Goal: Communication & Community: Answer question/provide support

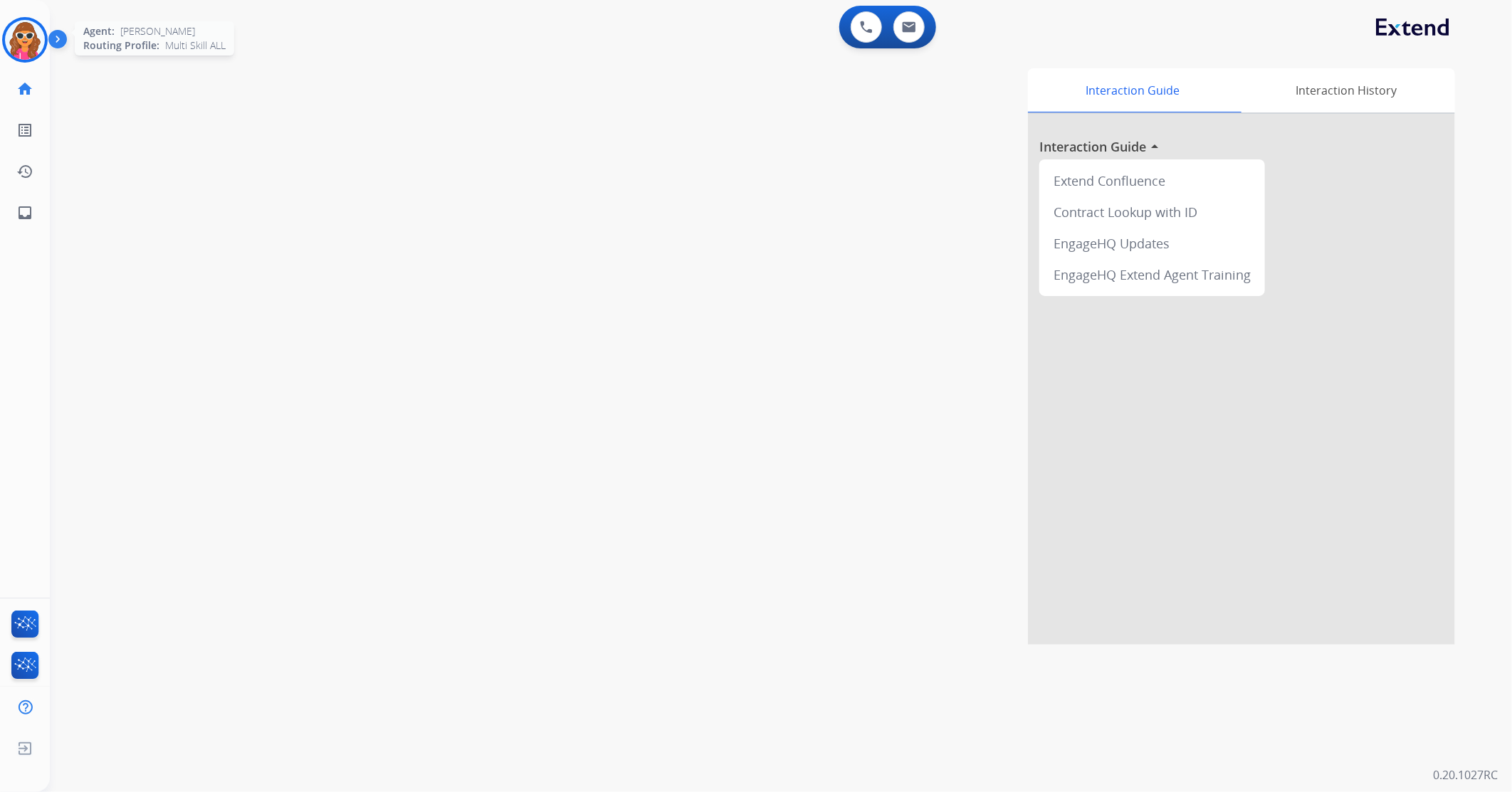
click at [27, 40] on img at bounding box center [25, 40] width 40 height 40
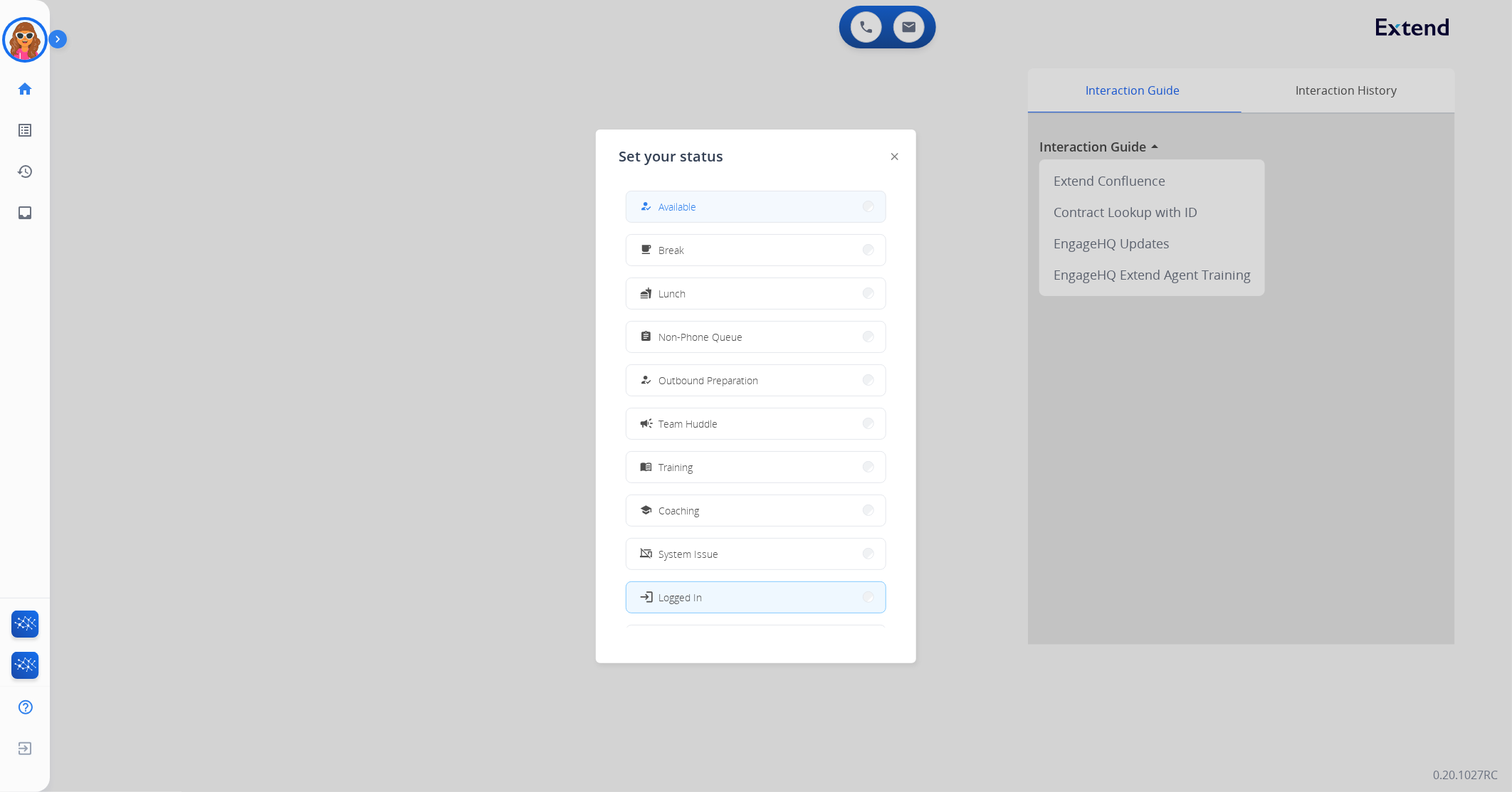
click at [696, 215] on button "how_to_reg Available" at bounding box center [756, 206] width 259 height 31
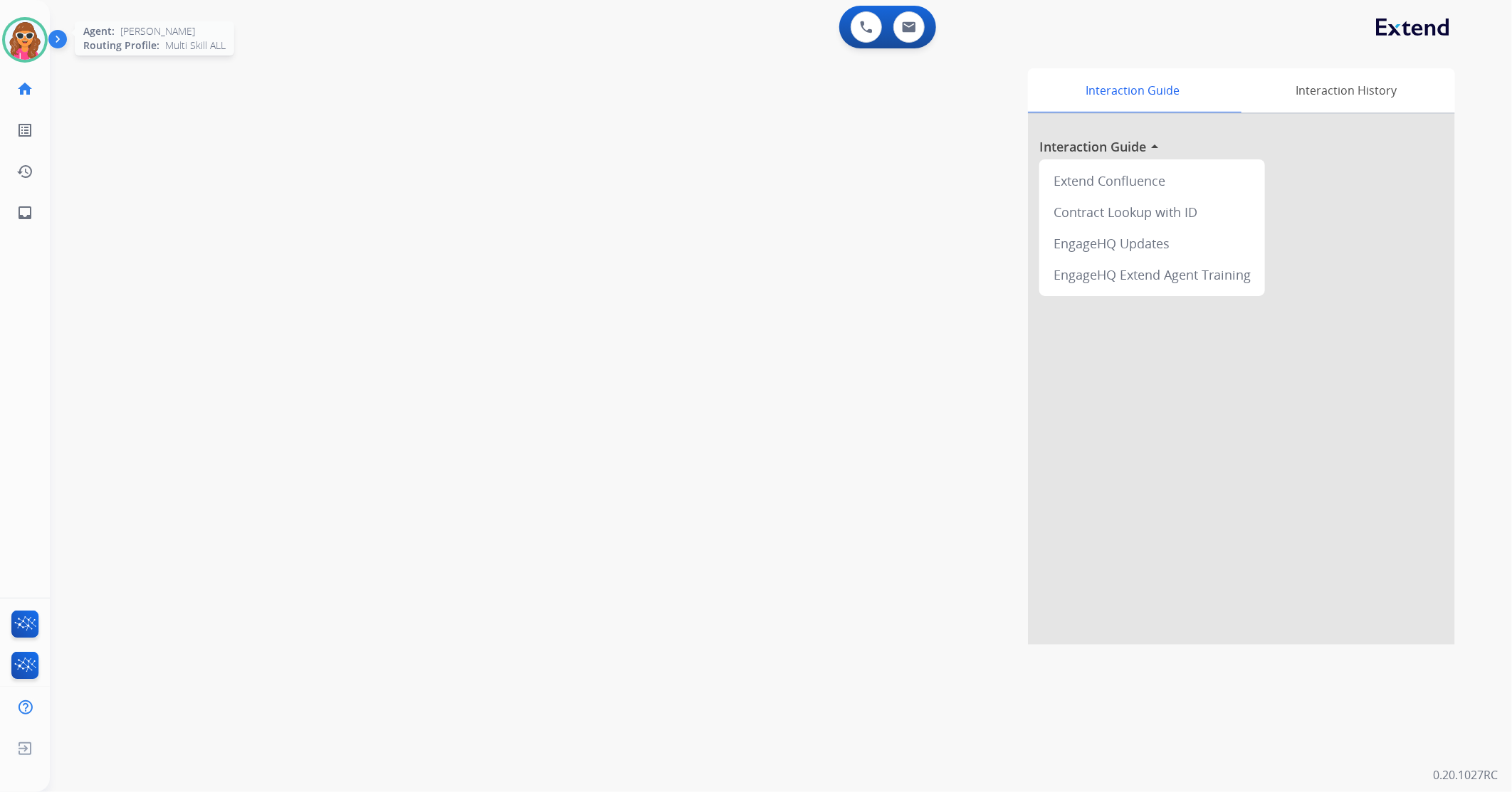
click at [25, 47] on img at bounding box center [25, 40] width 40 height 40
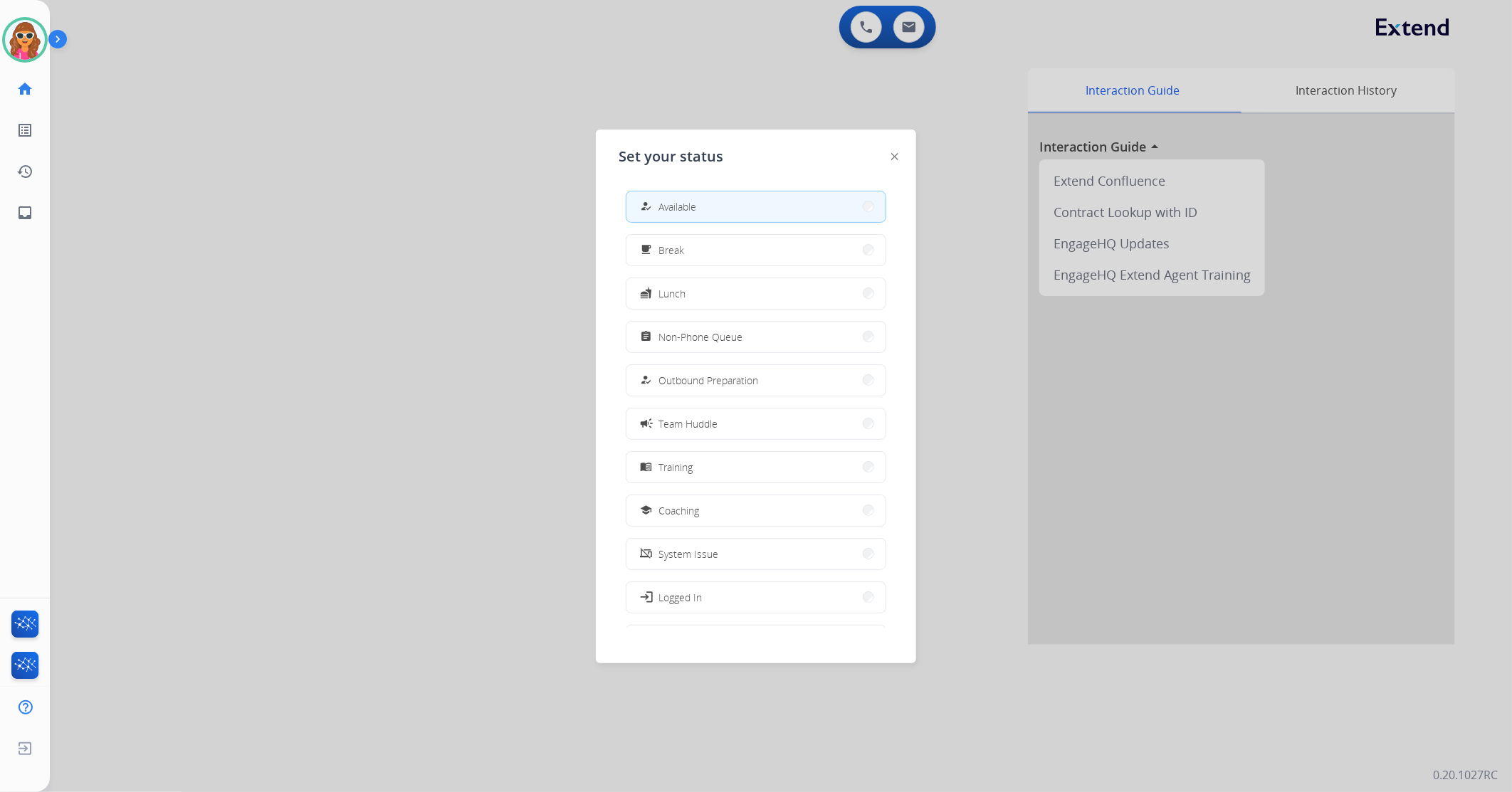
click at [726, 217] on button "how_to_reg Available" at bounding box center [756, 206] width 259 height 31
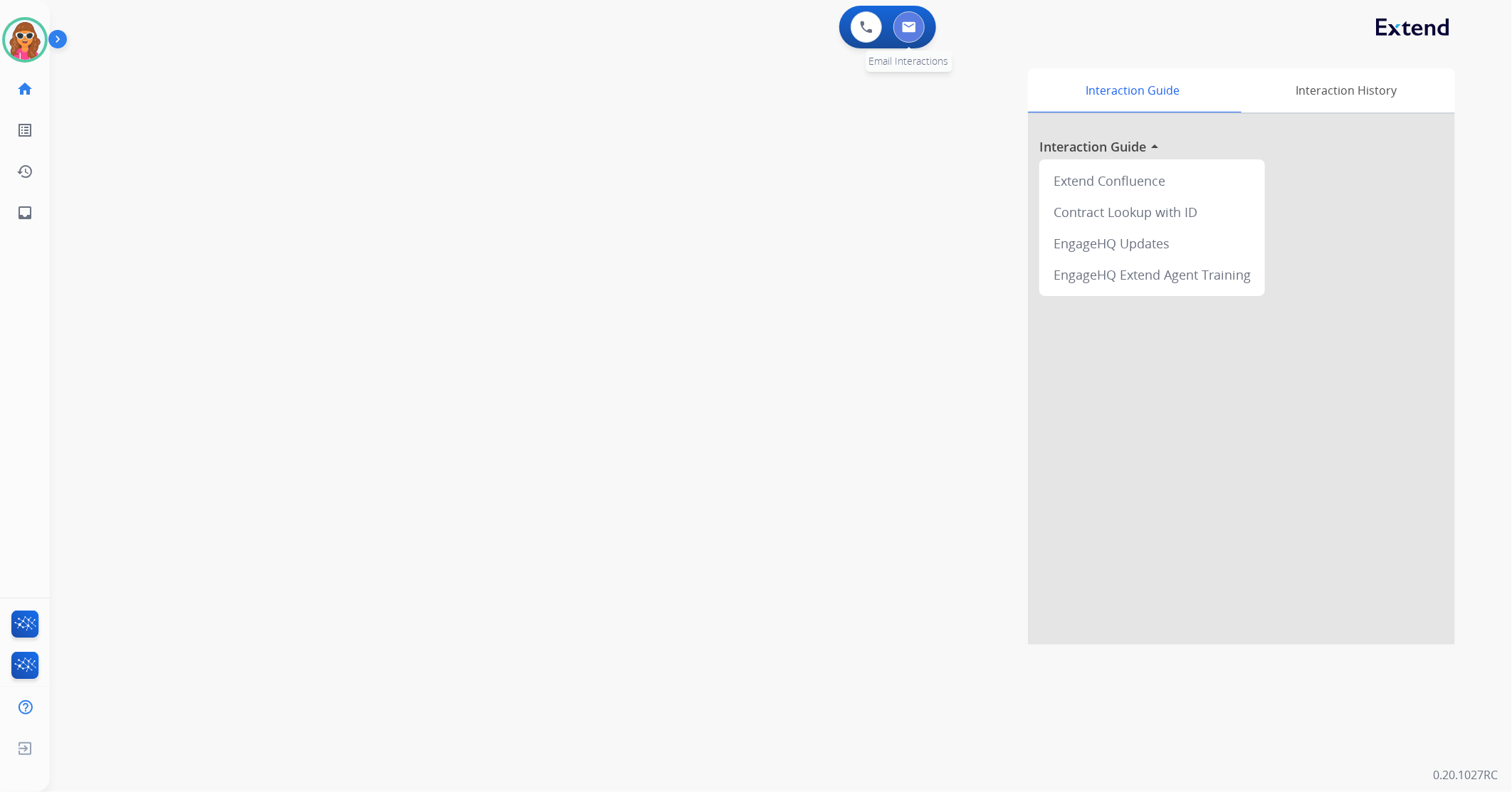
click at [918, 25] on button at bounding box center [909, 27] width 32 height 32
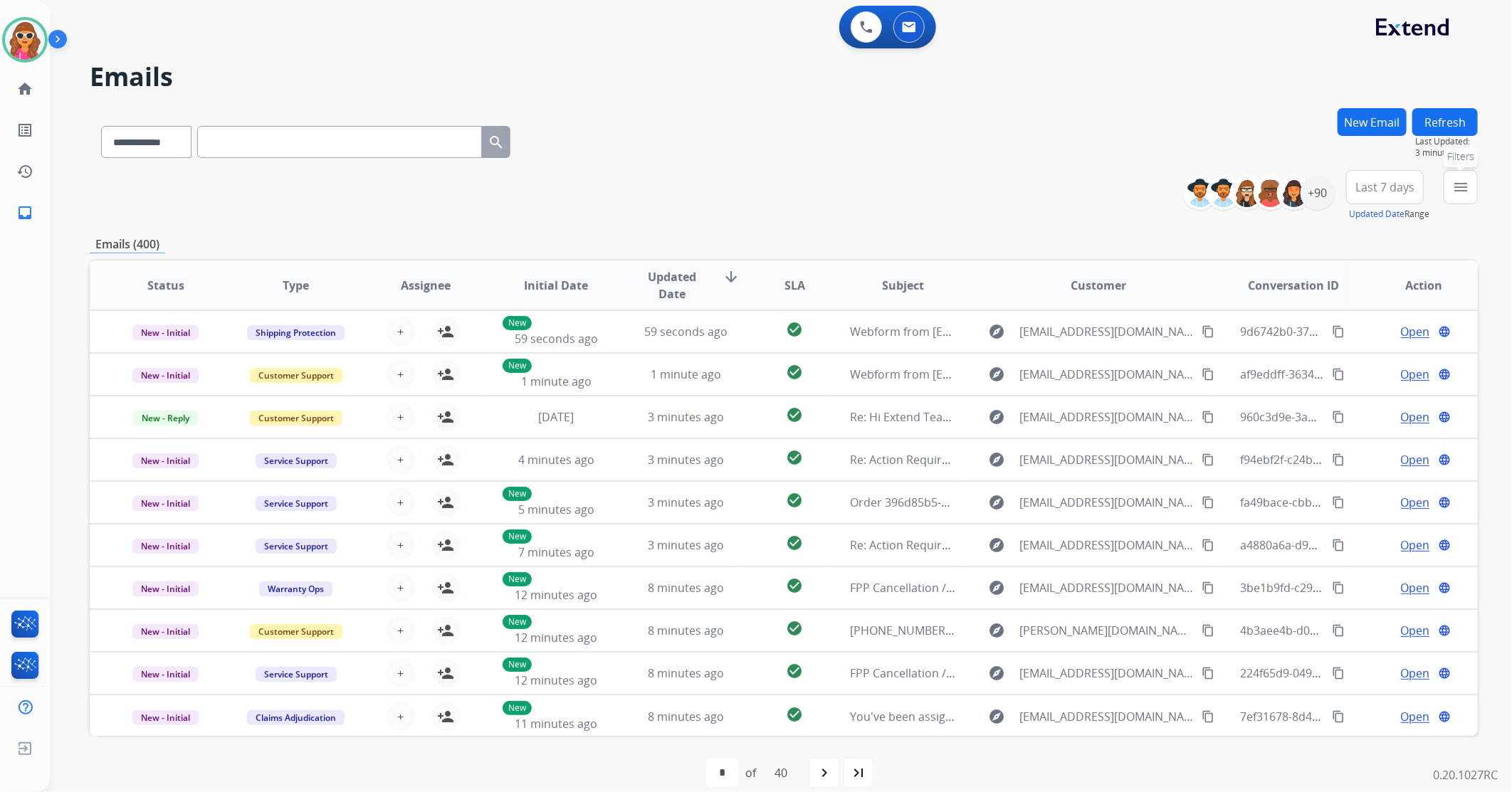
click at [1455, 179] on mat-icon "menu" at bounding box center [1461, 187] width 17 height 17
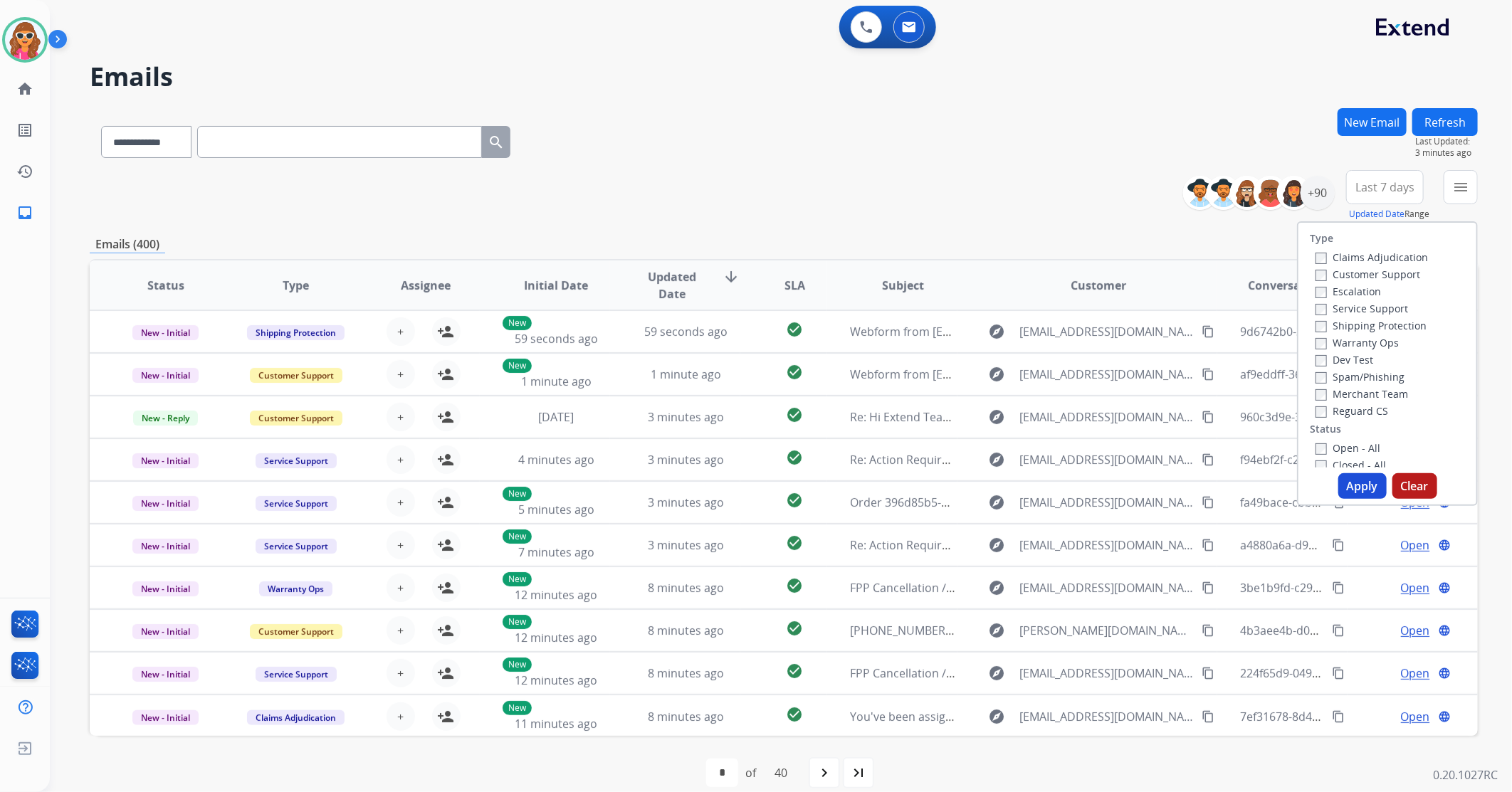
click at [1349, 450] on label "Open - All" at bounding box center [1348, 447] width 65 height 13
click at [1356, 488] on button "Apply" at bounding box center [1362, 486] width 48 height 25
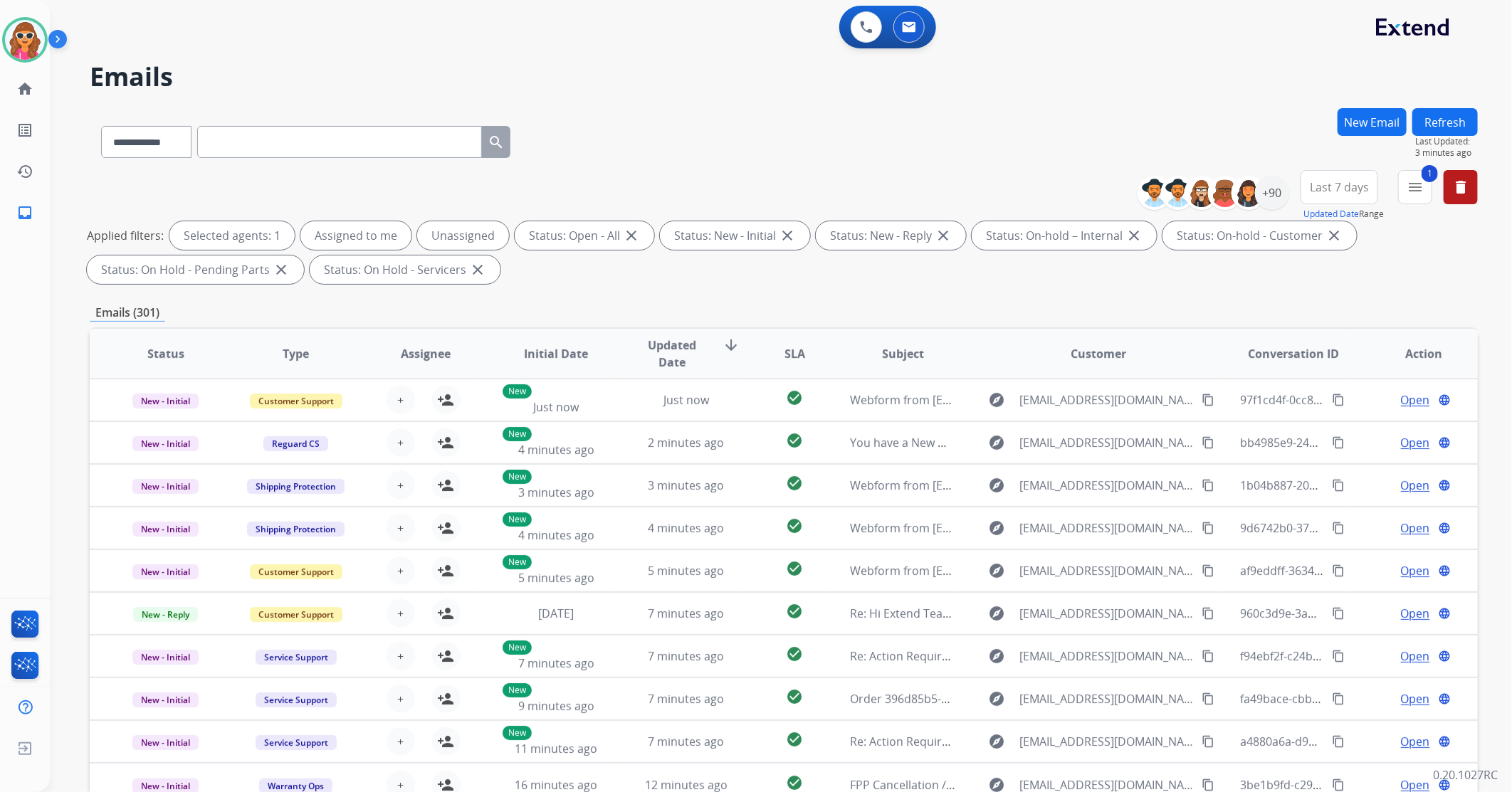
click at [1352, 190] on span "Last 7 days" at bounding box center [1339, 187] width 59 height 6
click at [1347, 360] on div "Last 90 days" at bounding box center [1334, 360] width 78 height 21
click at [1265, 201] on div "+152" at bounding box center [1272, 192] width 34 height 34
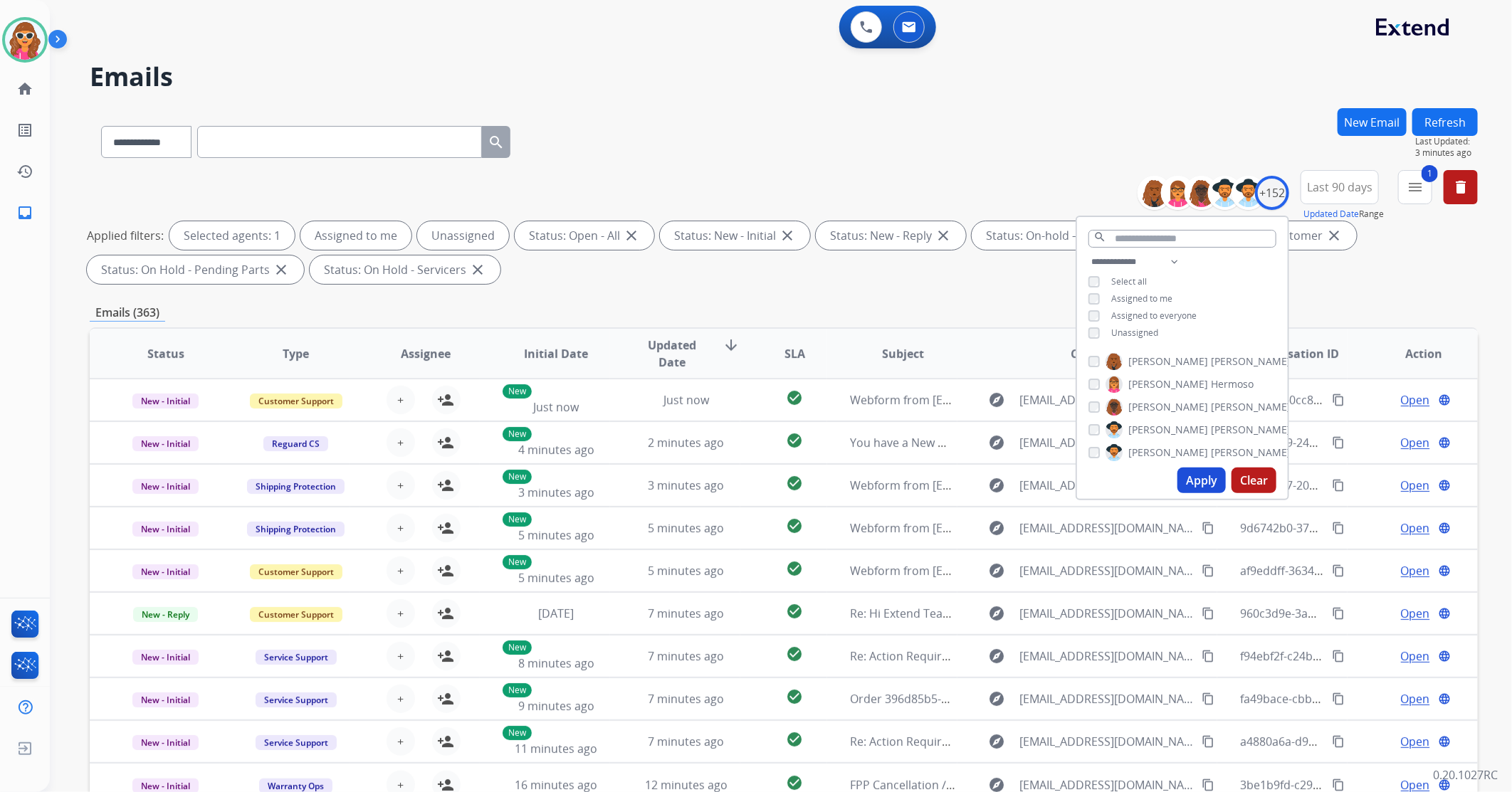
click at [1139, 327] on span "Unassigned" at bounding box center [1134, 332] width 47 height 12
click at [1206, 496] on div "Apply Clear" at bounding box center [1182, 481] width 211 height 37
click at [1205, 486] on button "Apply" at bounding box center [1201, 481] width 48 height 25
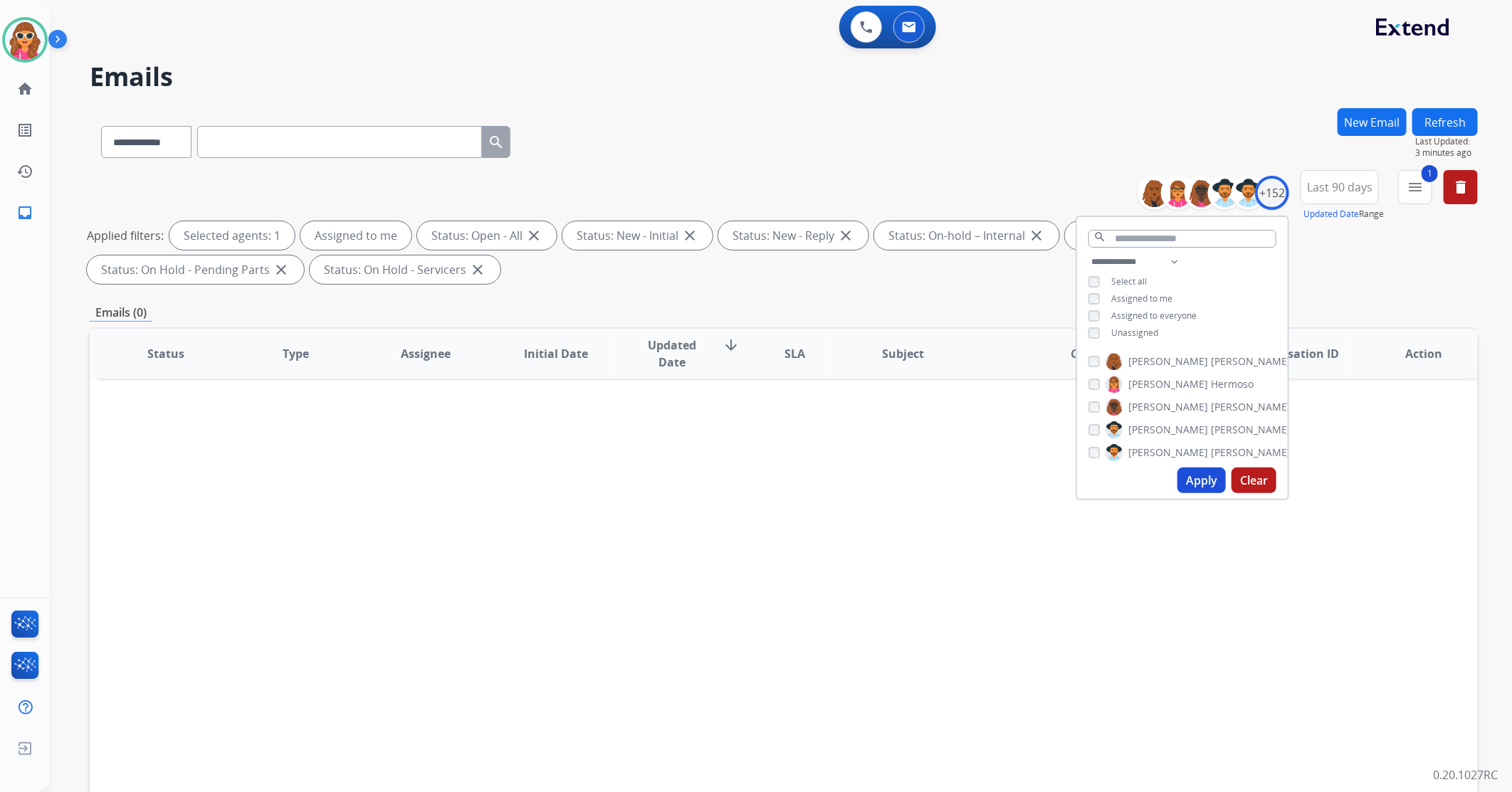
drag, startPoint x: 695, startPoint y: 488, endPoint x: 708, endPoint y: 473, distance: 19.8
click at [696, 488] on div "Status Type Assignee Initial Date Updated Date arrow_downward SLA Subject Custo…" at bounding box center [783, 565] width 1388 height 477
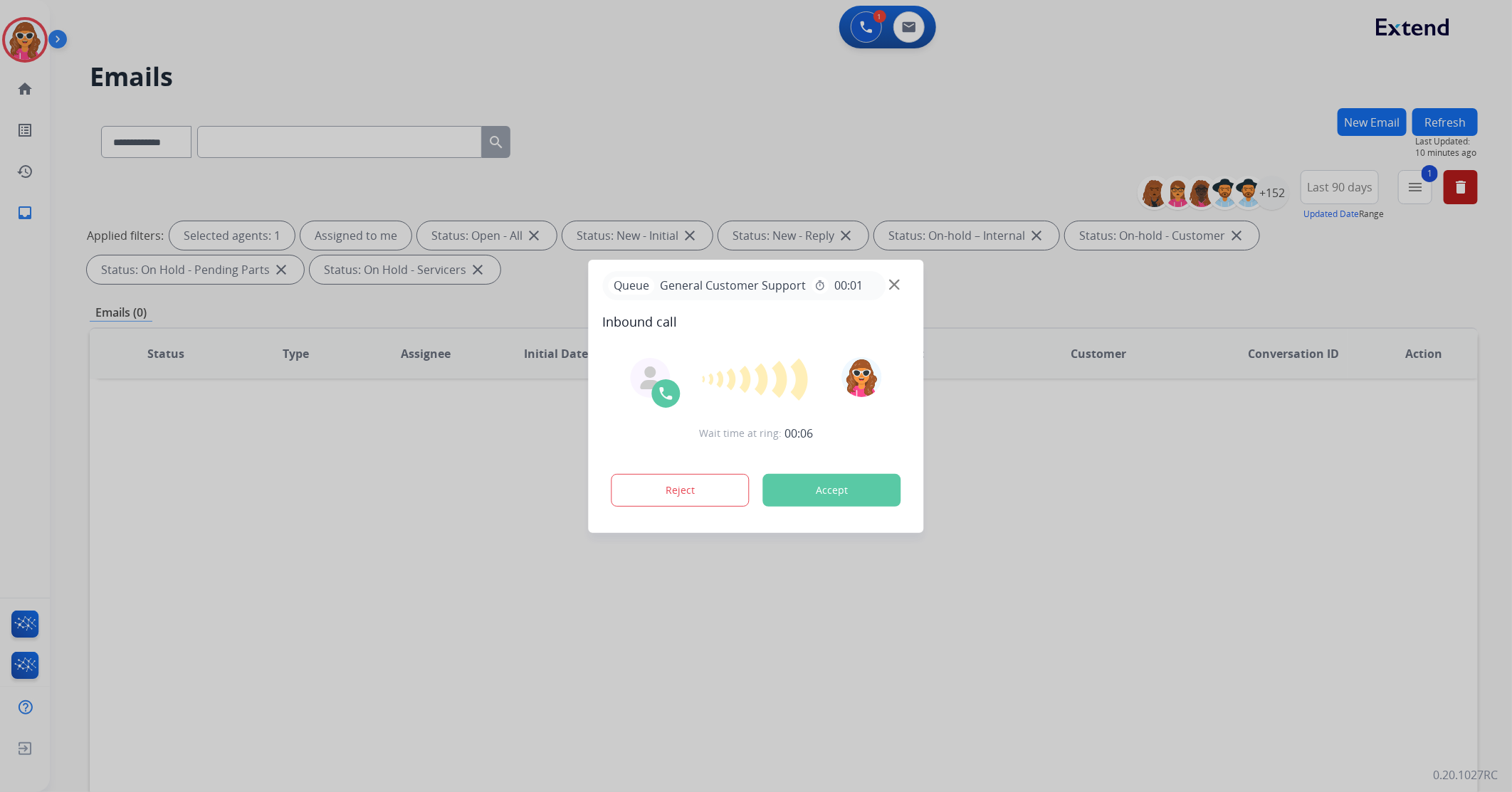
click at [846, 498] on button "Accept" at bounding box center [832, 490] width 138 height 32
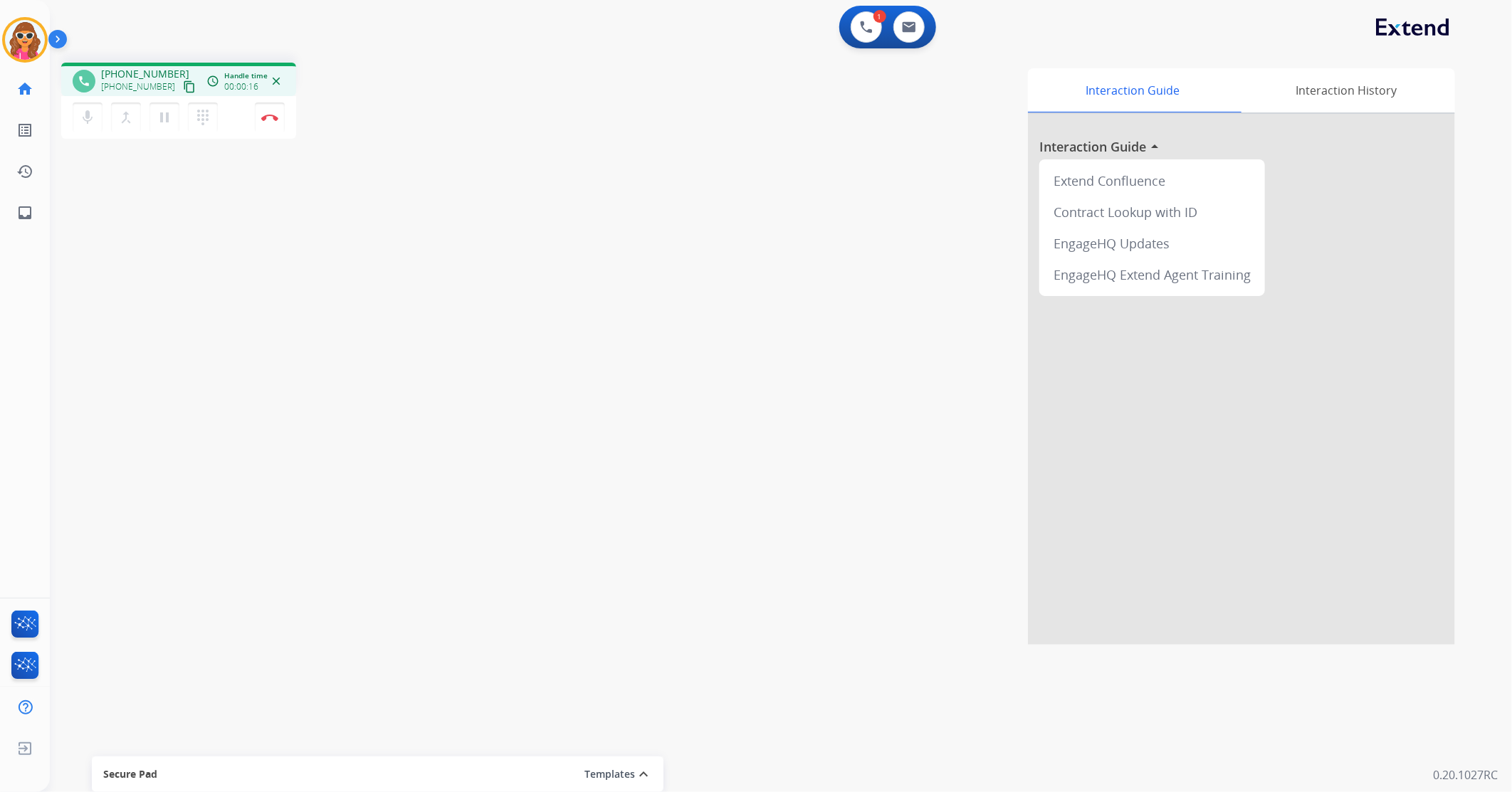
click at [183, 89] on mat-icon "content_copy" at bounding box center [189, 87] width 13 height 13
click at [269, 123] on button "Disconnect" at bounding box center [270, 118] width 30 height 30
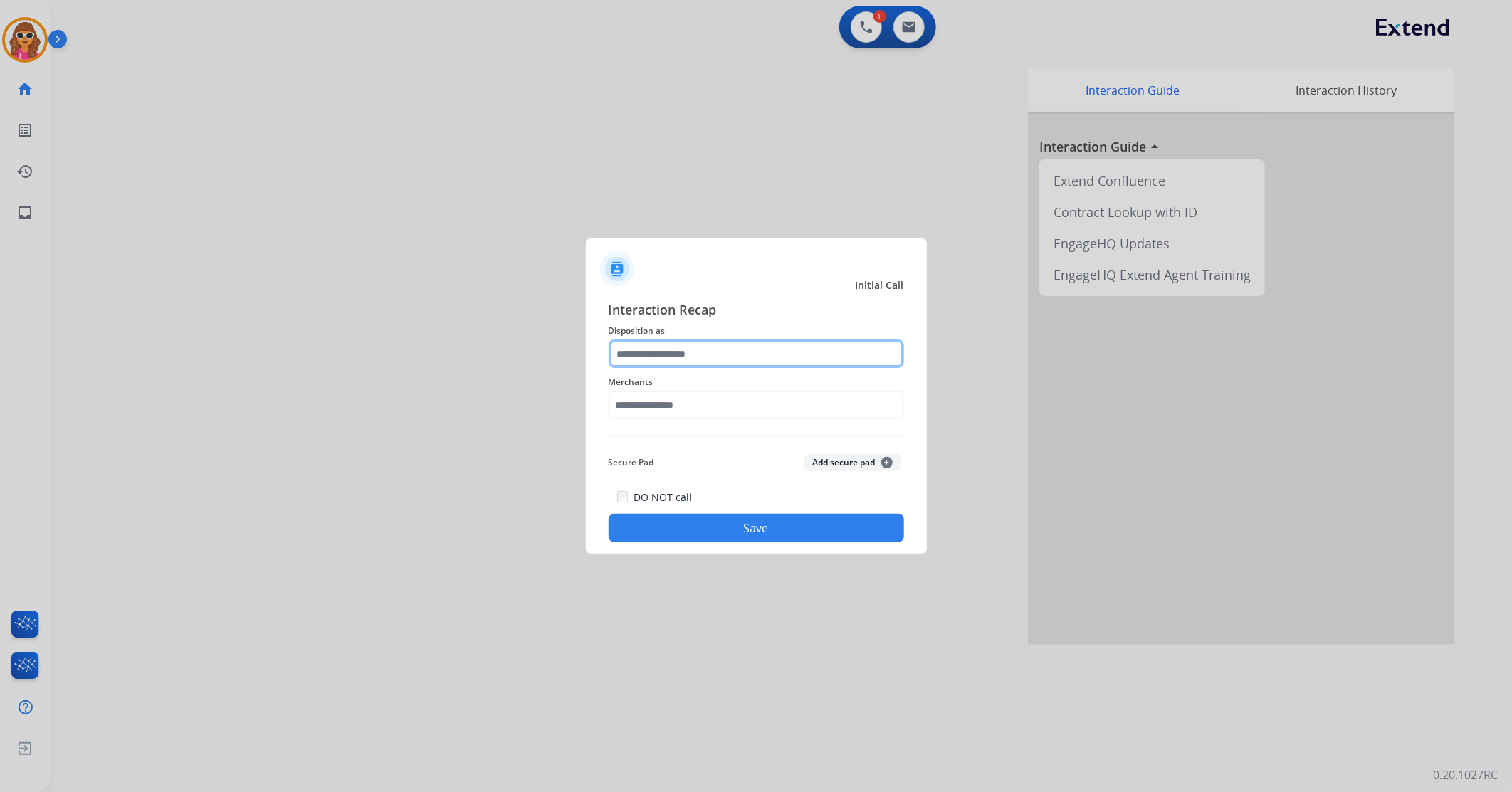
click at [719, 358] on input "text" at bounding box center [756, 354] width 296 height 28
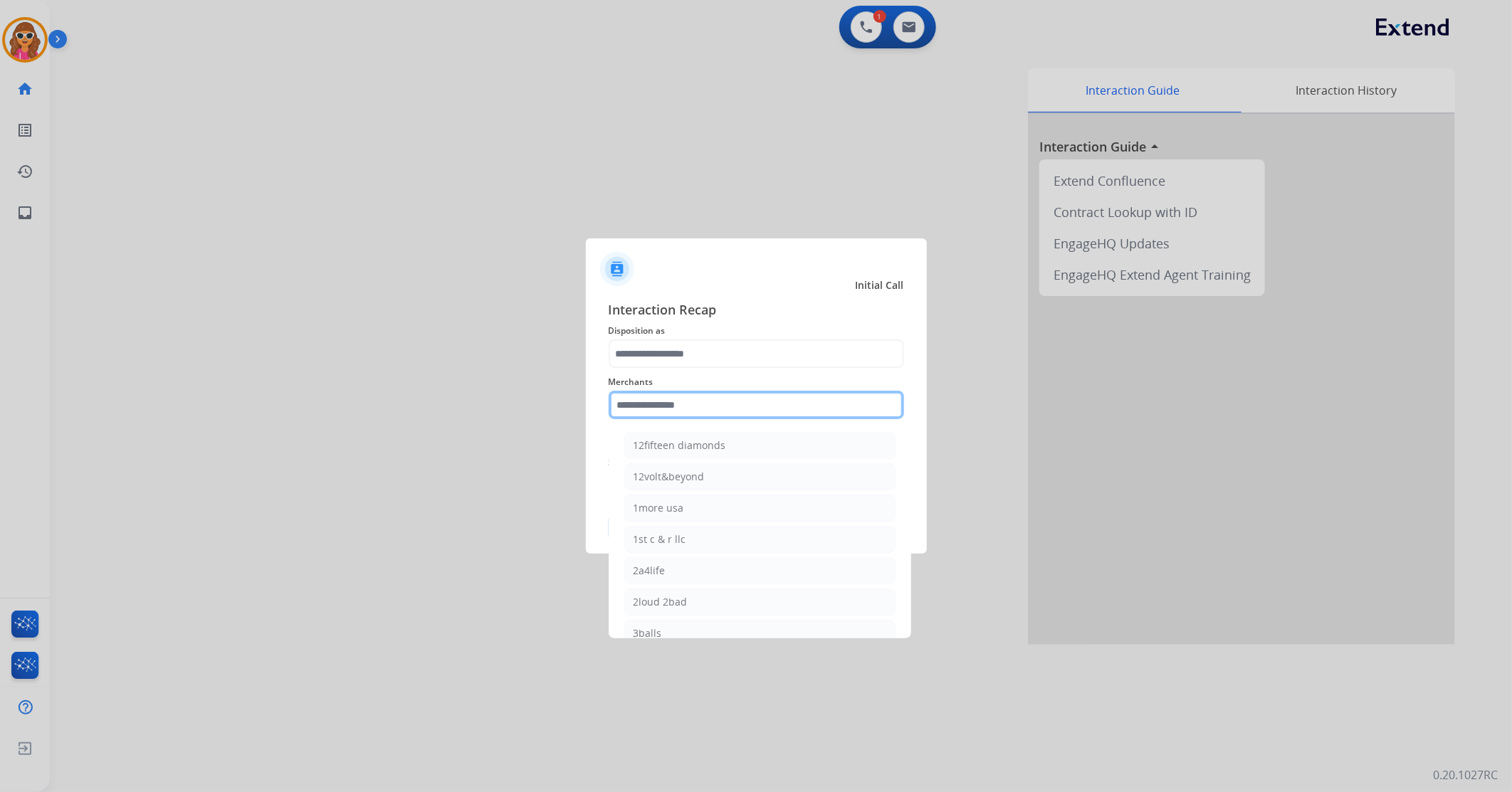
click at [677, 405] on input "text" at bounding box center [756, 405] width 296 height 28
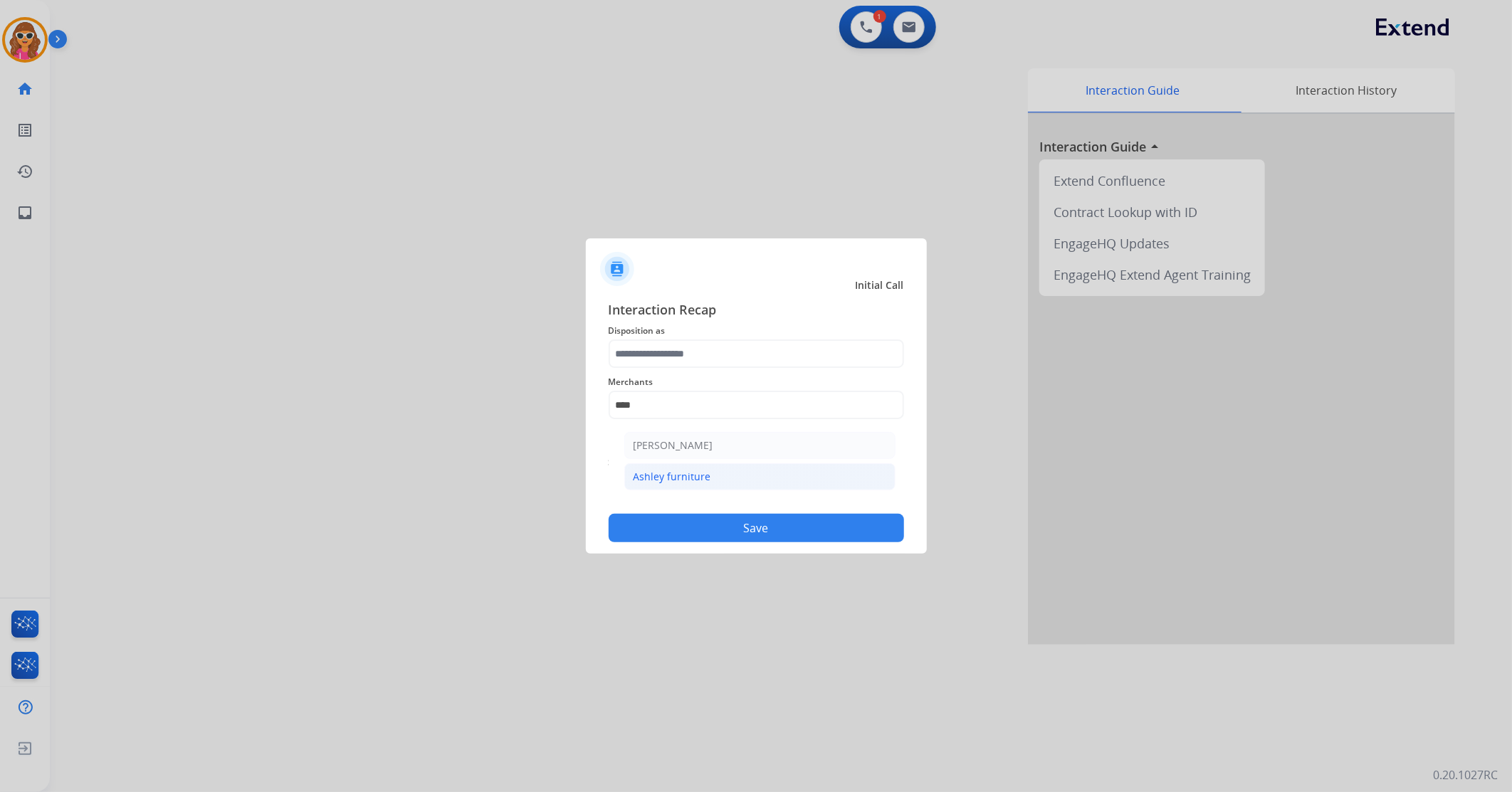
click at [688, 481] on div "Ashley furniture" at bounding box center [673, 477] width 77 height 14
type input "**********"
click at [722, 537] on button "Save" at bounding box center [756, 528] width 296 height 28
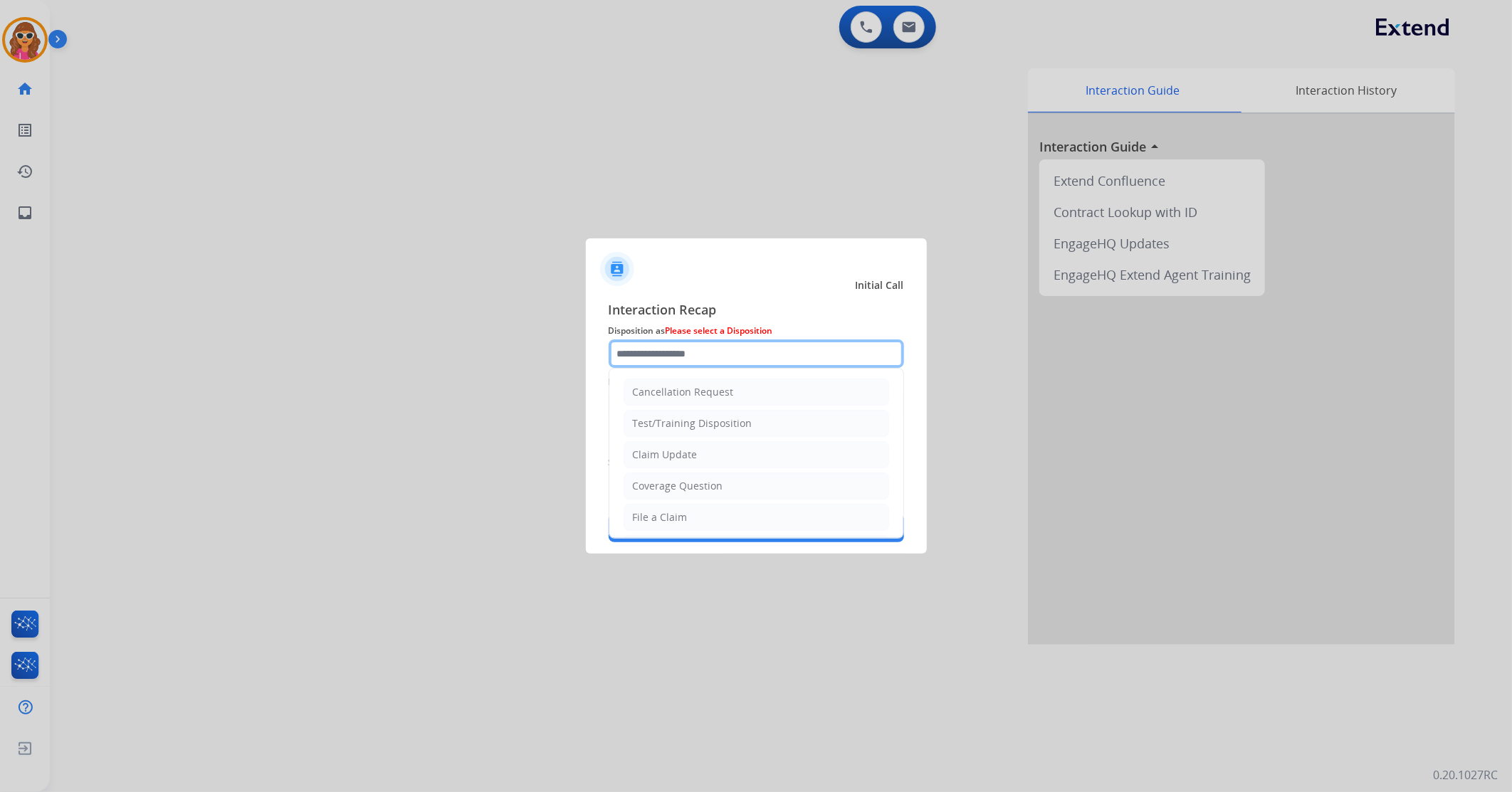
click at [728, 344] on input "text" at bounding box center [756, 354] width 296 height 28
click at [675, 528] on li "File a Claim" at bounding box center [756, 518] width 266 height 27
type input "**********"
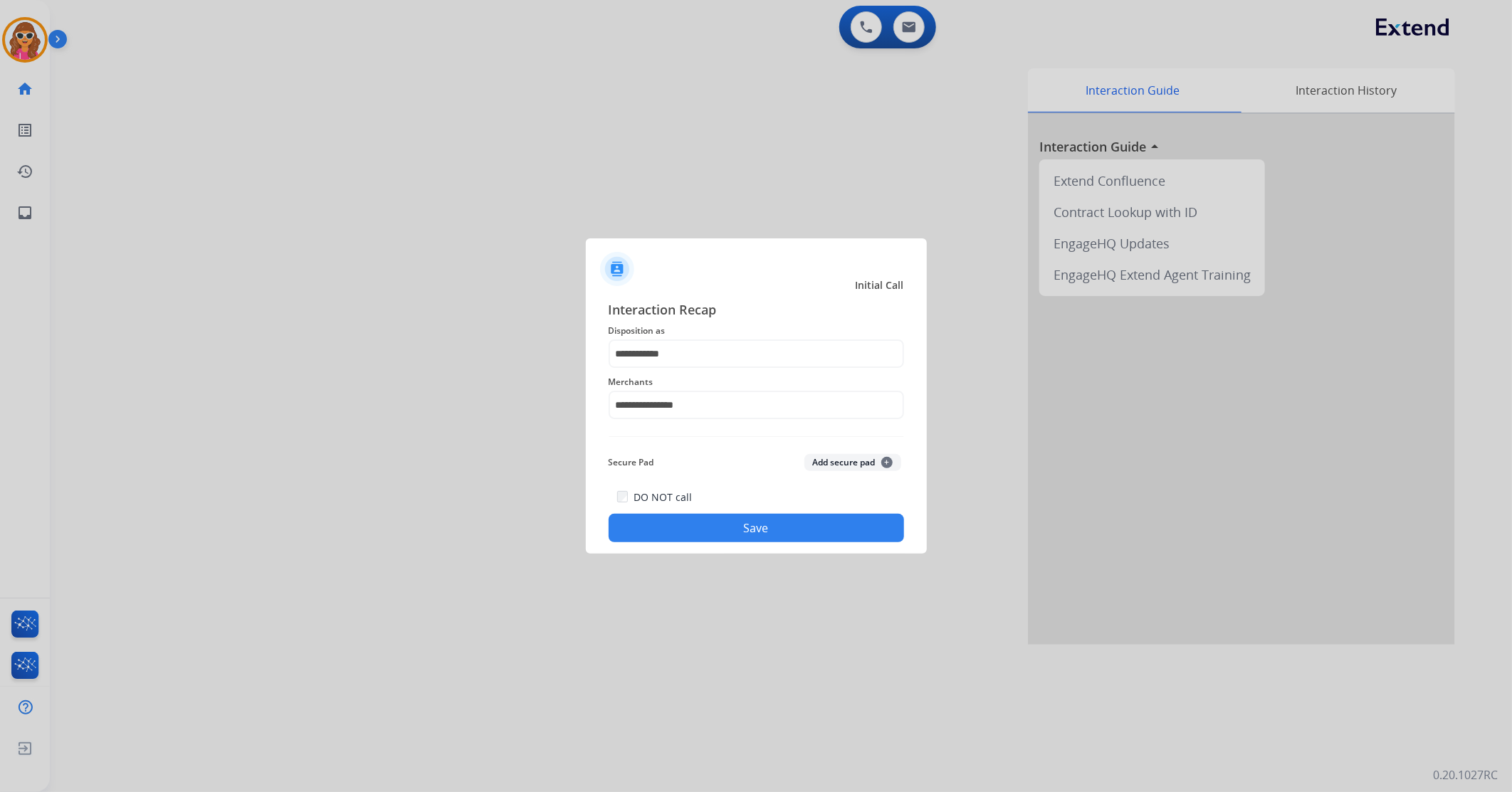
click at [748, 537] on button "Save" at bounding box center [756, 528] width 296 height 28
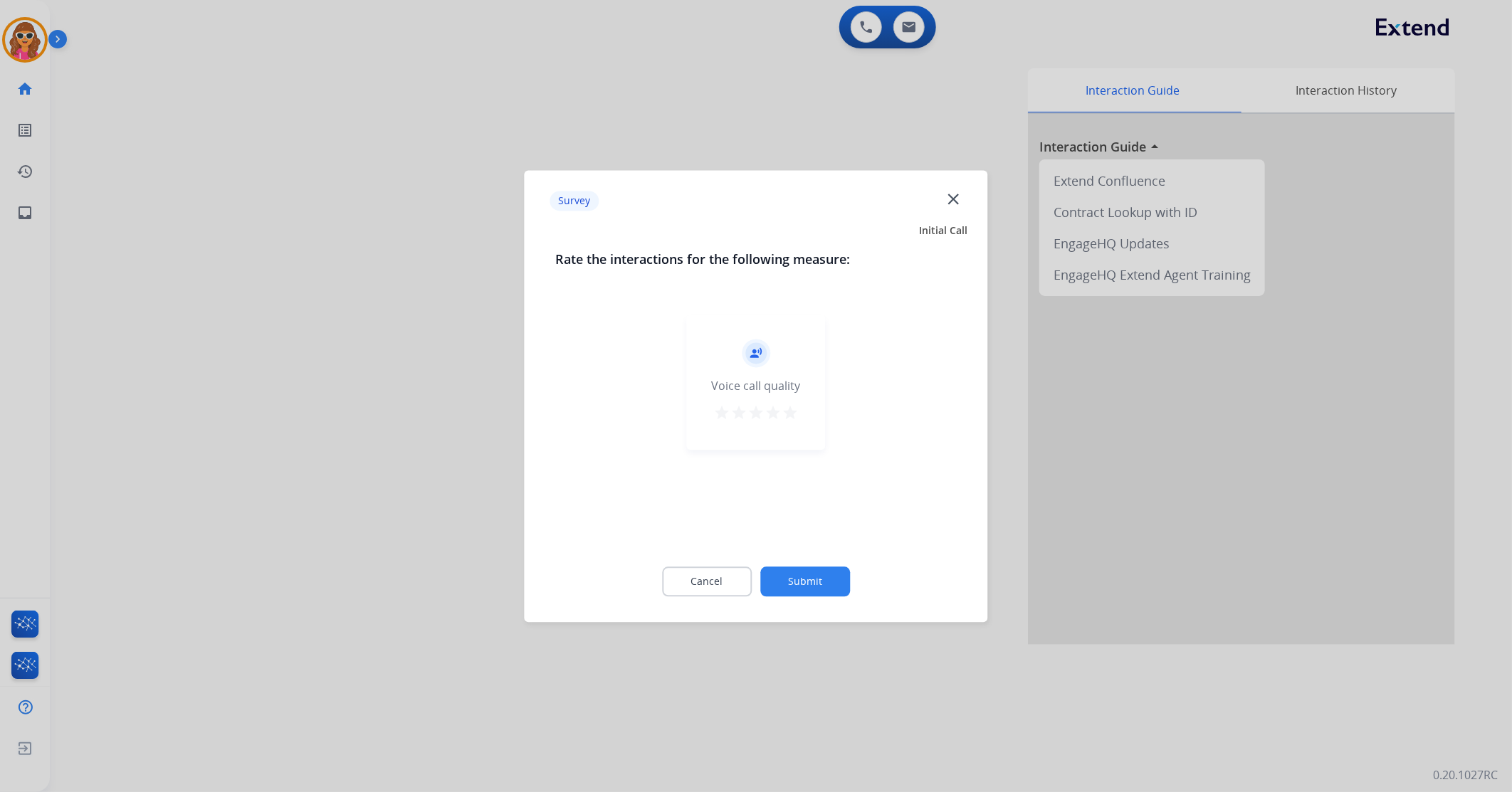
click at [790, 416] on mat-icon "star" at bounding box center [790, 413] width 17 height 17
click at [838, 592] on button "Submit" at bounding box center [805, 582] width 89 height 30
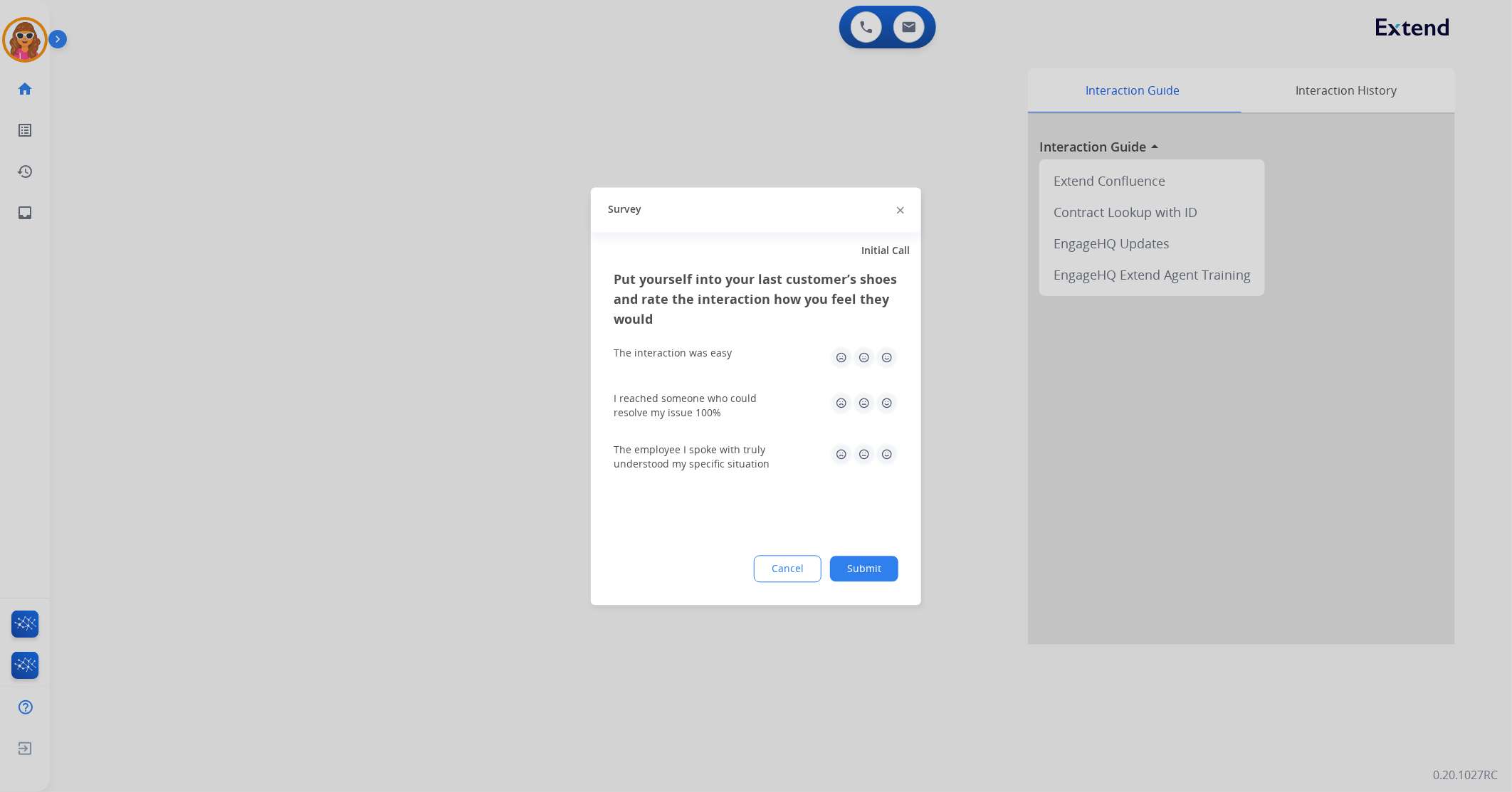
click at [887, 362] on img at bounding box center [887, 357] width 23 height 23
click at [892, 457] on img at bounding box center [887, 454] width 23 height 23
drag, startPoint x: 884, startPoint y: 398, endPoint x: 887, endPoint y: 422, distance: 24.2
click at [885, 399] on img at bounding box center [887, 402] width 23 height 23
click at [867, 568] on button "Submit" at bounding box center [864, 568] width 68 height 25
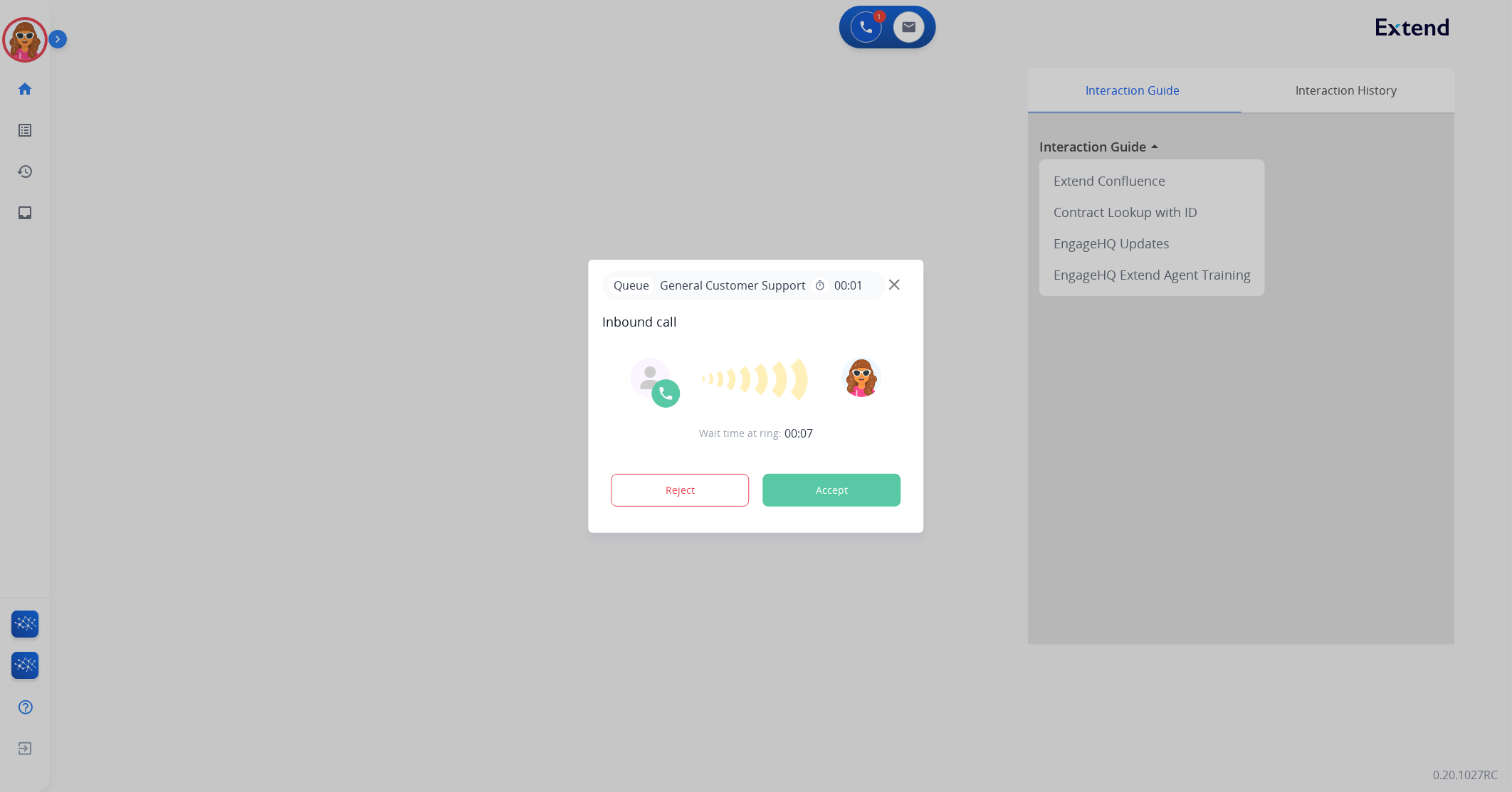
click at [842, 480] on button "Accept" at bounding box center [832, 490] width 138 height 32
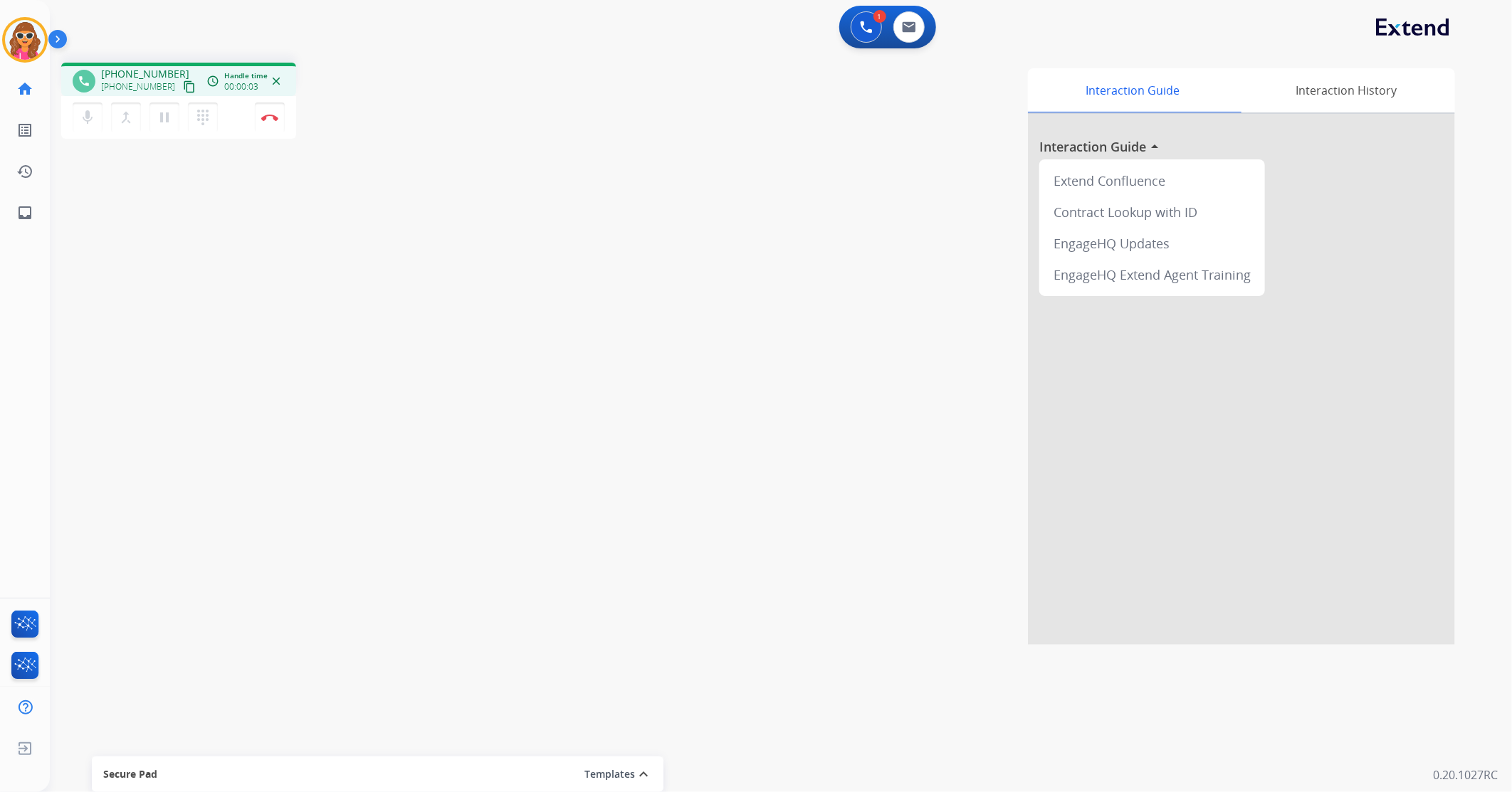
click at [183, 84] on mat-icon "content_copy" at bounding box center [189, 87] width 13 height 13
click at [272, 125] on button "Disconnect" at bounding box center [270, 118] width 30 height 30
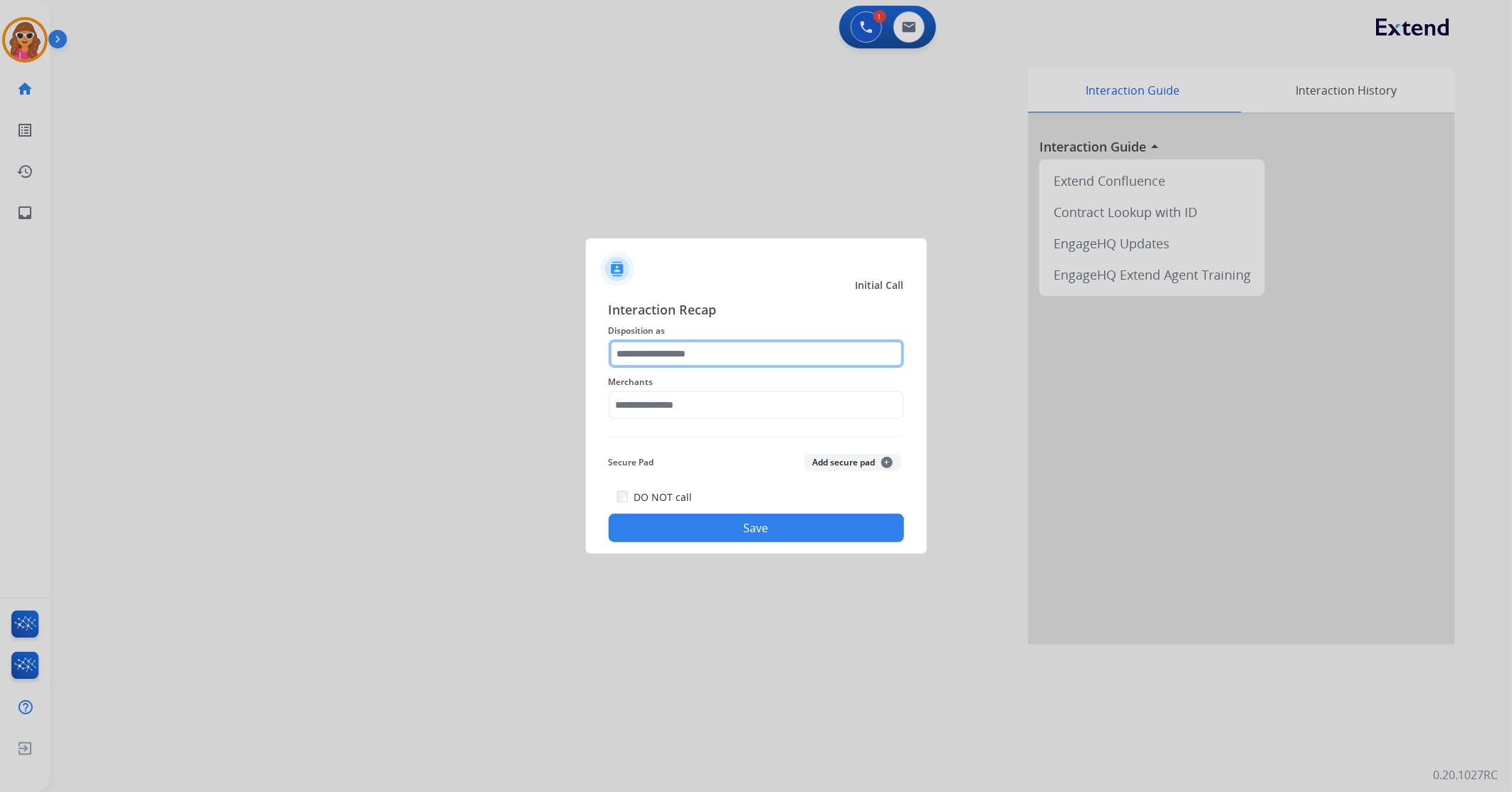
click at [692, 358] on input "text" at bounding box center [756, 354] width 296 height 28
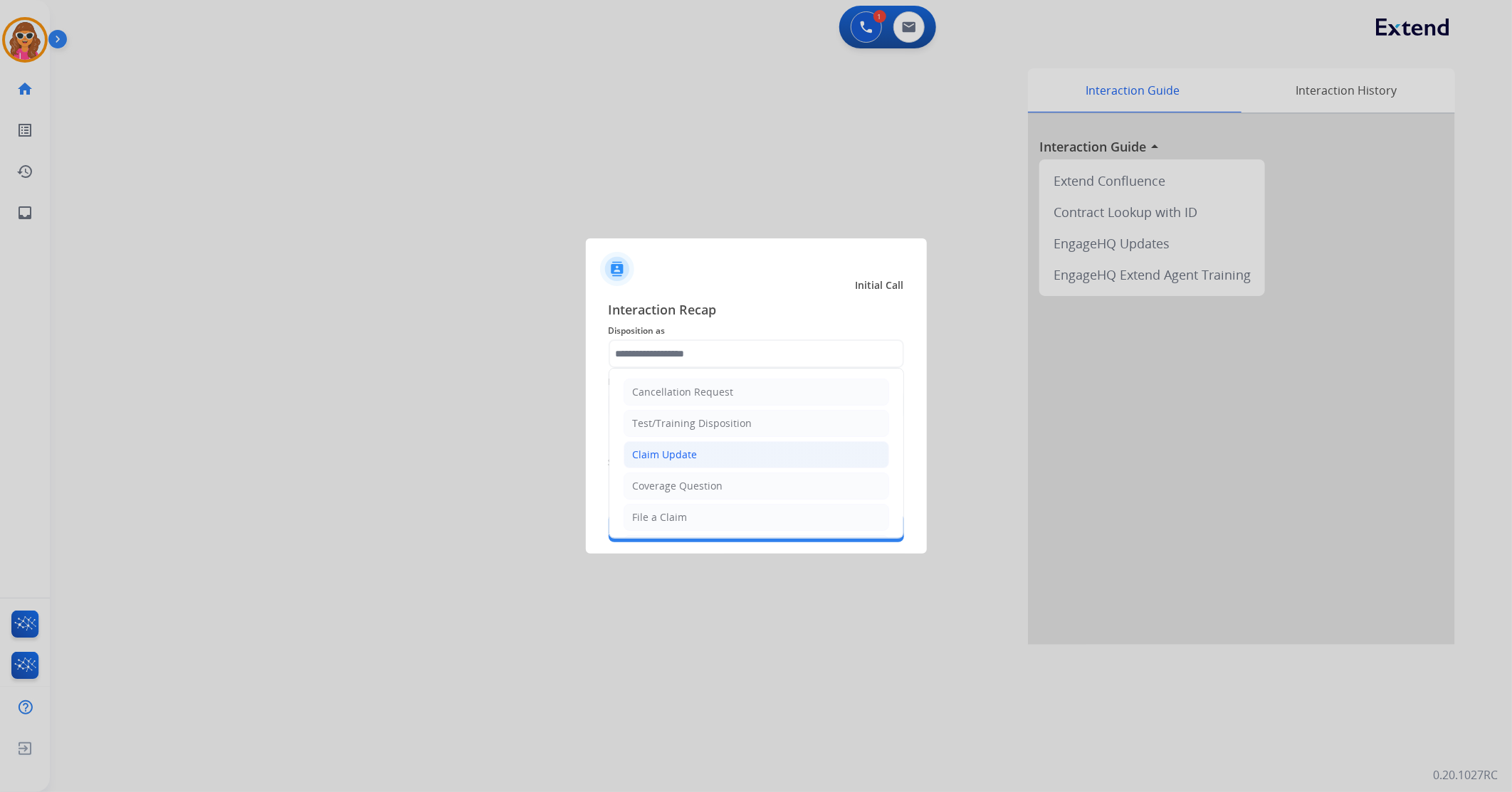
click at [695, 459] on div "Claim Update" at bounding box center [666, 455] width 65 height 14
type input "**********"
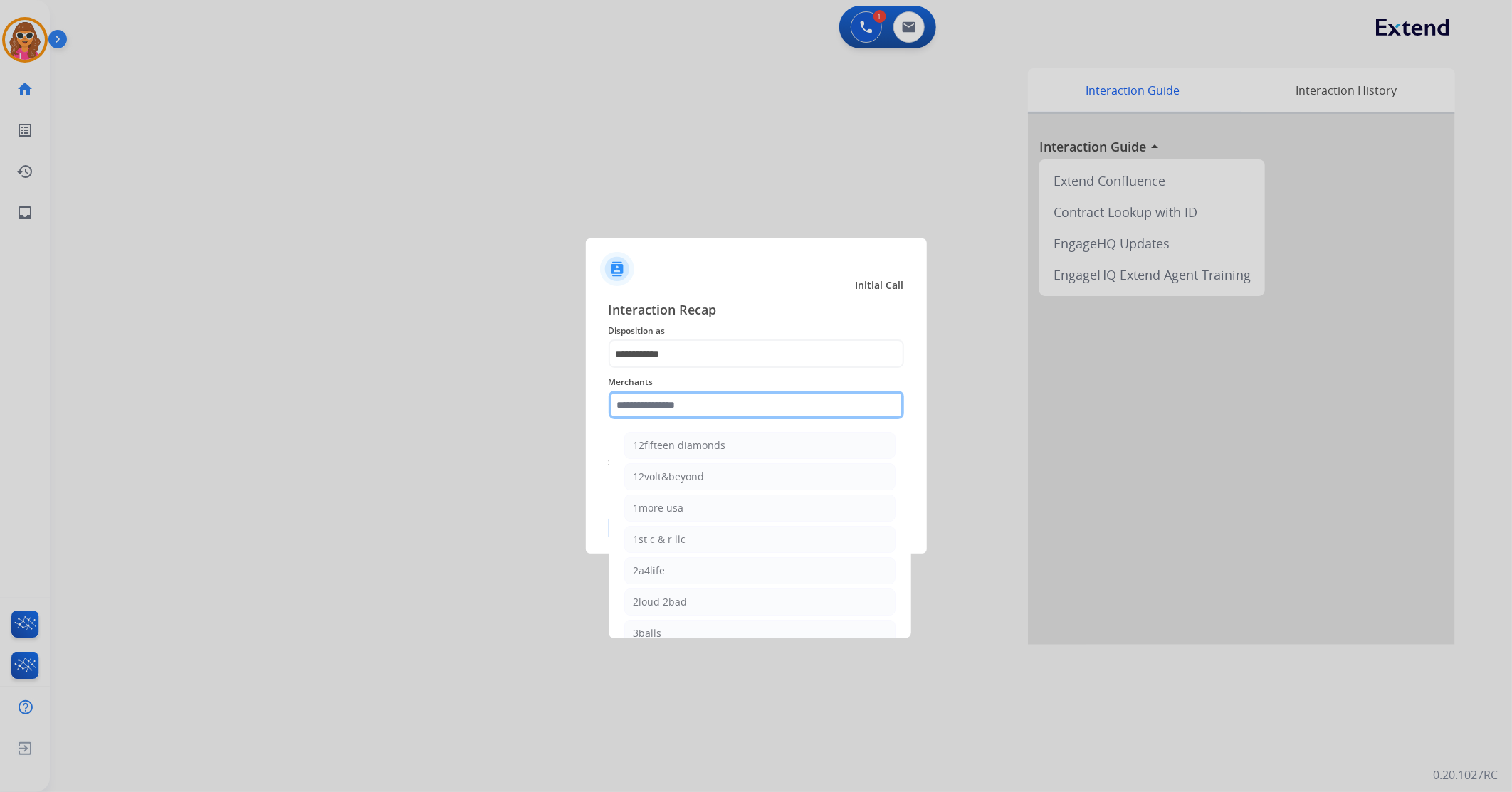
drag, startPoint x: 652, startPoint y: 395, endPoint x: 650, endPoint y: 408, distance: 13.2
click at [652, 398] on input "text" at bounding box center [756, 405] width 296 height 28
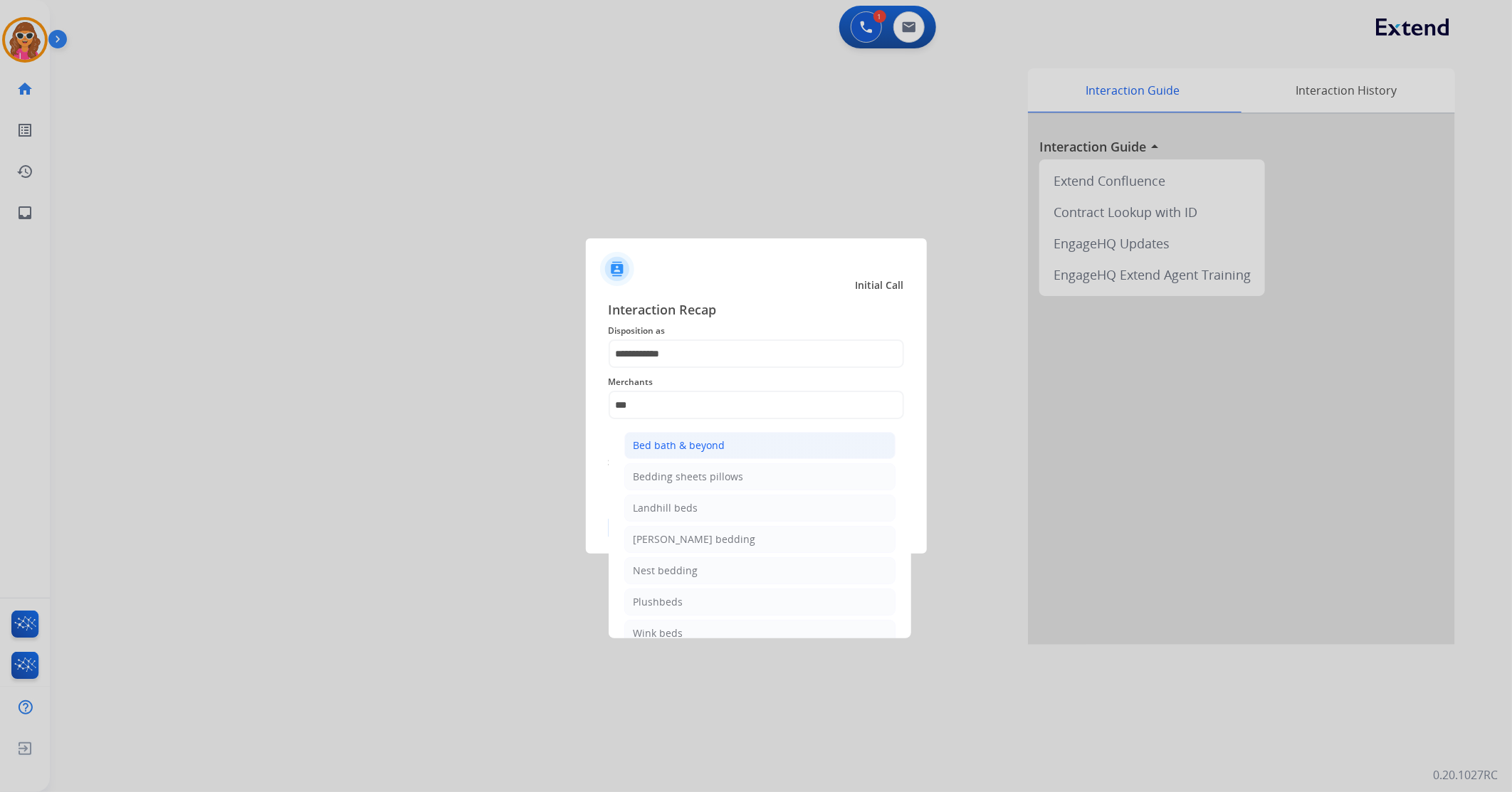
click at [684, 448] on div "Bed bath & beyond" at bounding box center [680, 446] width 92 height 14
type input "**********"
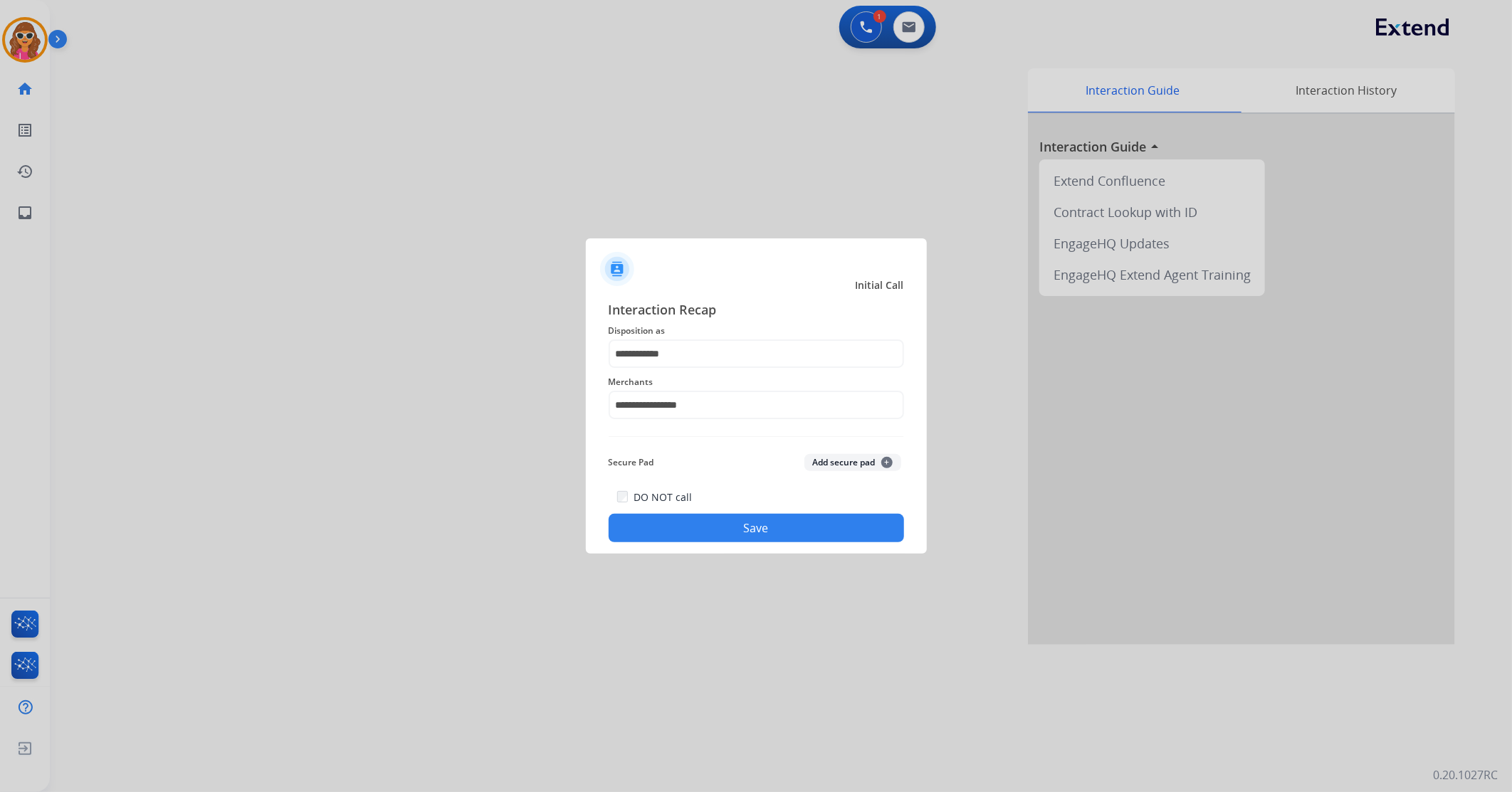
click at [771, 523] on button "Save" at bounding box center [756, 528] width 296 height 28
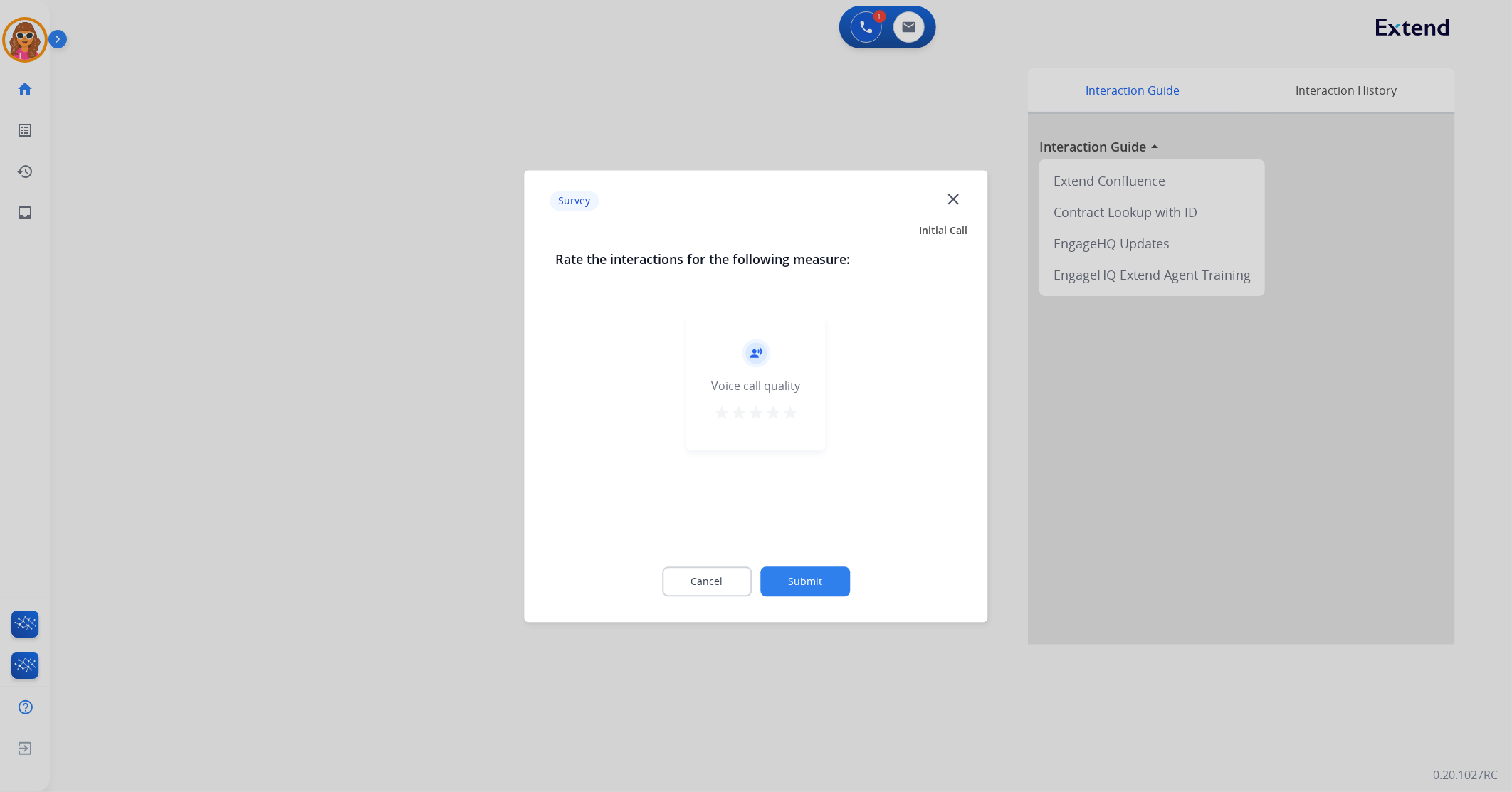
click at [789, 420] on mat-icon "star" at bounding box center [790, 413] width 17 height 17
click at [817, 572] on button "Submit" at bounding box center [805, 582] width 89 height 30
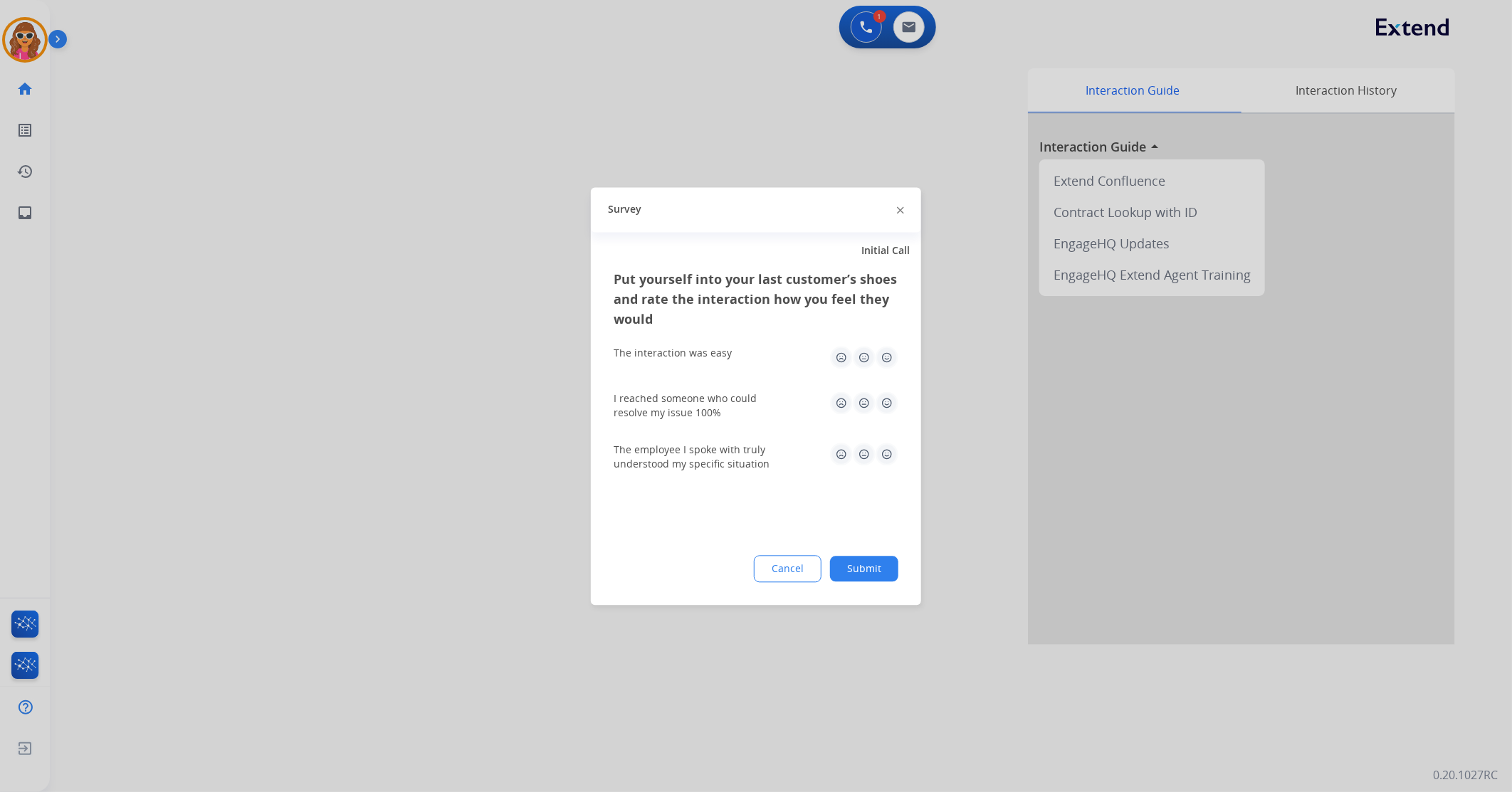
click at [892, 358] on img at bounding box center [887, 357] width 23 height 23
click at [888, 405] on img at bounding box center [887, 402] width 23 height 23
click at [890, 462] on img at bounding box center [887, 454] width 23 height 23
click at [859, 571] on button "Submit" at bounding box center [864, 568] width 68 height 25
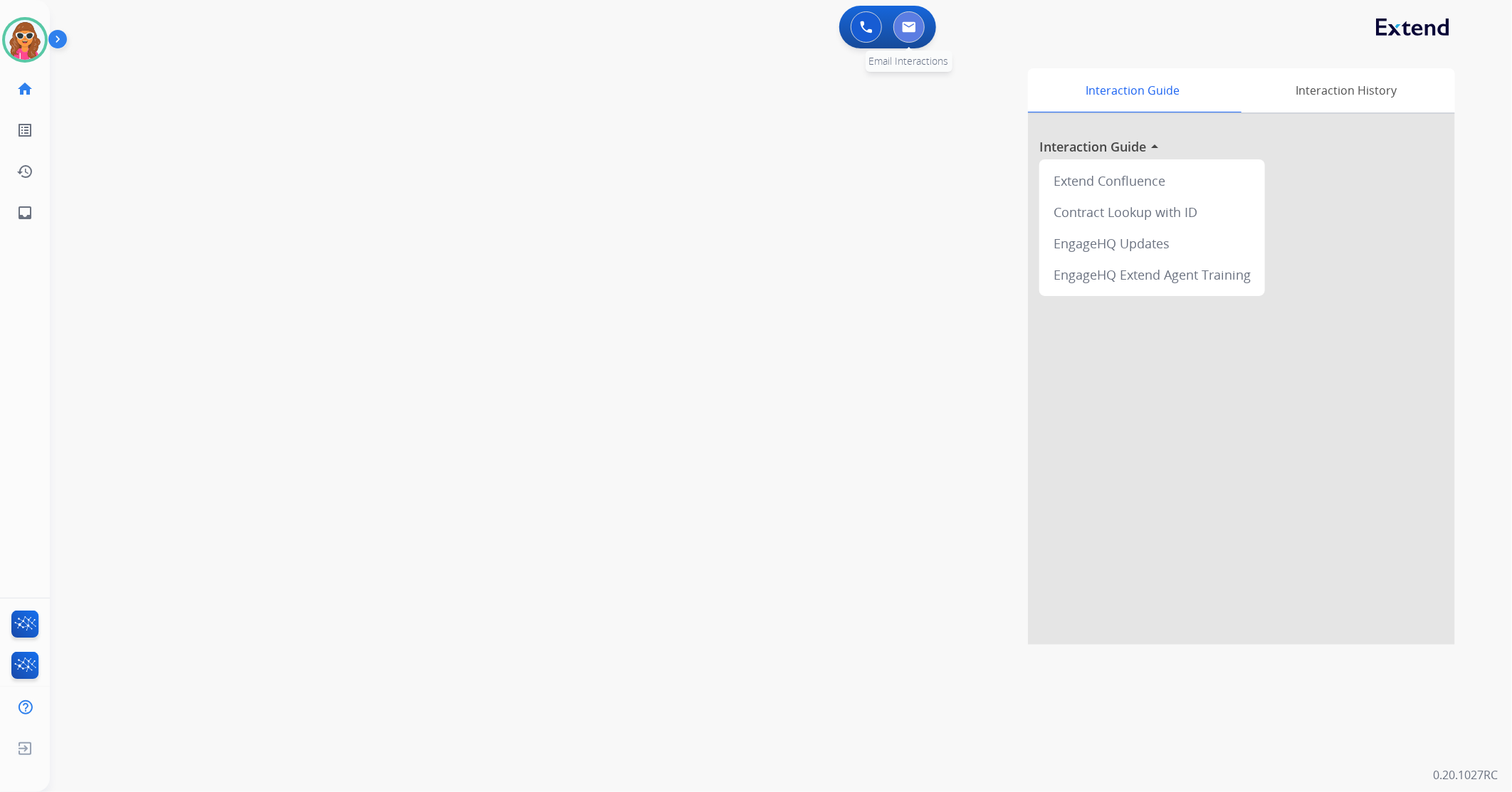
click at [901, 28] on button at bounding box center [909, 27] width 32 height 32
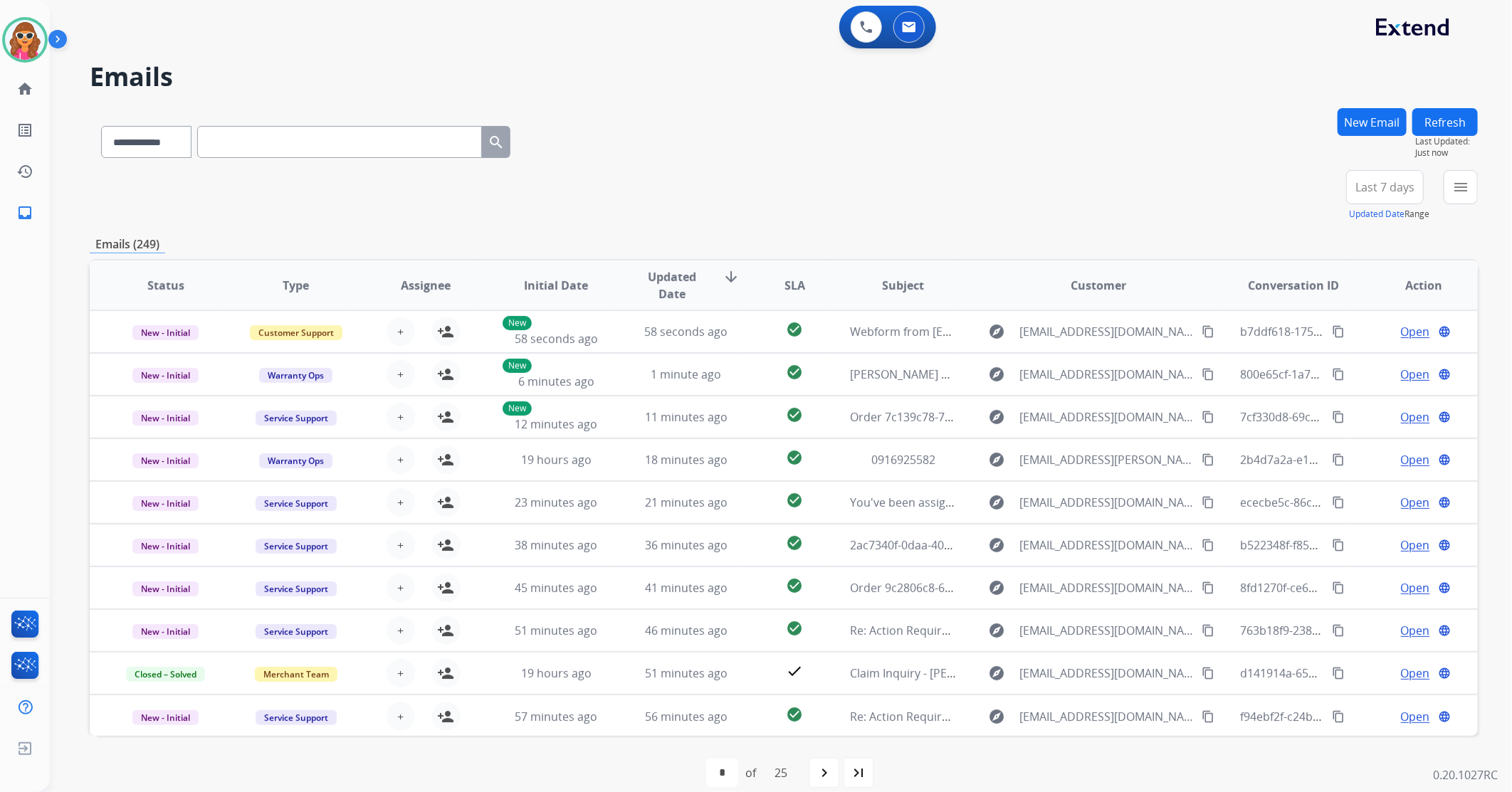
click at [1371, 123] on button "New Email" at bounding box center [1371, 122] width 69 height 28
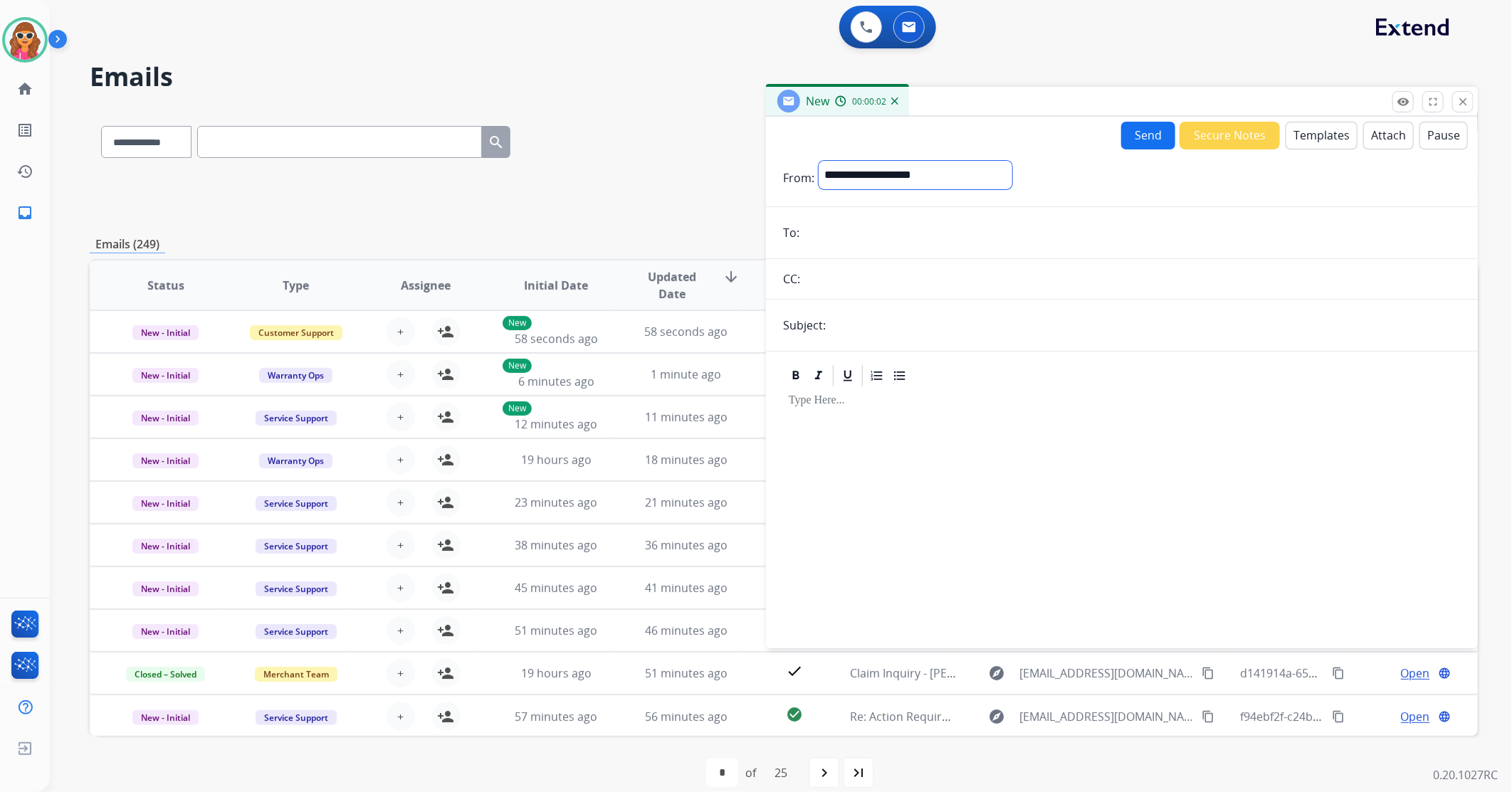
click at [901, 175] on select "**********" at bounding box center [915, 175] width 194 height 28
select select "**********"
click at [819, 161] on select "**********" at bounding box center [915, 175] width 194 height 28
click at [887, 242] on input "email" at bounding box center [1132, 234] width 657 height 28
paste input "**********"
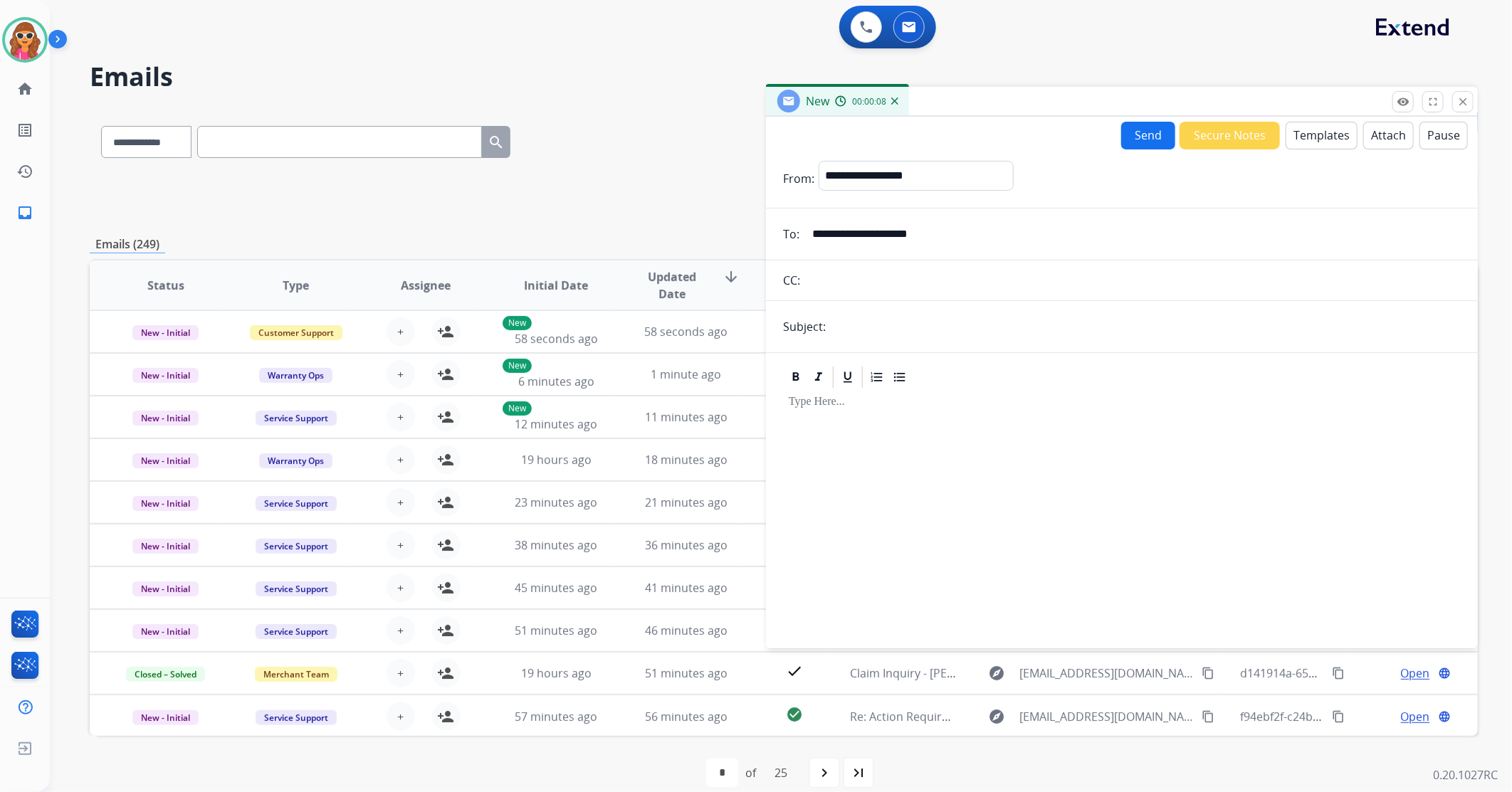
type input "**********"
click at [851, 332] on input "text" at bounding box center [1145, 326] width 631 height 28
click at [788, 384] on div at bounding box center [795, 377] width 21 height 21
type input "**********"
click at [813, 408] on p at bounding box center [1122, 402] width 666 height 13
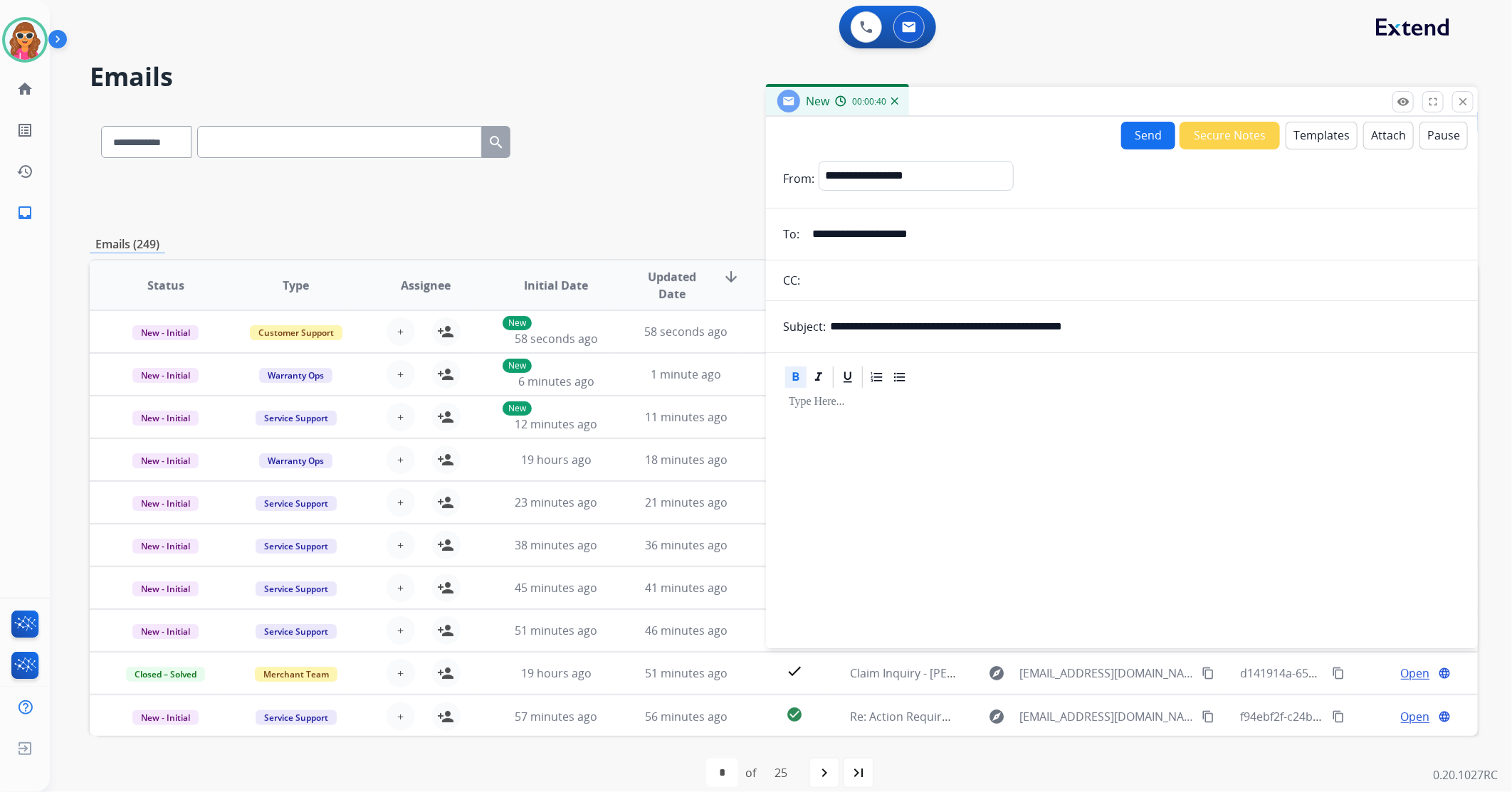
click at [1324, 136] on button "Templates" at bounding box center [1322, 135] width 72 height 28
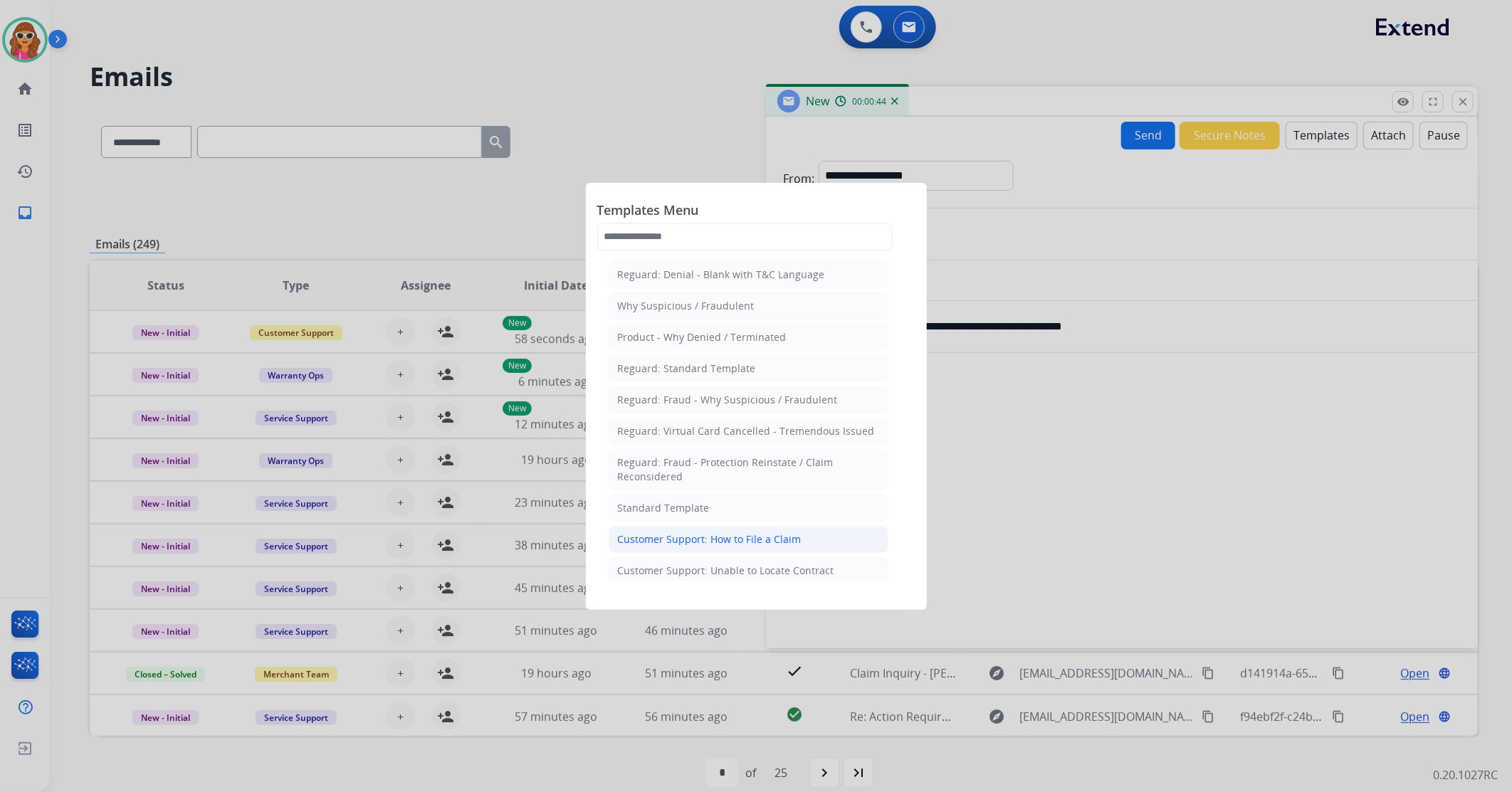
click at [737, 542] on div "Customer Support: How to File a Claim" at bounding box center [710, 540] width 183 height 14
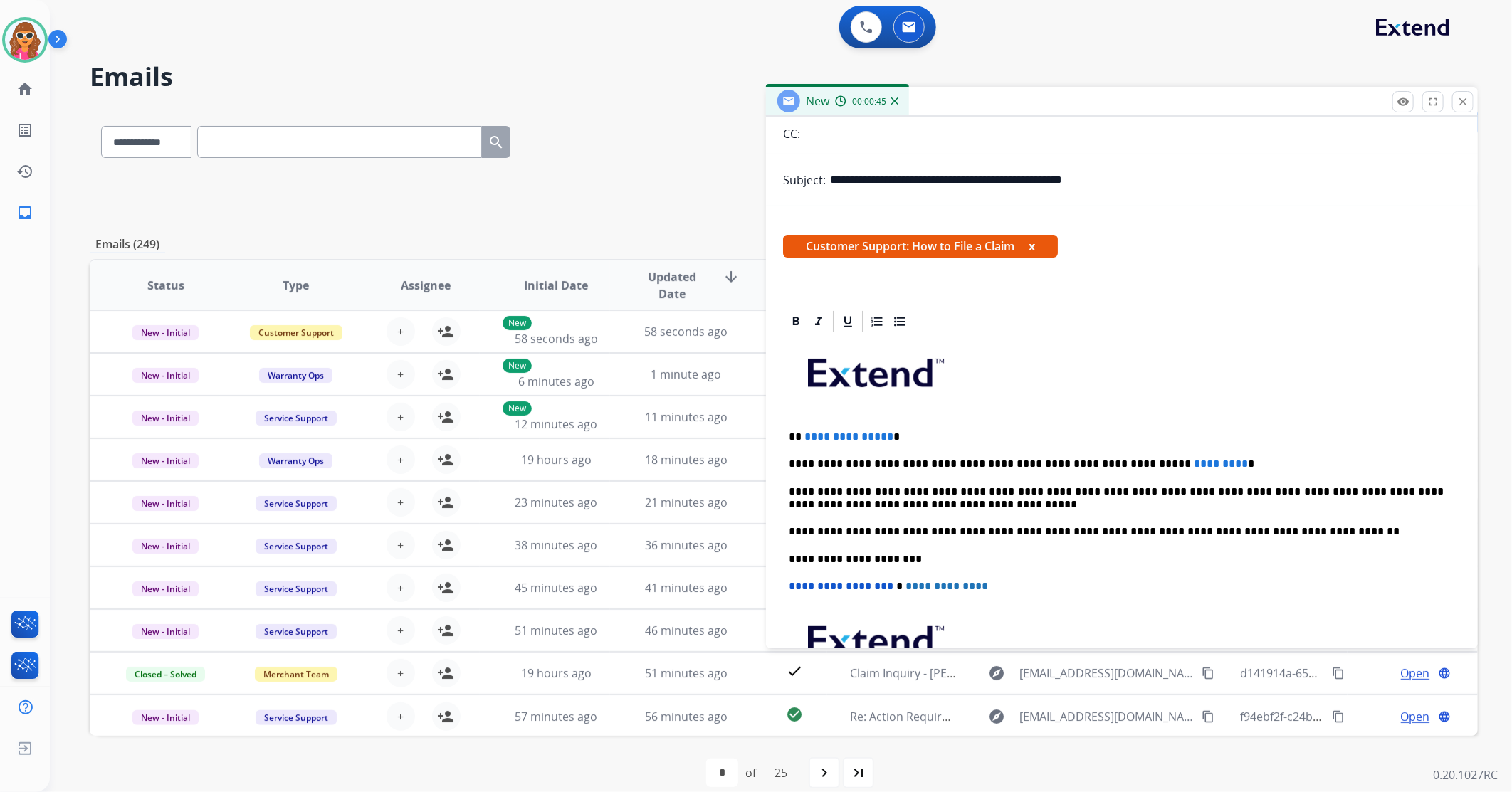
scroll to position [158, 0]
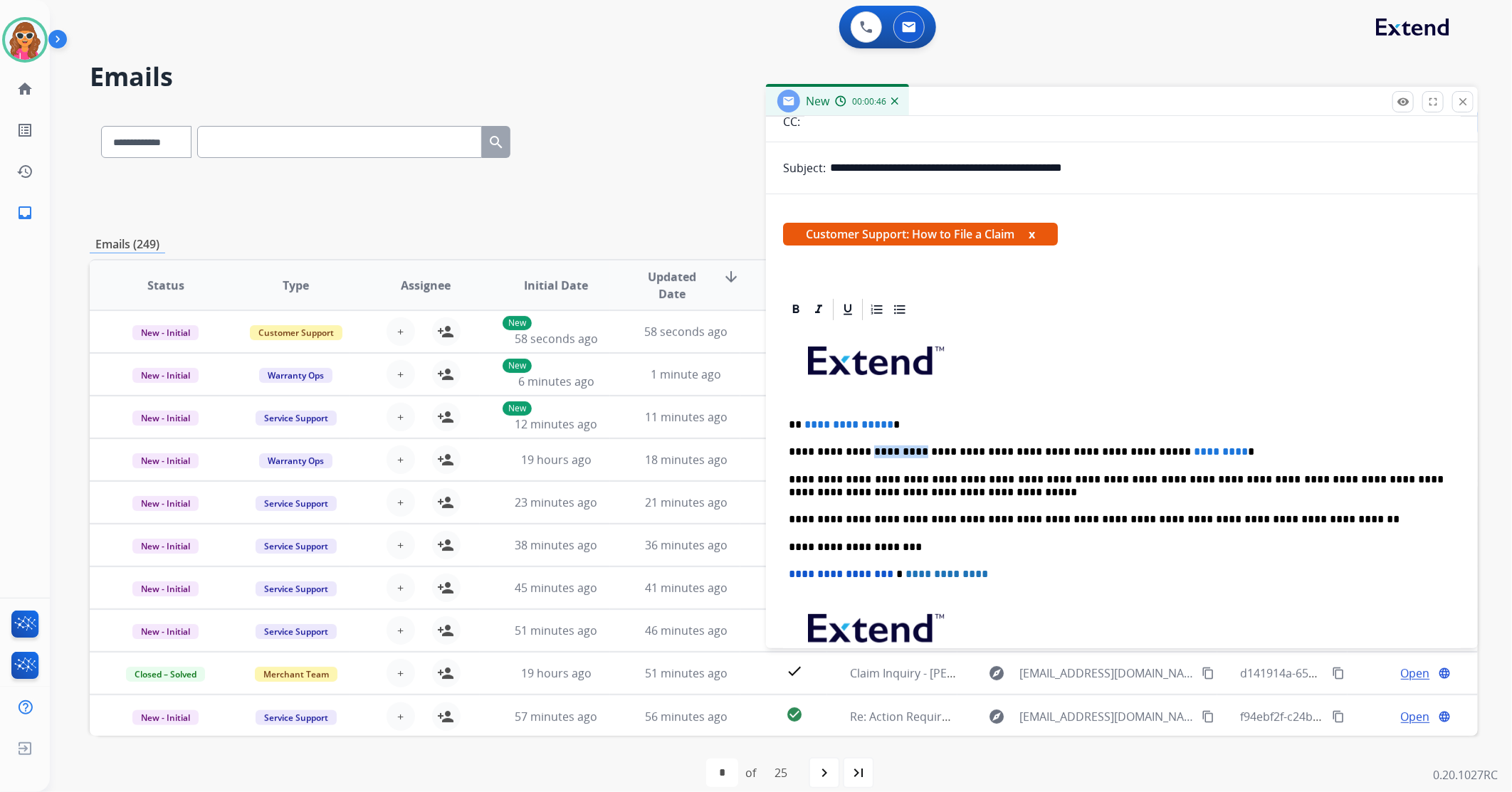
drag, startPoint x: 901, startPoint y: 433, endPoint x: 892, endPoint y: 424, distance: 12.7
click at [860, 432] on div "**********" at bounding box center [1122, 540] width 677 height 435
drag, startPoint x: 922, startPoint y: 414, endPoint x: 920, endPoint y: 428, distance: 14.1
click at [922, 417] on div "**********" at bounding box center [1122, 540] width 677 height 435
drag, startPoint x: 894, startPoint y: 424, endPoint x: 801, endPoint y: 427, distance: 93.0
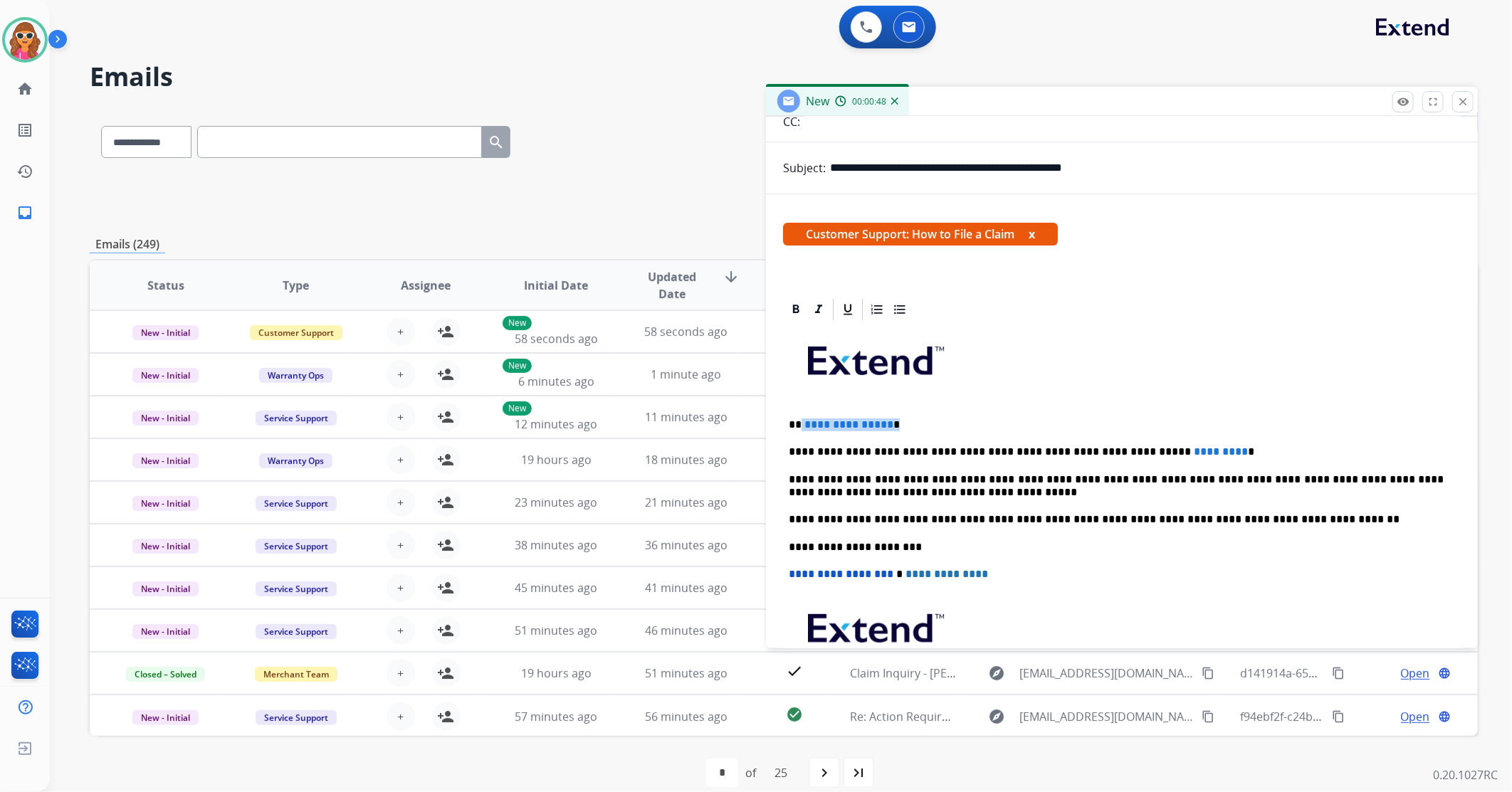
click at [801, 427] on p "**********" at bounding box center [1116, 425] width 655 height 13
click at [1203, 446] on p "**********" at bounding box center [1116, 452] width 655 height 13
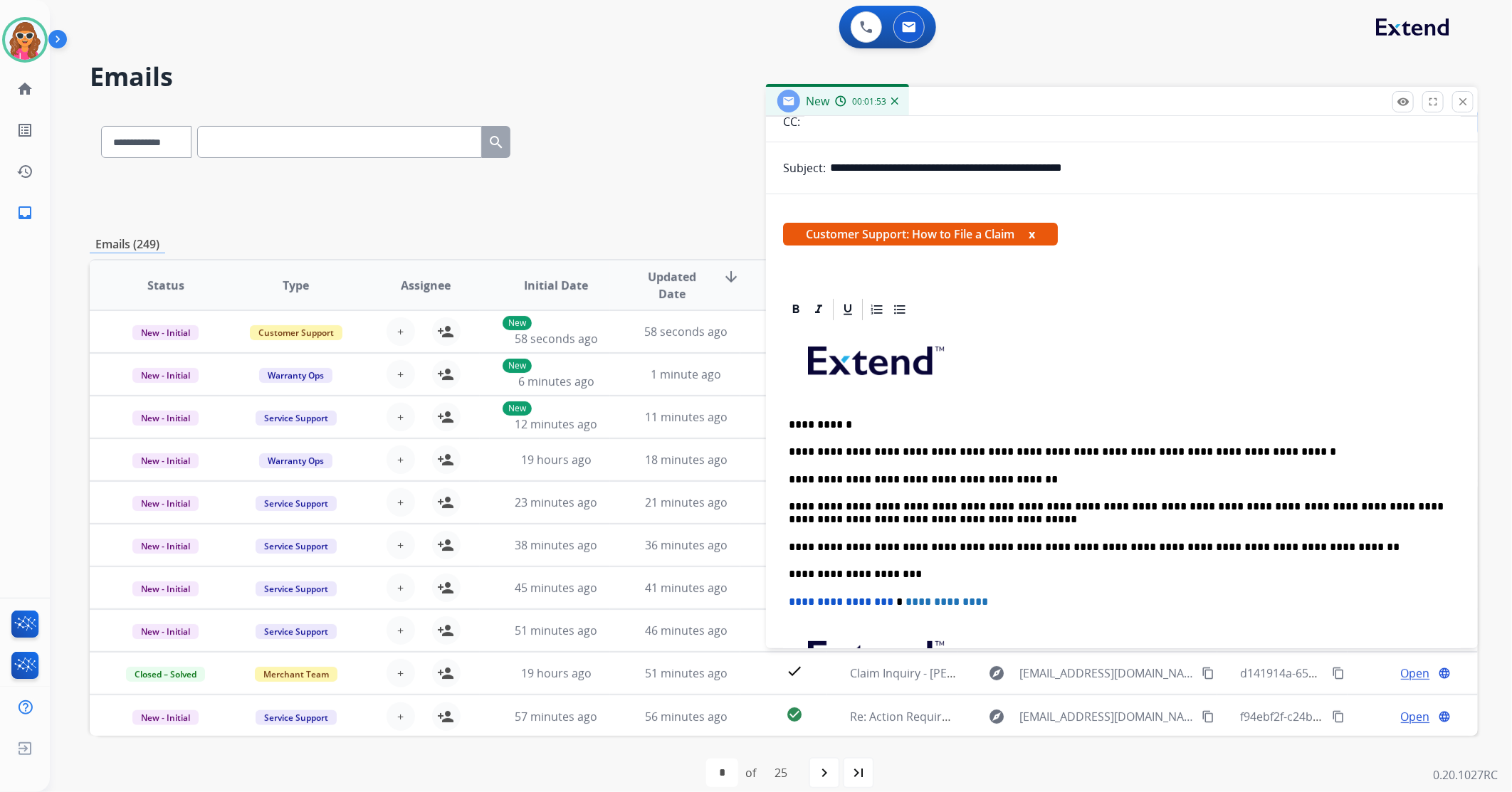
click at [1020, 474] on p "**********" at bounding box center [1116, 480] width 655 height 13
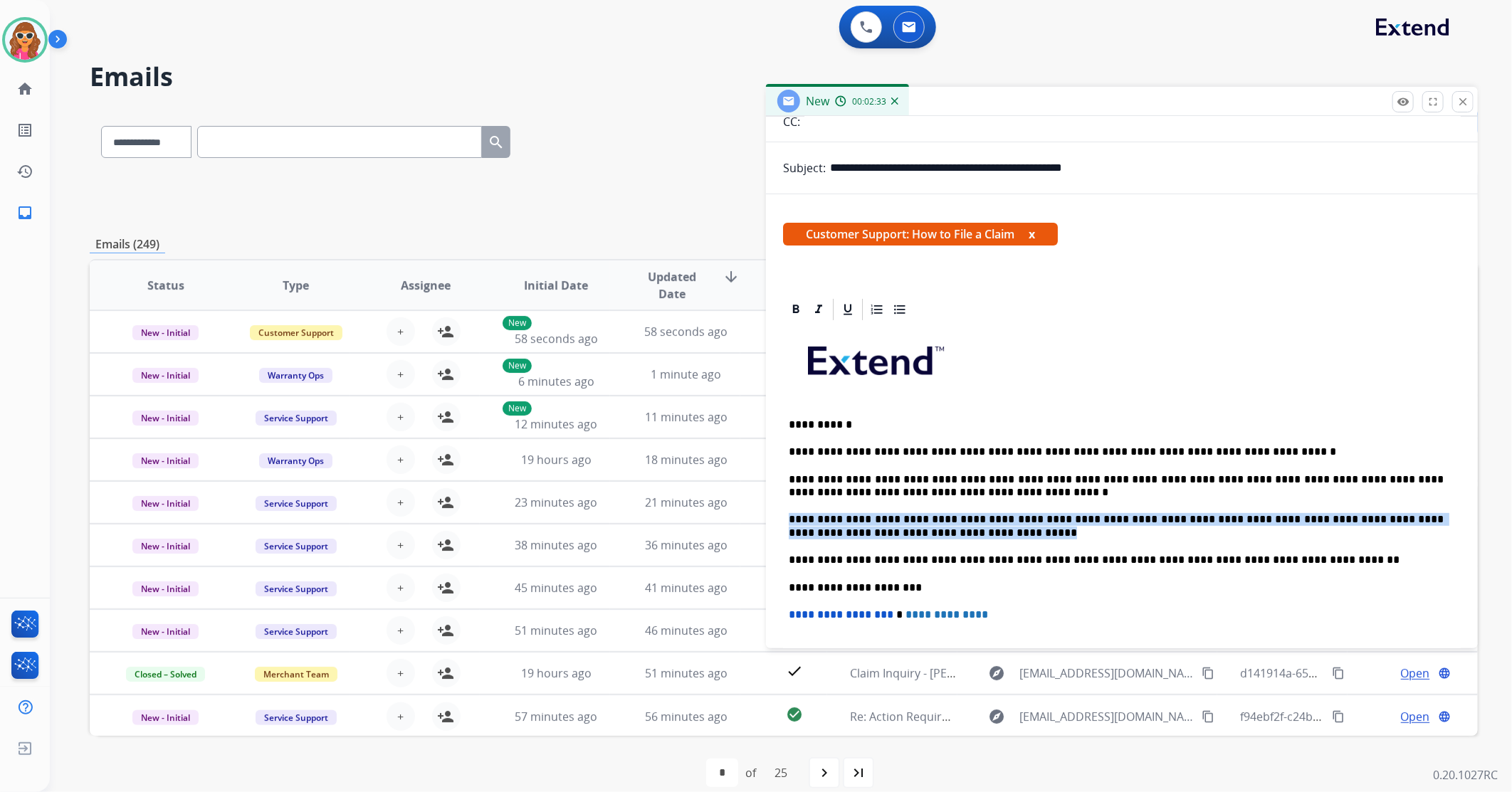
drag, startPoint x: 1012, startPoint y: 534, endPoint x: 778, endPoint y: 522, distance: 234.3
click at [778, 522] on div "**********" at bounding box center [1122, 546] width 712 height 498
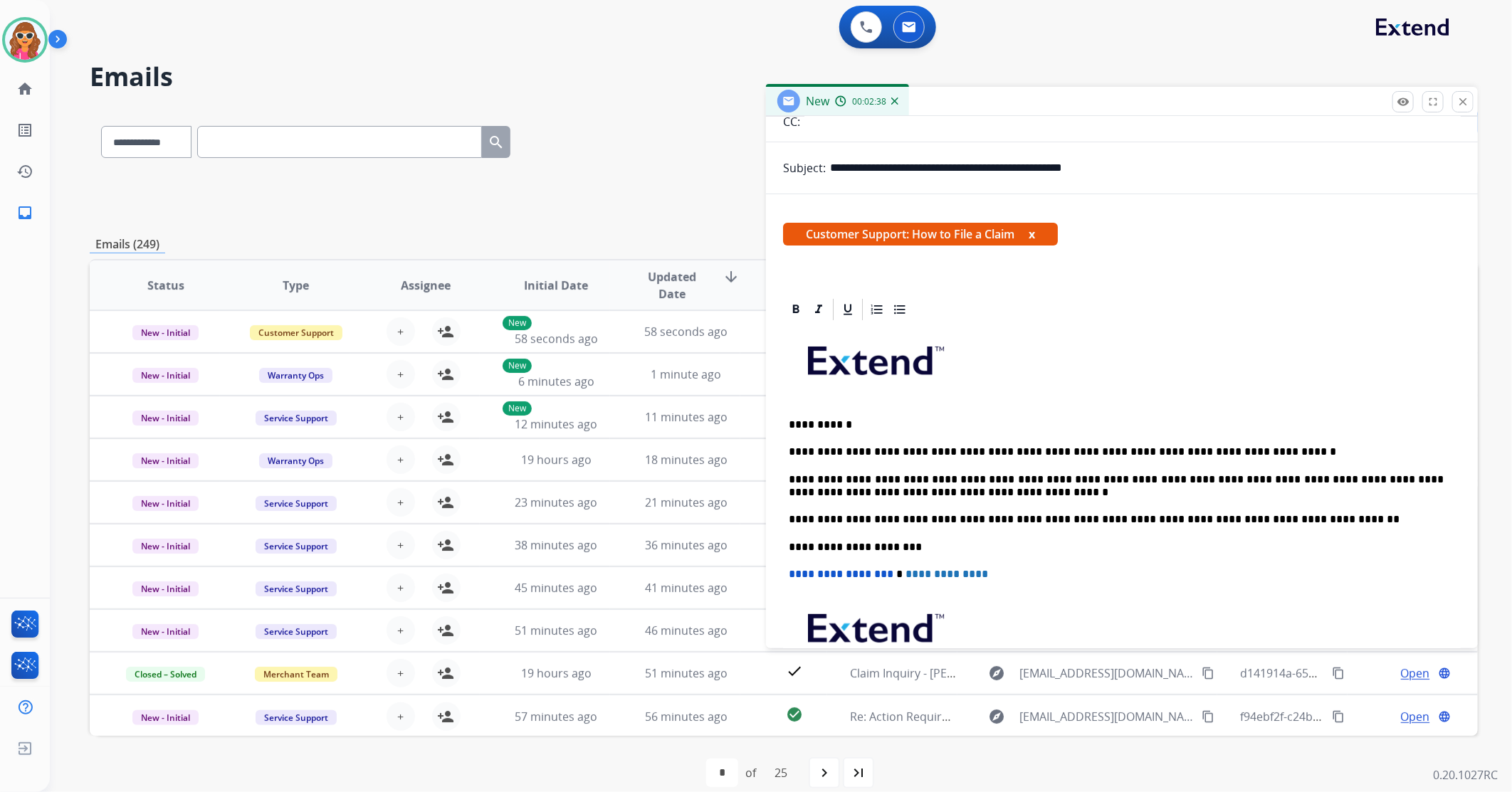
click at [969, 493] on p "**********" at bounding box center [1116, 486] width 655 height 26
drag, startPoint x: 1065, startPoint y: 498, endPoint x: 1069, endPoint y: 492, distance: 7.2
click at [1065, 495] on div "**********" at bounding box center [1122, 540] width 677 height 435
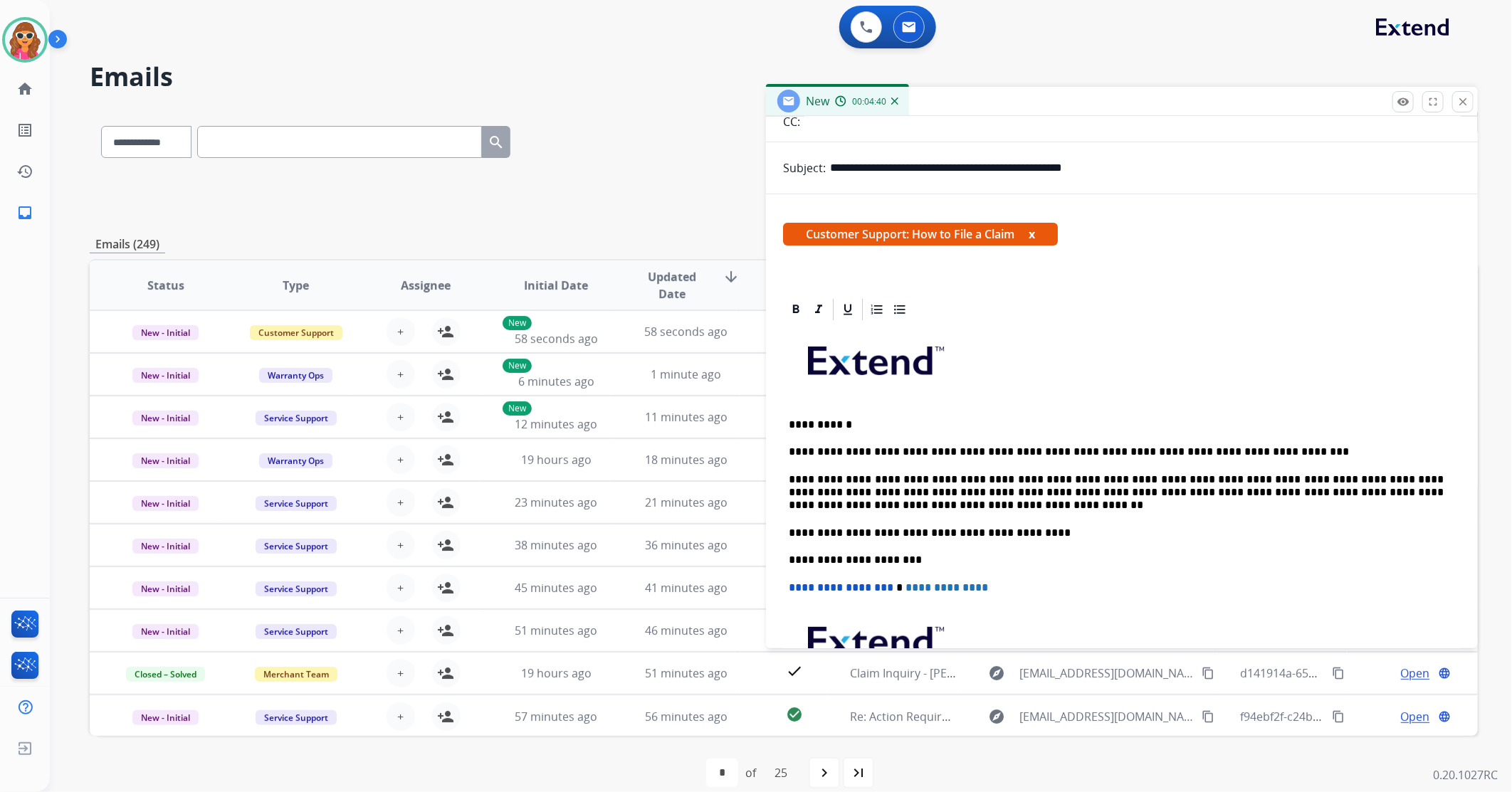
click at [813, 534] on p "**********" at bounding box center [1116, 534] width 655 height 13
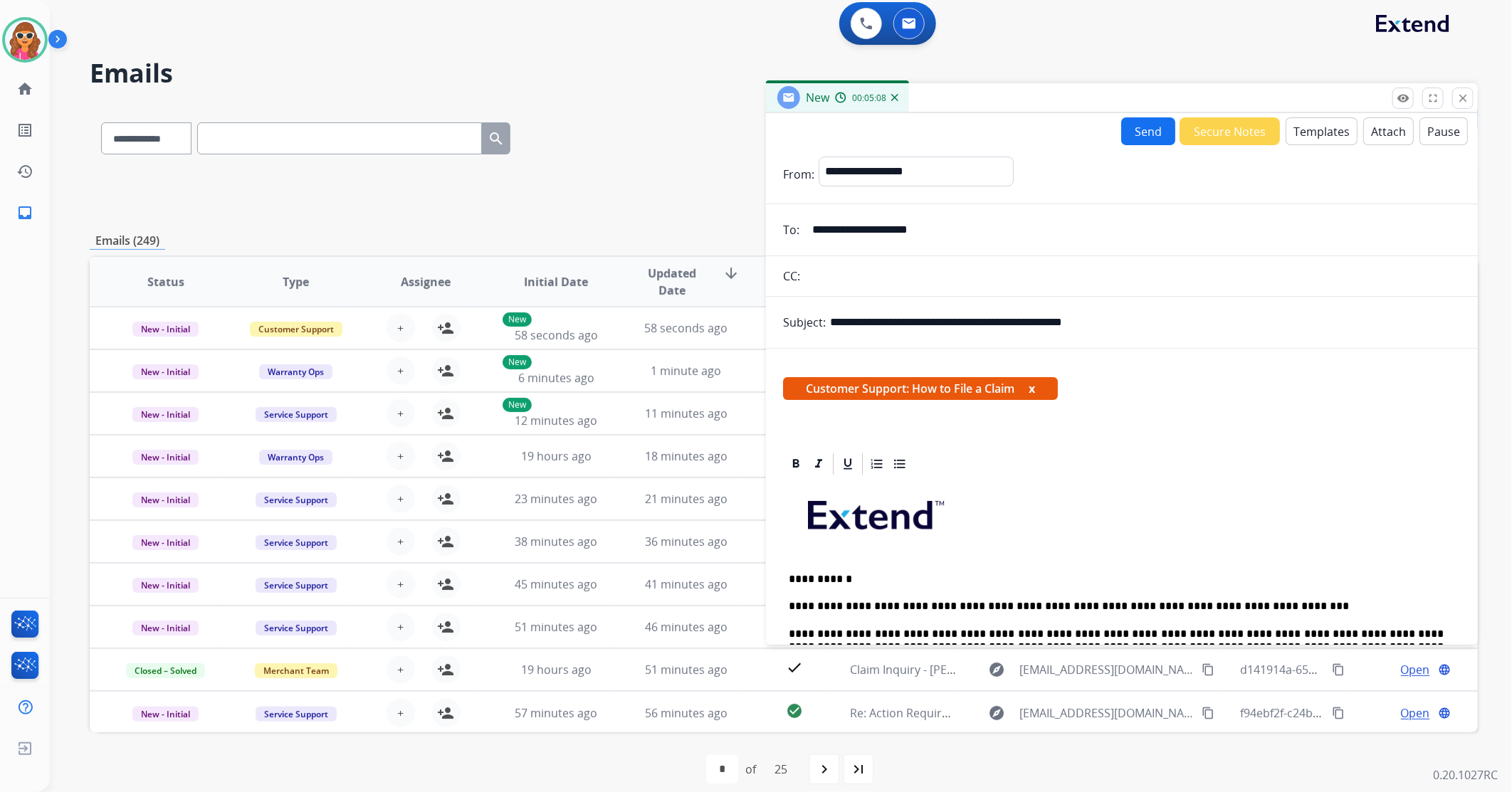
scroll to position [0, 0]
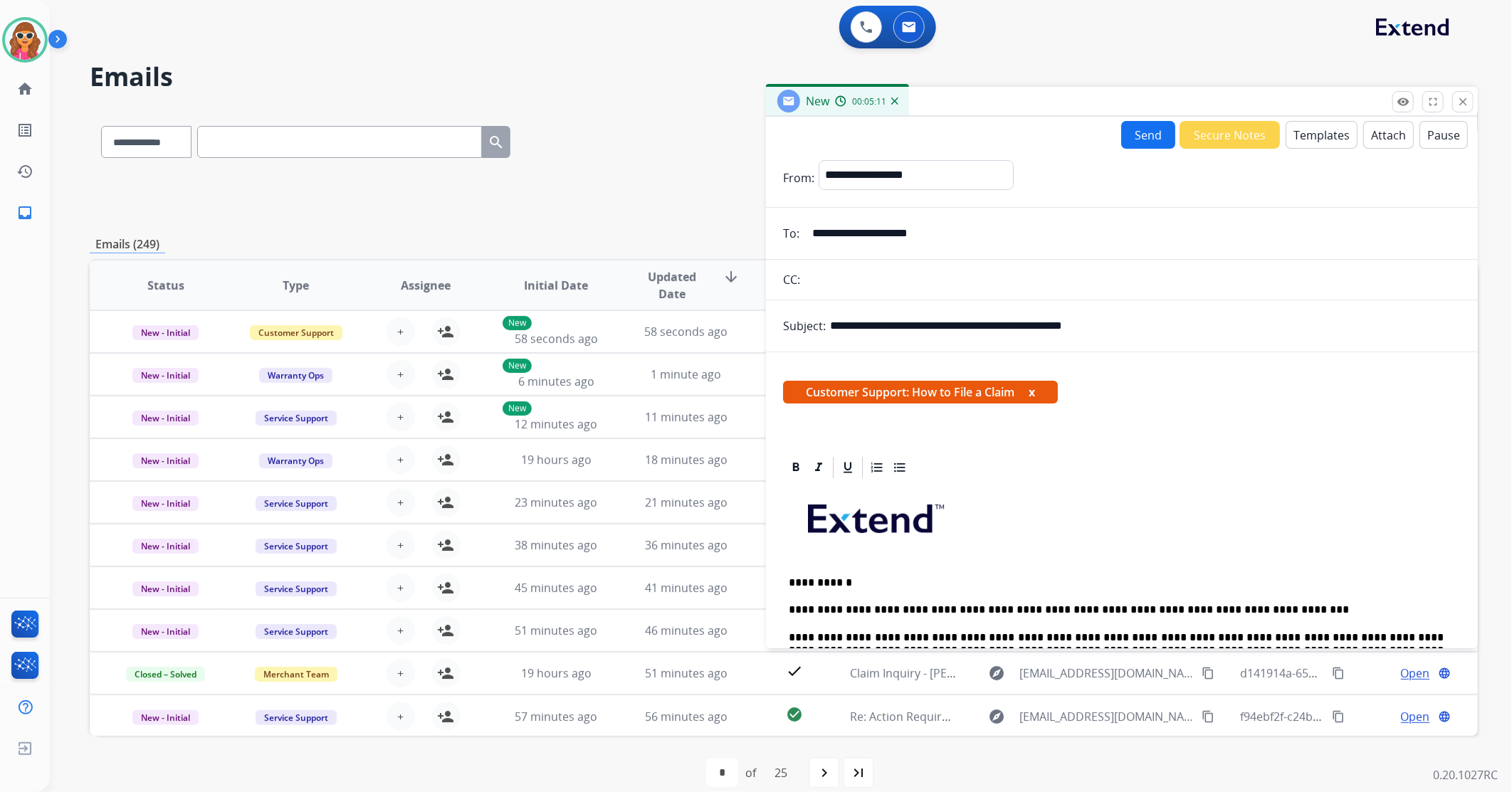
click at [1141, 134] on button "Send" at bounding box center [1148, 134] width 54 height 28
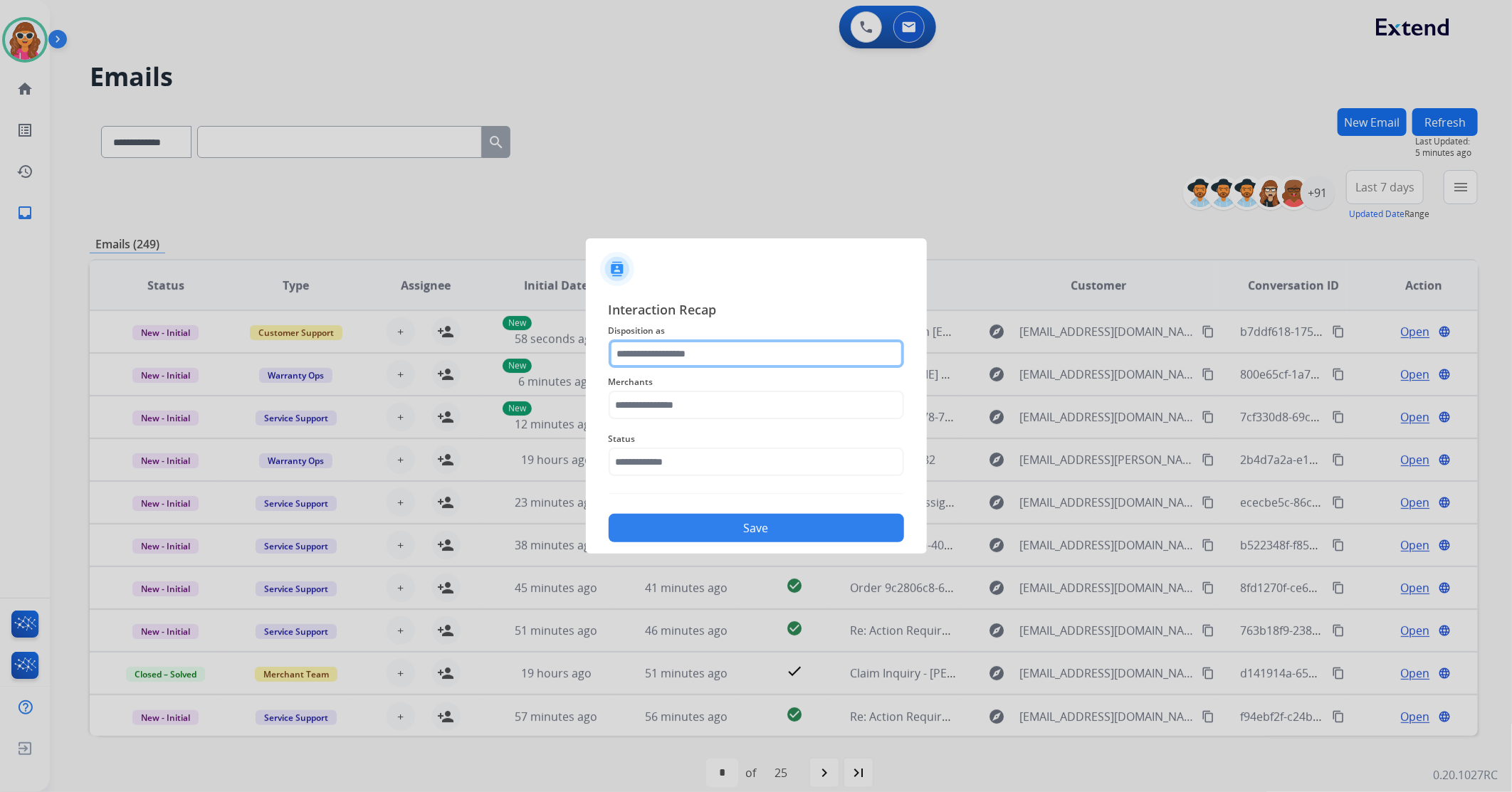
click at [699, 353] on input "text" at bounding box center [756, 354] width 296 height 28
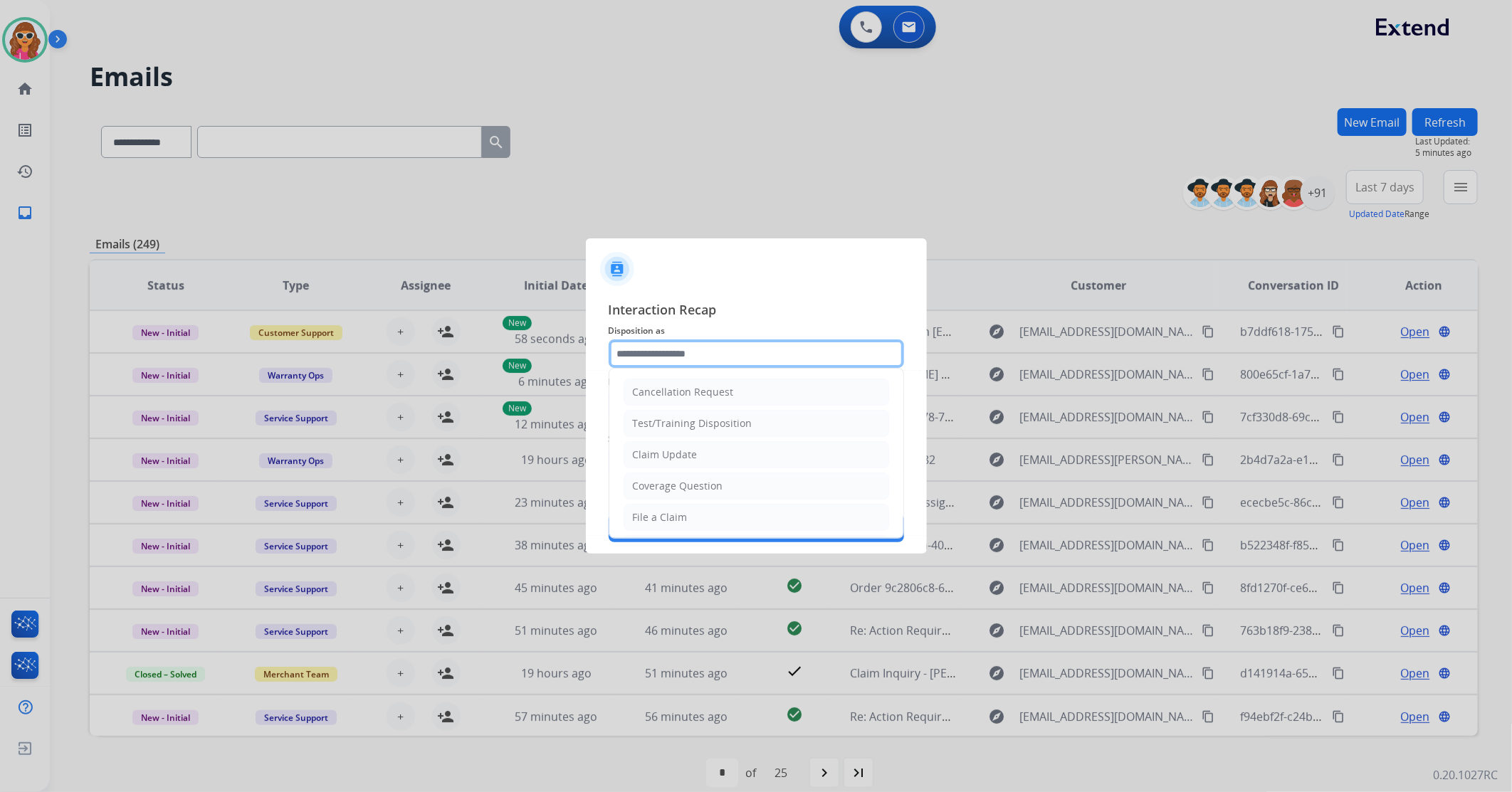
type input "**********"
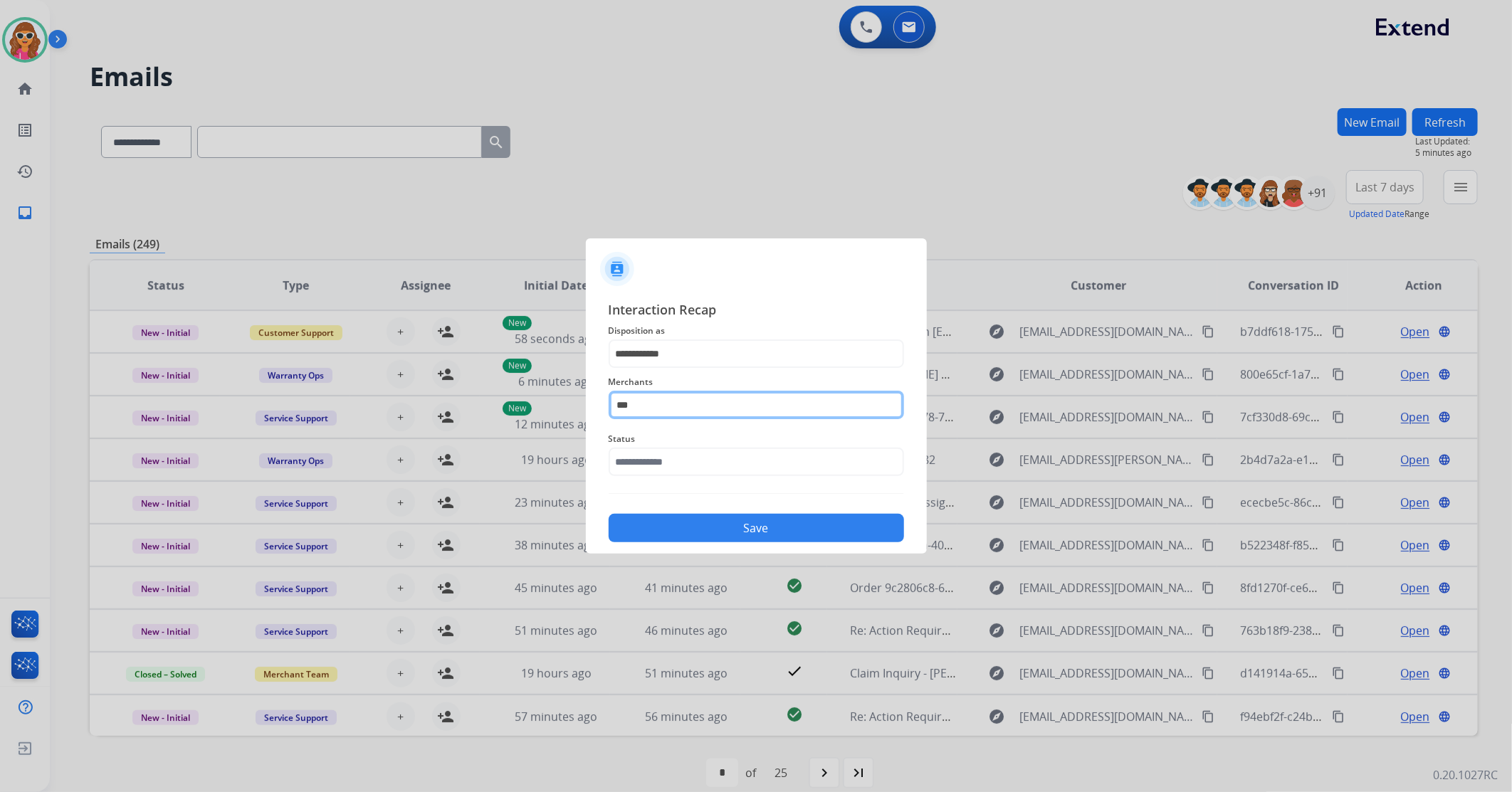
click at [666, 409] on input "***" at bounding box center [756, 405] width 296 height 28
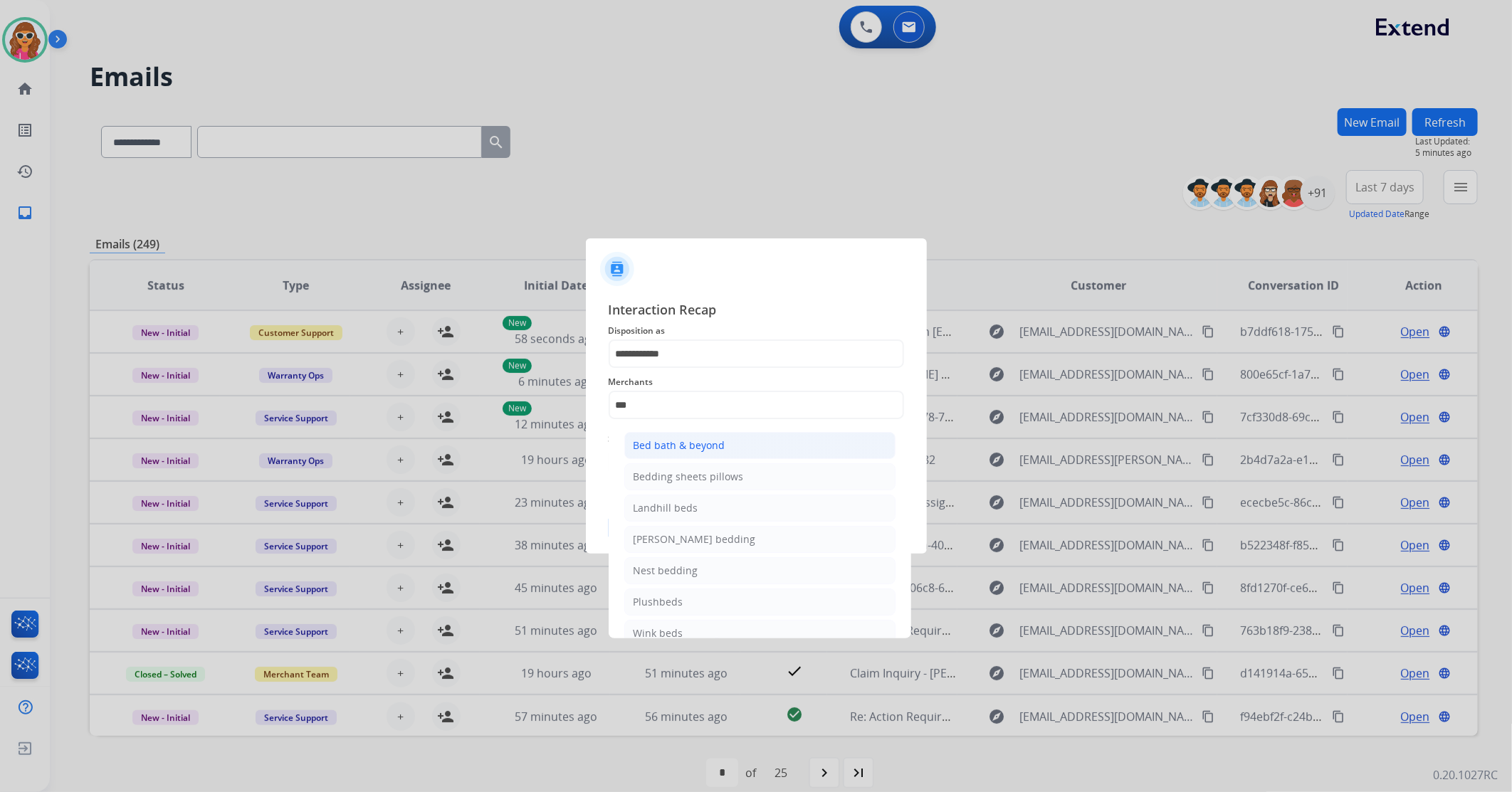
click at [685, 443] on div "Bed bath & beyond" at bounding box center [680, 446] width 92 height 14
type input "**********"
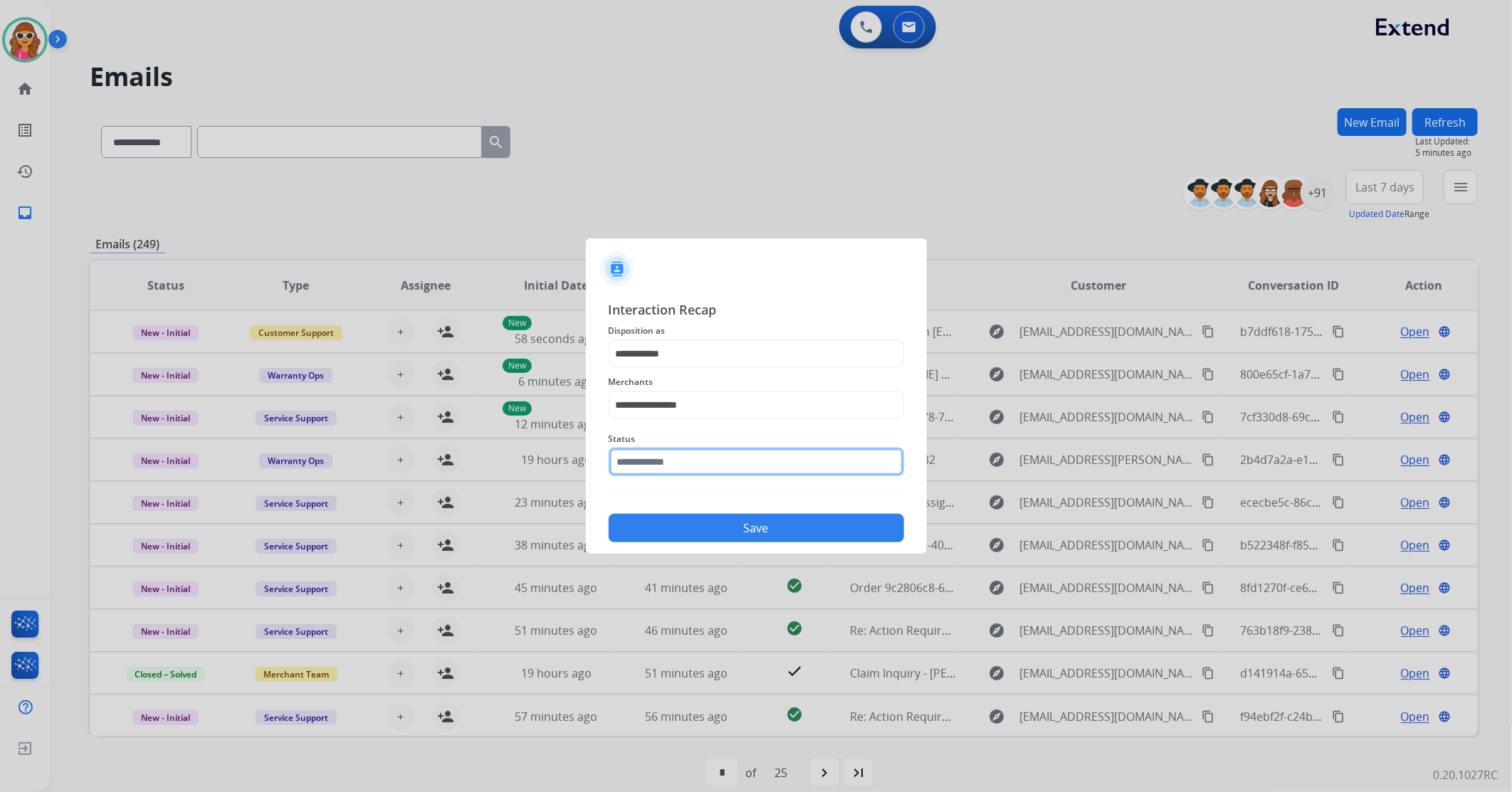
click at [644, 470] on input "text" at bounding box center [756, 462] width 296 height 28
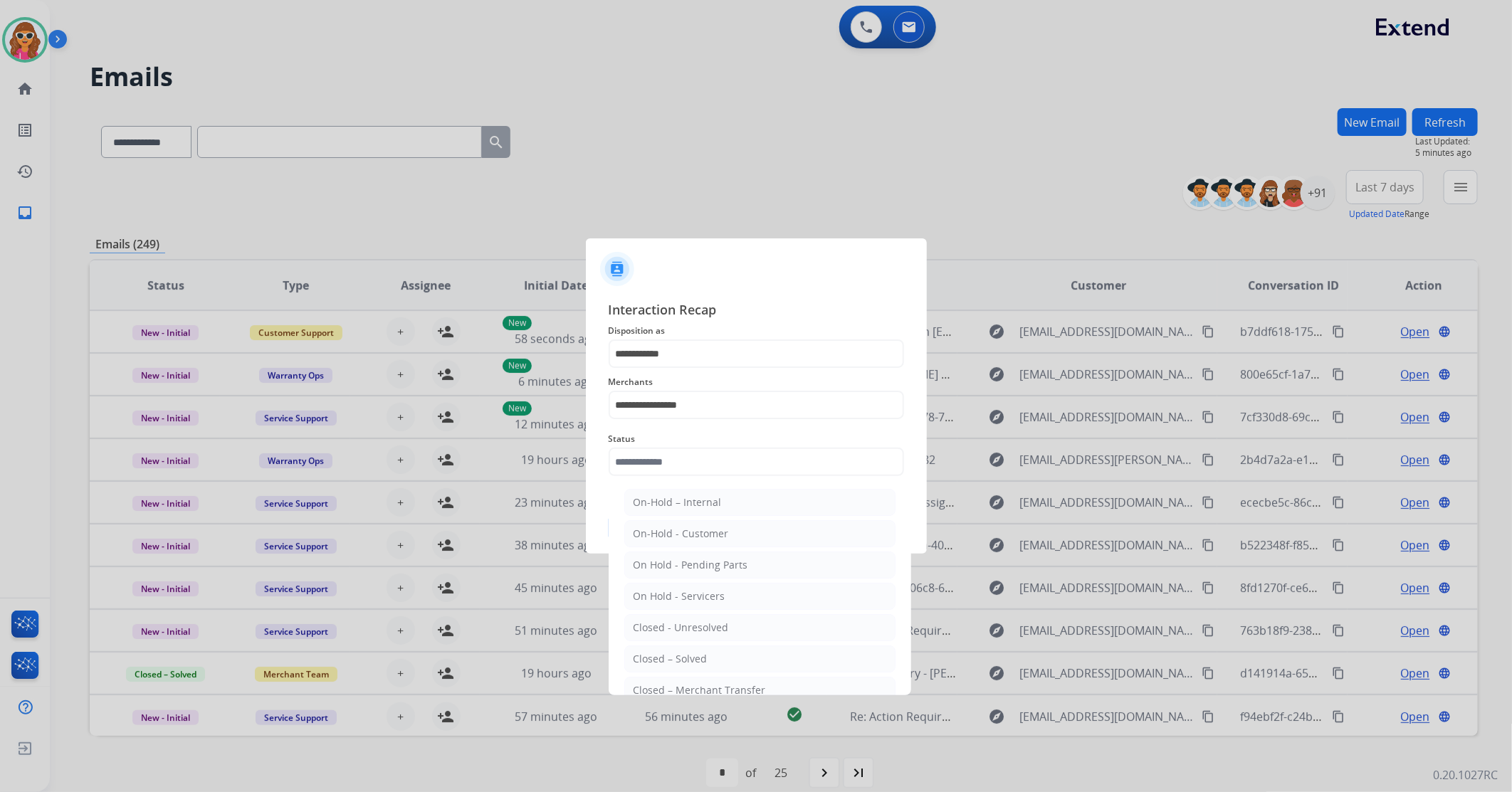
click at [675, 664] on div "Closed – Solved" at bounding box center [671, 659] width 74 height 14
type input "**********"
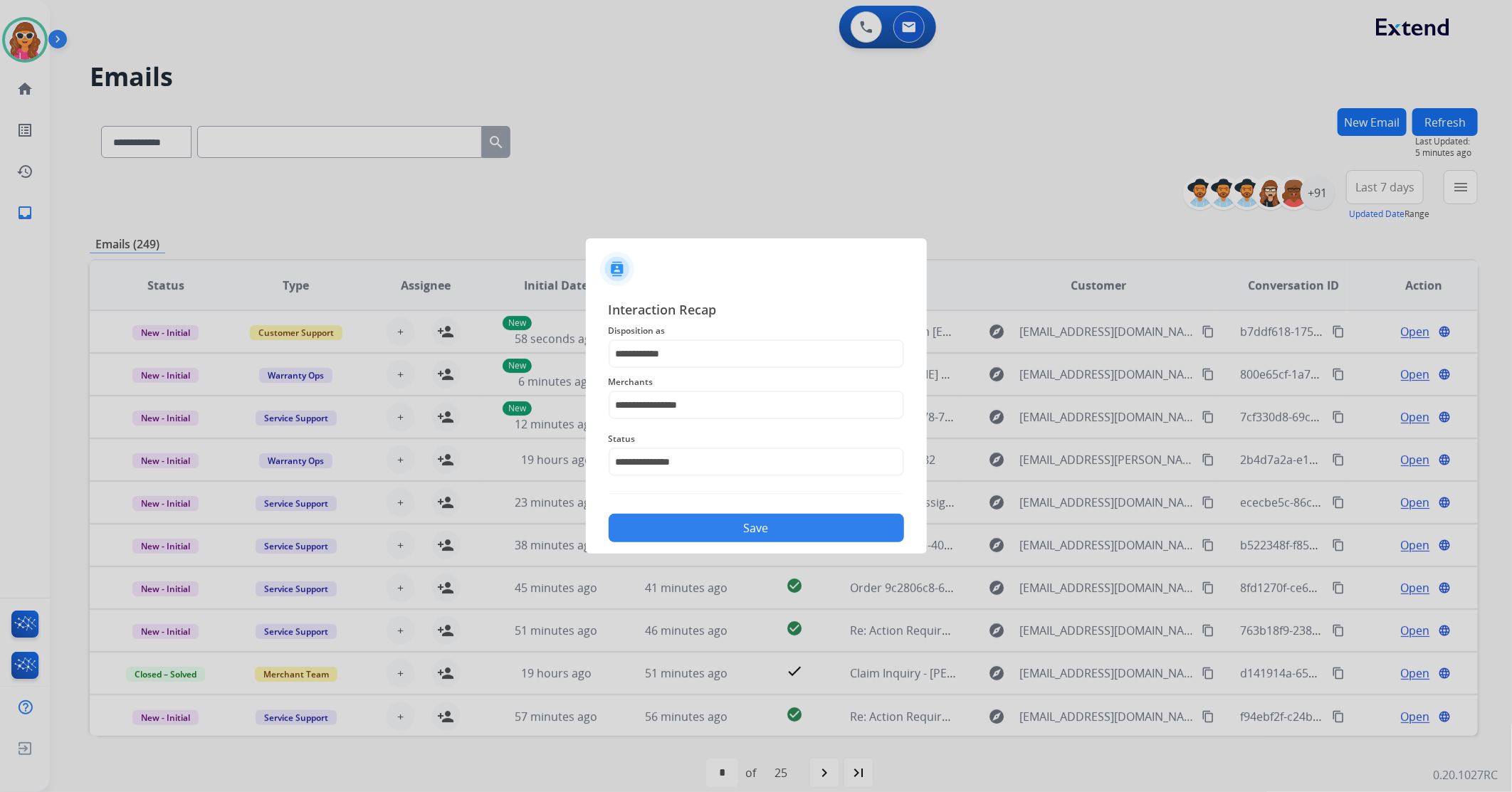
click at [746, 525] on button "Save" at bounding box center [756, 528] width 296 height 28
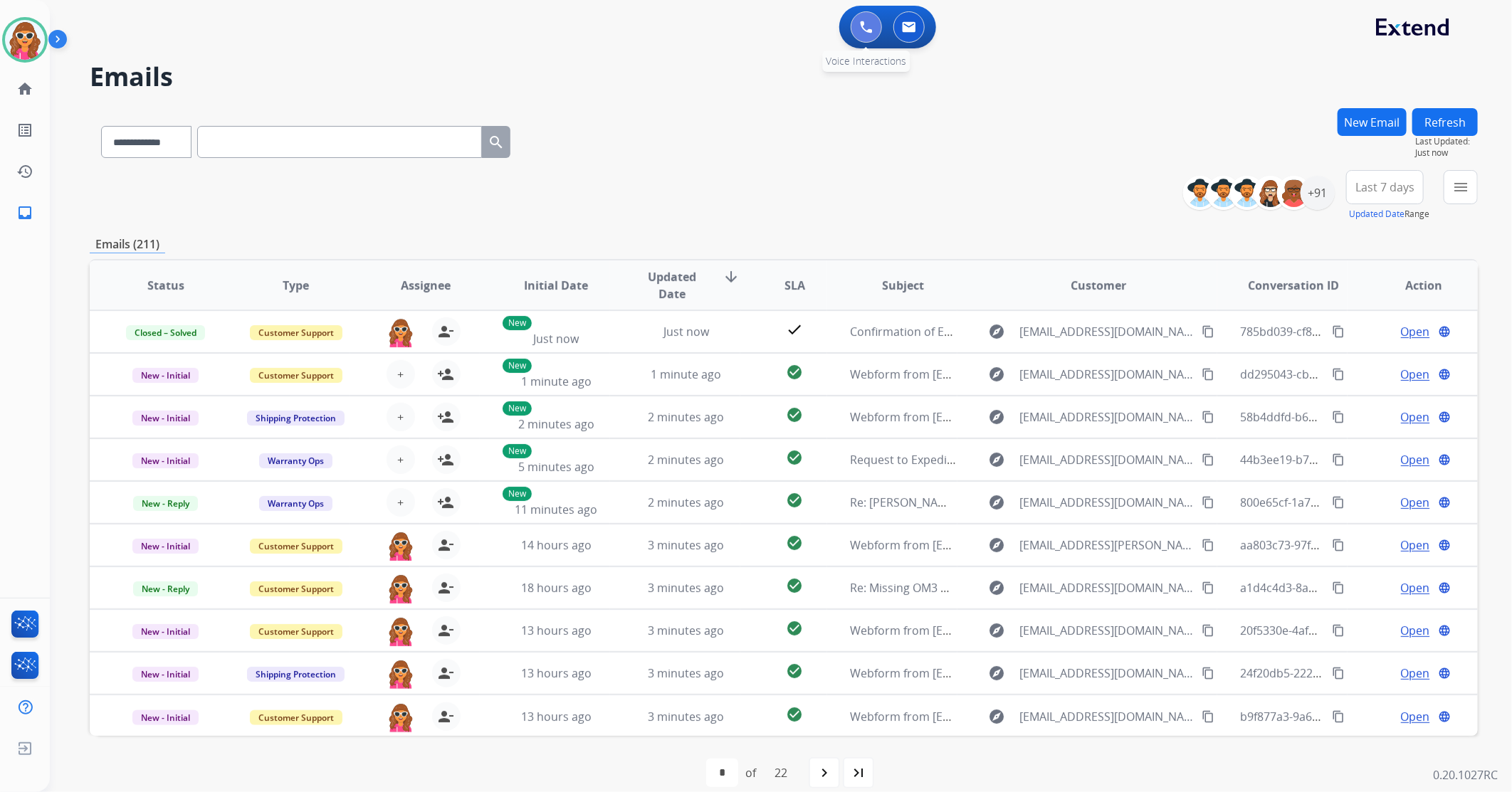
click at [866, 25] on img at bounding box center [866, 27] width 13 height 13
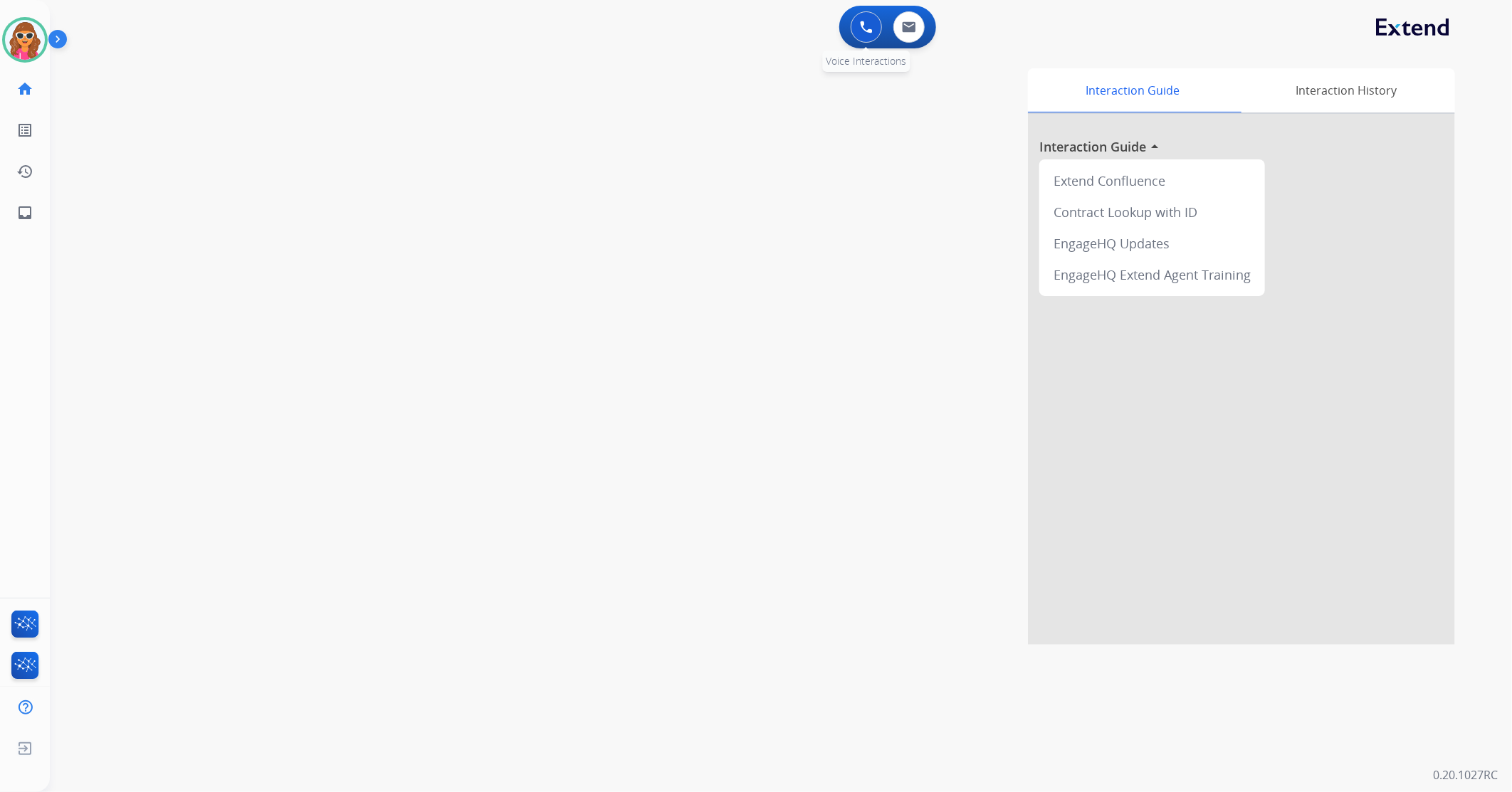
click at [865, 28] on img at bounding box center [866, 27] width 13 height 13
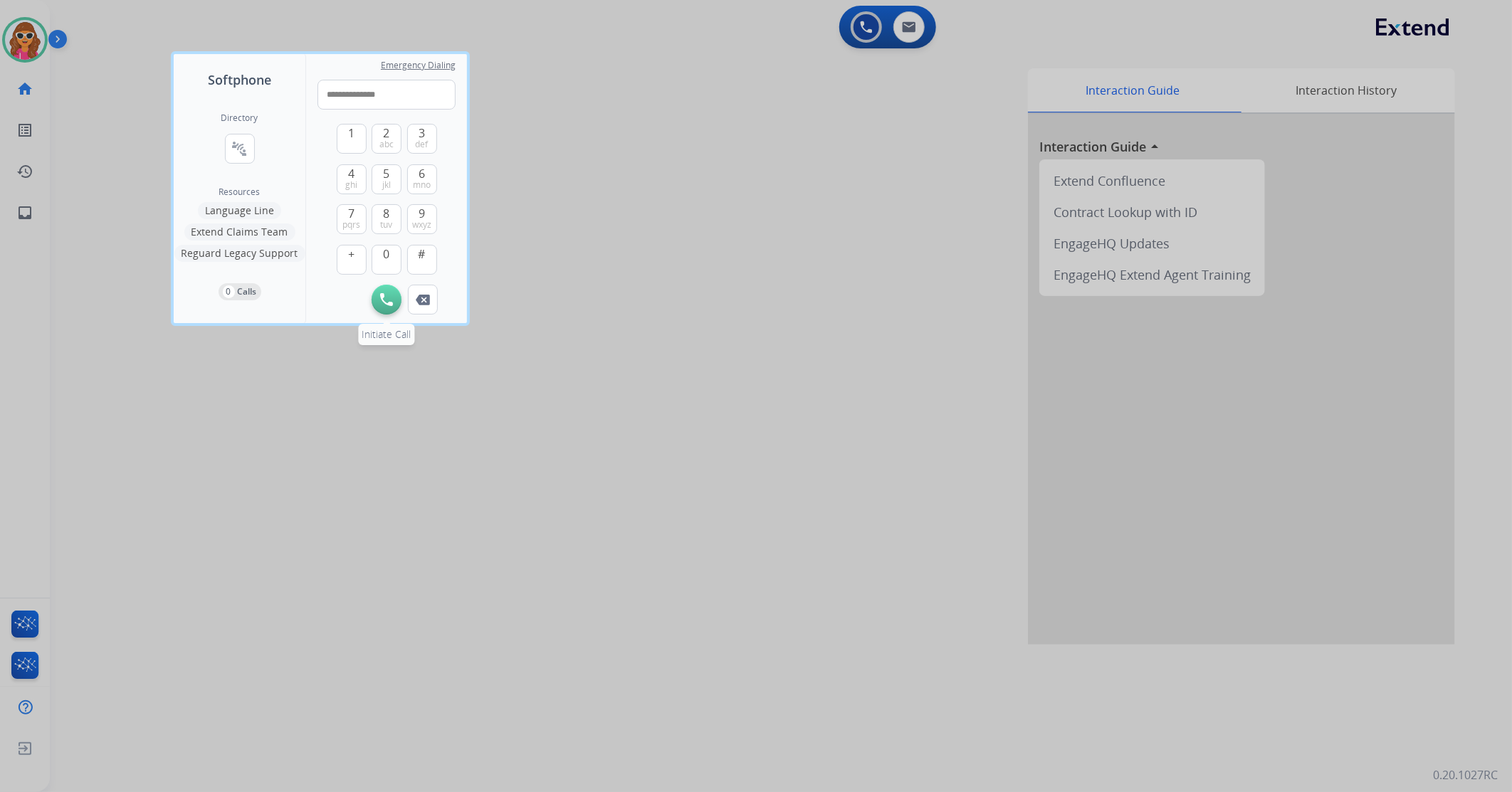
type input "**********"
click at [384, 302] on img at bounding box center [386, 300] width 13 height 13
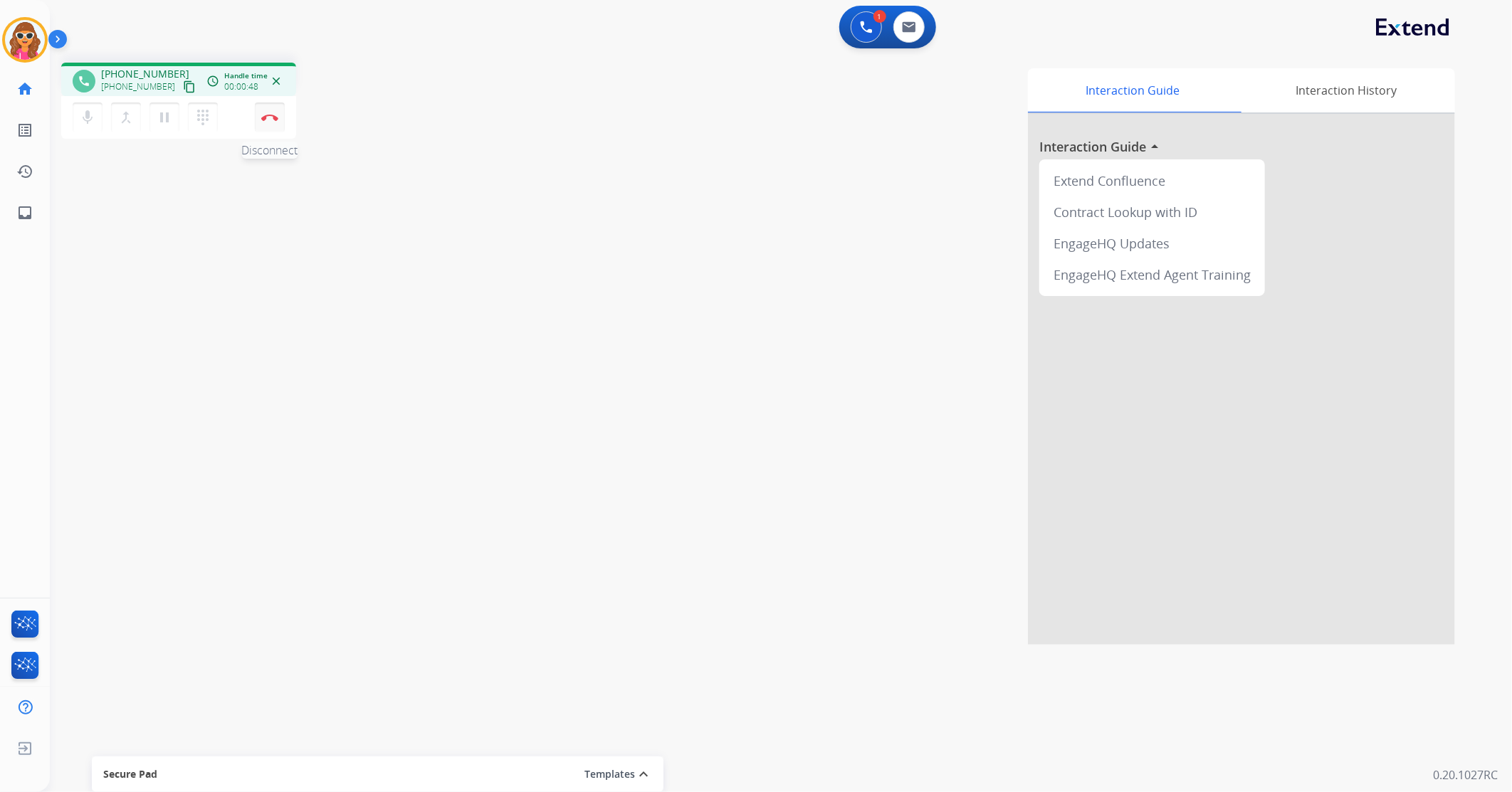
click at [273, 125] on button "Disconnect" at bounding box center [270, 118] width 30 height 30
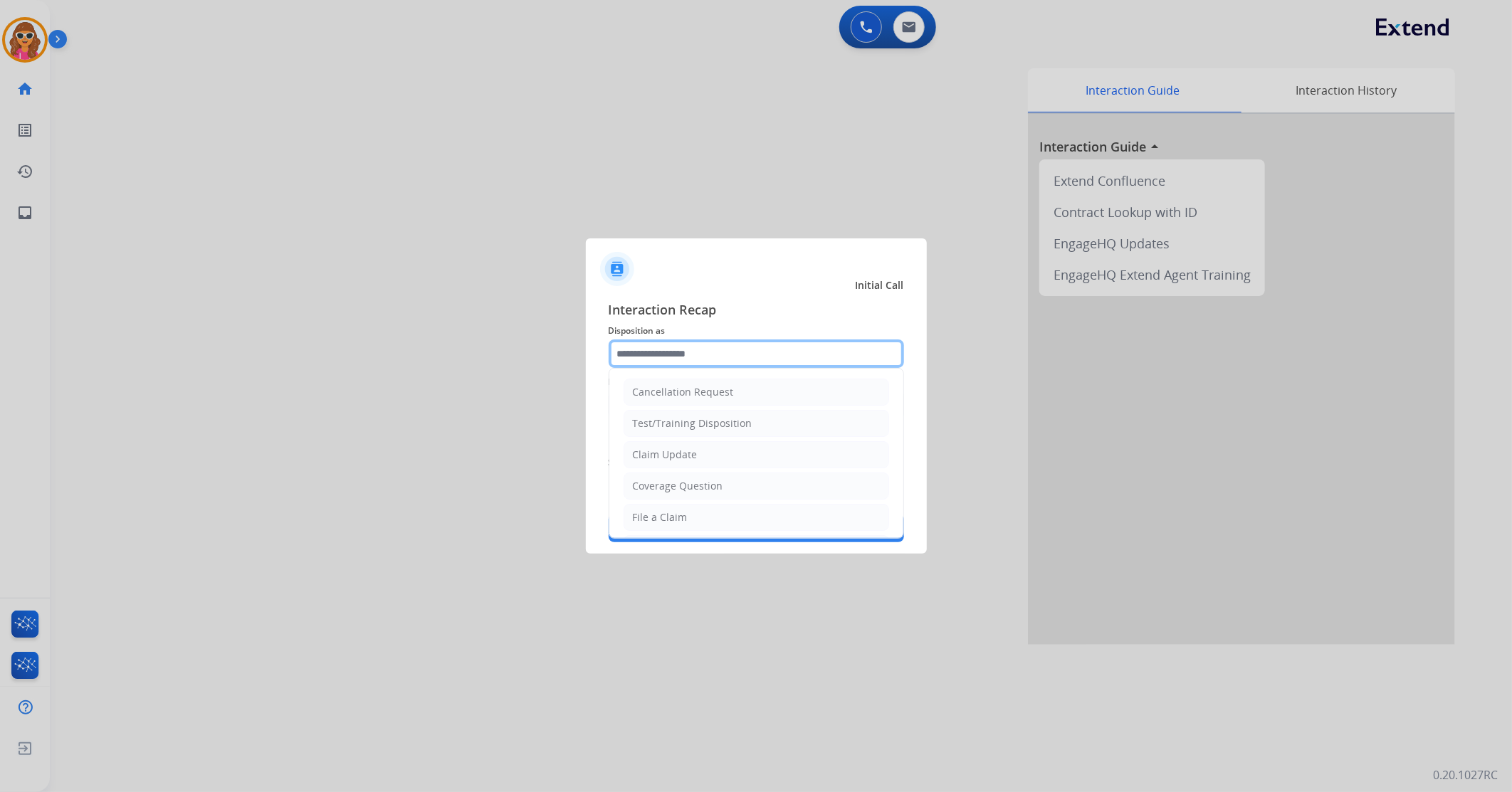
click at [785, 353] on input "text" at bounding box center [756, 354] width 296 height 28
click at [682, 458] on div "Claim Update" at bounding box center [666, 455] width 65 height 14
type input "**********"
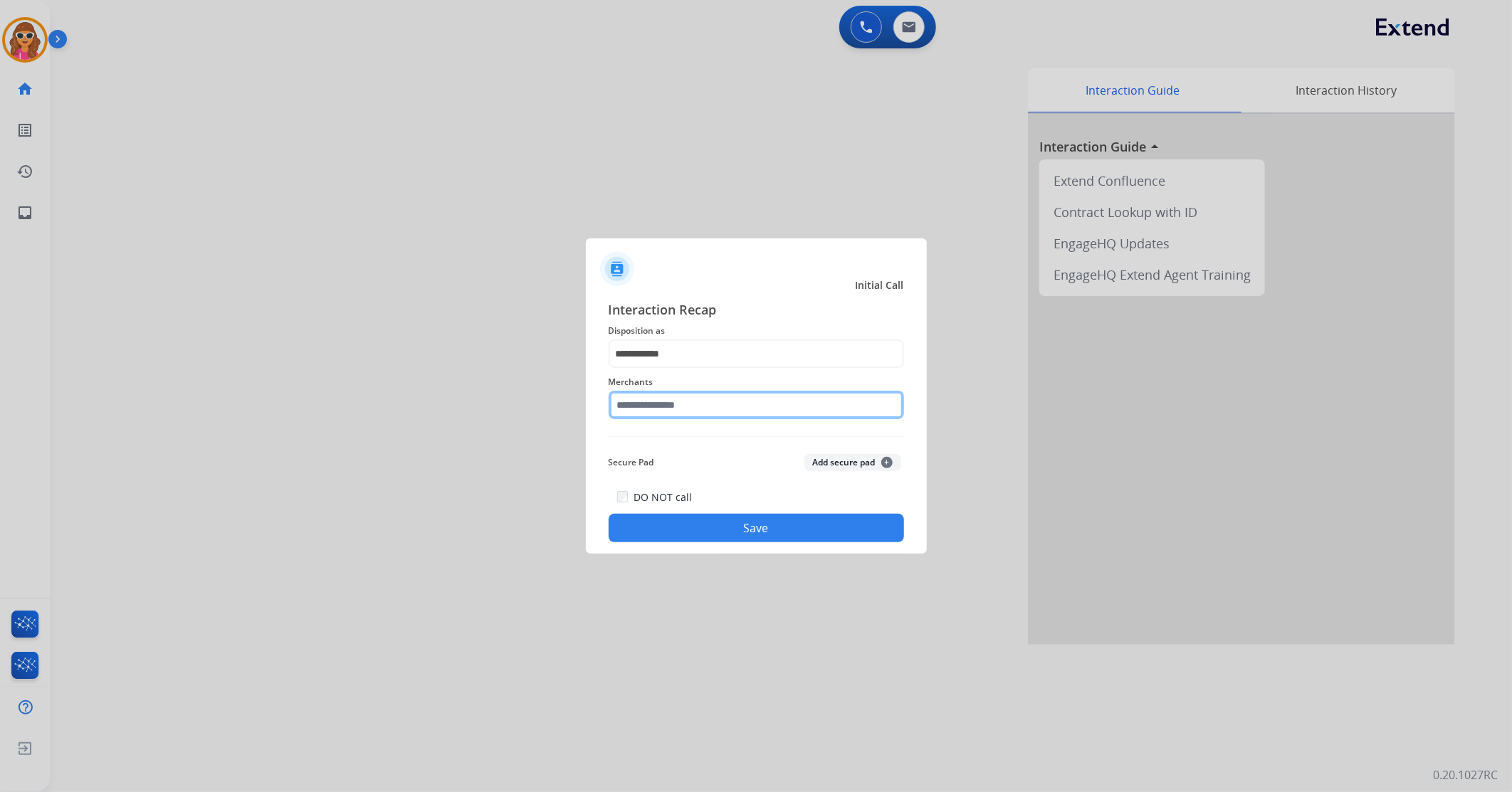
click at [685, 409] on input "text" at bounding box center [756, 405] width 296 height 28
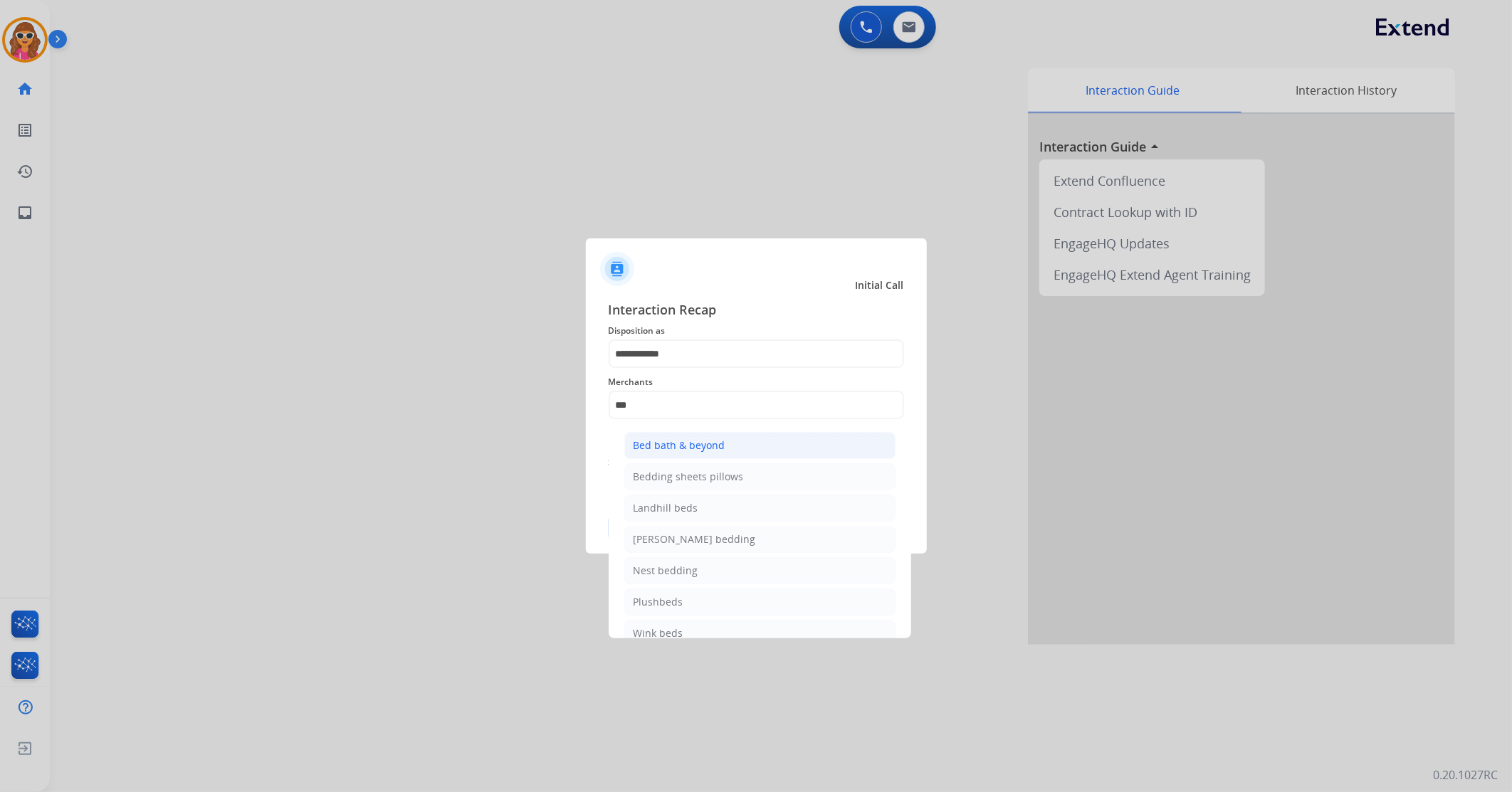
click at [696, 444] on div "Bed bath & beyond" at bounding box center [680, 446] width 92 height 14
type input "**********"
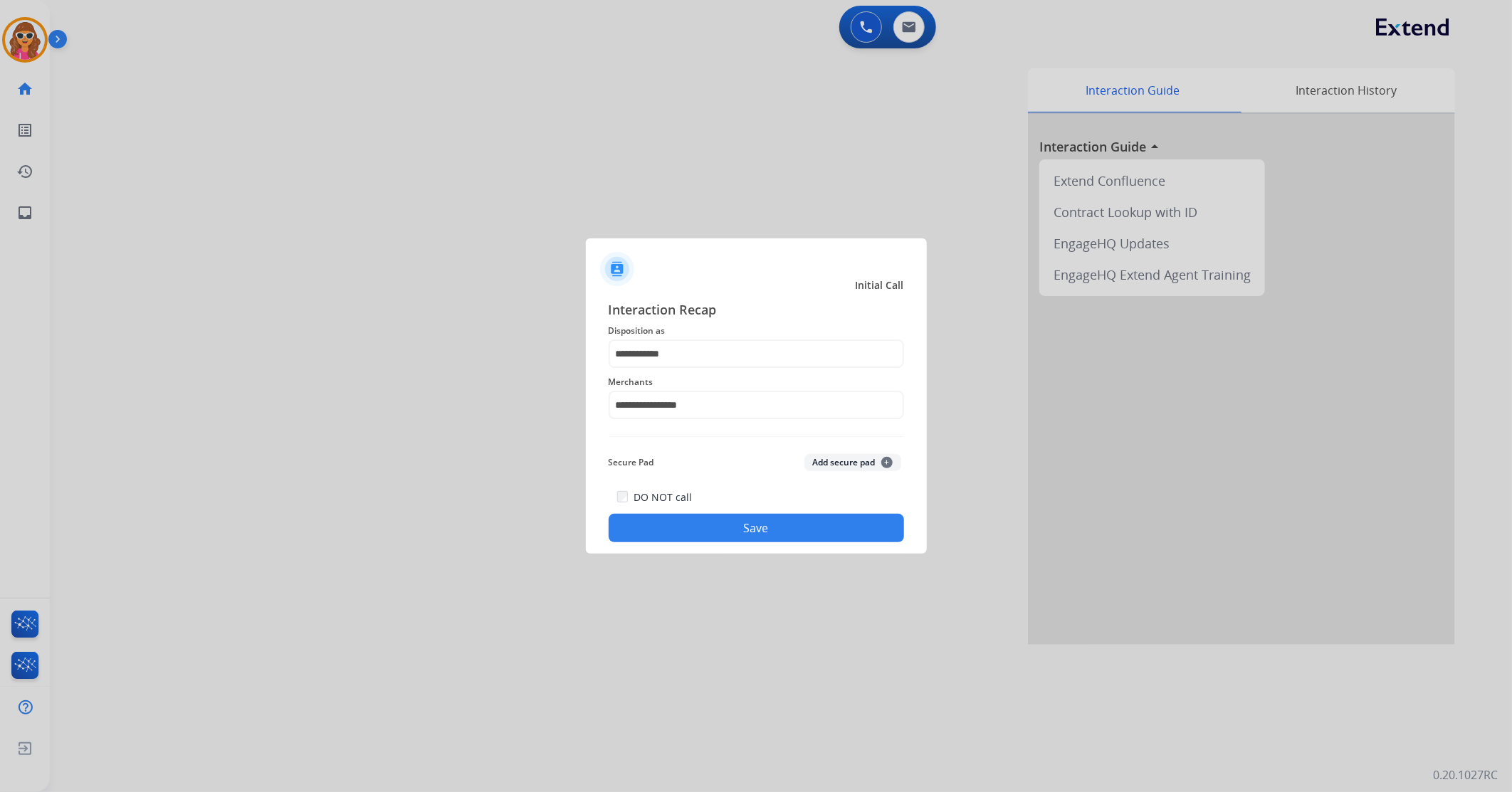
click at [746, 531] on button "Save" at bounding box center [756, 528] width 296 height 28
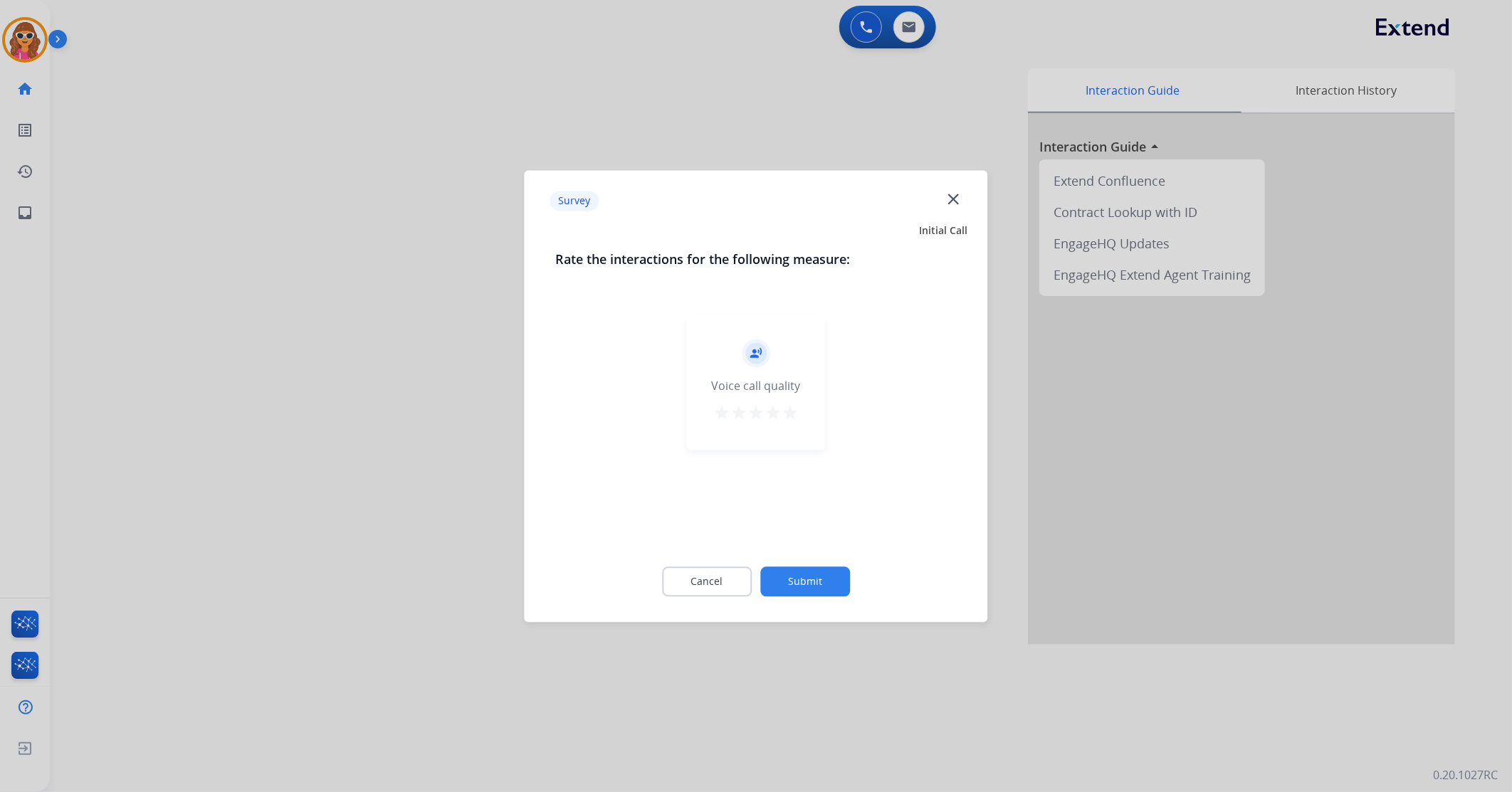
click at [792, 415] on mat-icon "star" at bounding box center [790, 413] width 17 height 17
click at [802, 587] on button "Submit" at bounding box center [805, 582] width 89 height 30
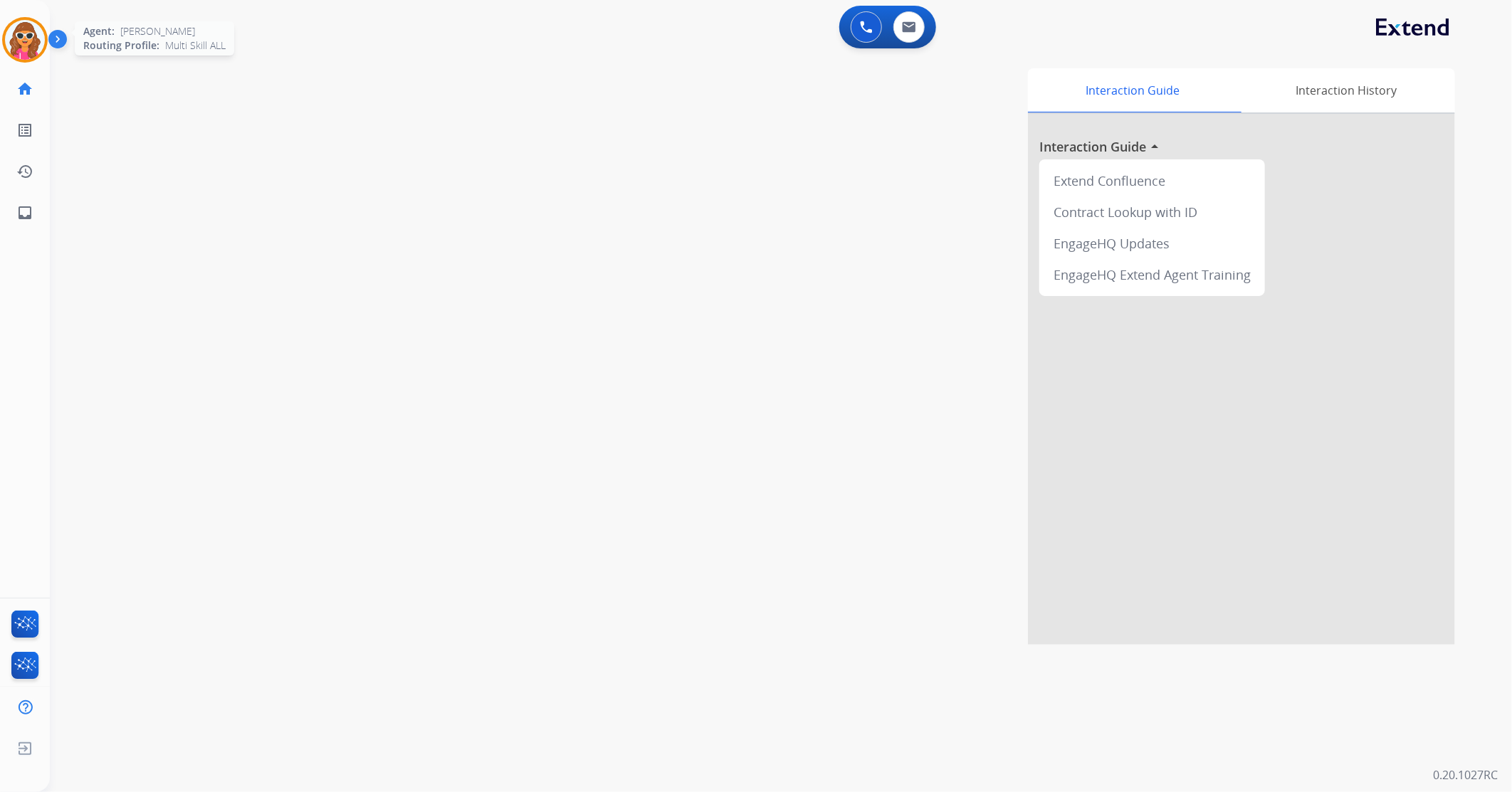
click at [25, 44] on img at bounding box center [25, 40] width 40 height 40
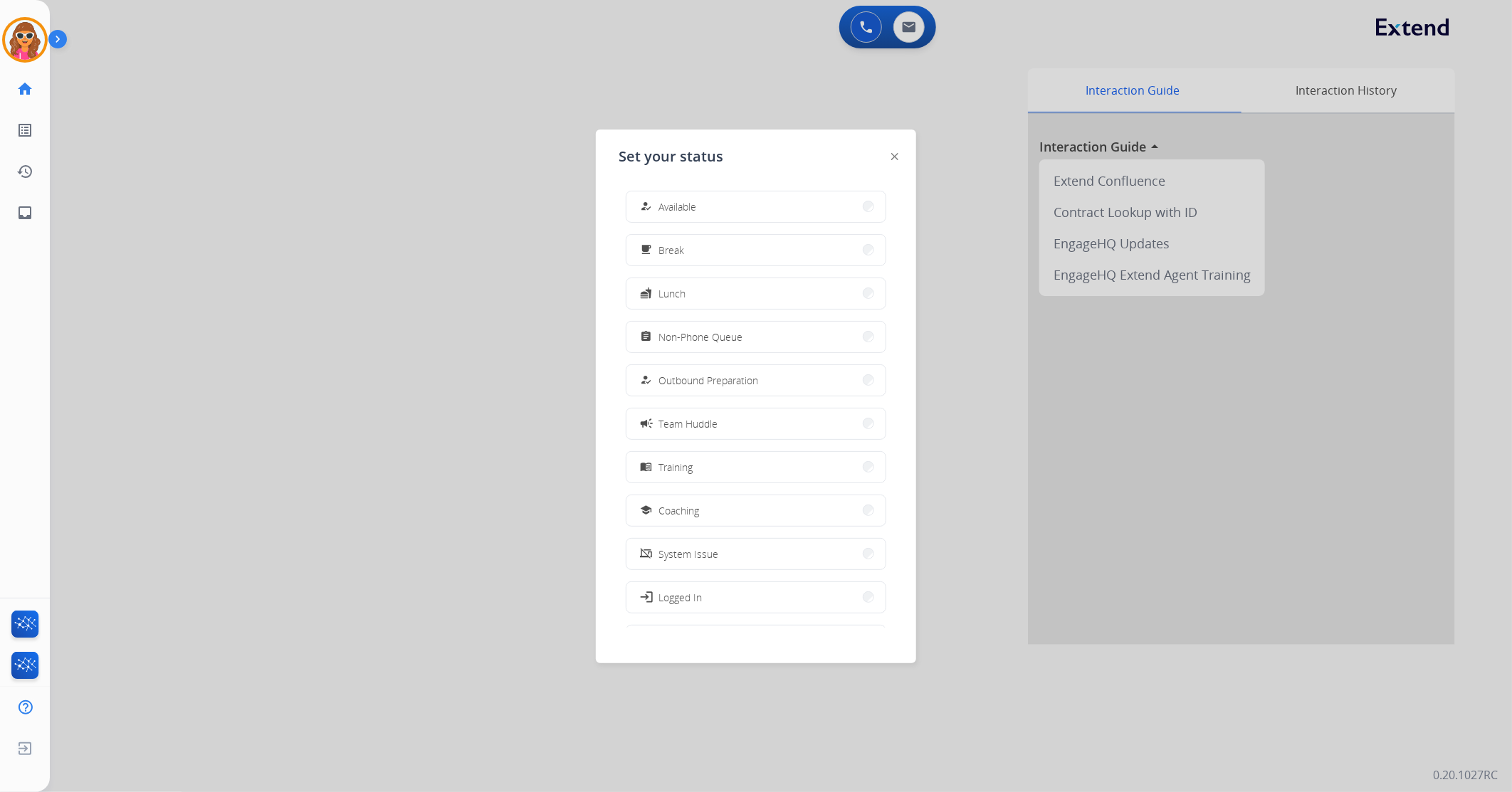
drag, startPoint x: 715, startPoint y: 203, endPoint x: 769, endPoint y: 103, distance: 113.6
click at [714, 203] on button "how_to_reg Available" at bounding box center [756, 206] width 259 height 31
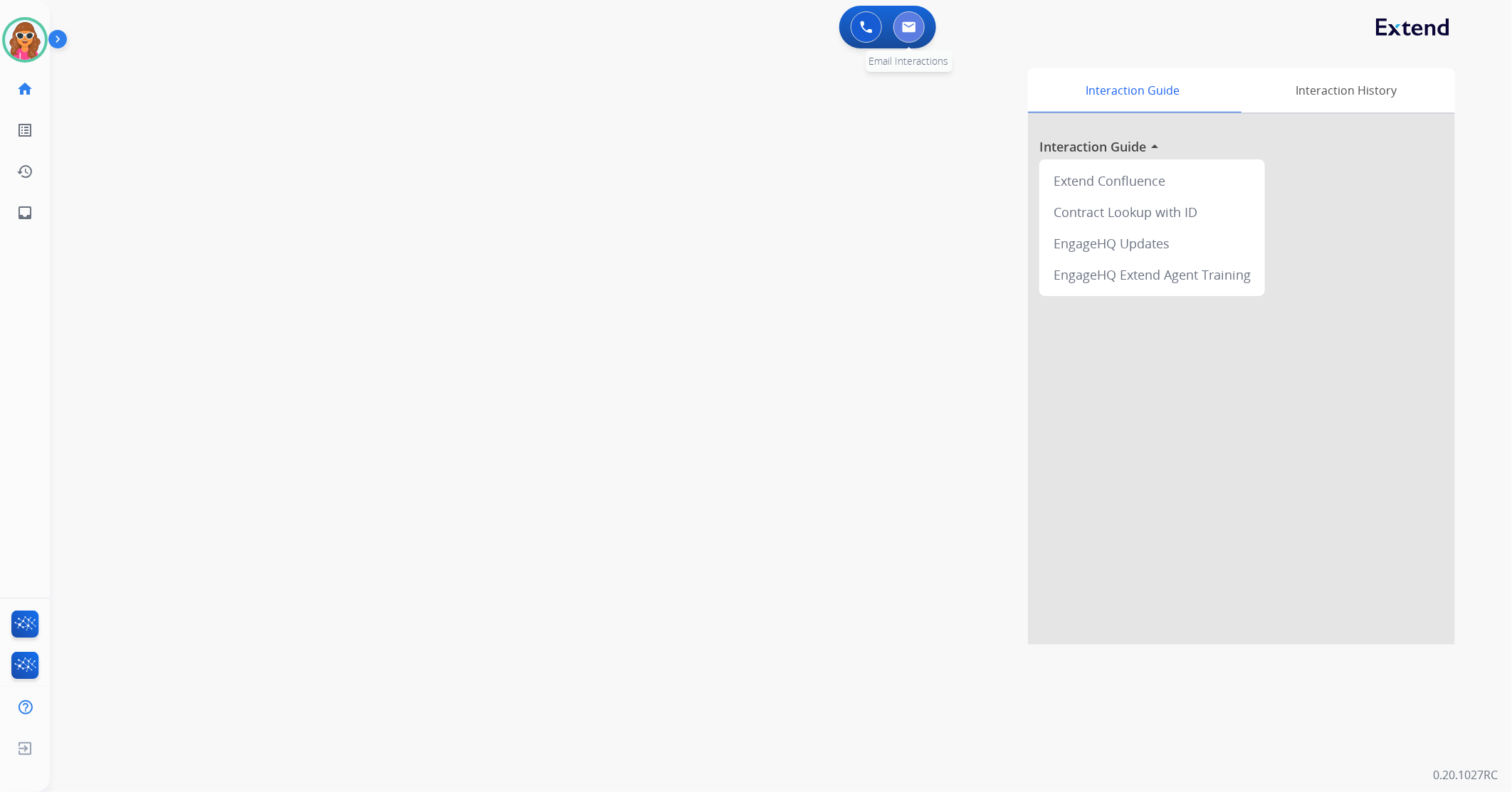
click at [904, 30] on img at bounding box center [909, 27] width 14 height 11
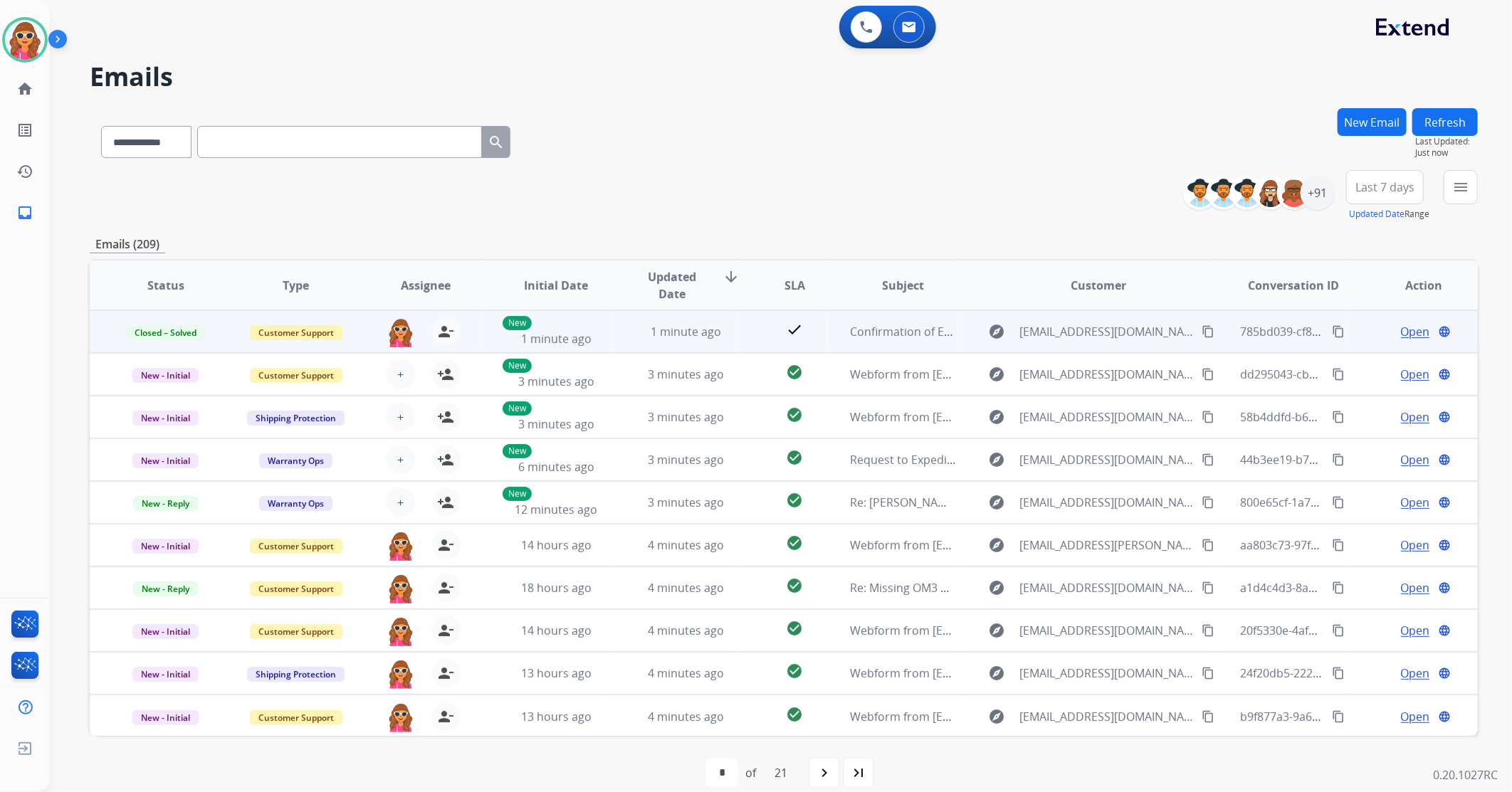
click at [1332, 334] on mat-icon "content_copy" at bounding box center [1338, 332] width 13 height 13
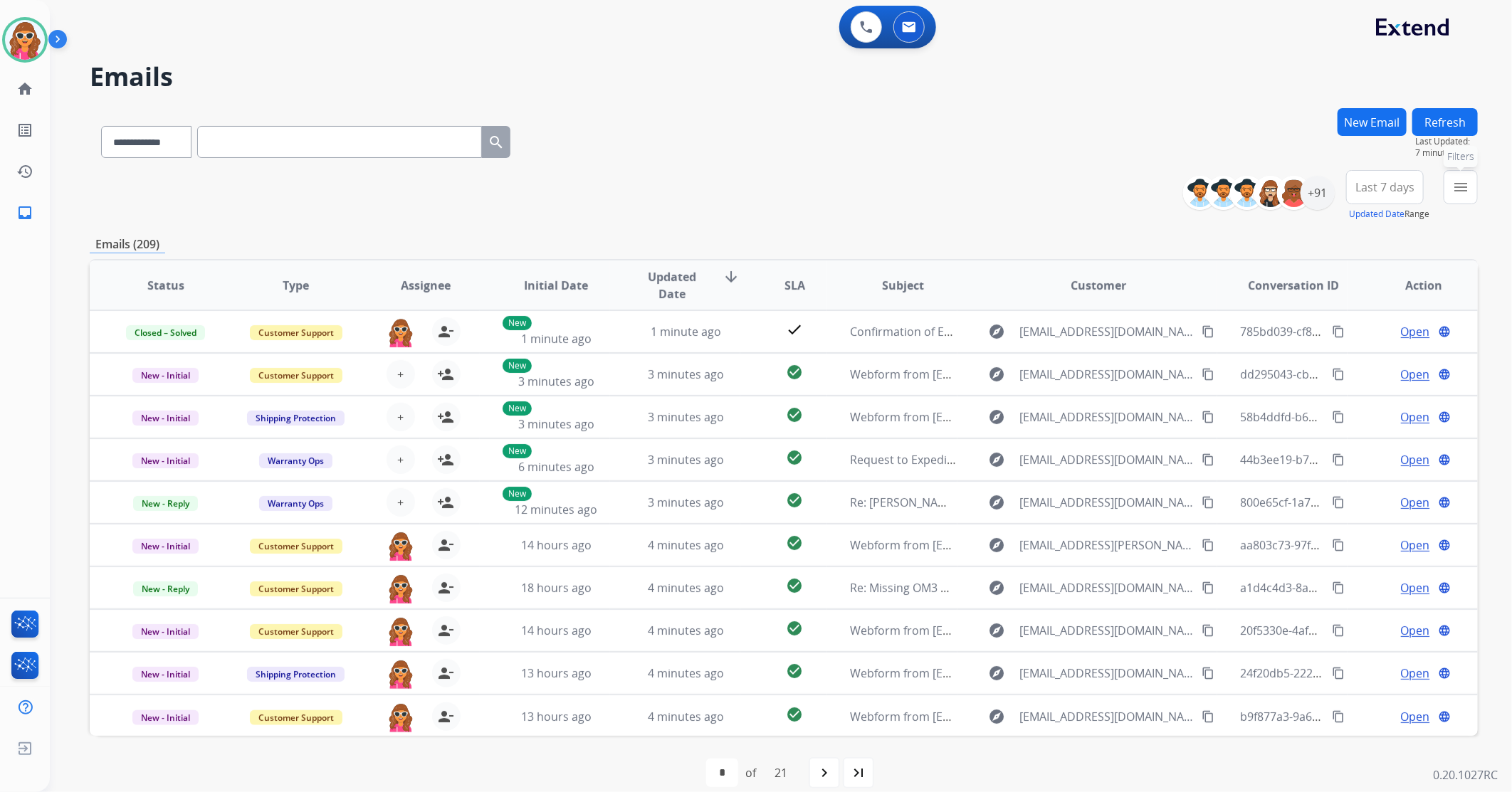
click at [1461, 185] on mat-icon "menu" at bounding box center [1461, 187] width 17 height 17
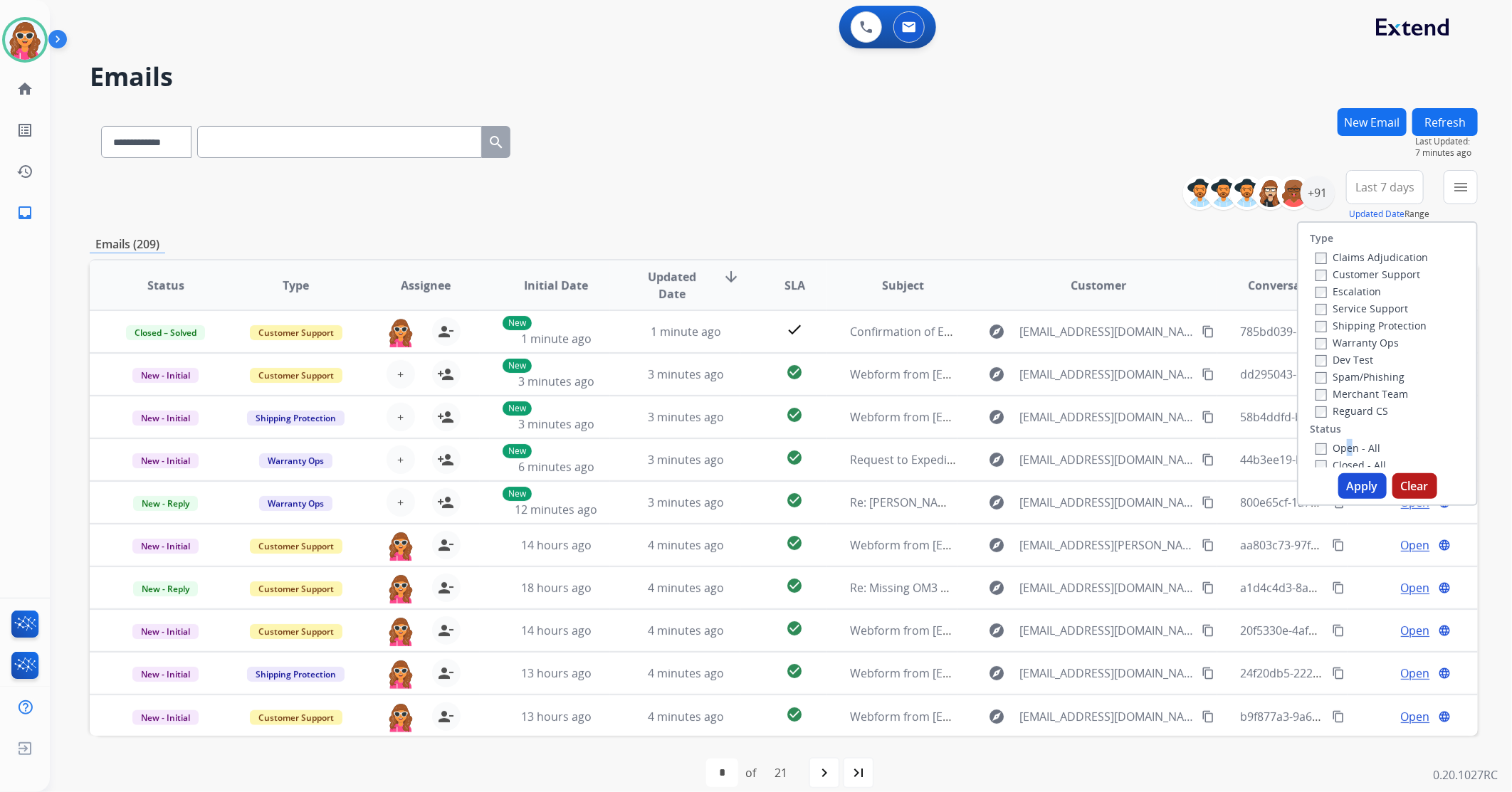
click at [1337, 449] on label "Open - All" at bounding box center [1348, 447] width 65 height 13
click at [1362, 487] on button "Apply" at bounding box center [1362, 486] width 48 height 25
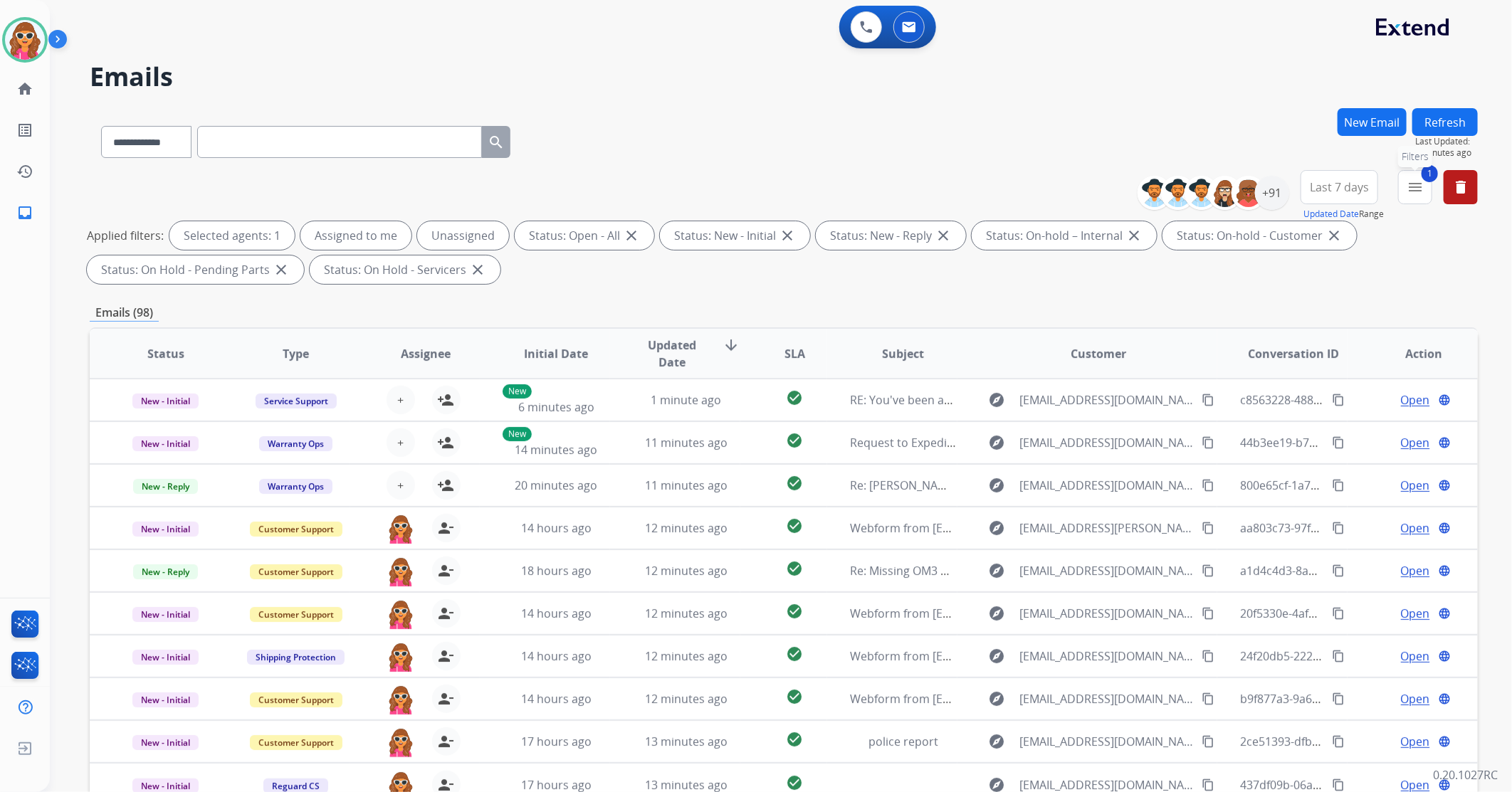
click at [1413, 188] on mat-icon "menu" at bounding box center [1416, 187] width 17 height 17
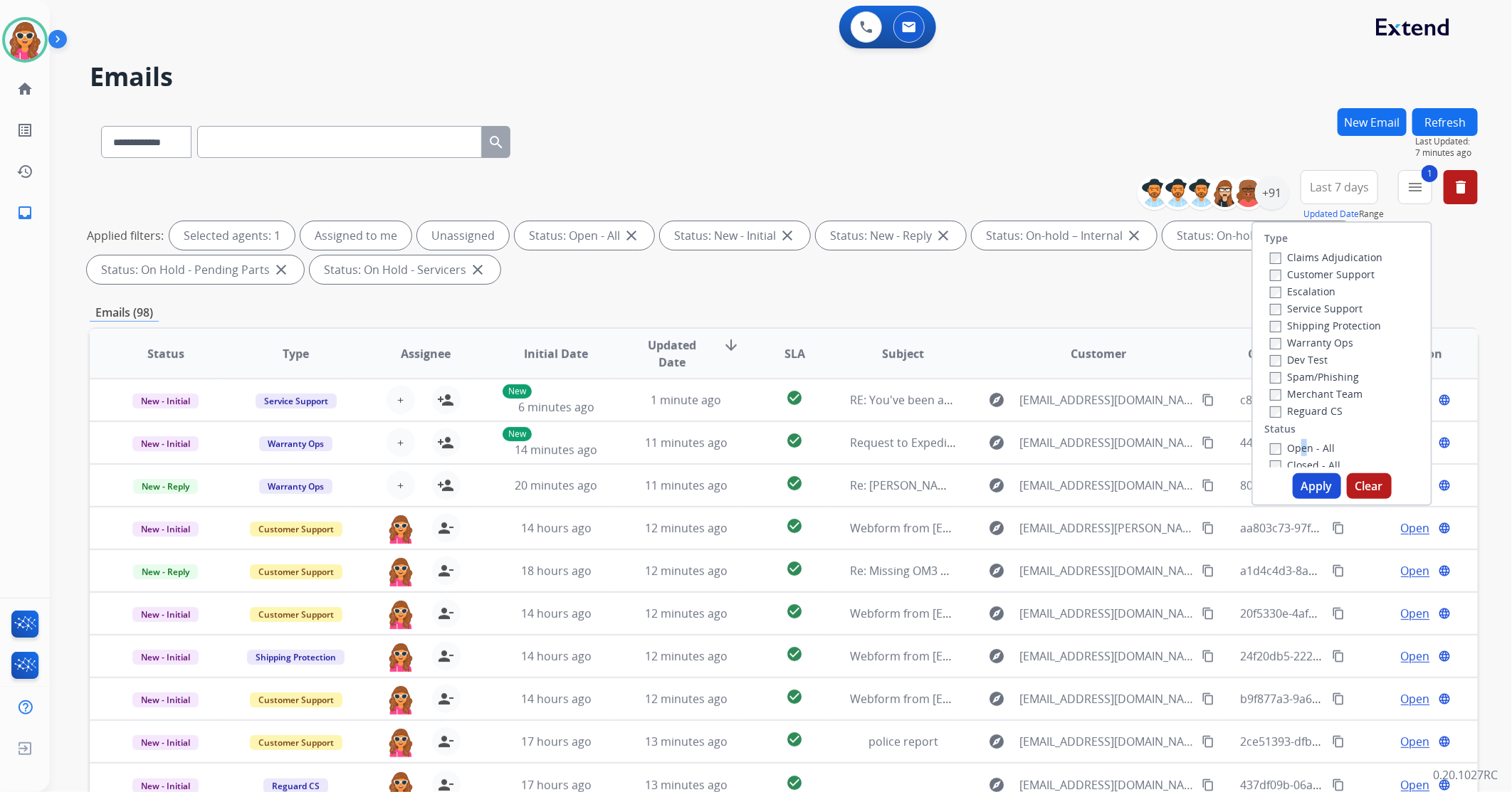
click at [1315, 488] on button "Apply" at bounding box center [1317, 486] width 48 height 25
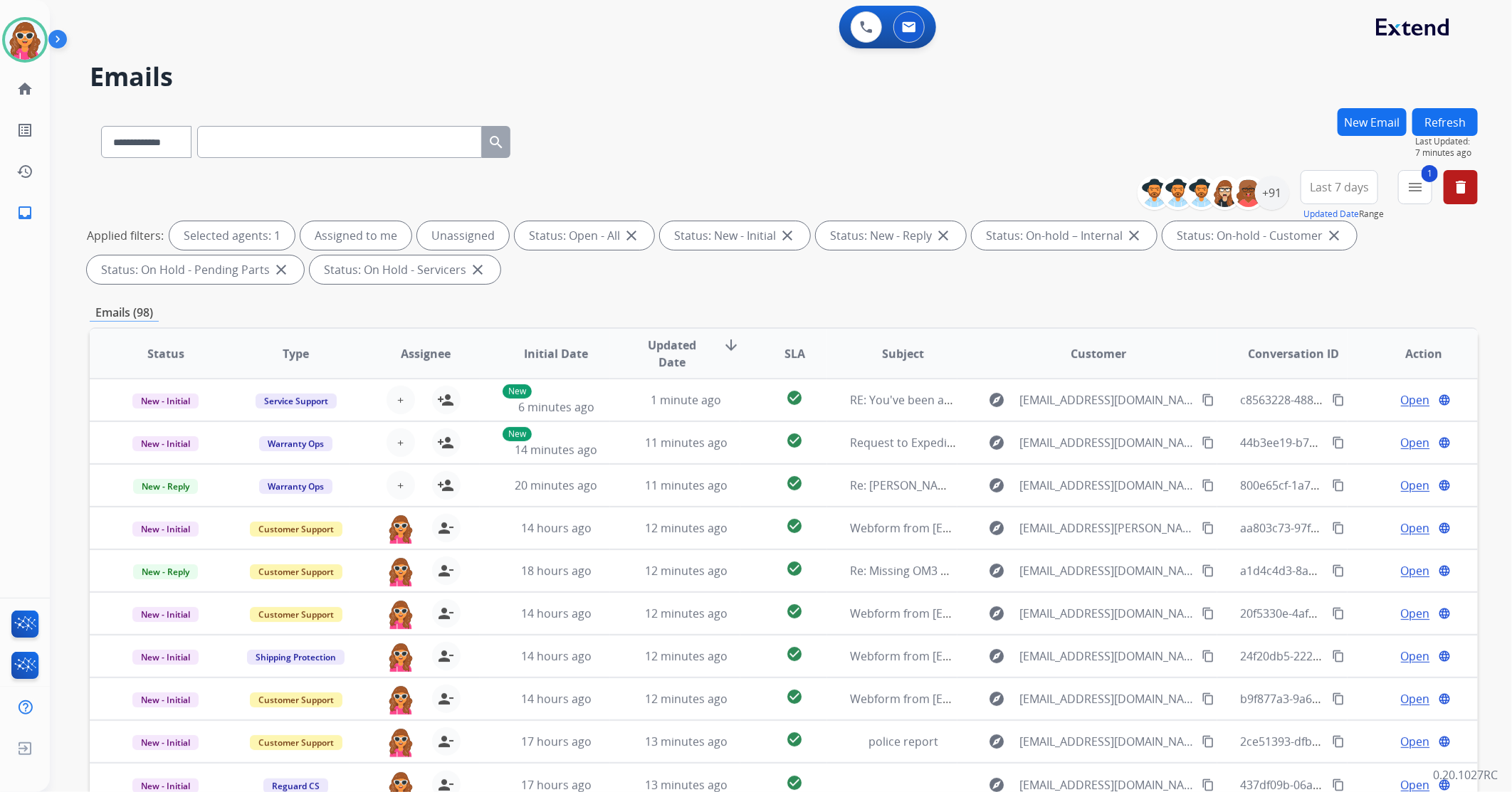
click at [1357, 187] on span "Last 7 days" at bounding box center [1339, 187] width 59 height 6
click at [1322, 365] on div "Last 90 days" at bounding box center [1334, 360] width 78 height 21
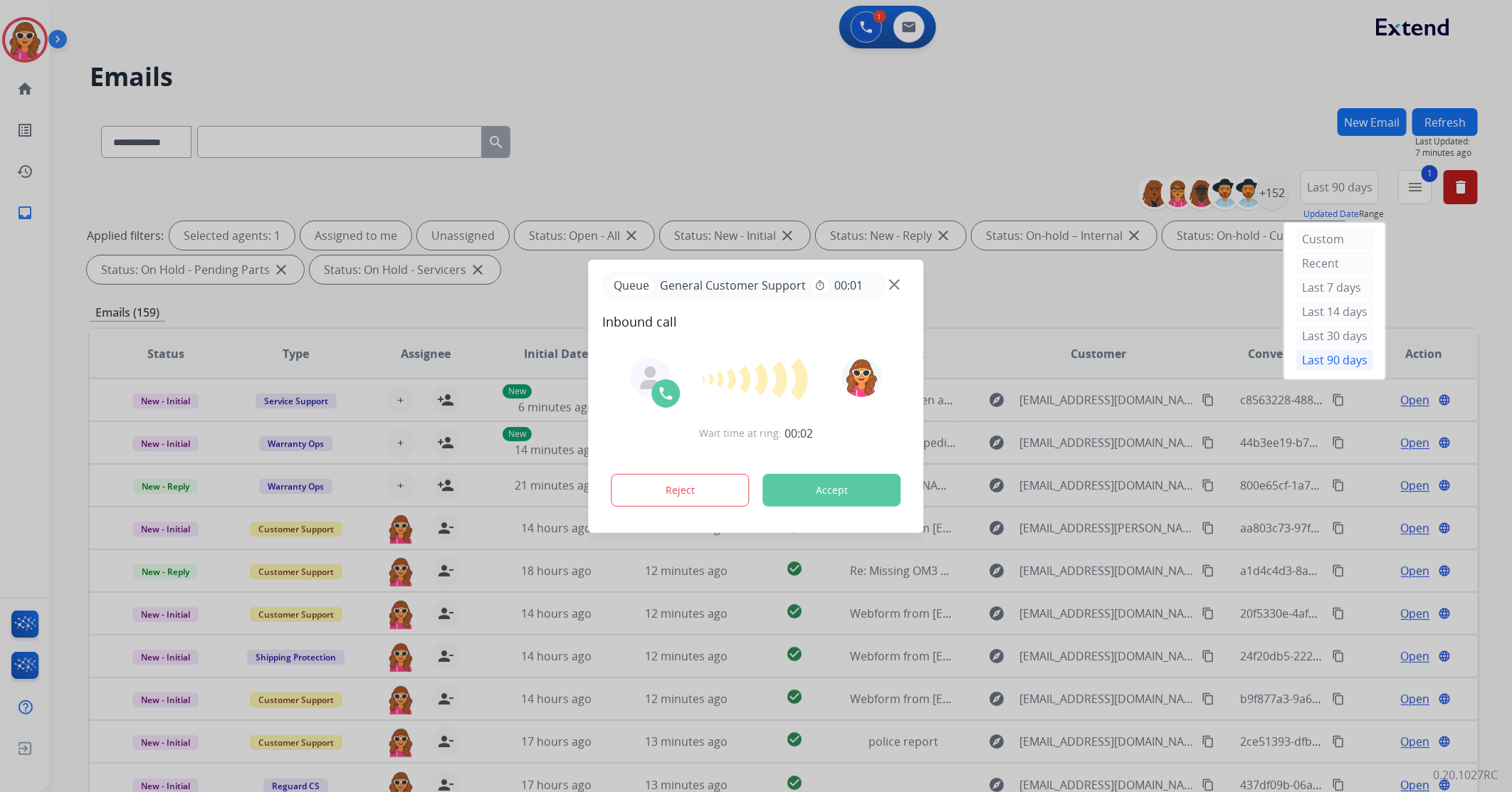
drag, startPoint x: 951, startPoint y: 319, endPoint x: 860, endPoint y: 501, distance: 203.5
click at [860, 501] on button "Accept" at bounding box center [832, 490] width 138 height 32
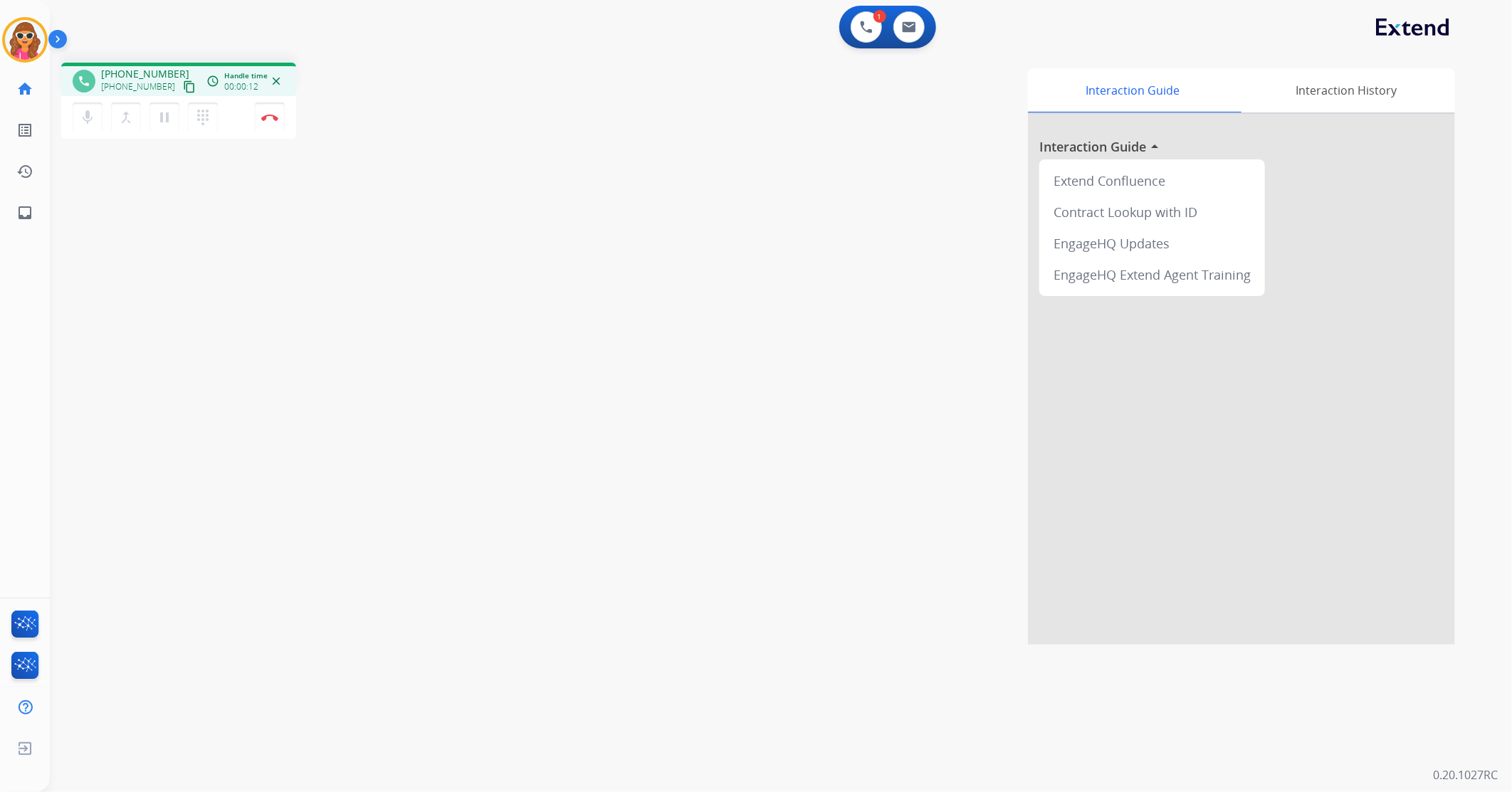
click at [183, 90] on mat-icon "content_copy" at bounding box center [189, 87] width 13 height 13
click at [203, 121] on mat-icon "dialpad" at bounding box center [203, 118] width 17 height 17
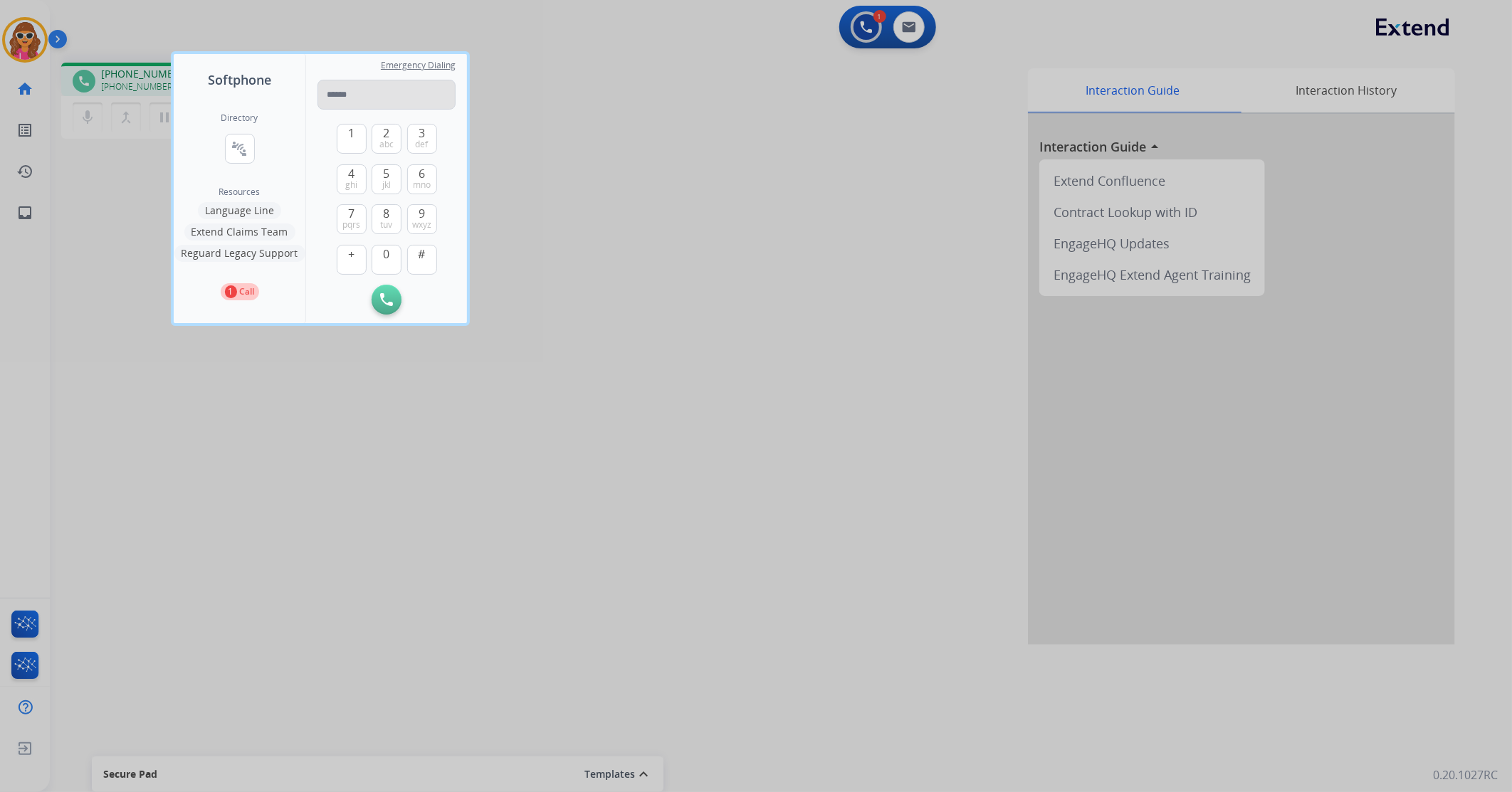
click at [367, 102] on input "tel" at bounding box center [386, 95] width 138 height 30
type input "**********"
click at [390, 308] on button "Initiate Call" at bounding box center [386, 300] width 30 height 30
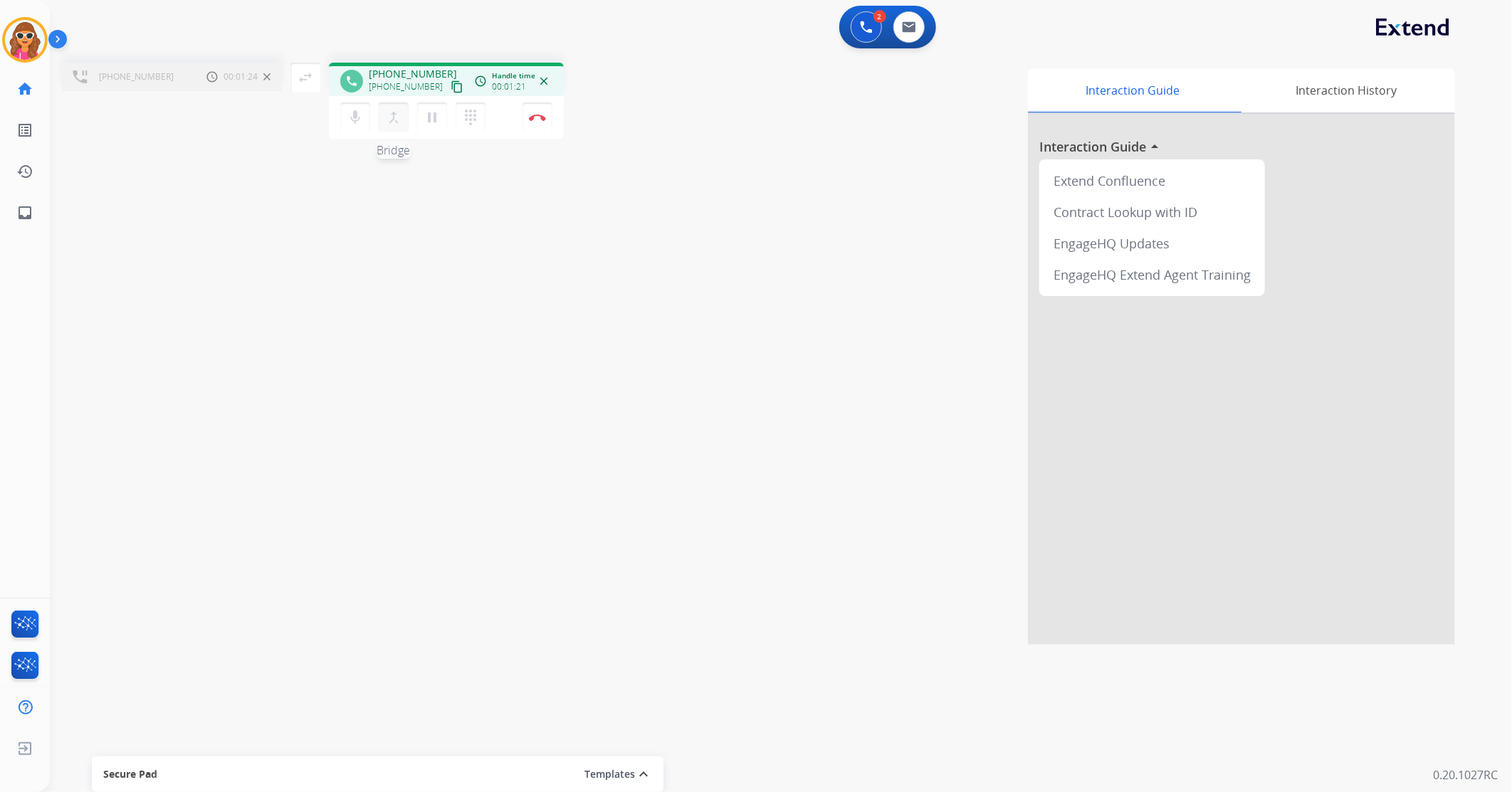
click at [388, 126] on button "merge_type Bridge" at bounding box center [394, 118] width 30 height 30
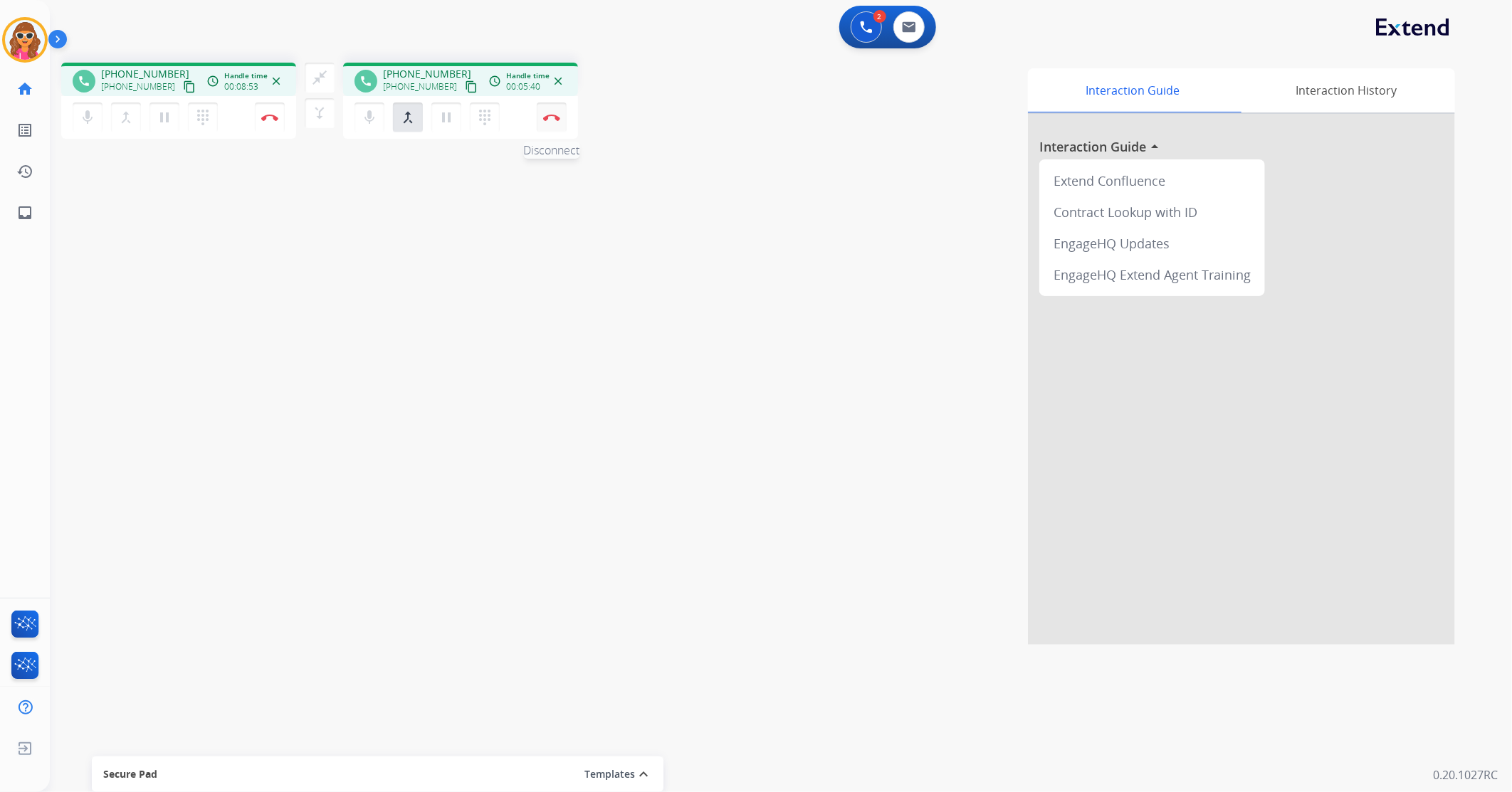
click at [285, 126] on button "Disconnect" at bounding box center [270, 118] width 30 height 30
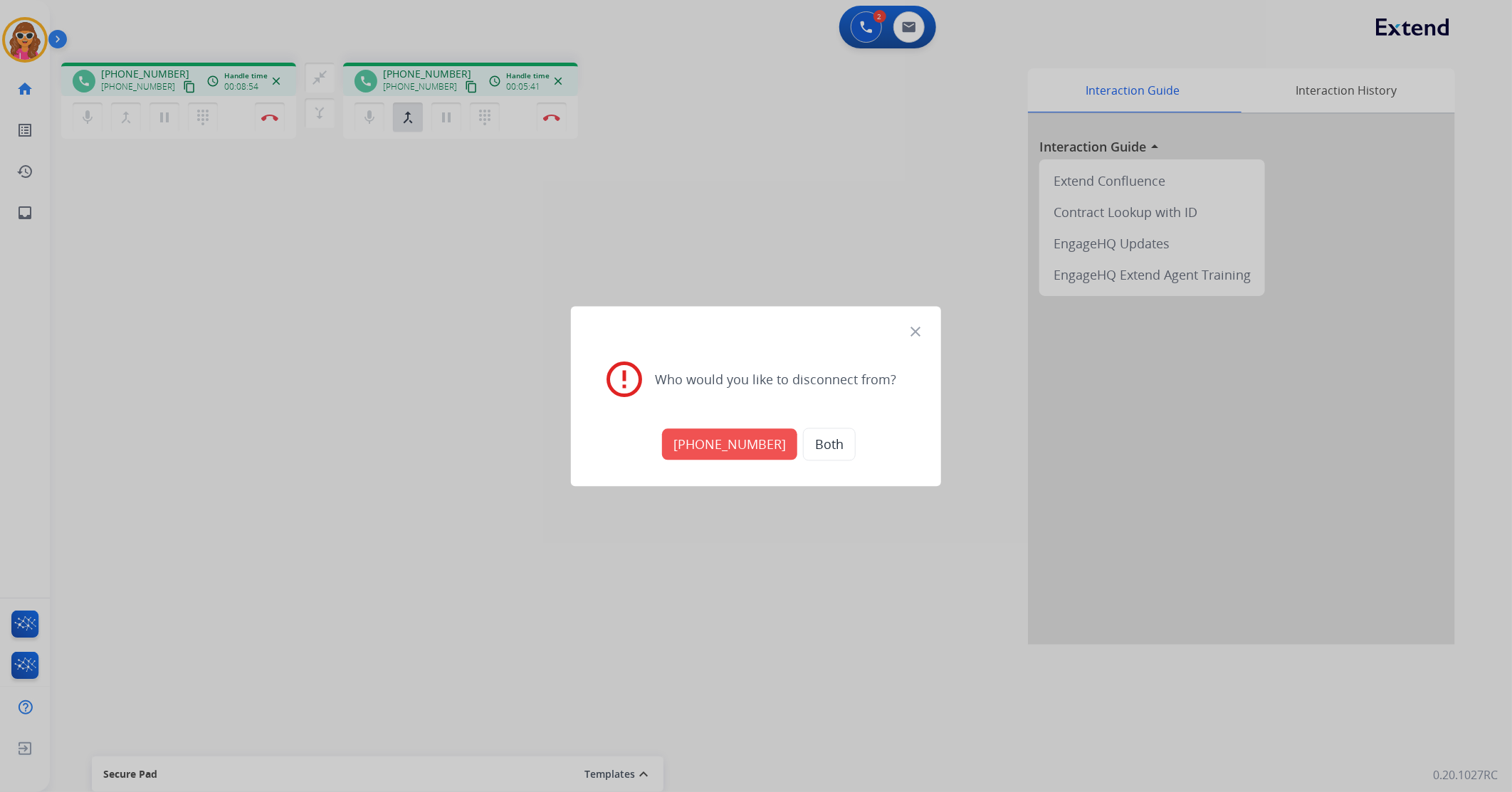
click at [730, 446] on button "+18777998224" at bounding box center [730, 444] width 135 height 32
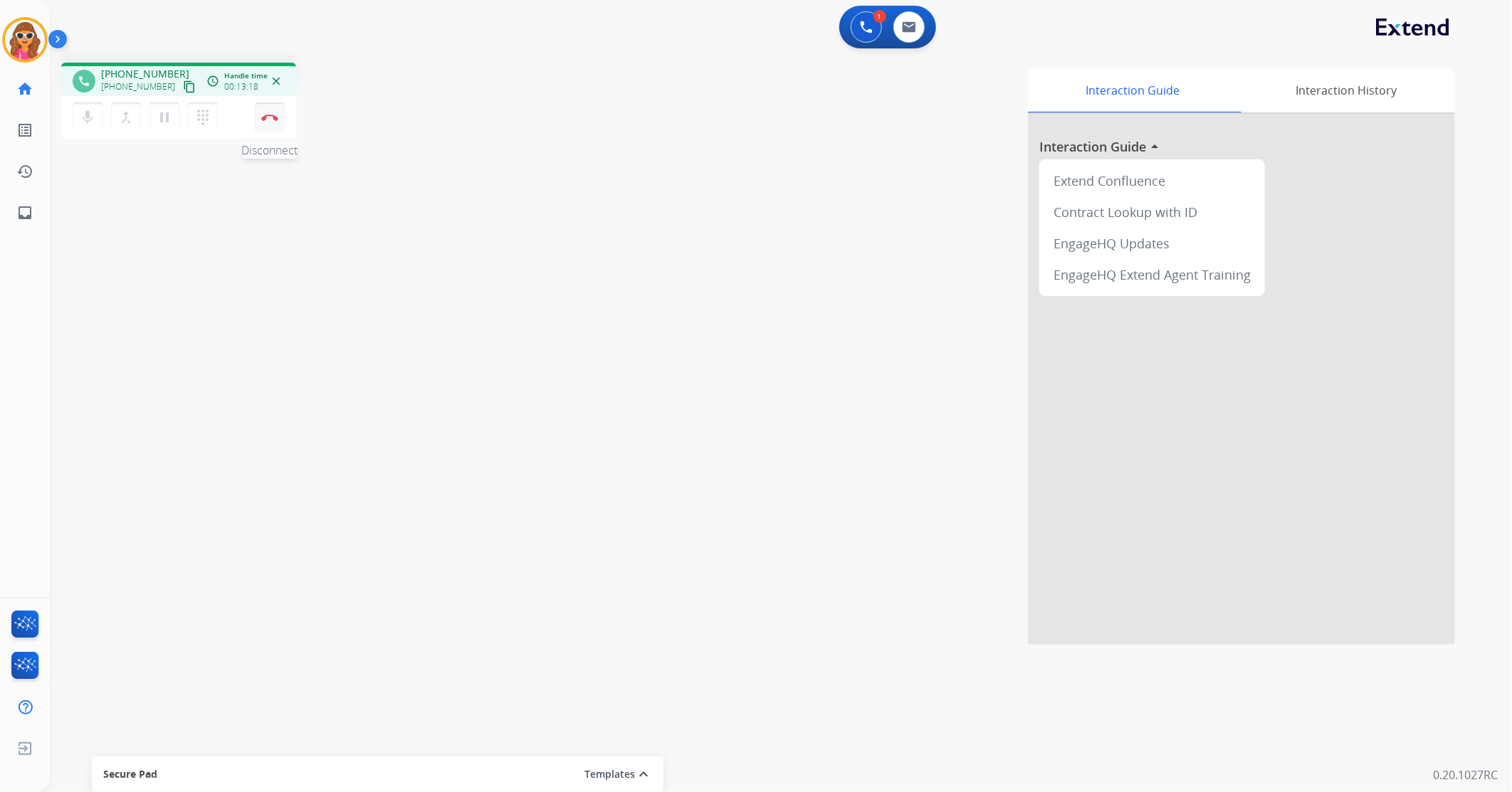
click at [272, 116] on img at bounding box center [270, 117] width 17 height 7
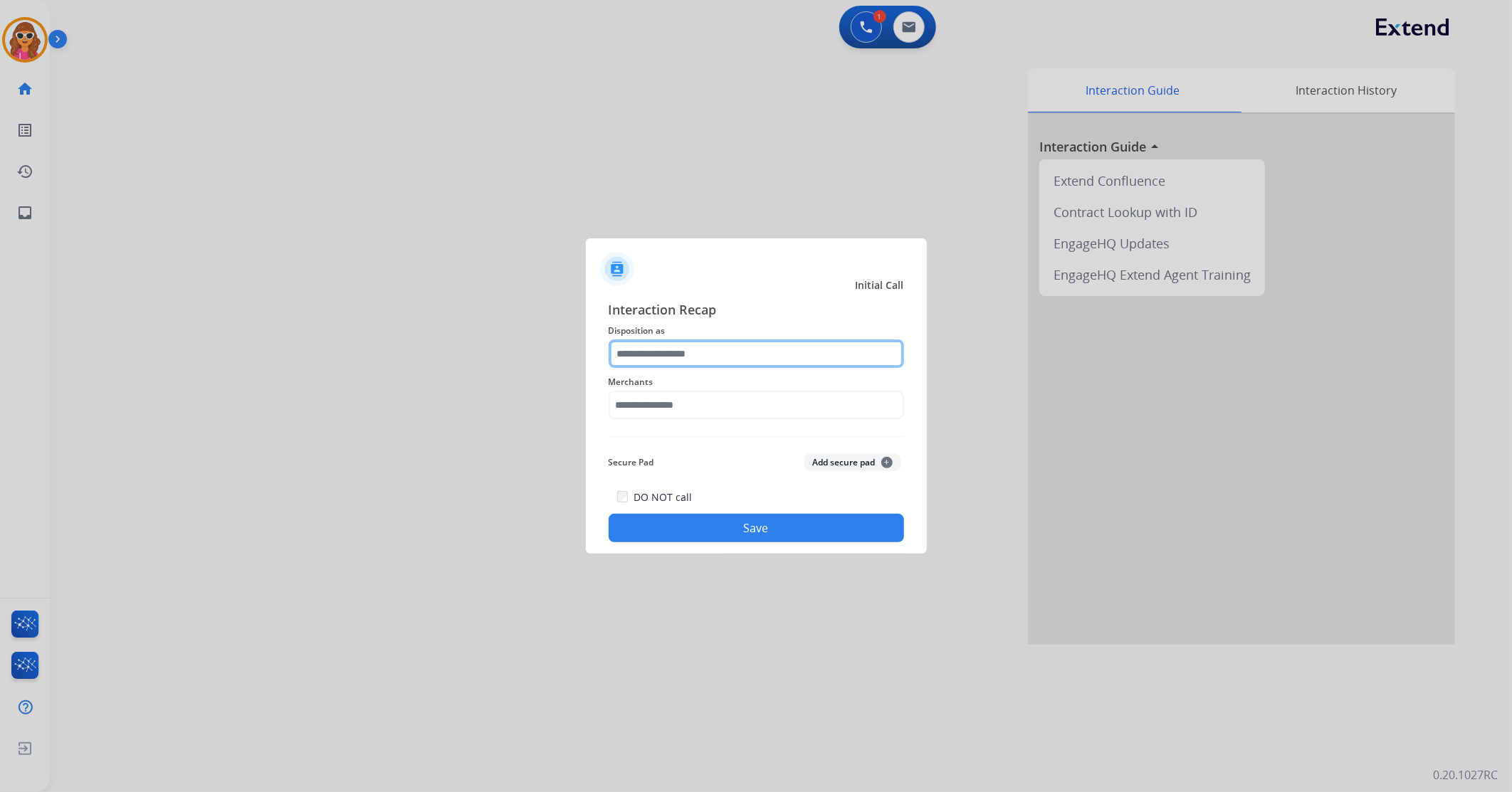
click at [729, 350] on input "text" at bounding box center [756, 354] width 296 height 28
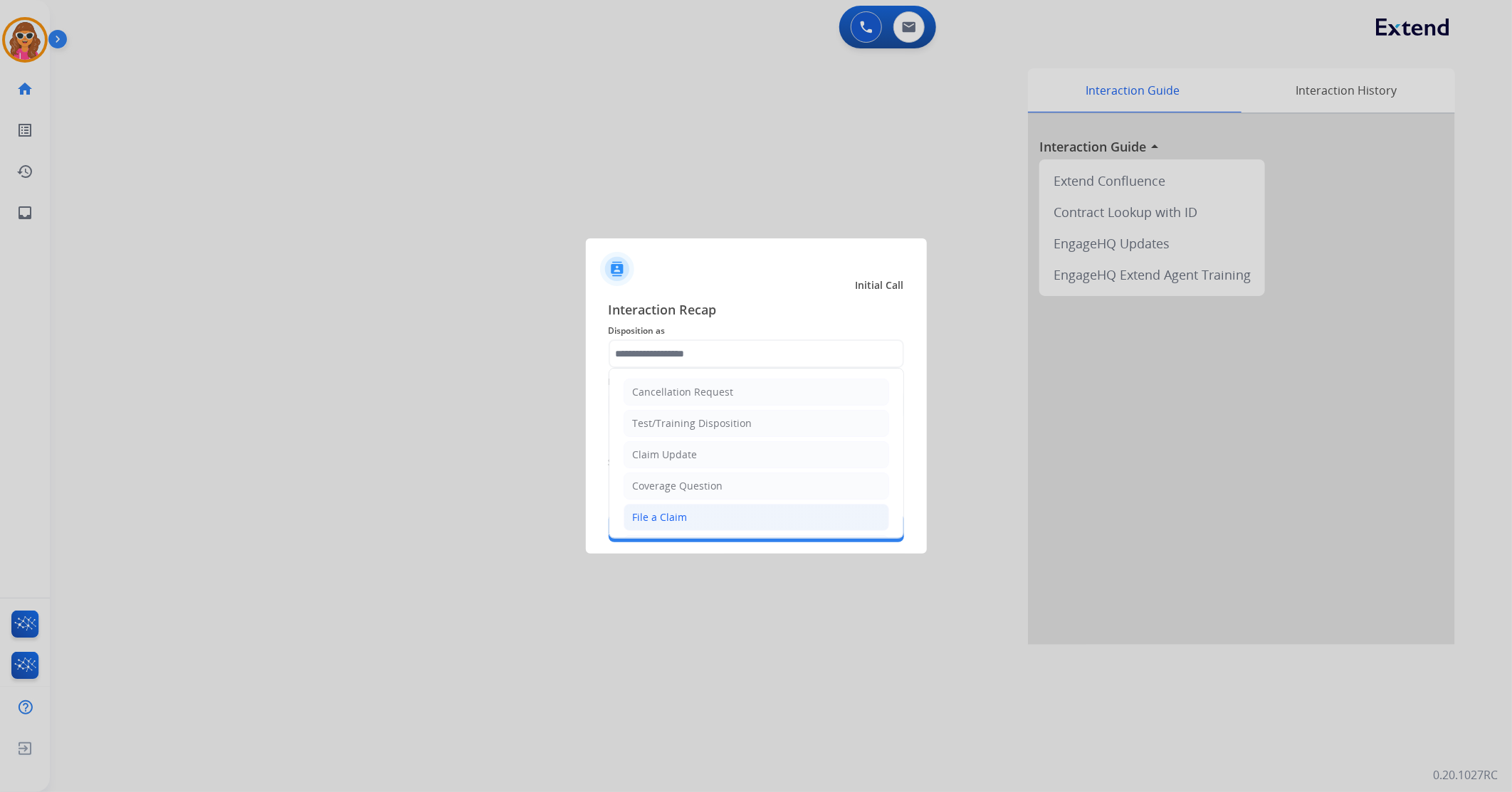
drag, startPoint x: 686, startPoint y: 518, endPoint x: 394, endPoint y: 374, distance: 325.6
click at [687, 518] on li "File a Claim" at bounding box center [756, 518] width 266 height 27
type input "**********"
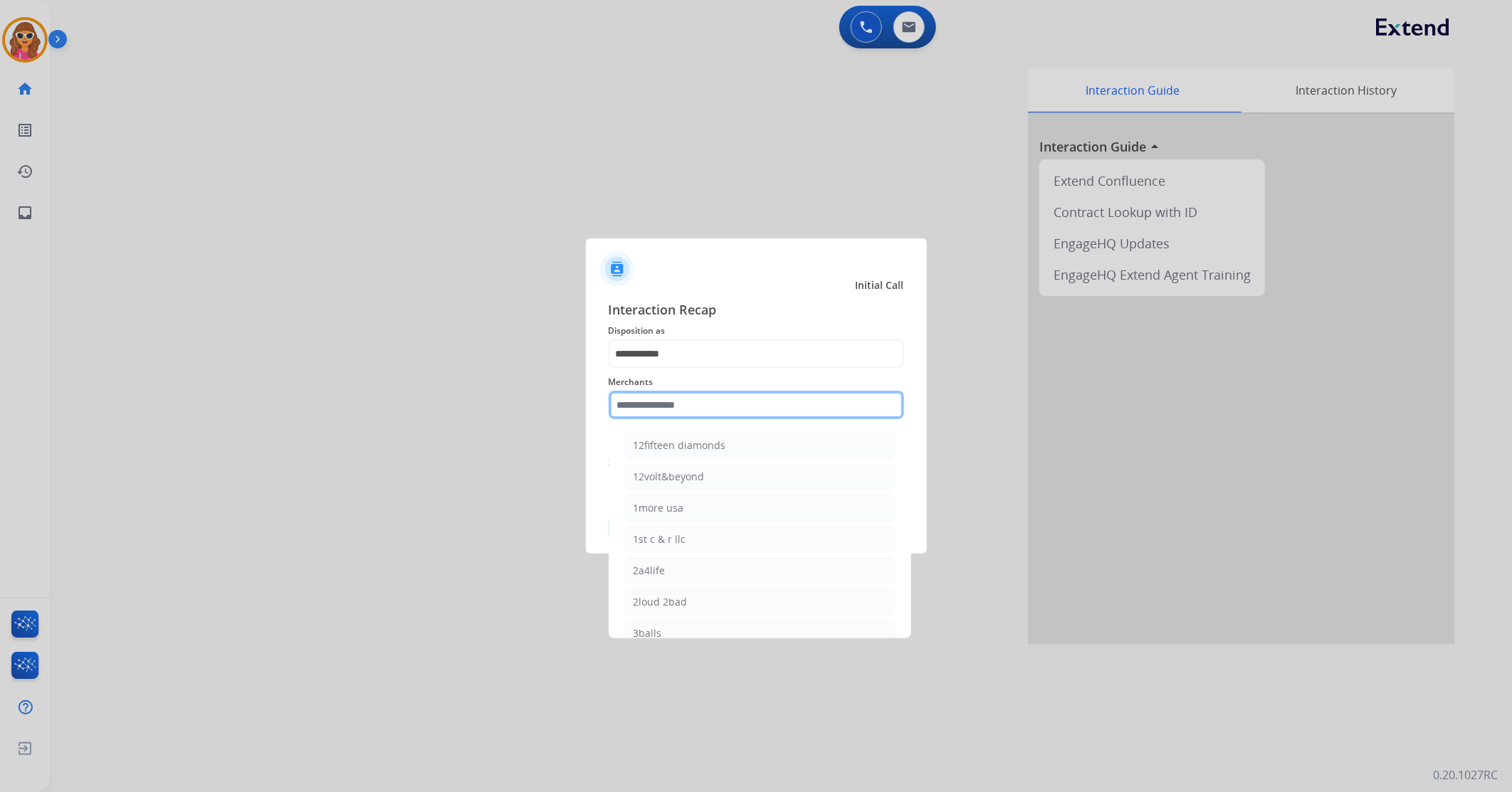
click at [692, 409] on input "text" at bounding box center [756, 405] width 296 height 28
click at [681, 578] on div "Tire bros 24" at bounding box center [662, 571] width 57 height 14
type input "**********"
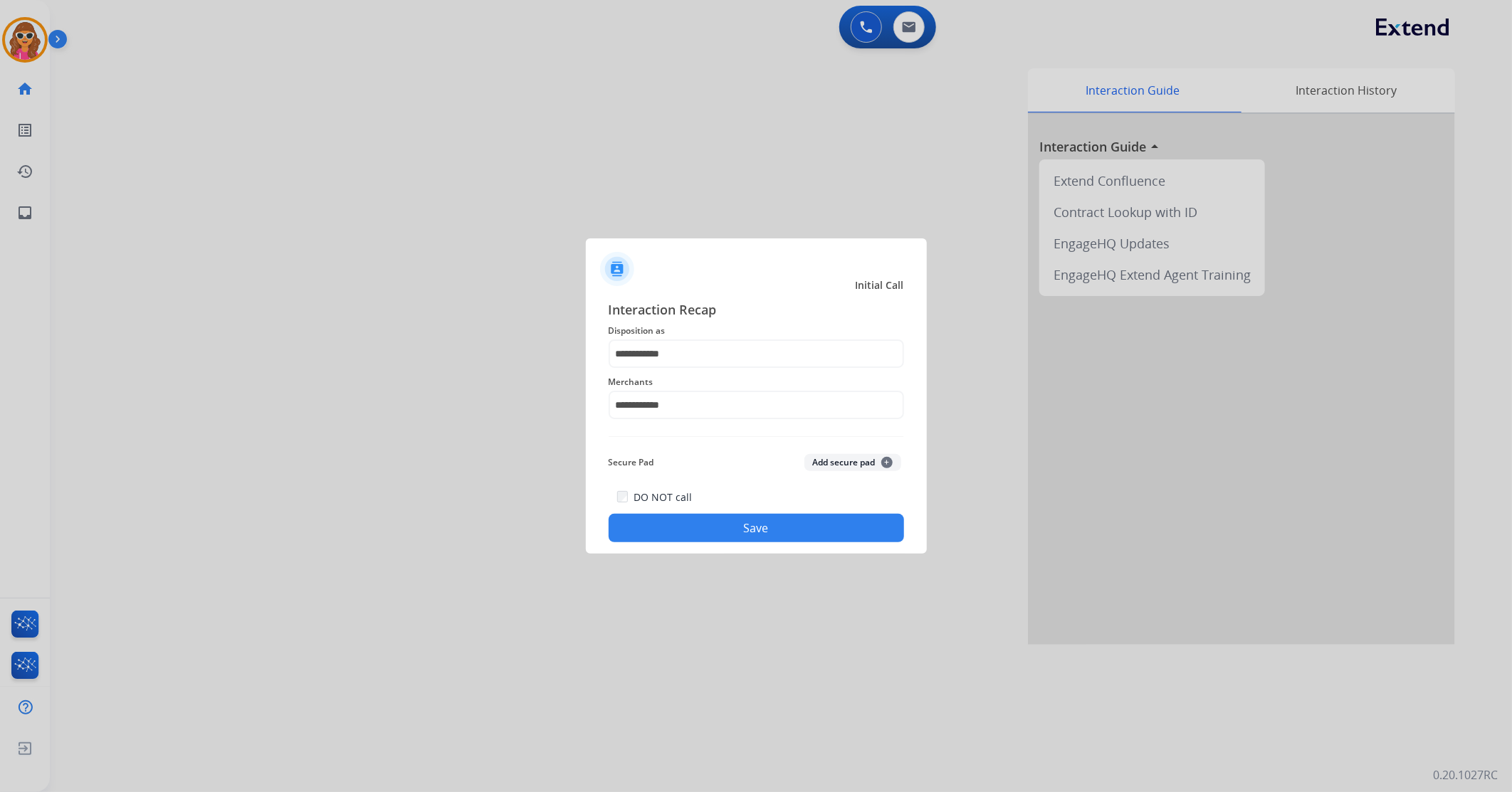
click at [770, 532] on button "Save" at bounding box center [756, 528] width 296 height 28
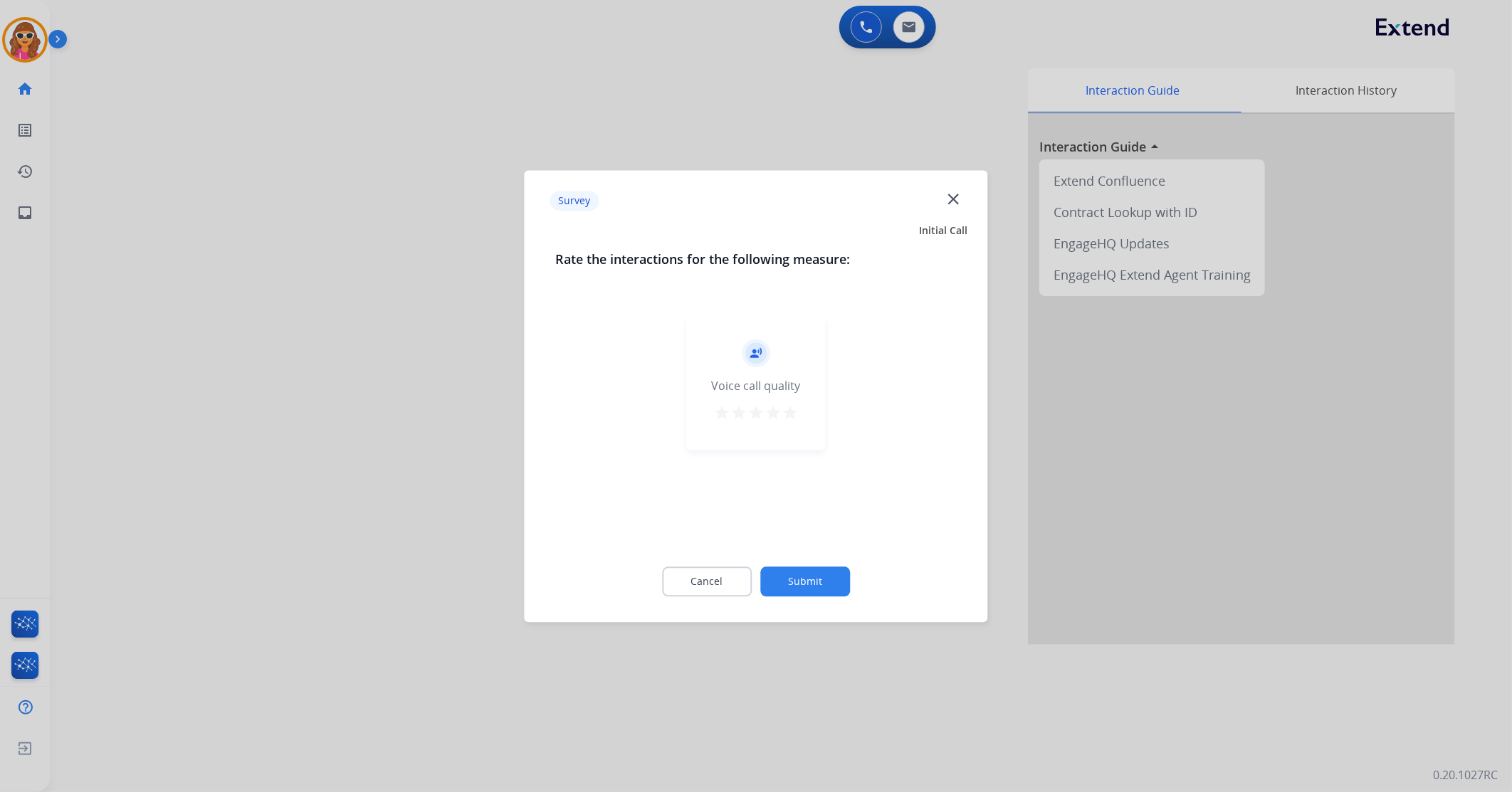
click at [786, 417] on mat-icon "star" at bounding box center [790, 413] width 17 height 17
click at [810, 582] on button "Submit" at bounding box center [805, 582] width 89 height 30
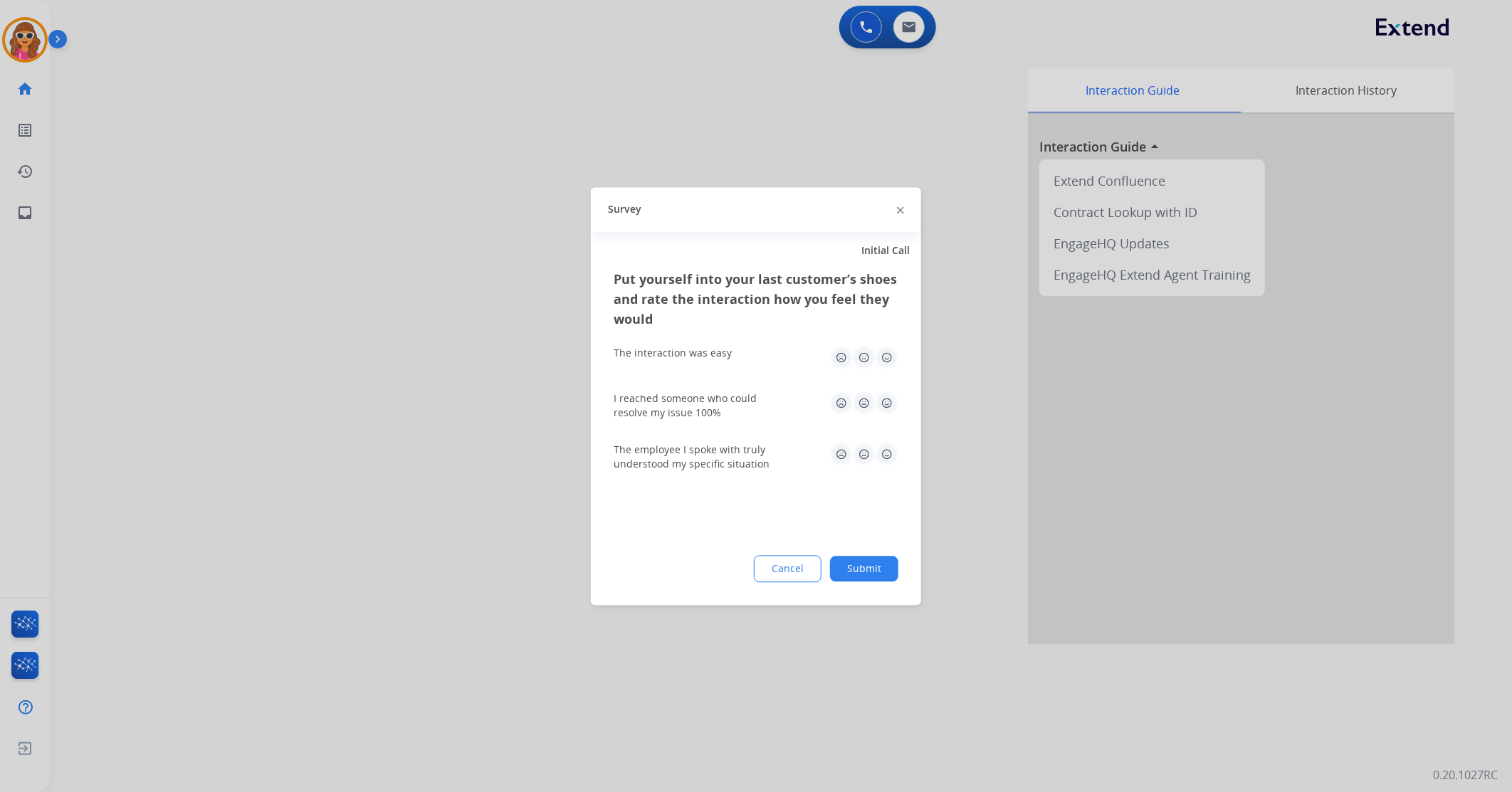
click at [891, 360] on img at bounding box center [887, 357] width 23 height 23
drag, startPoint x: 887, startPoint y: 400, endPoint x: 887, endPoint y: 428, distance: 28.0
click at [887, 402] on img at bounding box center [887, 402] width 23 height 23
drag, startPoint x: 886, startPoint y: 454, endPoint x: 884, endPoint y: 462, distance: 8.2
click at [885, 456] on img at bounding box center [887, 454] width 23 height 23
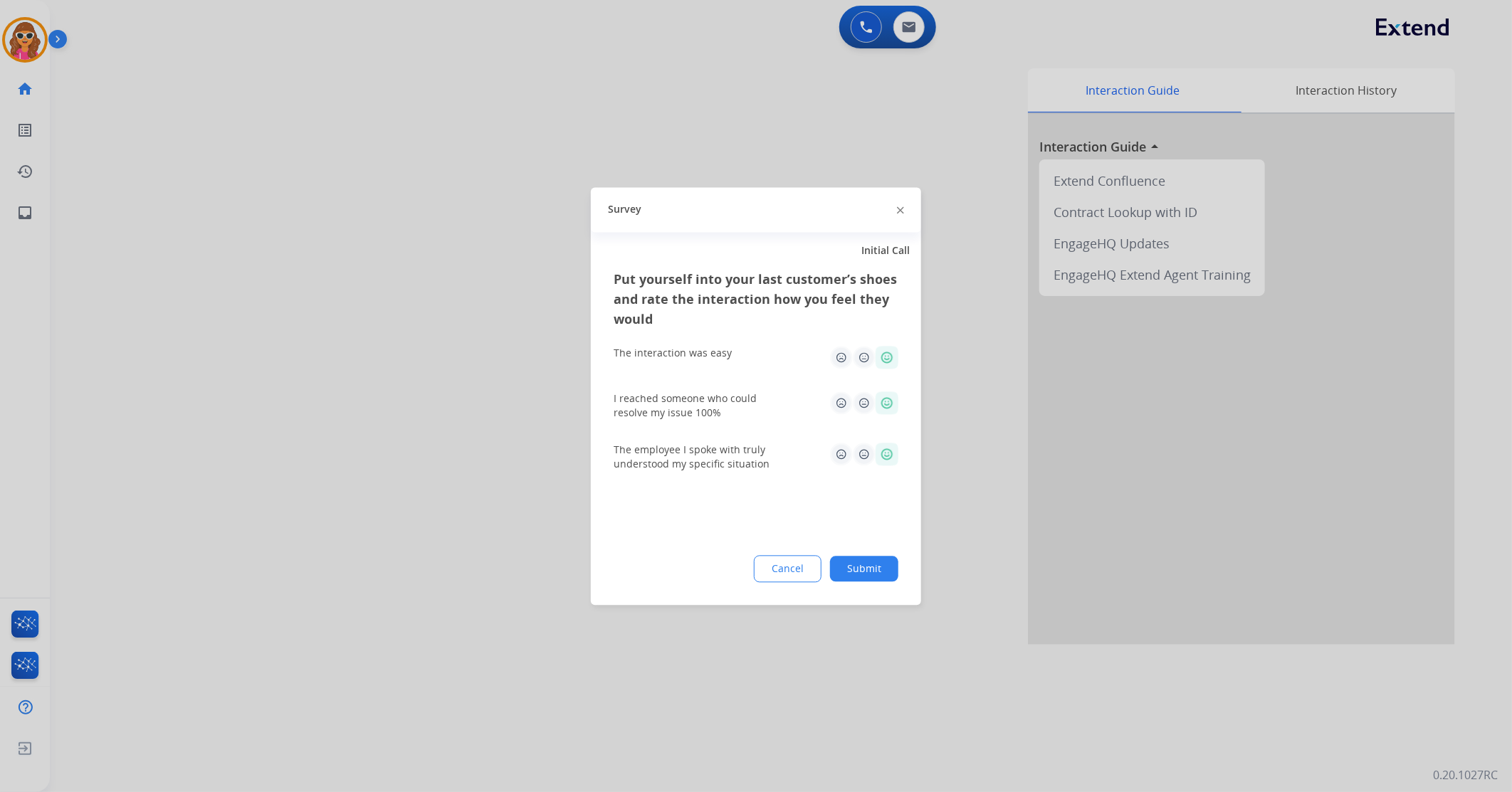
click at [885, 575] on button "Submit" at bounding box center [864, 568] width 68 height 25
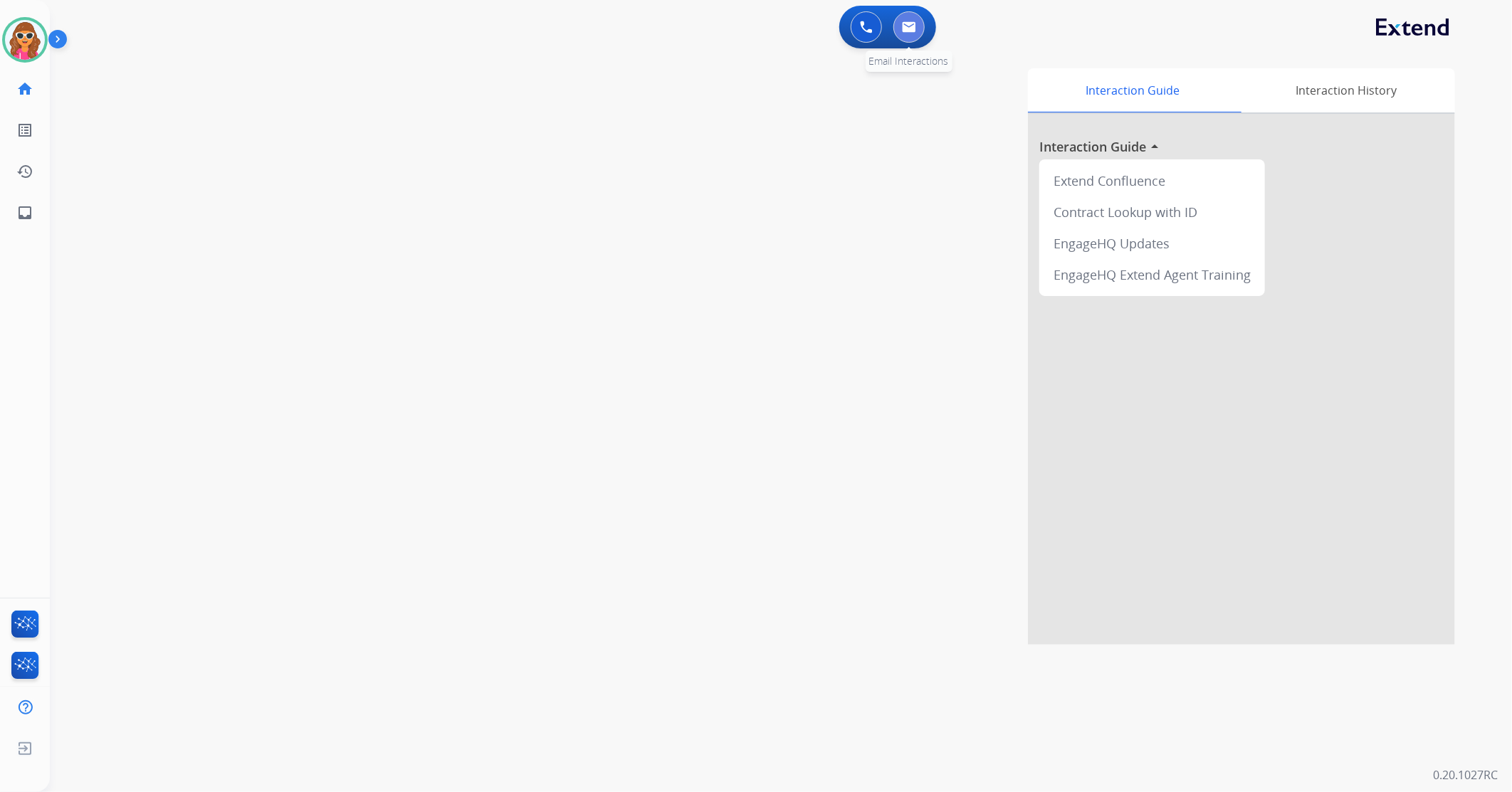
click at [908, 31] on img at bounding box center [909, 27] width 14 height 11
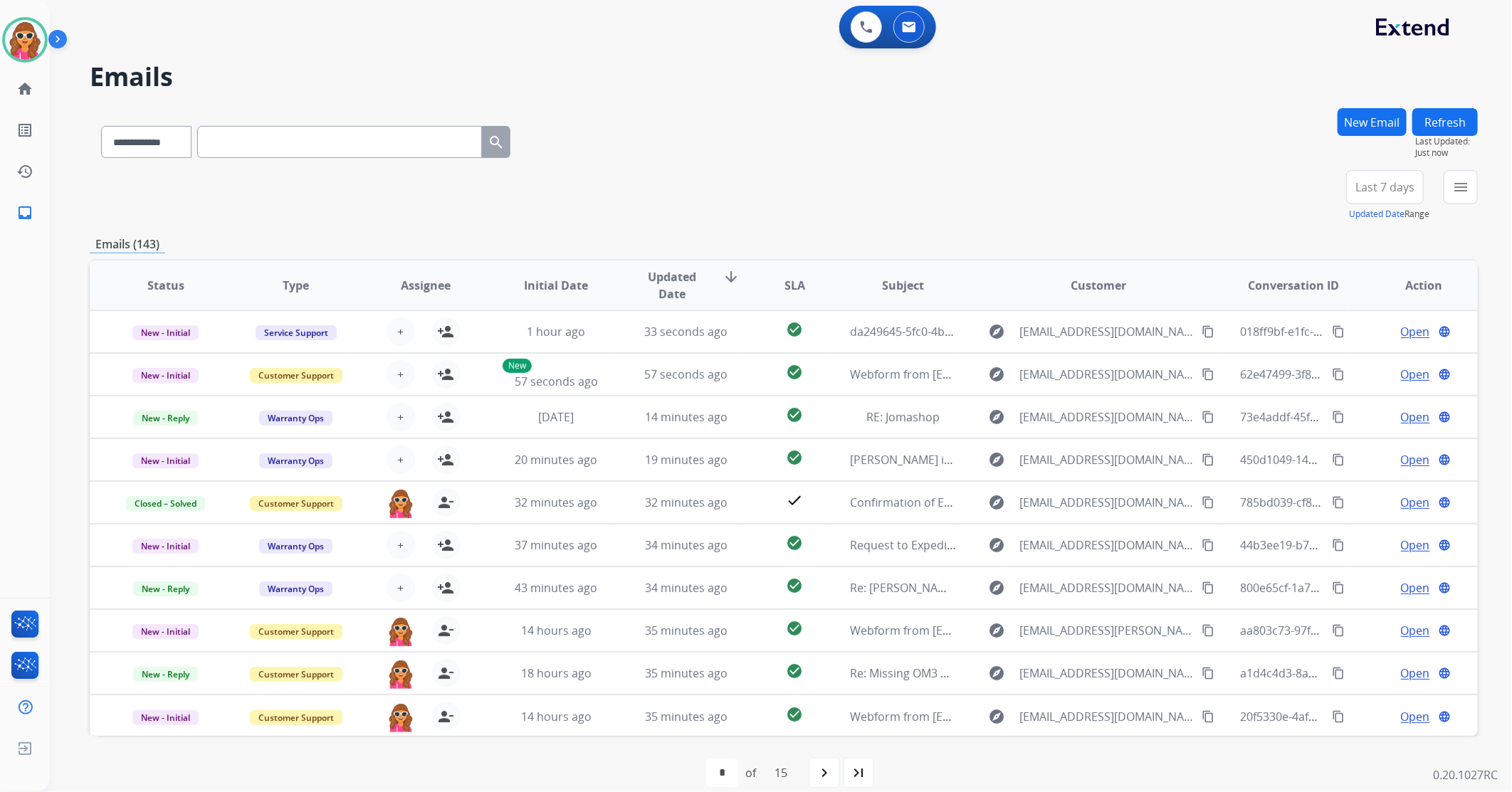
click at [1354, 122] on button "New Email" at bounding box center [1371, 122] width 69 height 28
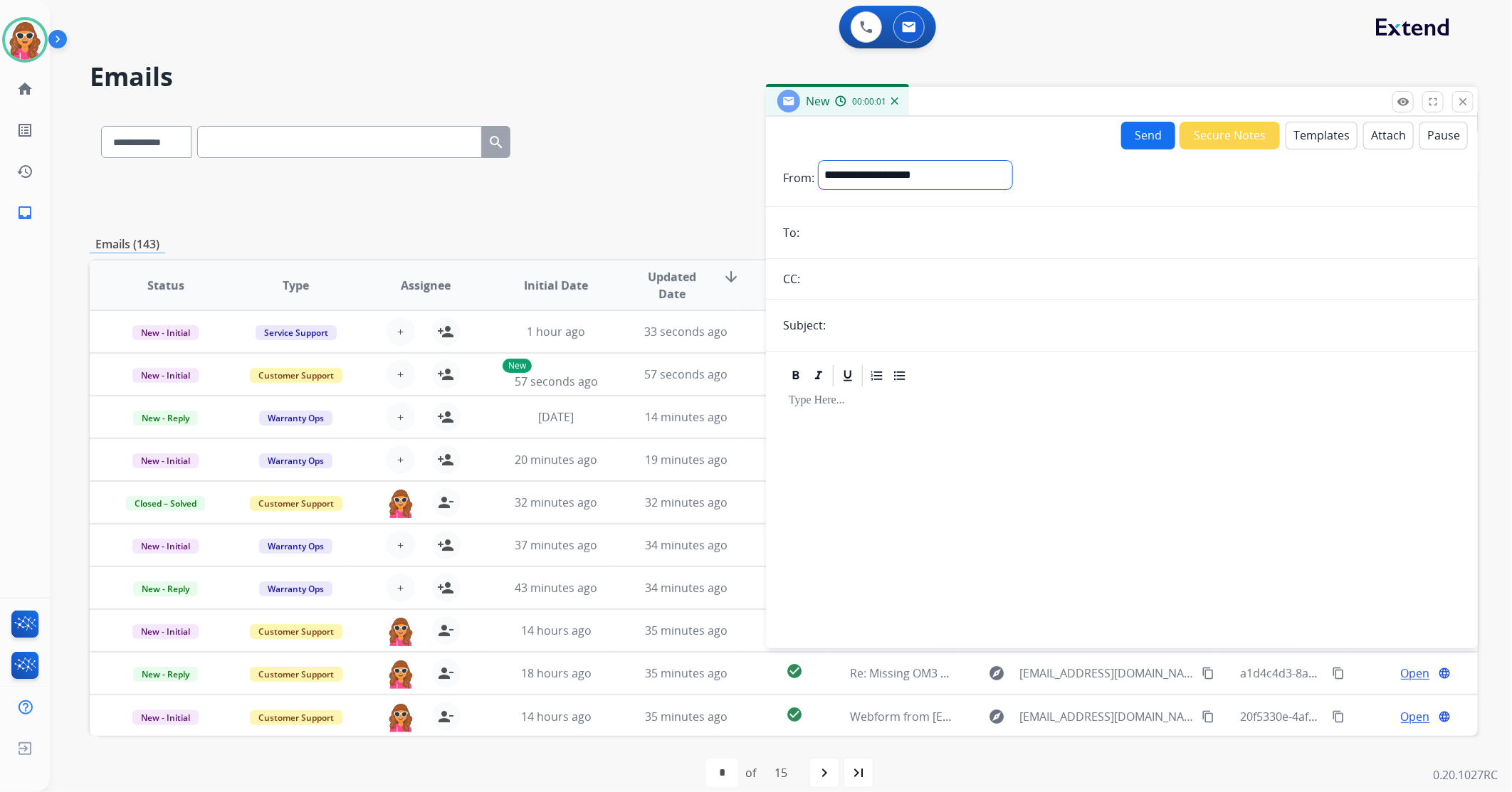
click at [862, 178] on select "**********" at bounding box center [915, 175] width 194 height 28
select select "**********"
click at [819, 161] on select "**********" at bounding box center [915, 175] width 194 height 28
click at [843, 232] on input "email" at bounding box center [1132, 234] width 657 height 28
paste input "**********"
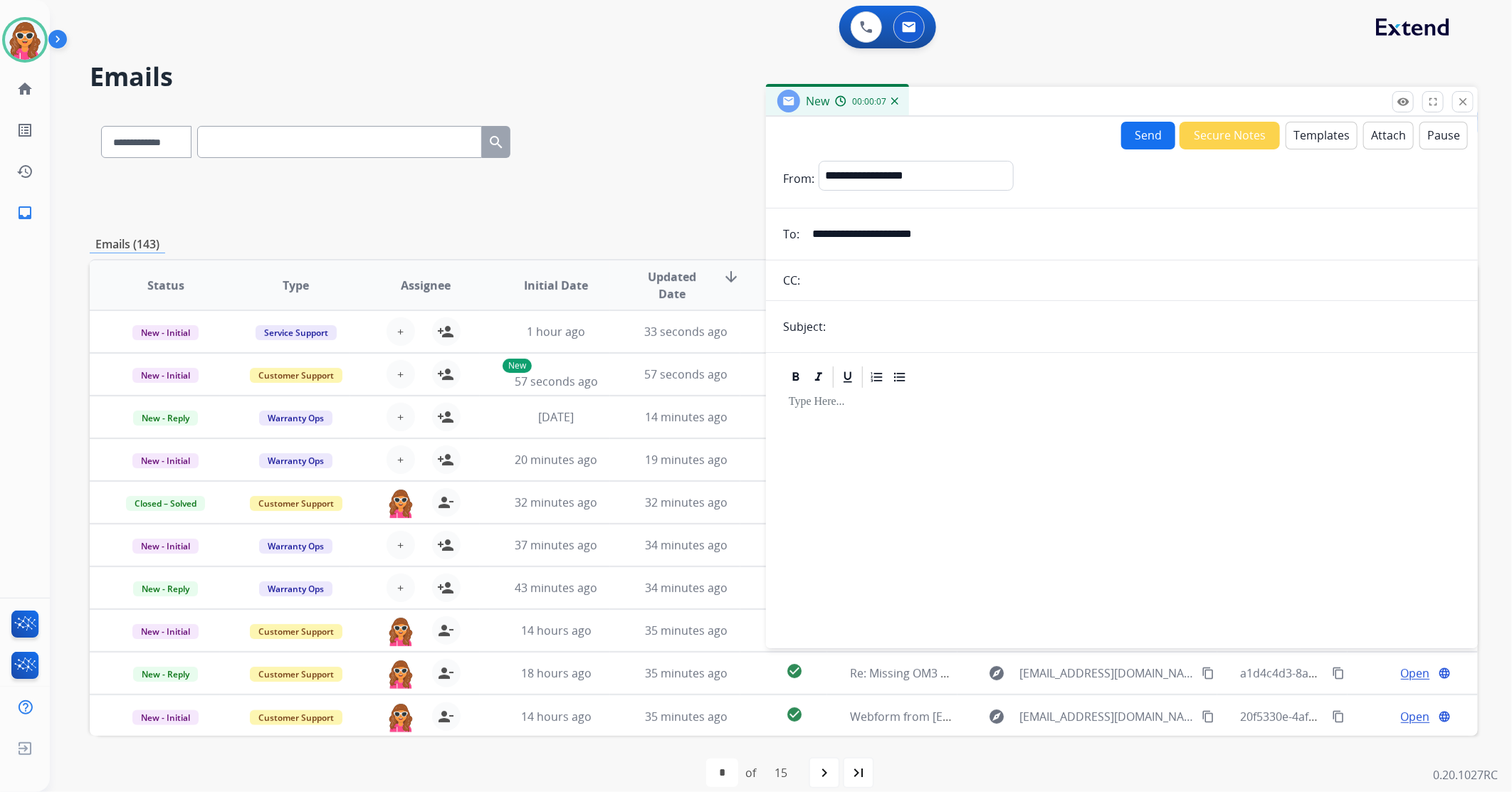
type input "**********"
click at [877, 334] on input "text" at bounding box center [1145, 326] width 631 height 28
type input "**********"
click at [1324, 140] on button "Templates" at bounding box center [1322, 135] width 72 height 28
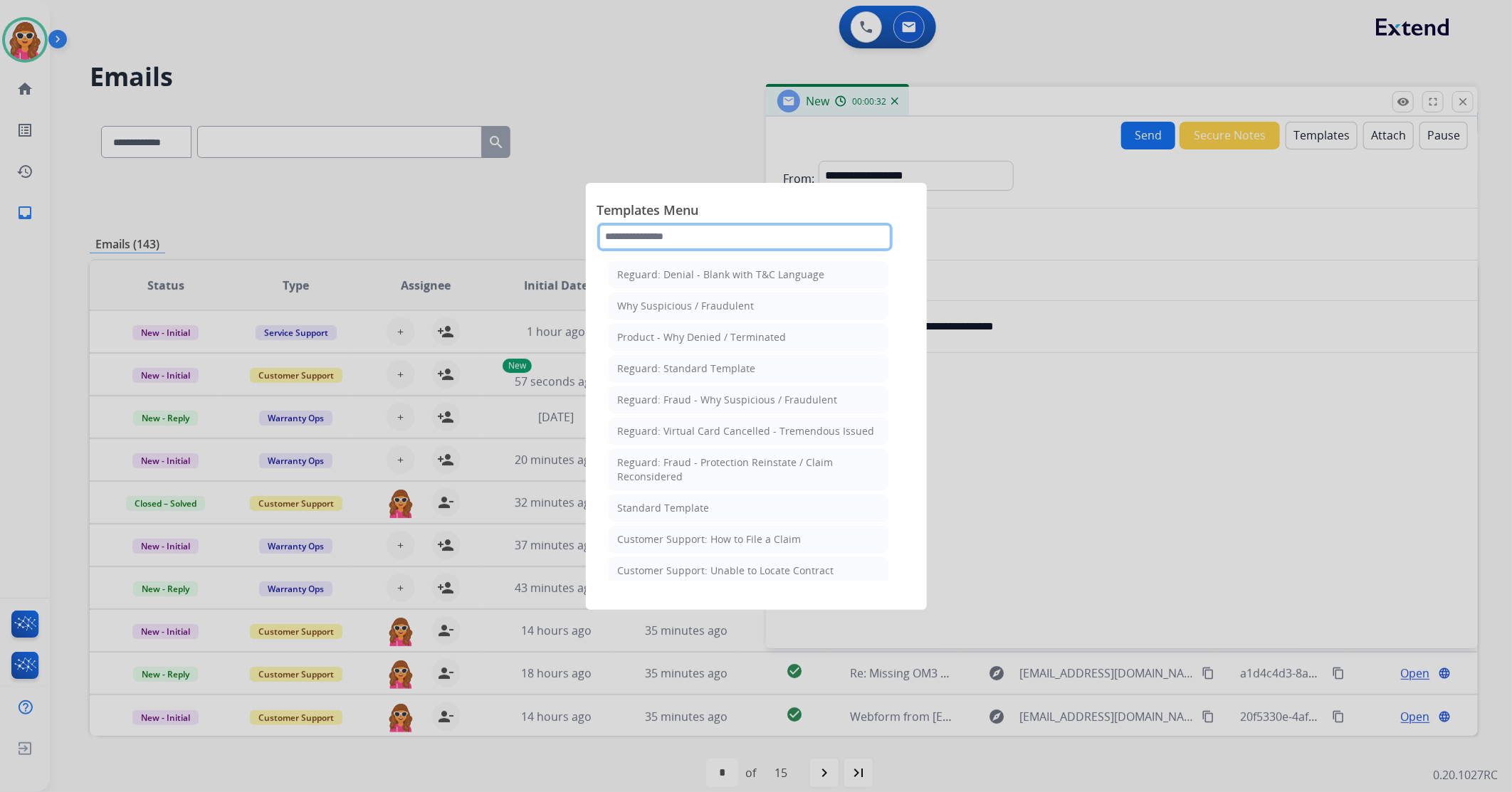
click at [741, 239] on input "text" at bounding box center [745, 237] width 296 height 28
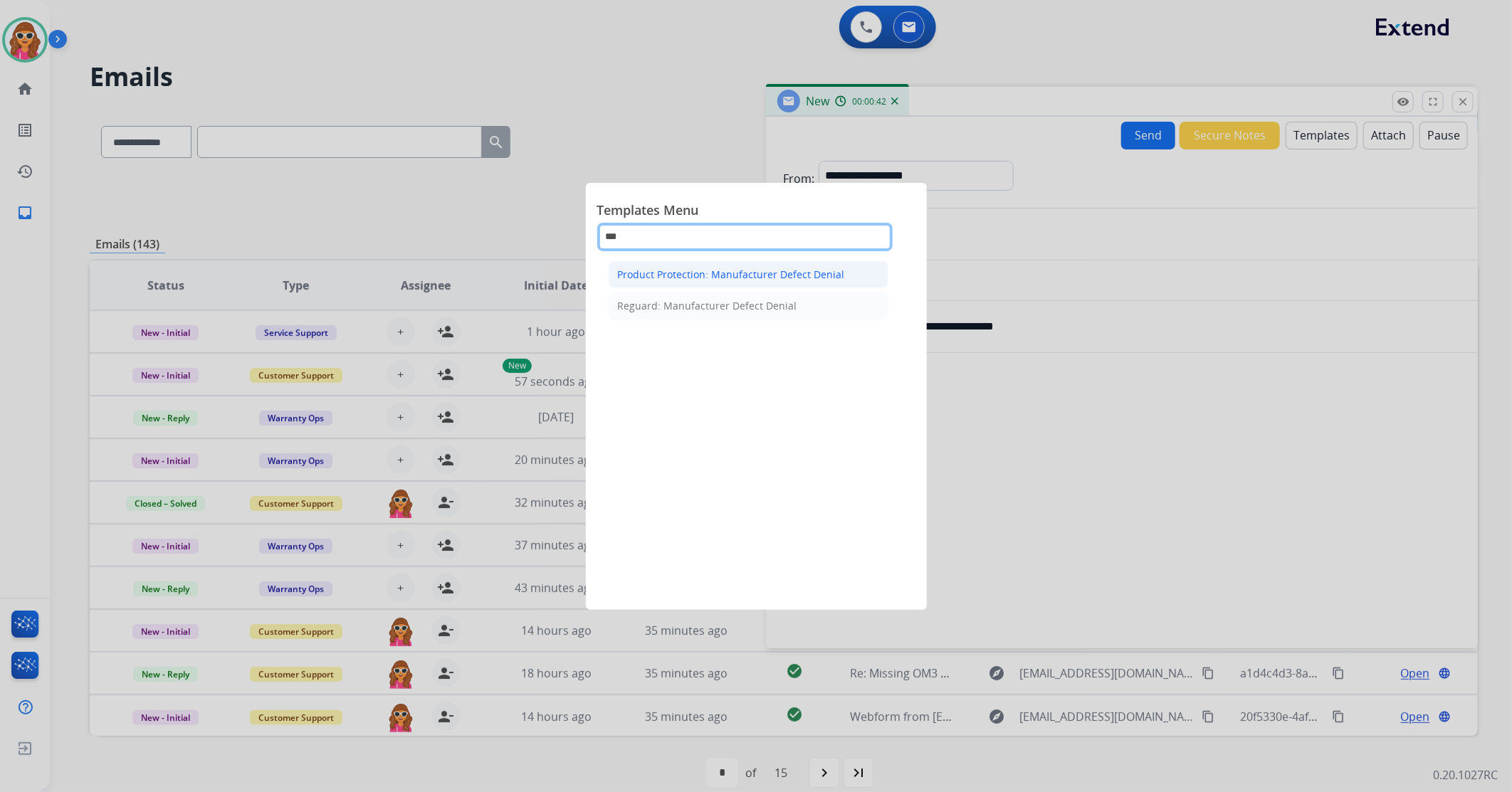
type input "***"
drag, startPoint x: 670, startPoint y: 276, endPoint x: 720, endPoint y: 289, distance: 51.7
click at [675, 281] on div "Product Protection: Manufacturer Defect Denial" at bounding box center [731, 275] width 227 height 14
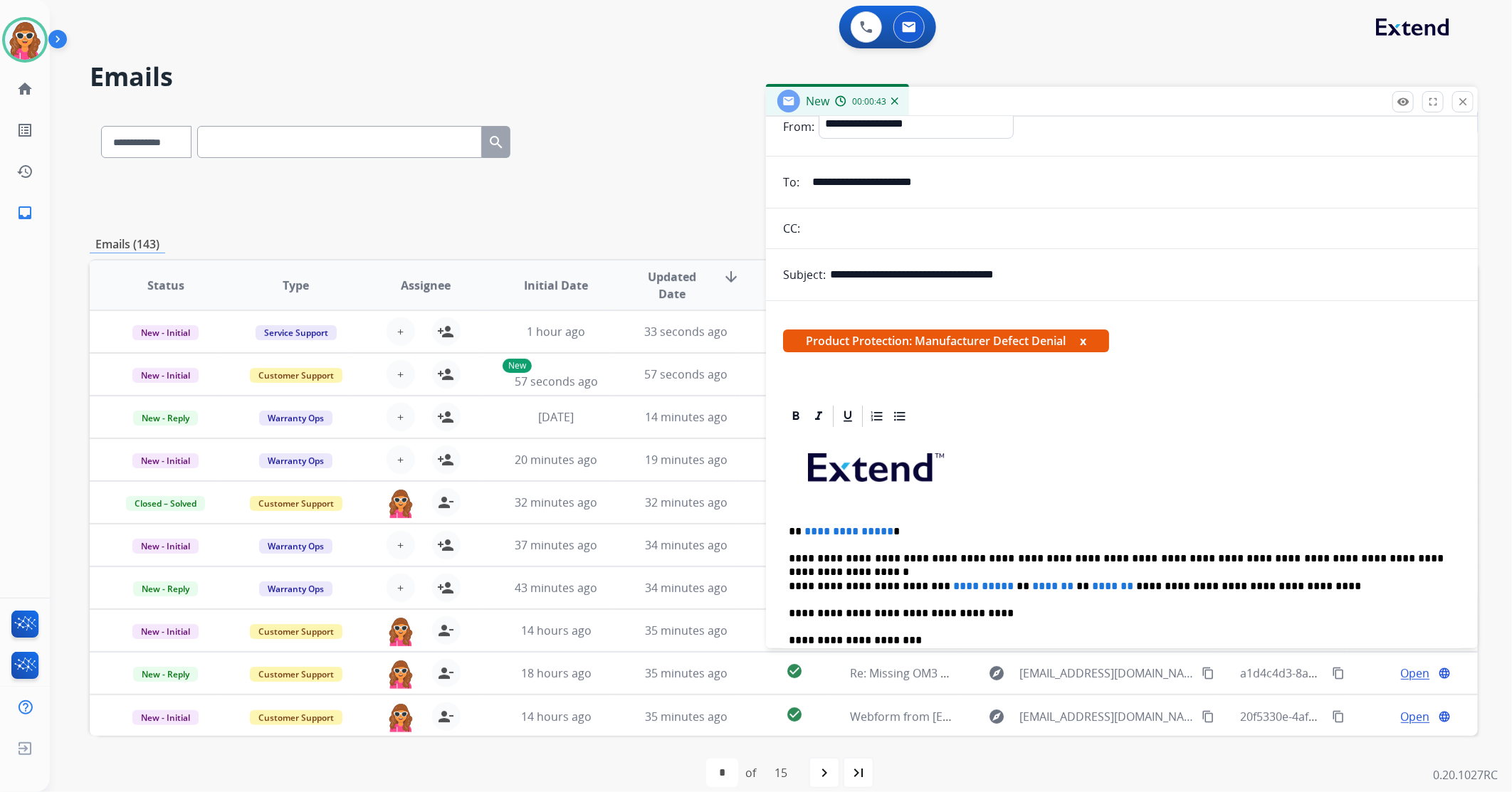
scroll to position [79, 0]
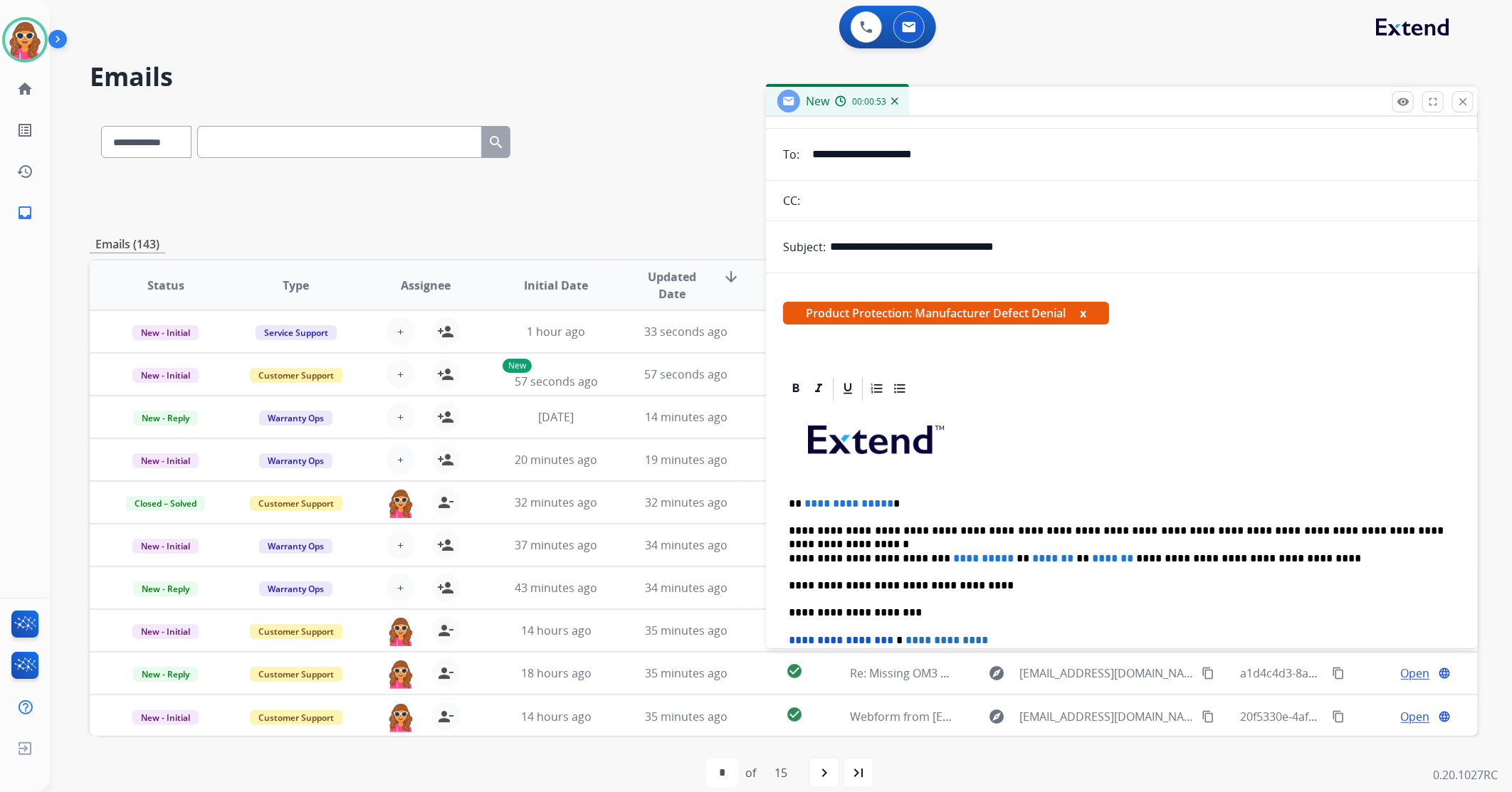
click at [899, 506] on p "**********" at bounding box center [1116, 504] width 655 height 13
drag, startPoint x: 1440, startPoint y: 527, endPoint x: 948, endPoint y: 525, distance: 492.0
click at [948, 525] on p "**********" at bounding box center [1116, 531] width 655 height 13
drag, startPoint x: 1126, startPoint y: 556, endPoint x: 772, endPoint y: 564, distance: 354.1
click at [779, 560] on div "**********" at bounding box center [1122, 598] width 712 height 445
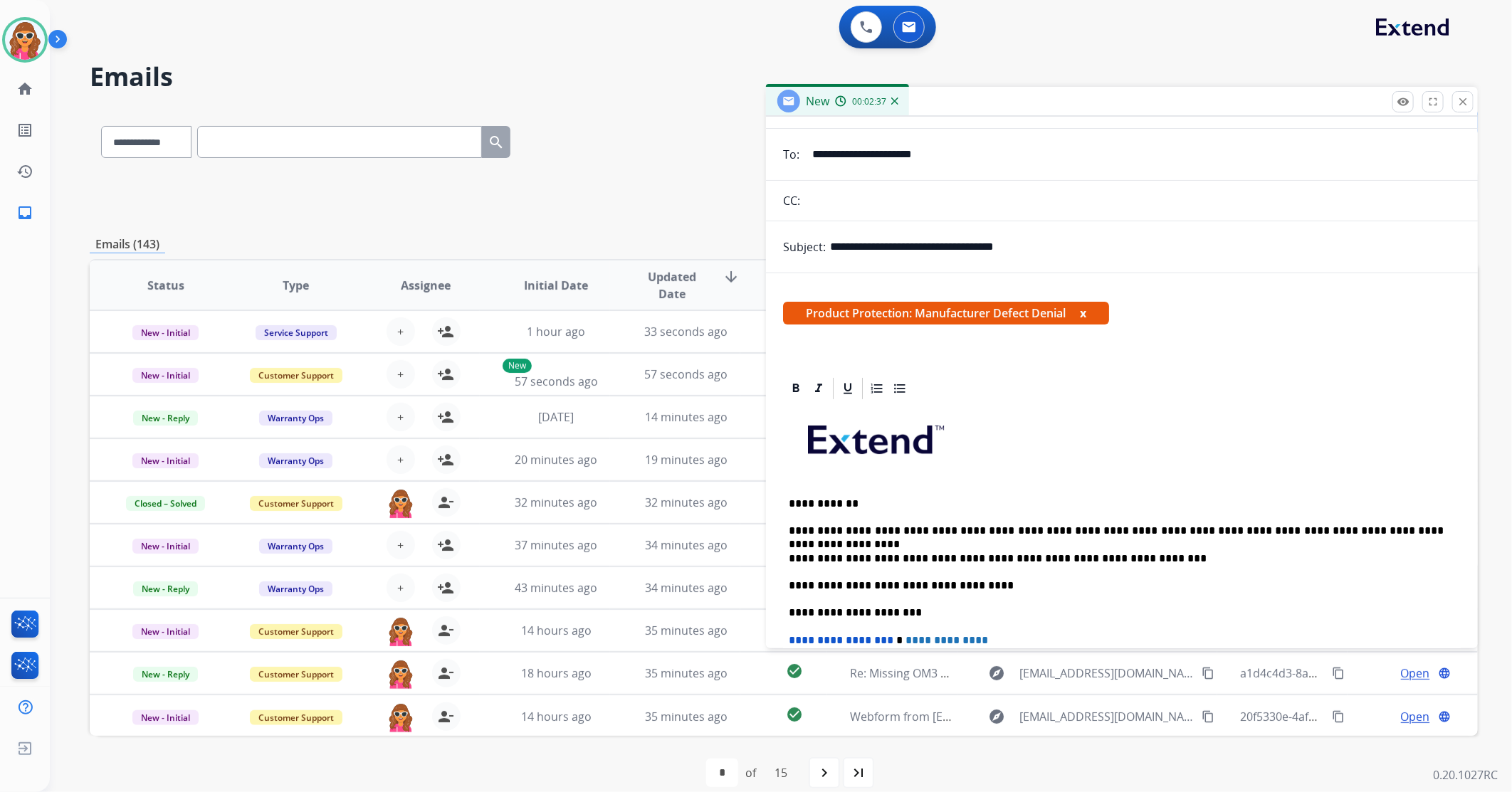
click at [1123, 564] on div "**********" at bounding box center [1122, 613] width 677 height 422
click at [1264, 560] on p "**********" at bounding box center [1116, 559] width 655 height 13
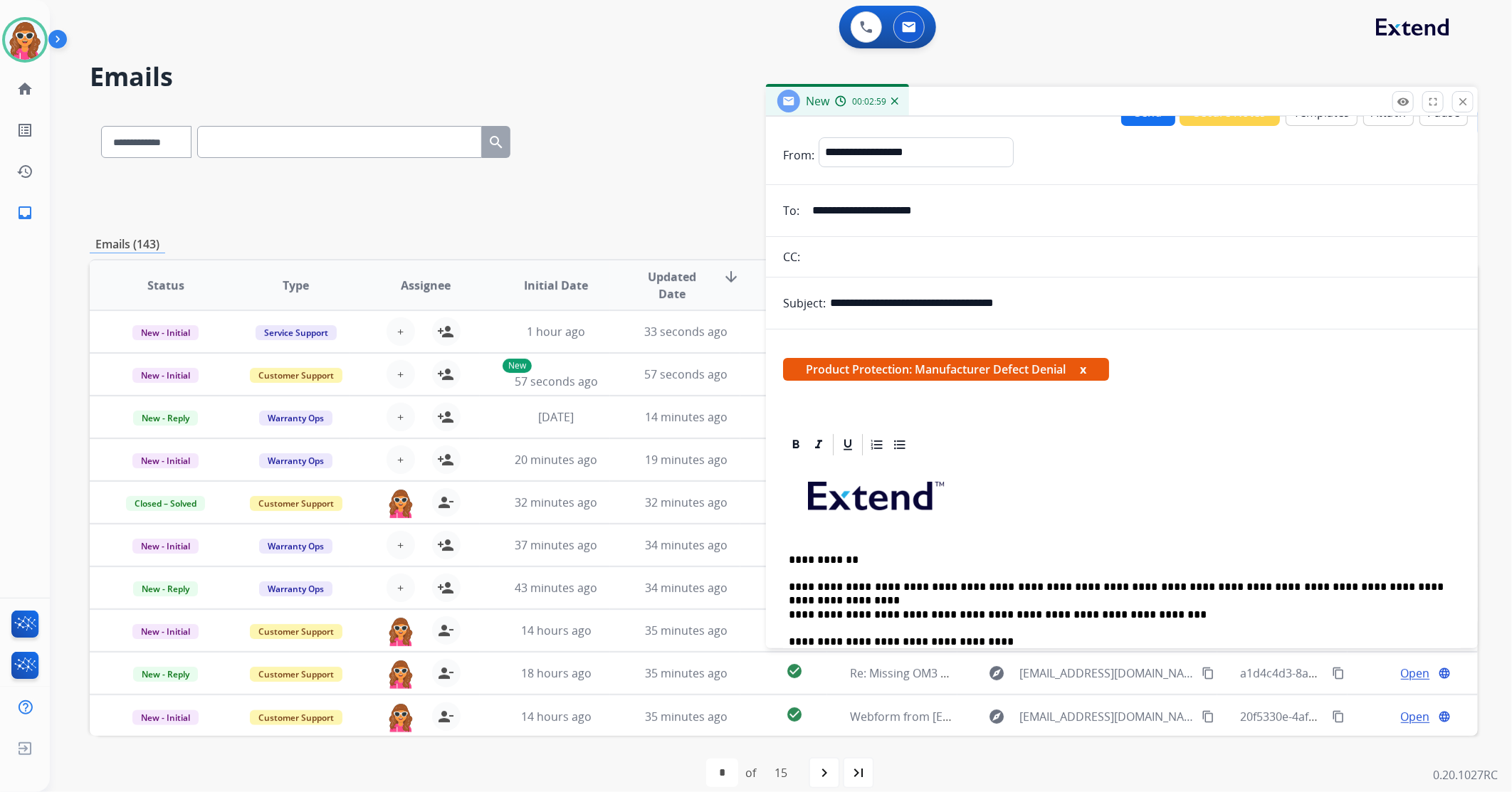
scroll to position [0, 0]
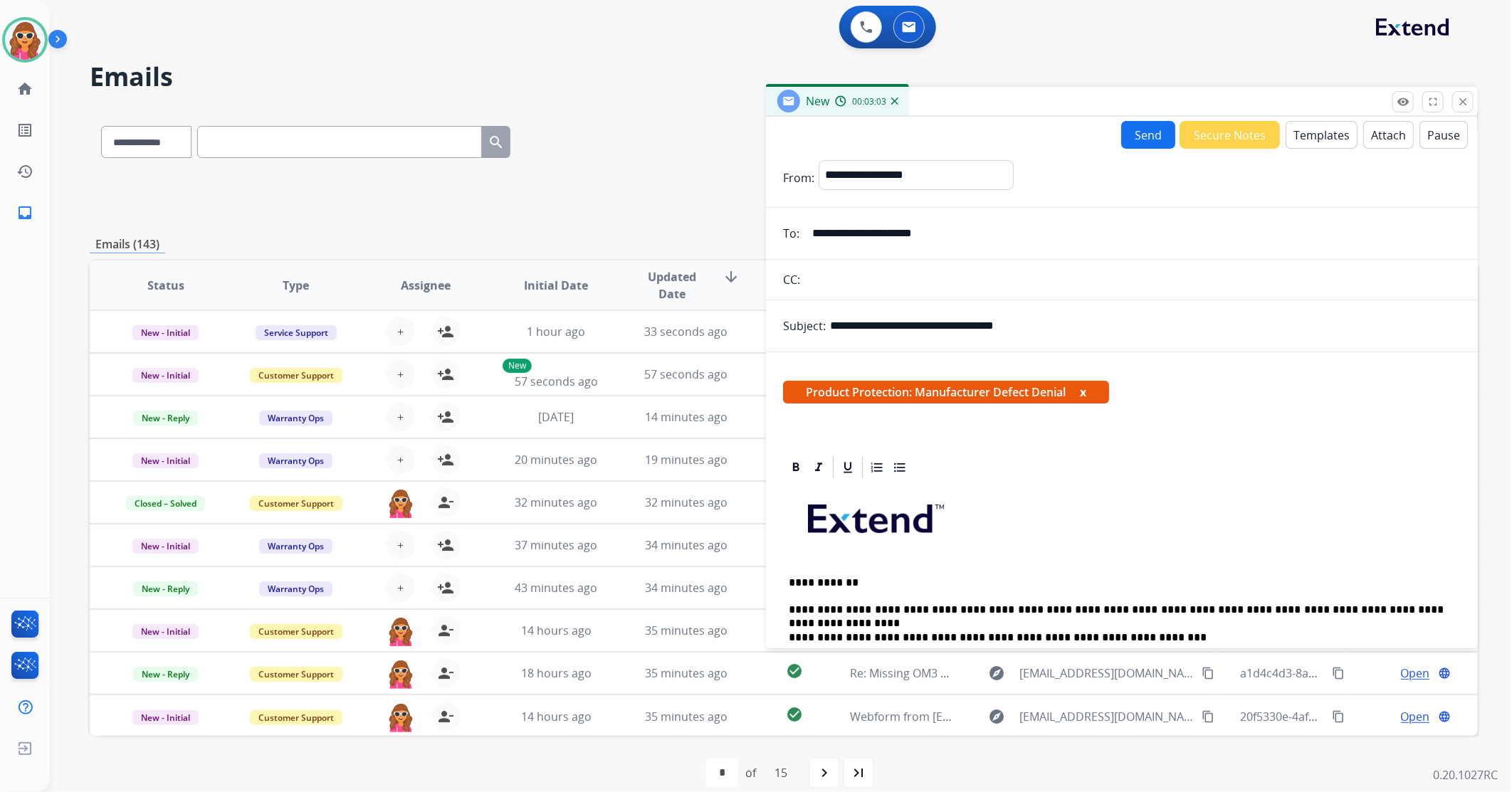
click at [1140, 130] on button "Send" at bounding box center [1148, 134] width 54 height 28
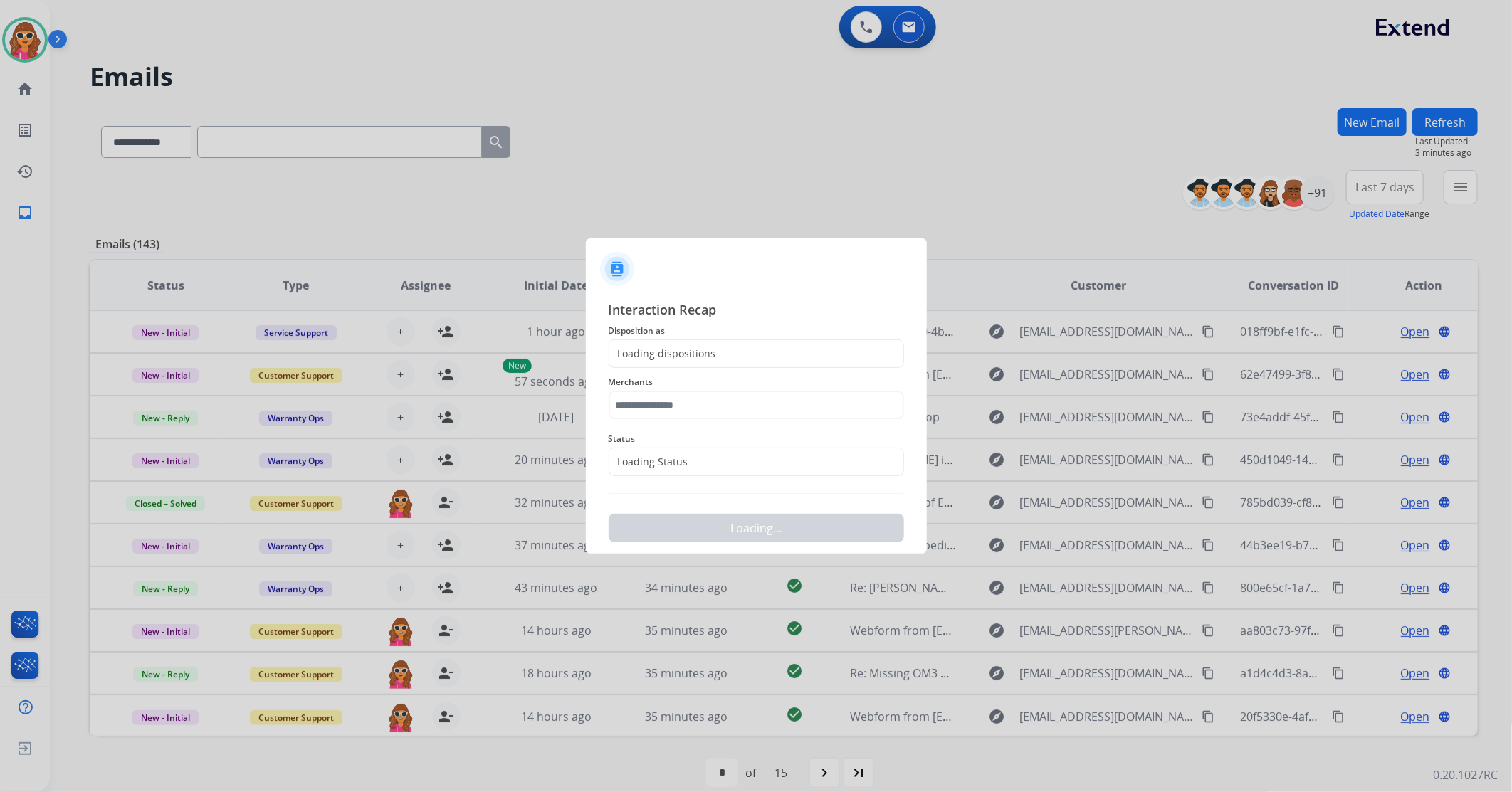
click at [755, 340] on div "Loading dispositions..." at bounding box center [756, 354] width 296 height 28
click at [750, 346] on div "Loading dispositions..." at bounding box center [756, 354] width 296 height 28
click at [745, 353] on div "Loading dispositions..." at bounding box center [756, 354] width 296 height 28
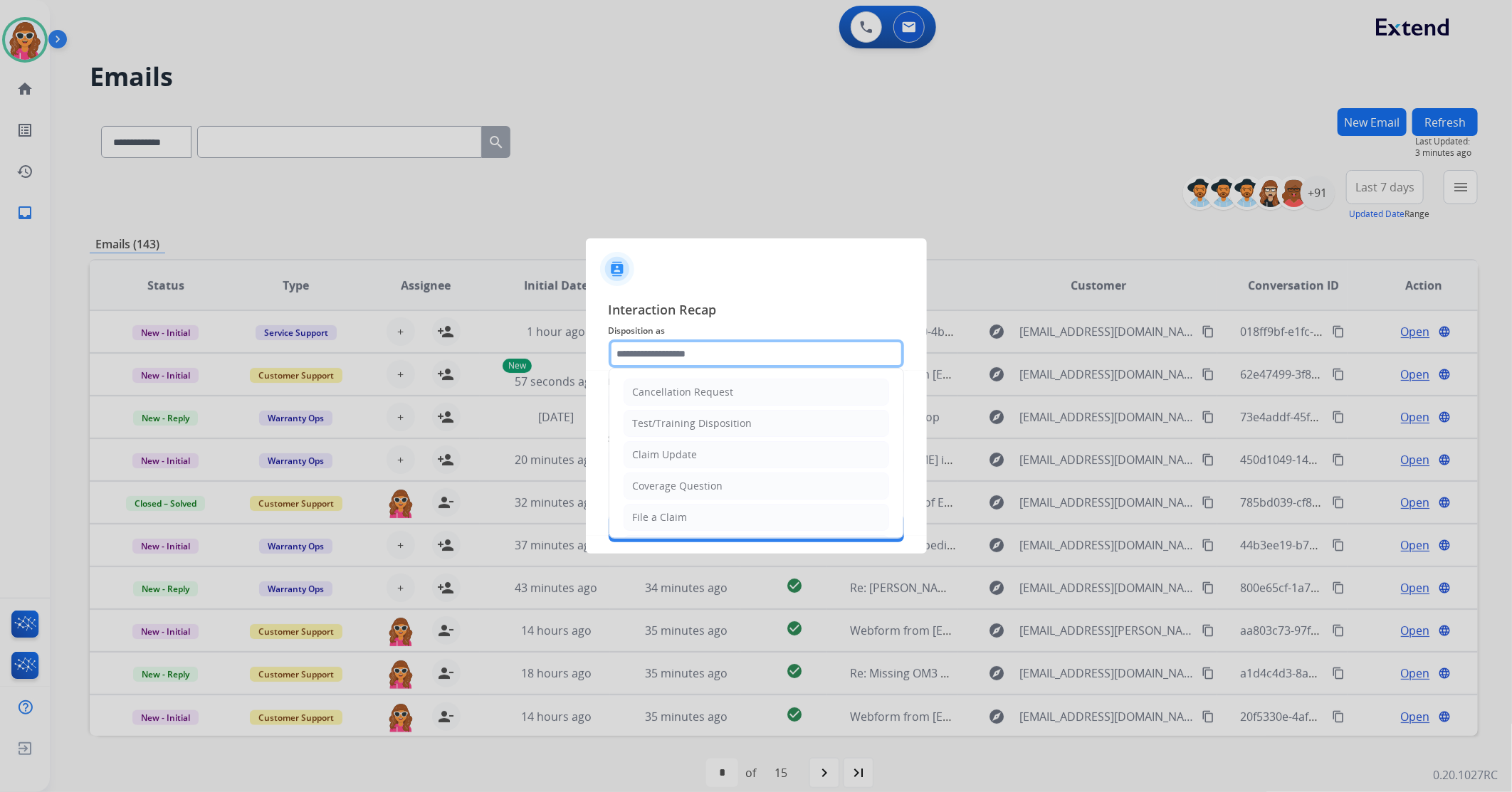
click at [669, 350] on input "text" at bounding box center [756, 354] width 296 height 28
type input "**********"
type input "***"
type input "****"
type input "**********"
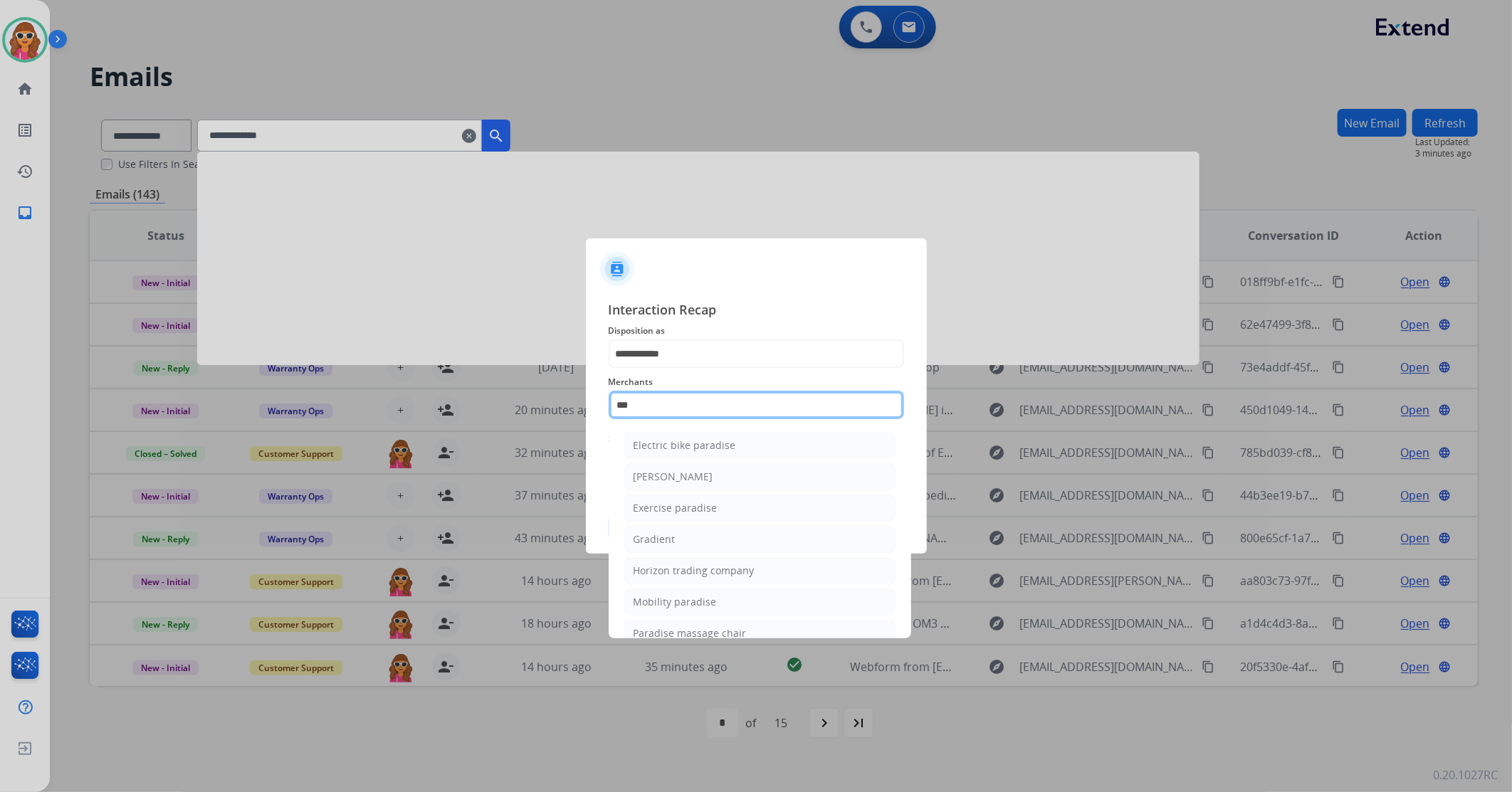
click at [658, 395] on input "***" at bounding box center [756, 405] width 296 height 28
type input "*"
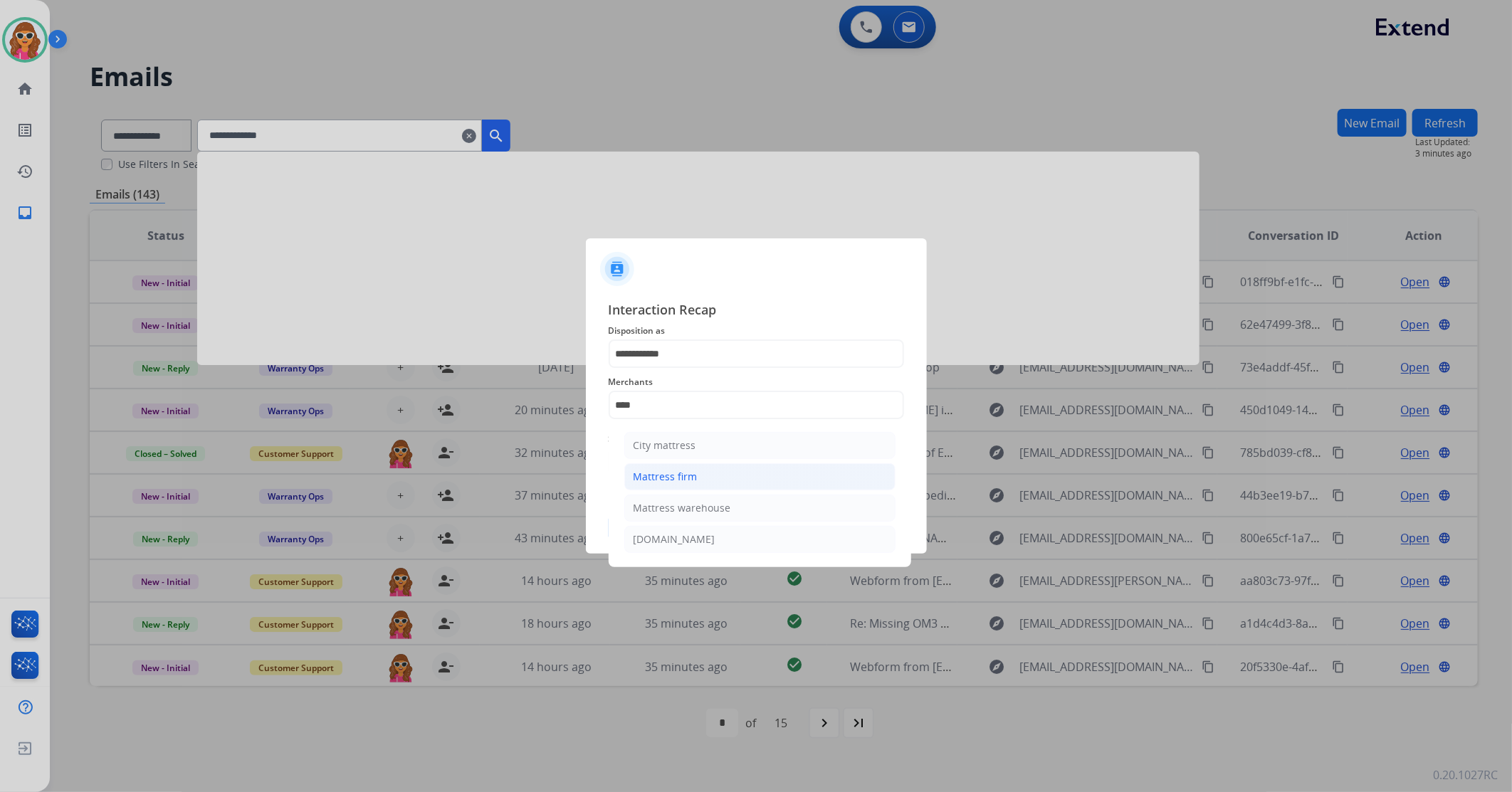
click at [662, 483] on div "Mattress firm" at bounding box center [666, 477] width 64 height 14
type input "**********"
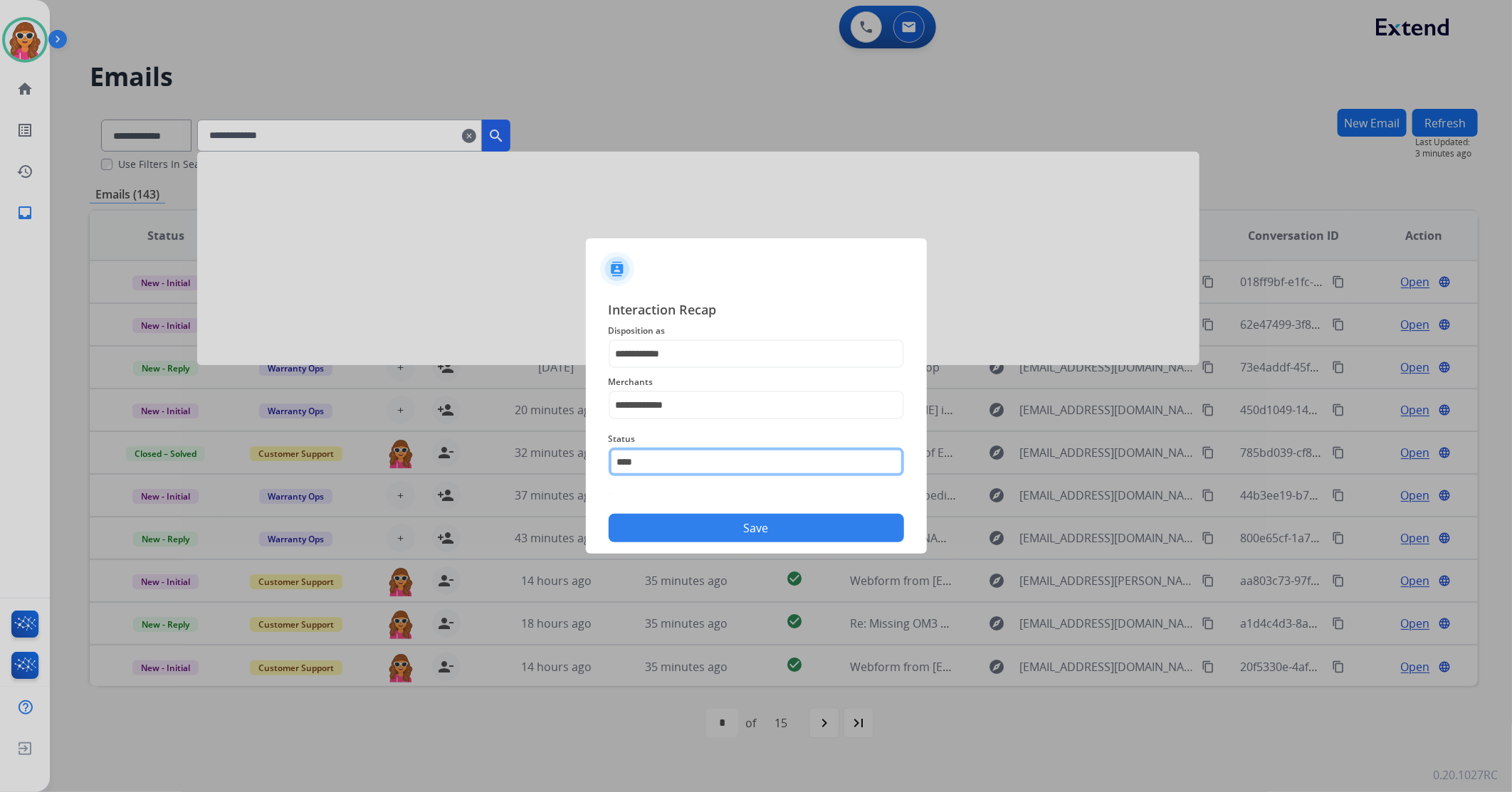
click at [647, 466] on input "****" at bounding box center [756, 462] width 296 height 28
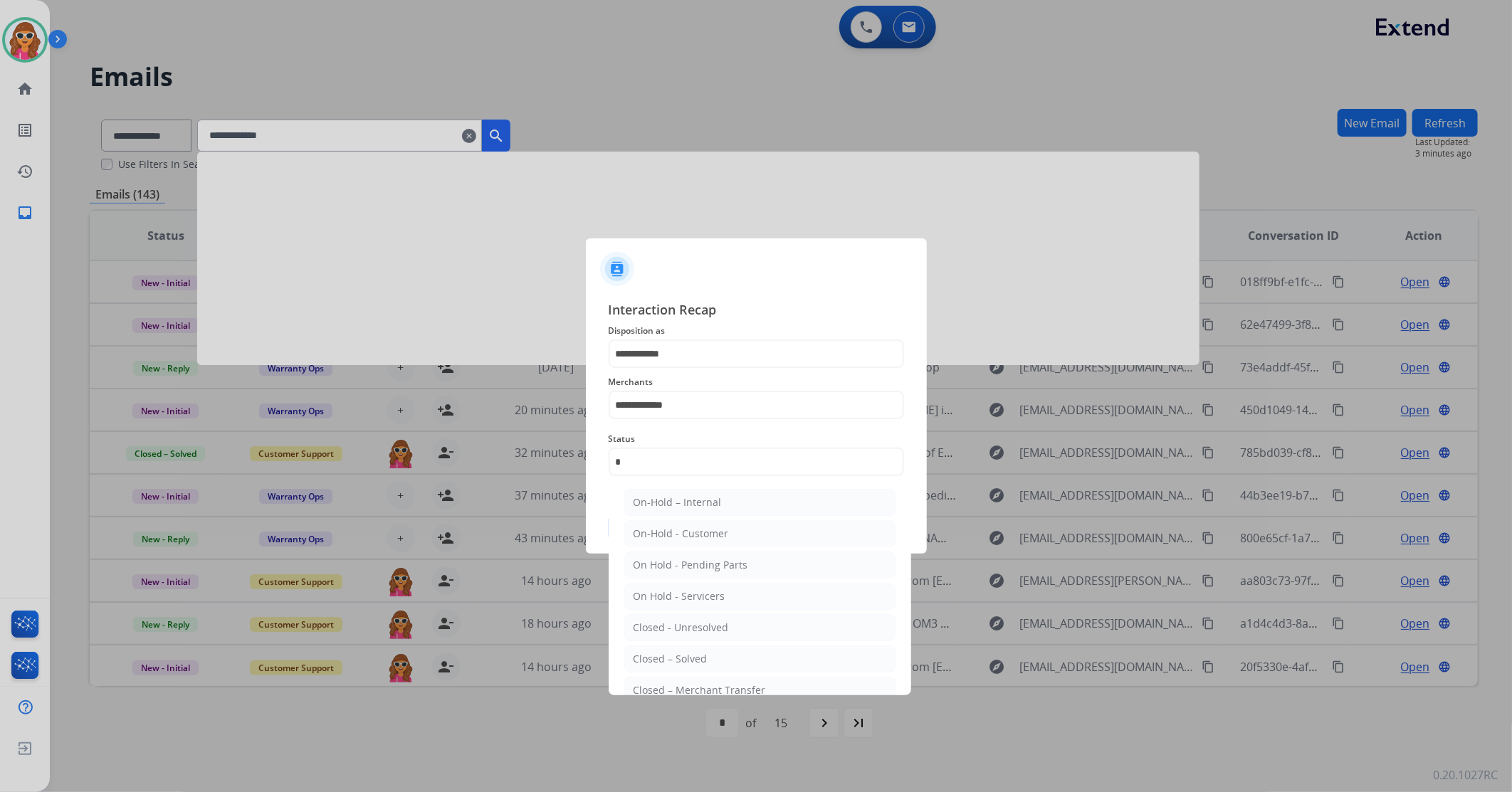
click at [643, 658] on div "Closed – Solved" at bounding box center [671, 659] width 74 height 14
click at [648, 656] on div at bounding box center [756, 396] width 1512 height 792
type input "**********"
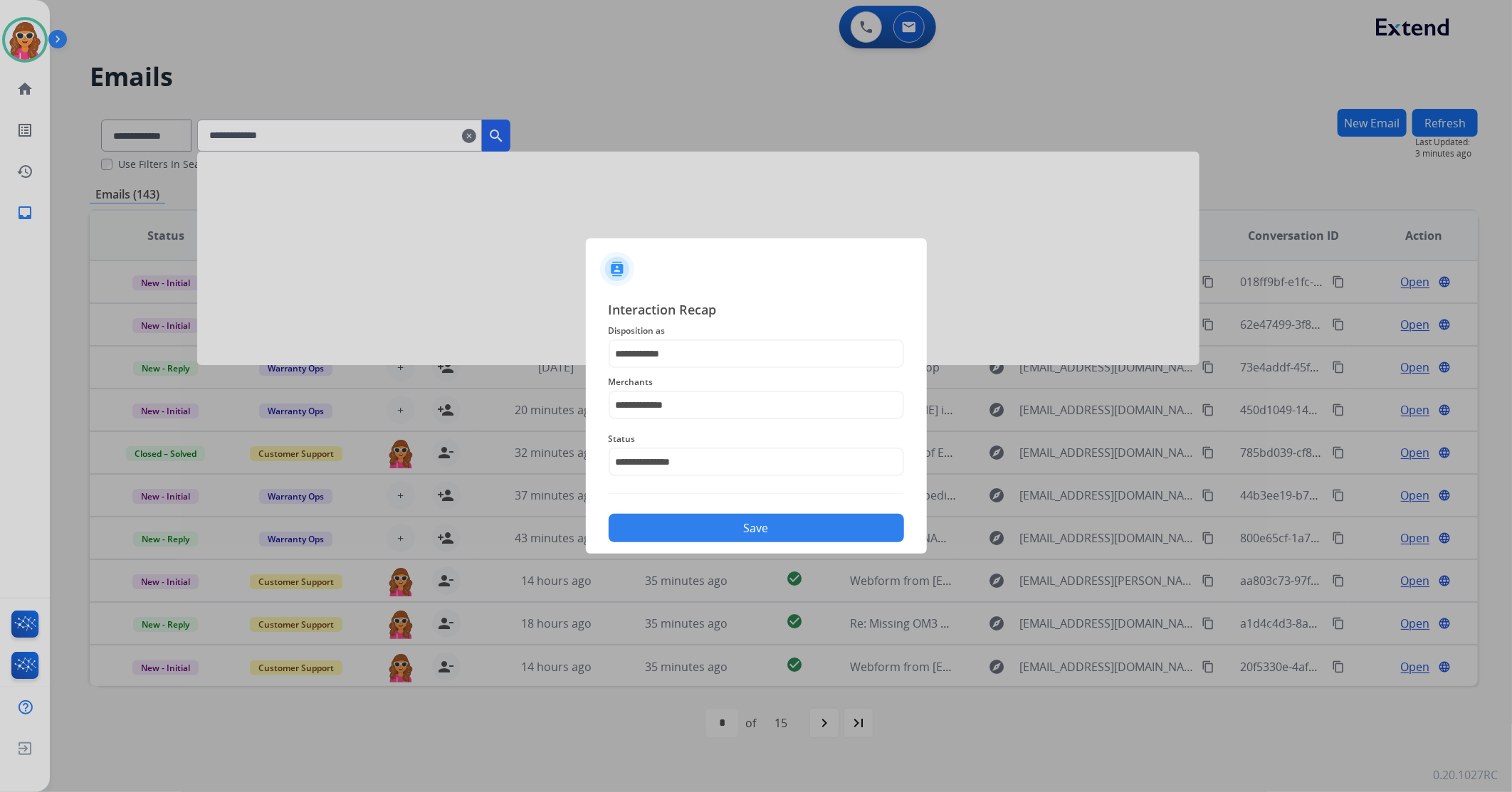
click at [684, 533] on button "Save" at bounding box center [756, 528] width 296 height 28
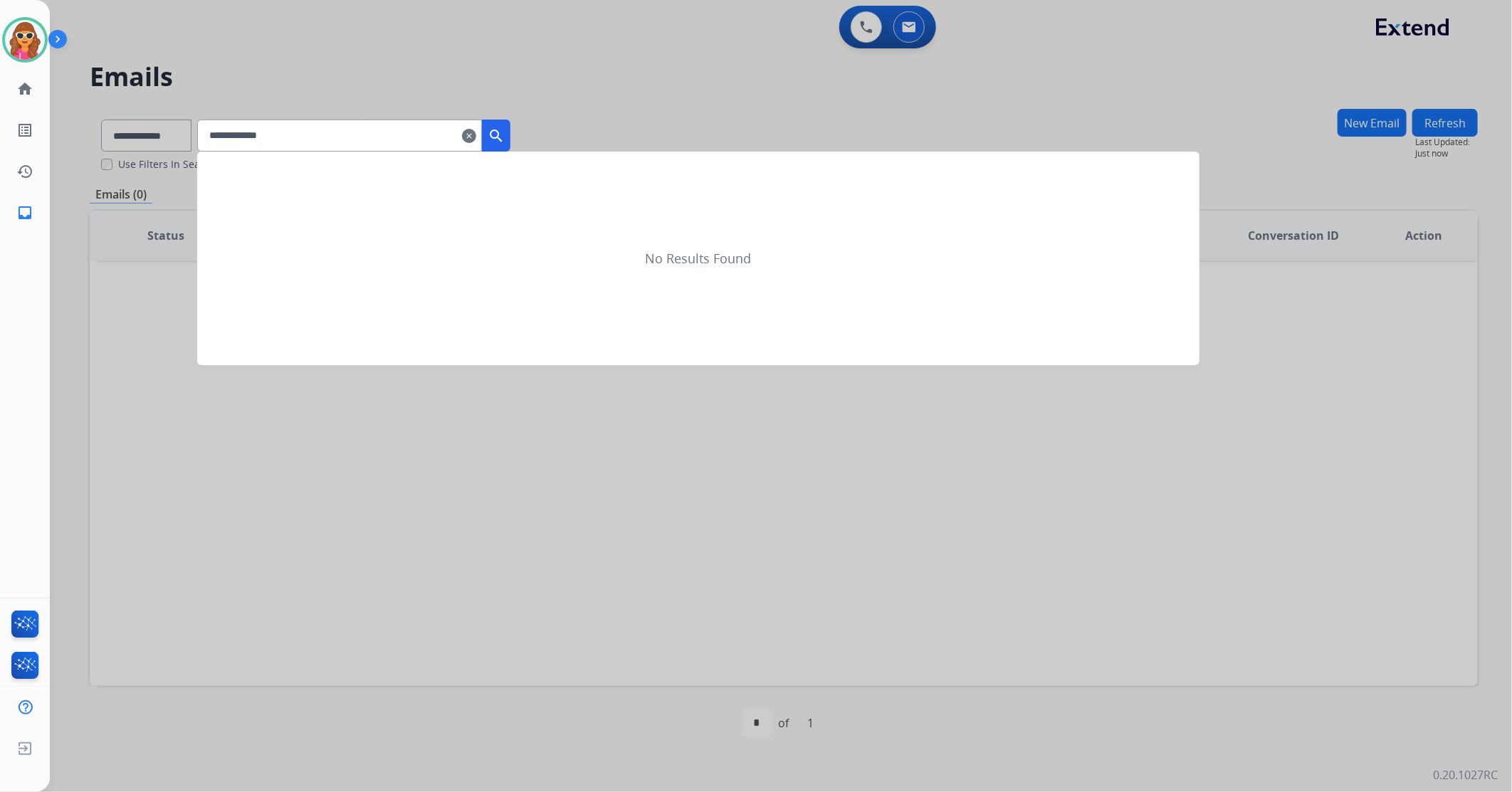
drag, startPoint x: 1046, startPoint y: 507, endPoint x: 758, endPoint y: 11, distance: 573.6
click at [1046, 506] on div at bounding box center [756, 396] width 1512 height 792
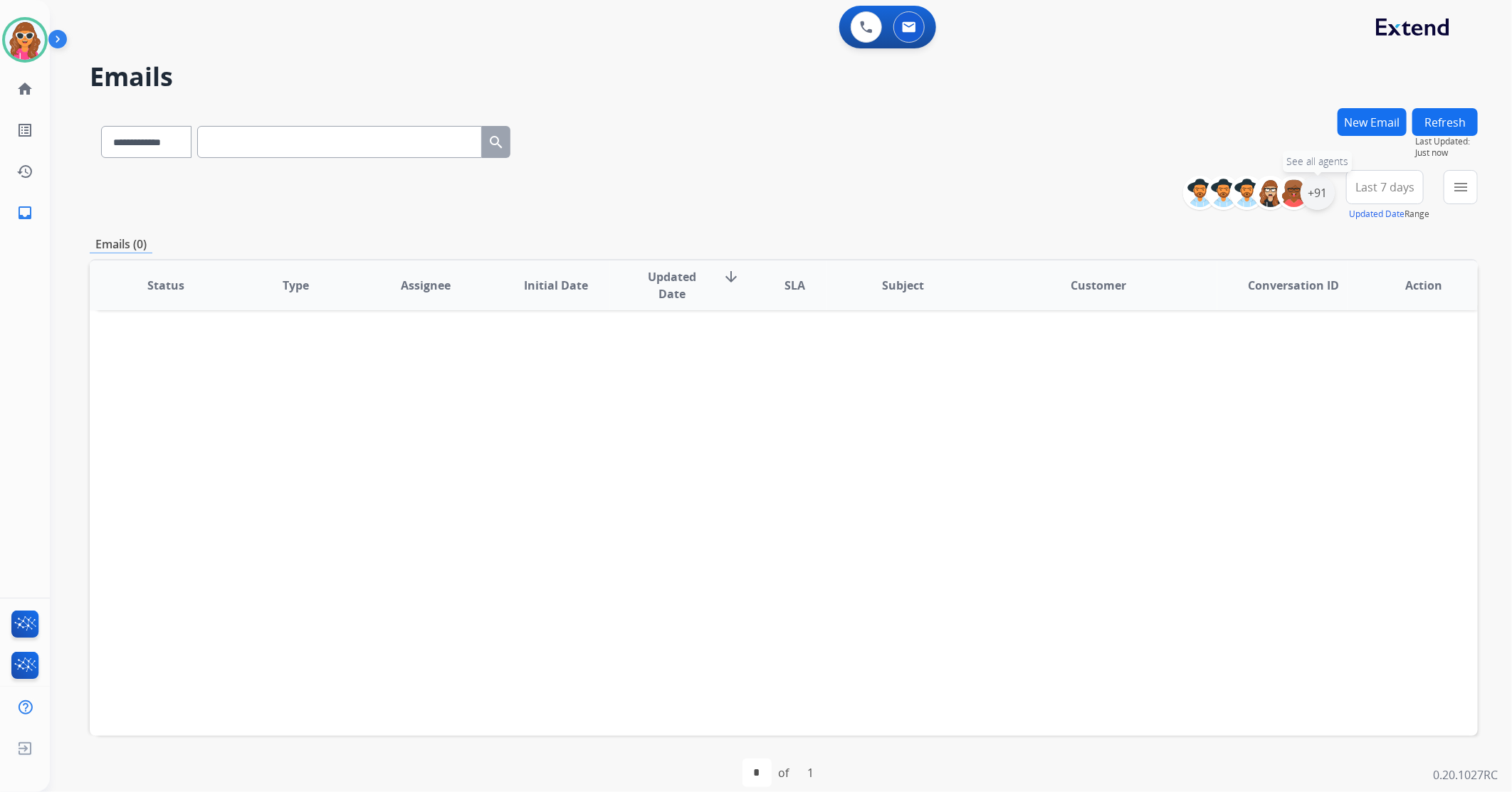
click at [1322, 204] on div "+91" at bounding box center [1318, 192] width 34 height 34
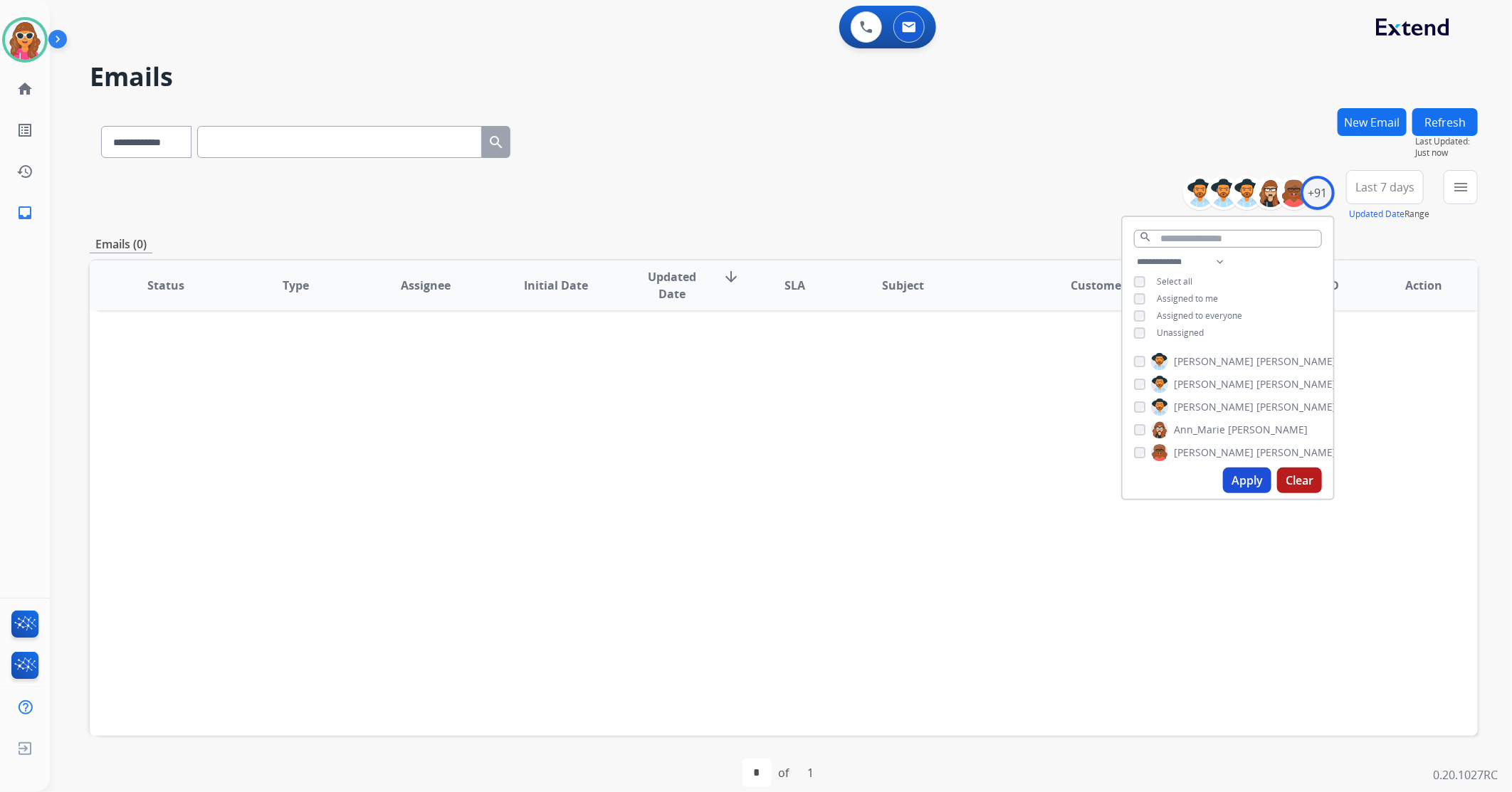
click at [1180, 336] on span "Unassigned" at bounding box center [1180, 332] width 47 height 12
click at [1244, 495] on div "Apply Clear" at bounding box center [1227, 481] width 211 height 37
click at [1244, 480] on button "Apply" at bounding box center [1246, 481] width 48 height 25
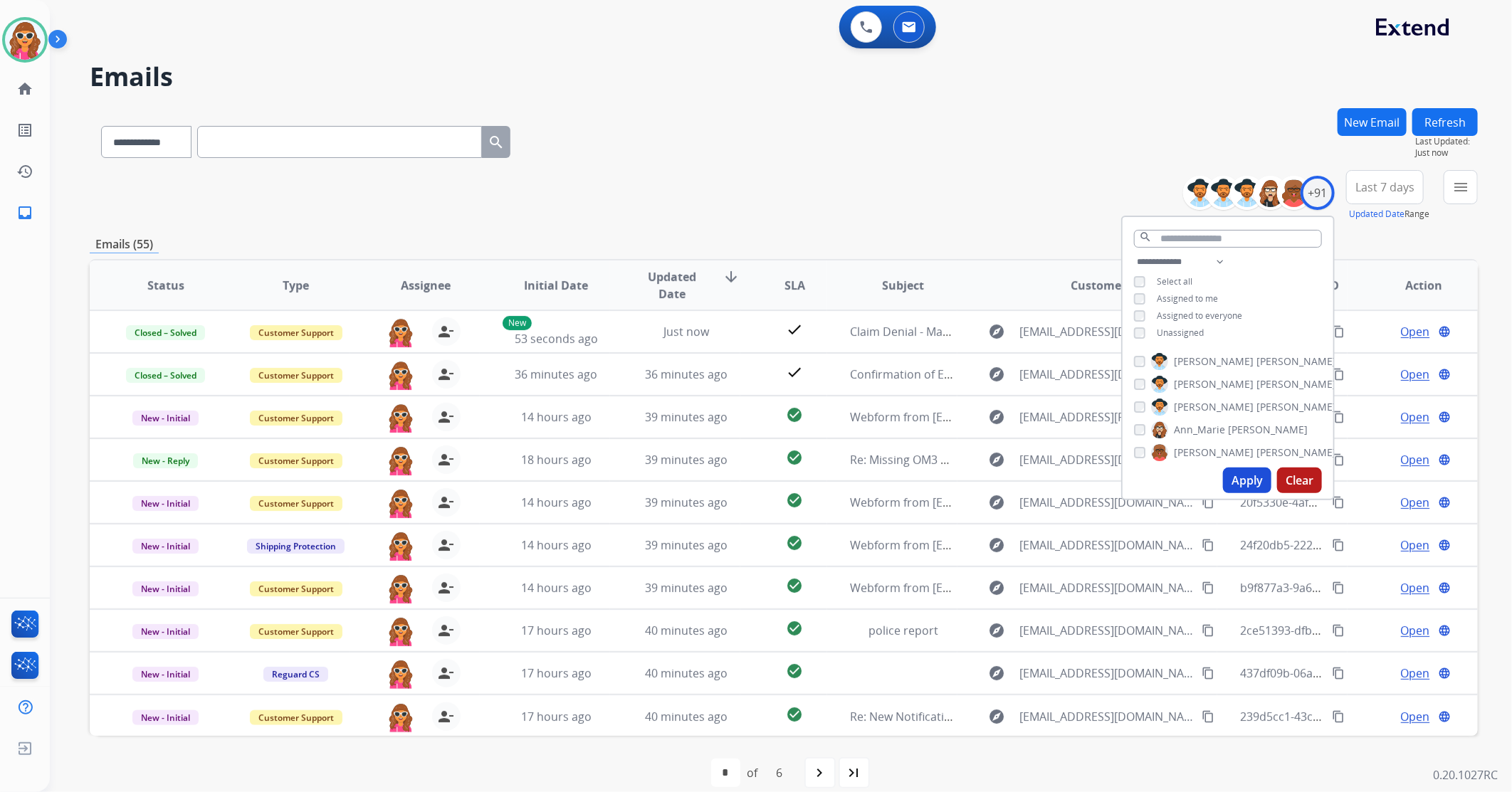
drag, startPoint x: 1015, startPoint y: 202, endPoint x: 1122, endPoint y: 225, distance: 109.4
click at [1016, 202] on div "**********" at bounding box center [783, 195] width 1388 height 51
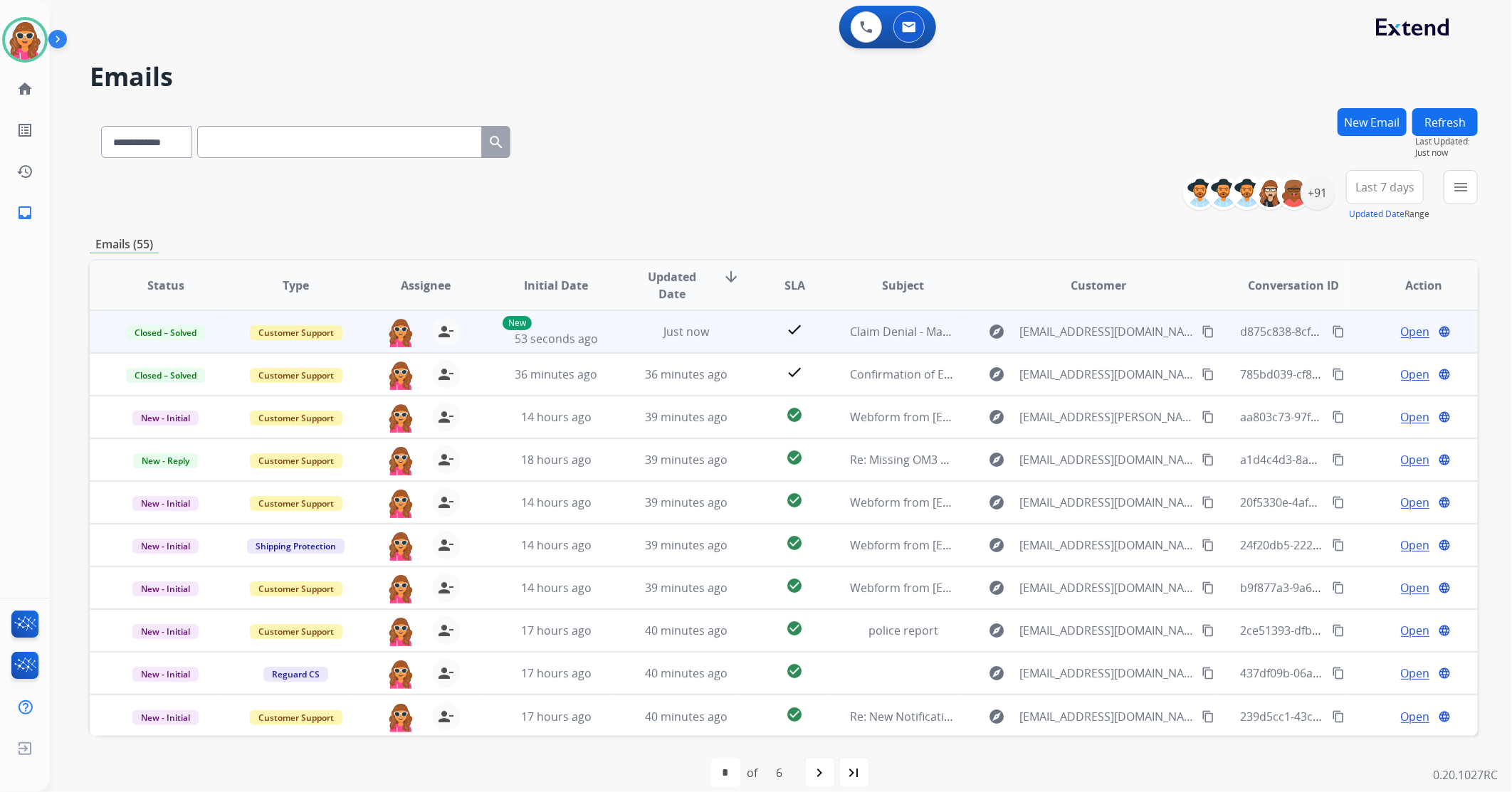
click at [1332, 333] on mat-icon "content_copy" at bounding box center [1338, 332] width 13 height 13
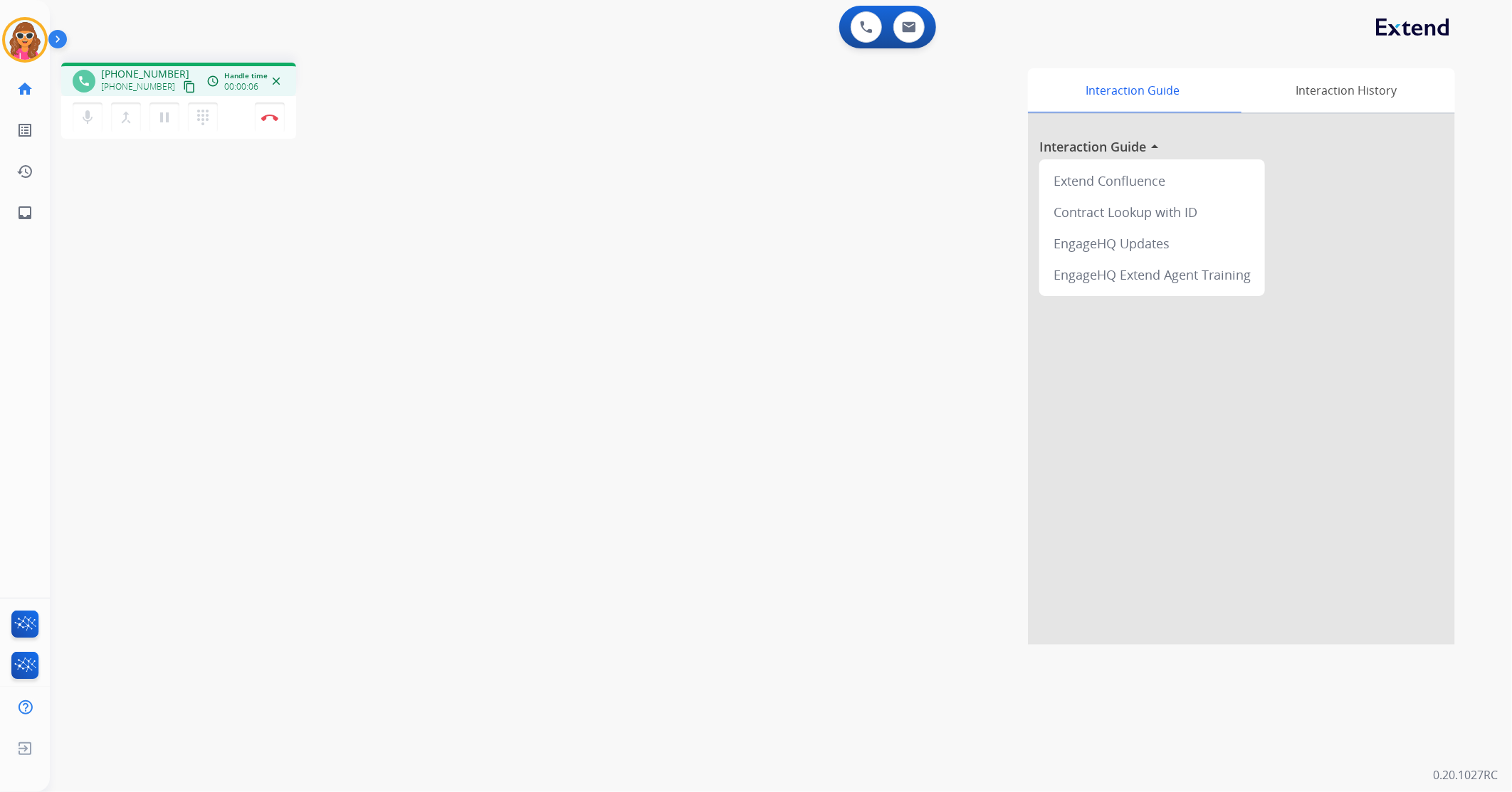
click at [183, 89] on mat-icon "content_copy" at bounding box center [189, 87] width 13 height 13
click at [261, 124] on button "Disconnect" at bounding box center [270, 118] width 30 height 30
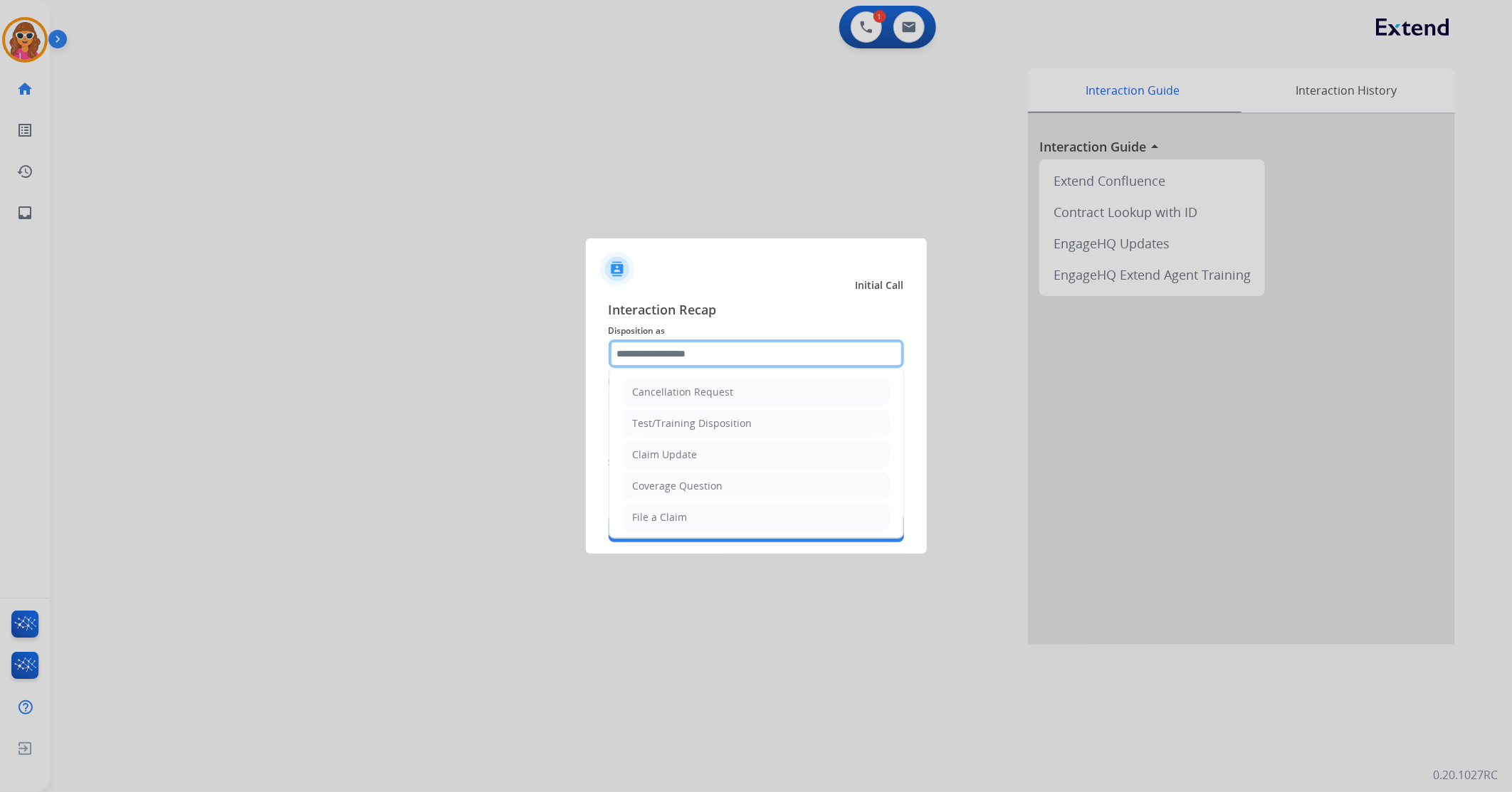
click at [742, 344] on input "text" at bounding box center [756, 354] width 296 height 28
click at [695, 359] on input "text" at bounding box center [756, 354] width 296 height 28
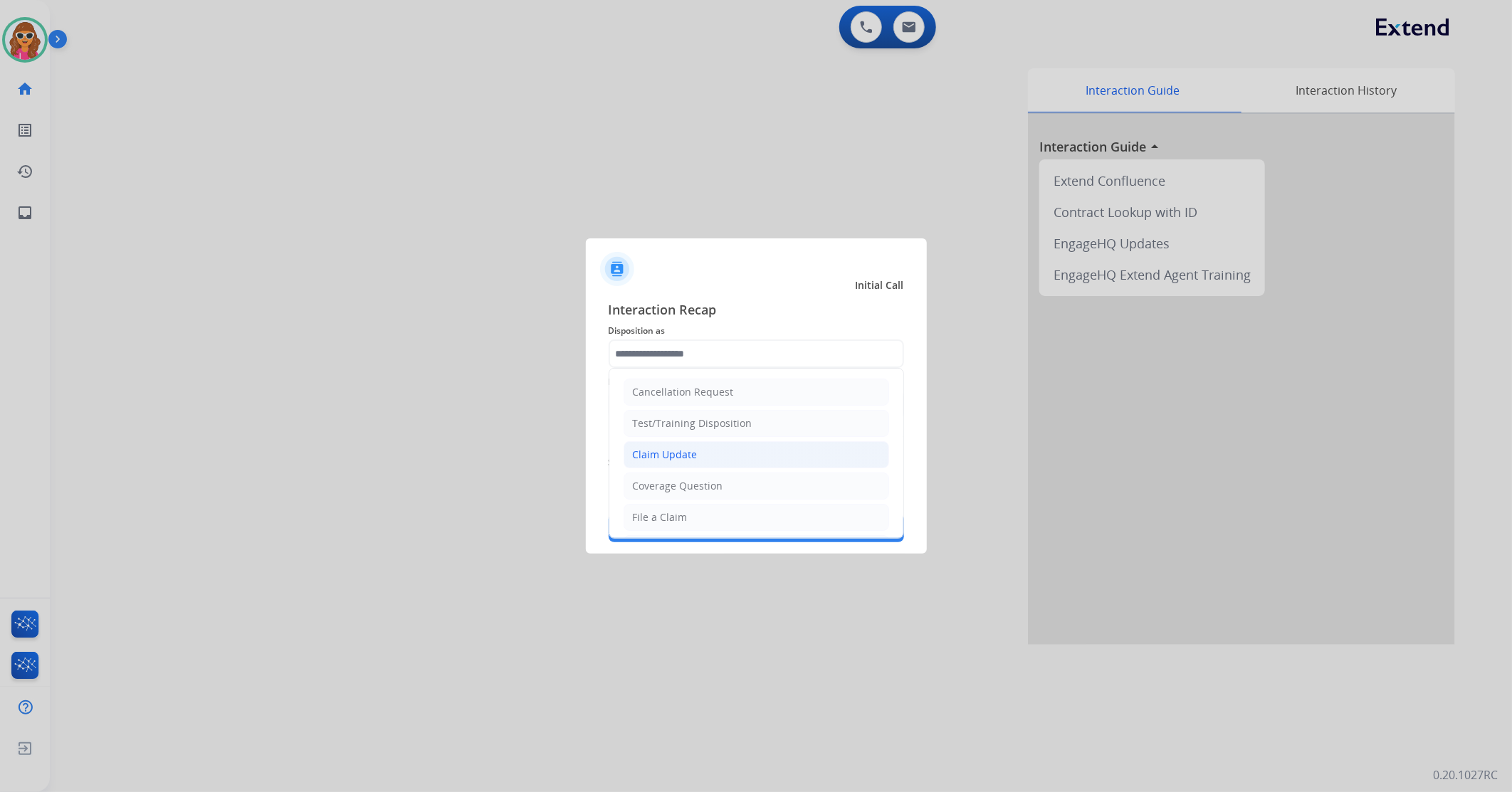
click at [677, 465] on li "Claim Update" at bounding box center [756, 454] width 266 height 27
type input "**********"
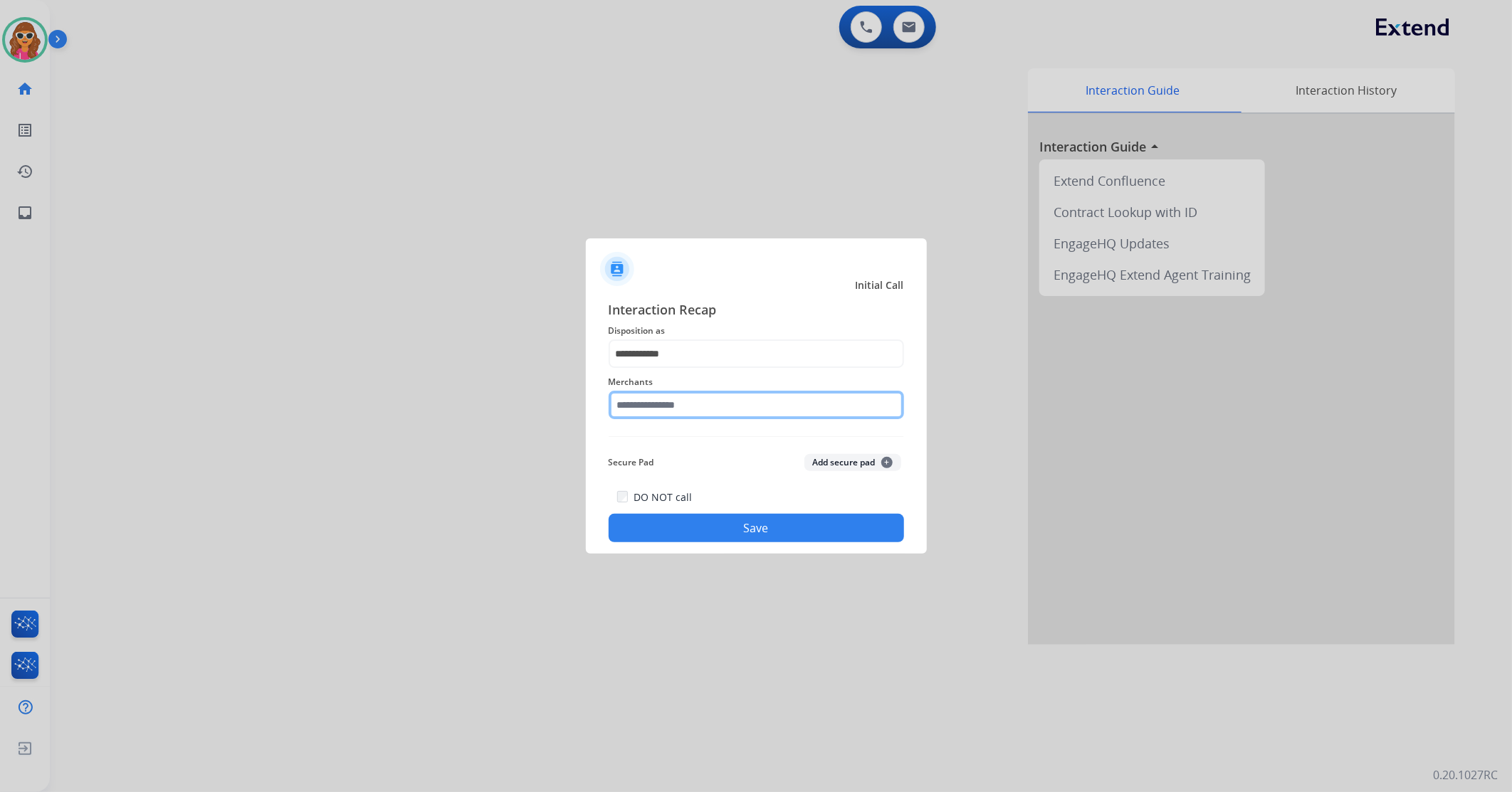
click at [735, 411] on input "text" at bounding box center [756, 405] width 296 height 28
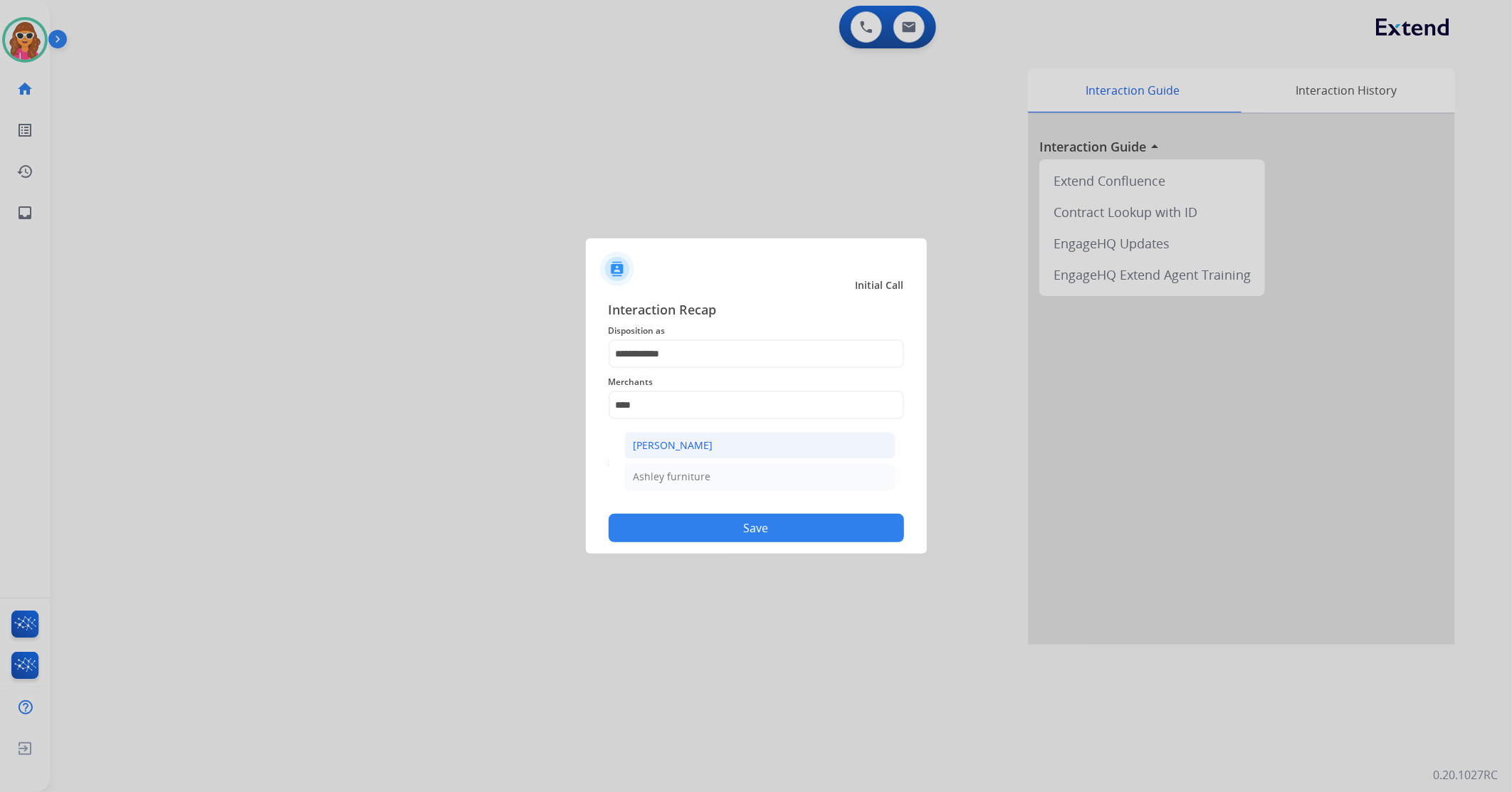
click at [717, 447] on li "[PERSON_NAME]" at bounding box center [760, 446] width 271 height 27
type input "**********"
click at [709, 526] on button "Save" at bounding box center [756, 528] width 296 height 28
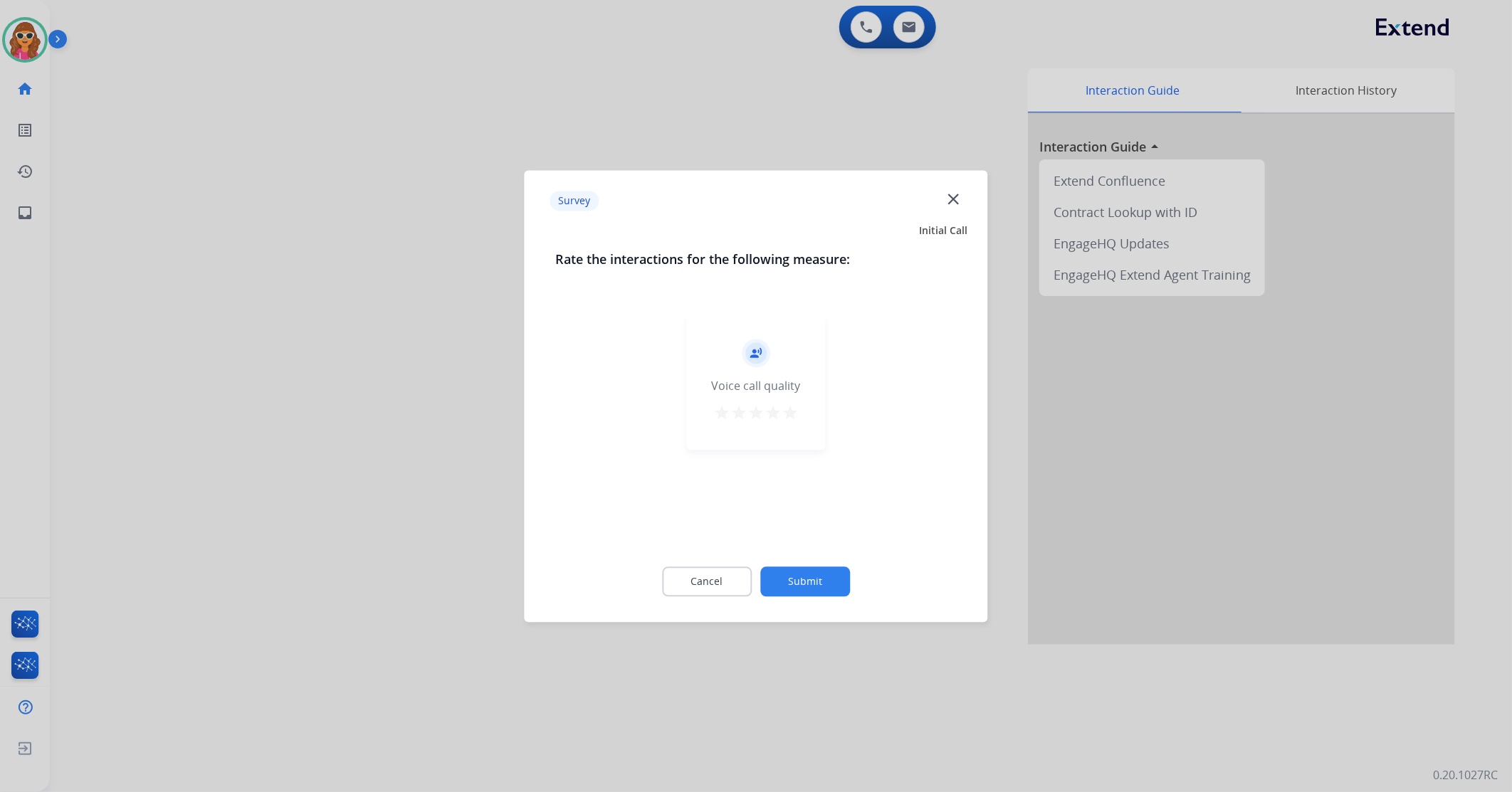
click at [792, 417] on mat-icon "star" at bounding box center [790, 413] width 17 height 17
click at [794, 589] on button "Submit" at bounding box center [805, 582] width 89 height 30
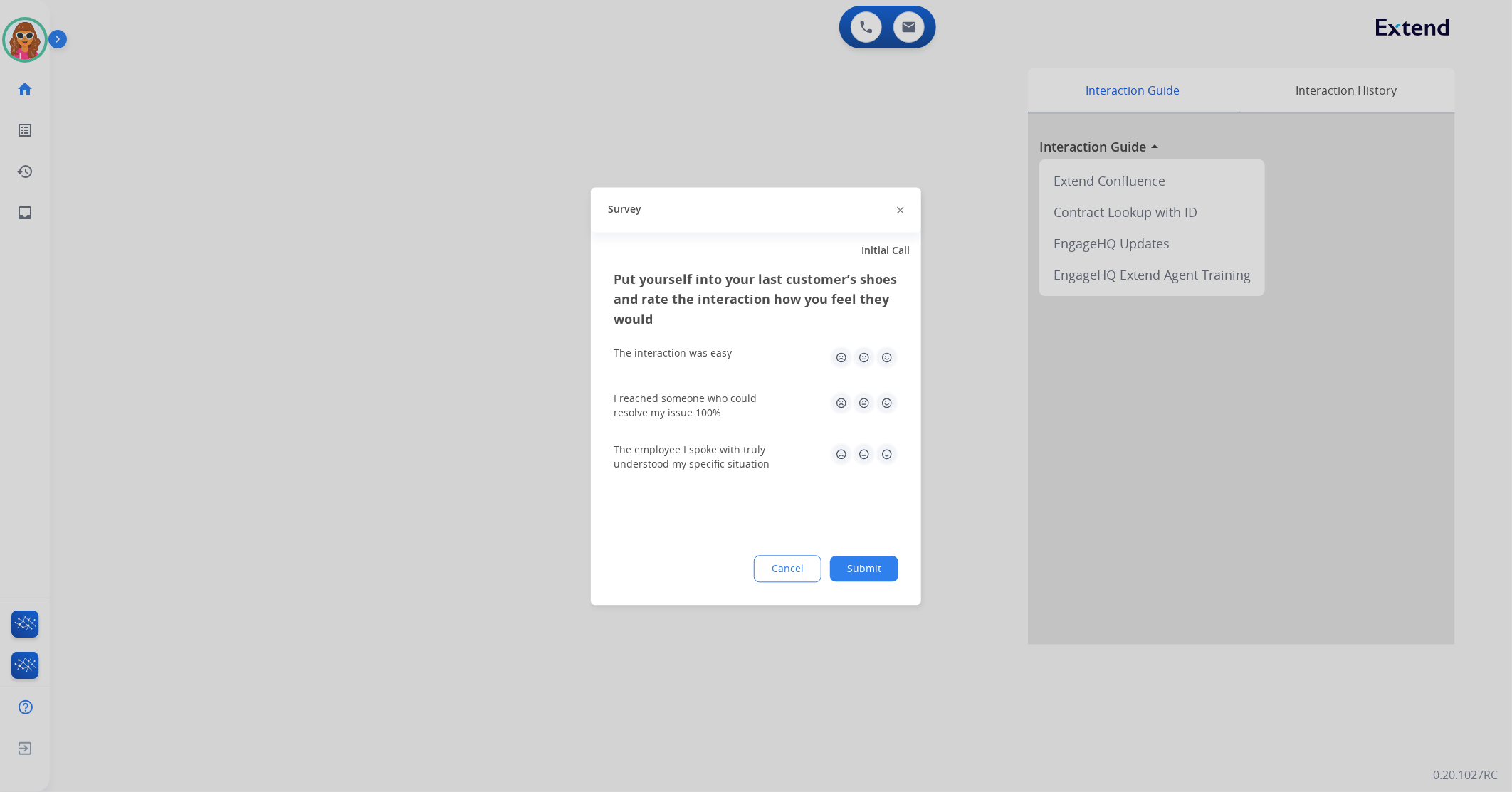
click at [888, 360] on img at bounding box center [887, 357] width 23 height 23
click at [887, 459] on img at bounding box center [887, 454] width 23 height 23
click at [880, 570] on button "Submit" at bounding box center [864, 568] width 68 height 25
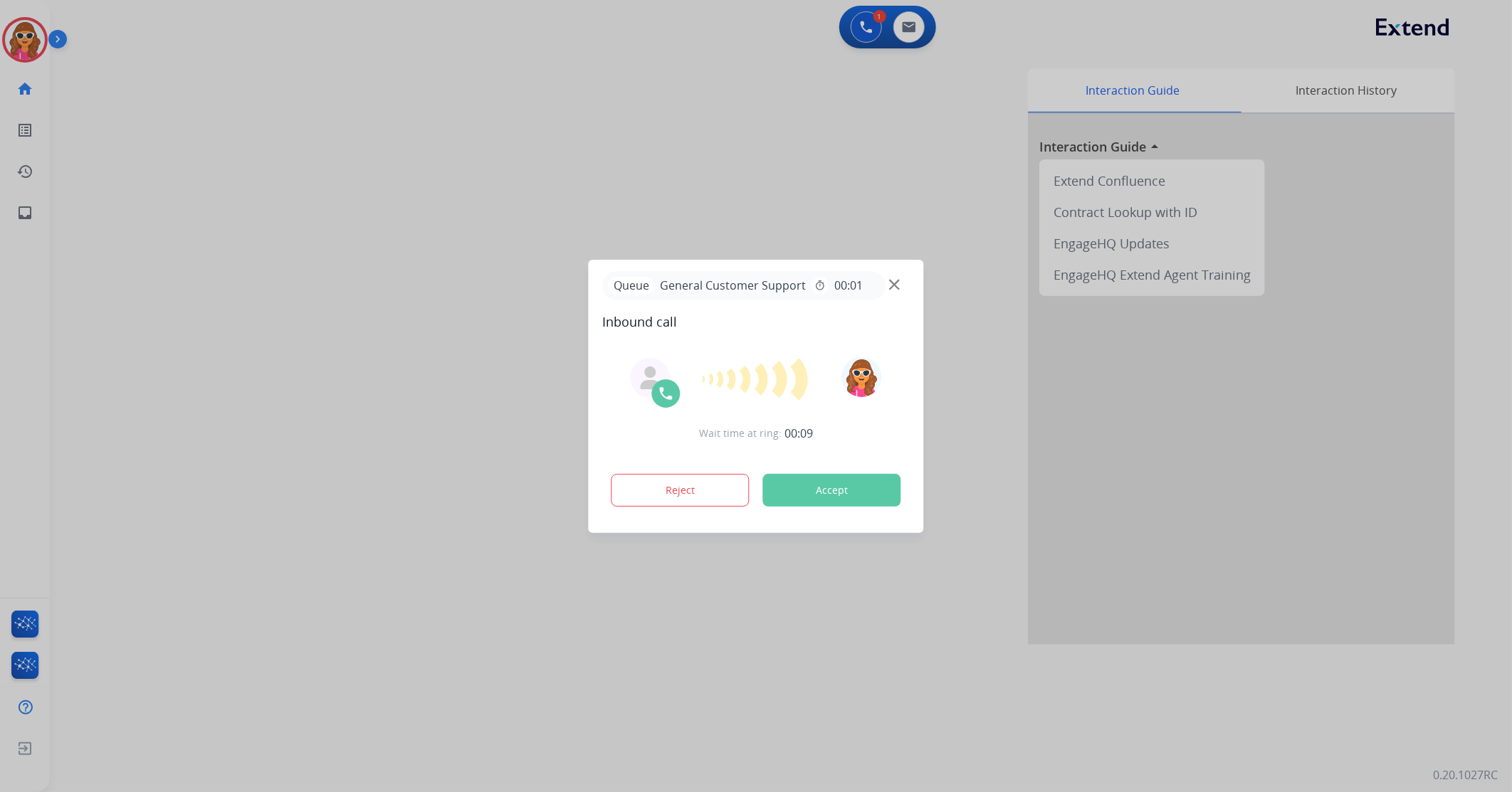
drag, startPoint x: 867, startPoint y: 497, endPoint x: 871, endPoint y: 471, distance: 26.3
click at [866, 496] on button "Accept" at bounding box center [832, 490] width 138 height 32
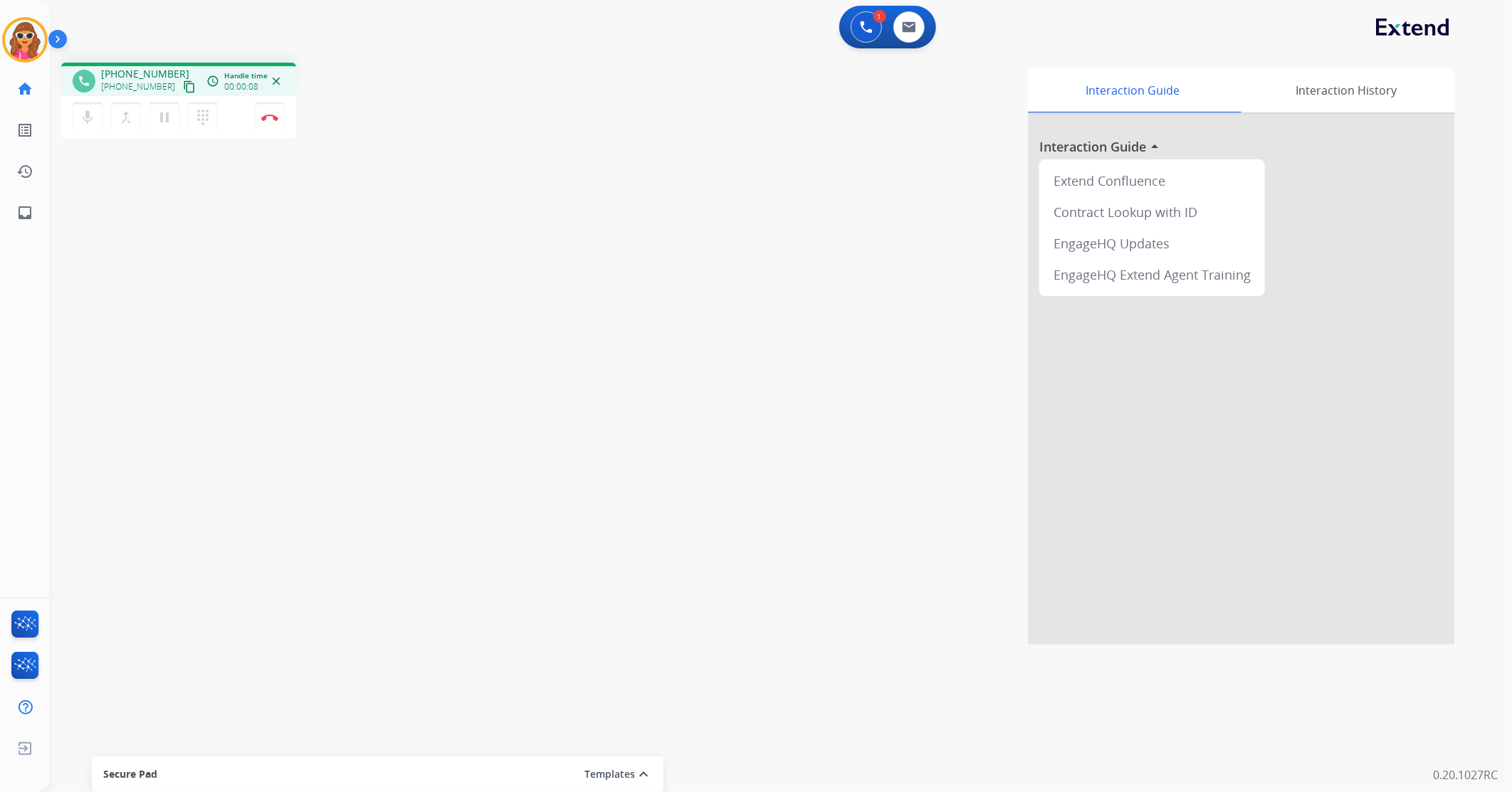
click at [183, 90] on mat-icon "content_copy" at bounding box center [189, 87] width 13 height 13
click at [910, 25] on img at bounding box center [909, 27] width 14 height 11
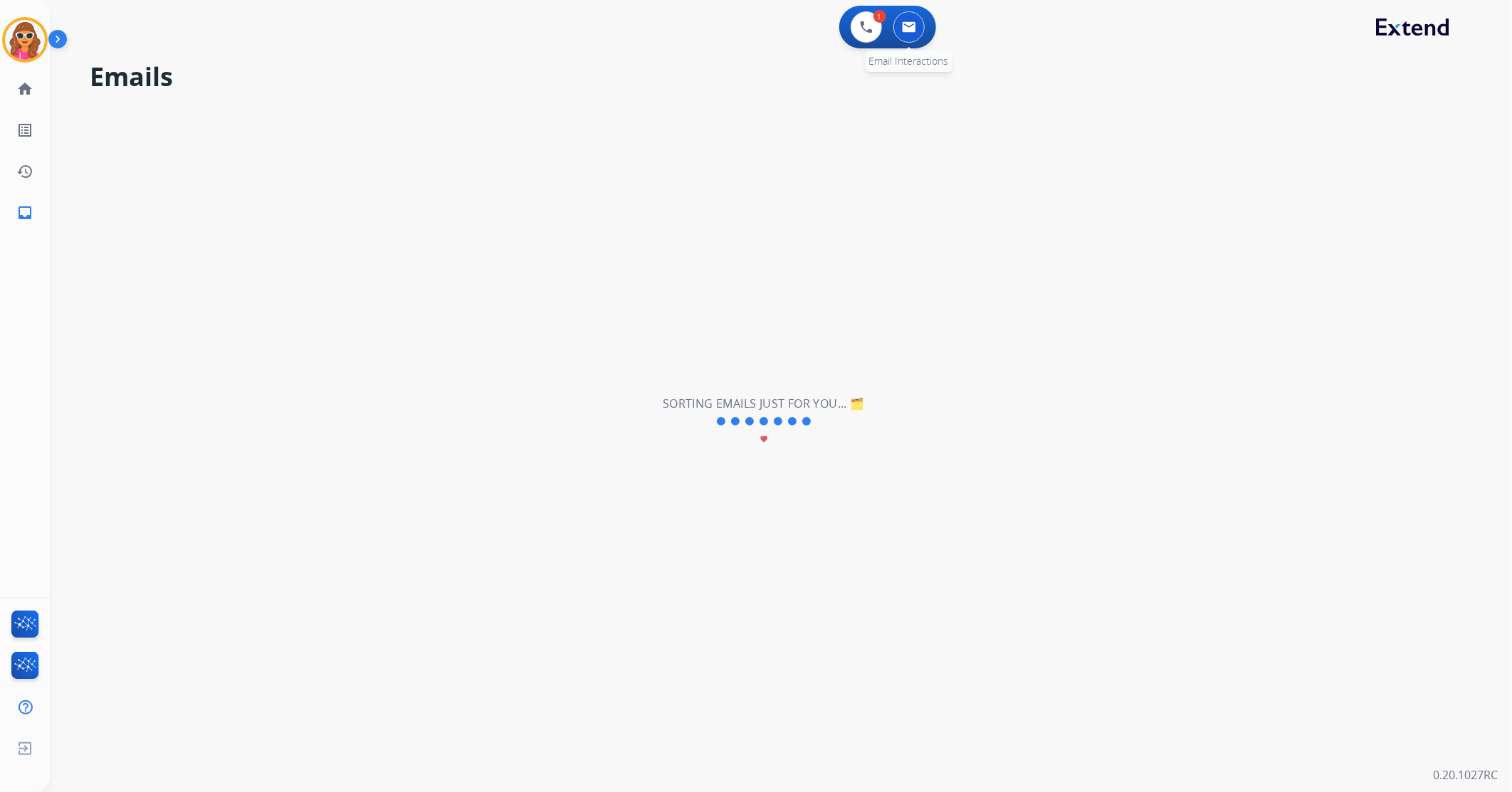
click at [913, 24] on img at bounding box center [909, 27] width 14 height 11
click at [27, 40] on img at bounding box center [25, 40] width 40 height 40
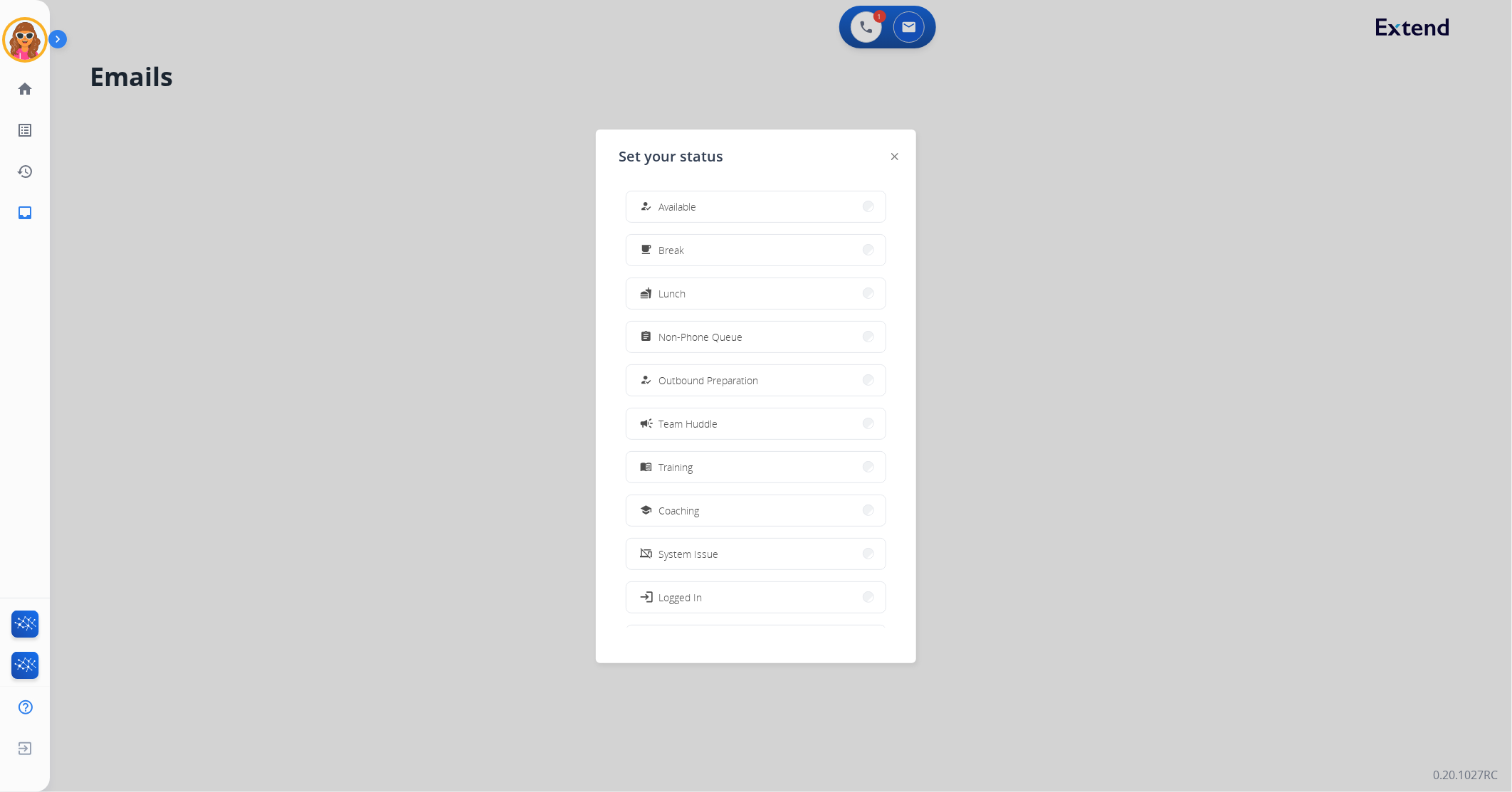
drag, startPoint x: 739, startPoint y: 204, endPoint x: 629, endPoint y: 37, distance: 200.0
click at [0, 792] on app-agent-states "Set your status how_to_reg Available free_breakfast Break fastfood Lunch assign…" at bounding box center [0, 792] width 0 height 0
click at [857, 23] on div at bounding box center [756, 396] width 1512 height 792
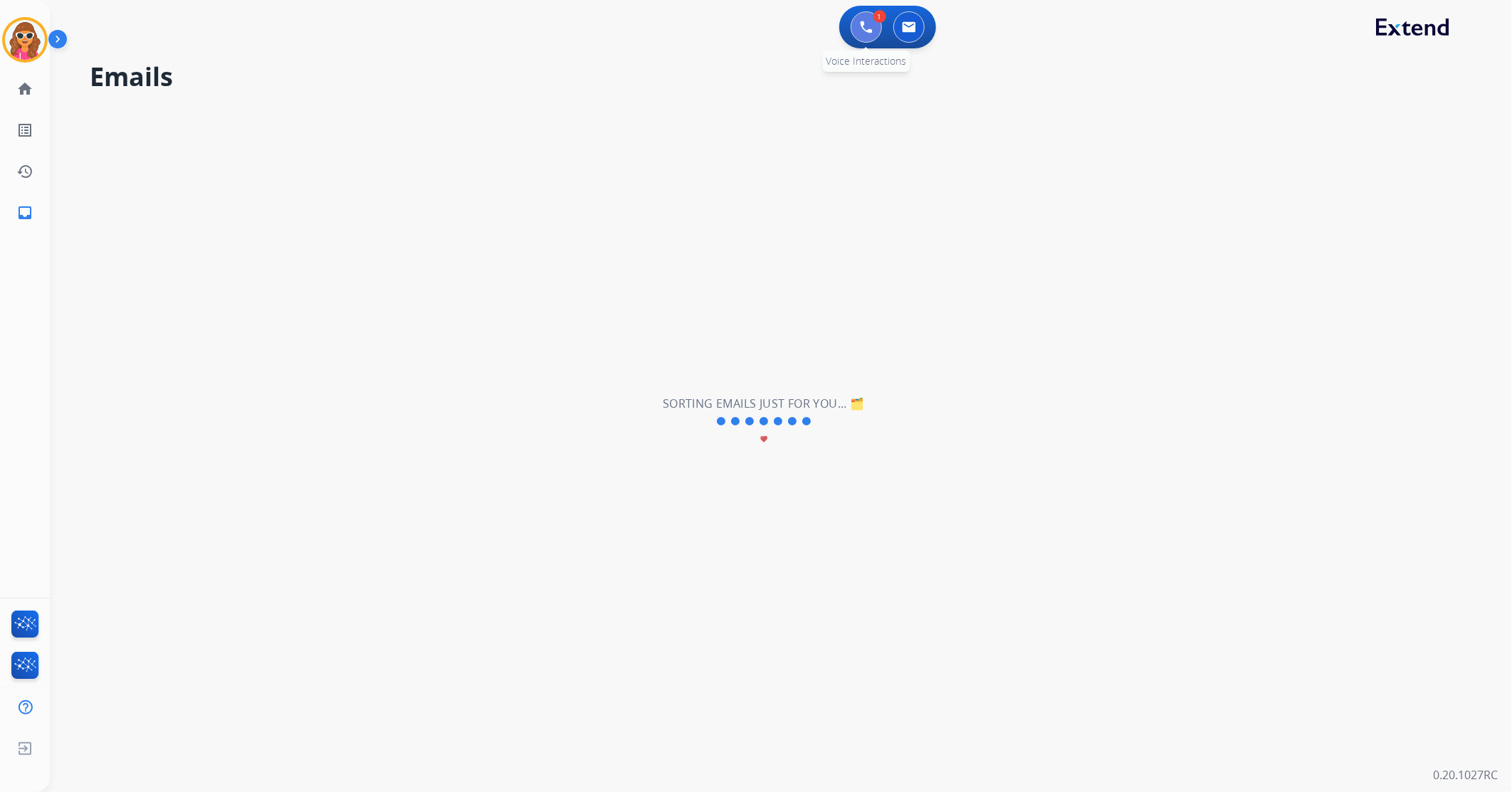
click at [867, 26] on img at bounding box center [866, 27] width 13 height 13
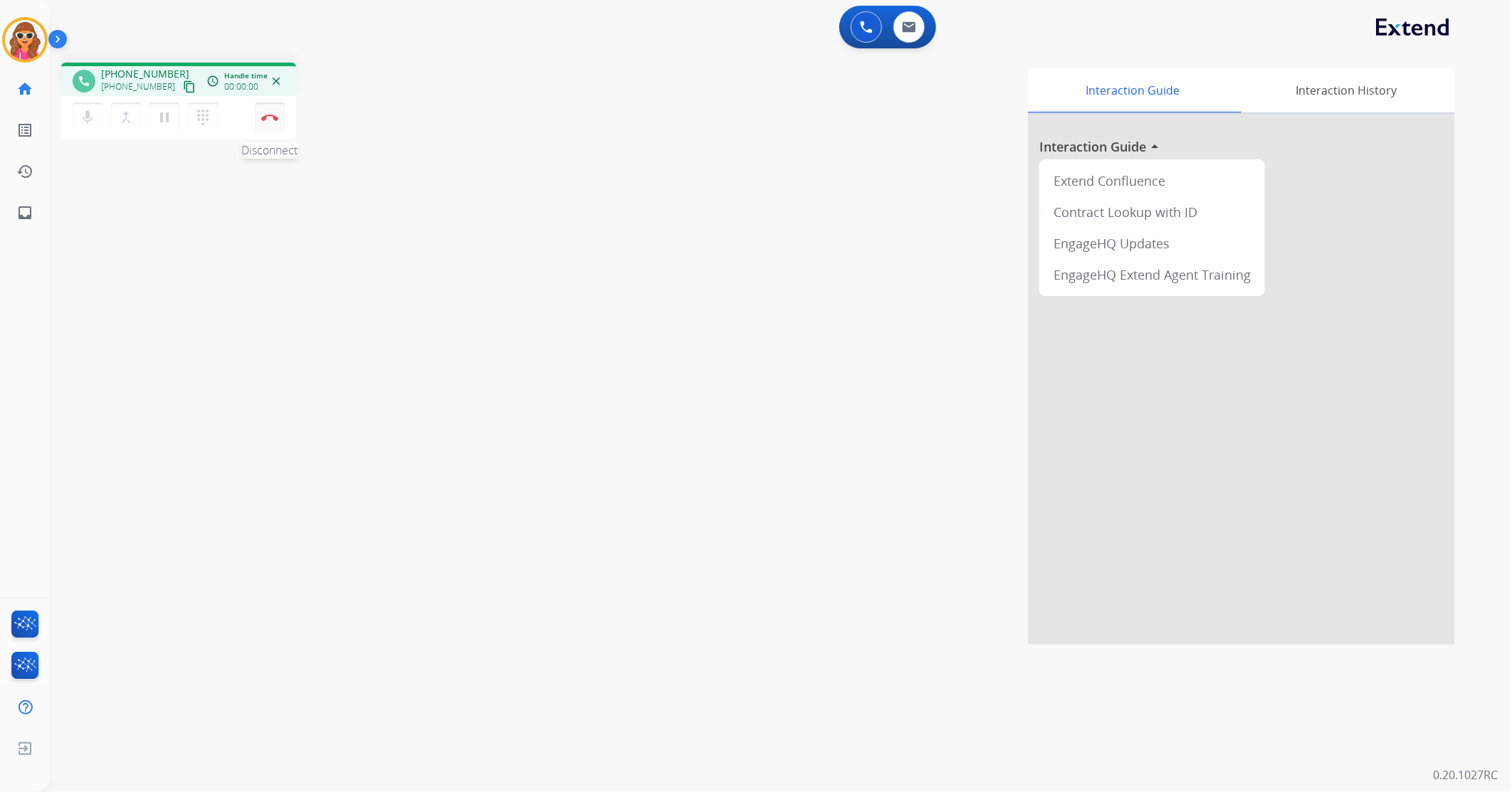
click at [263, 114] on img at bounding box center [270, 117] width 17 height 7
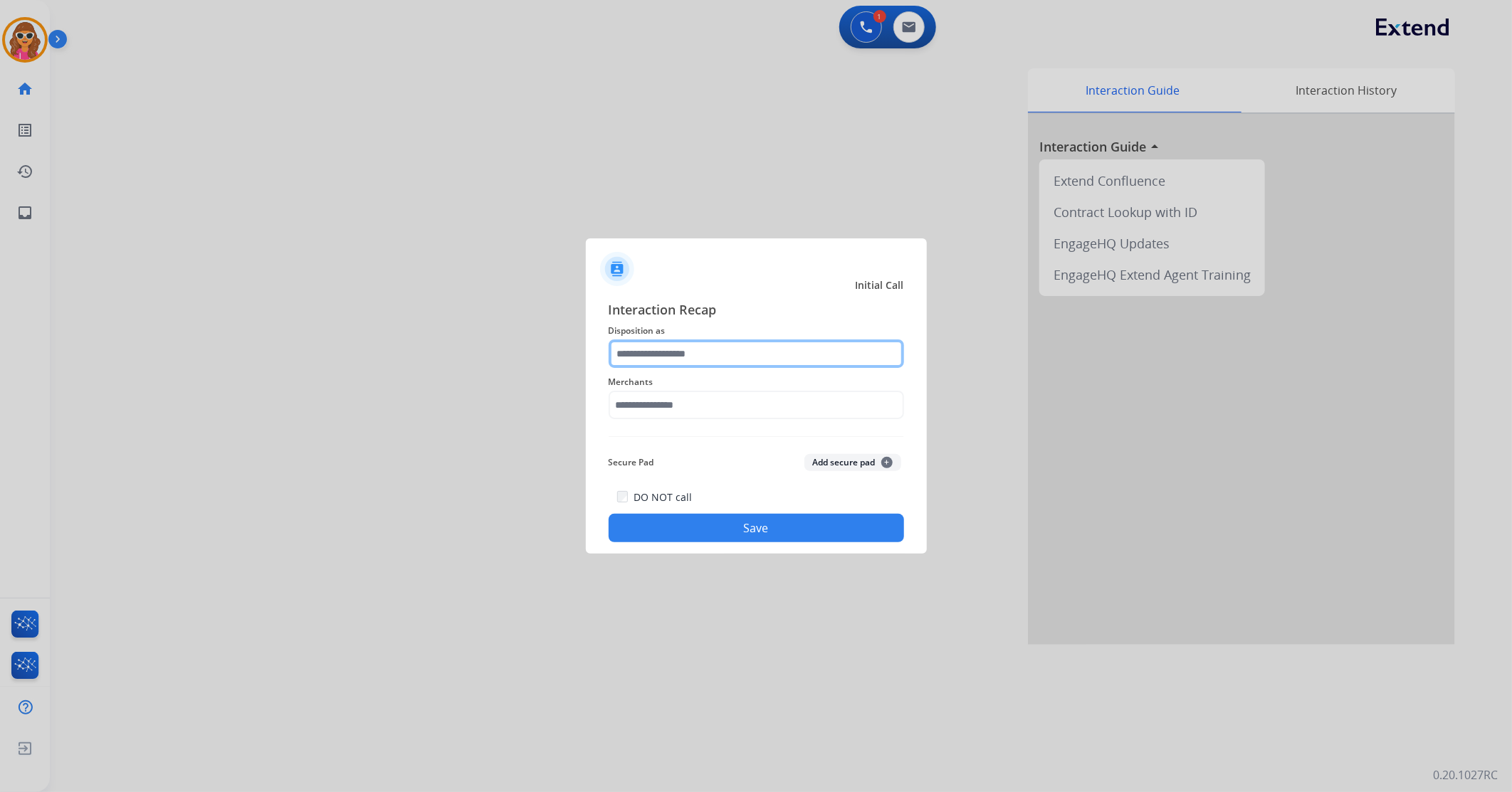
click at [803, 356] on input "text" at bounding box center [756, 354] width 296 height 28
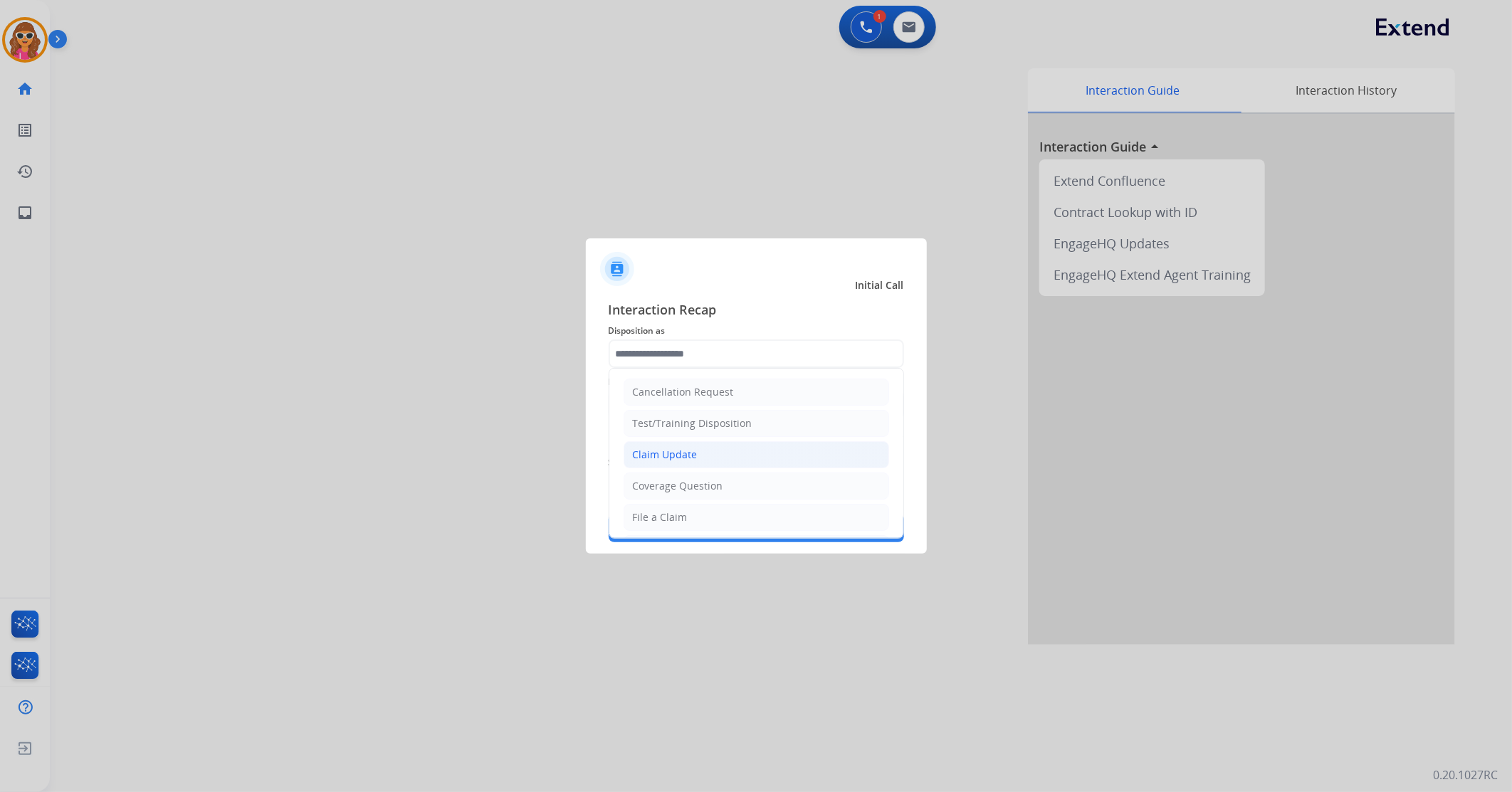
click at [659, 452] on div "Claim Update" at bounding box center [666, 455] width 65 height 14
type input "**********"
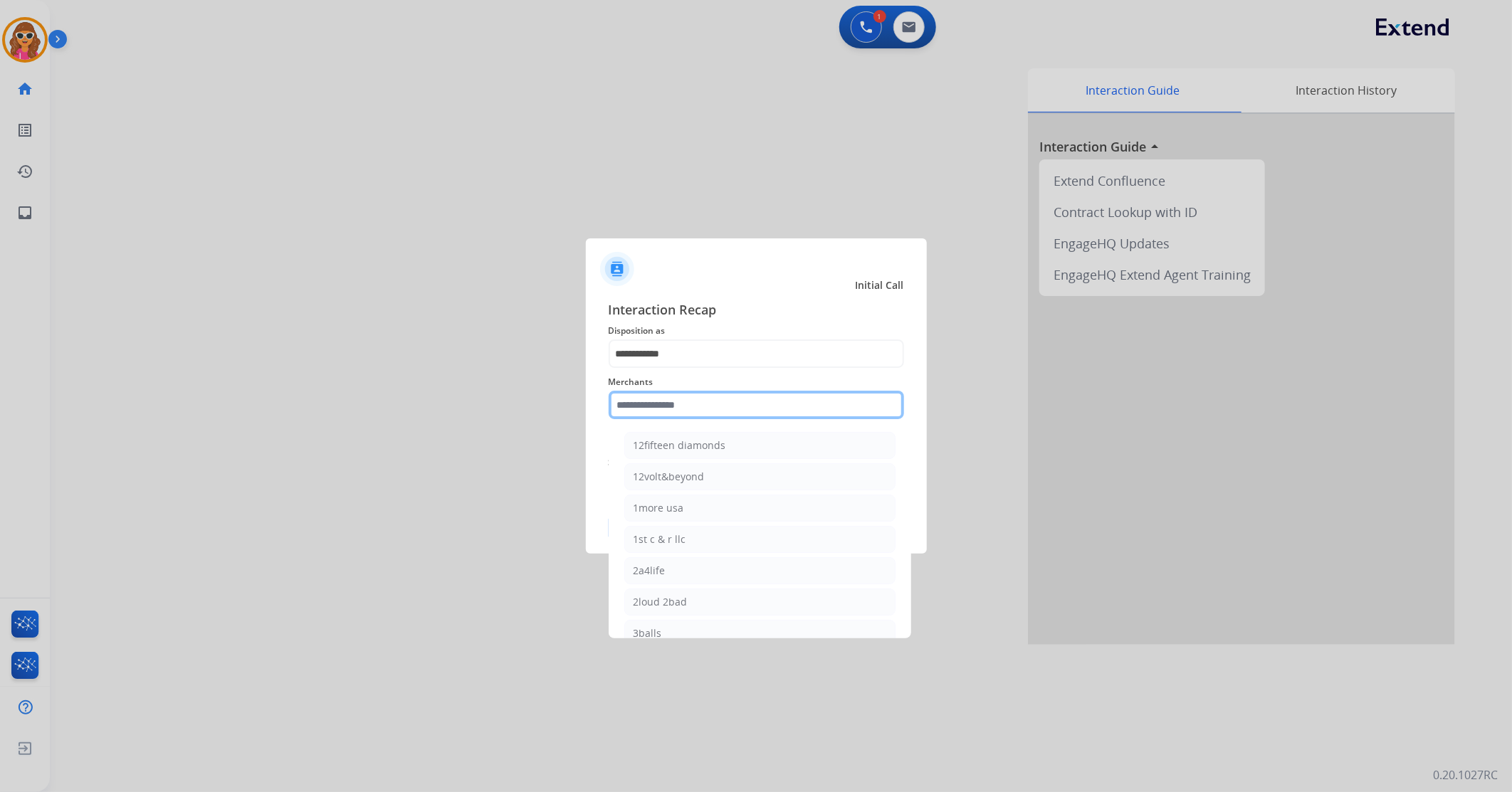
click at [684, 409] on input "text" at bounding box center [756, 405] width 296 height 28
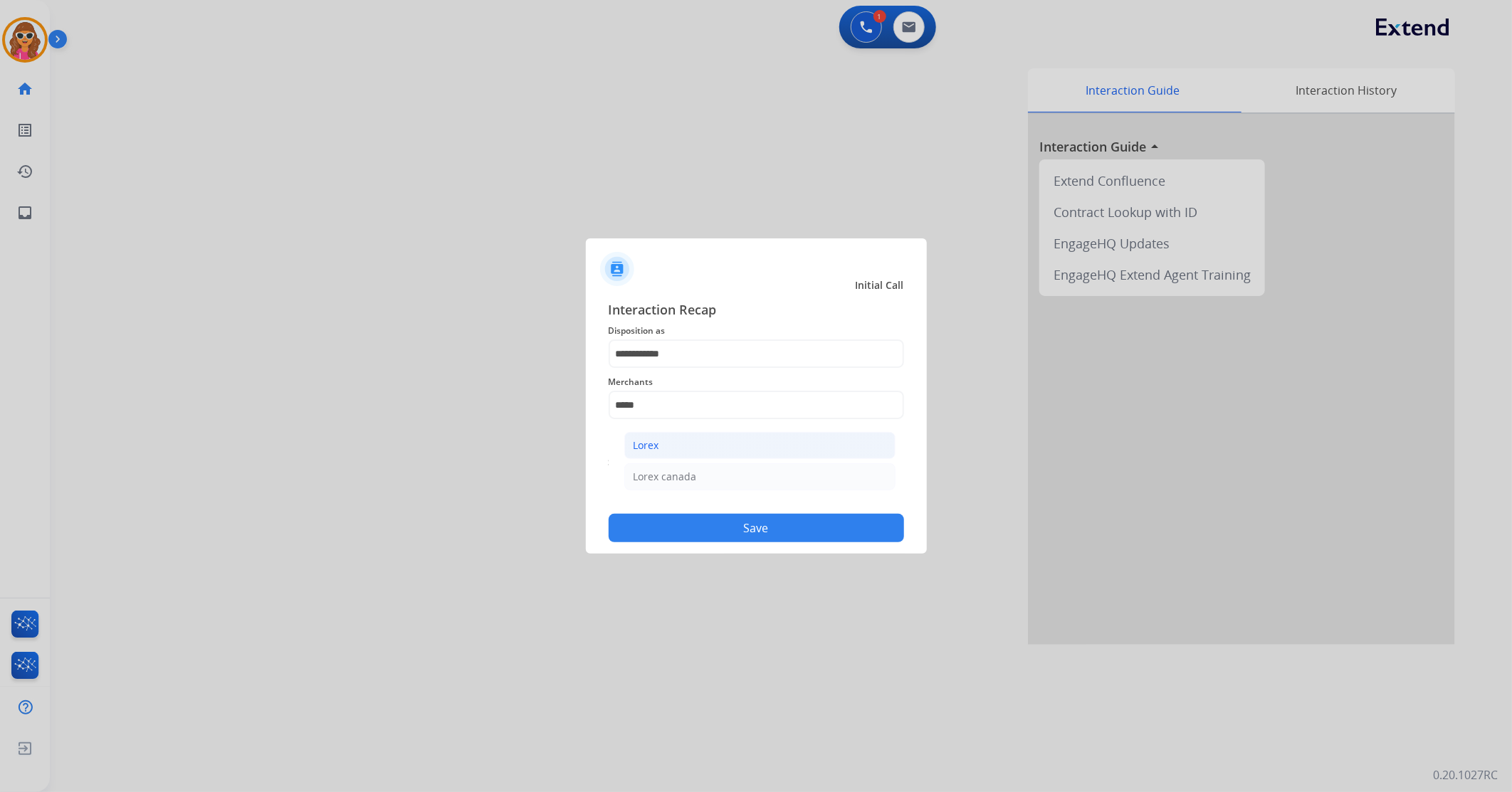
drag, startPoint x: 663, startPoint y: 449, endPoint x: 652, endPoint y: 436, distance: 17.0
click at [652, 436] on li "Lorex" at bounding box center [760, 446] width 271 height 27
type input "*****"
click at [703, 525] on button "Save" at bounding box center [756, 528] width 296 height 28
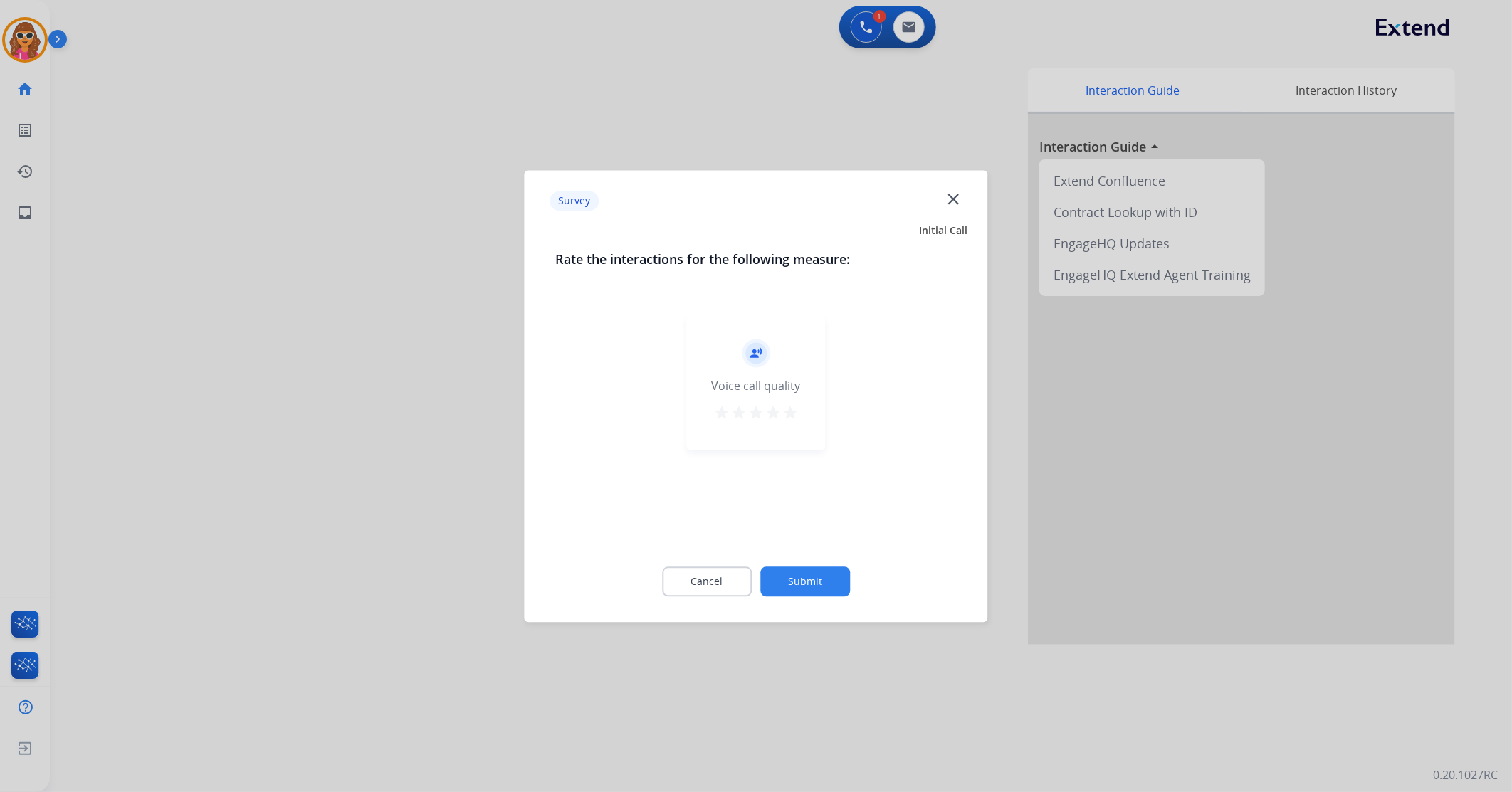
drag, startPoint x: 788, startPoint y: 413, endPoint x: 786, endPoint y: 530, distance: 117.0
click at [786, 420] on mat-icon "star" at bounding box center [790, 413] width 17 height 17
click at [813, 589] on button "Submit" at bounding box center [805, 582] width 89 height 30
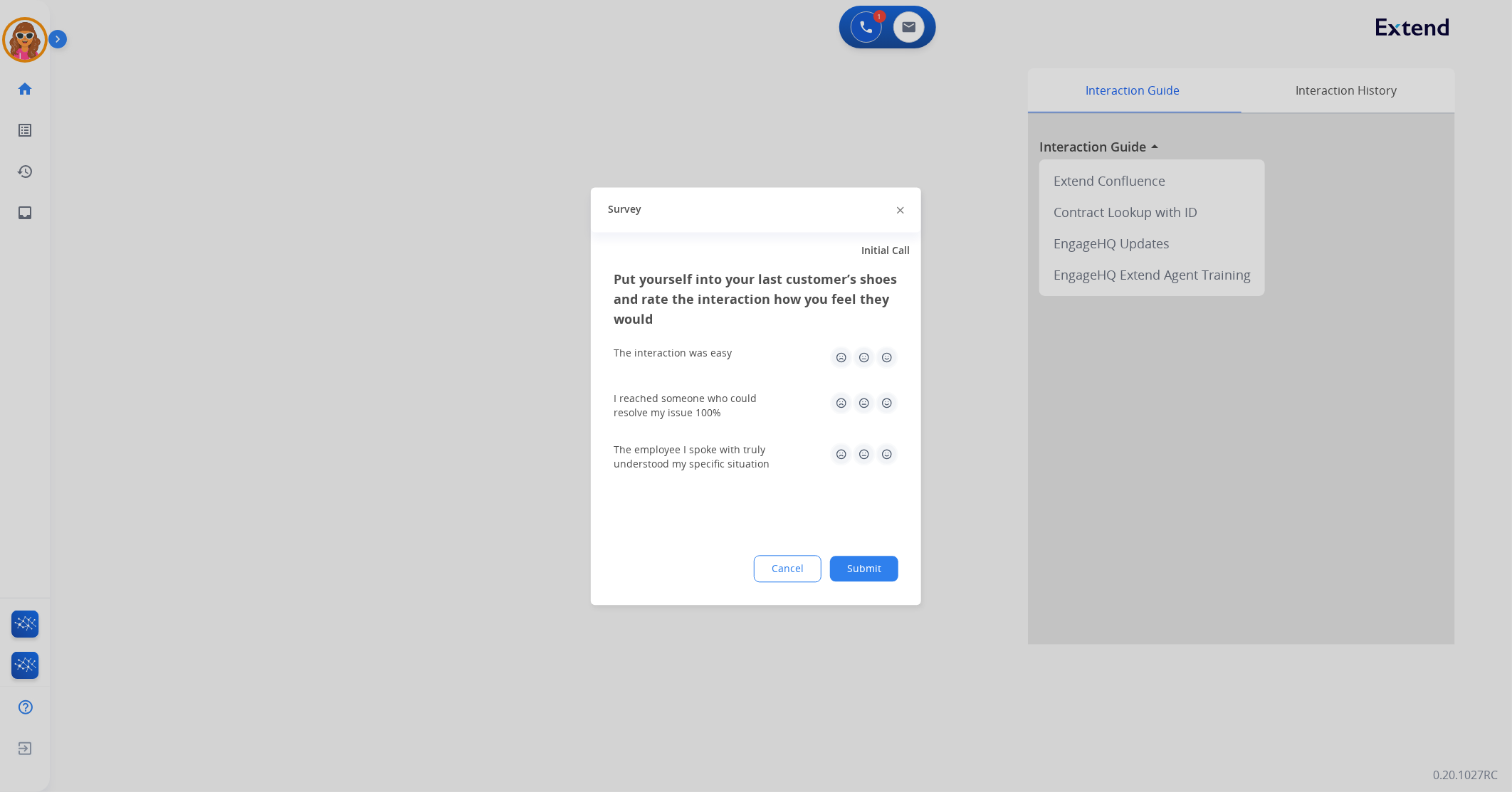
drag, startPoint x: 892, startPoint y: 362, endPoint x: 893, endPoint y: 384, distance: 22.0
click at [892, 363] on img at bounding box center [887, 357] width 23 height 23
click at [885, 454] on img at bounding box center [887, 454] width 23 height 23
drag, startPoint x: 860, startPoint y: 575, endPoint x: 862, endPoint y: 568, distance: 7.3
click at [865, 575] on button "Submit" at bounding box center [864, 568] width 68 height 25
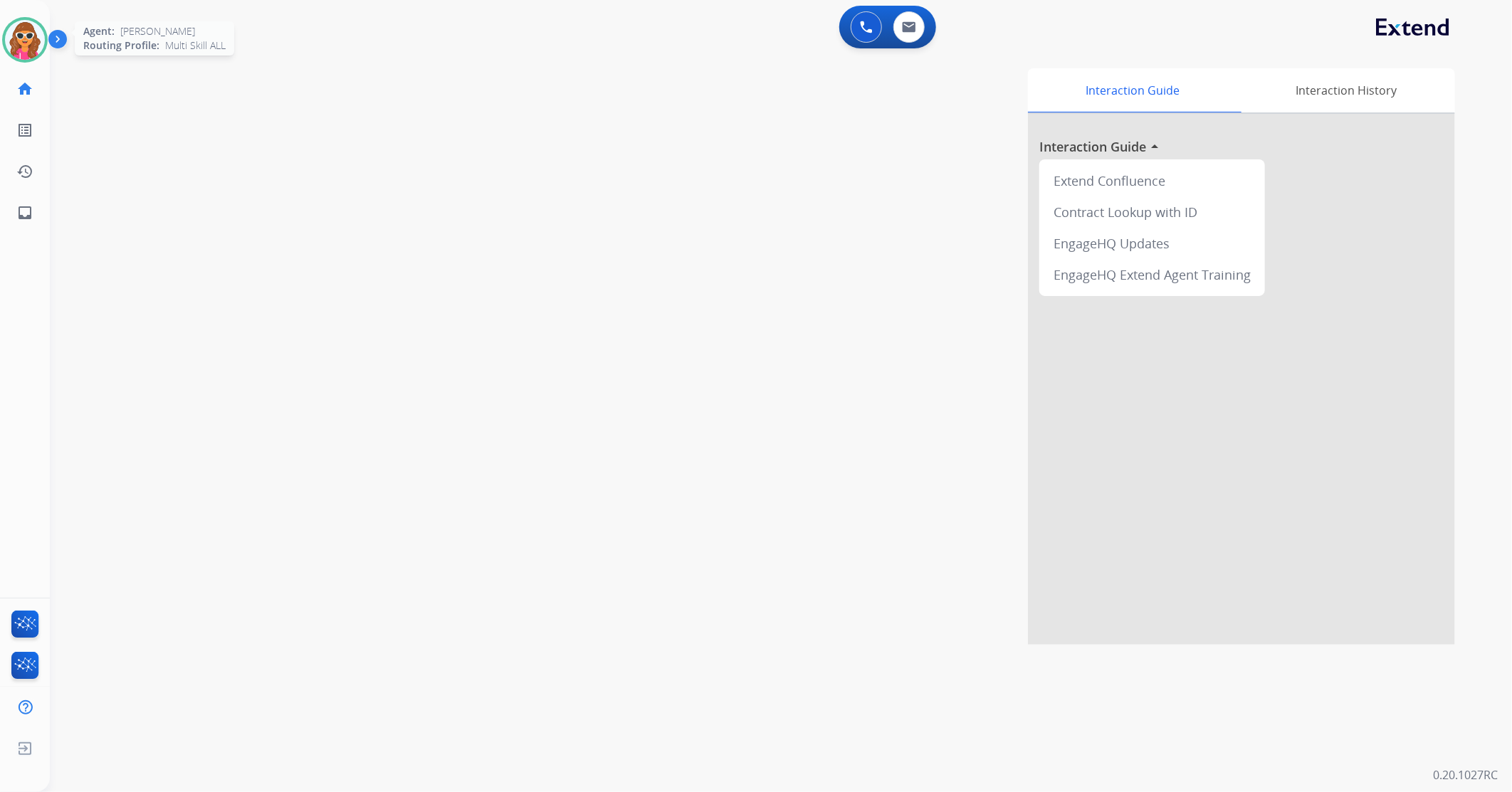
drag, startPoint x: 27, startPoint y: 47, endPoint x: 24, endPoint y: 54, distance: 7.6
click at [27, 47] on img at bounding box center [25, 40] width 40 height 40
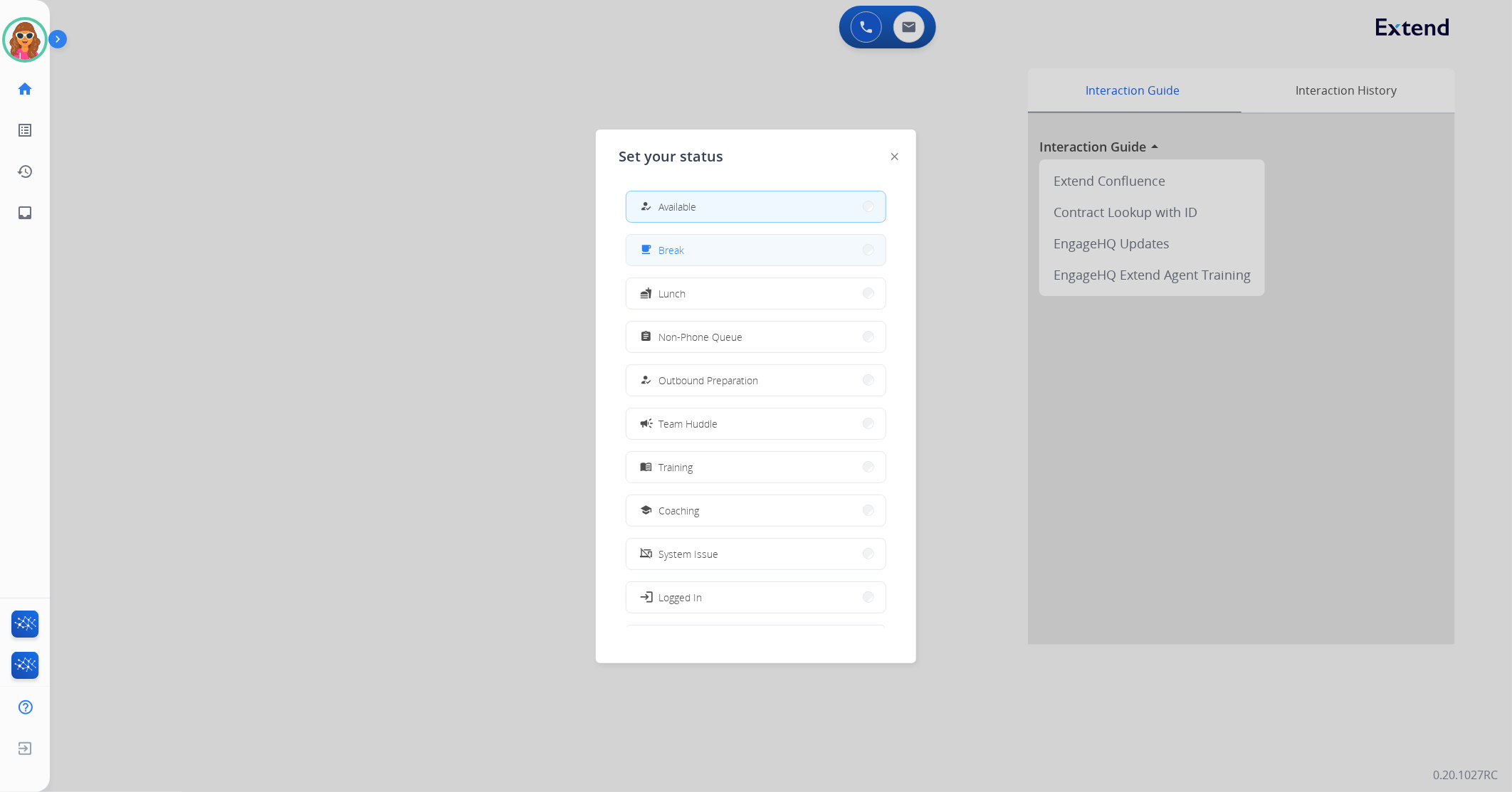
click at [702, 254] on button "free_breakfast Break" at bounding box center [756, 250] width 259 height 31
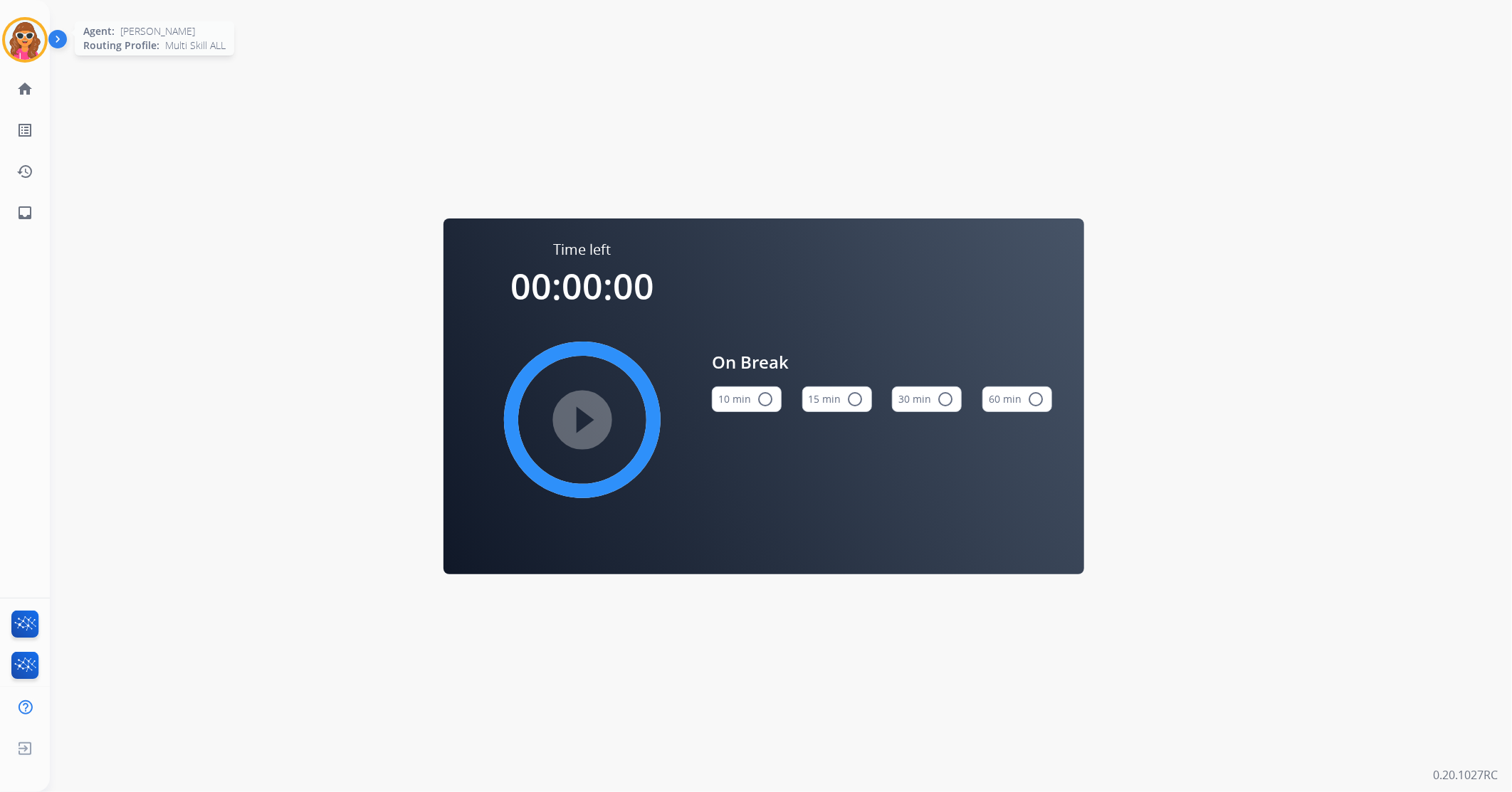
click at [21, 52] on img at bounding box center [25, 40] width 40 height 40
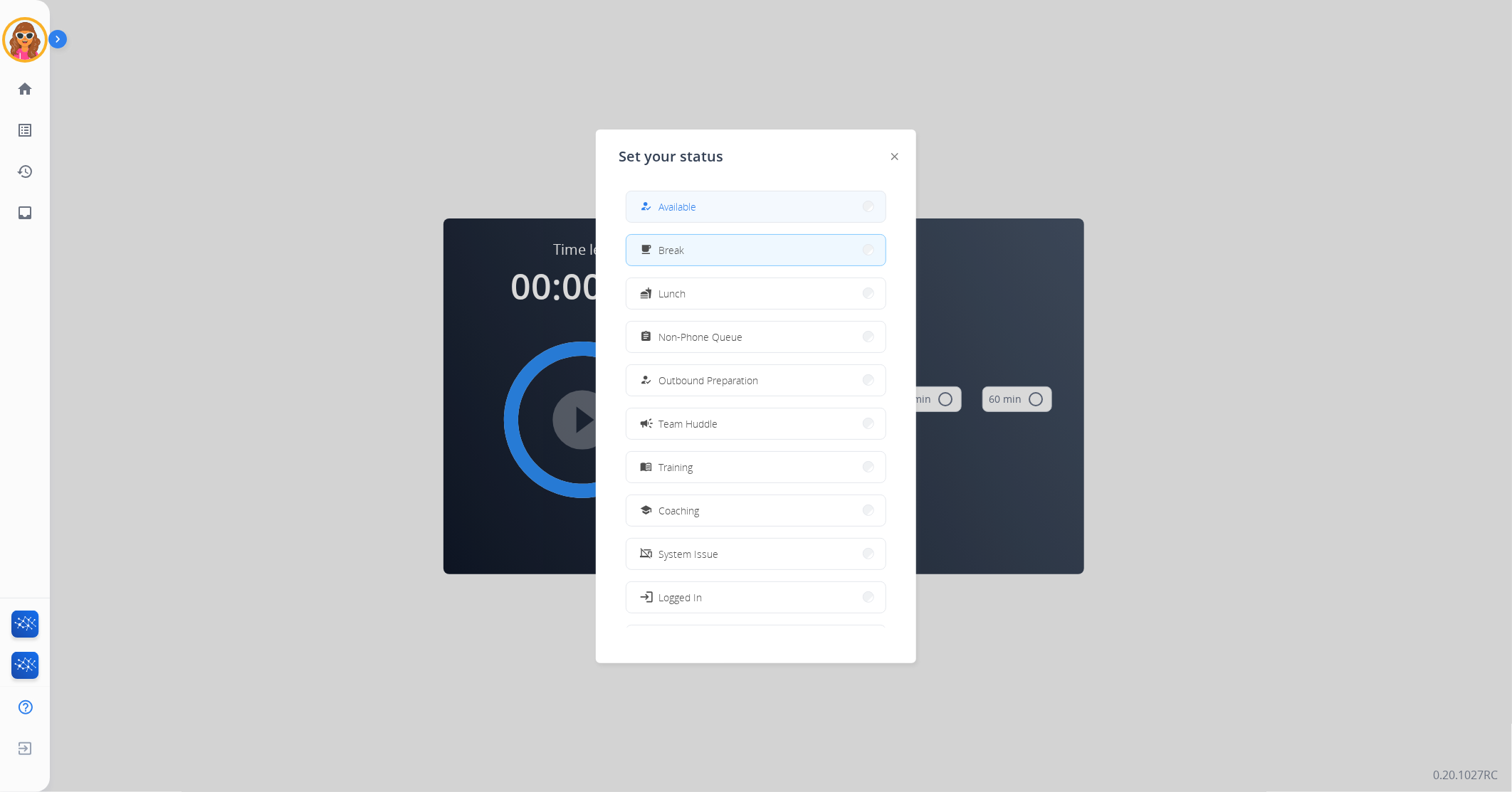
click at [756, 209] on button "how_to_reg Available" at bounding box center [756, 206] width 259 height 31
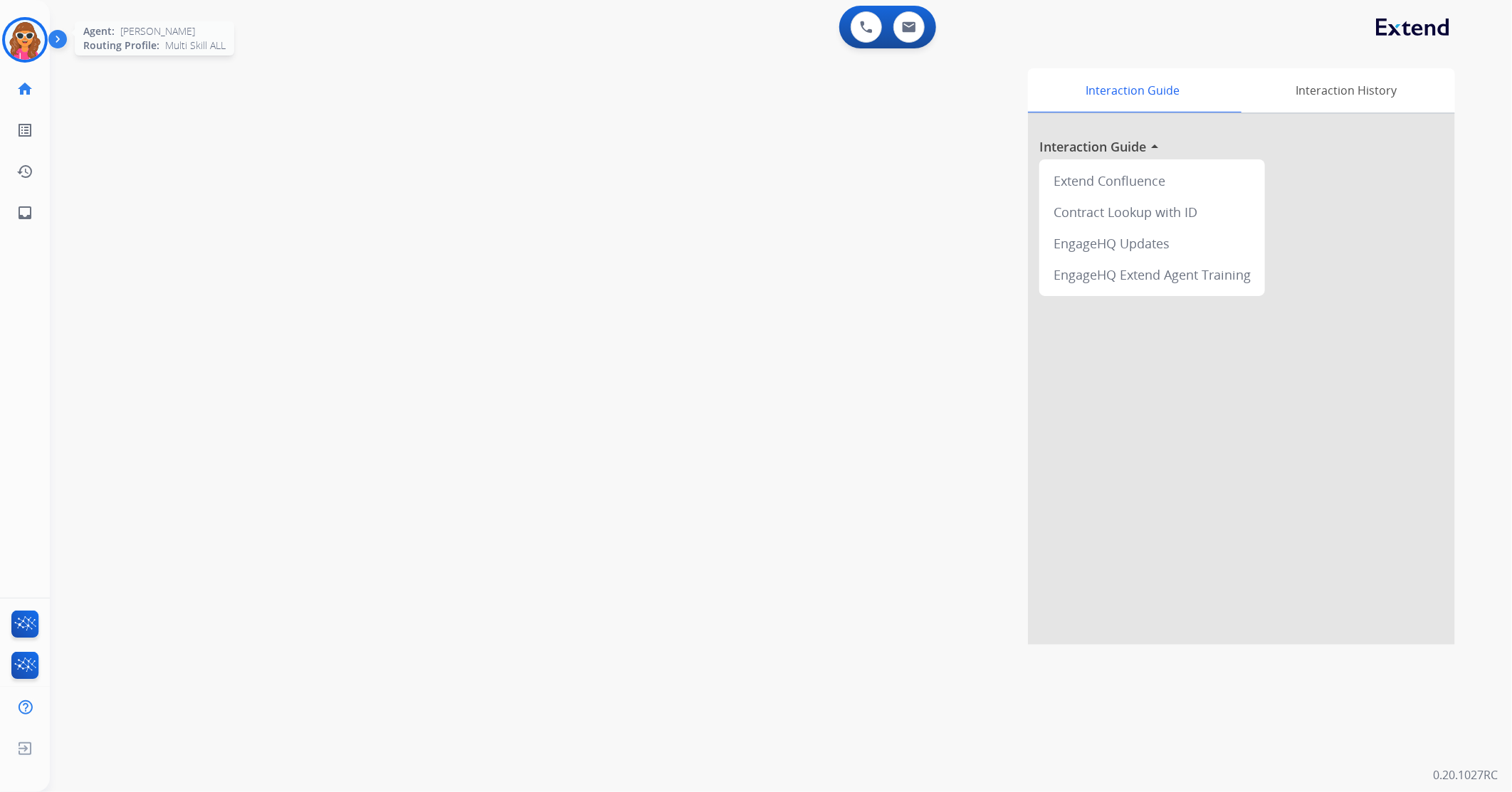
click at [25, 34] on img at bounding box center [25, 40] width 40 height 40
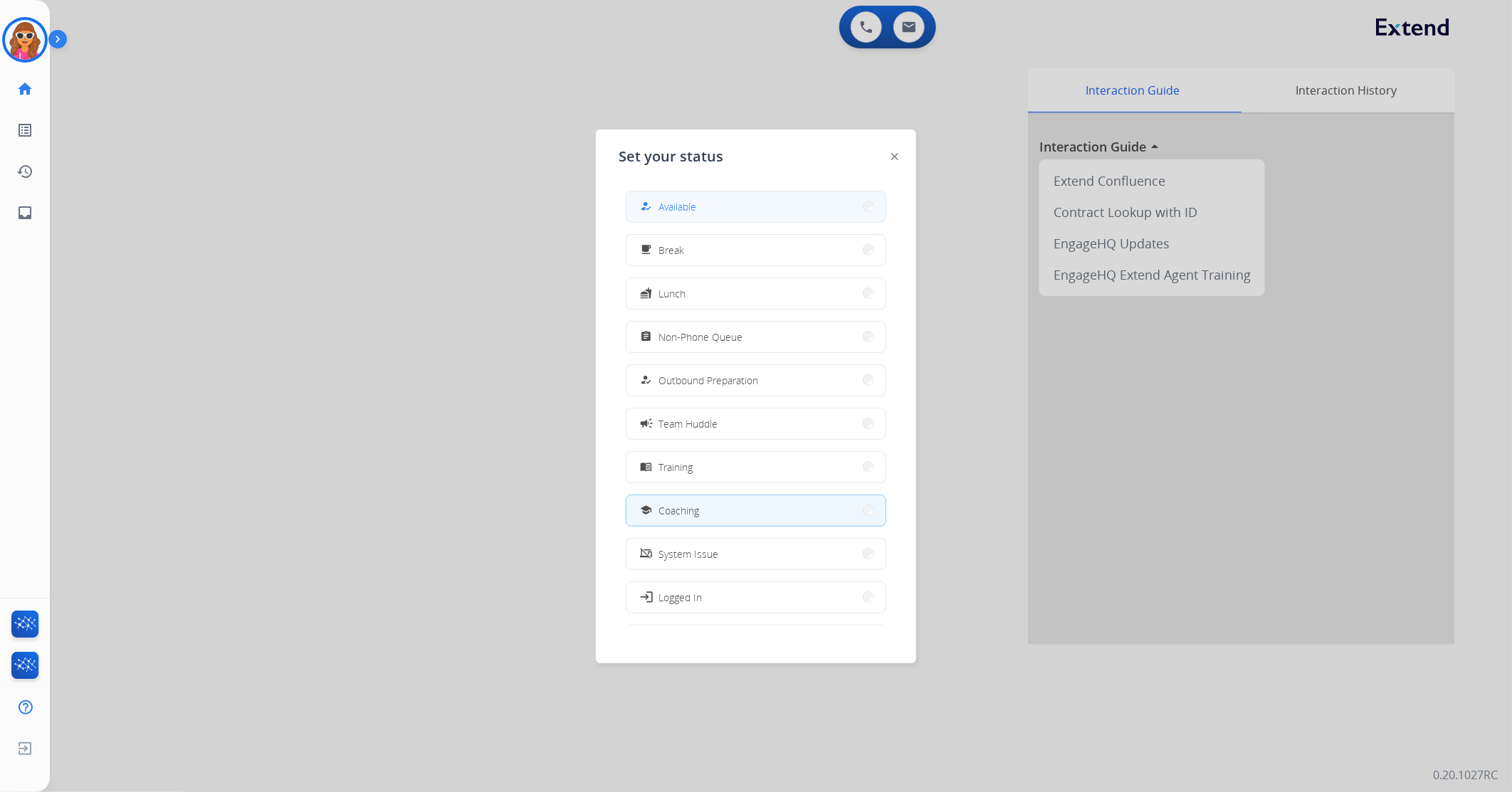
click at [677, 209] on span "Available" at bounding box center [677, 206] width 38 height 15
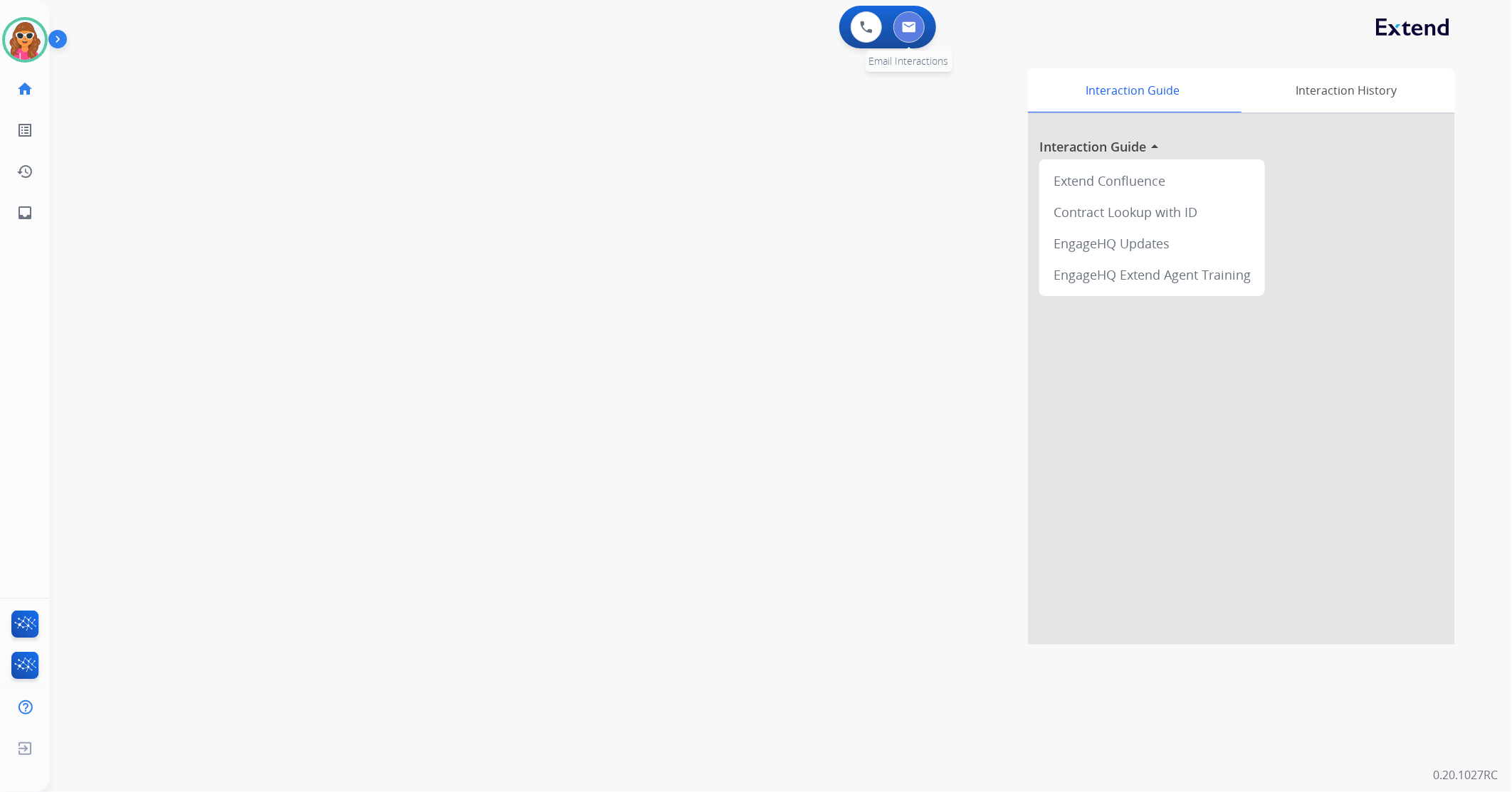
click at [902, 25] on img at bounding box center [909, 27] width 14 height 11
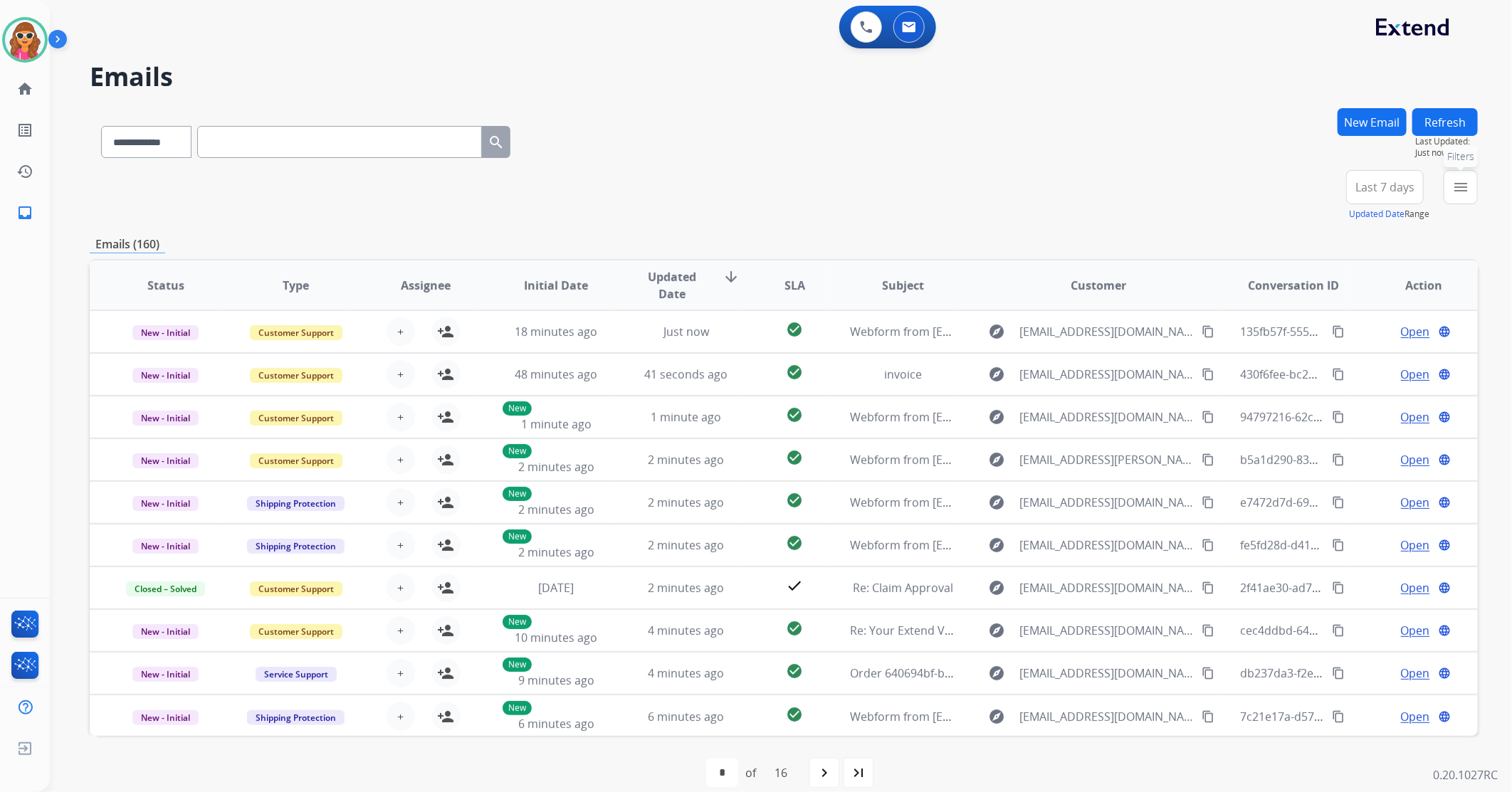
click at [1453, 183] on mat-icon "menu" at bounding box center [1461, 187] width 17 height 17
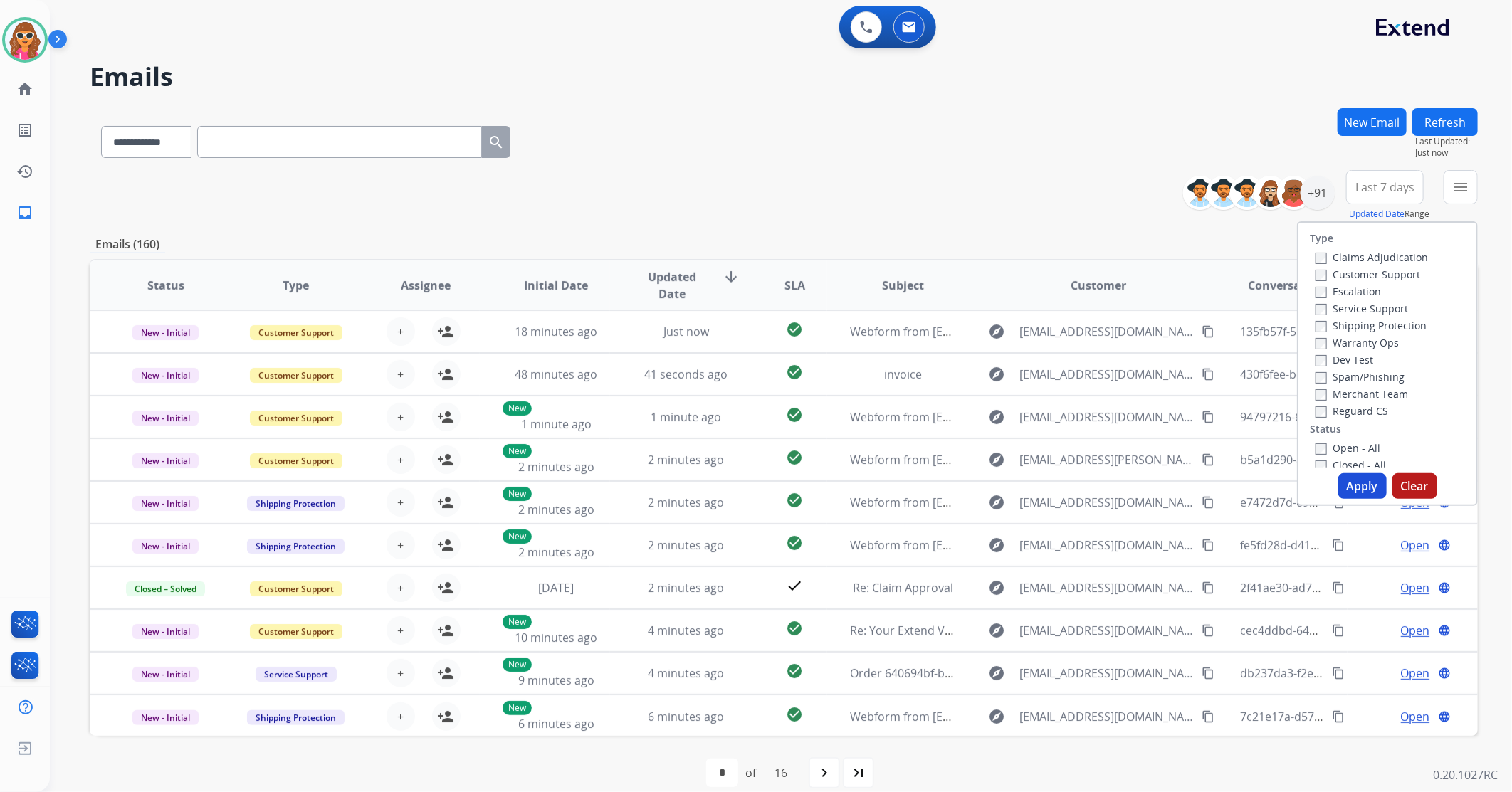
click at [1359, 452] on label "Open - All" at bounding box center [1348, 447] width 65 height 13
click at [1358, 493] on button "Apply" at bounding box center [1362, 486] width 48 height 25
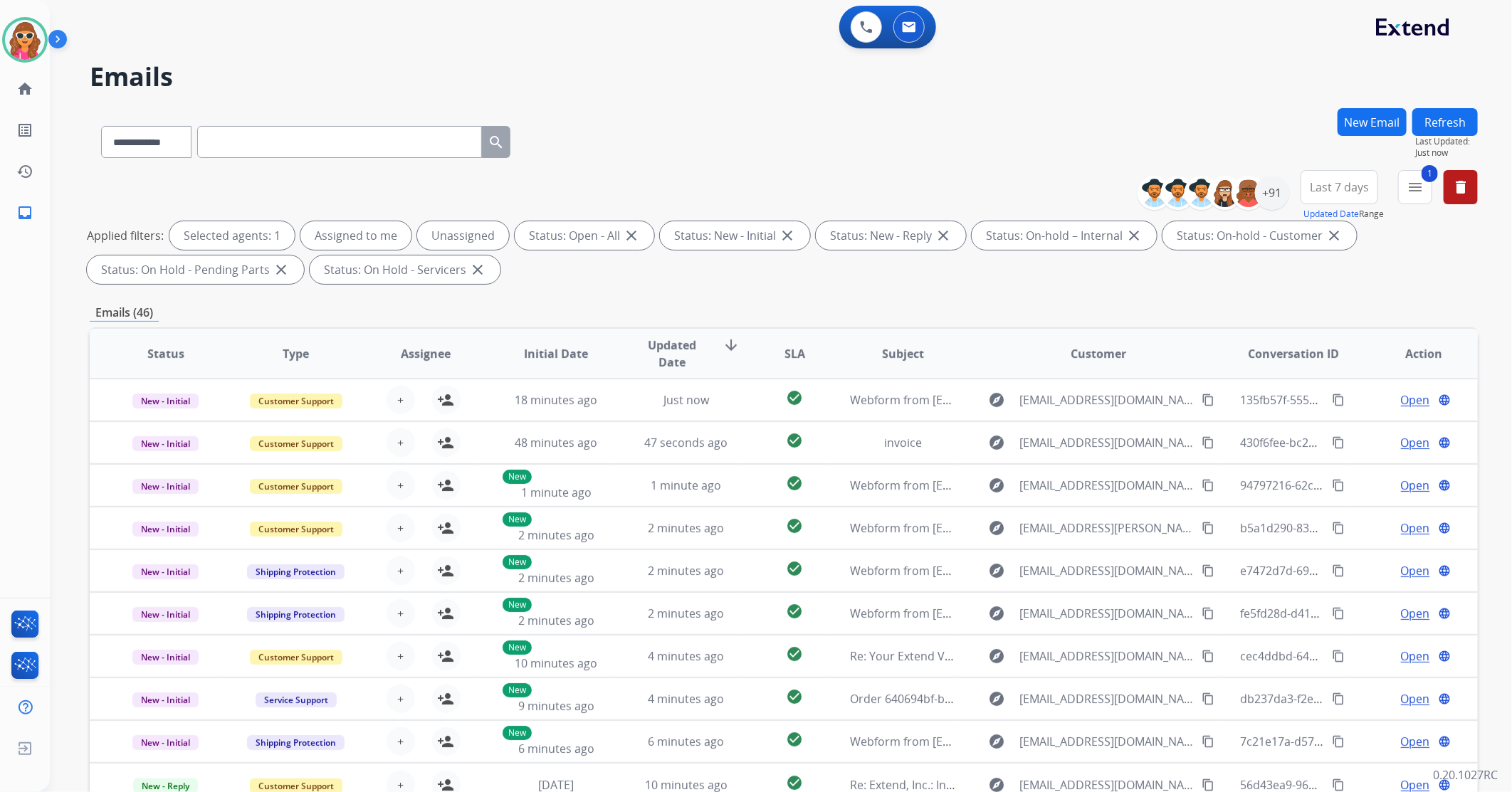
click at [1354, 187] on span "Last 7 days" at bounding box center [1339, 187] width 59 height 6
click at [1330, 368] on div "Last 90 days" at bounding box center [1334, 360] width 78 height 21
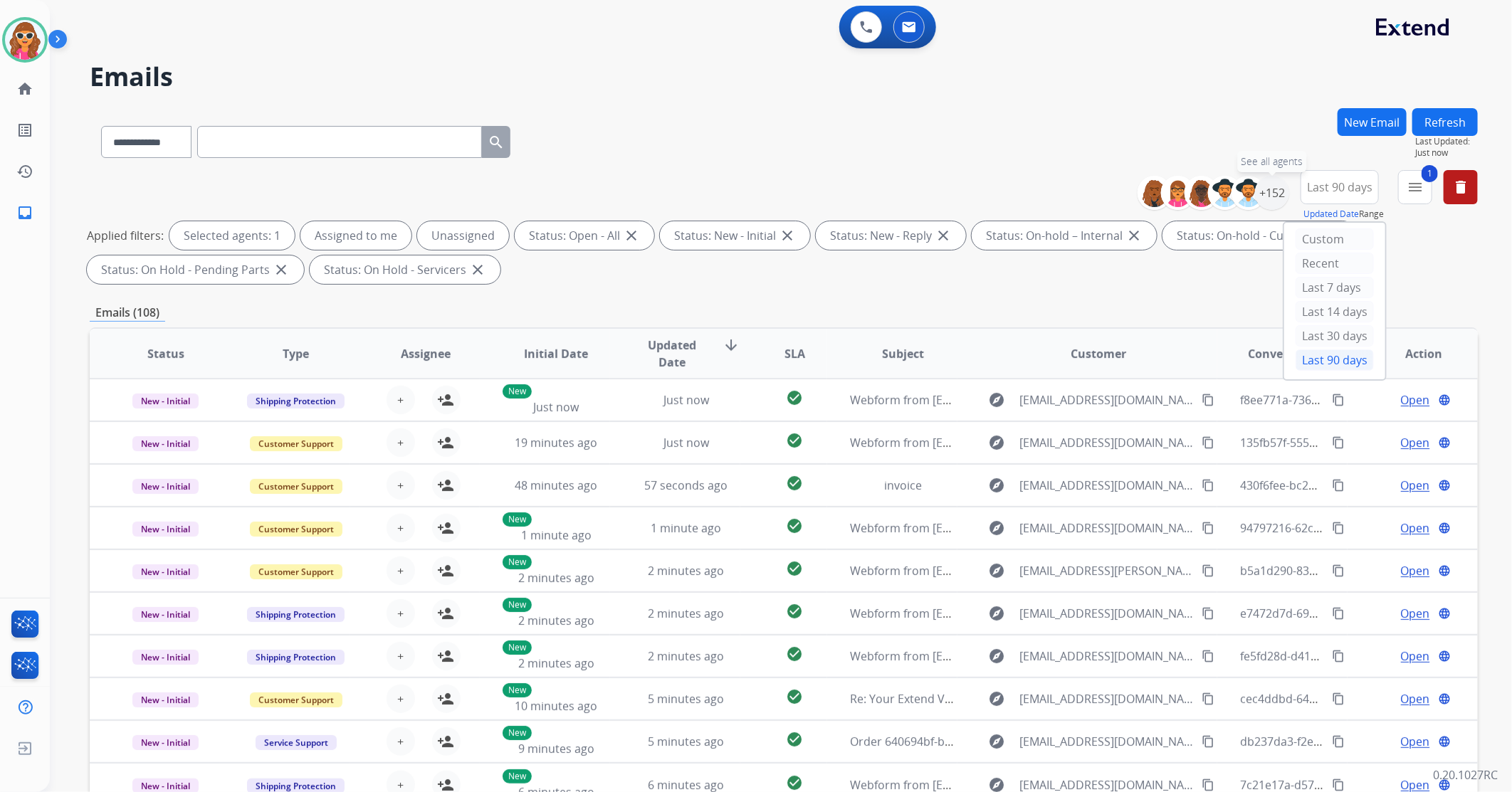
click at [1268, 190] on div "+152" at bounding box center [1272, 192] width 34 height 34
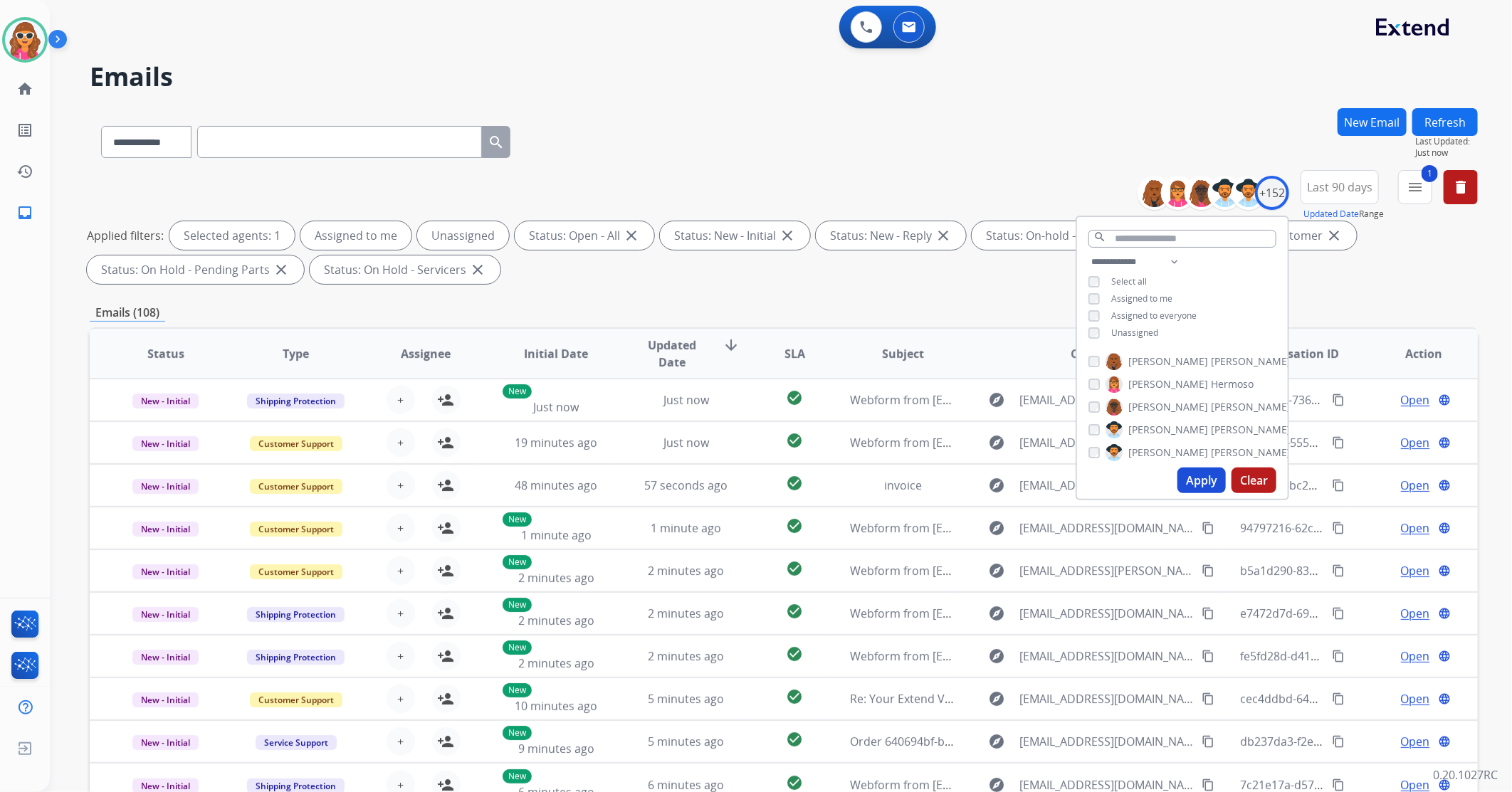
drag, startPoint x: 1140, startPoint y: 330, endPoint x: 1147, endPoint y: 347, distance: 18.4
click at [1139, 331] on span "Unassigned" at bounding box center [1134, 332] width 47 height 12
click at [1203, 492] on button "Apply" at bounding box center [1201, 481] width 48 height 25
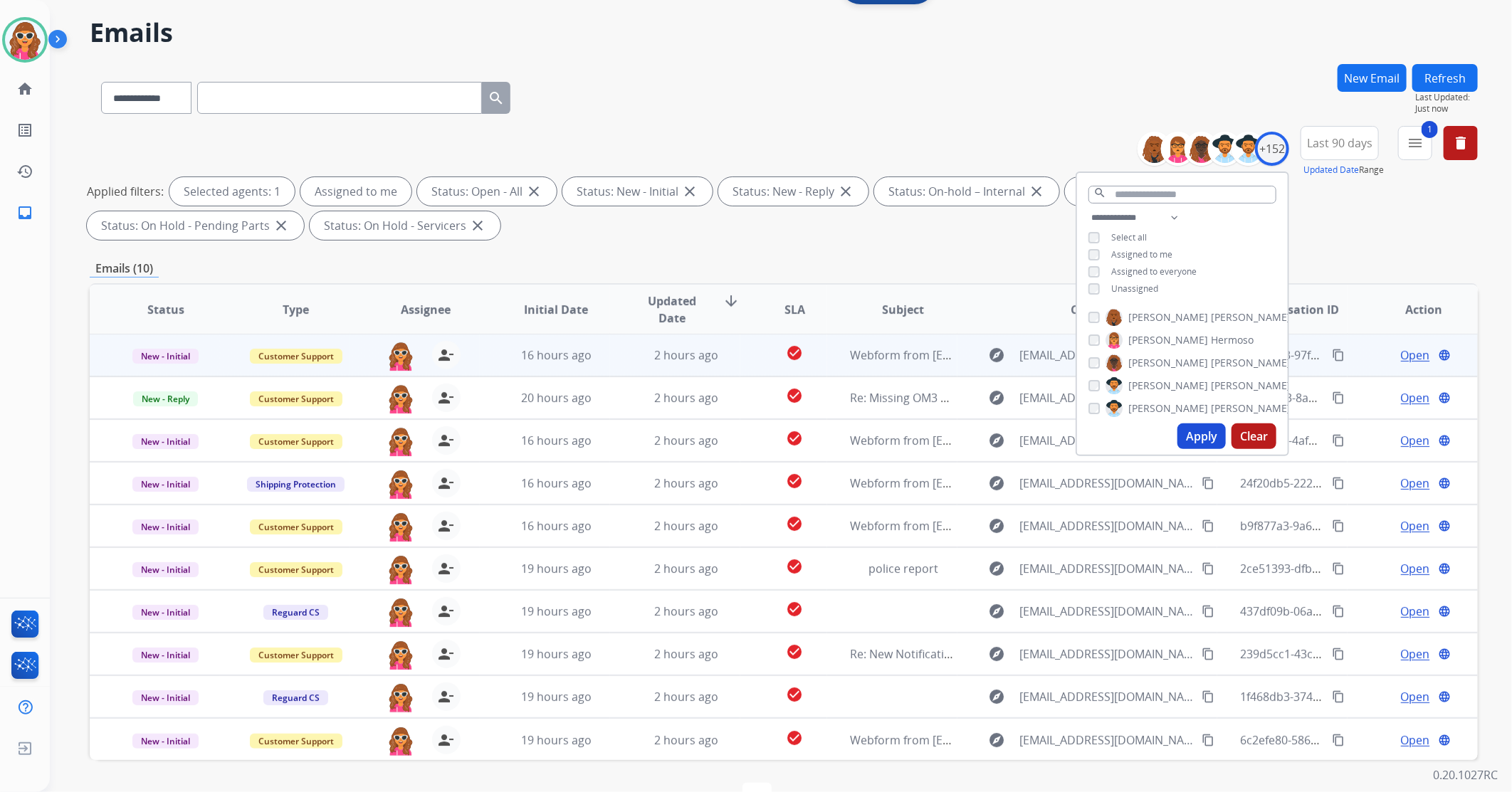
scroll to position [86, 0]
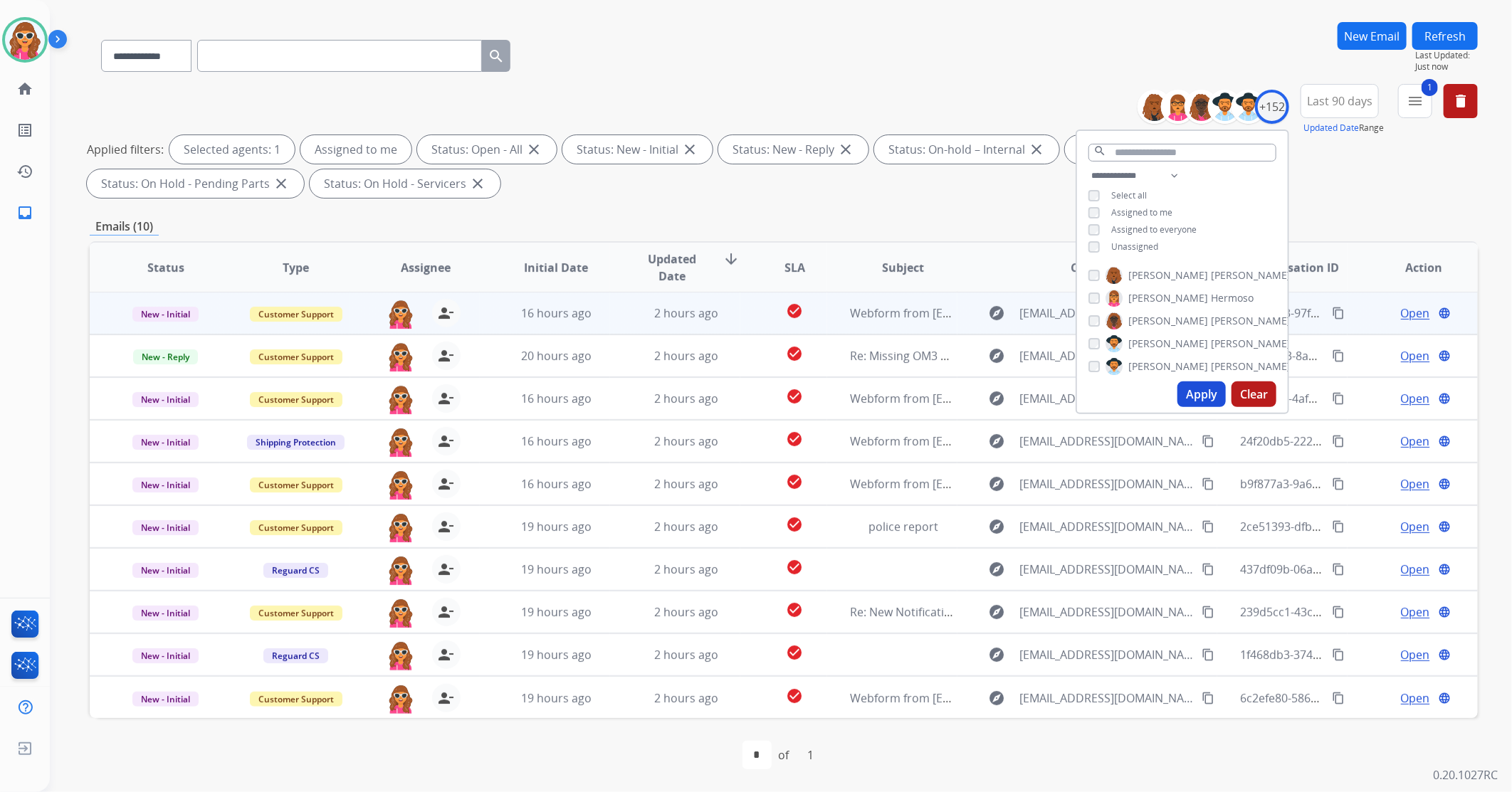
click at [1401, 319] on span "Open" at bounding box center [1416, 314] width 29 height 17
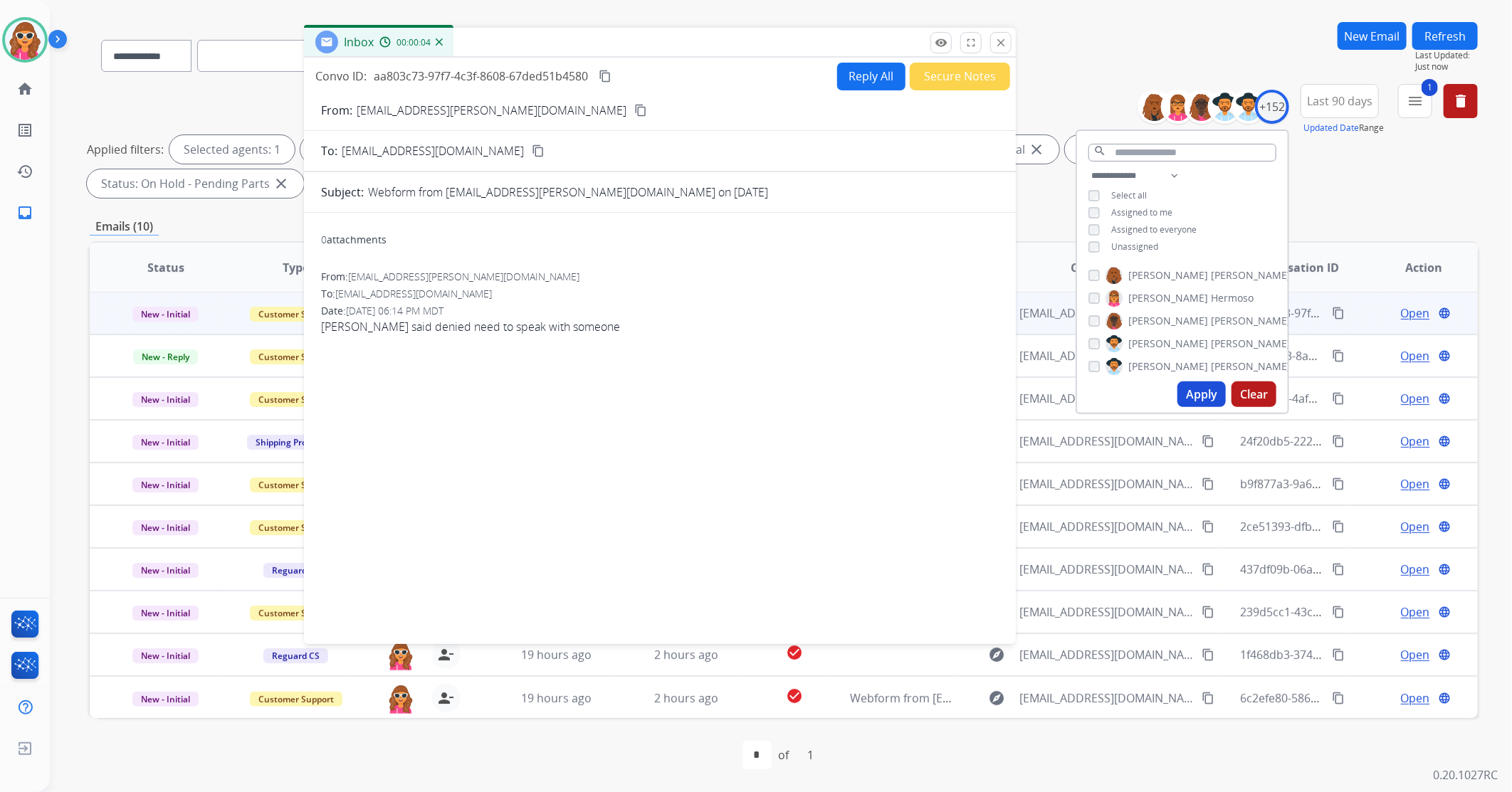
drag, startPoint x: 1126, startPoint y: 21, endPoint x: 556, endPoint y: 179, distance: 591.5
click at [660, 51] on div "Inbox 00:00:04" at bounding box center [660, 43] width 712 height 30
click at [630, 111] on mat-icon "content_copy" at bounding box center [636, 113] width 13 height 13
drag, startPoint x: 712, startPoint y: 388, endPoint x: 741, endPoint y: 260, distance: 131.2
click at [709, 387] on div "0 attachments From: faim.angie@yahoo.com To: support@extend.com Date: 08/11/202…" at bounding box center [655, 428] width 712 height 403
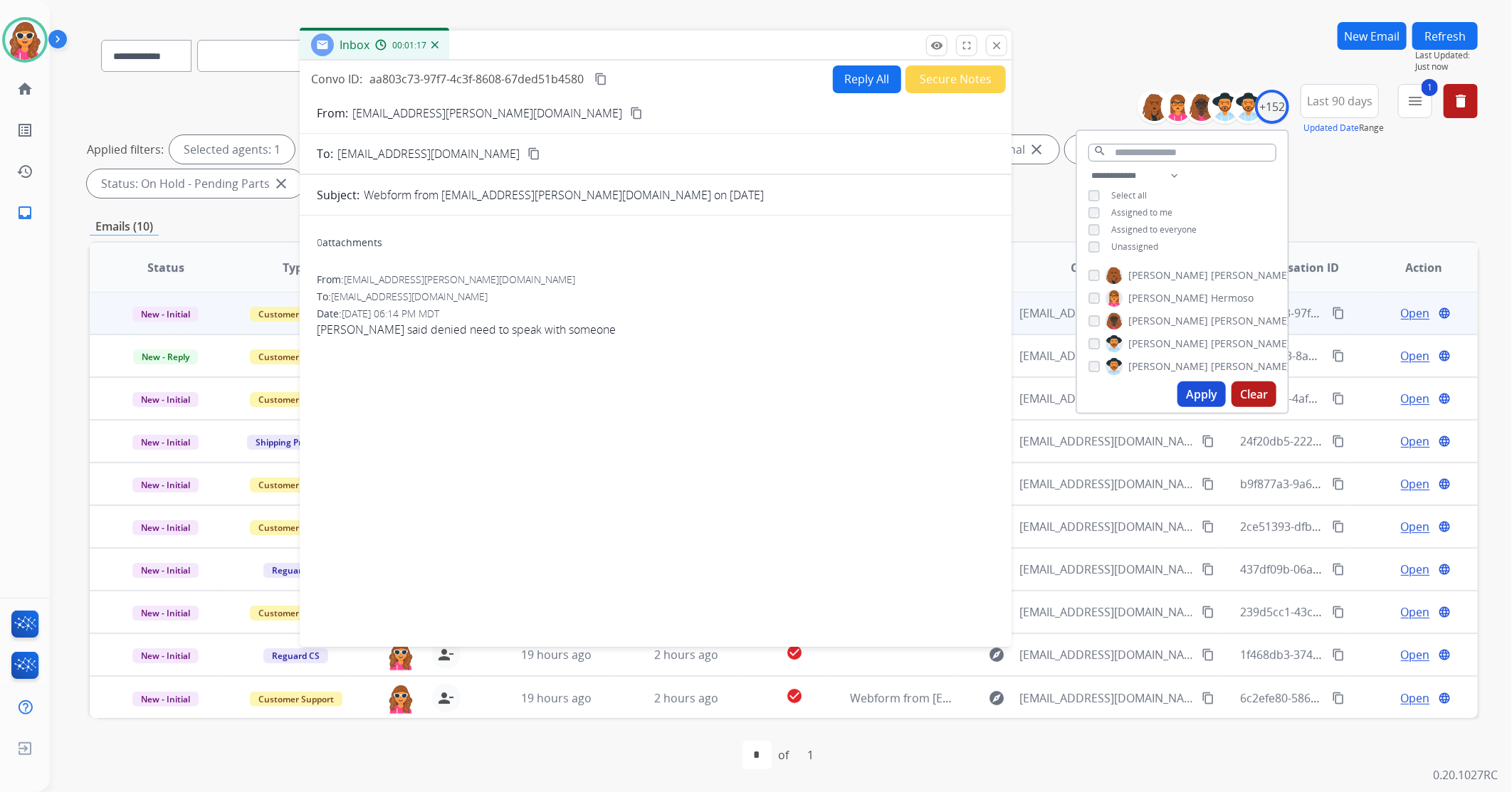
click at [857, 80] on button "Reply All" at bounding box center [867, 79] width 68 height 28
select select "**********"
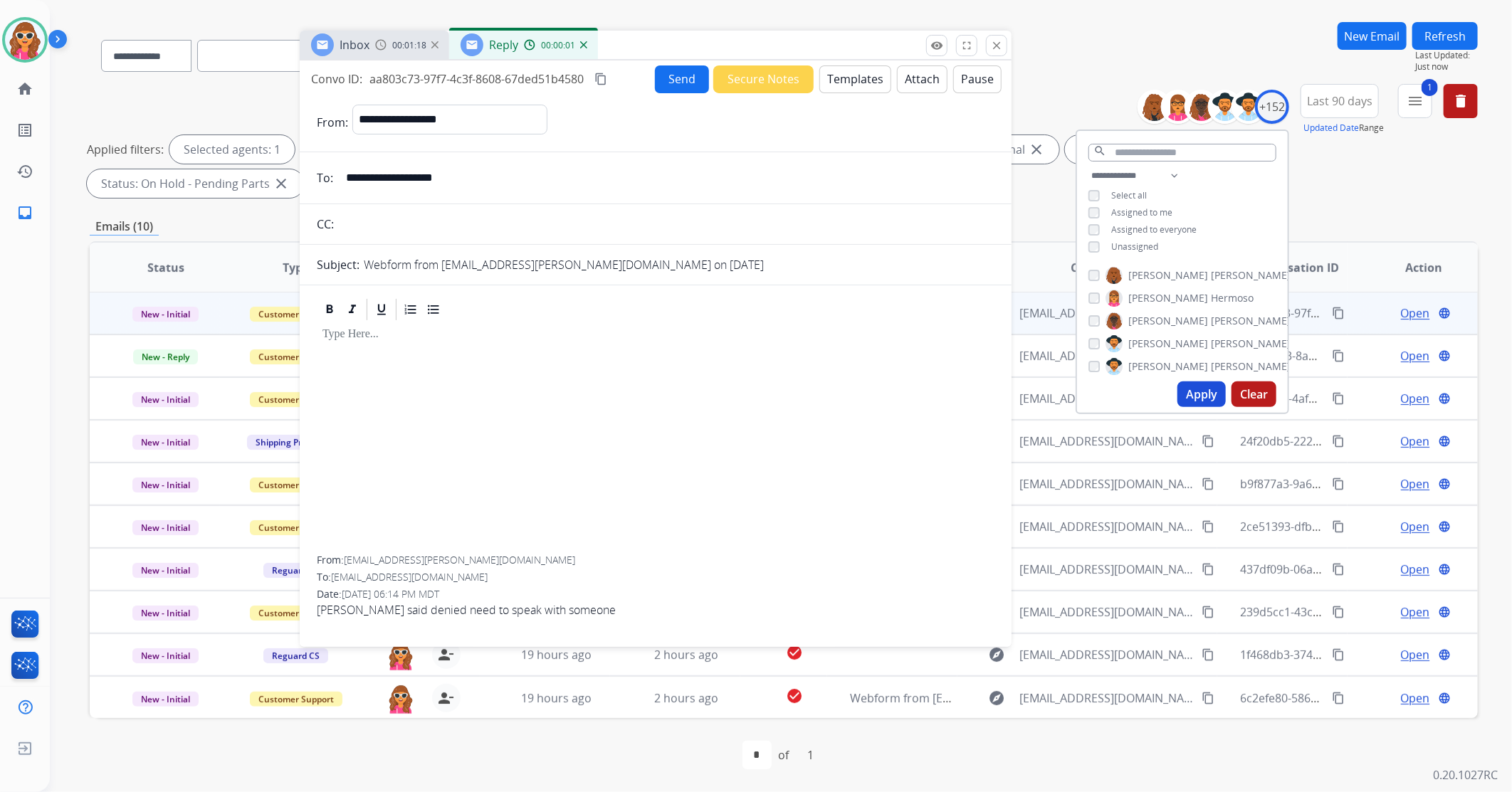
drag, startPoint x: 366, startPoint y: 349, endPoint x: 376, endPoint y: 330, distance: 21.5
click at [366, 348] on div at bounding box center [655, 439] width 677 height 233
click at [843, 75] on button "Templates" at bounding box center [855, 79] width 72 height 28
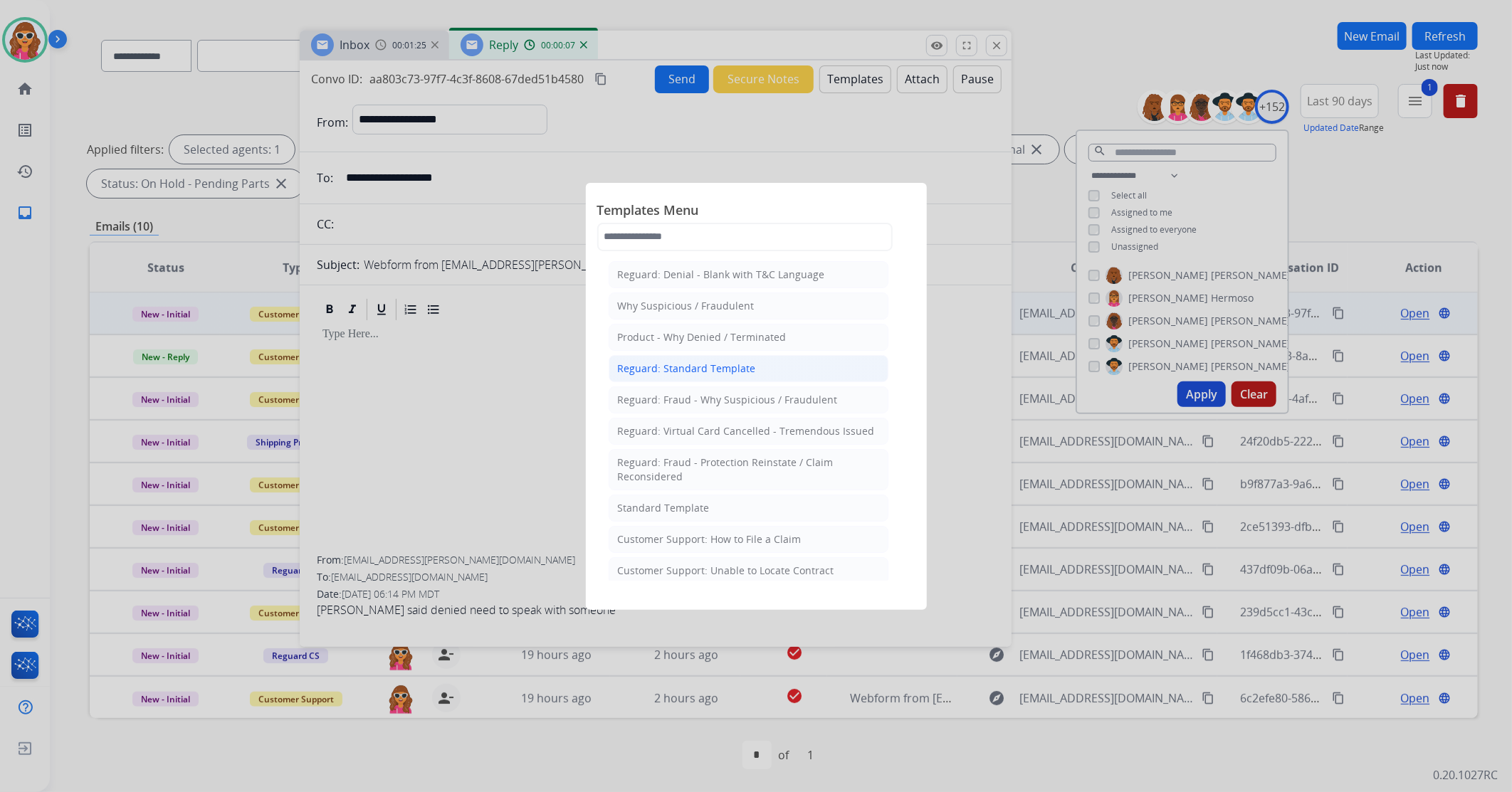
click at [662, 368] on div "Reguard: Standard Template" at bounding box center [687, 369] width 138 height 14
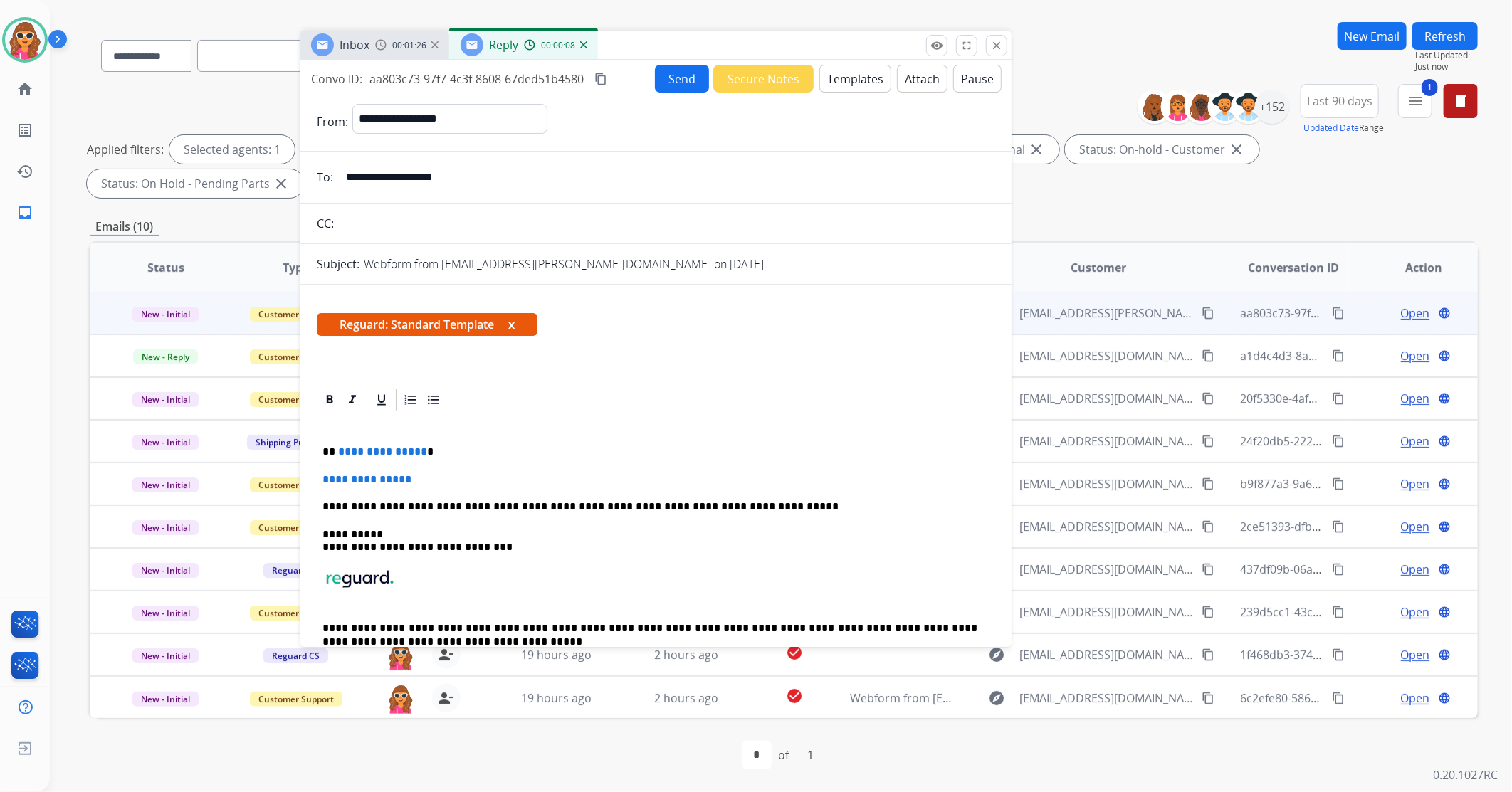
click at [500, 457] on p "**********" at bounding box center [650, 452] width 655 height 13
drag, startPoint x: 442, startPoint y: 482, endPoint x: 342, endPoint y: 451, distance: 104.7
click at [342, 451] on div "**********" at bounding box center [655, 553] width 677 height 281
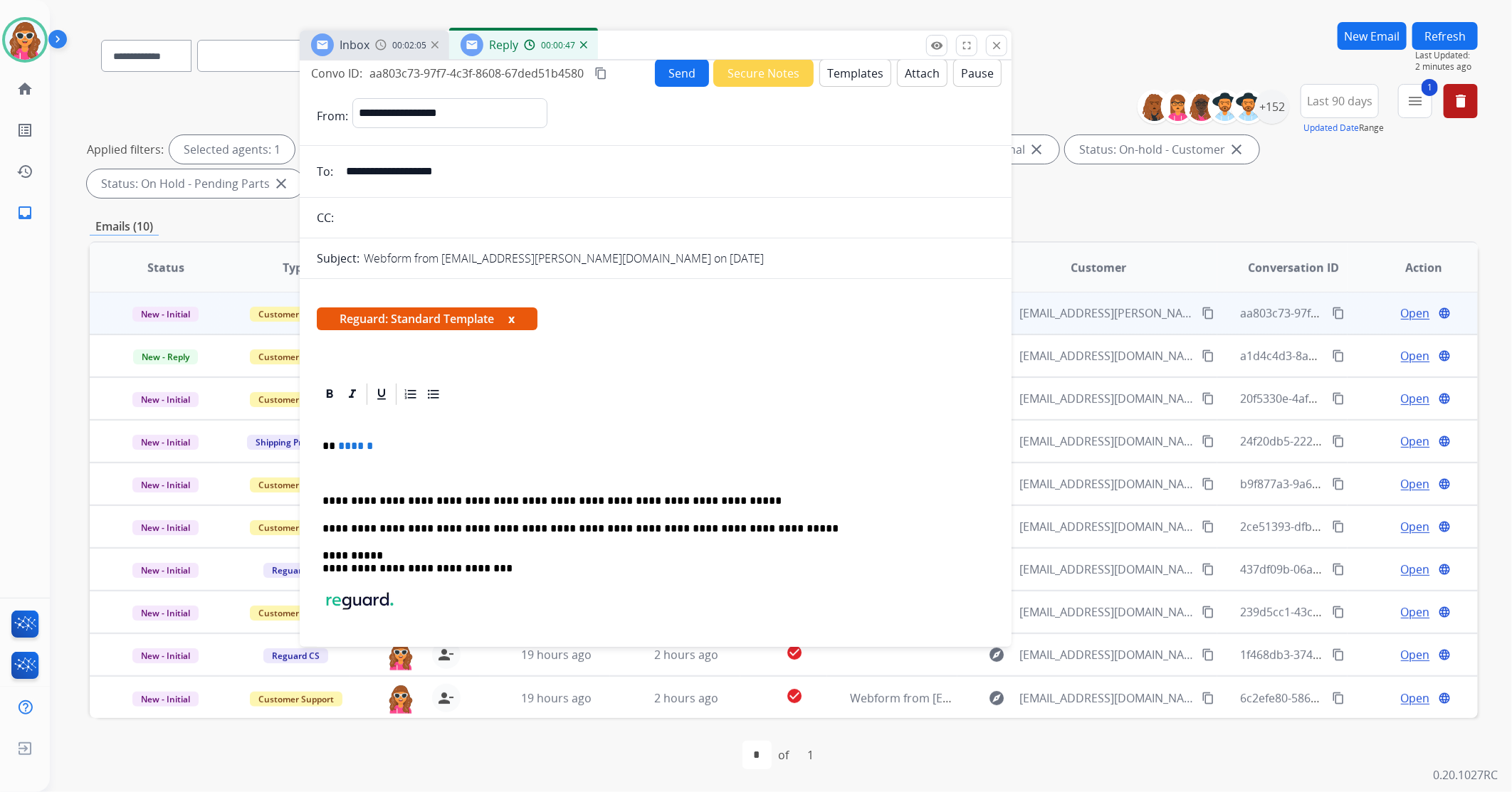
click at [716, 501] on p "**********" at bounding box center [650, 501] width 655 height 13
click at [675, 70] on button "Send" at bounding box center [682, 73] width 54 height 28
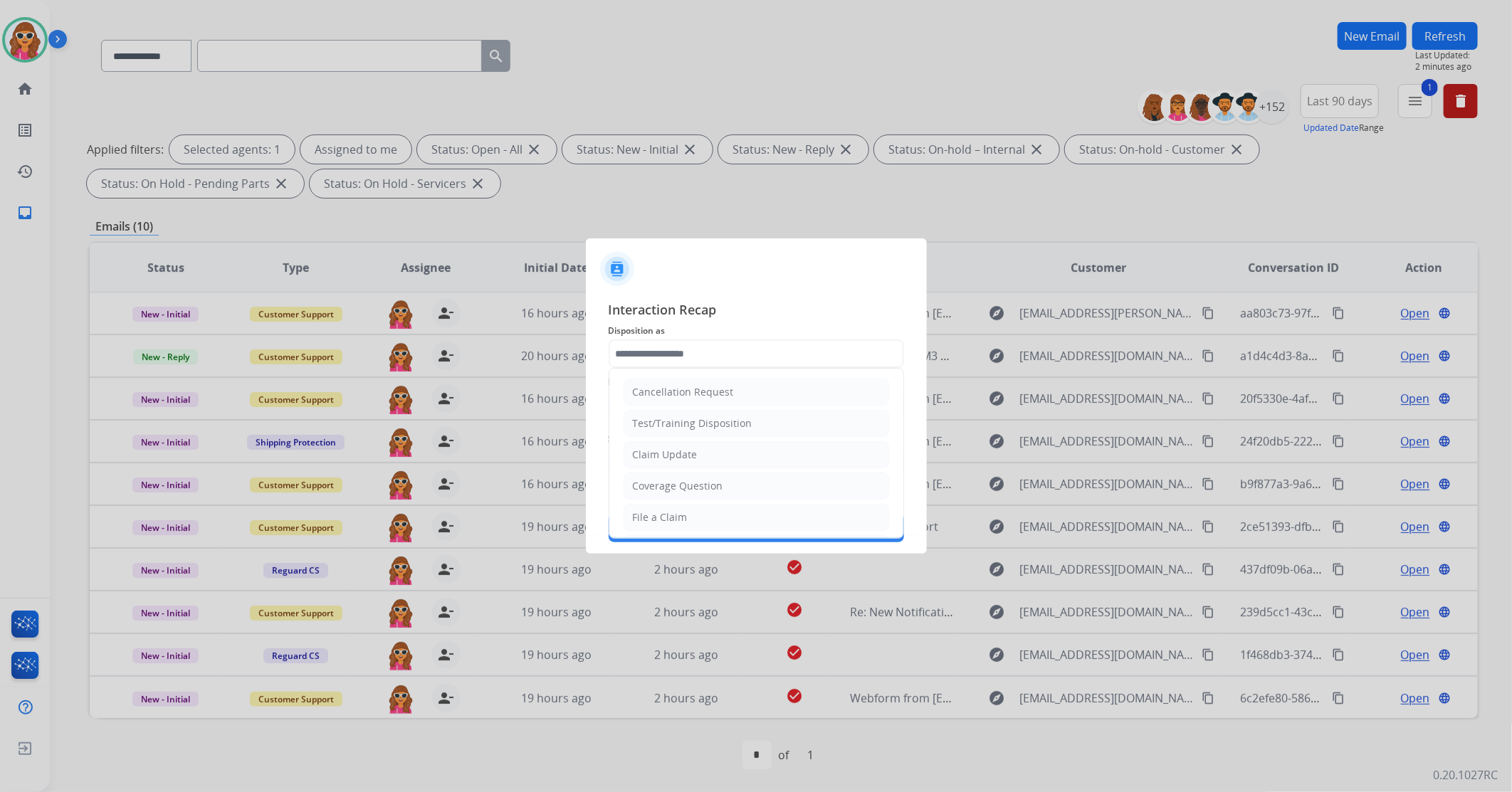
click at [794, 351] on input "text" at bounding box center [756, 354] width 296 height 28
click at [689, 460] on div "Claim Update" at bounding box center [666, 455] width 65 height 14
type input "**********"
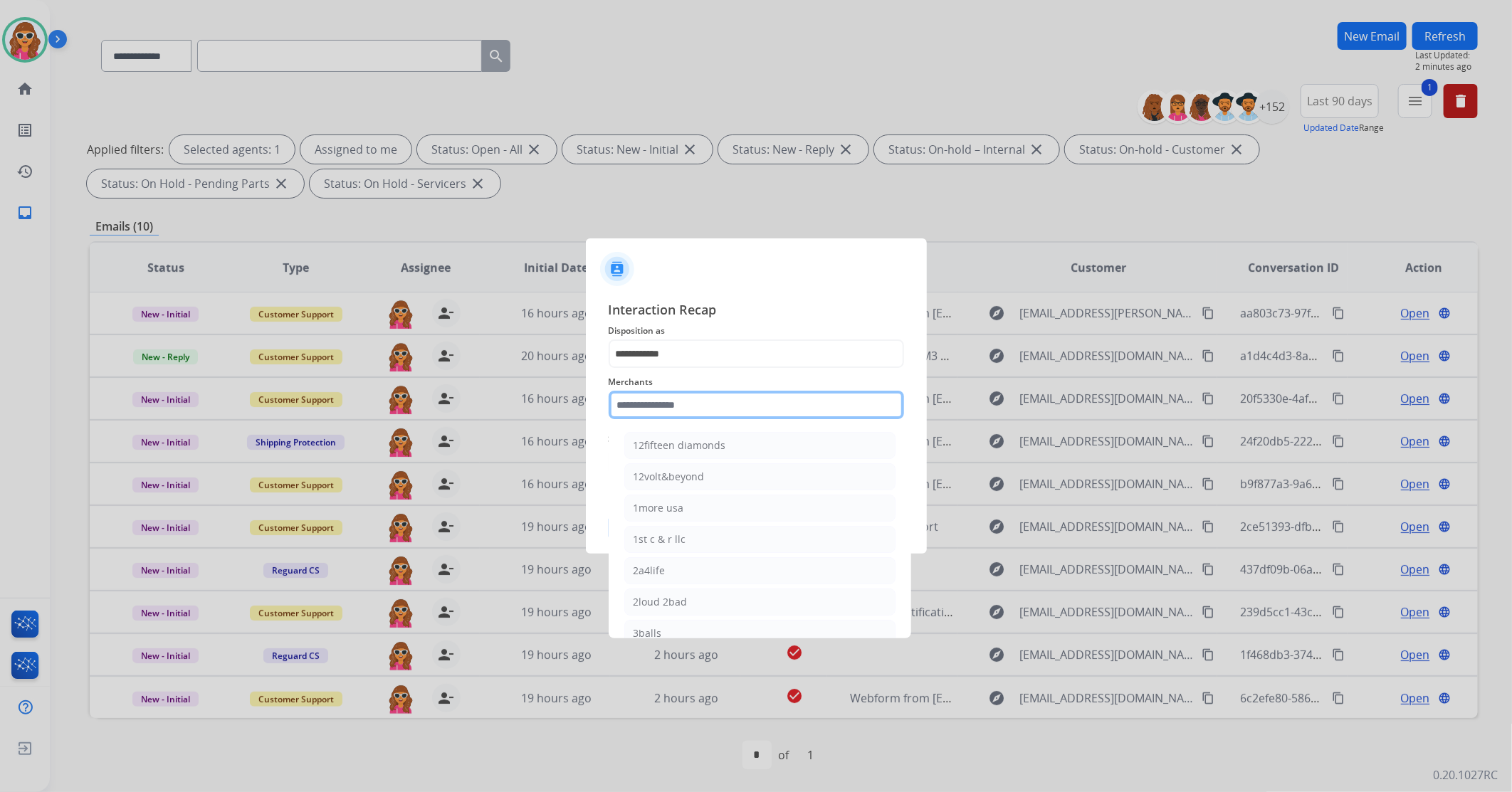
click at [673, 408] on input "text" at bounding box center [756, 405] width 296 height 28
click at [712, 454] on li "[PERSON_NAME]" at bounding box center [760, 446] width 271 height 27
type input "**********"
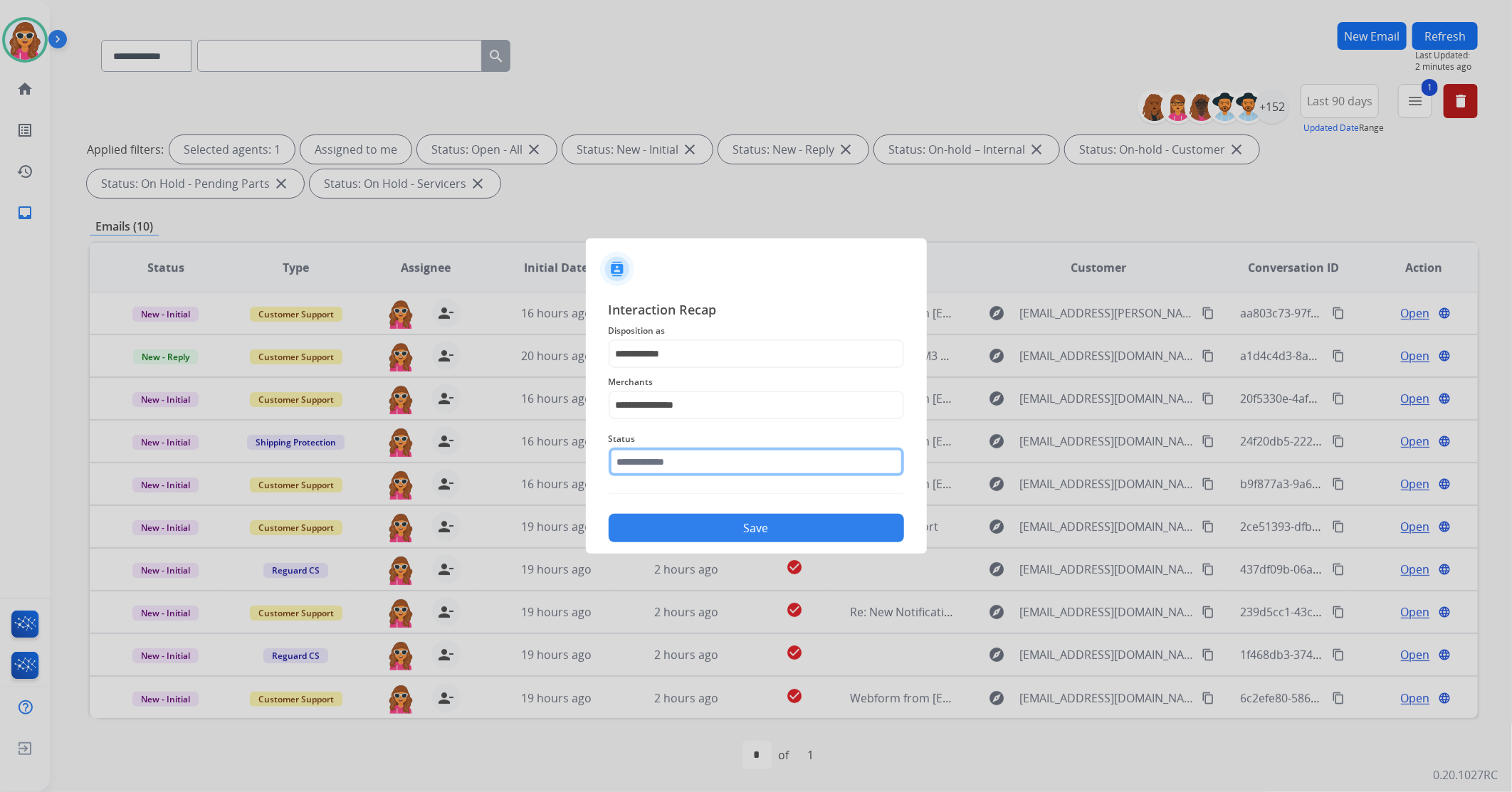
click at [685, 463] on input "text" at bounding box center [756, 462] width 296 height 28
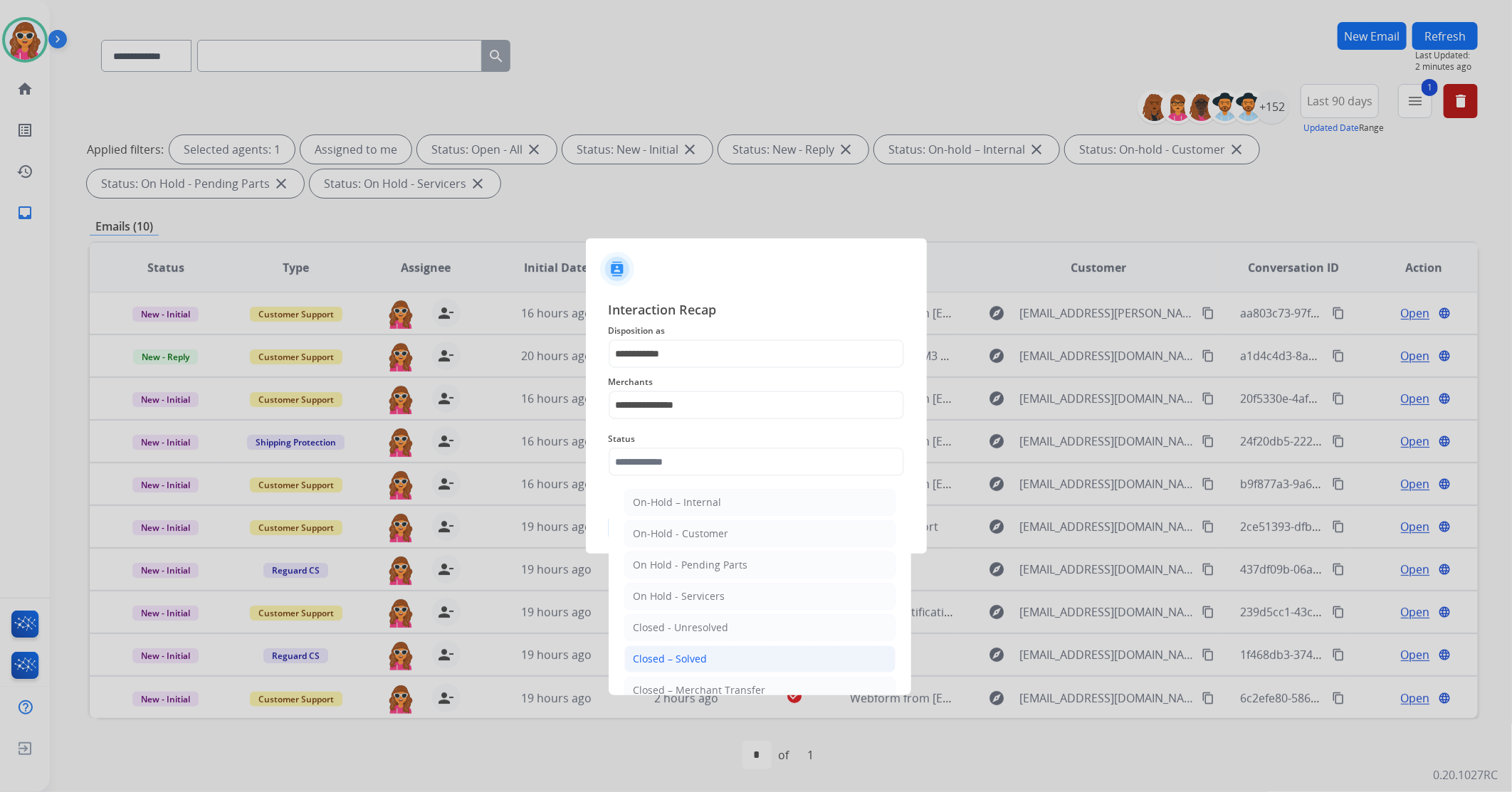
click at [709, 663] on li "Closed – Solved" at bounding box center [760, 659] width 271 height 27
type input "**********"
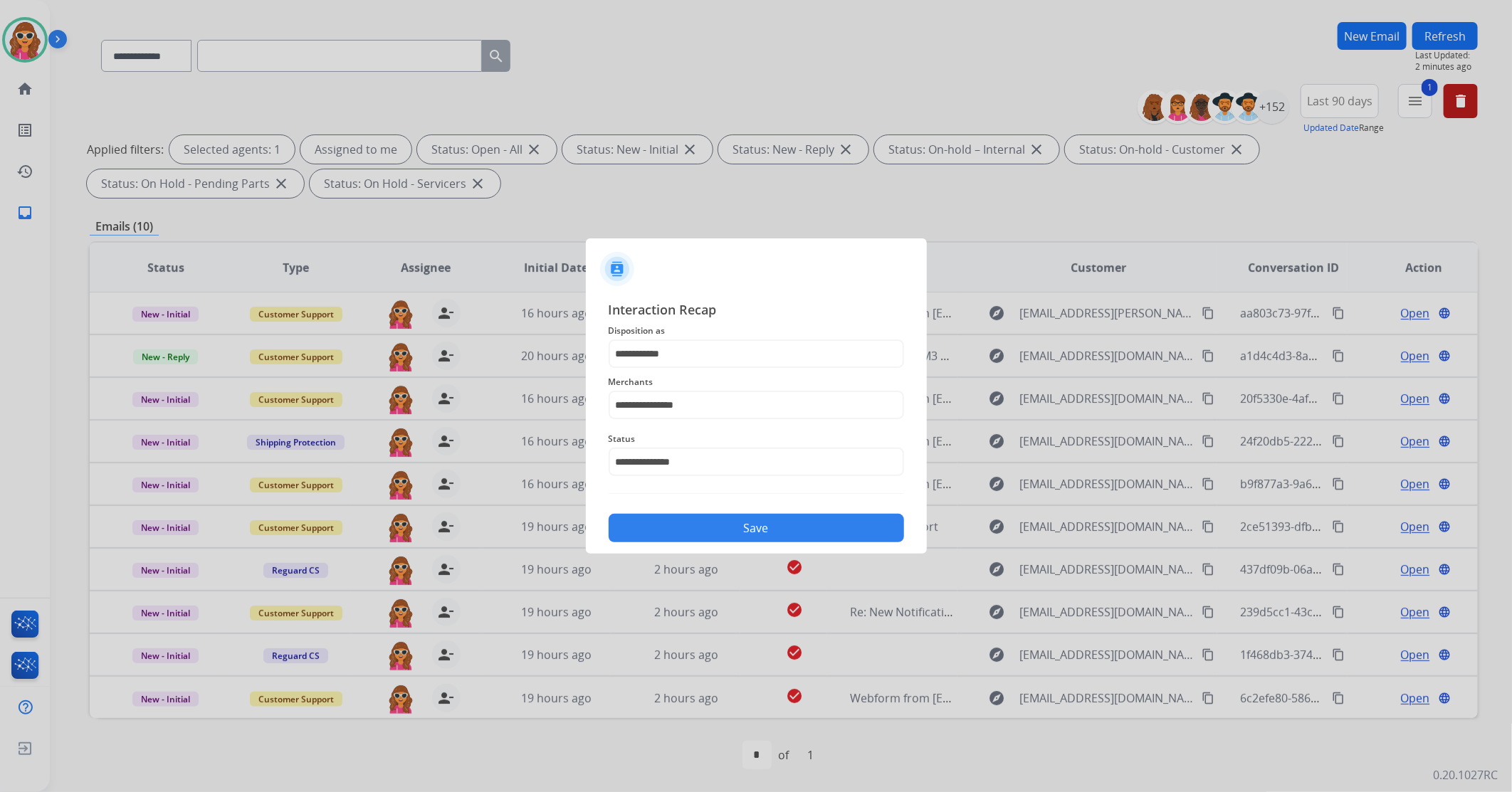
click at [736, 530] on button "Save" at bounding box center [756, 528] width 296 height 28
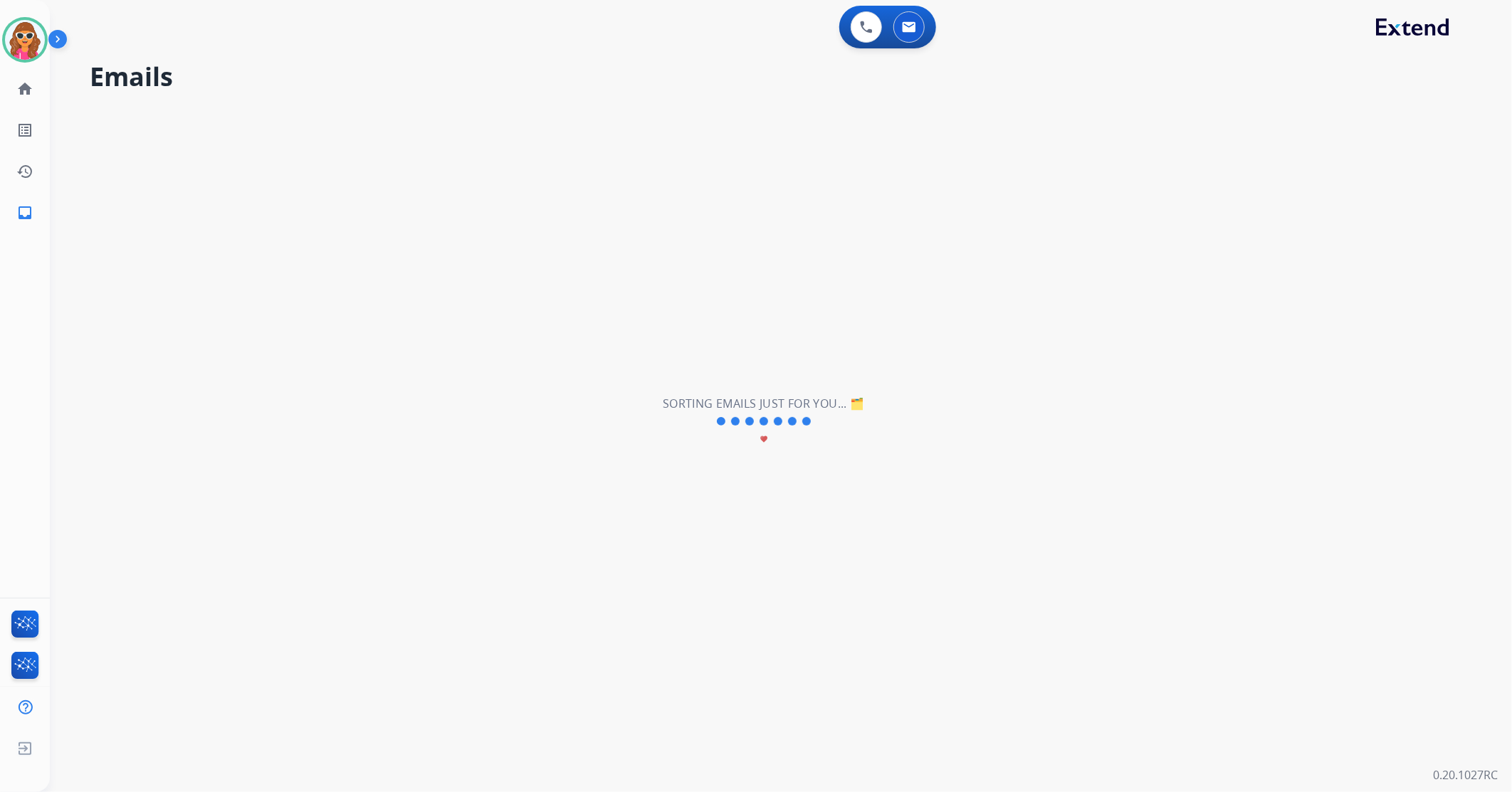
scroll to position [0, 0]
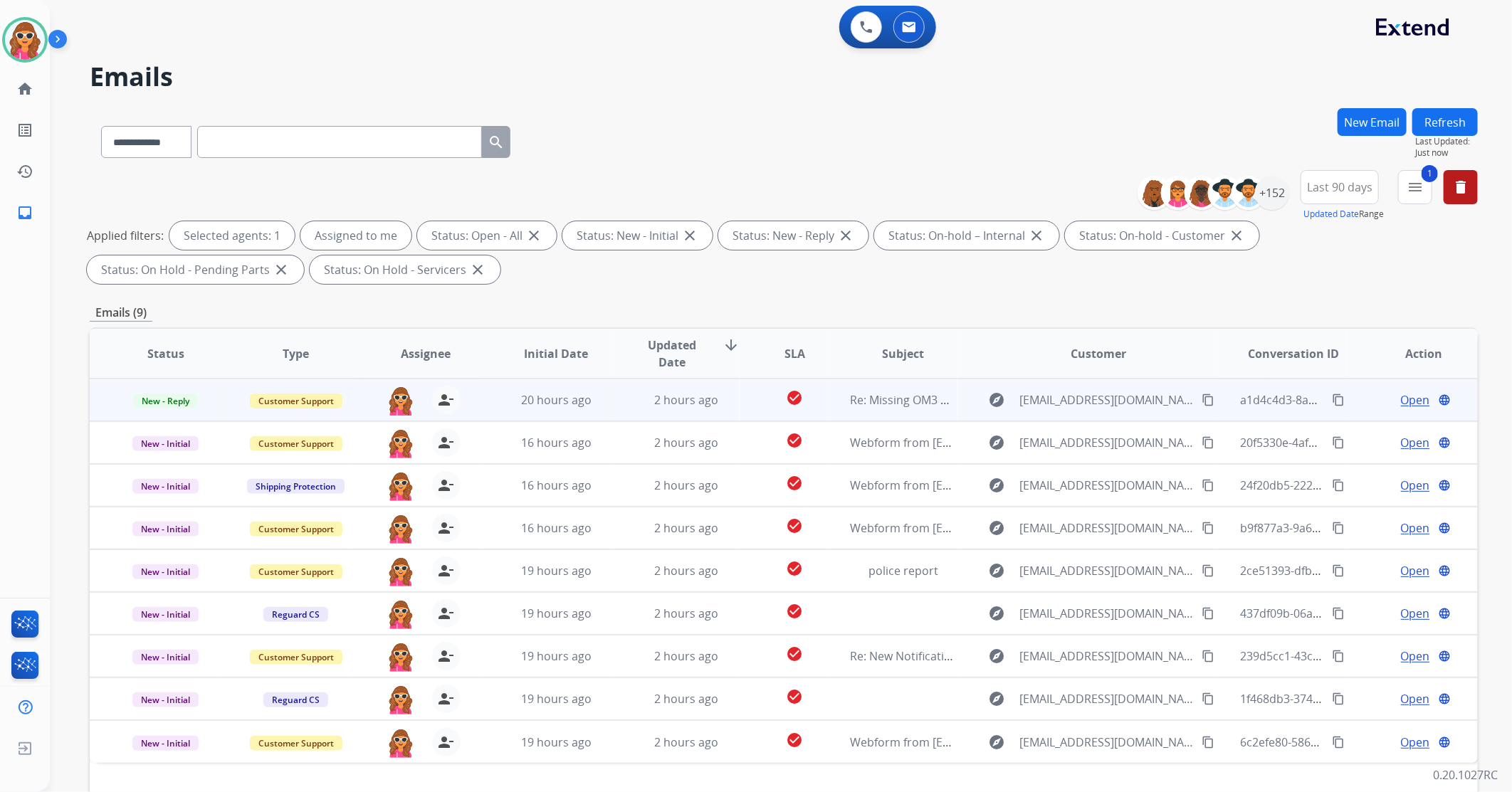
click at [1405, 404] on span "Open" at bounding box center [1416, 400] width 29 height 17
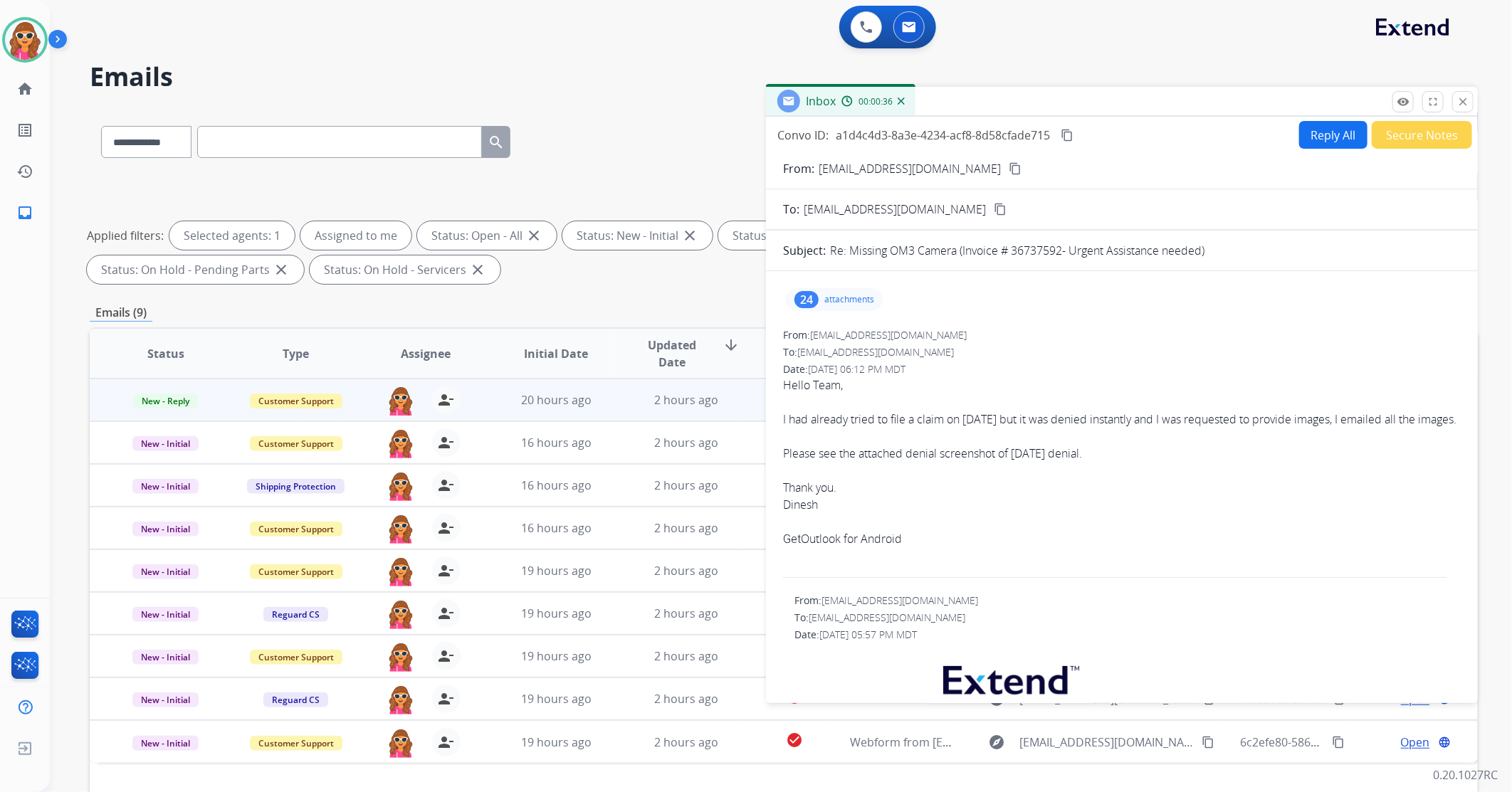
click at [1009, 172] on mat-icon "content_copy" at bounding box center [1015, 168] width 13 height 13
click at [1337, 133] on button "Reply All" at bounding box center [1333, 134] width 68 height 28
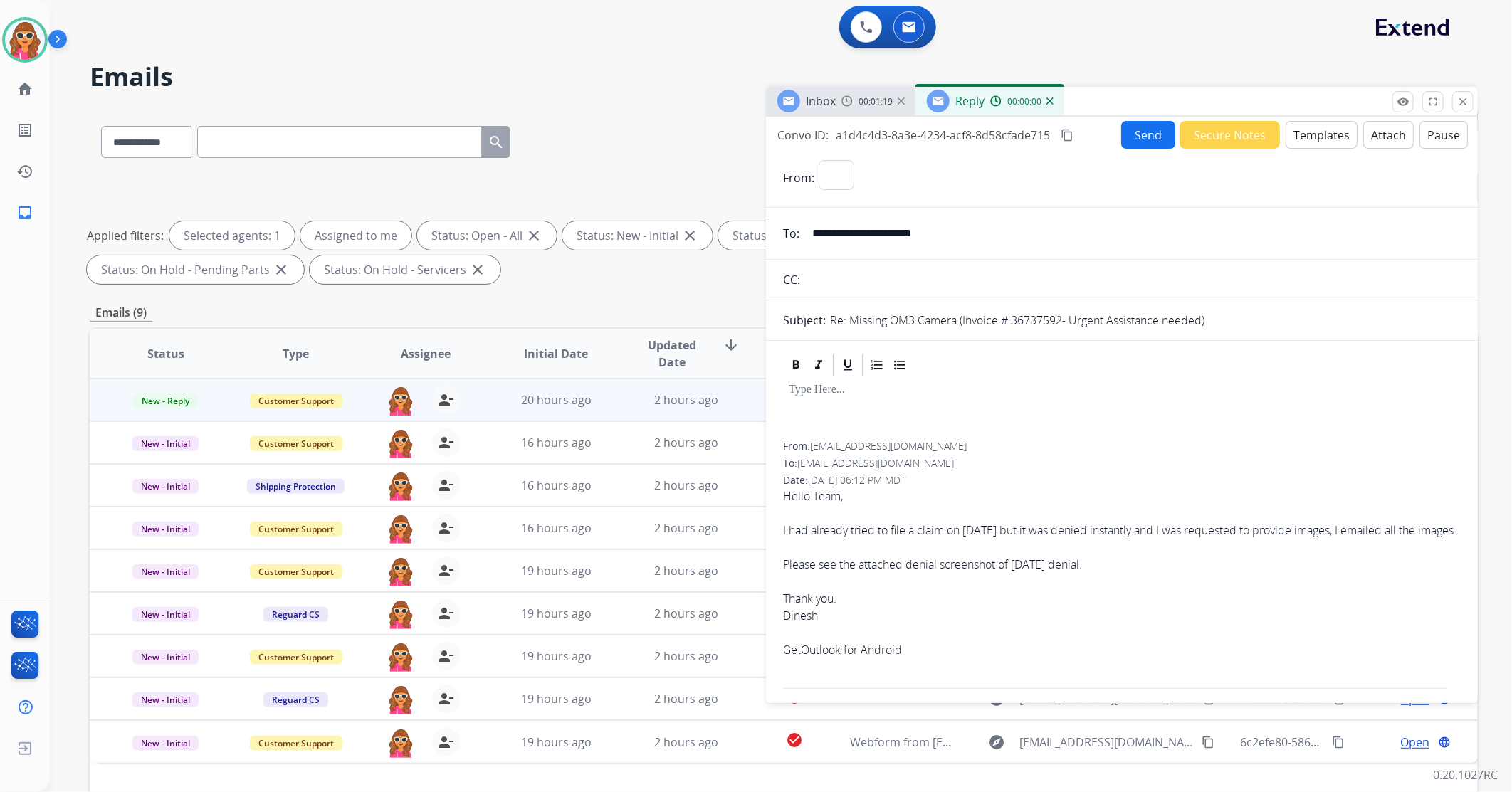
select select "**********"
click at [821, 417] on div at bounding box center [1122, 409] width 677 height 64
drag, startPoint x: 817, startPoint y: 390, endPoint x: 833, endPoint y: 395, distance: 16.8
click at [824, 395] on p at bounding box center [1122, 390] width 666 height 13
click at [1301, 130] on button "Templates" at bounding box center [1322, 134] width 72 height 28
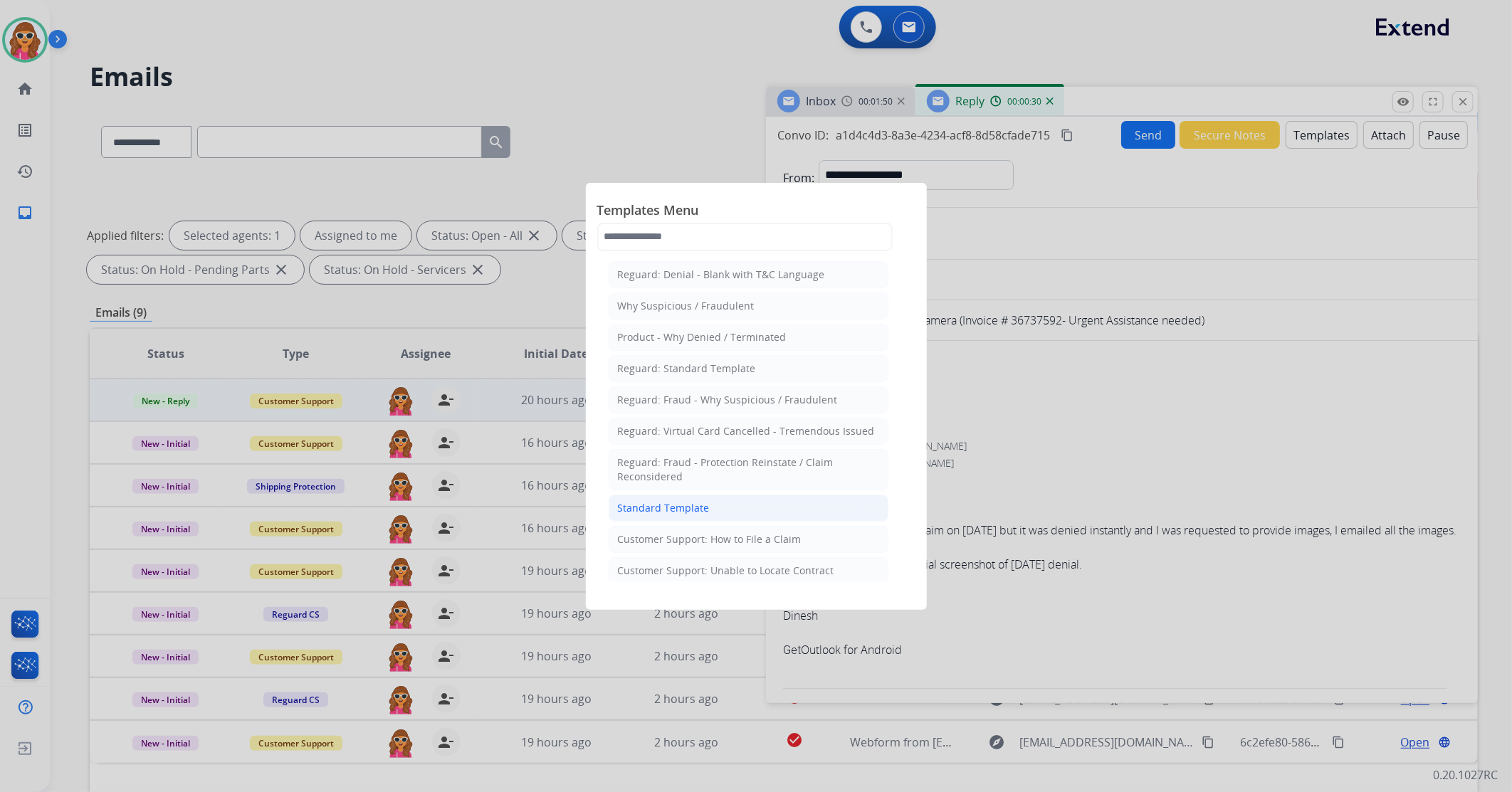
click at [692, 514] on div "Standard Template" at bounding box center [664, 508] width 92 height 14
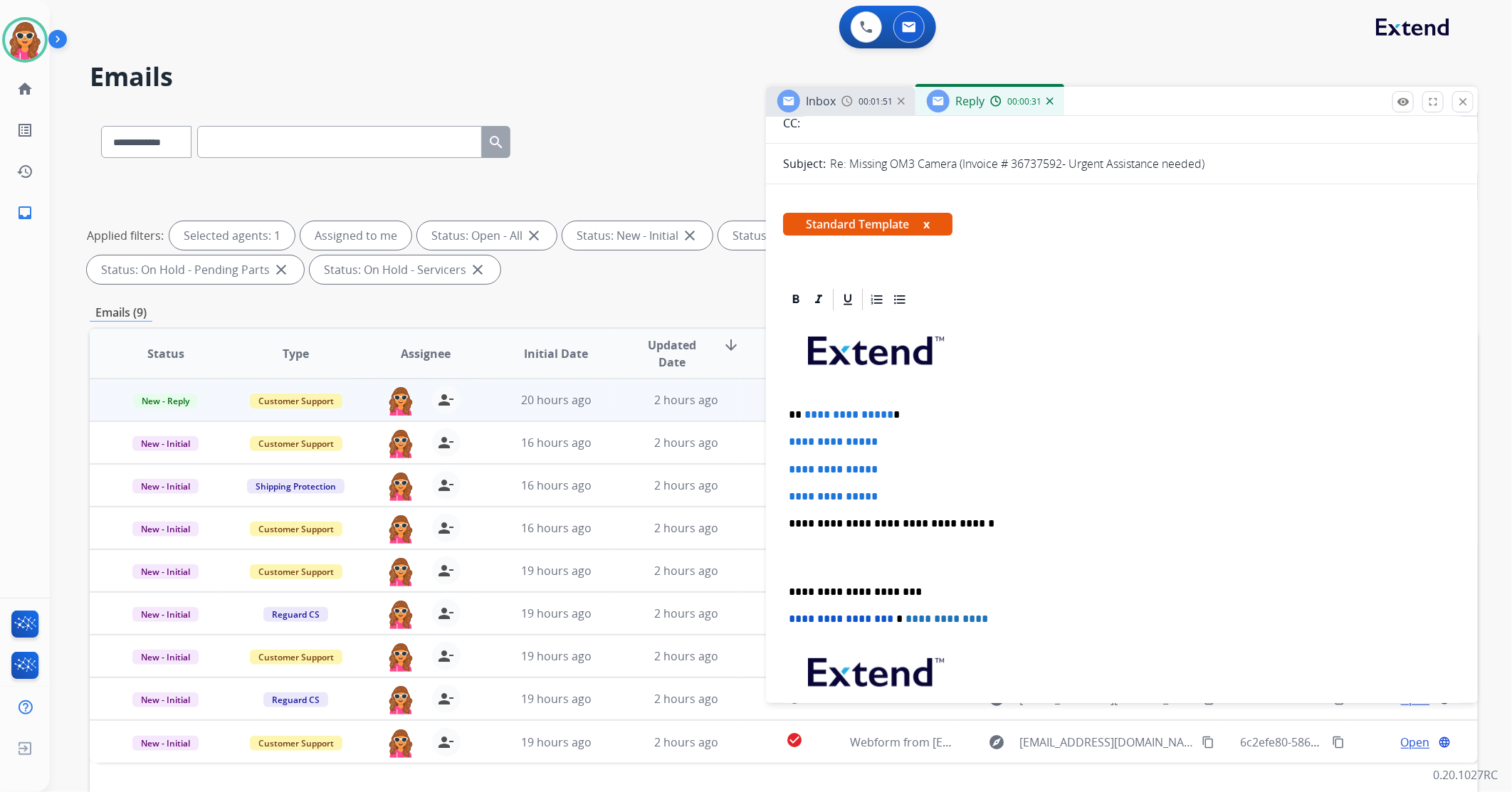
scroll to position [158, 0]
drag, startPoint x: 894, startPoint y: 496, endPoint x: 805, endPoint y: 406, distance: 126.6
click at [803, 407] on div "**********" at bounding box center [1122, 556] width 677 height 490
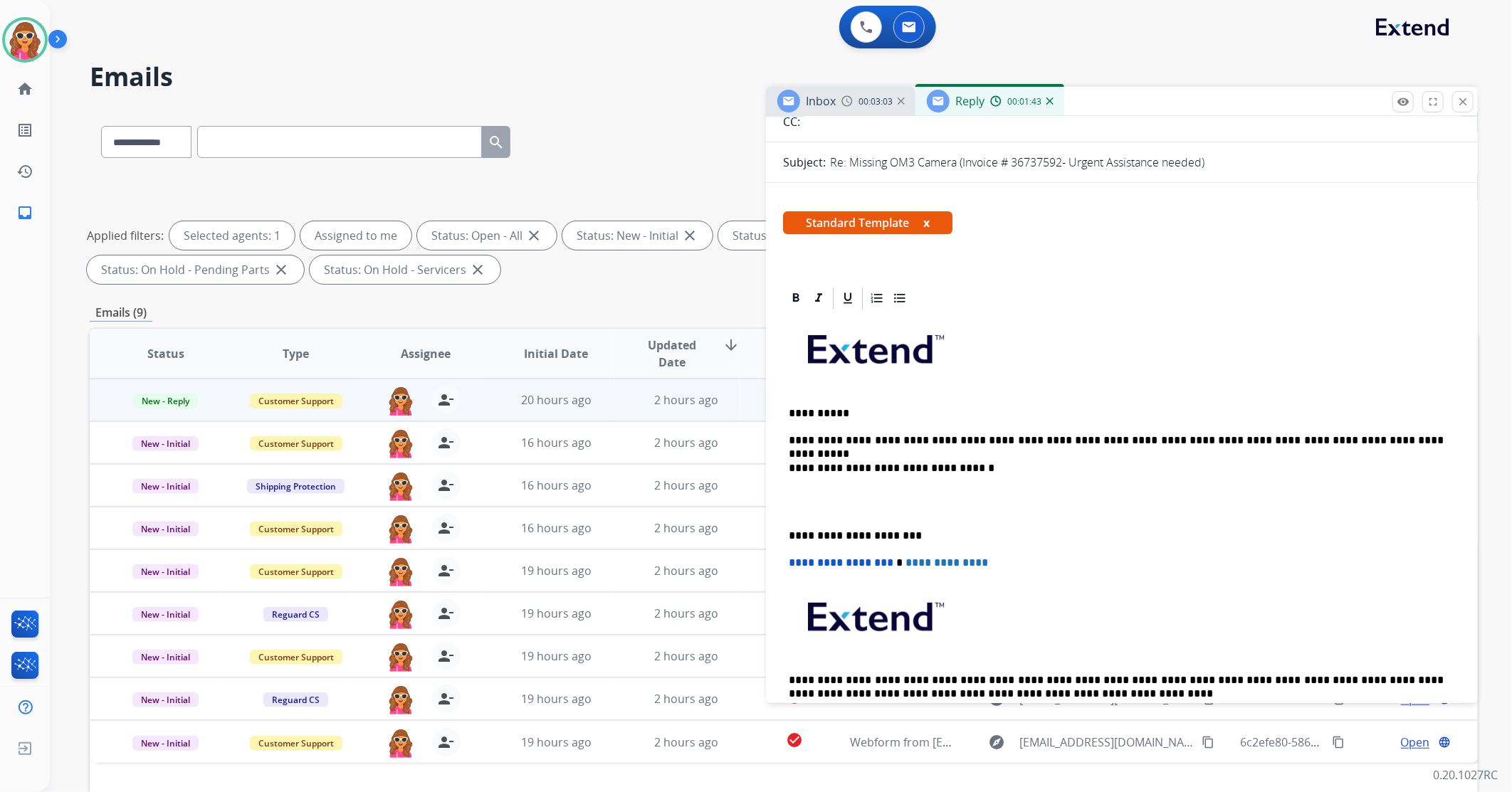
scroll to position [0, 0]
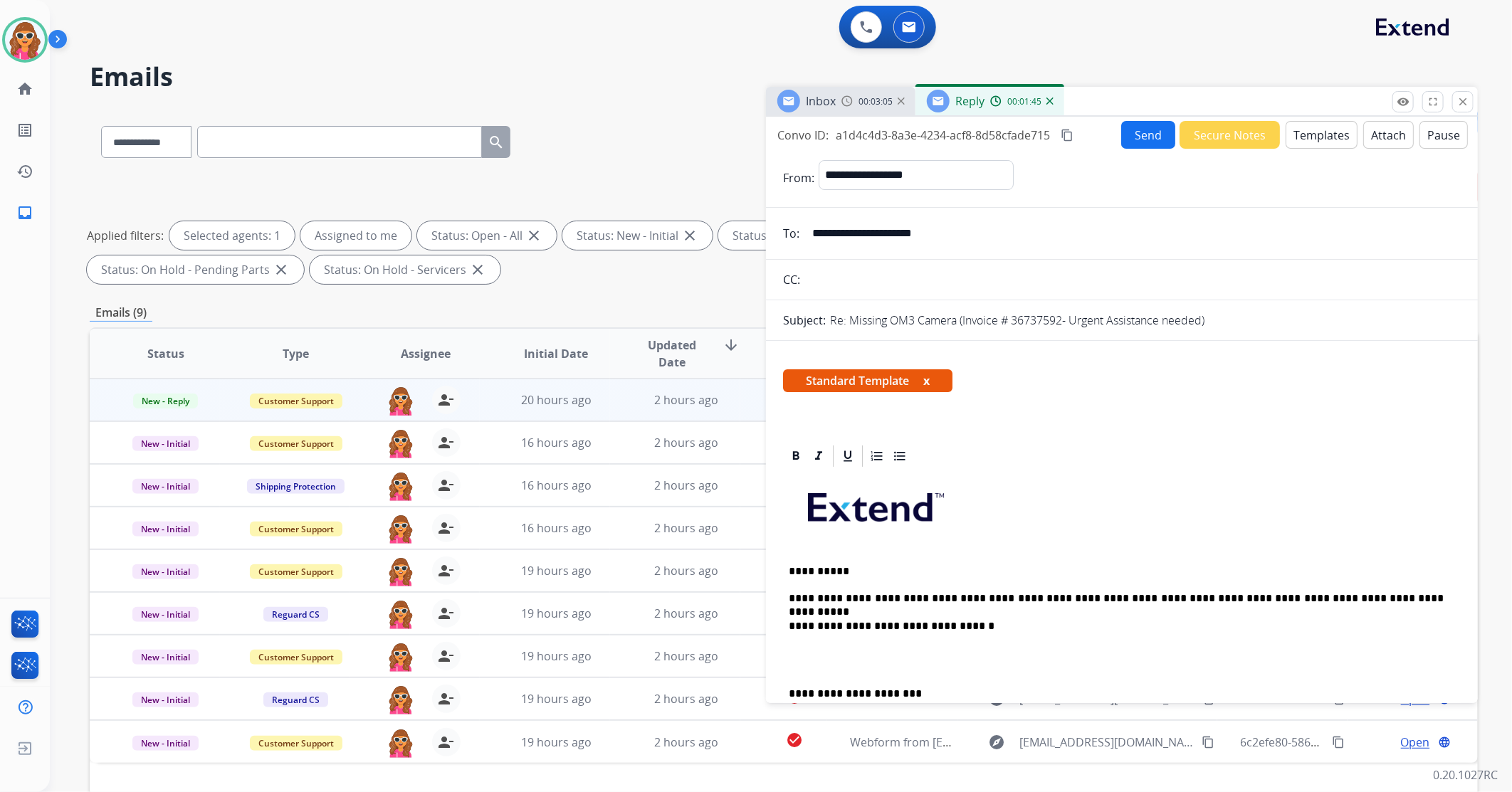
click at [1141, 139] on button "Send" at bounding box center [1148, 134] width 54 height 28
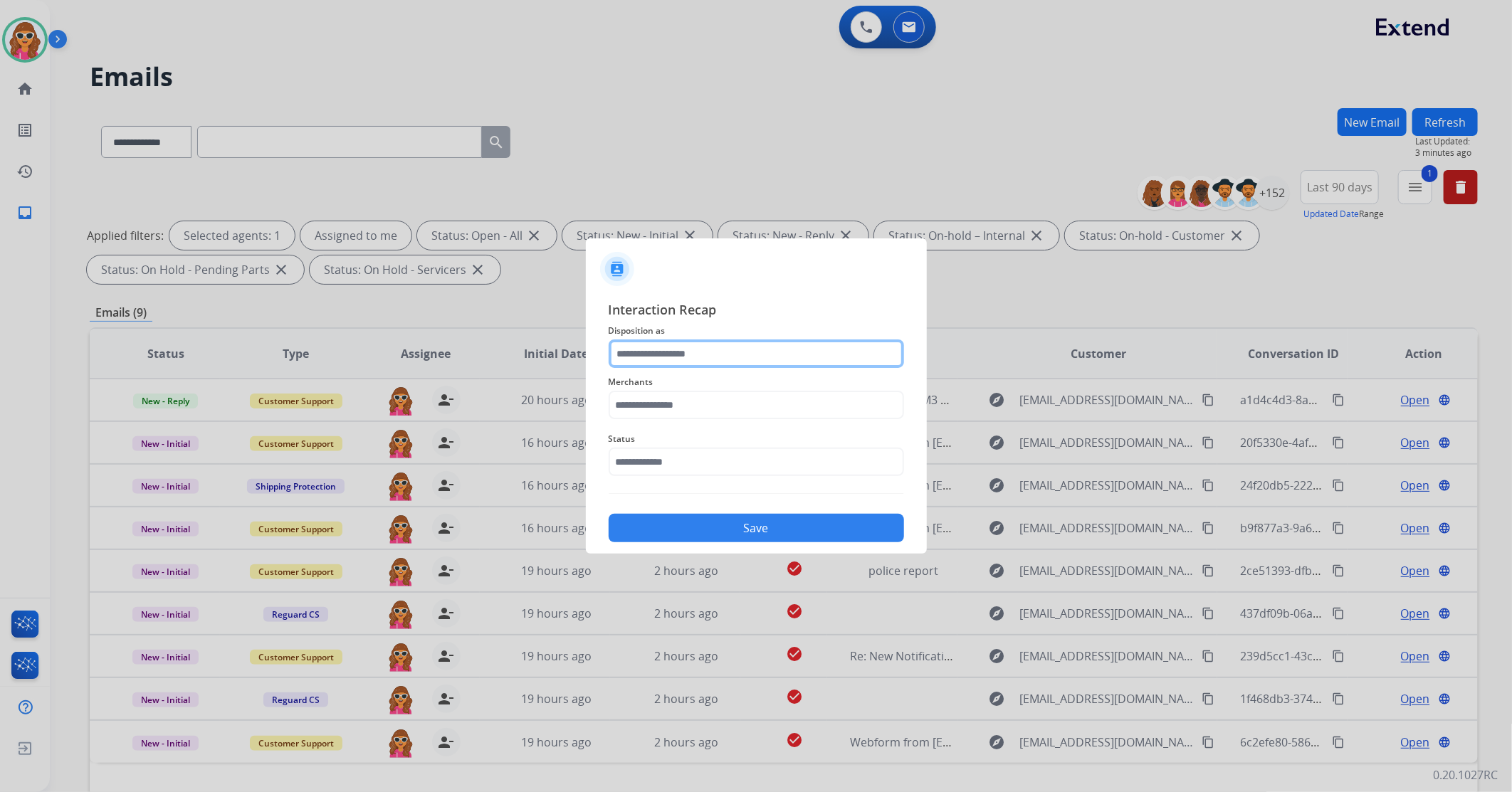
click at [677, 356] on input "text" at bounding box center [756, 354] width 296 height 28
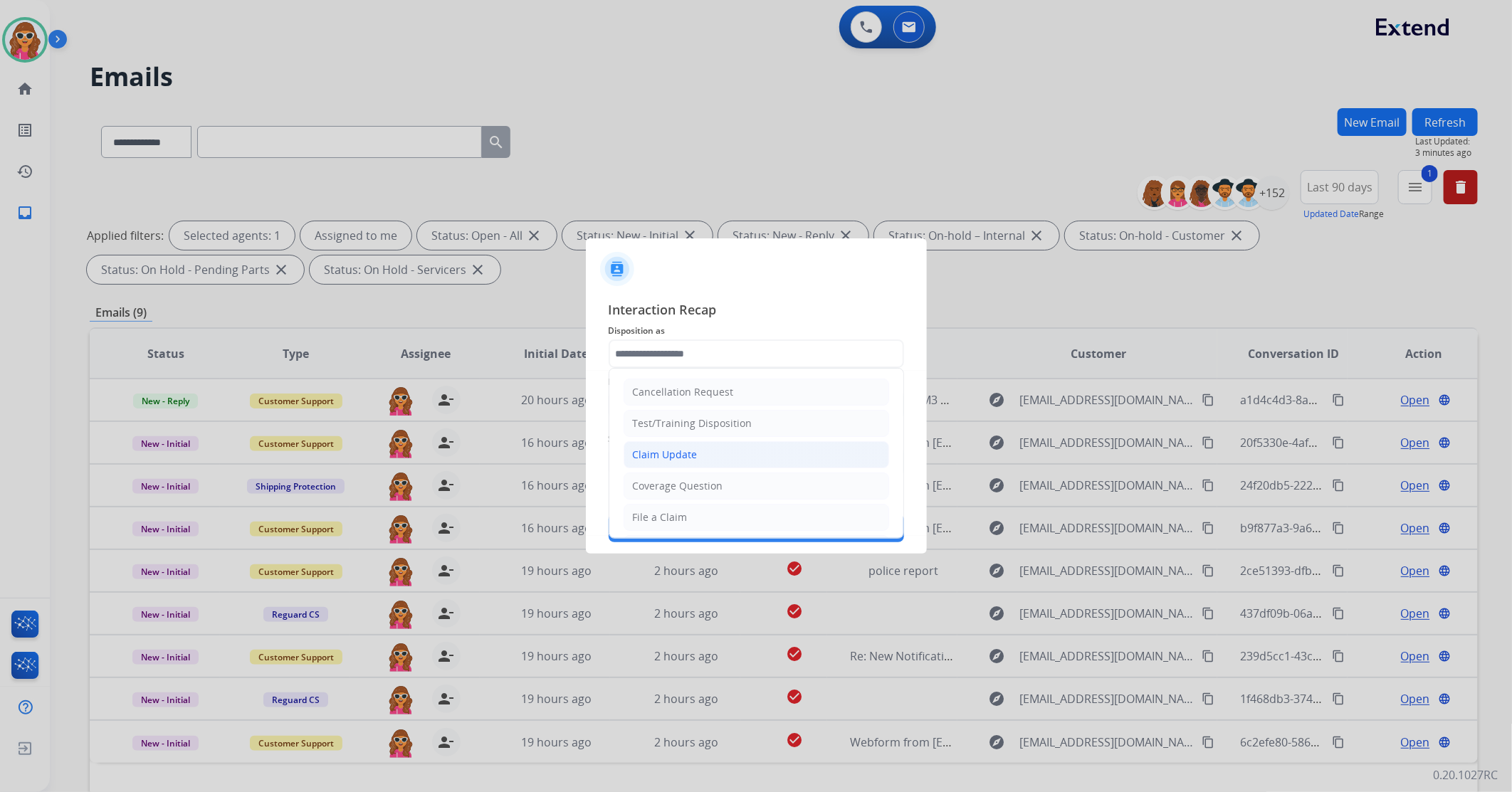
click at [677, 458] on div "Claim Update" at bounding box center [666, 455] width 65 height 14
type input "**********"
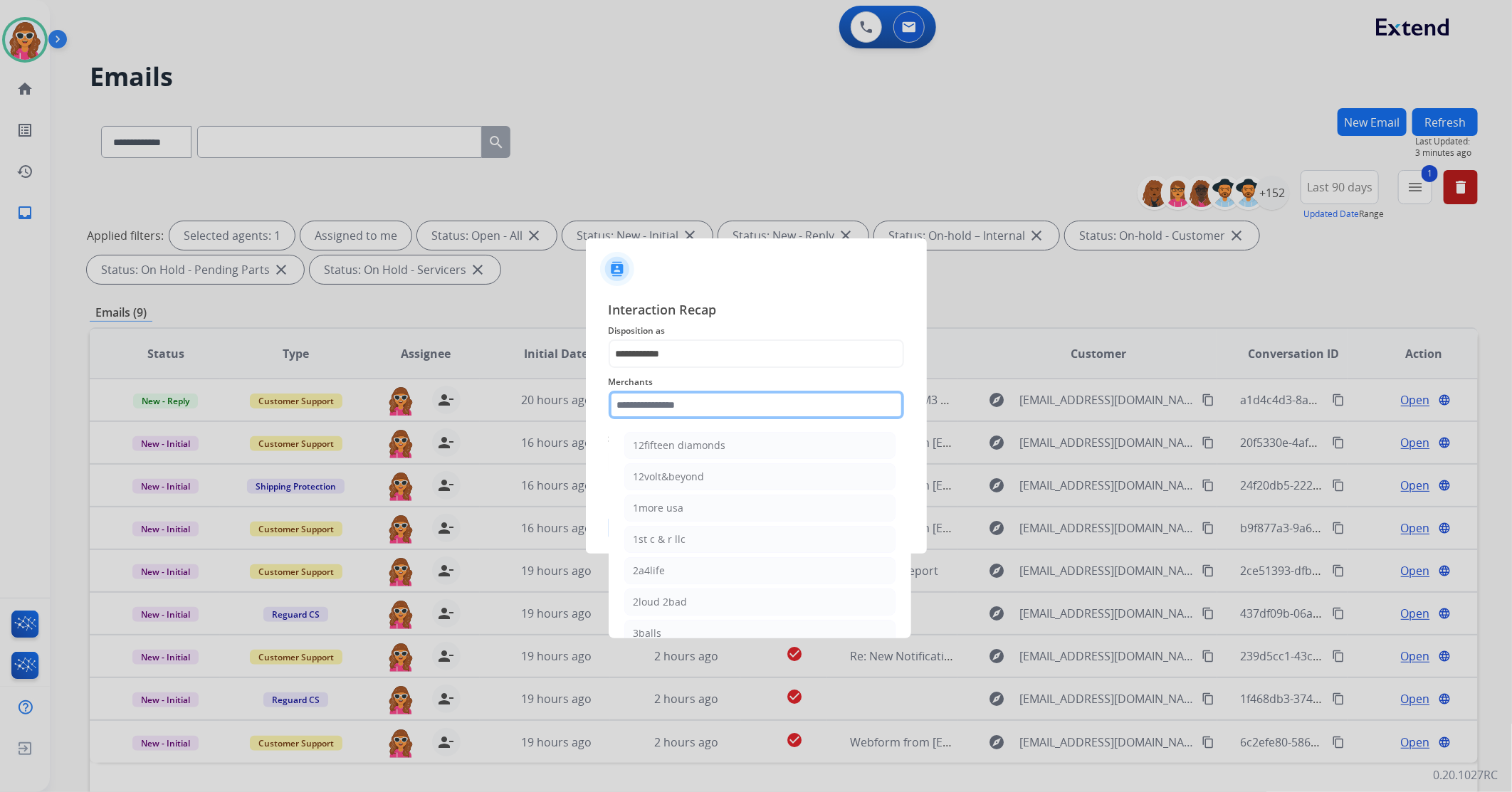
click at [677, 403] on input "text" at bounding box center [756, 405] width 296 height 28
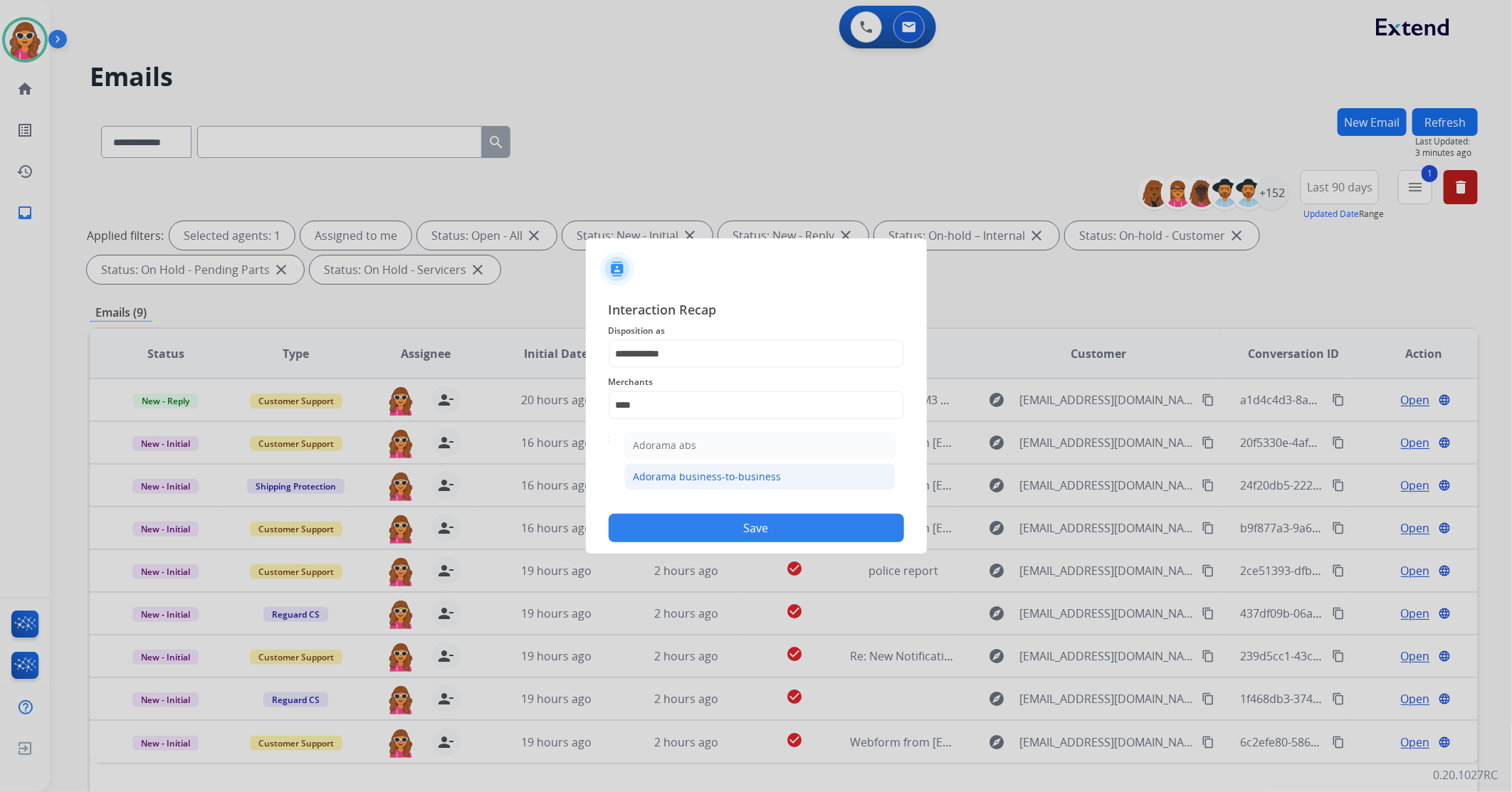
click at [648, 478] on div "Adorama business-to-business" at bounding box center [707, 477] width 148 height 14
type input "**********"
click at [670, 464] on input "text" at bounding box center [756, 462] width 296 height 28
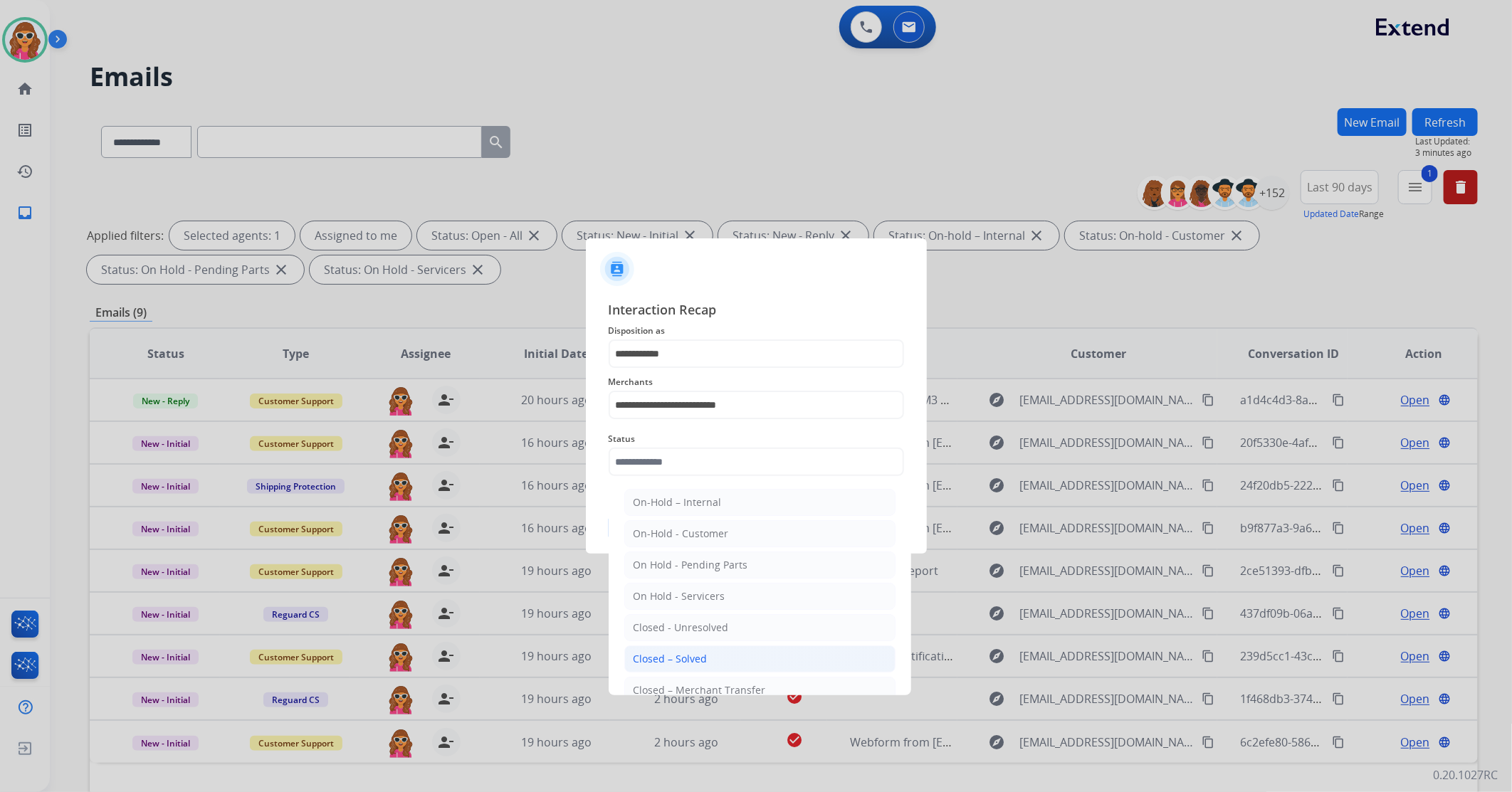
drag, startPoint x: 692, startPoint y: 661, endPoint x: 673, endPoint y: 593, distance: 70.6
click at [692, 659] on div "Closed – Solved" at bounding box center [671, 659] width 74 height 14
type input "**********"
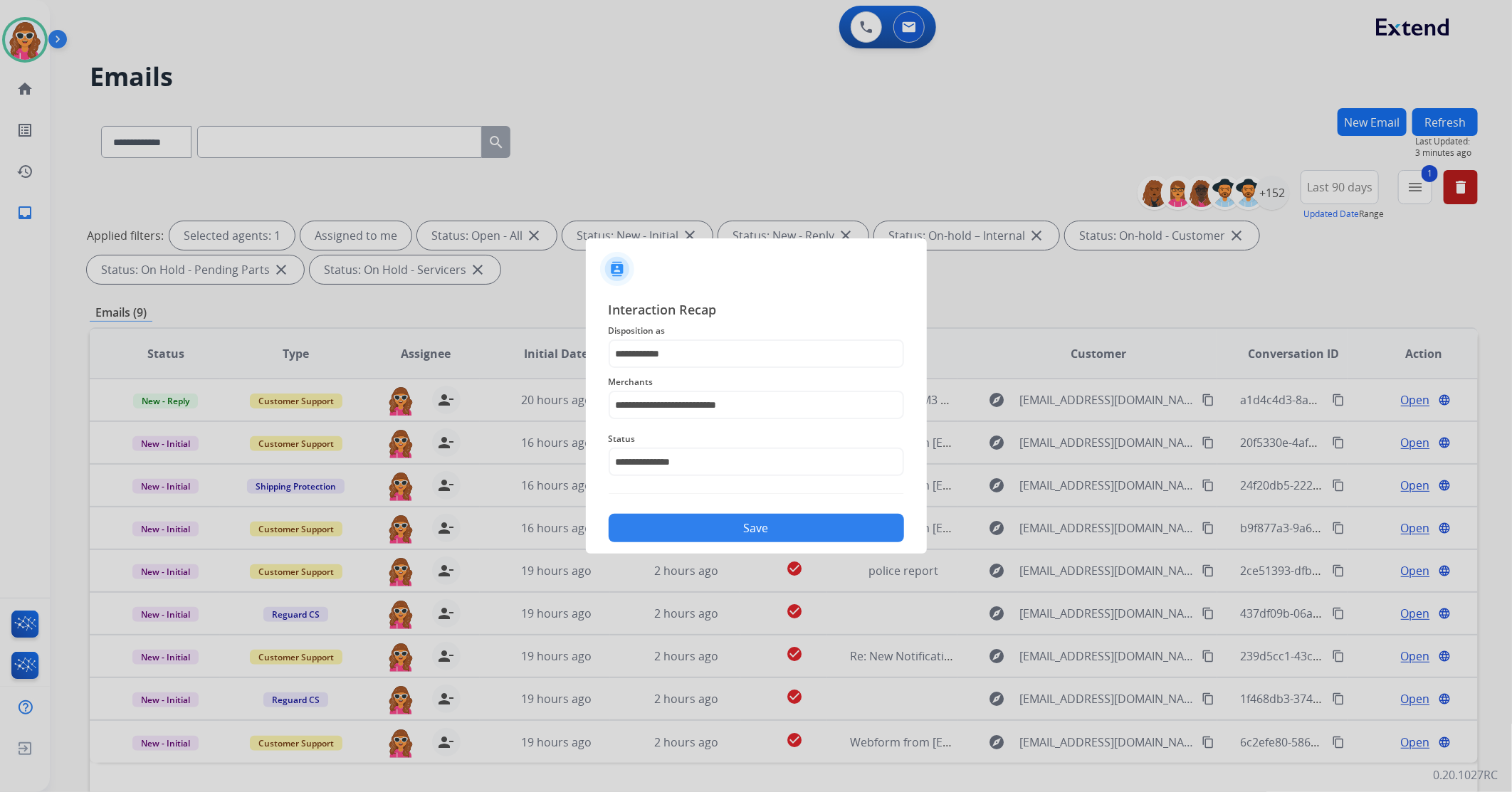
click at [714, 533] on button "Save" at bounding box center [756, 528] width 296 height 28
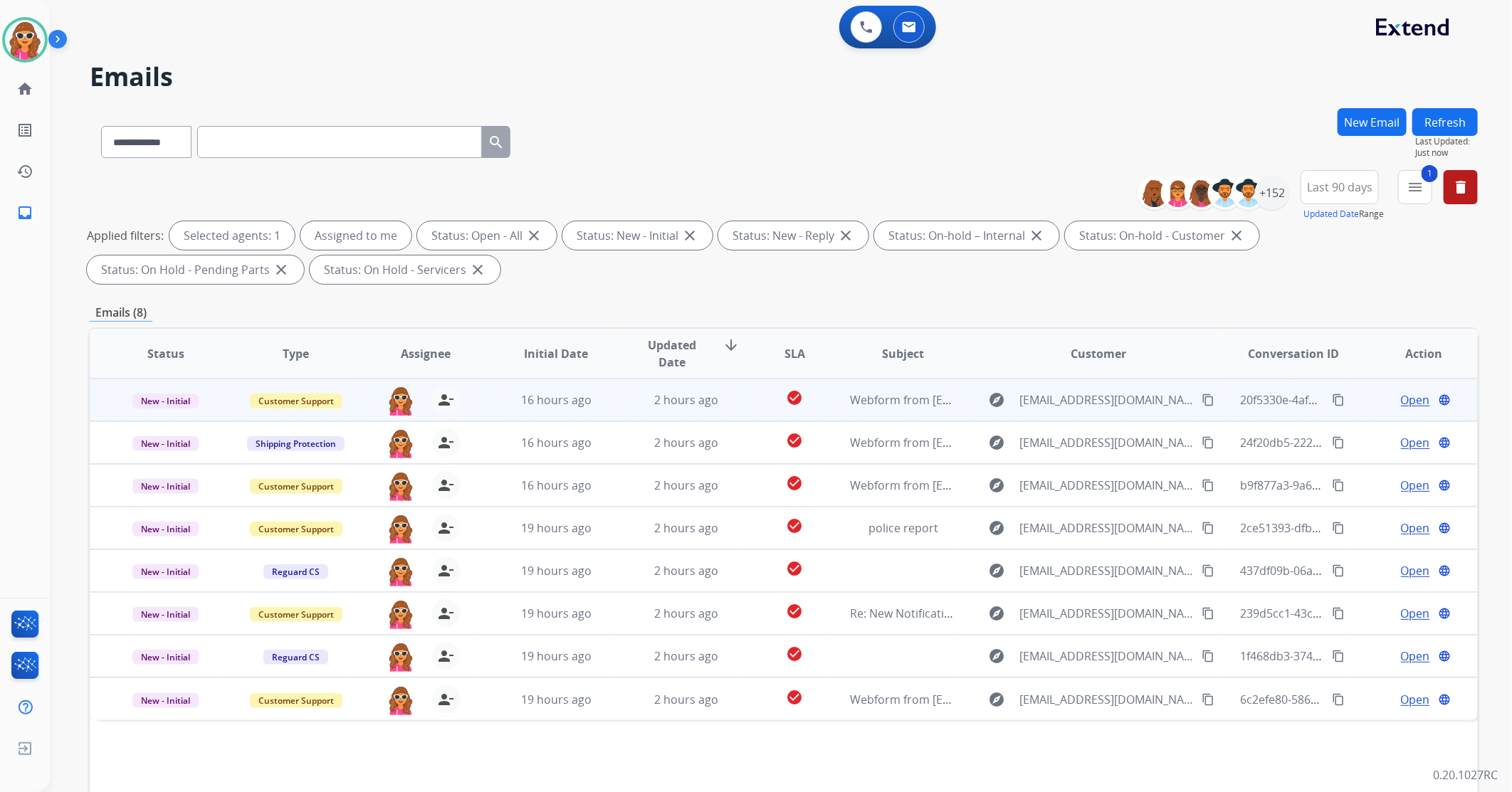
click at [1412, 402] on span "Open" at bounding box center [1416, 400] width 29 height 17
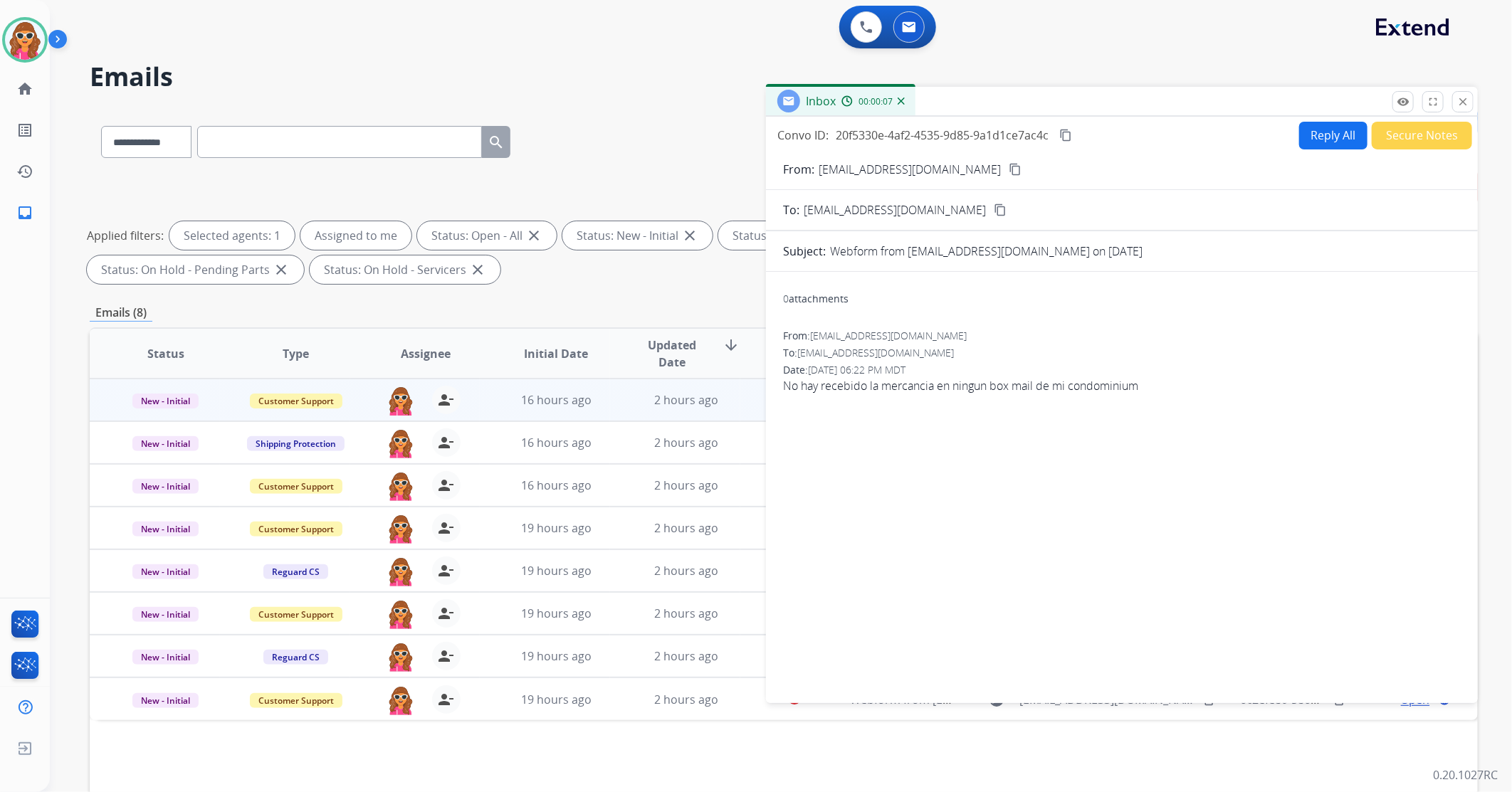
click at [985, 379] on span "No hay recebido la mercancia en ningun box mail de mi condominium" at bounding box center [1122, 386] width 677 height 17
drag, startPoint x: 1160, startPoint y: 387, endPoint x: 767, endPoint y: 400, distance: 393.2
click at [767, 400] on div "0 attachments From: Cinthianinna@icloud.com To: support@extend.com Date: 08/11/…" at bounding box center [1122, 485] width 712 height 403
copy span "No hay recebido la mercancia en ningun box mail de mi condominium"
click at [1009, 168] on mat-icon "content_copy" at bounding box center [1015, 169] width 13 height 13
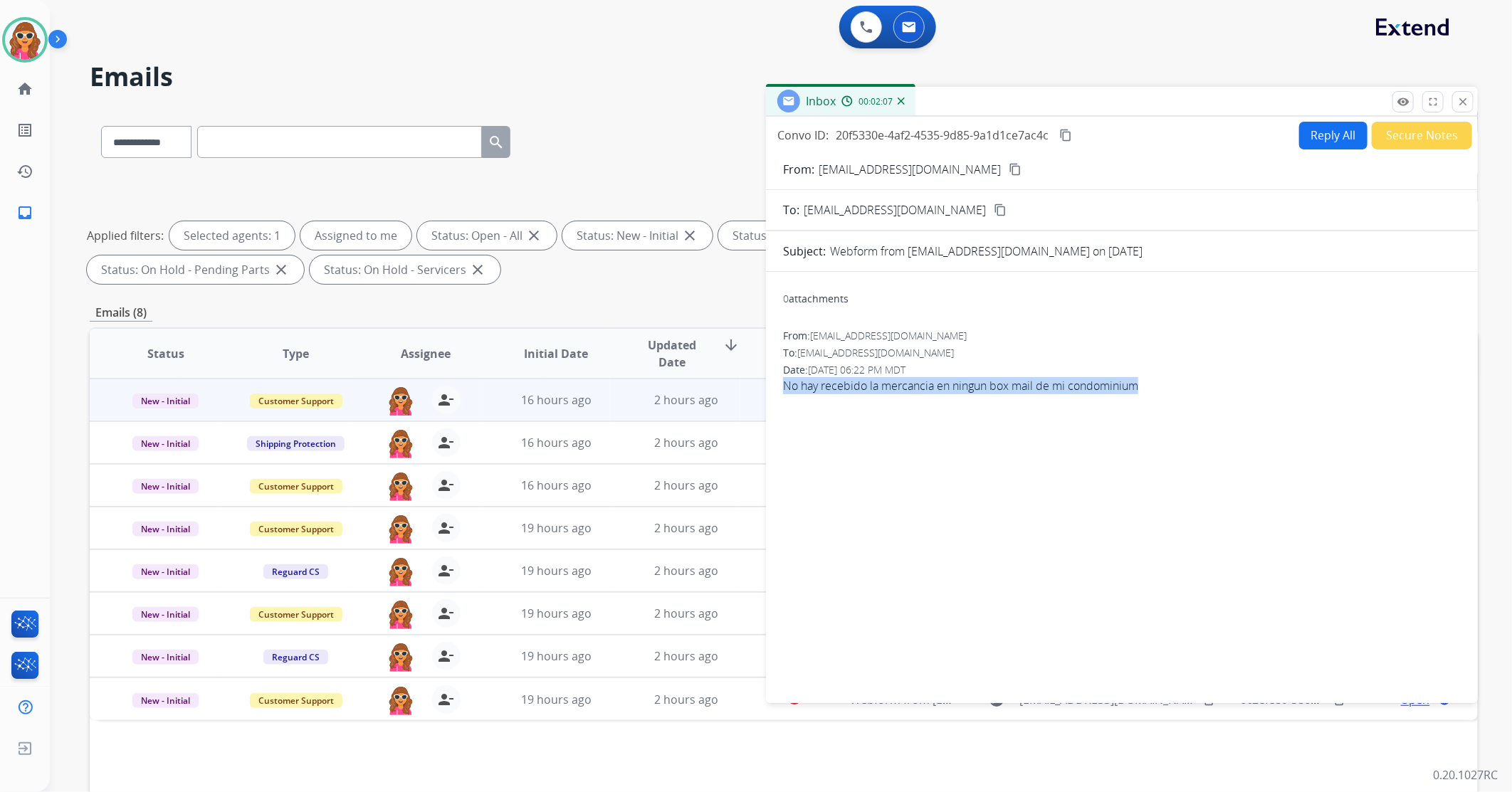
click at [1427, 136] on button "Secure Notes" at bounding box center [1422, 135] width 100 height 28
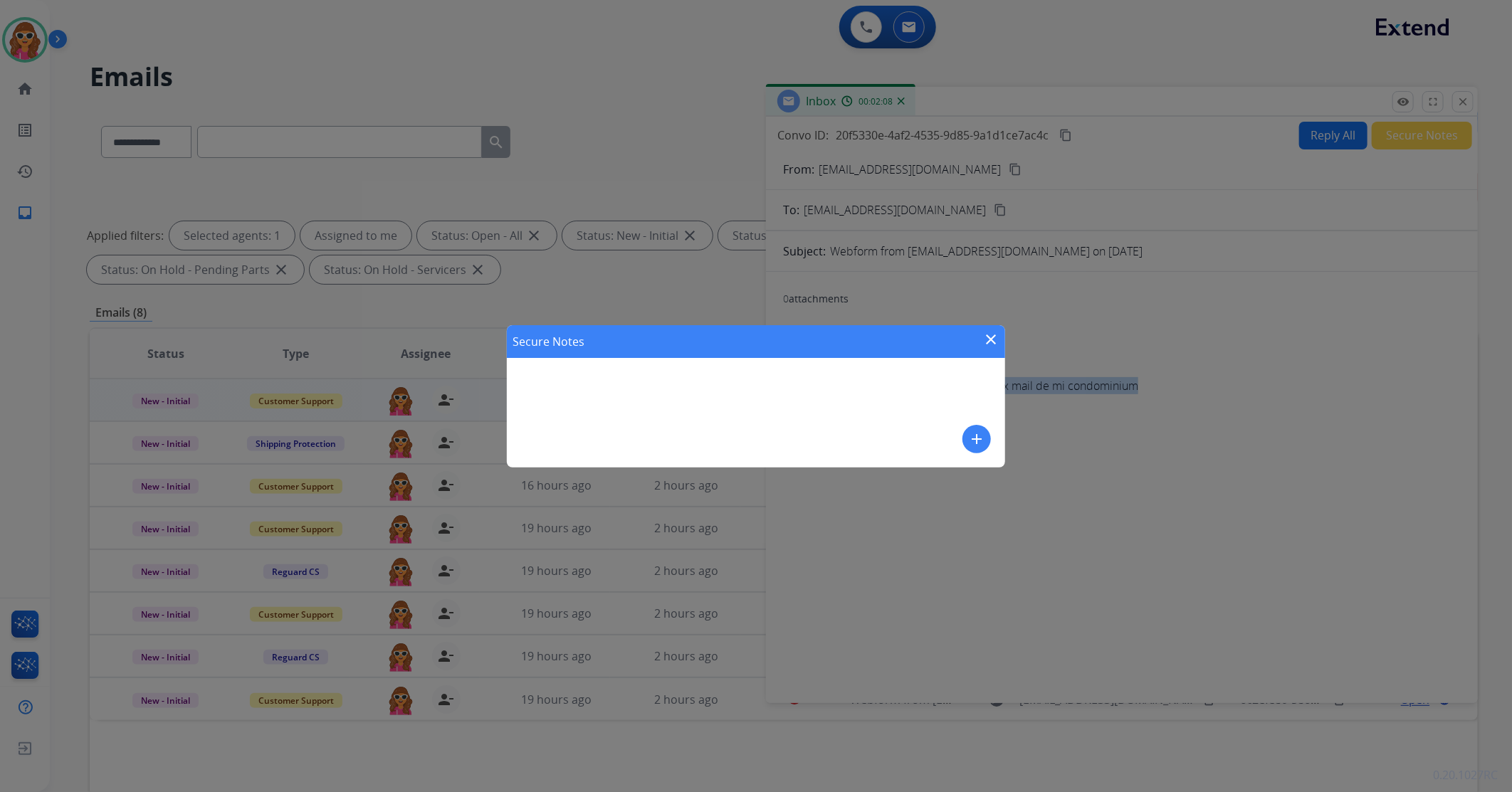
click at [975, 434] on mat-icon "add" at bounding box center [977, 439] width 17 height 17
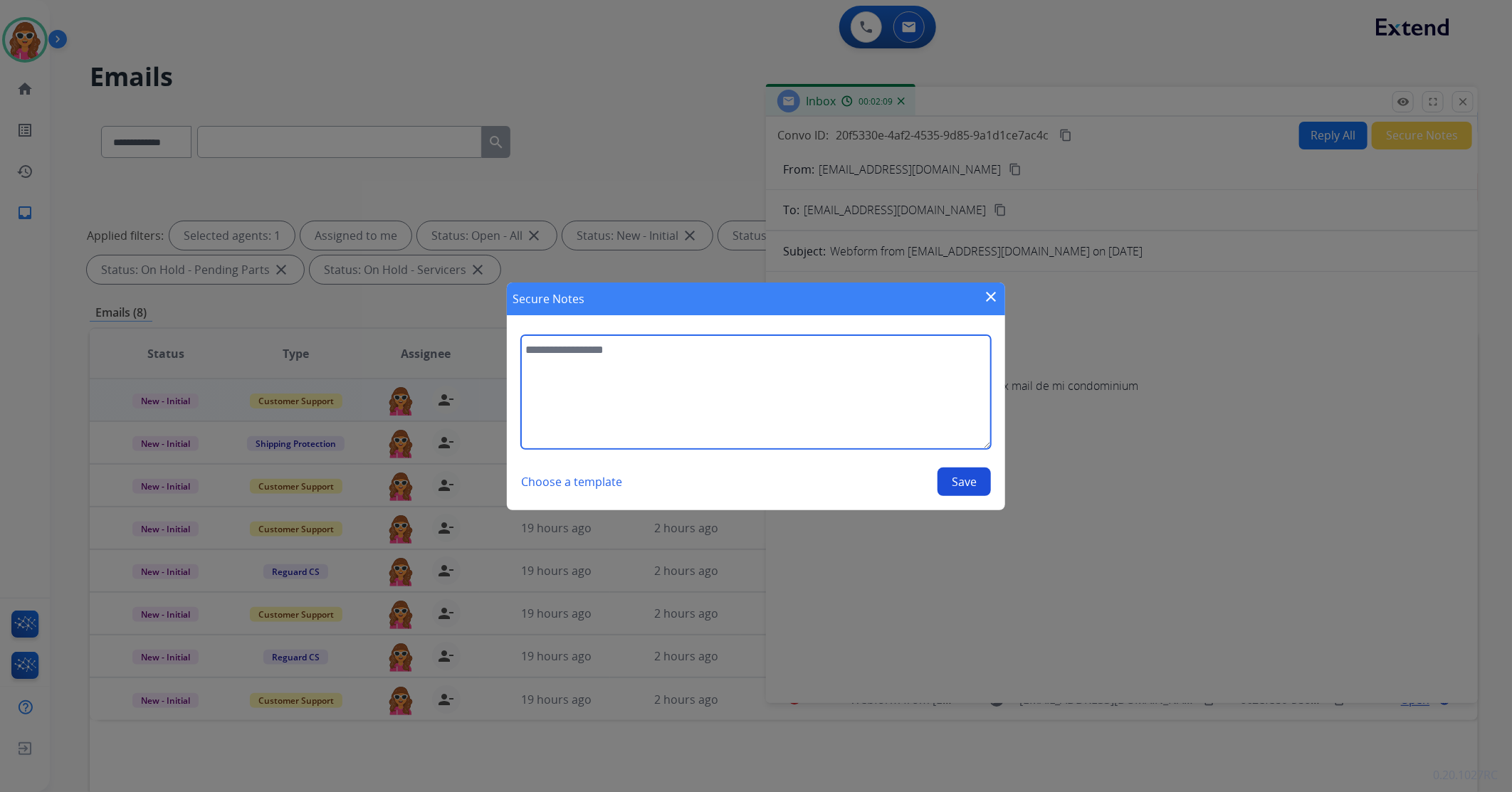
click at [578, 367] on textarea at bounding box center [756, 392] width 469 height 114
type textarea "**********"
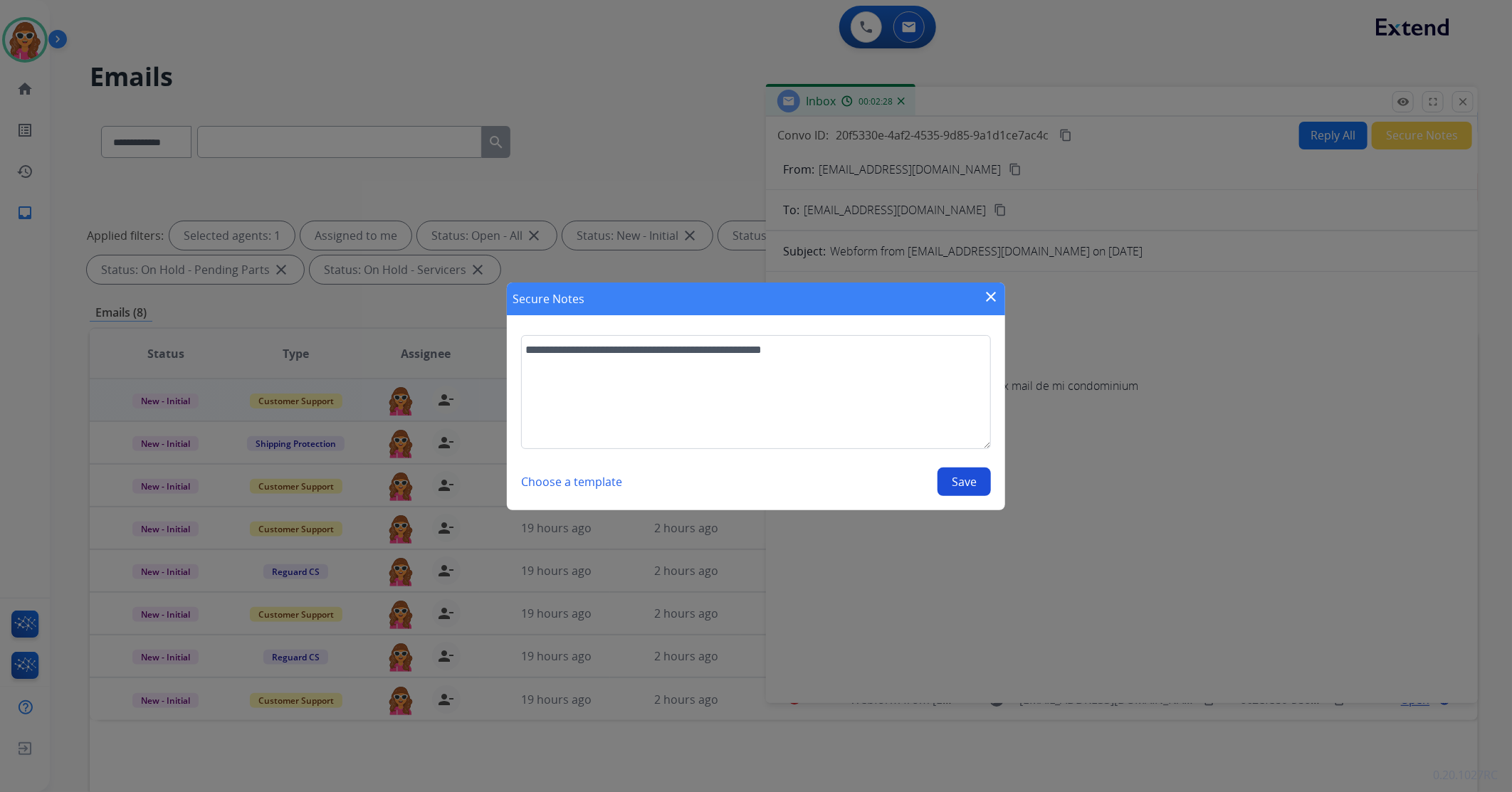
click at [978, 481] on button "Save" at bounding box center [964, 482] width 54 height 28
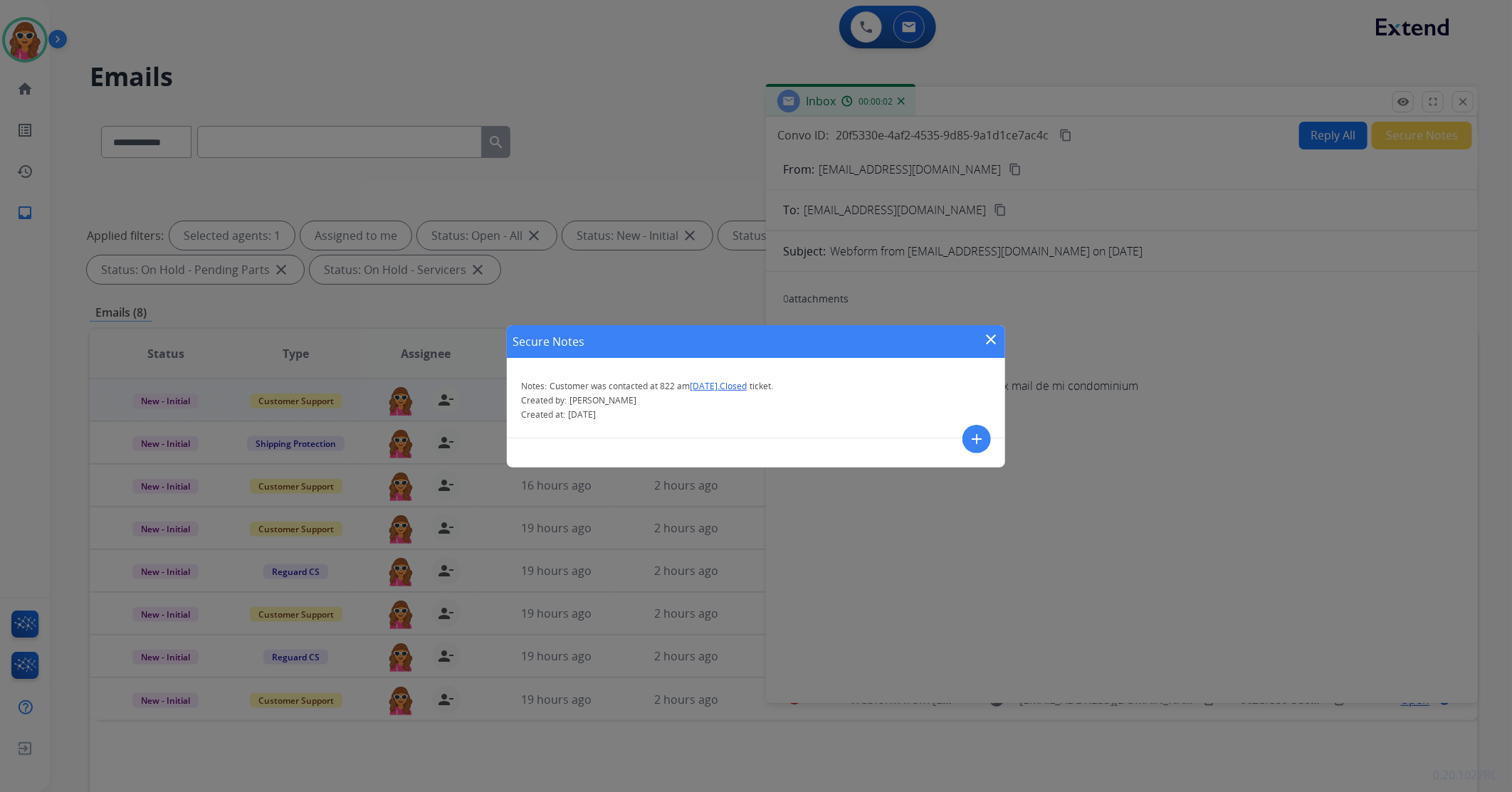
click at [993, 337] on mat-icon "close" at bounding box center [991, 340] width 17 height 17
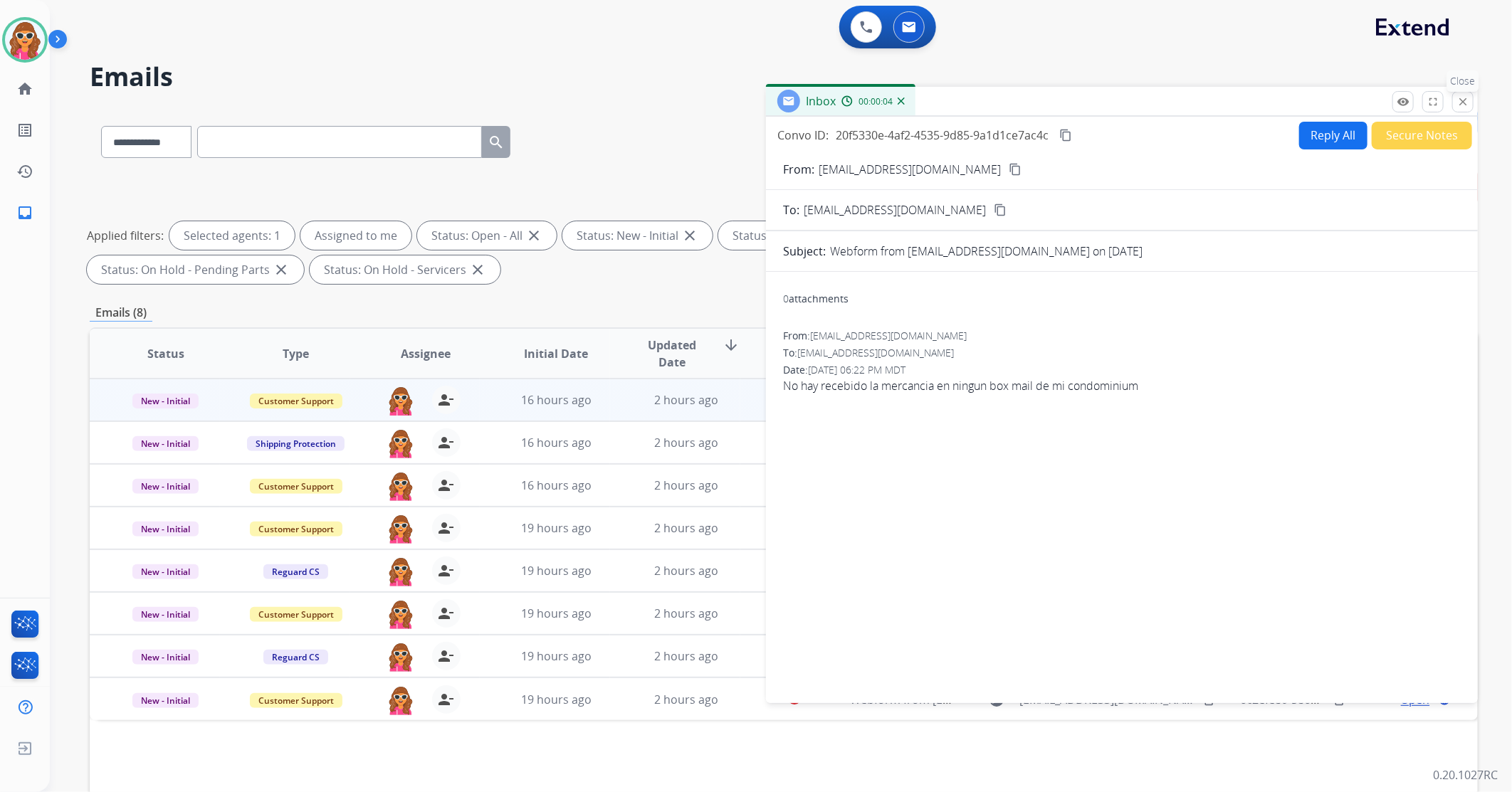
click at [1461, 104] on mat-icon "close" at bounding box center [1463, 102] width 13 height 13
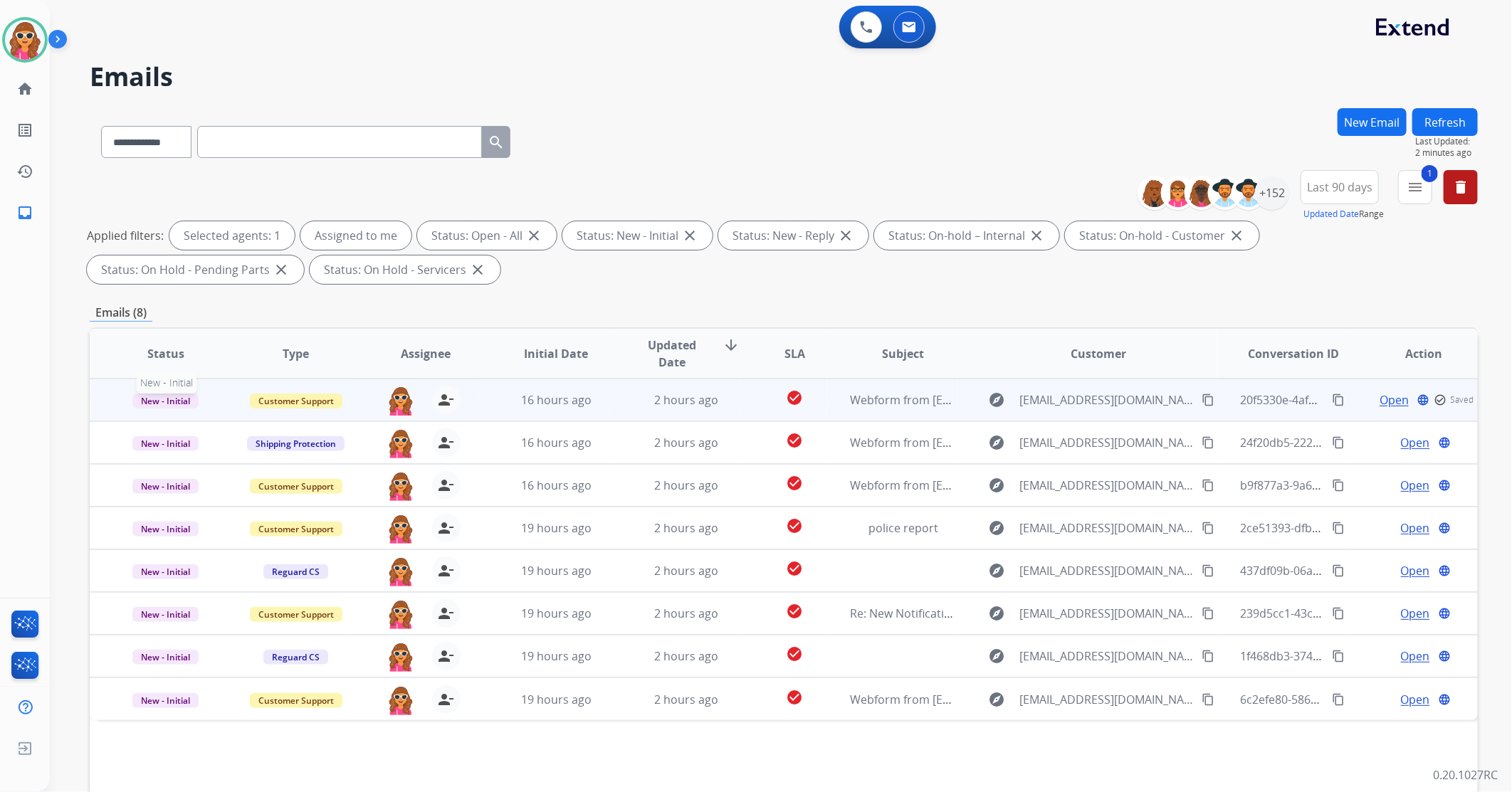
click at [172, 399] on span "New - Initial" at bounding box center [166, 401] width 66 height 15
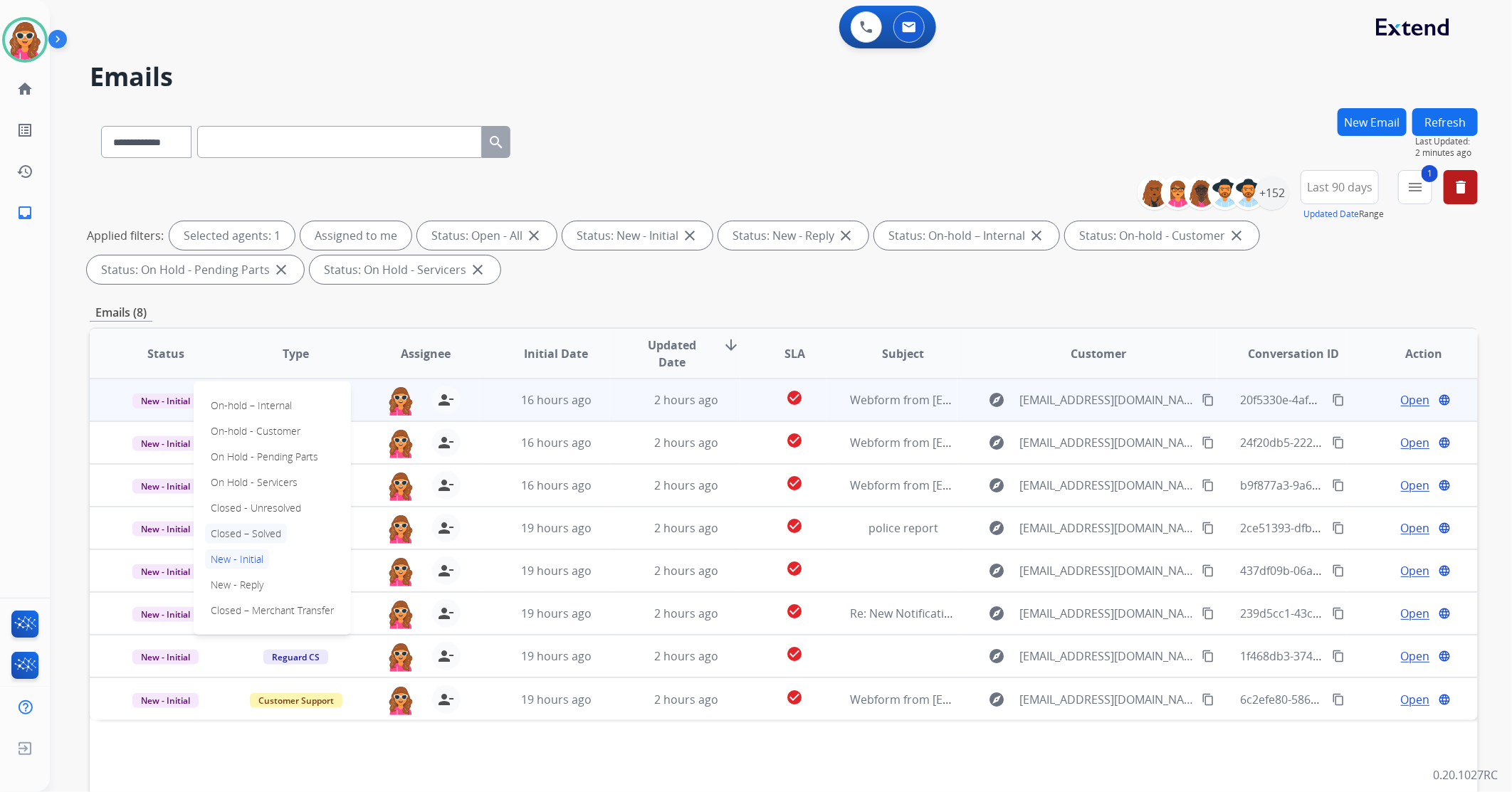
click at [263, 528] on p "Closed – Solved" at bounding box center [246, 534] width 82 height 20
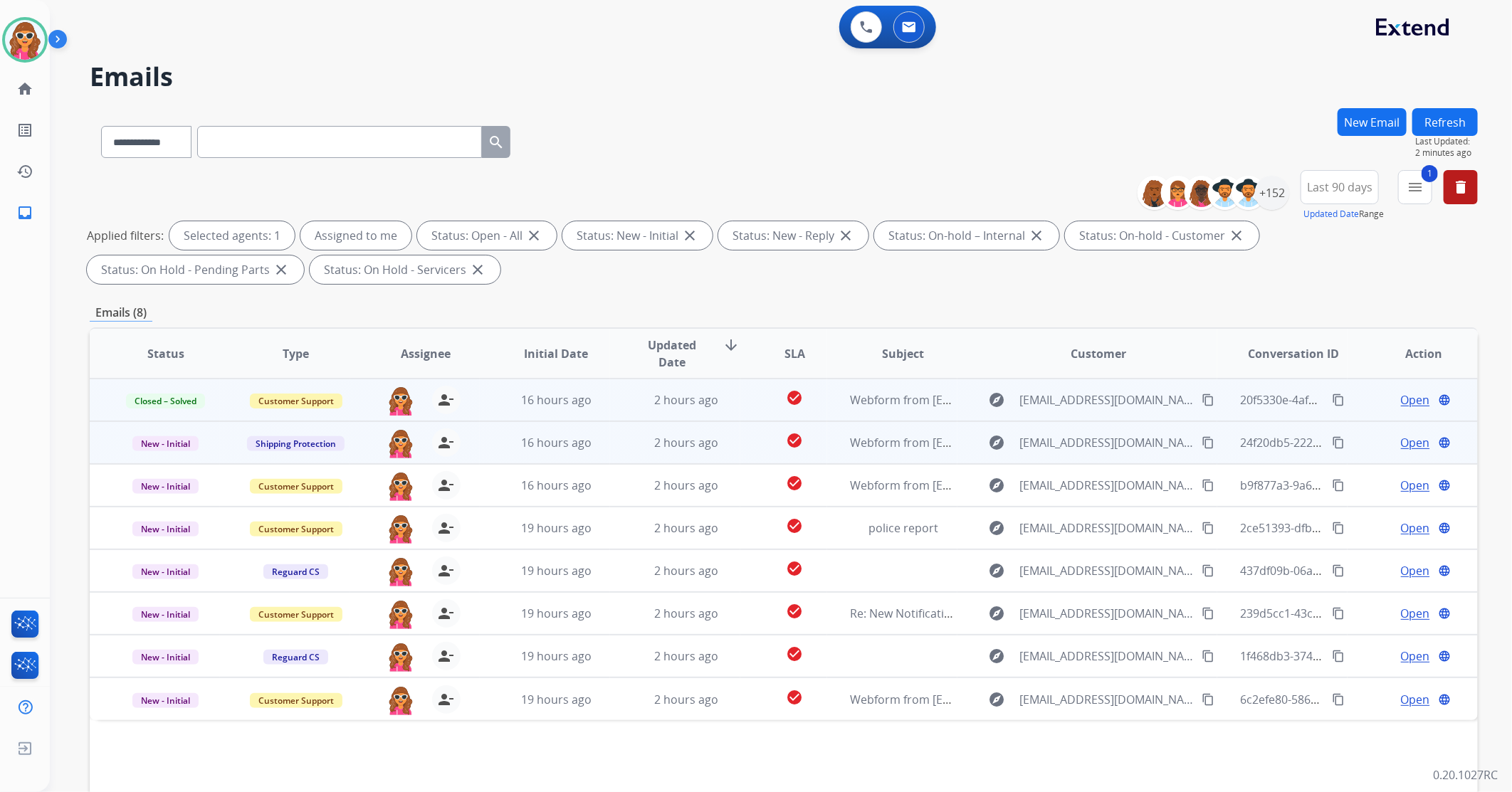
click at [1401, 445] on span "Open" at bounding box center [1416, 443] width 29 height 17
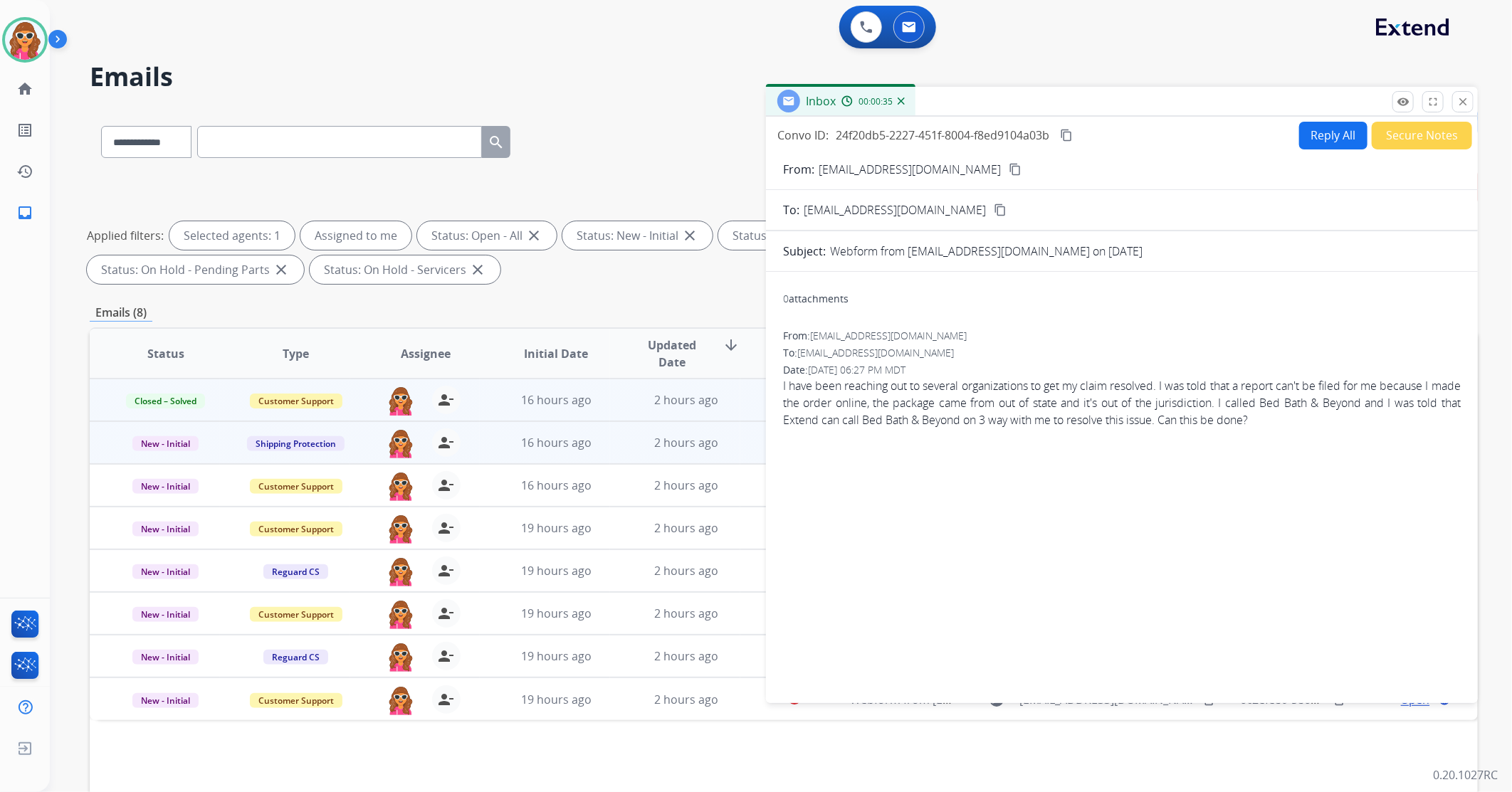
click at [1007, 161] on button "content_copy" at bounding box center [1016, 170] width 17 height 17
click at [1009, 172] on mat-icon "content_copy" at bounding box center [1015, 169] width 13 height 13
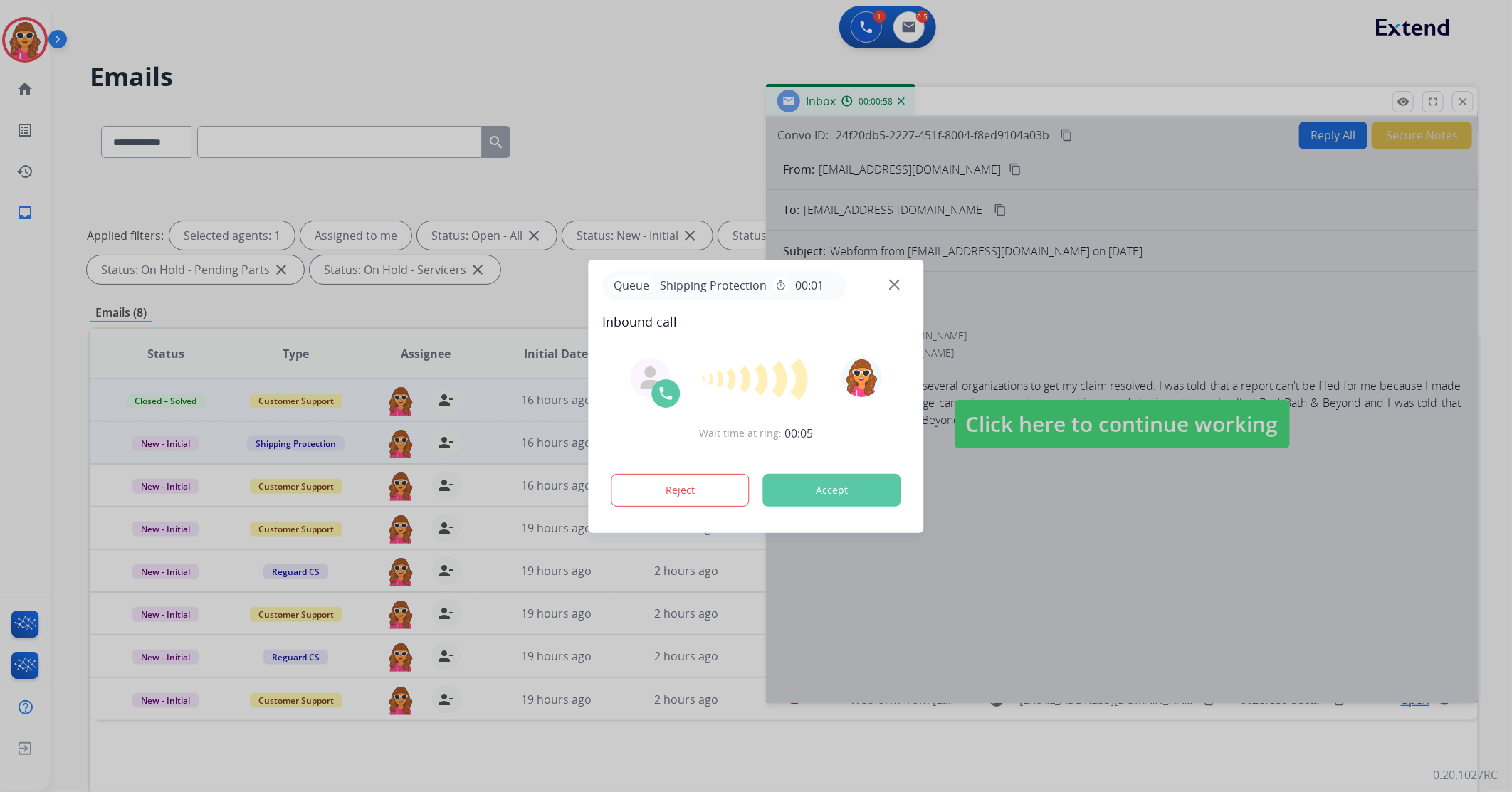
click at [813, 488] on button "Accept" at bounding box center [832, 490] width 138 height 32
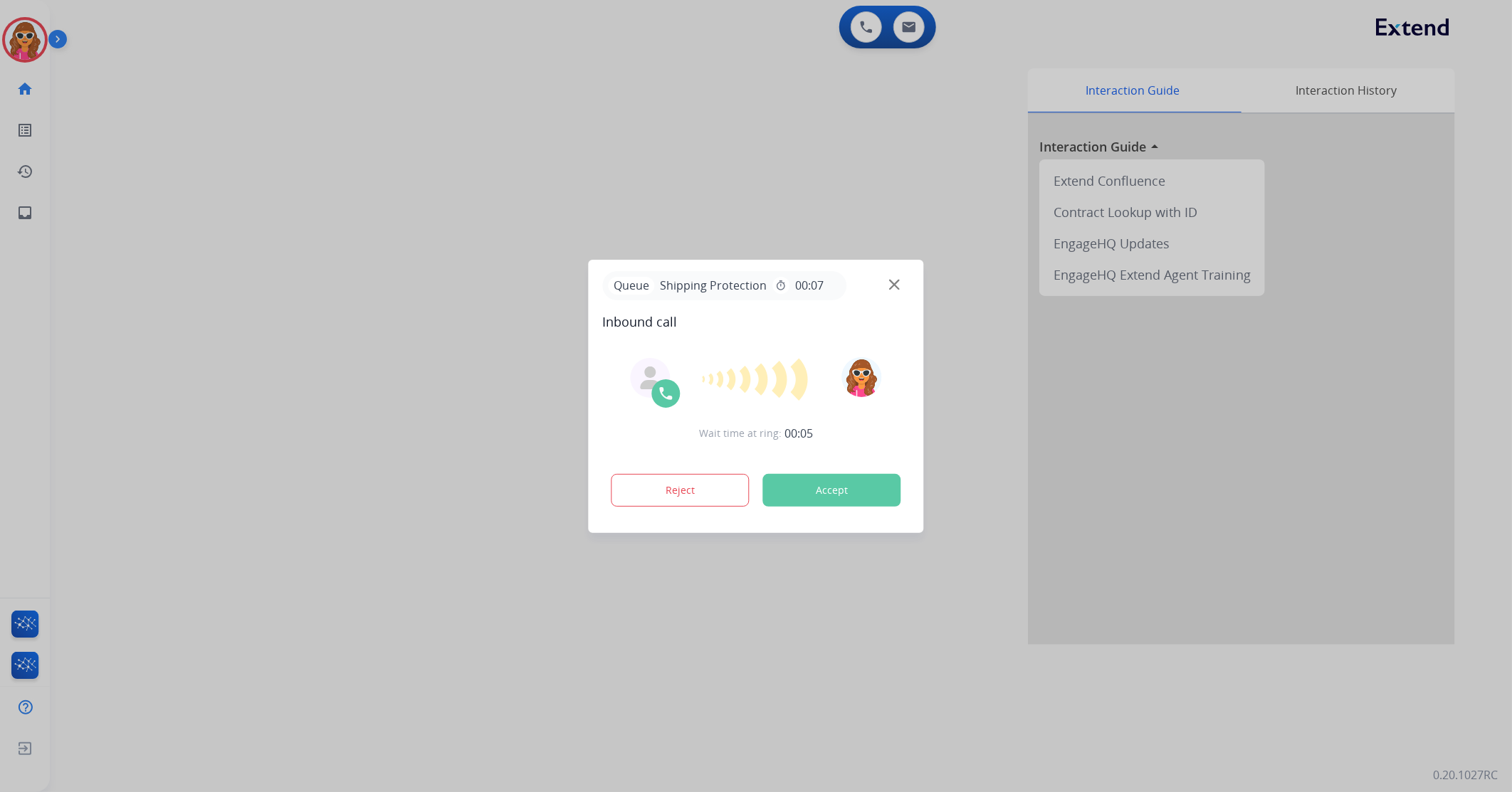
click at [873, 498] on button "Accept" at bounding box center [832, 490] width 138 height 32
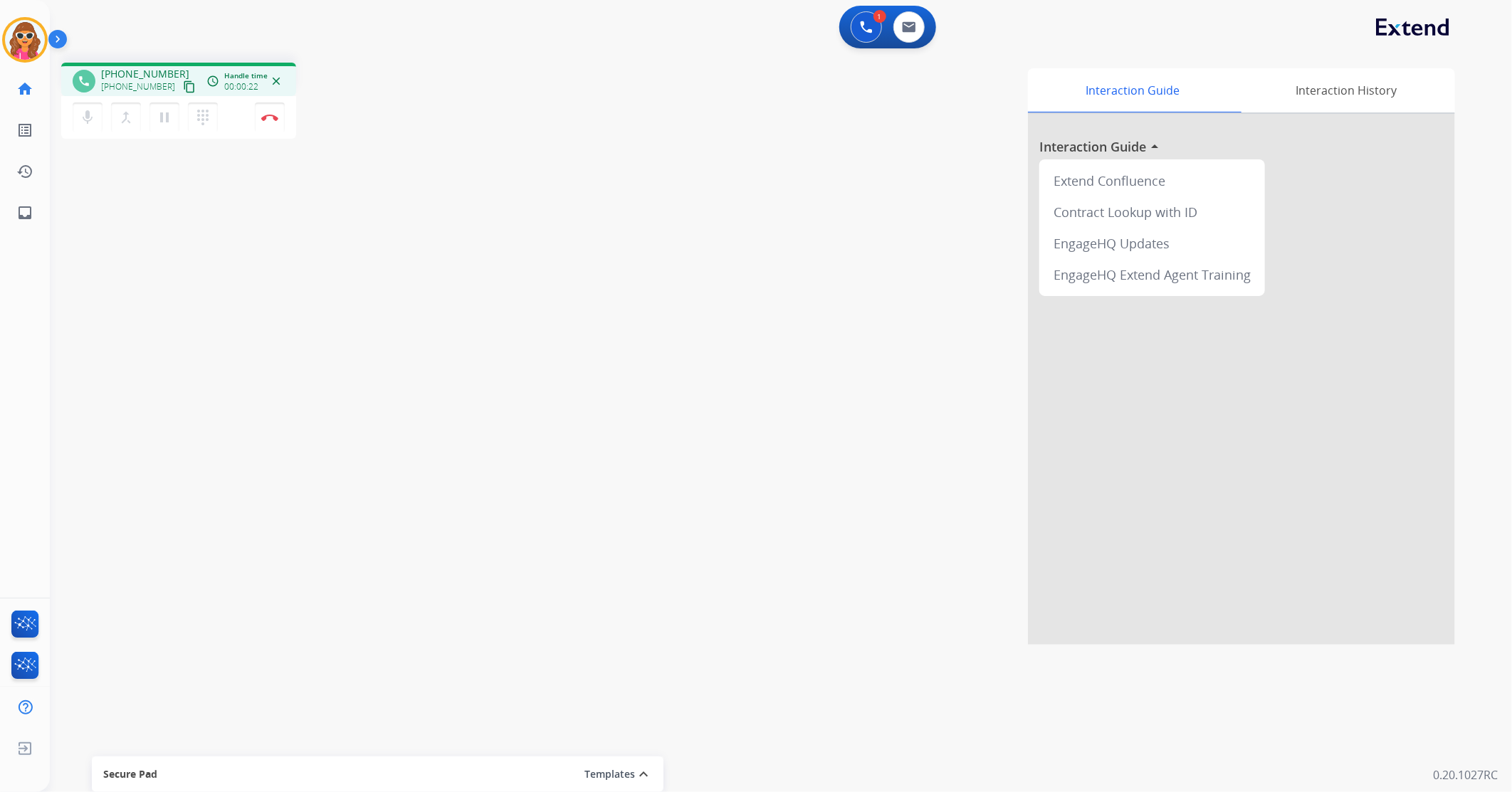
click at [183, 82] on mat-icon "content_copy" at bounding box center [189, 87] width 13 height 13
click at [269, 118] on img at bounding box center [270, 117] width 17 height 7
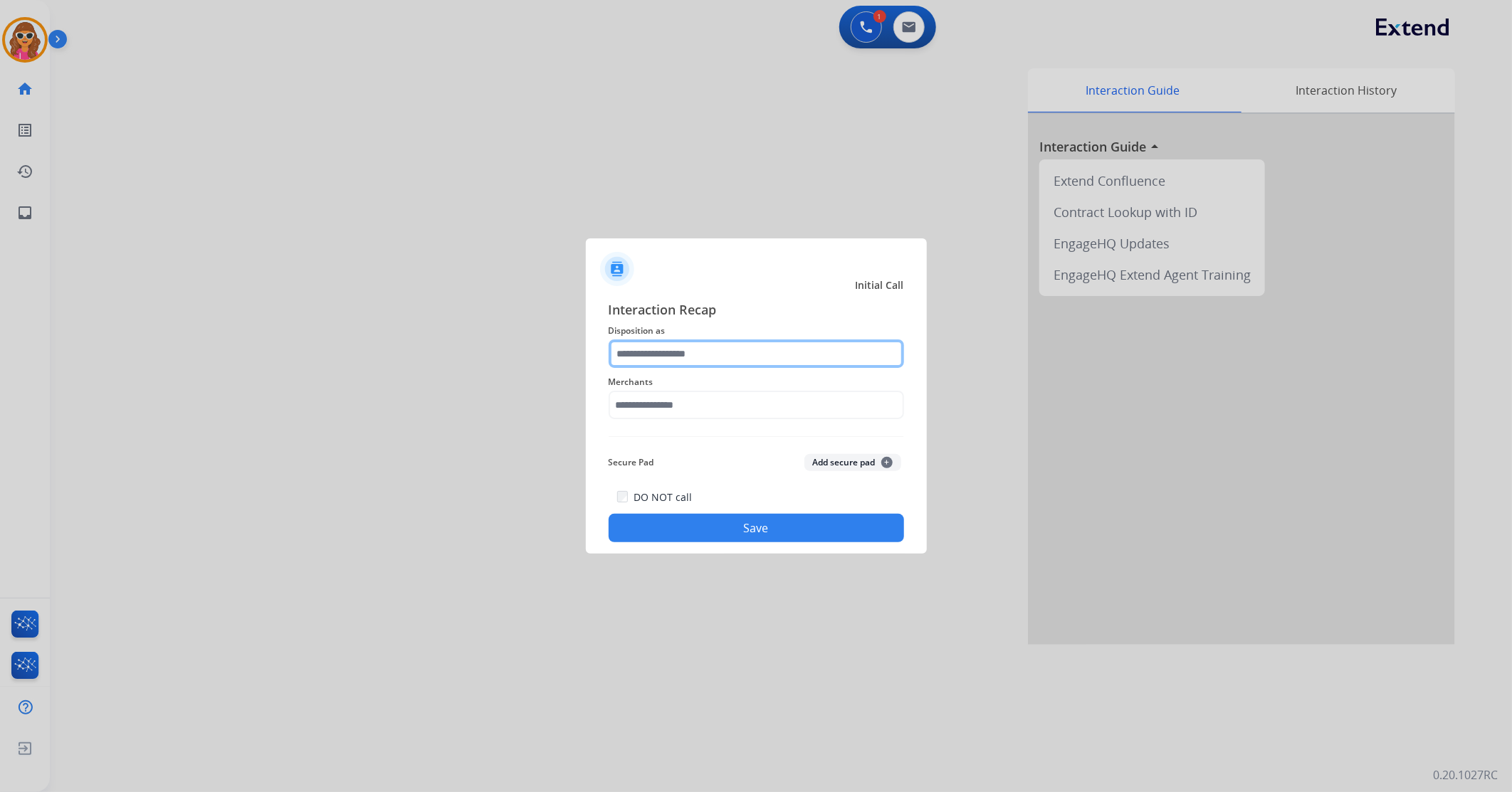
click at [810, 355] on input "text" at bounding box center [756, 354] width 296 height 28
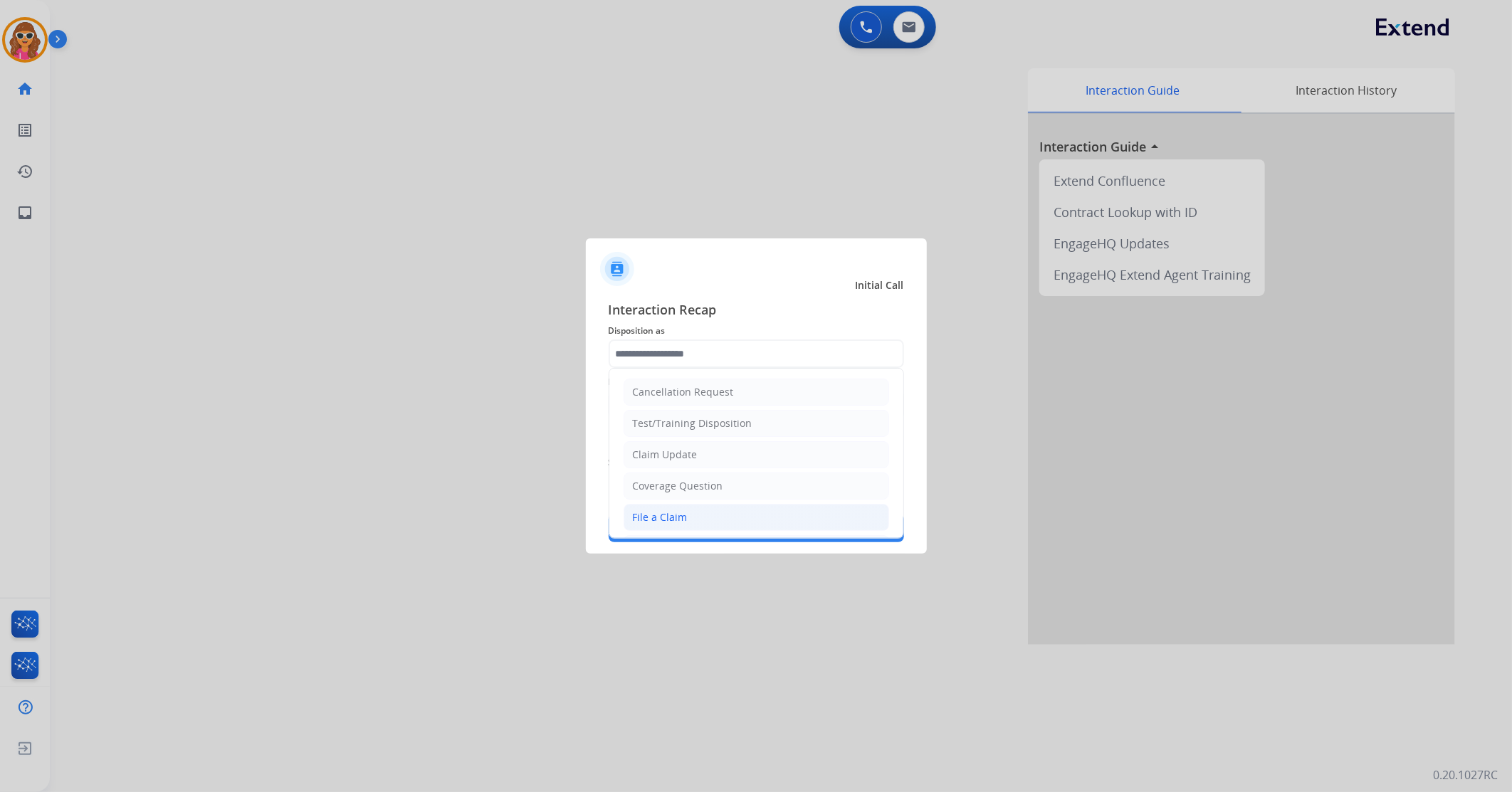
click at [667, 522] on div "File a Claim" at bounding box center [660, 518] width 55 height 14
type input "**********"
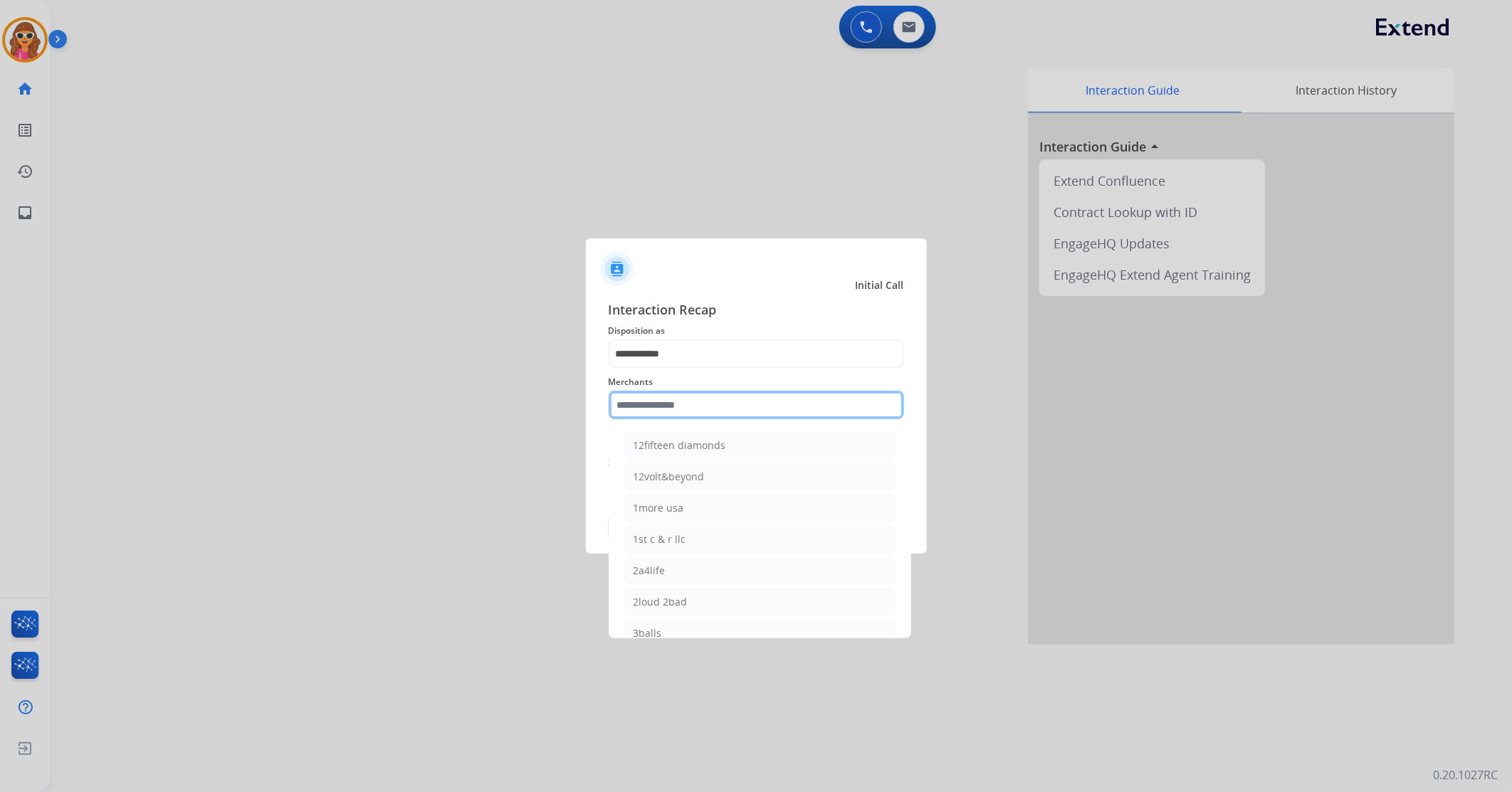
click at [642, 410] on input "text" at bounding box center [756, 405] width 296 height 28
click at [695, 426] on div "[DOMAIN_NAME]" at bounding box center [675, 429] width 82 height 14
type input "**********"
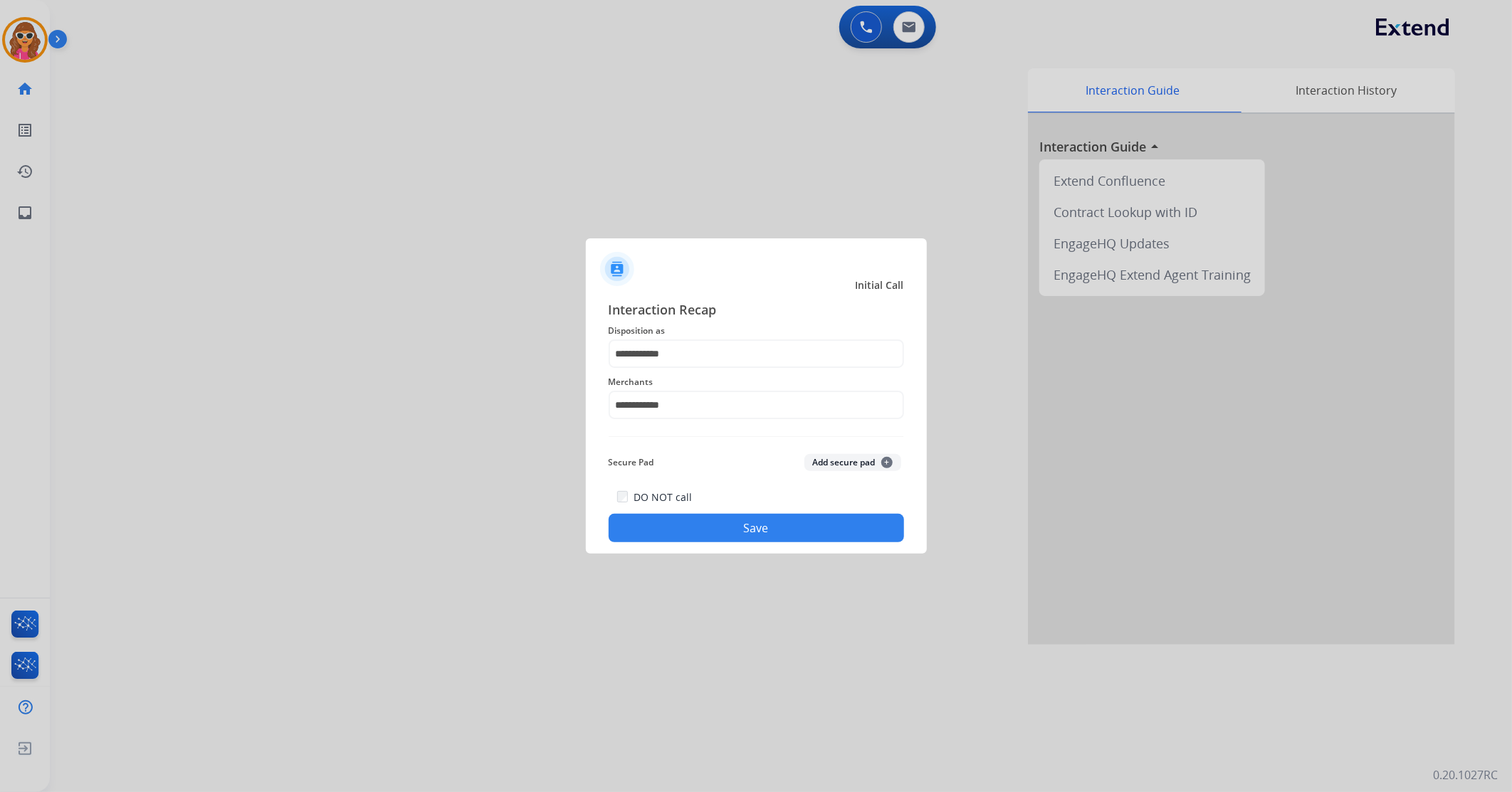
click at [723, 534] on button "Save" at bounding box center [756, 528] width 296 height 28
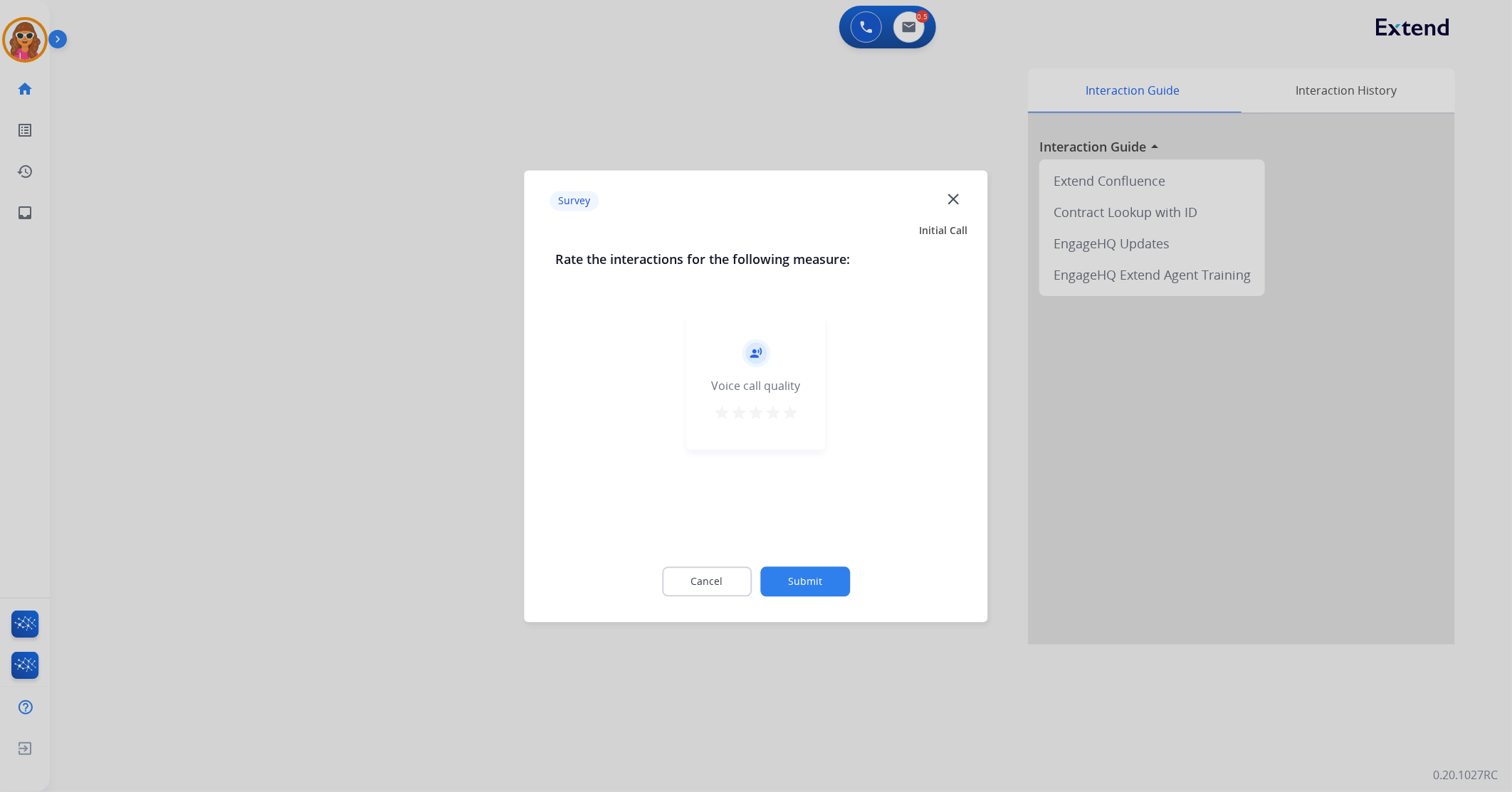
drag, startPoint x: 790, startPoint y: 410, endPoint x: 800, endPoint y: 448, distance: 39.3
click at [791, 413] on mat-icon "star" at bounding box center [790, 413] width 17 height 17
click at [807, 577] on button "Submit" at bounding box center [805, 582] width 89 height 30
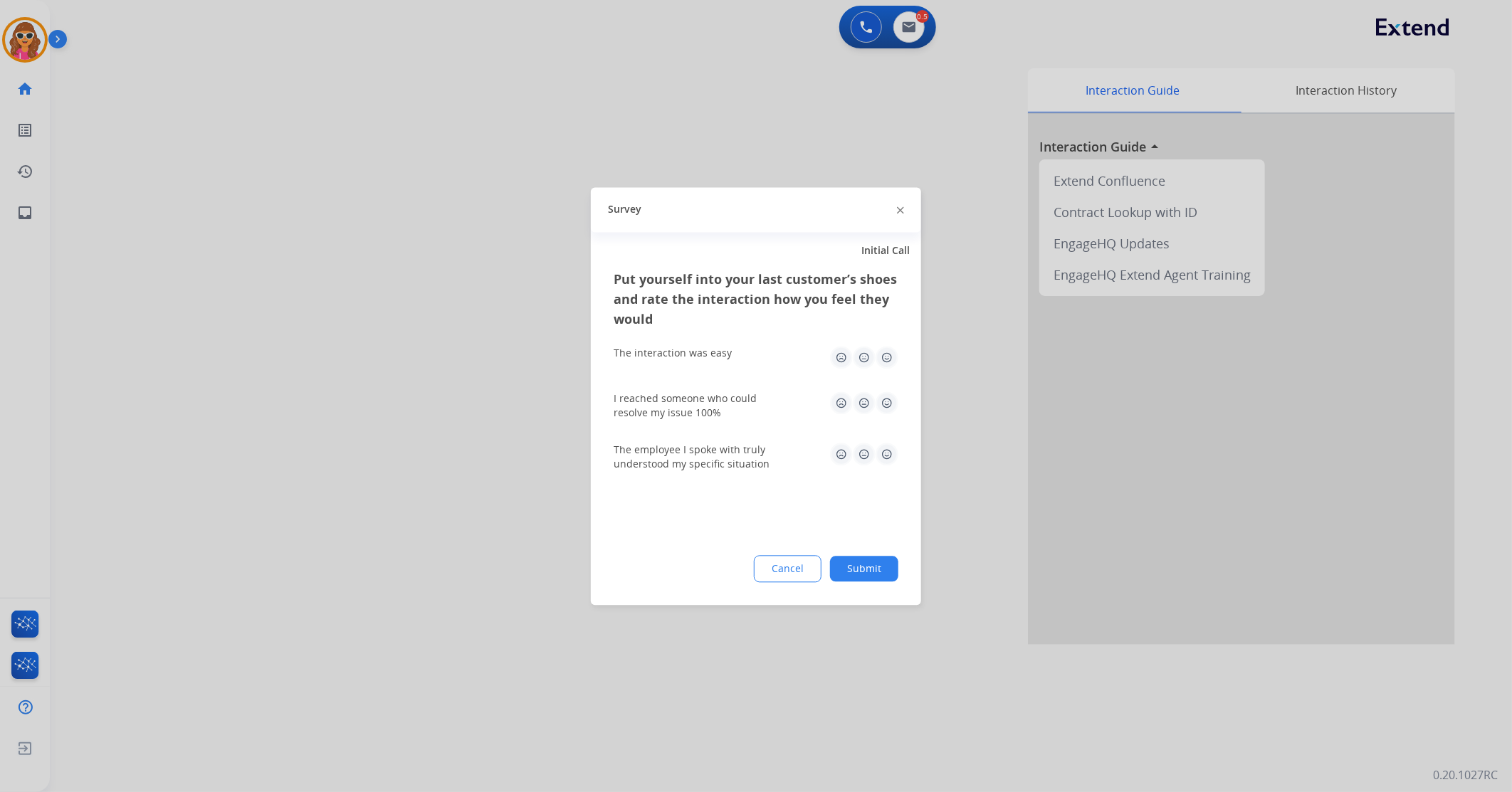
click at [885, 362] on img at bounding box center [887, 357] width 23 height 23
click at [888, 456] on img at bounding box center [887, 454] width 23 height 23
click at [874, 575] on button "Submit" at bounding box center [864, 568] width 68 height 25
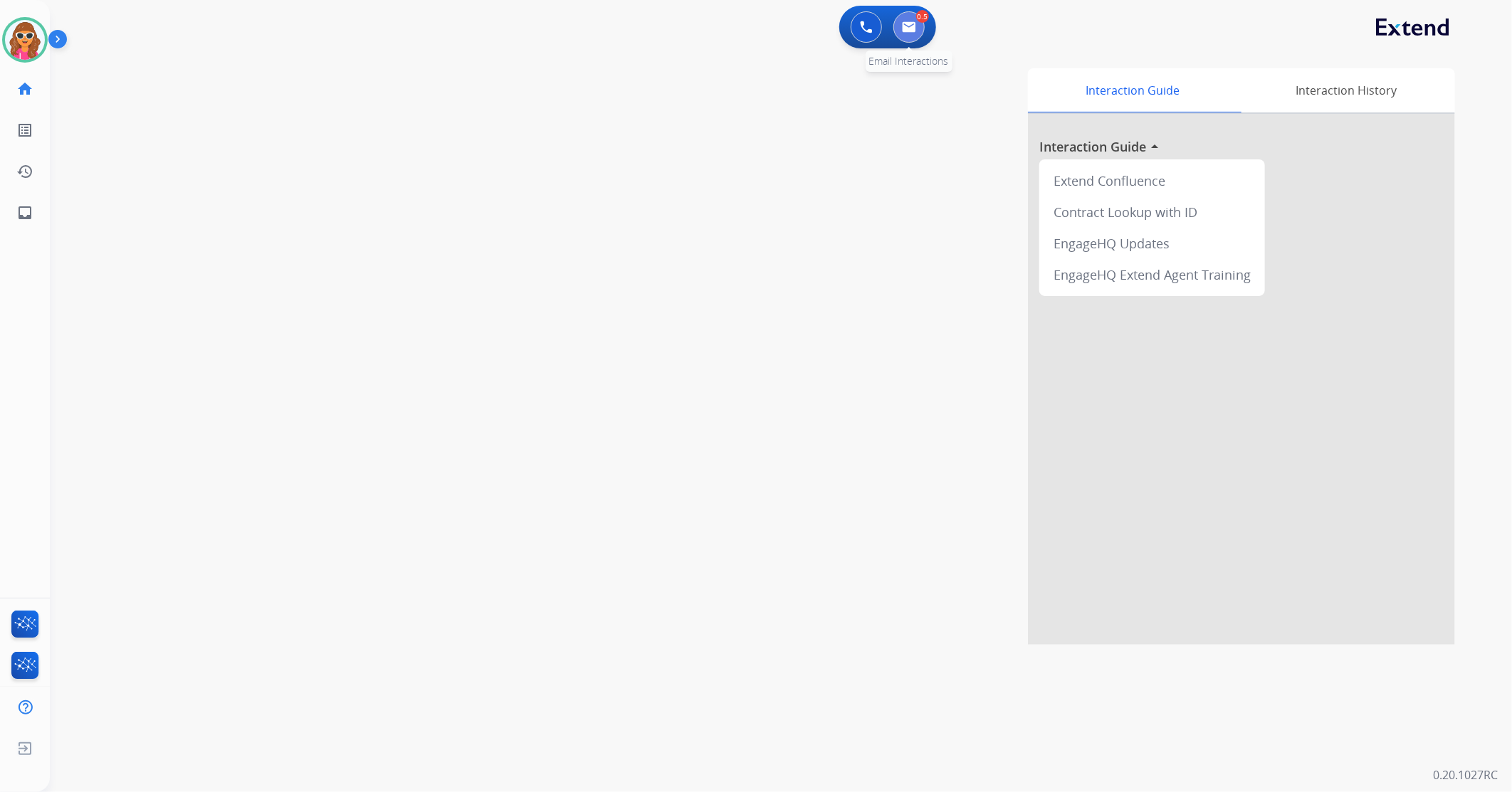
click at [914, 32] on img at bounding box center [909, 27] width 14 height 11
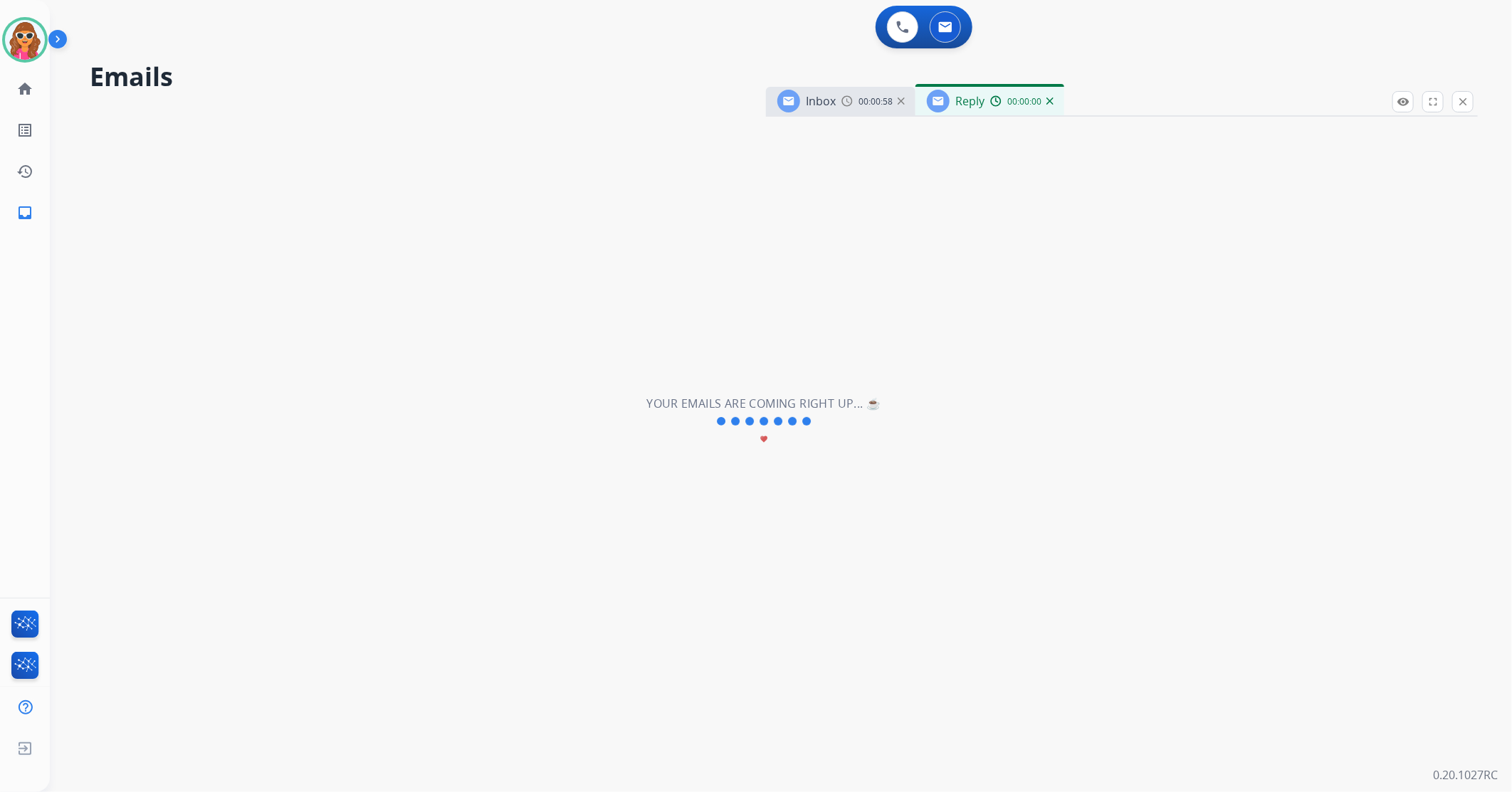
select select "**********"
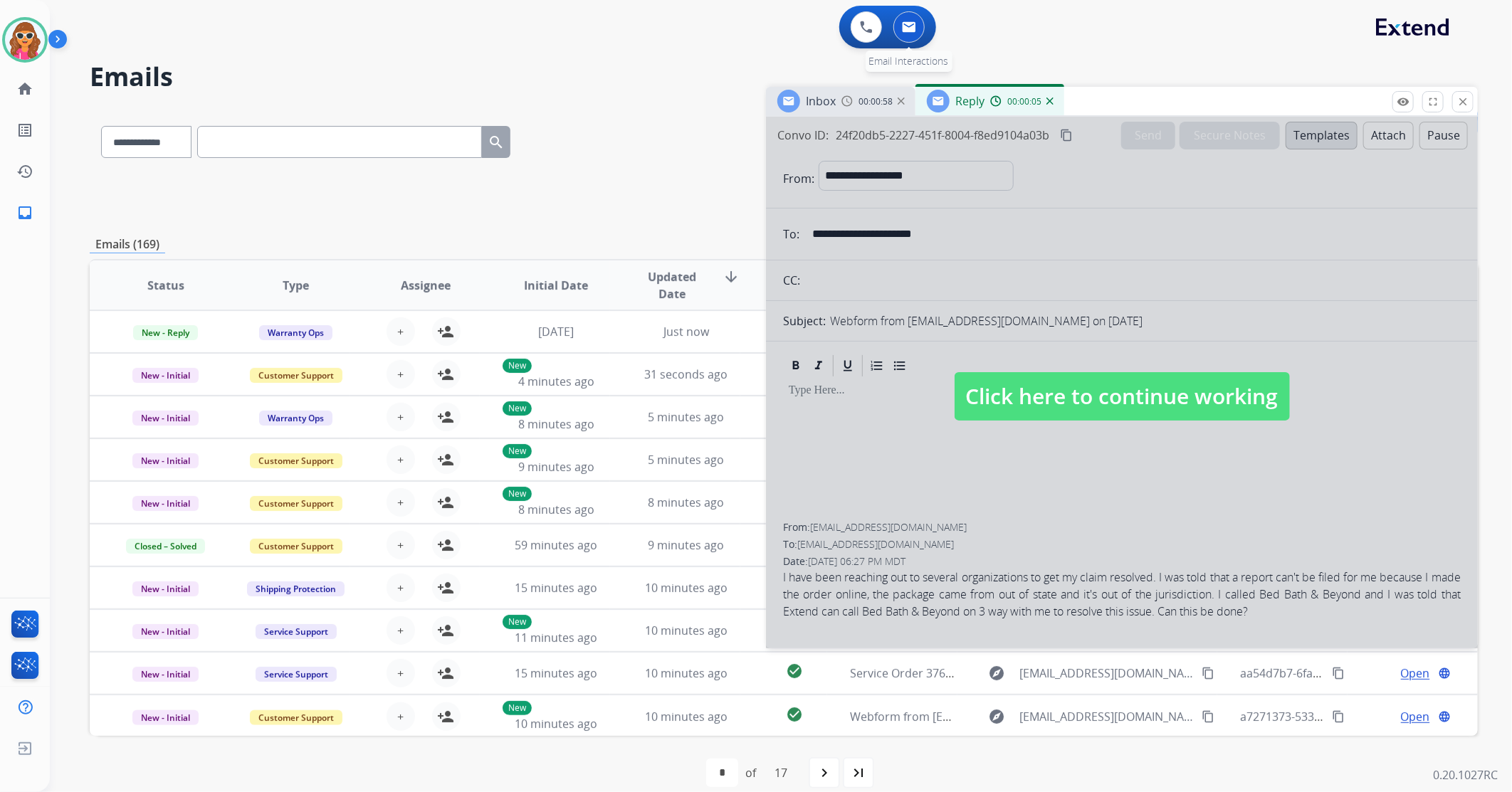
click at [908, 32] on button at bounding box center [909, 27] width 32 height 32
click at [1144, 398] on span "Click here to continue working" at bounding box center [1122, 396] width 335 height 48
select select
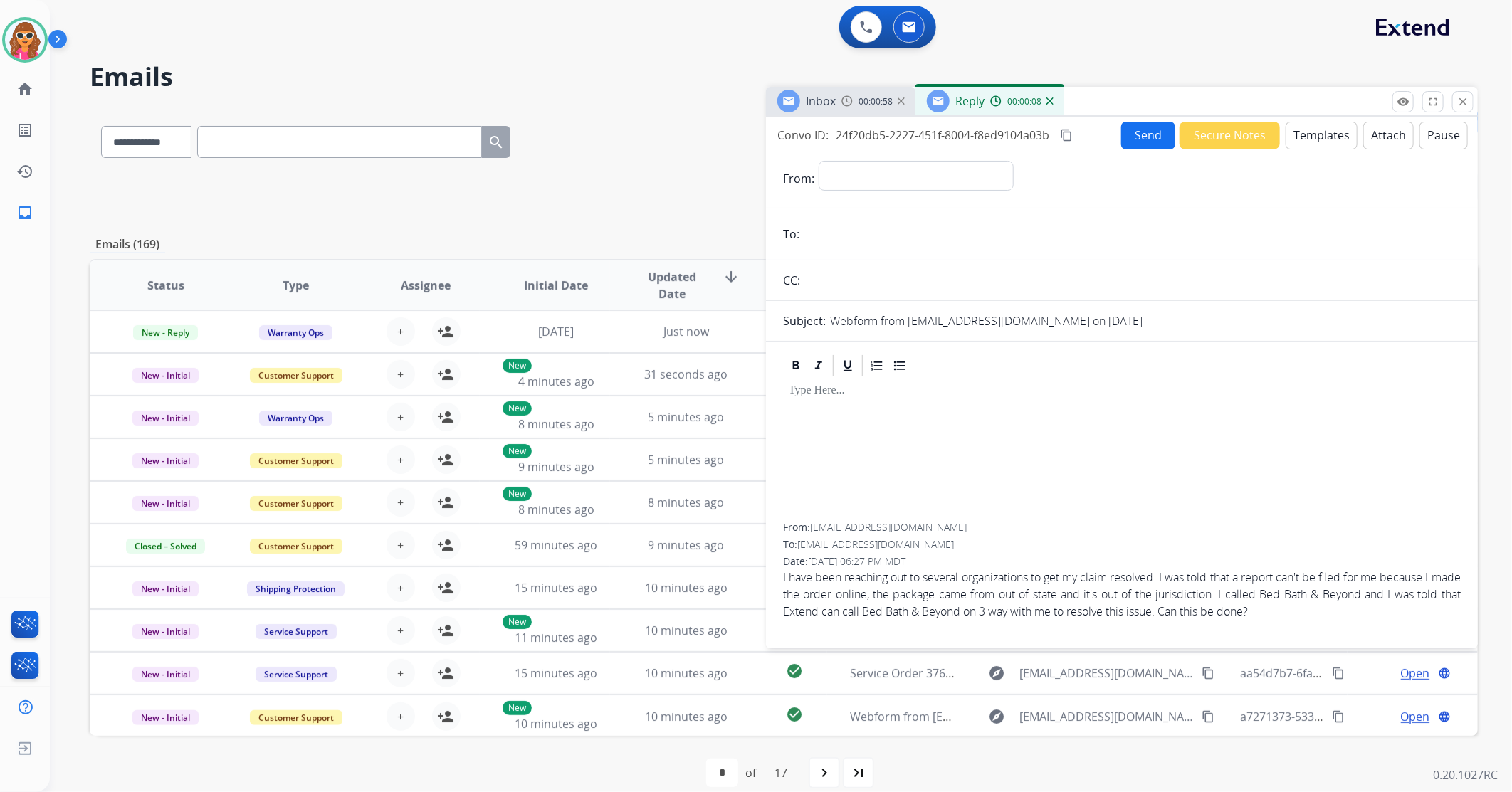
scroll to position [17, 0]
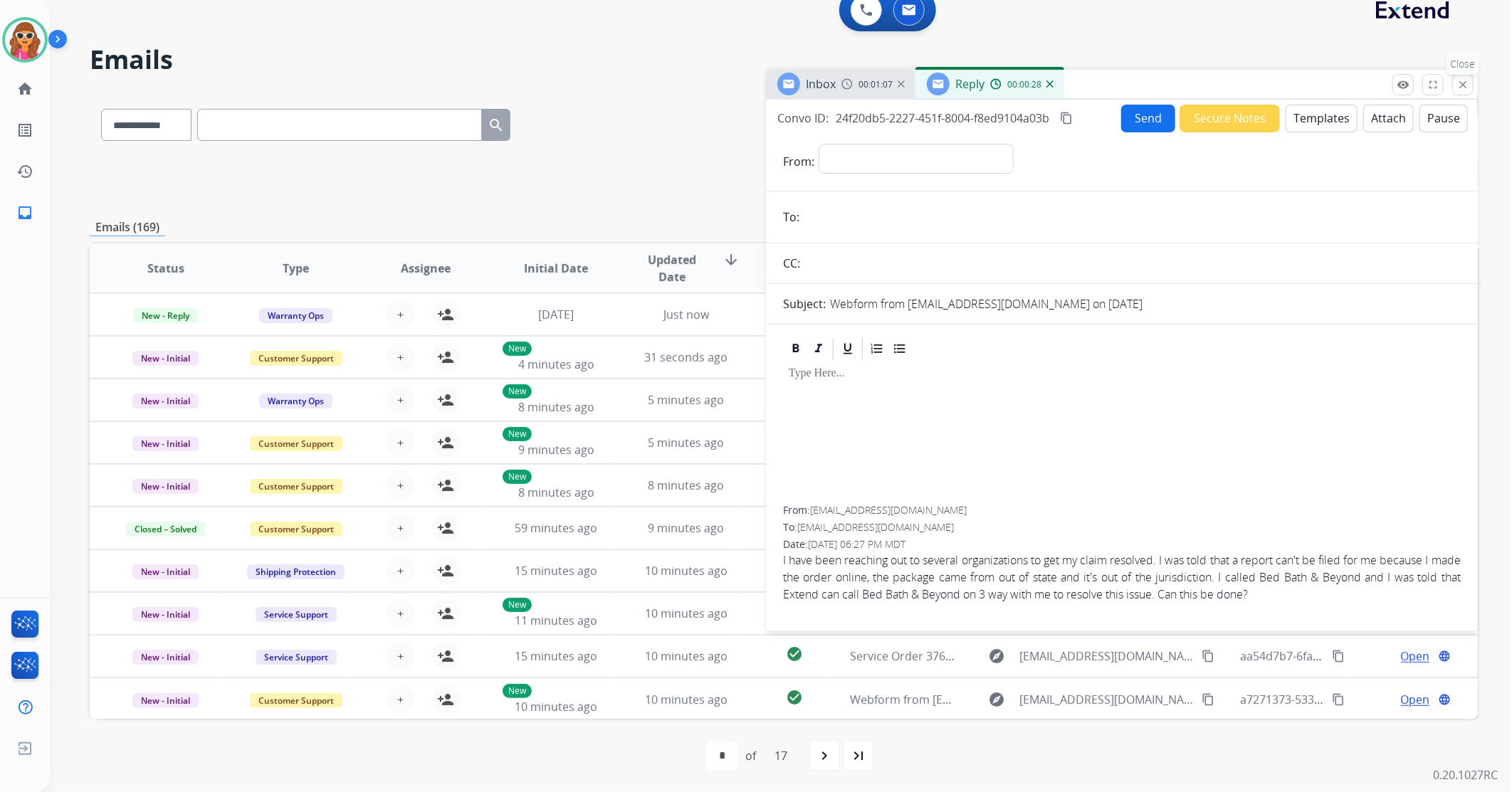
click at [1461, 82] on mat-icon "close" at bounding box center [1463, 85] width 13 height 13
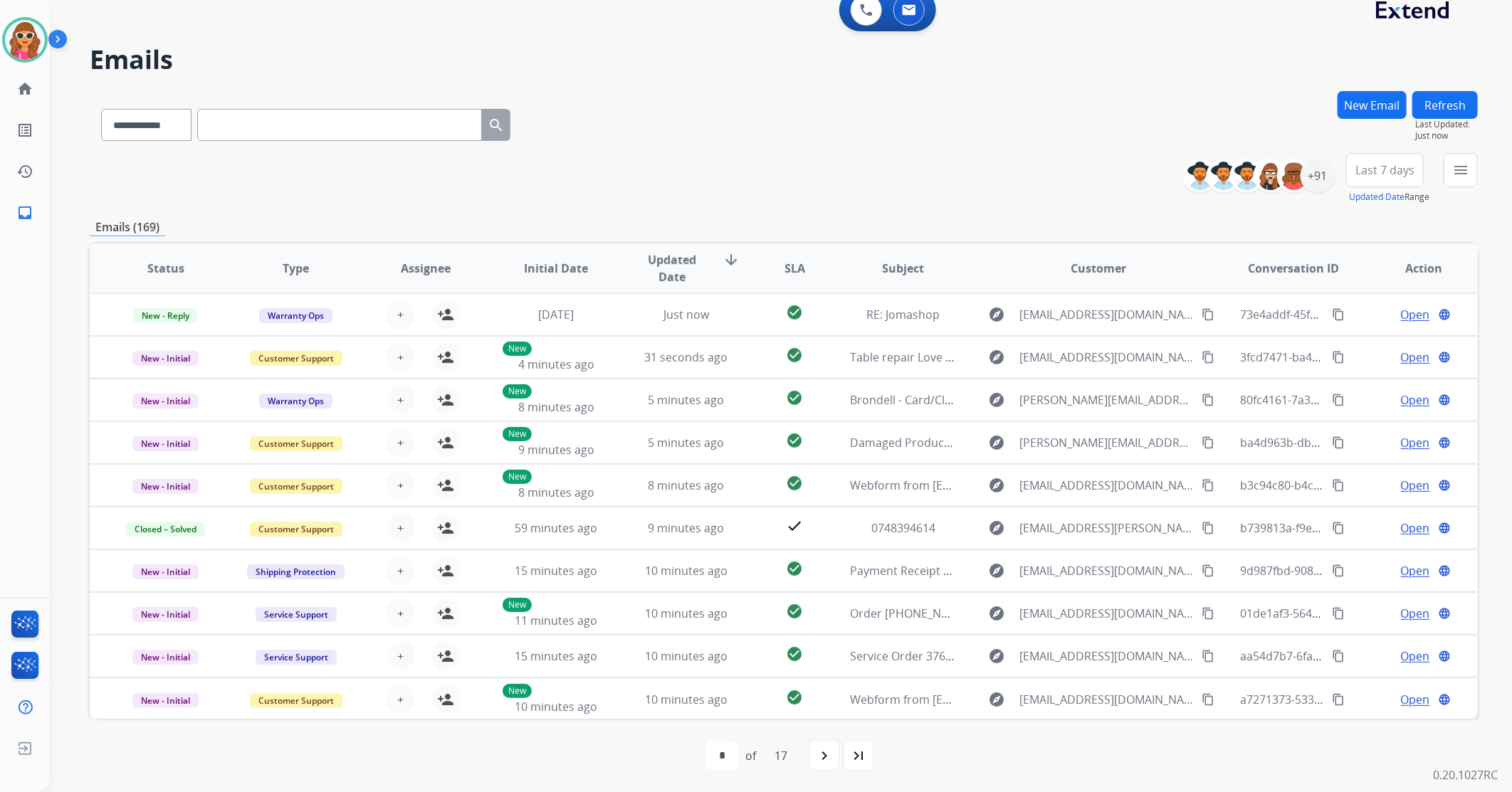
click at [1393, 107] on button "New Email" at bounding box center [1371, 104] width 69 height 28
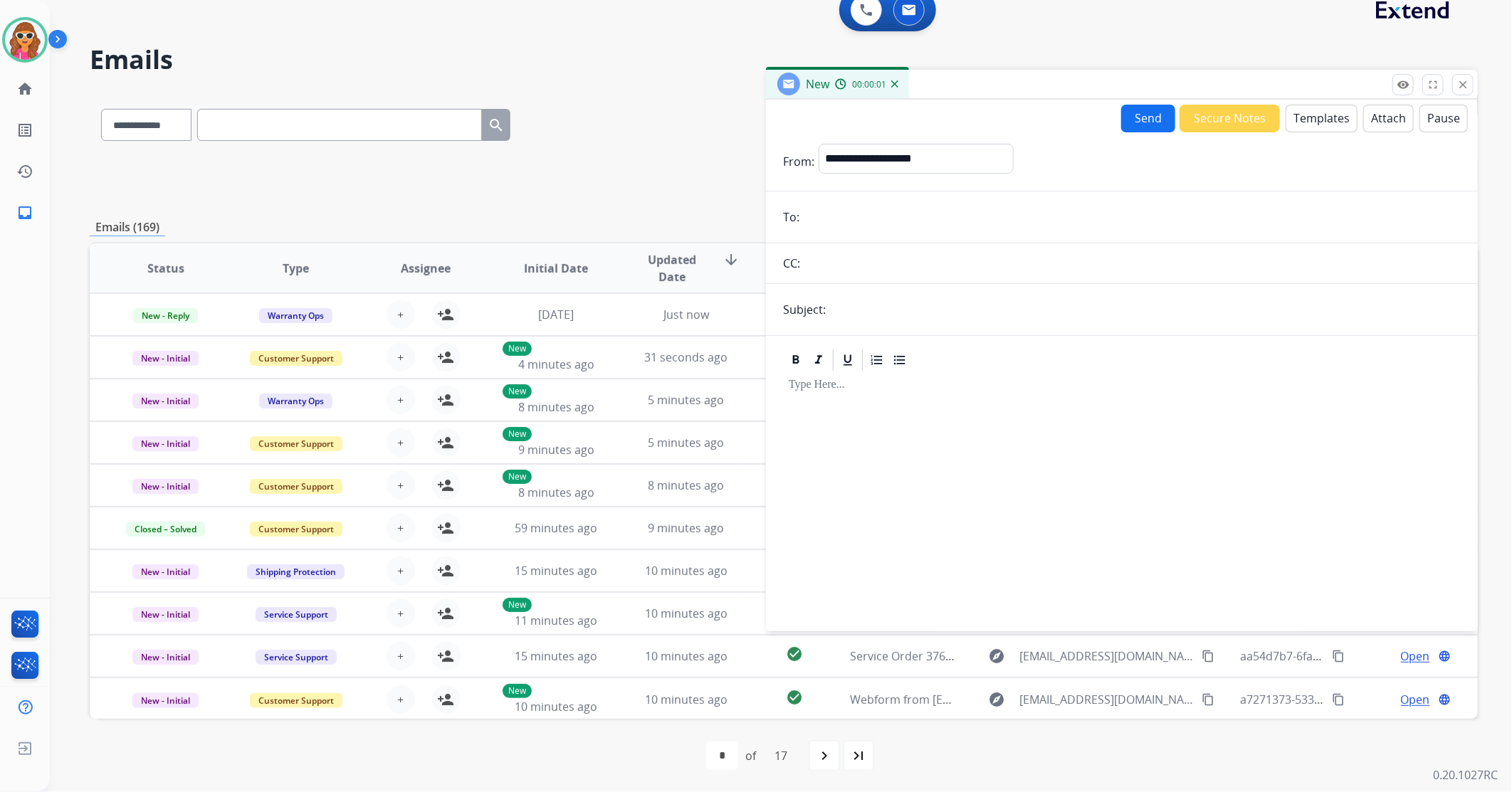
click at [928, 215] on input "email" at bounding box center [1132, 217] width 657 height 28
paste input "**********"
type input "**********"
click at [941, 153] on select "**********" at bounding box center [915, 158] width 194 height 28
select select "**********"
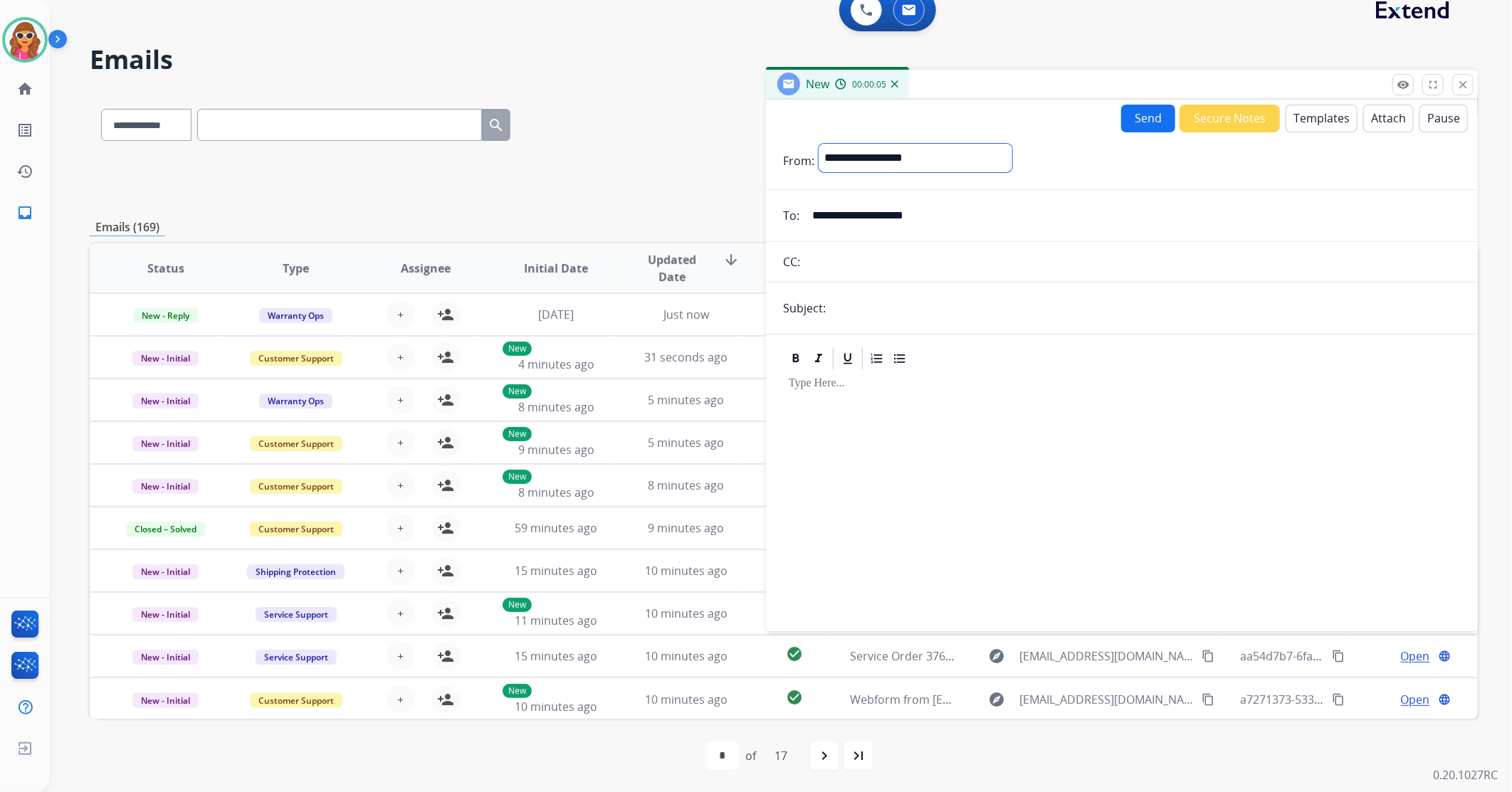
click at [819, 144] on select "**********" at bounding box center [915, 158] width 194 height 28
click at [858, 316] on input "text" at bounding box center [1145, 310] width 631 height 28
type input "**********"
click at [936, 480] on div at bounding box center [1122, 495] width 677 height 244
click at [1322, 114] on button "Templates" at bounding box center [1322, 118] width 72 height 28
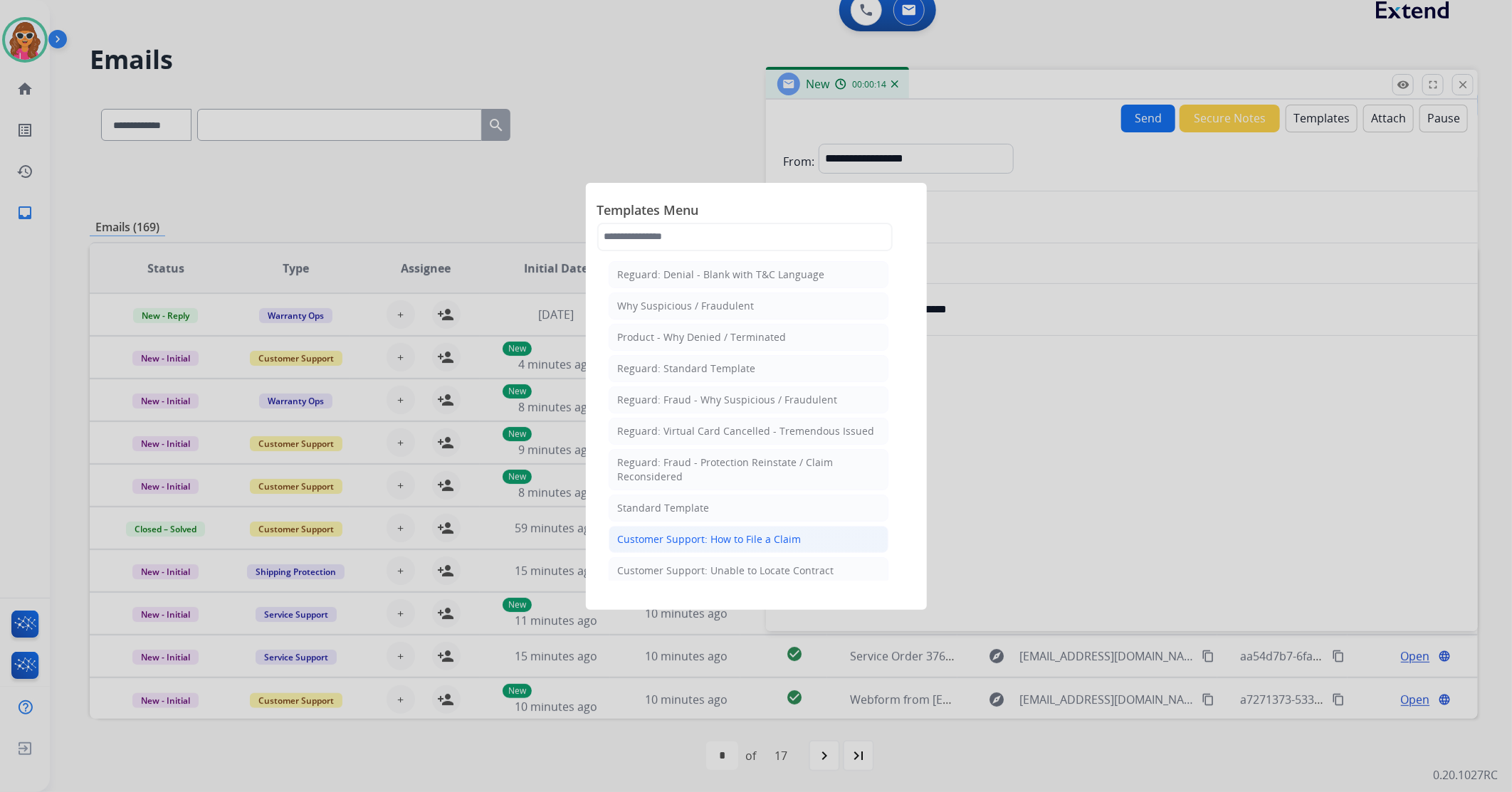
click at [715, 545] on div "Customer Support: How to File a Claim" at bounding box center [710, 540] width 183 height 14
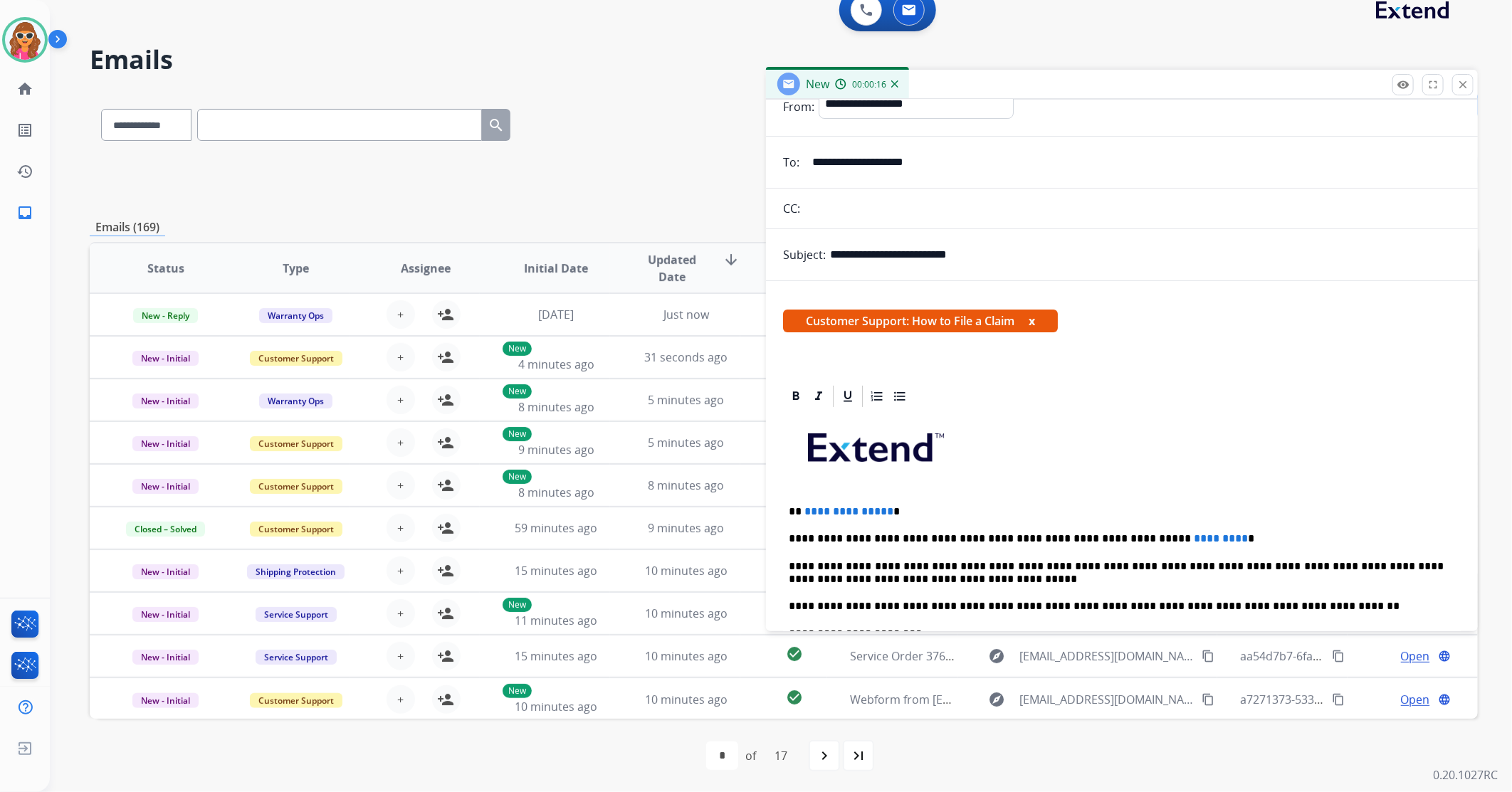
scroll to position [79, 0]
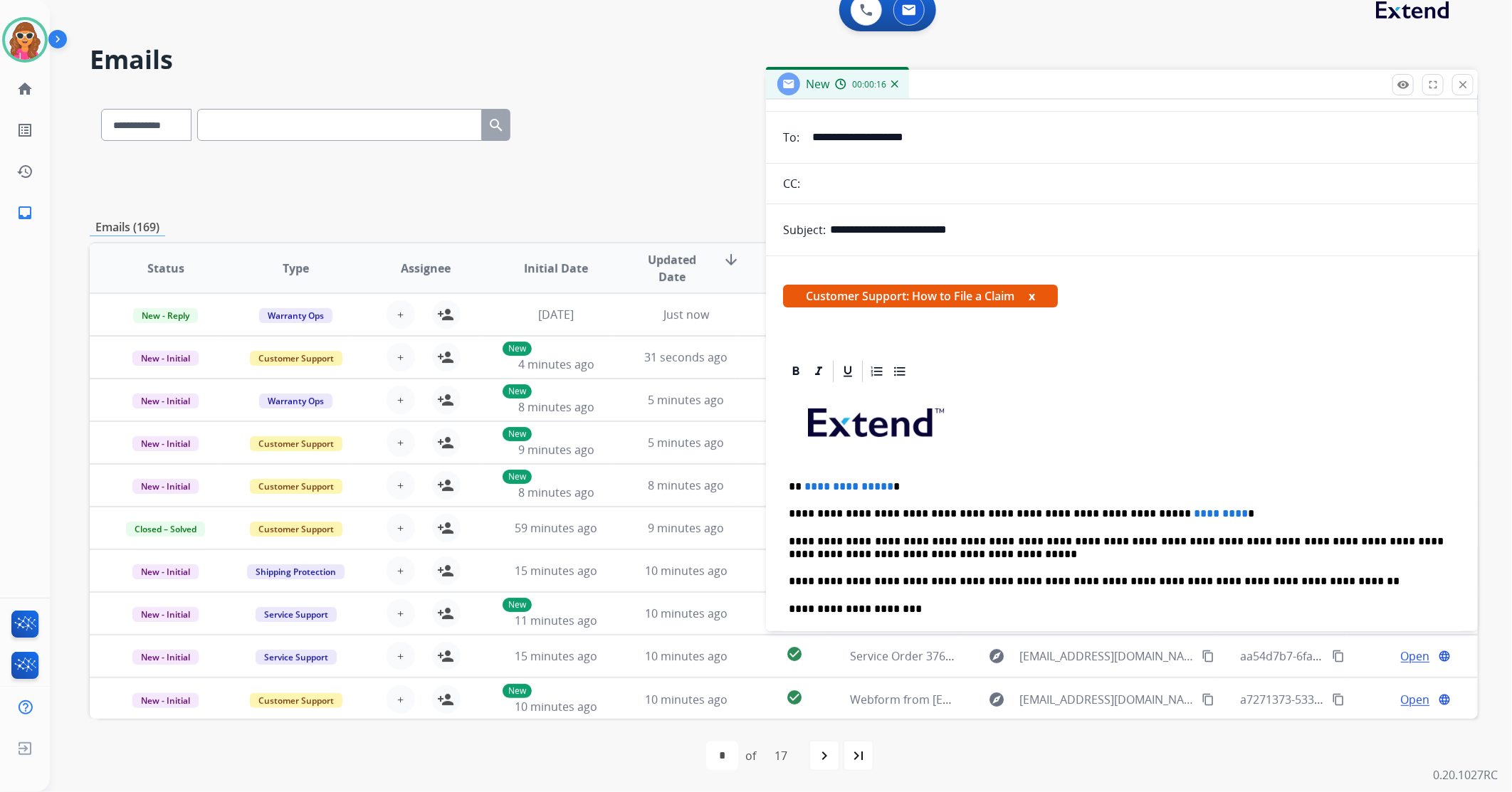
click at [911, 493] on div "**********" at bounding box center [1122, 602] width 677 height 435
click at [911, 494] on div "**********" at bounding box center [1122, 602] width 677 height 435
click at [907, 483] on p "**********" at bounding box center [1116, 487] width 655 height 13
click at [1178, 519] on p "**********" at bounding box center [1116, 514] width 655 height 13
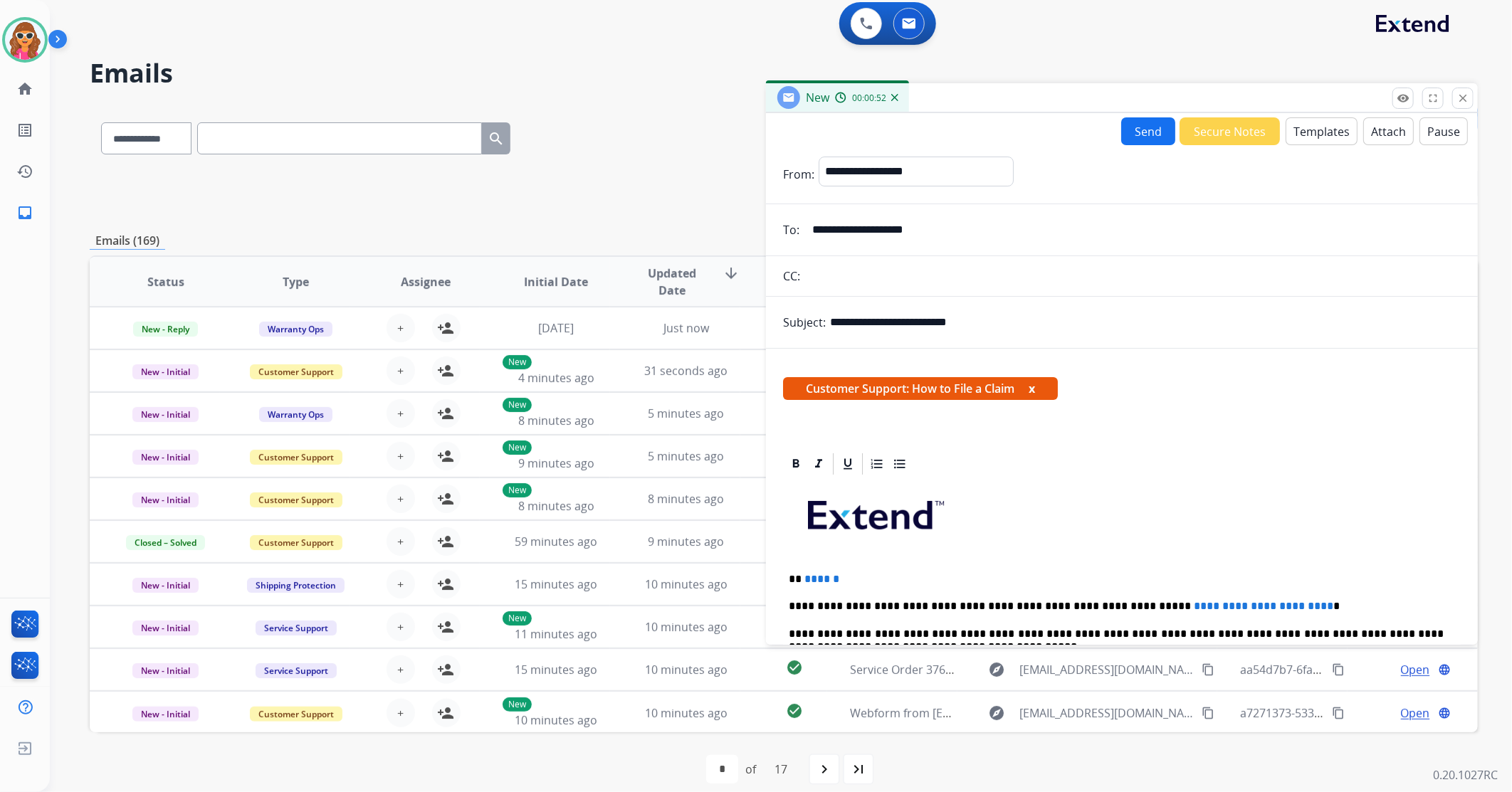
scroll to position [0, 0]
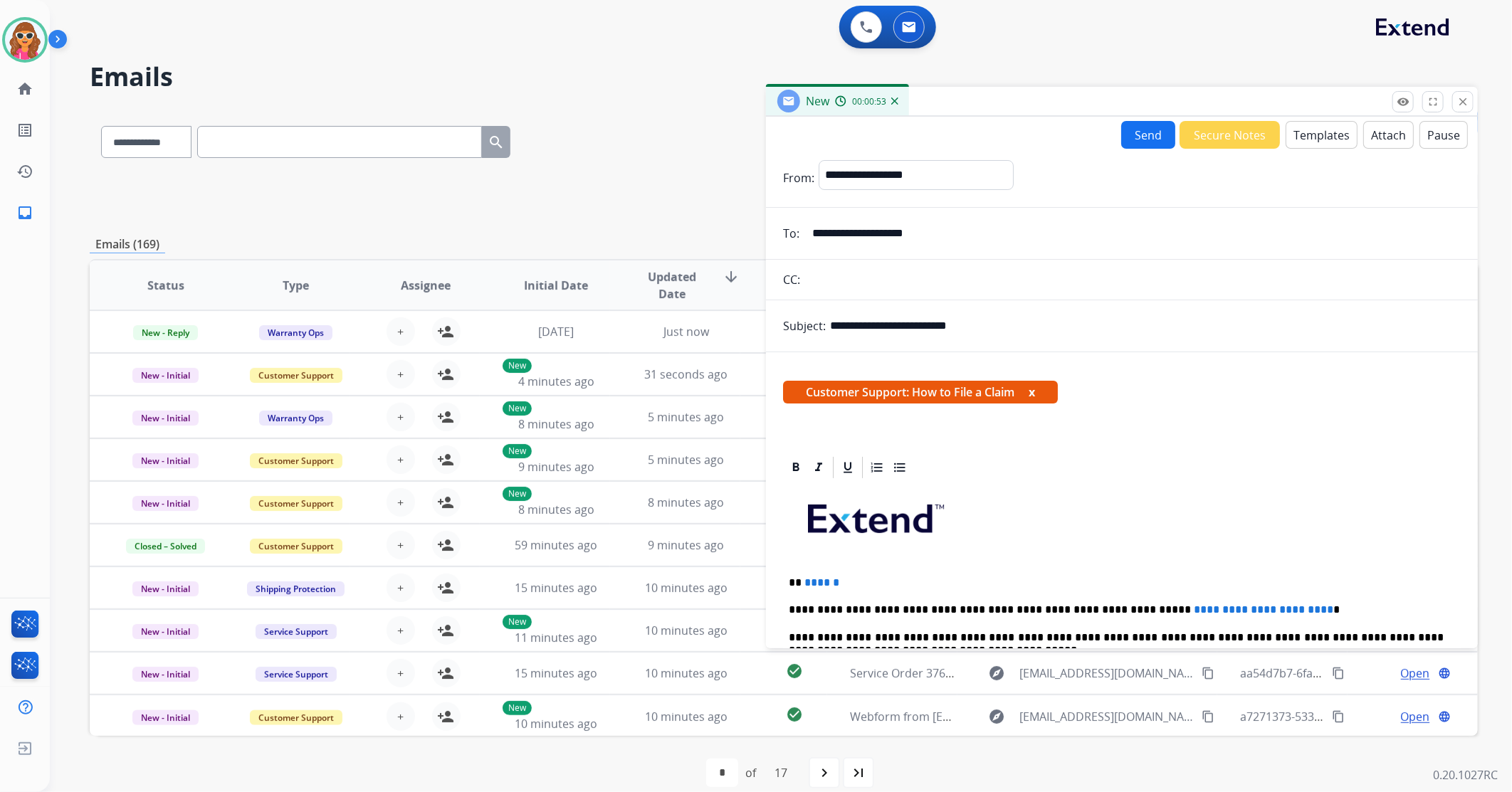
click at [1135, 133] on button "Send" at bounding box center [1148, 134] width 54 height 28
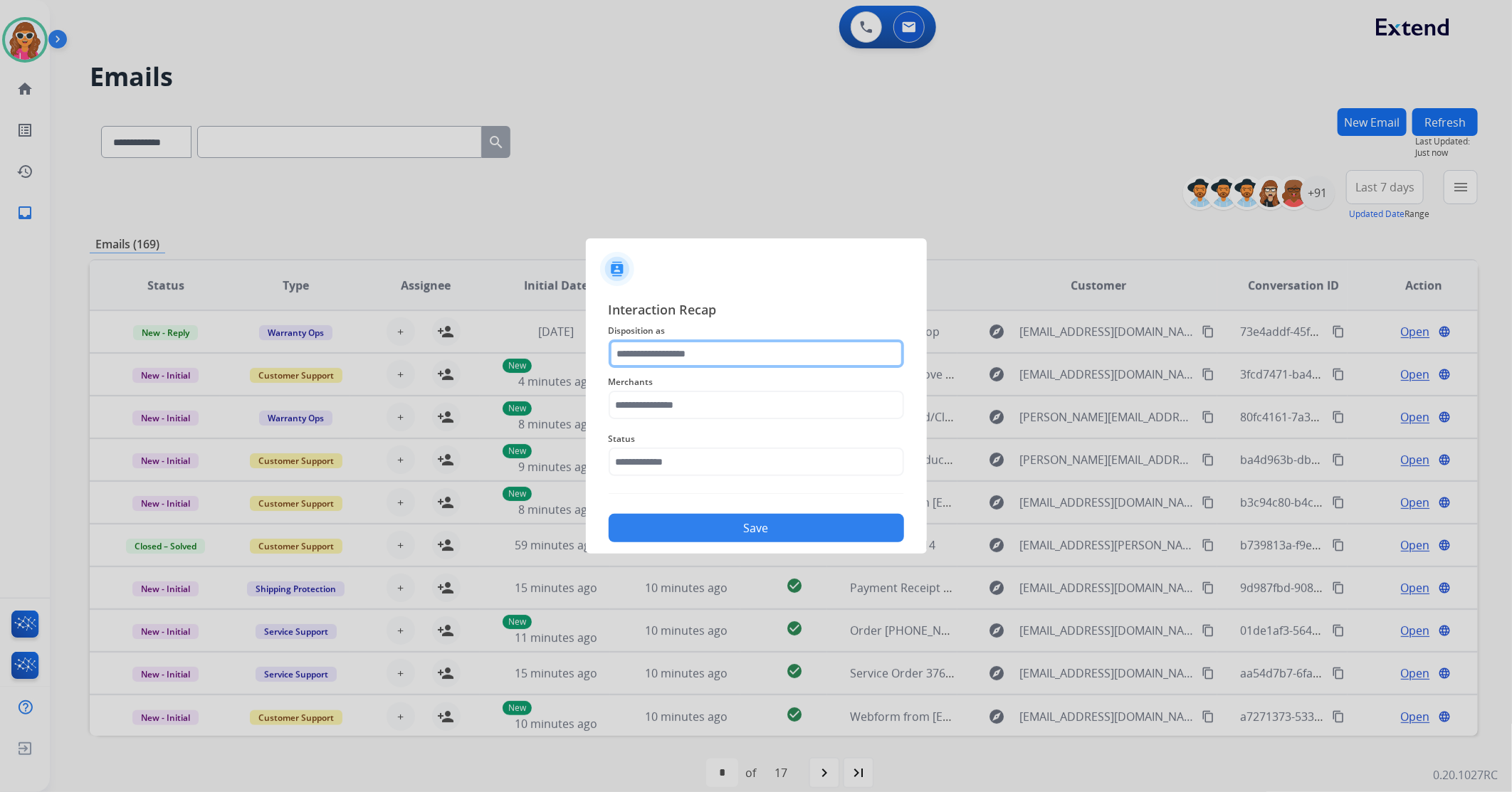
click at [850, 352] on input "text" at bounding box center [756, 354] width 296 height 28
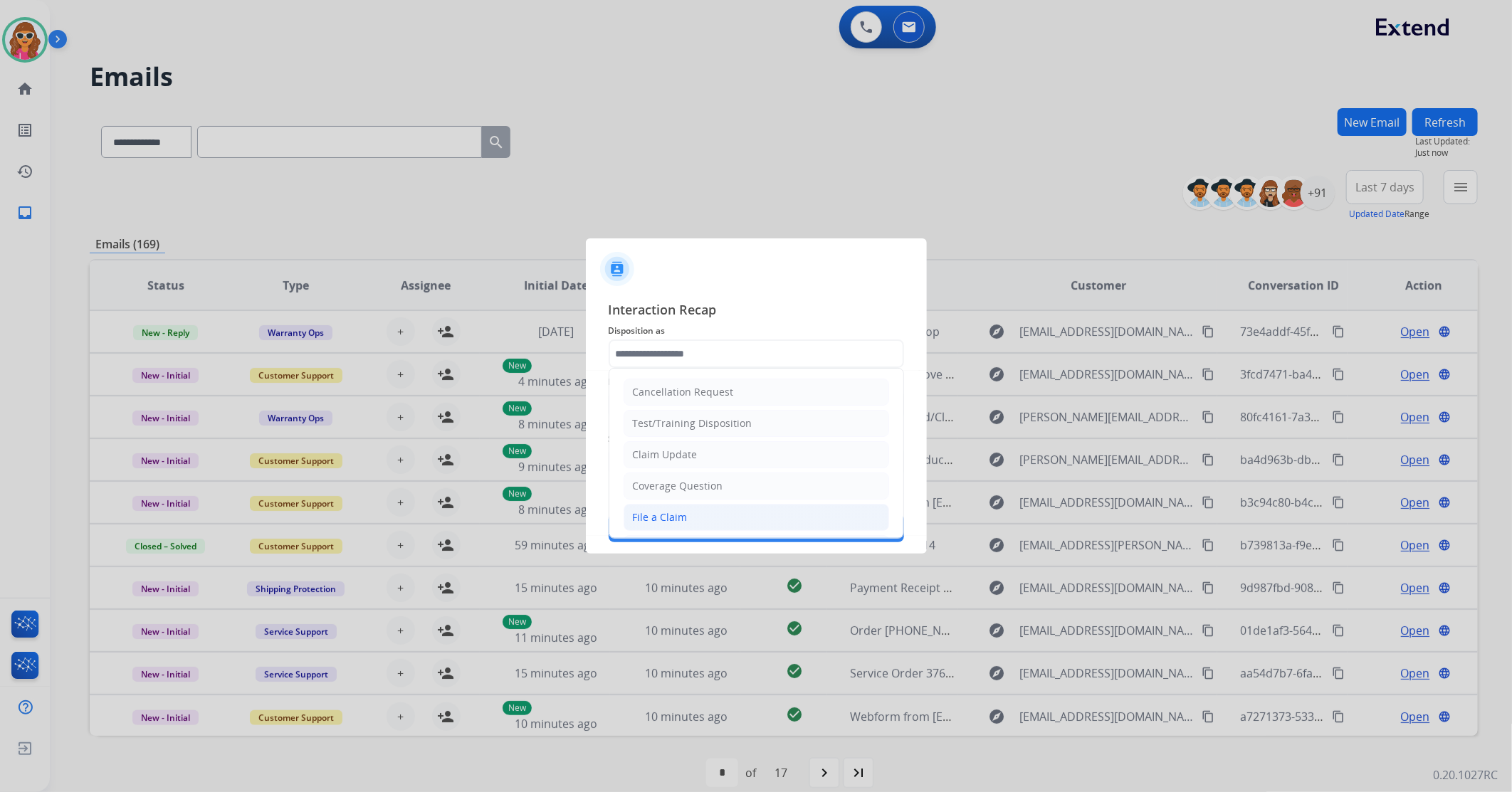
drag, startPoint x: 850, startPoint y: 352, endPoint x: 688, endPoint y: 515, distance: 229.8
click at [688, 515] on li "File a Claim" at bounding box center [756, 518] width 266 height 27
type input "**********"
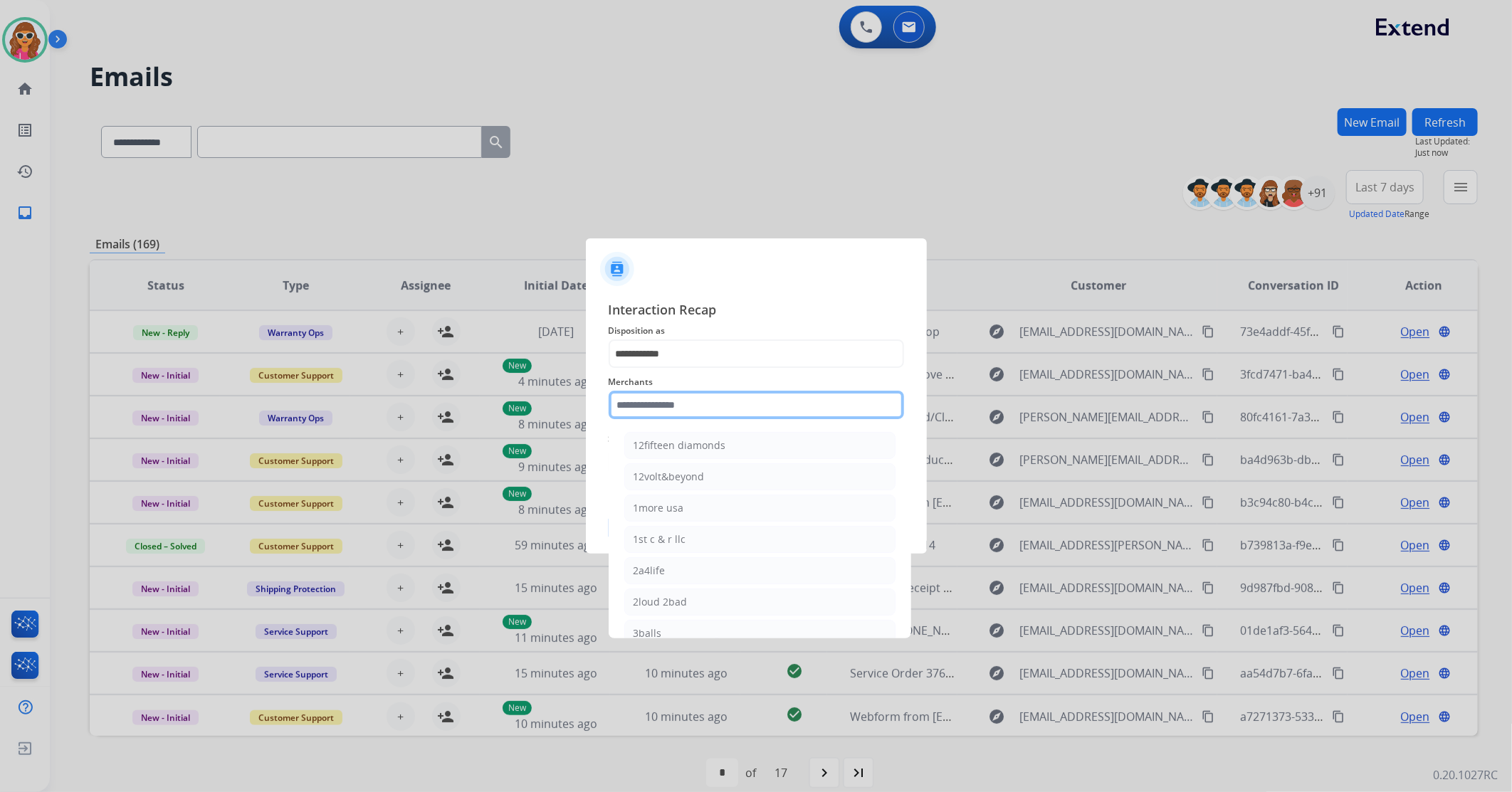
click at [716, 396] on input "text" at bounding box center [756, 405] width 296 height 28
click at [695, 514] on div "[DOMAIN_NAME]" at bounding box center [675, 508] width 82 height 14
type input "**********"
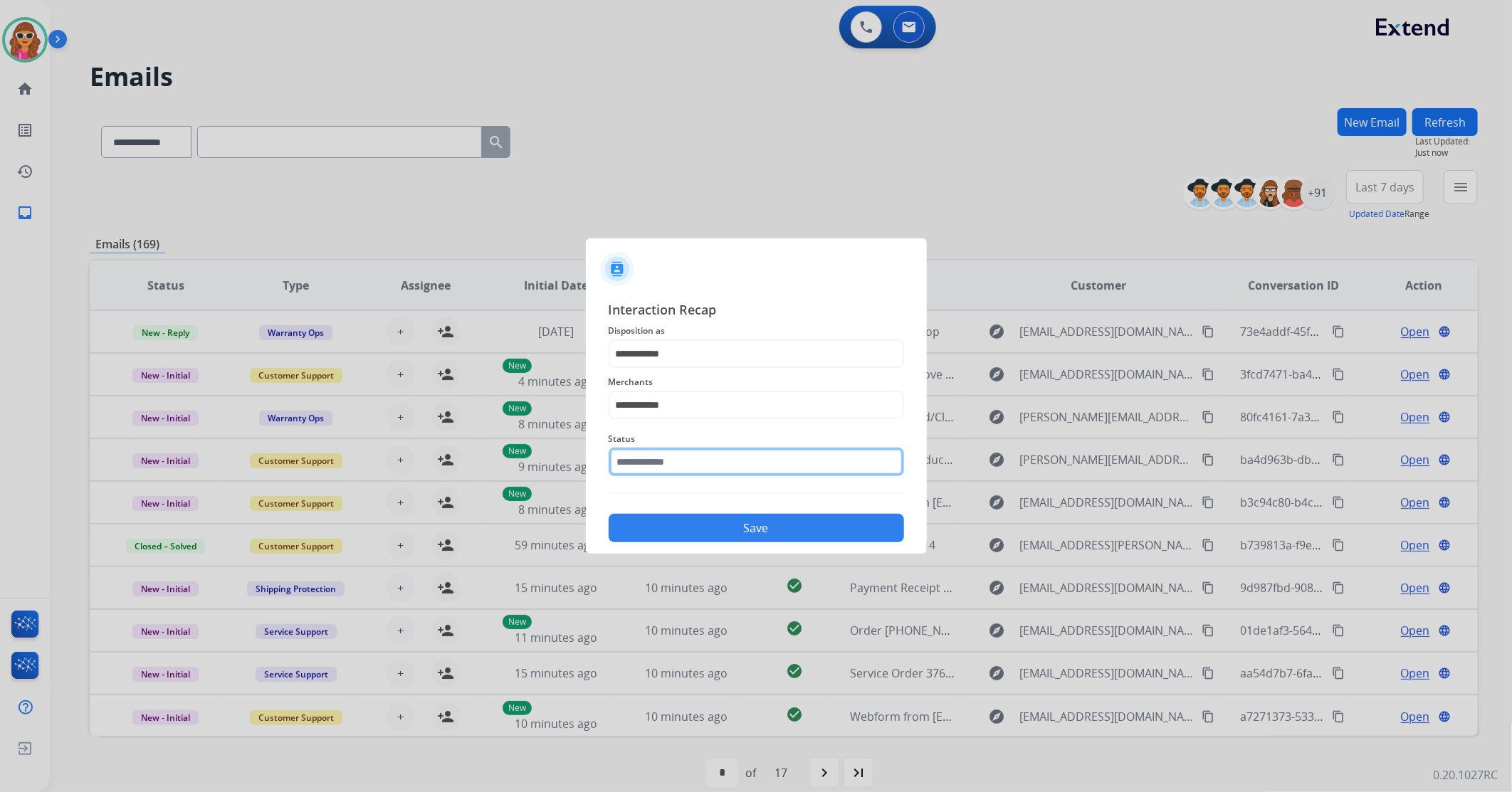
click at [682, 460] on input "text" at bounding box center [756, 462] width 296 height 28
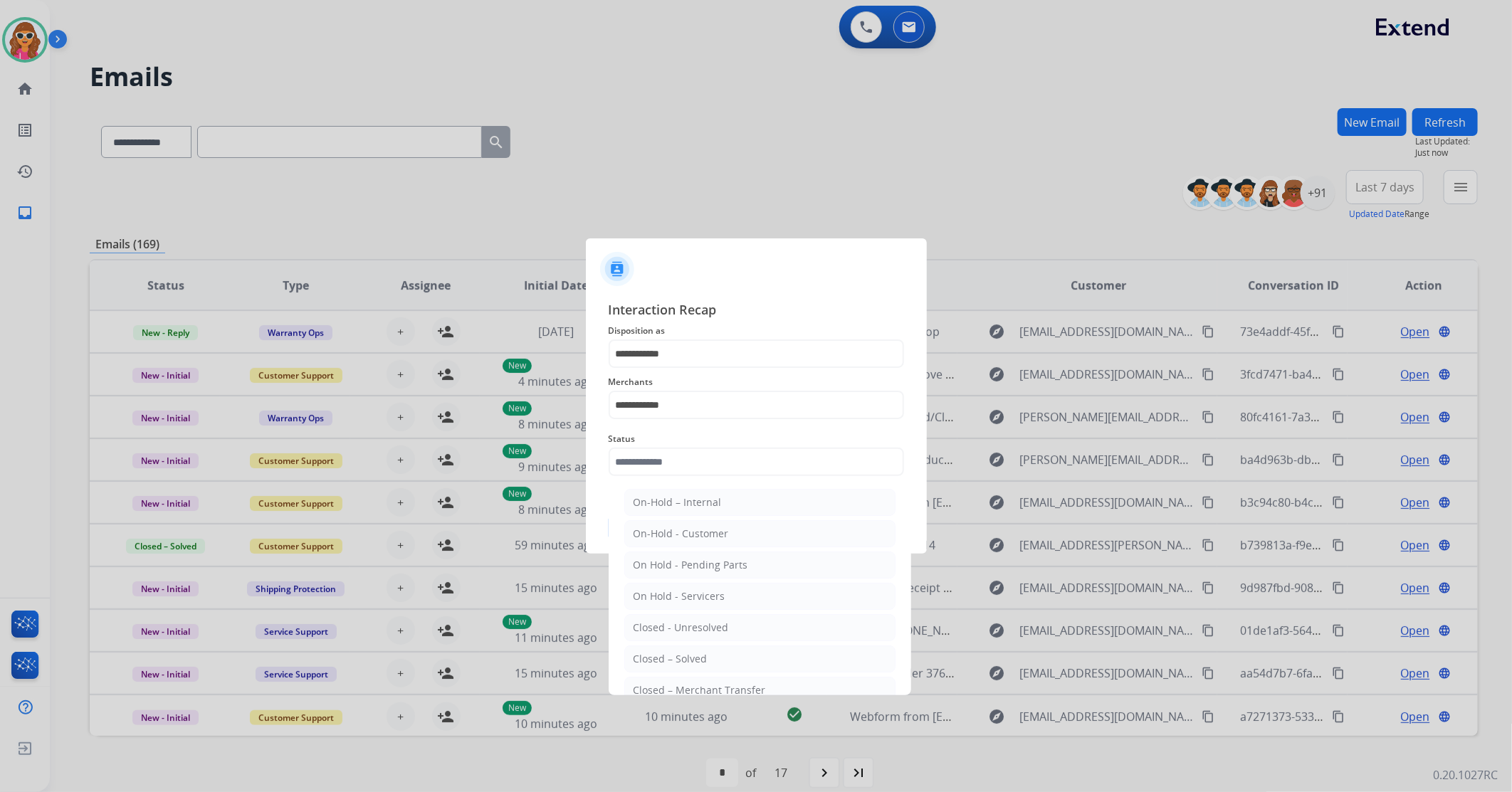
click at [712, 663] on li "Closed – Solved" at bounding box center [760, 659] width 271 height 27
type input "**********"
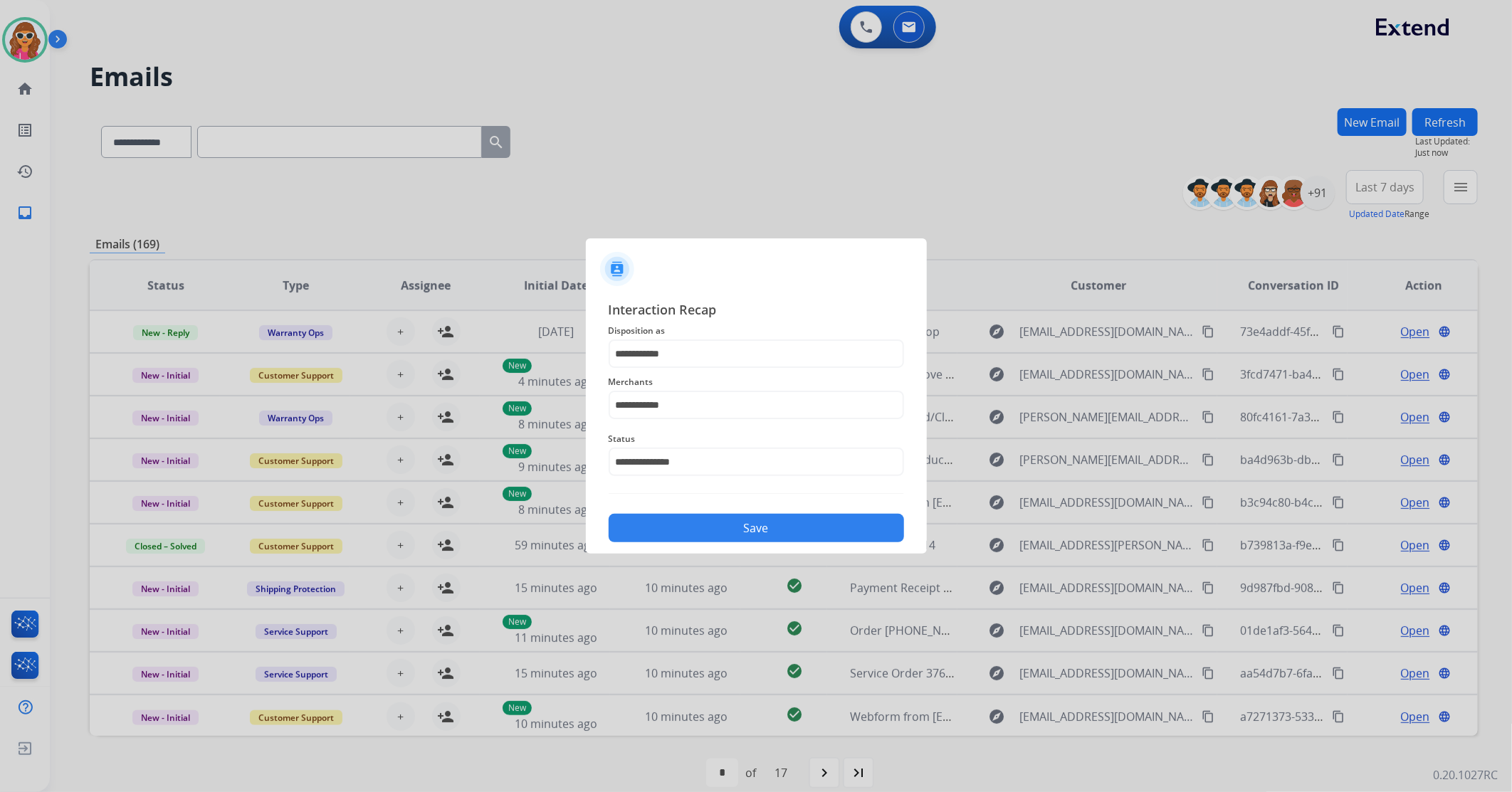
click at [724, 534] on button "Save" at bounding box center [756, 528] width 296 height 28
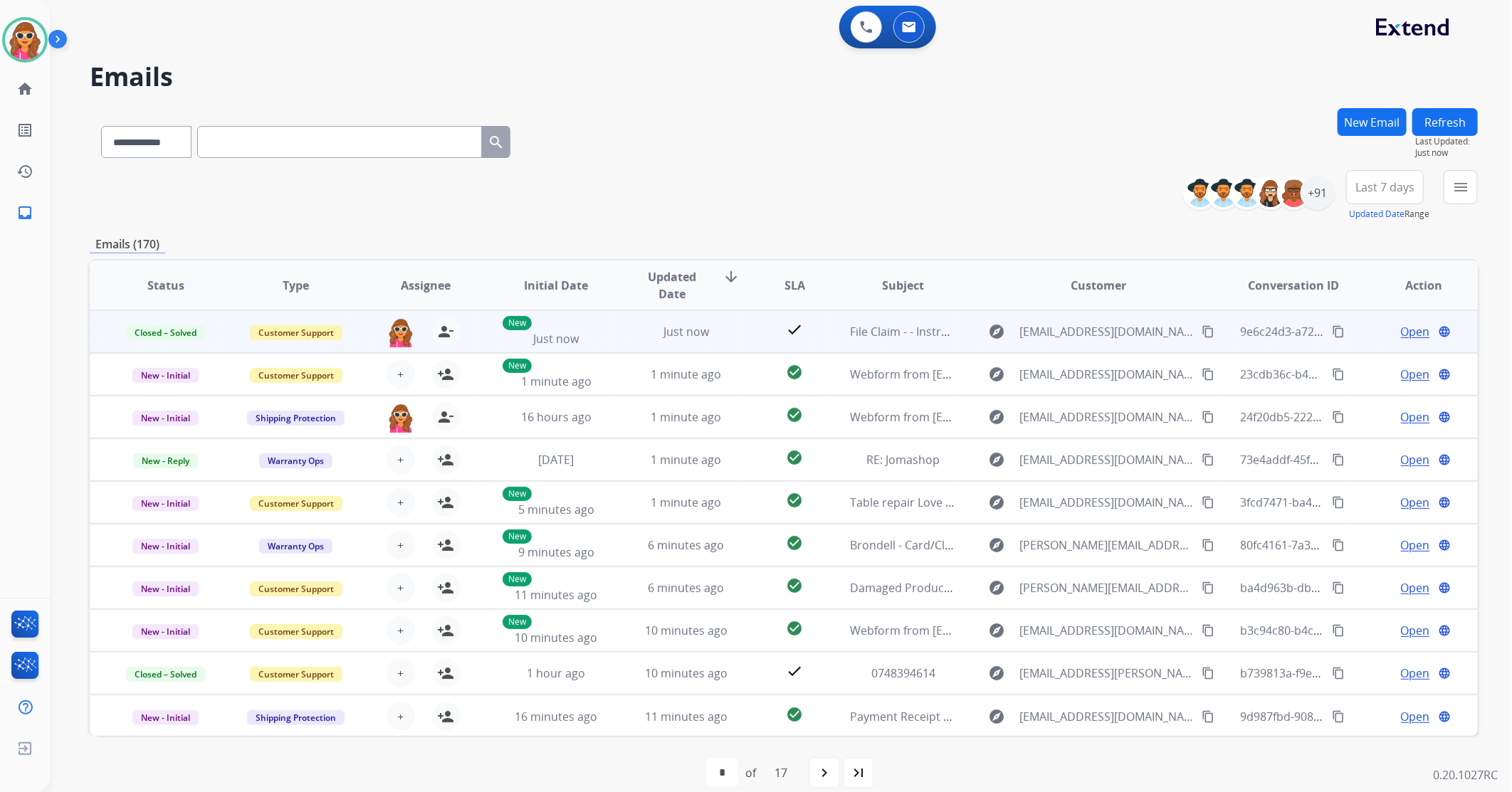
click at [1332, 331] on mat-icon "content_copy" at bounding box center [1338, 332] width 13 height 13
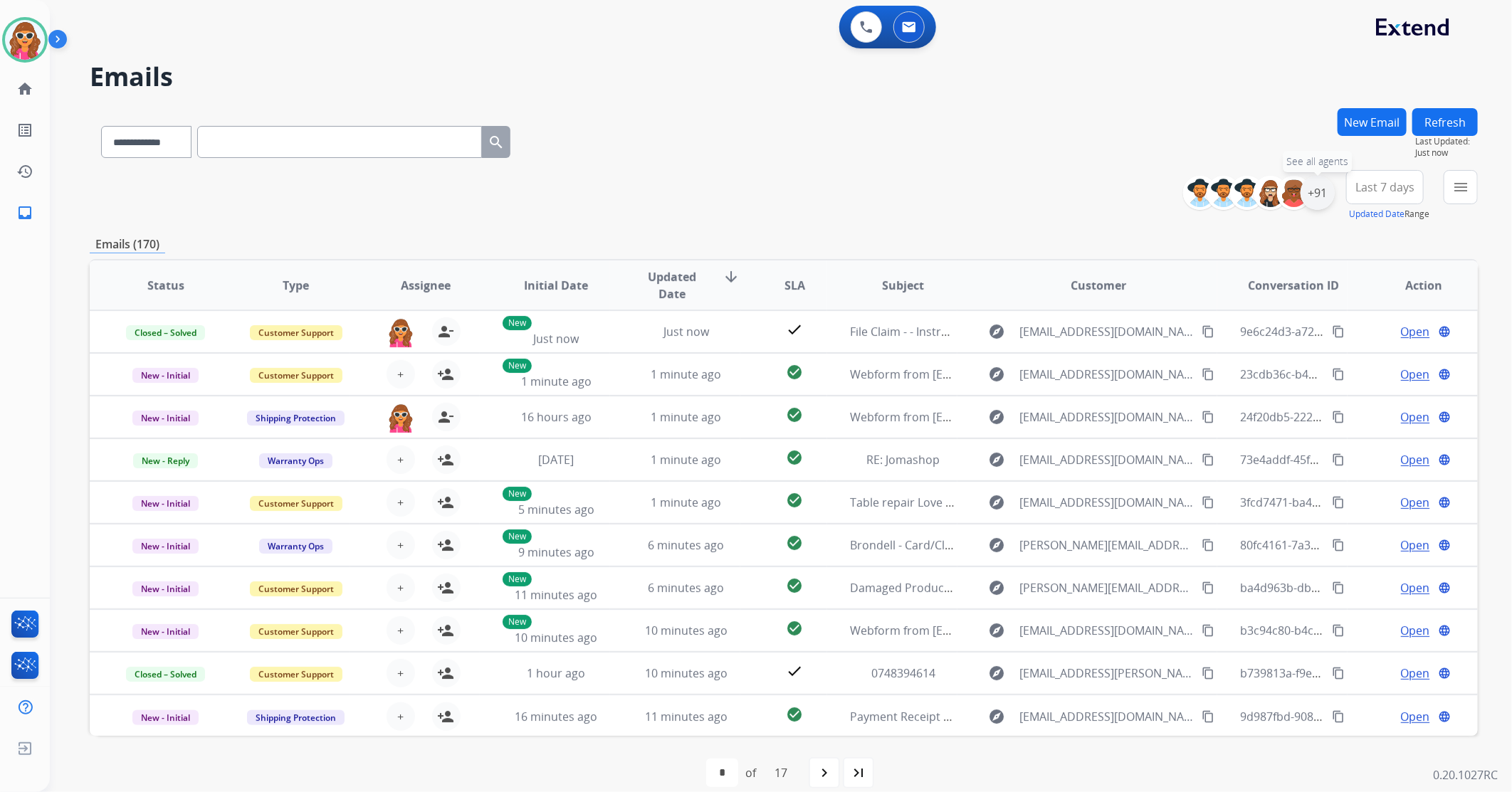
click at [1310, 198] on div "+91" at bounding box center [1318, 192] width 34 height 34
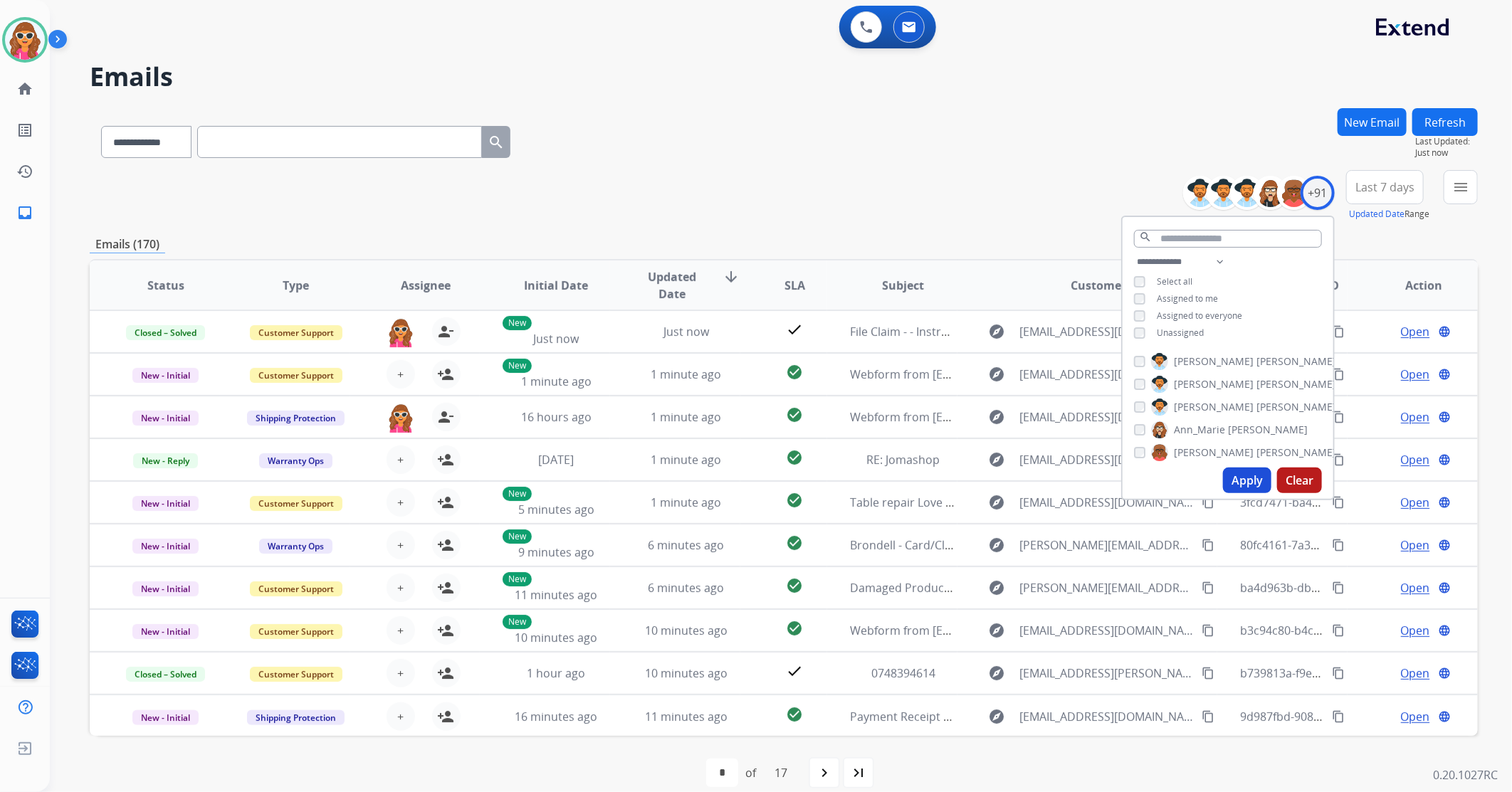
click at [1175, 336] on span "Unassigned" at bounding box center [1180, 332] width 47 height 12
click at [1257, 481] on button "Apply" at bounding box center [1246, 481] width 48 height 25
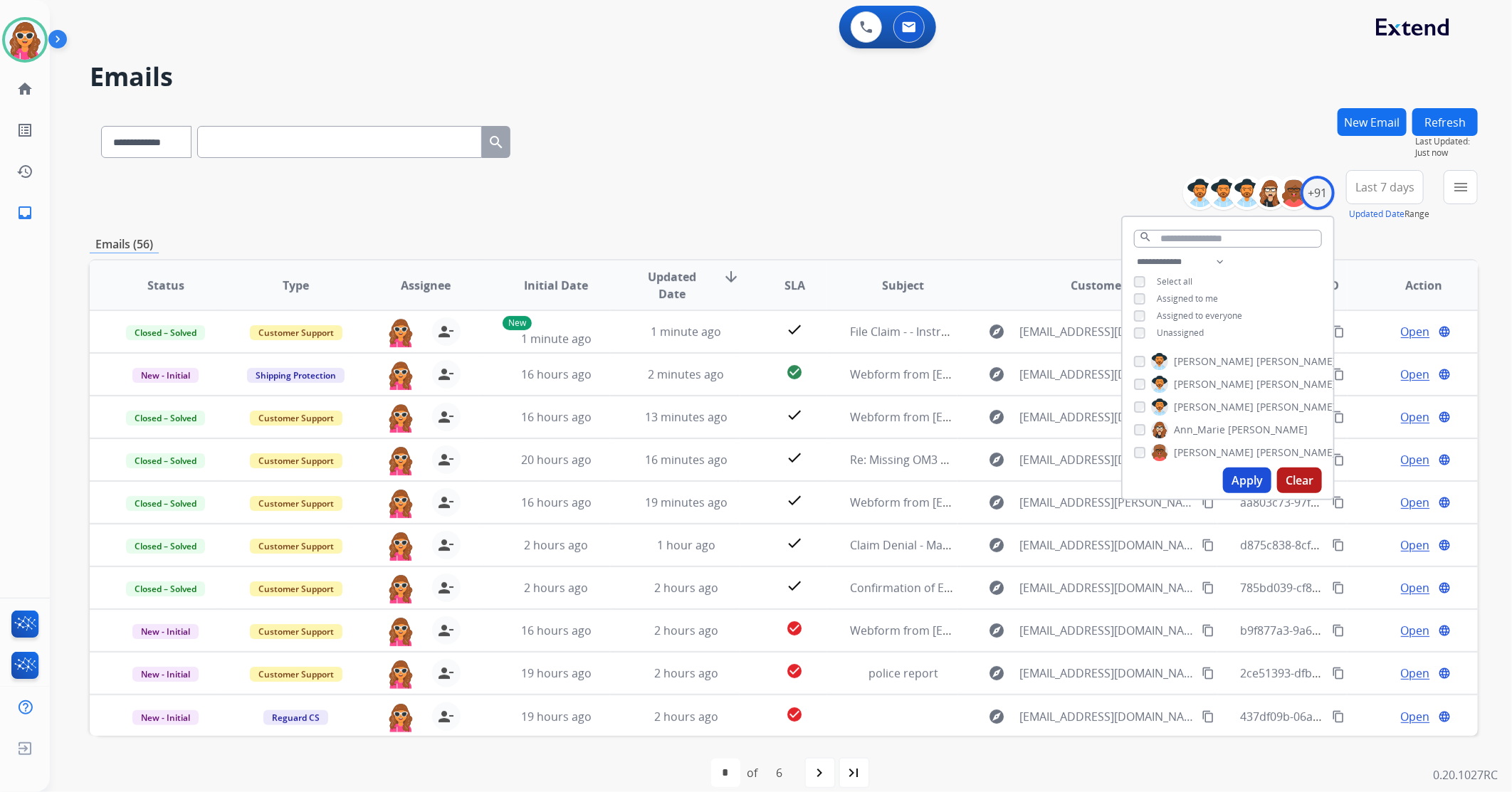
click at [945, 187] on div "**********" at bounding box center [783, 195] width 1388 height 51
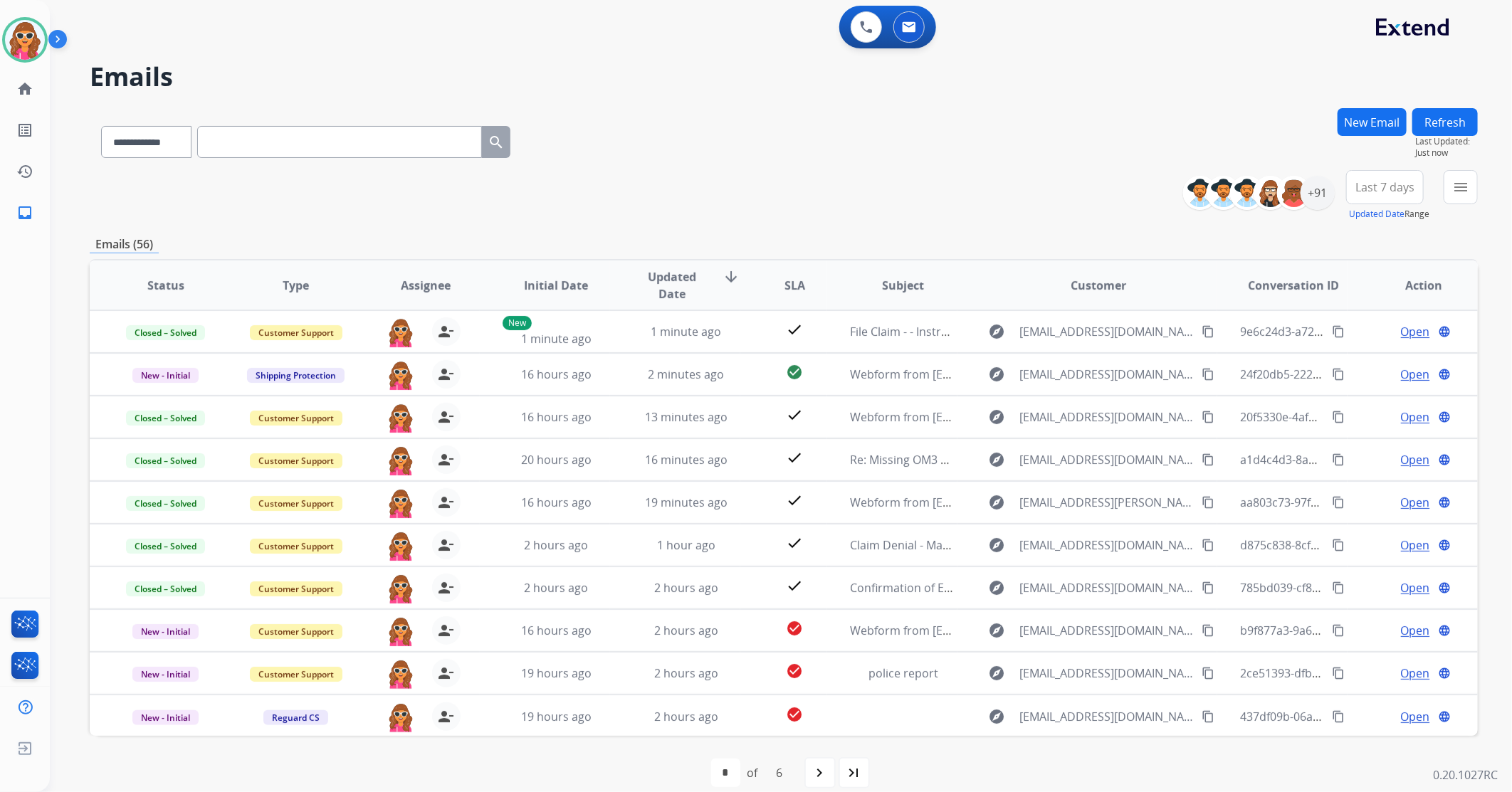
click at [1386, 189] on span "Last 7 days" at bounding box center [1385, 187] width 59 height 6
click at [1362, 363] on div "Last 90 days" at bounding box center [1380, 360] width 78 height 21
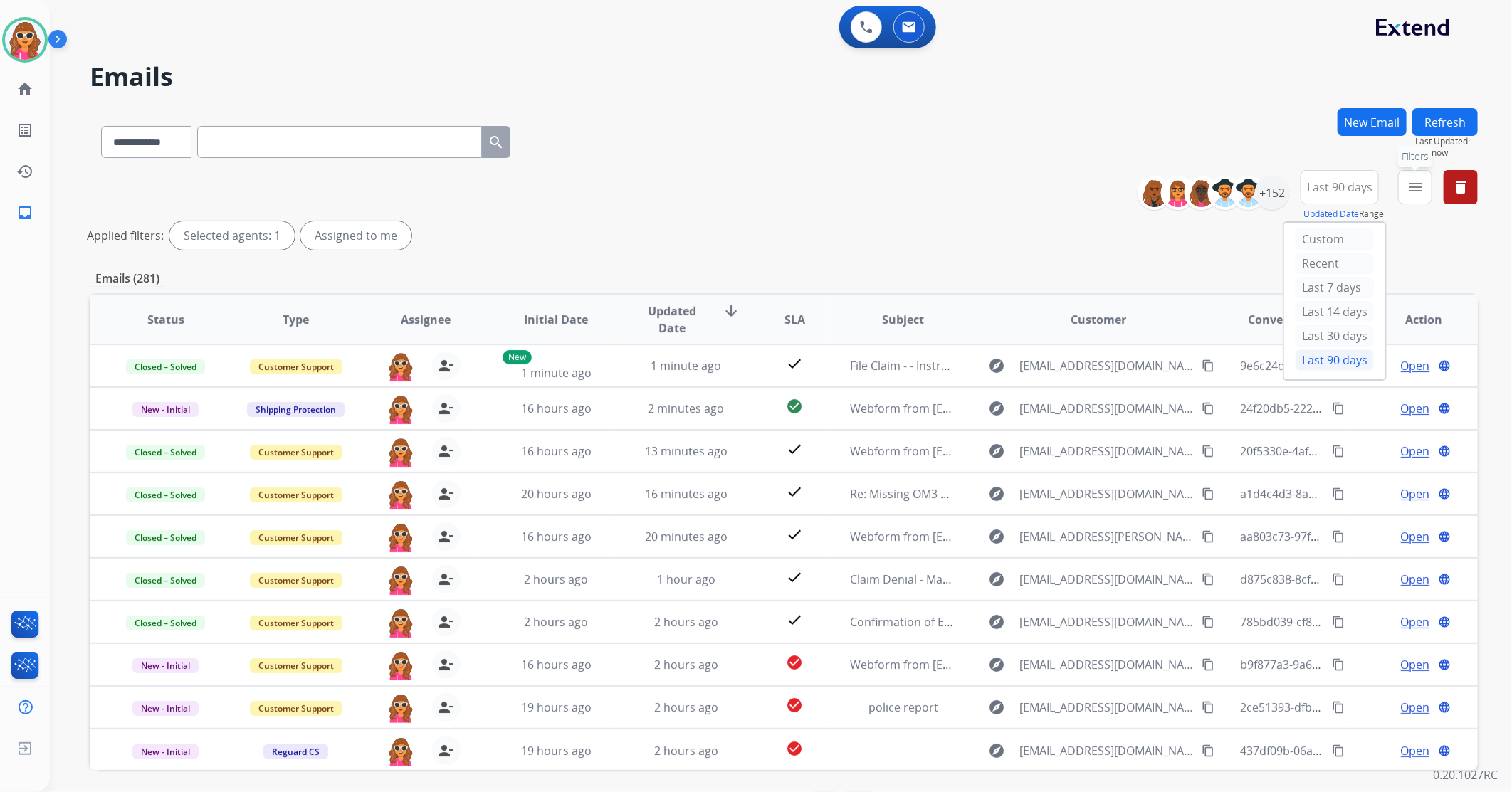
click at [1415, 190] on mat-icon "menu" at bounding box center [1416, 187] width 17 height 17
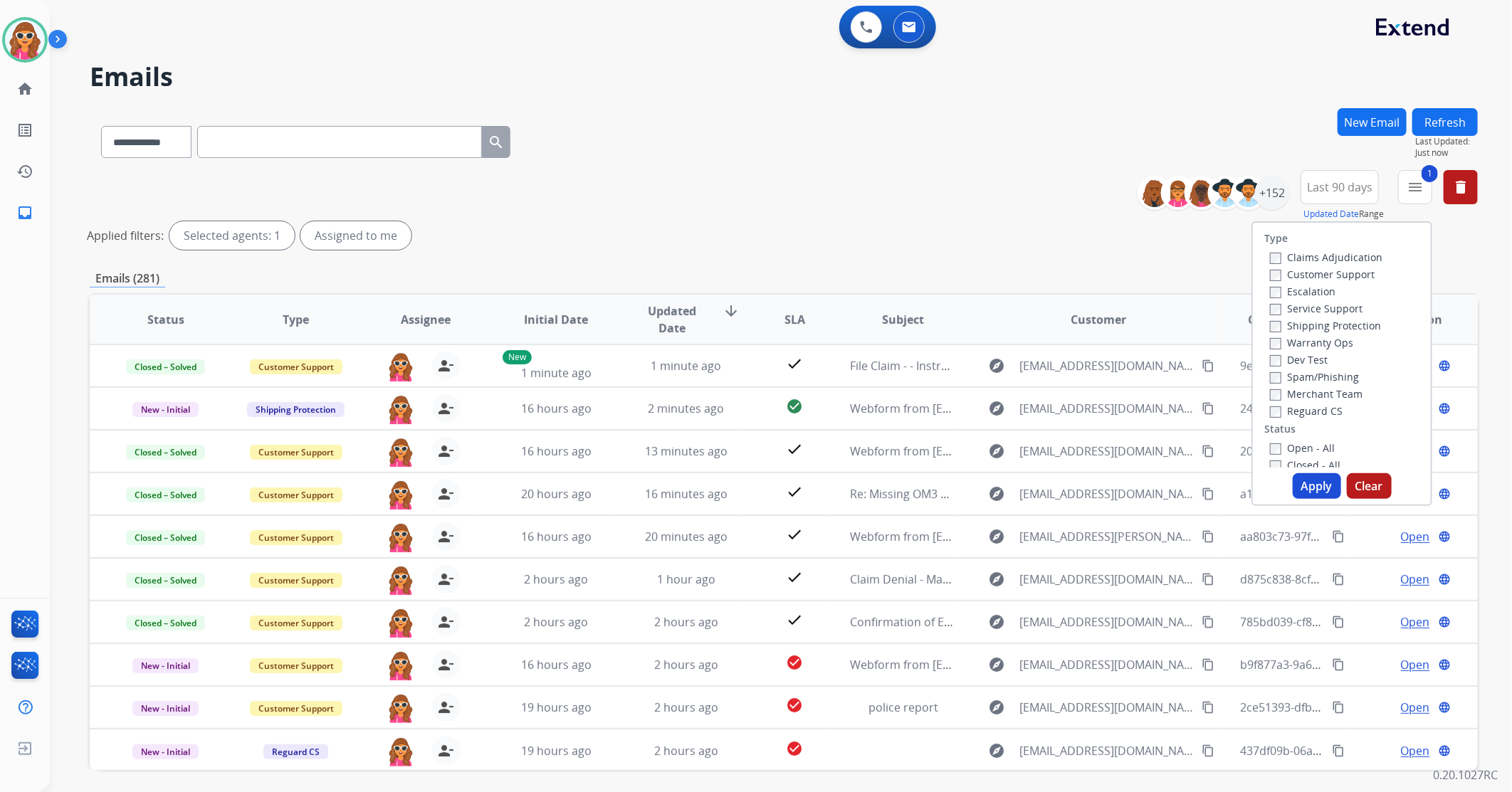
click at [1318, 488] on button "Apply" at bounding box center [1317, 486] width 48 height 25
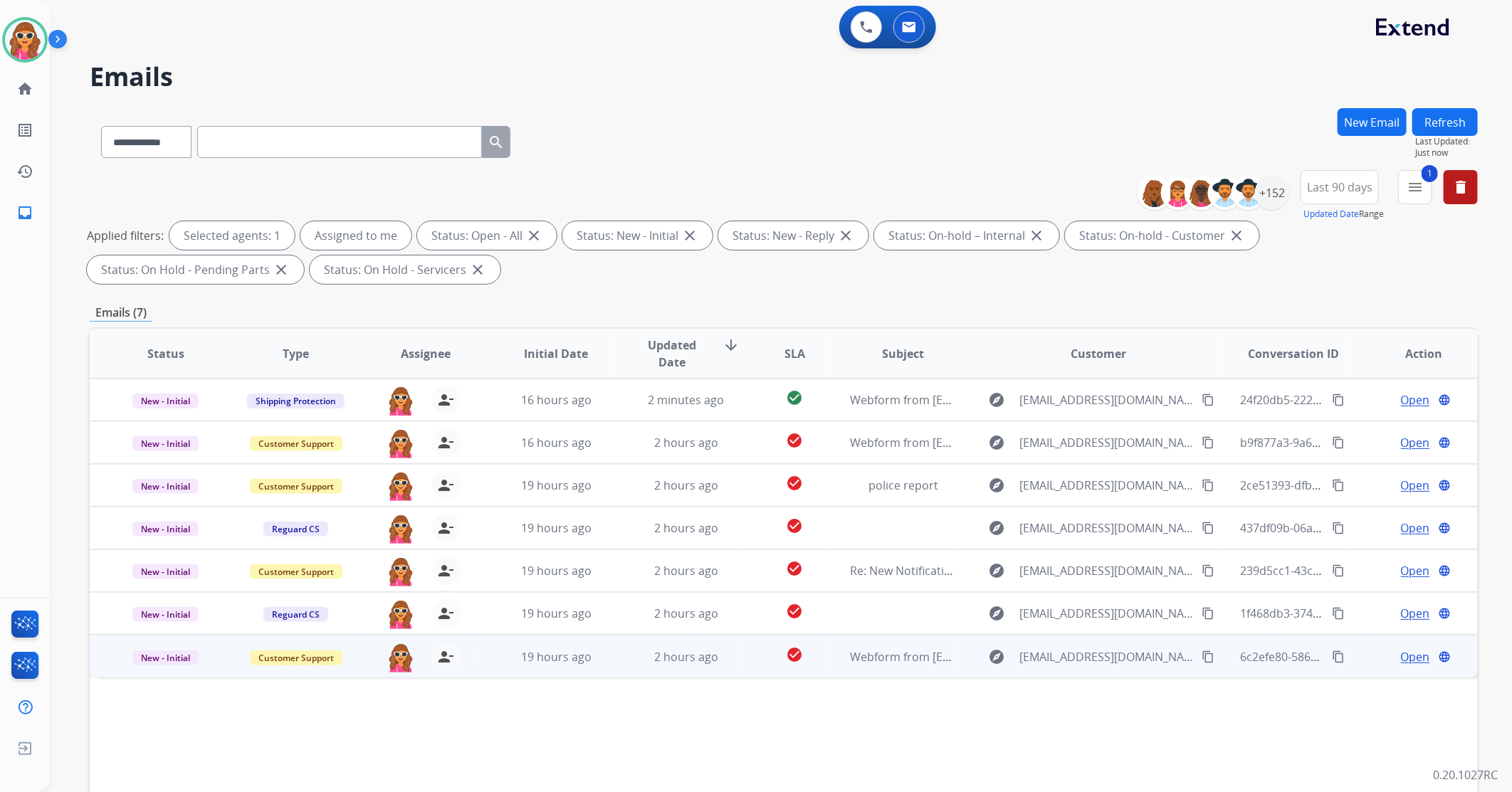
click at [1405, 660] on span "Open" at bounding box center [1416, 658] width 29 height 17
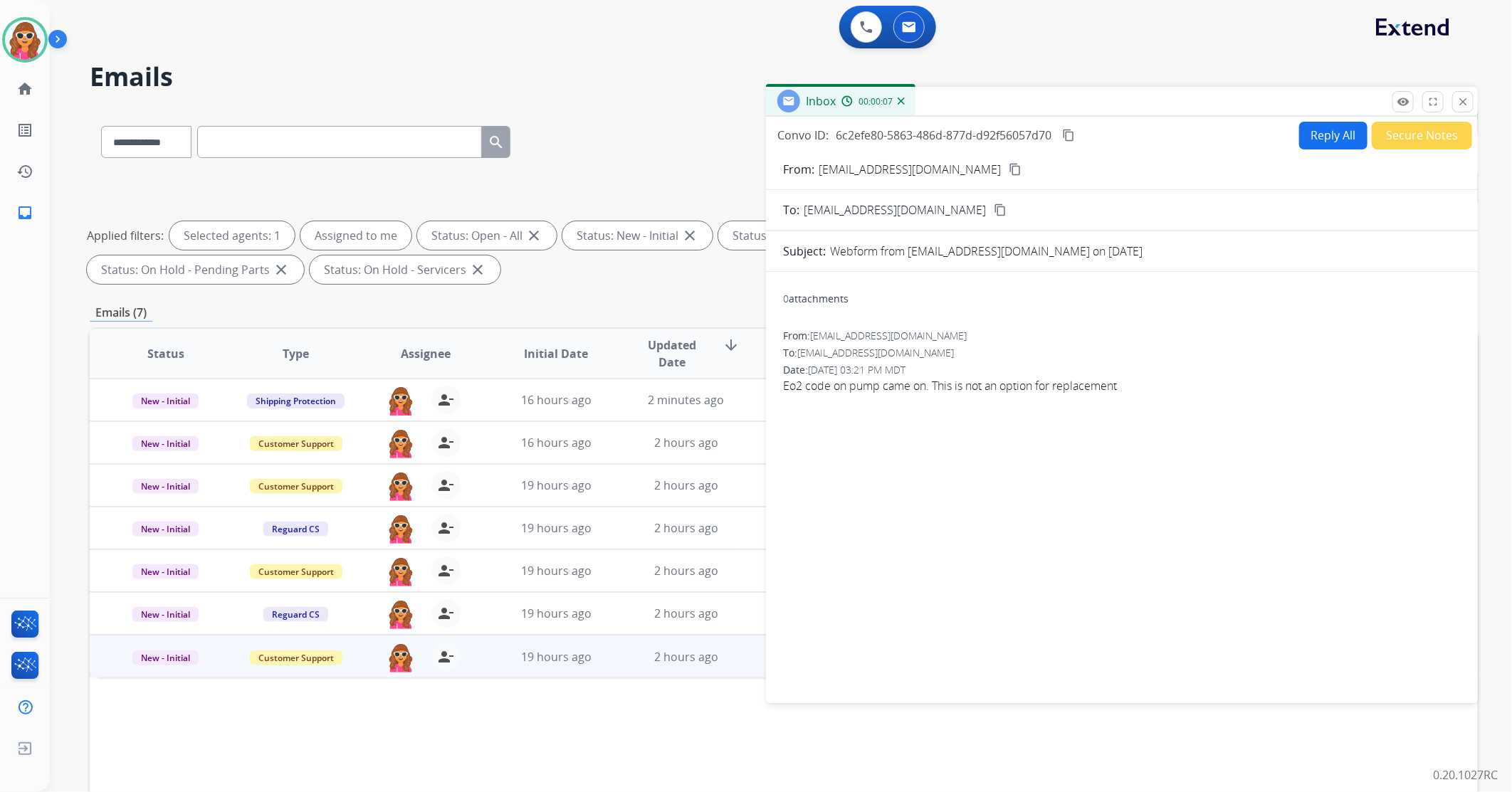
click at [1009, 168] on mat-icon "content_copy" at bounding box center [1015, 169] width 13 height 13
click at [1329, 128] on button "Reply All" at bounding box center [1333, 135] width 68 height 28
select select "**********"
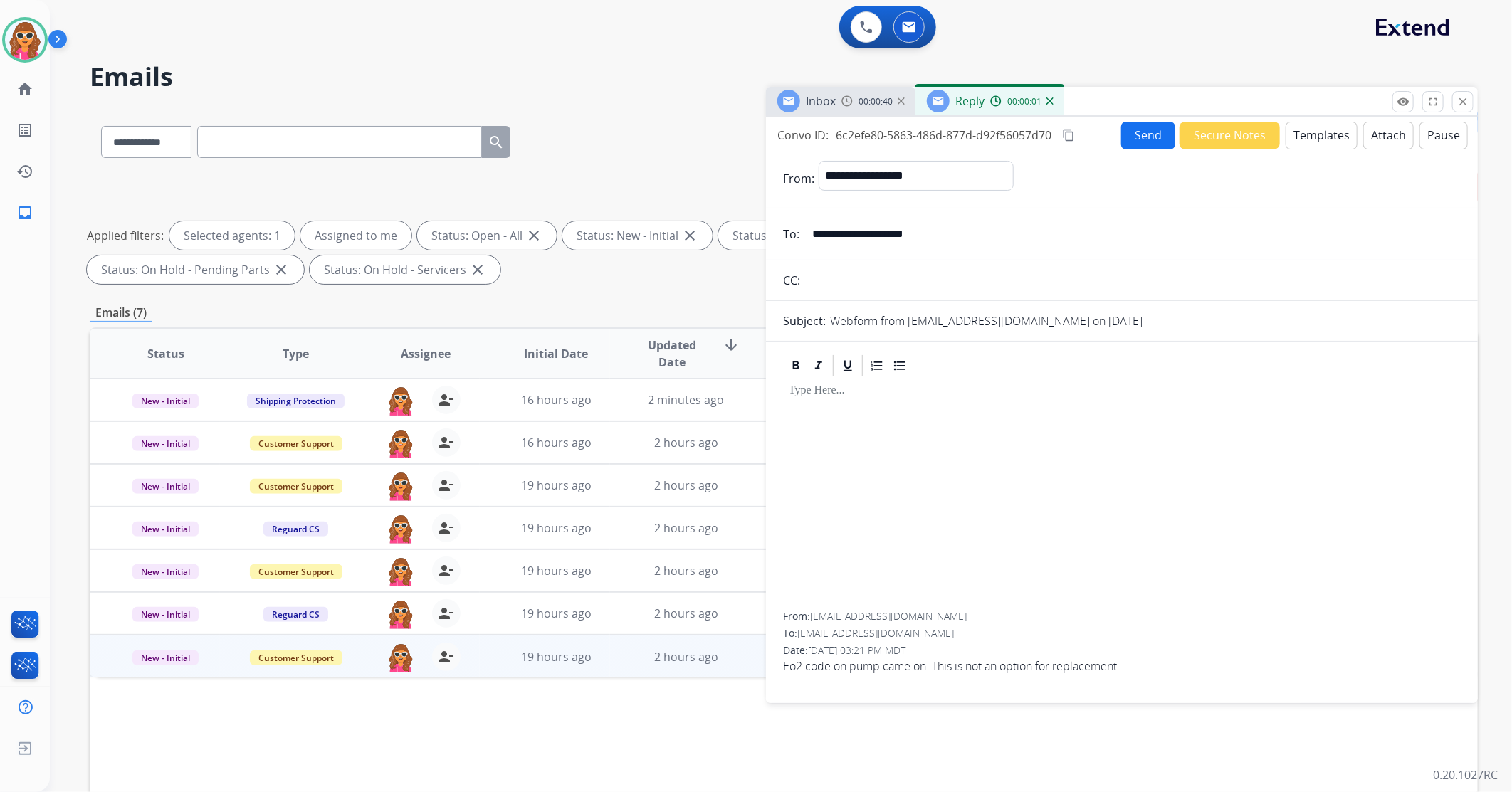
click at [1310, 139] on button "Templates" at bounding box center [1322, 135] width 72 height 28
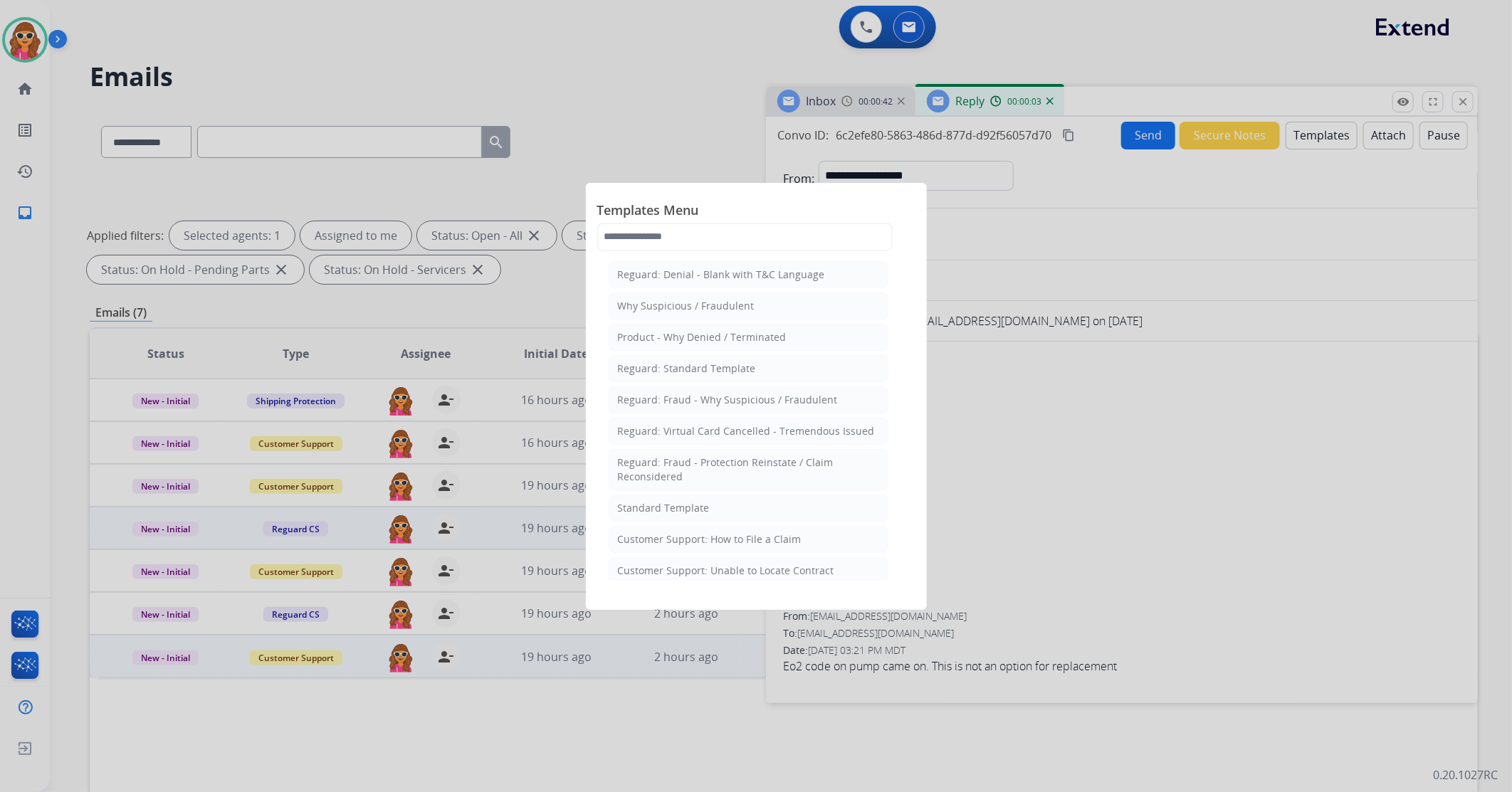
drag, startPoint x: 739, startPoint y: 549, endPoint x: 741, endPoint y: 541, distance: 8.2
click at [739, 546] on li "Customer Support: How to File a Claim" at bounding box center [748, 540] width 280 height 27
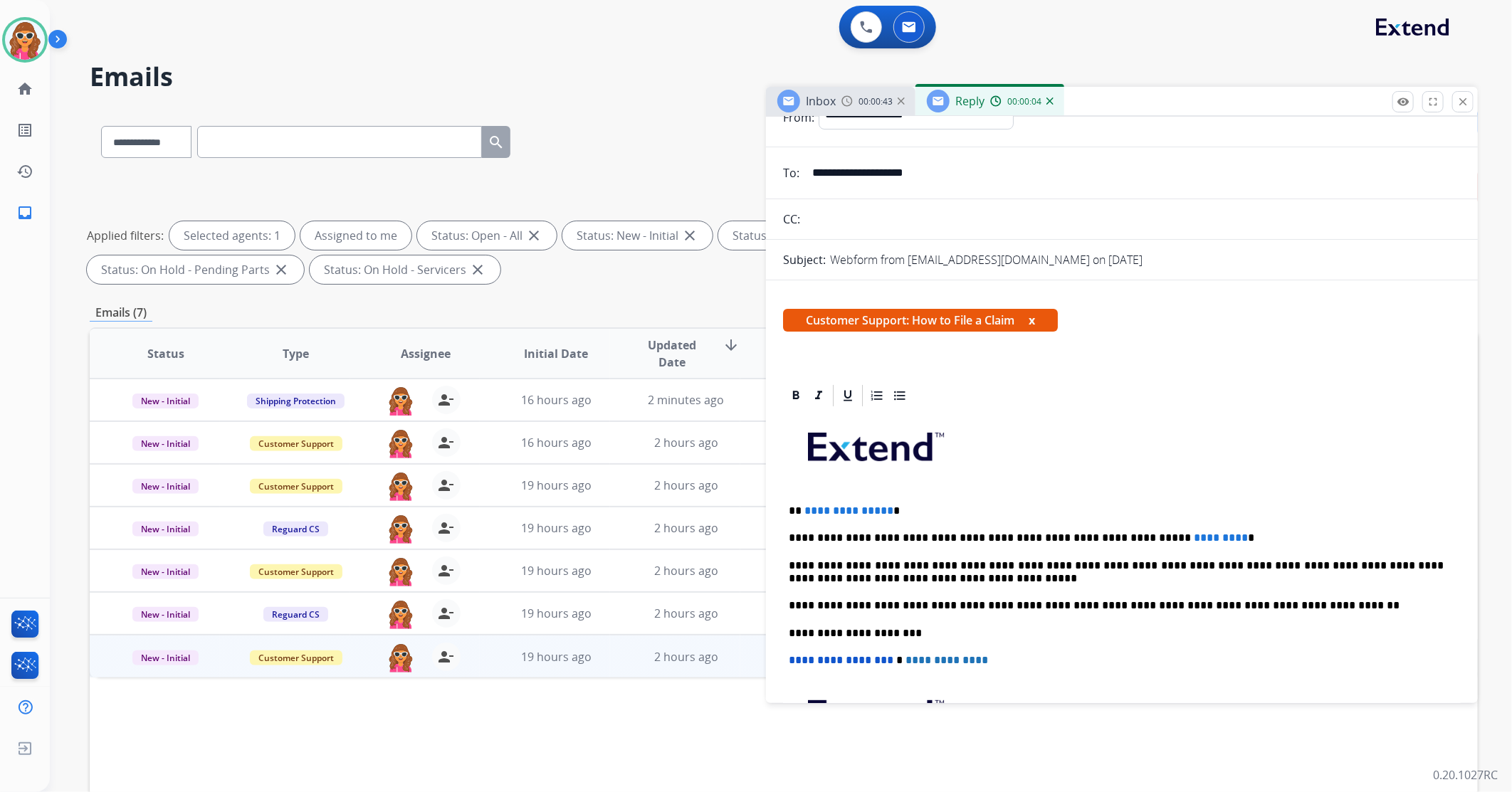
scroll to position [79, 0]
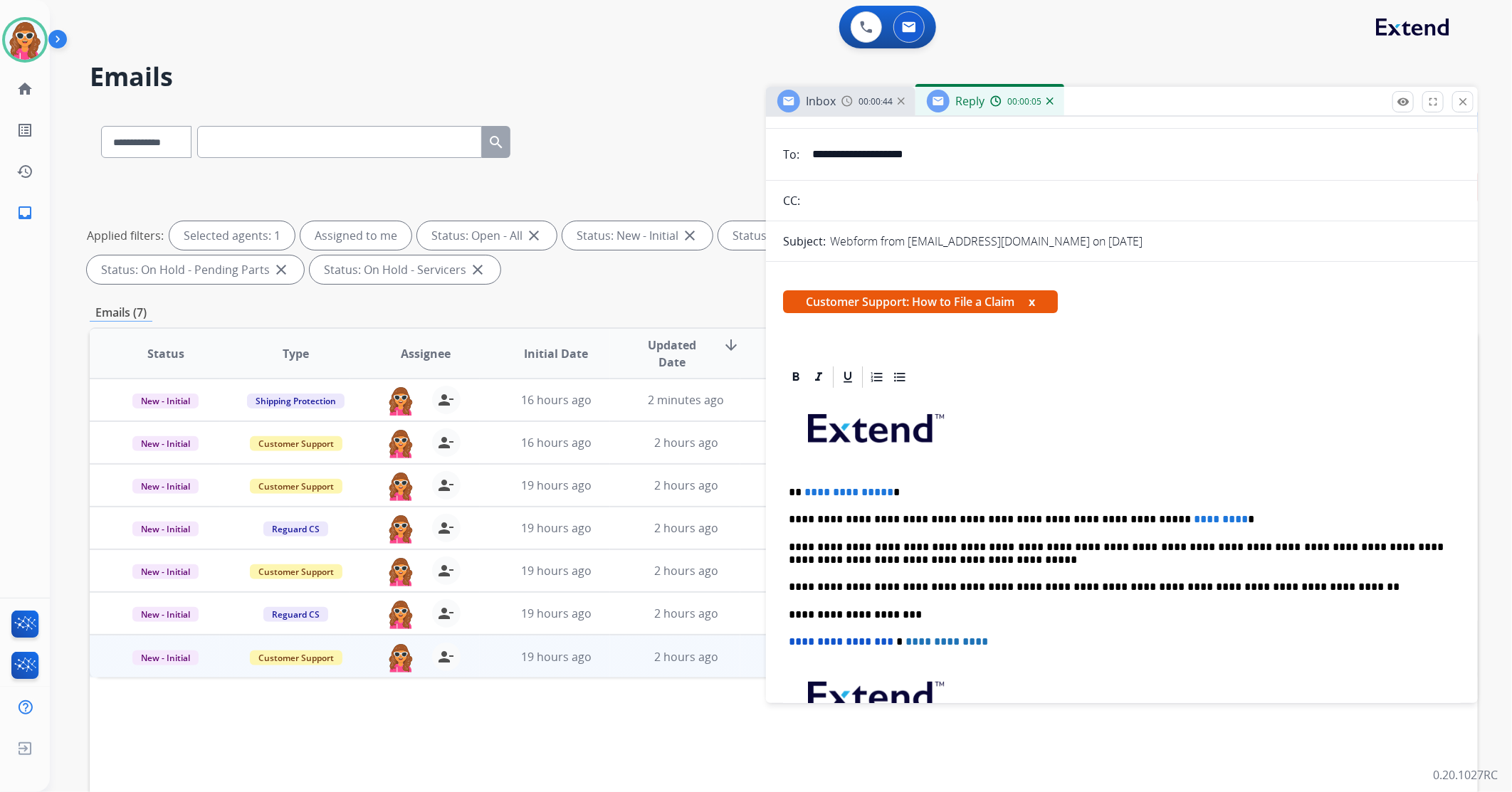
click at [914, 503] on div "**********" at bounding box center [1122, 608] width 677 height 435
click at [906, 489] on p "**********" at bounding box center [1116, 492] width 655 height 13
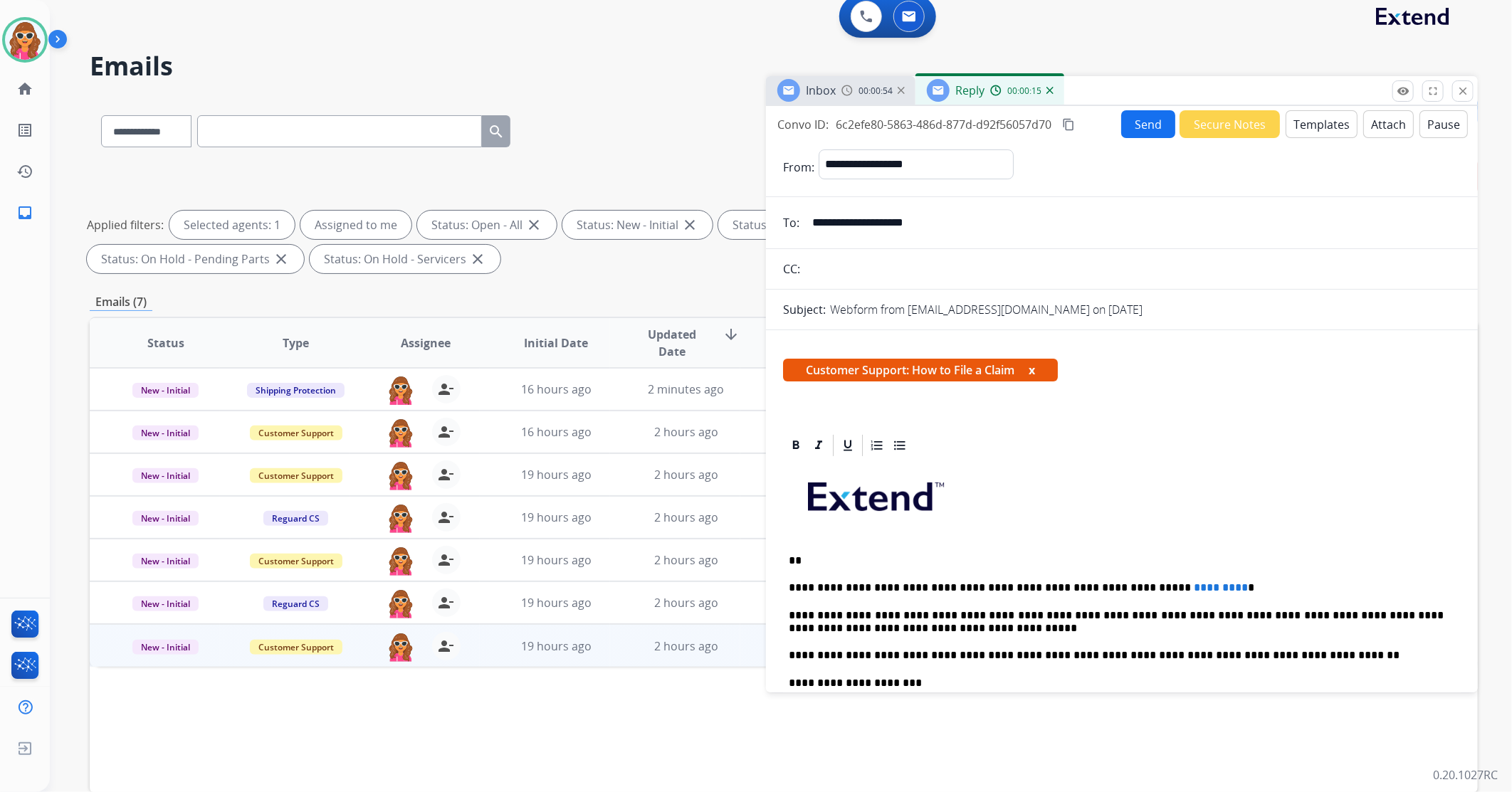
scroll to position [7, 0]
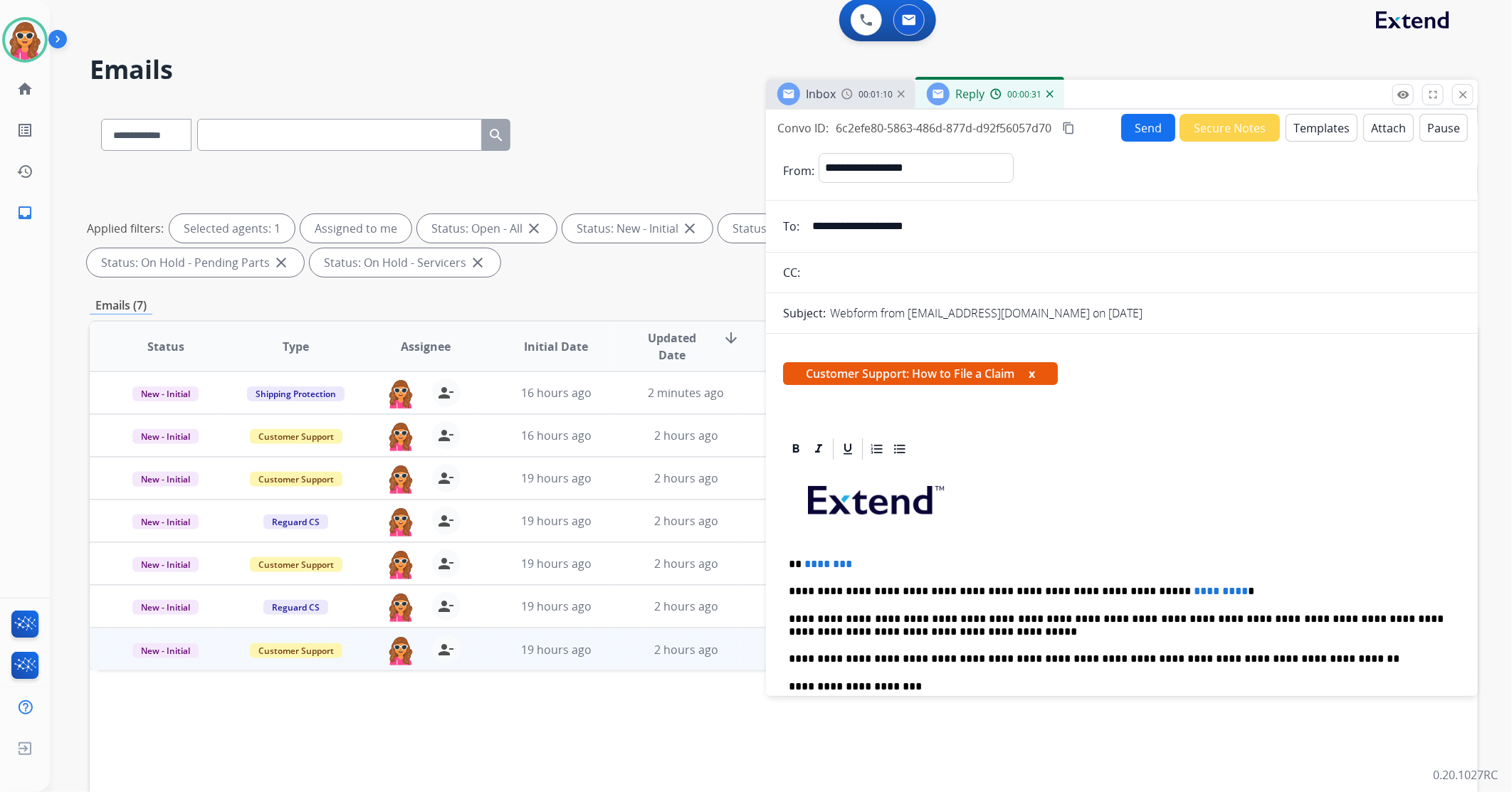
click at [1193, 593] on p "**********" at bounding box center [1116, 591] width 655 height 13
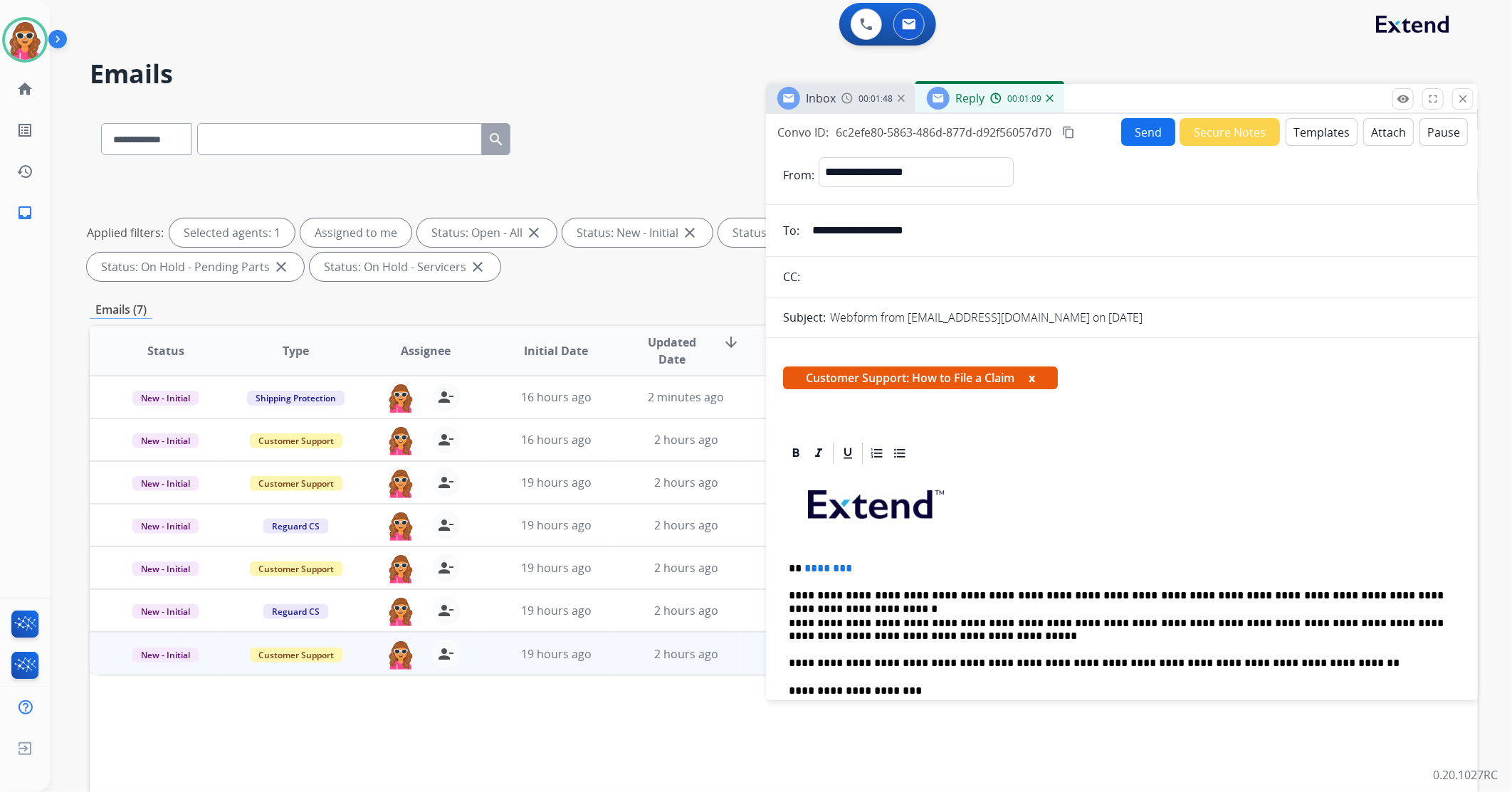
scroll to position [0, 0]
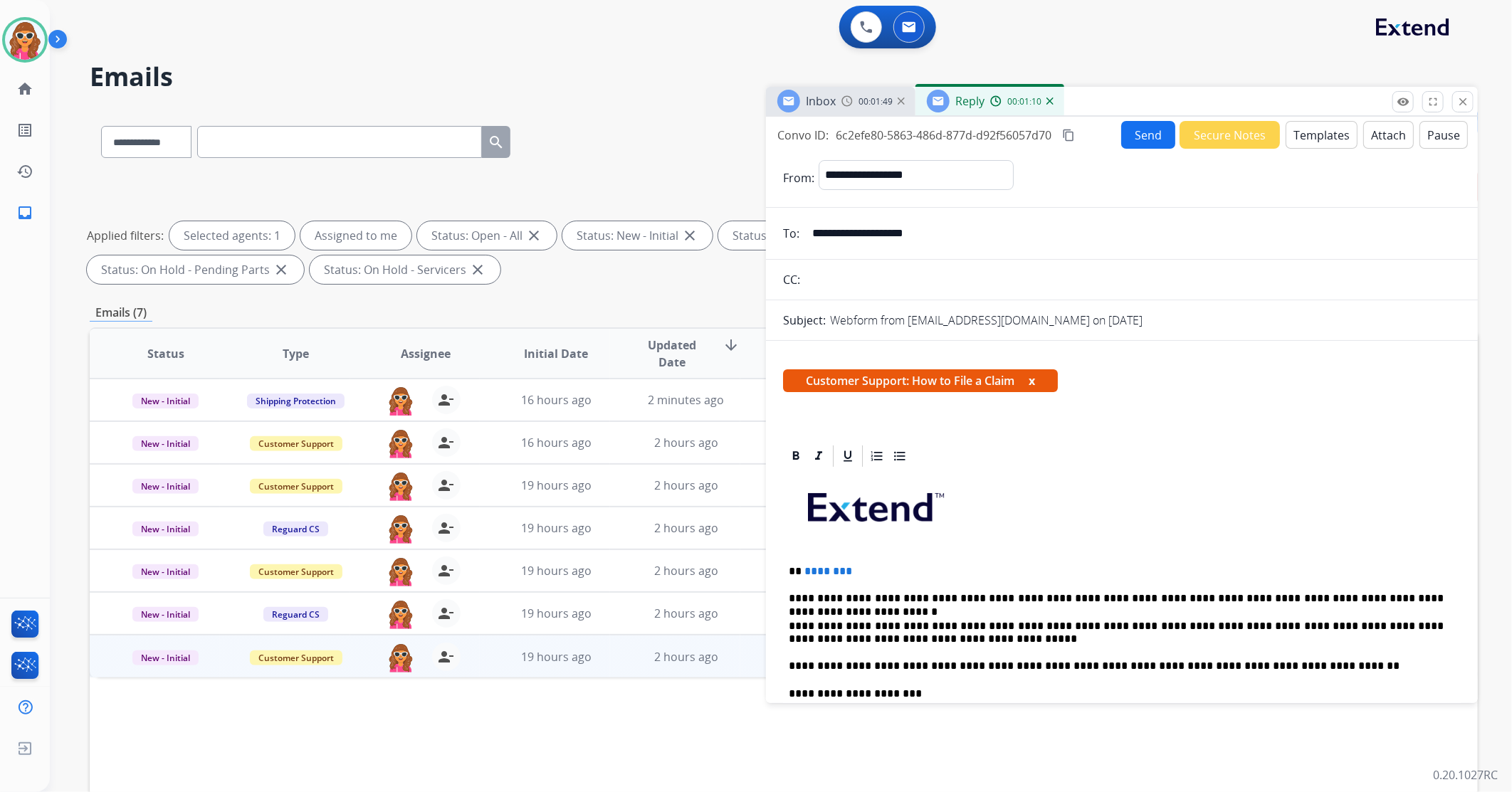
click at [1143, 134] on button "Send" at bounding box center [1148, 134] width 54 height 28
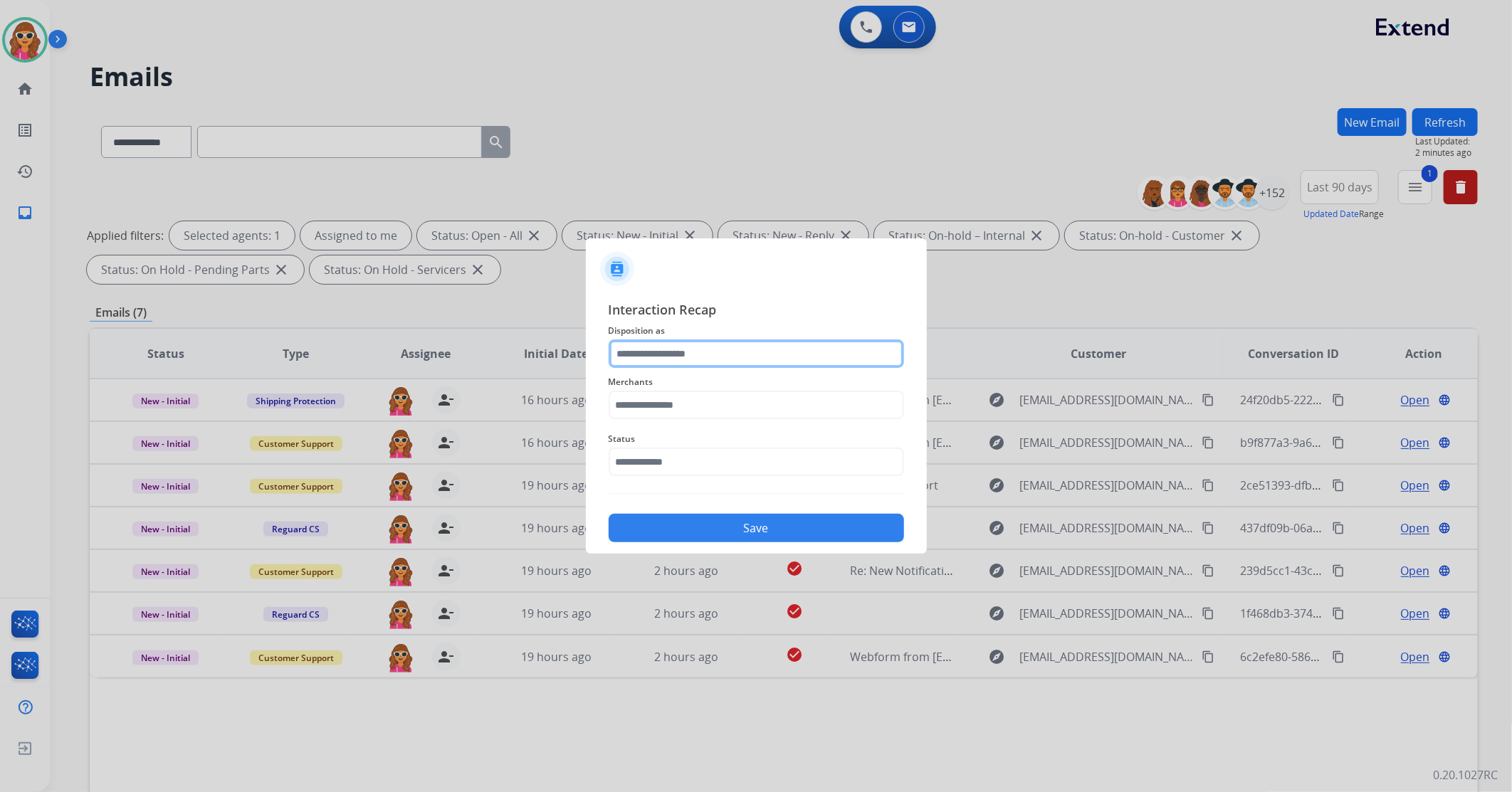
click at [707, 353] on input "text" at bounding box center [756, 354] width 296 height 28
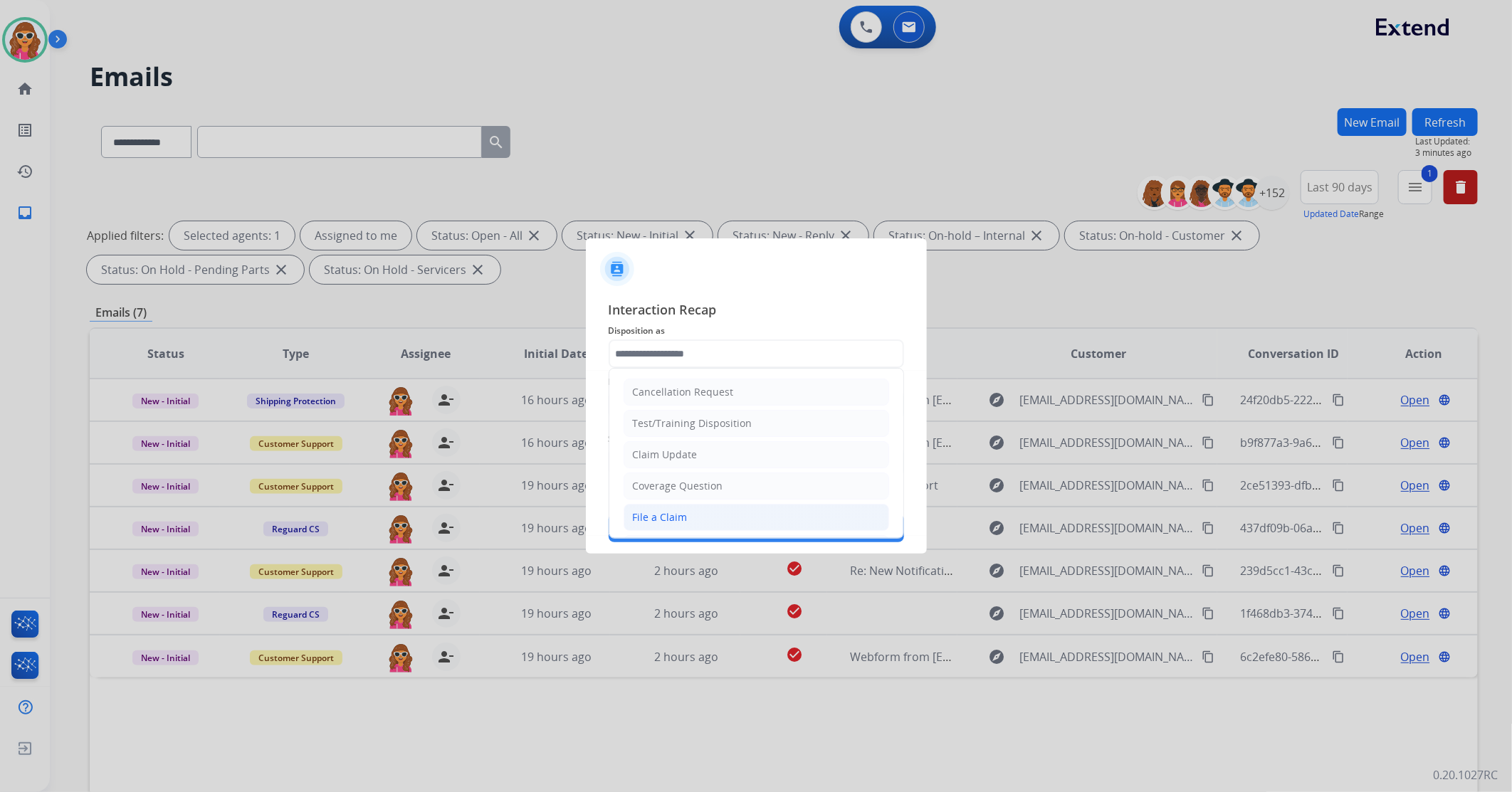
click at [674, 528] on li "File a Claim" at bounding box center [756, 518] width 266 height 27
type input "**********"
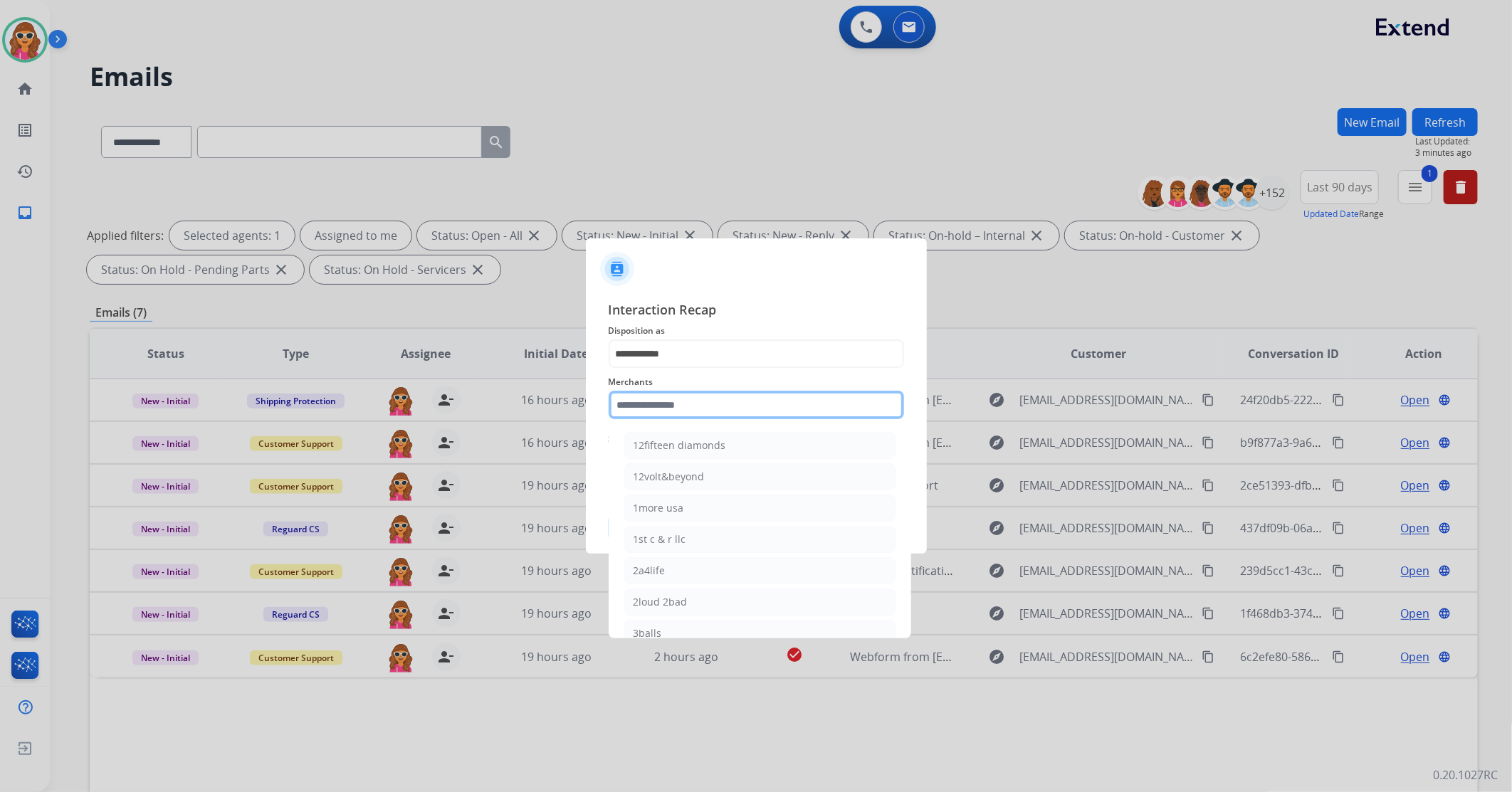
click at [699, 410] on input "text" at bounding box center [756, 405] width 296 height 28
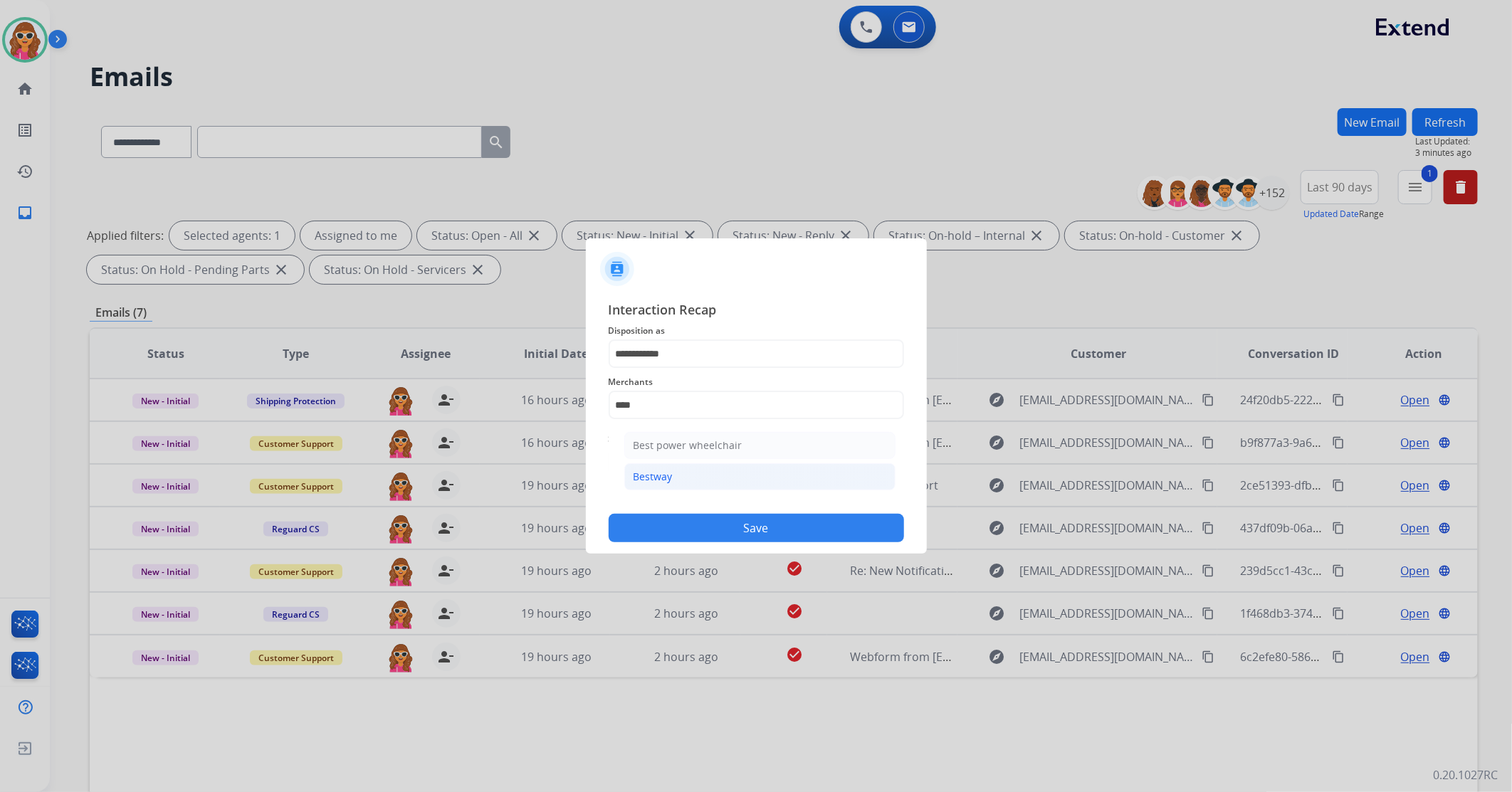
click at [688, 474] on li "Bestway" at bounding box center [760, 477] width 271 height 27
type input "*******"
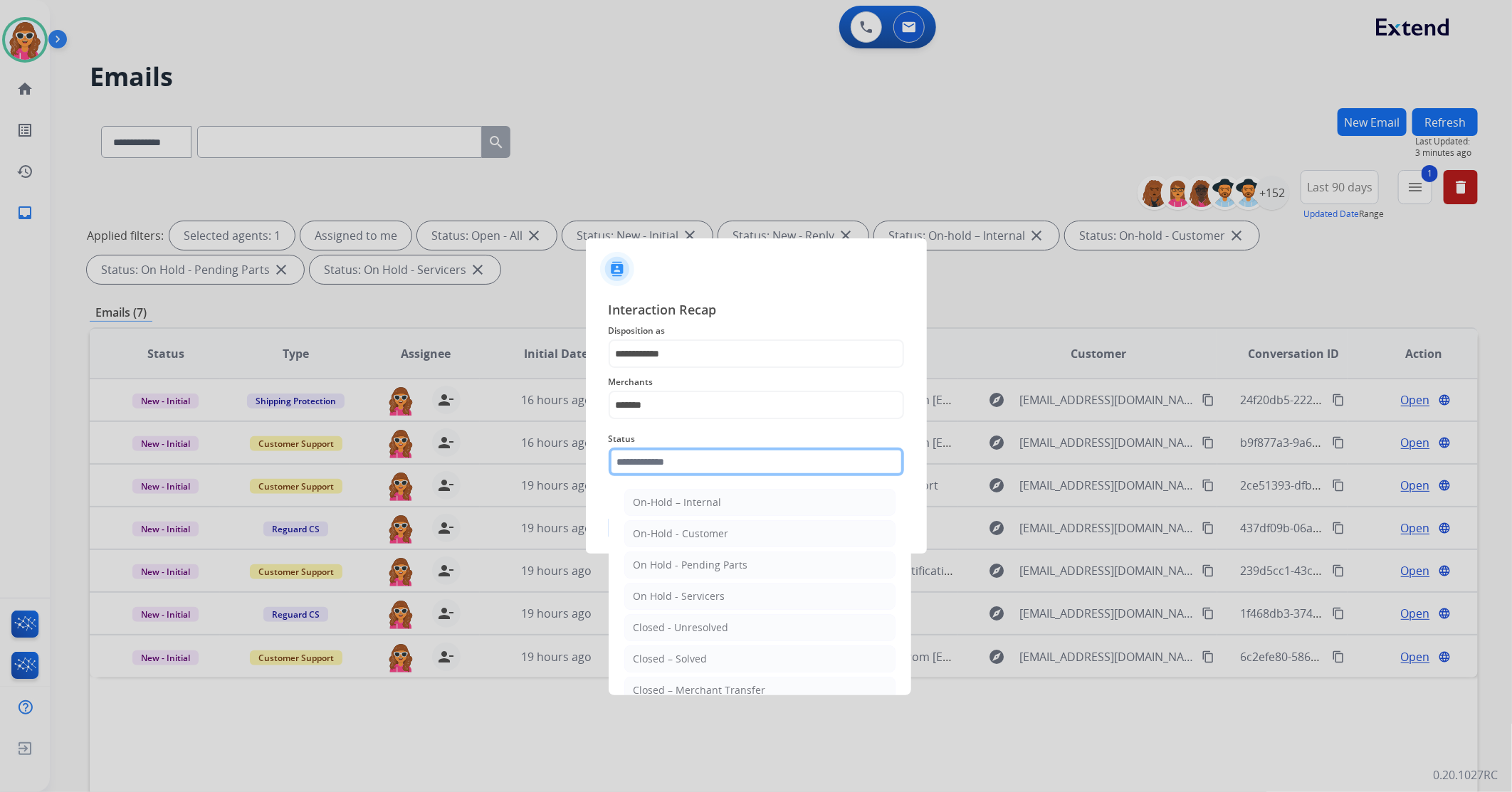
click at [702, 473] on input "text" at bounding box center [756, 462] width 296 height 28
click at [685, 658] on div "Closed – Solved" at bounding box center [671, 659] width 74 height 14
type input "**********"
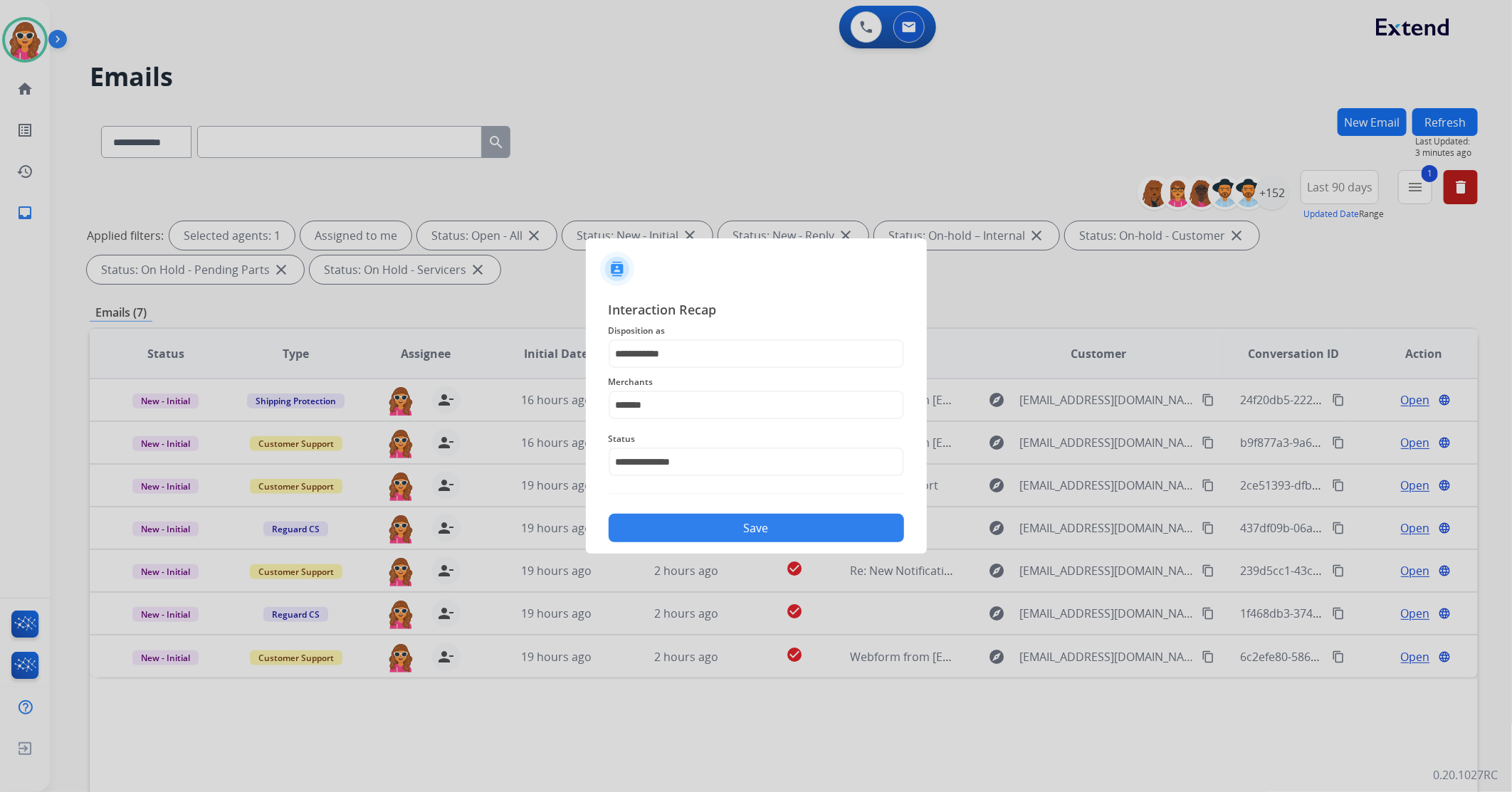
click at [760, 537] on button "Save" at bounding box center [756, 528] width 296 height 28
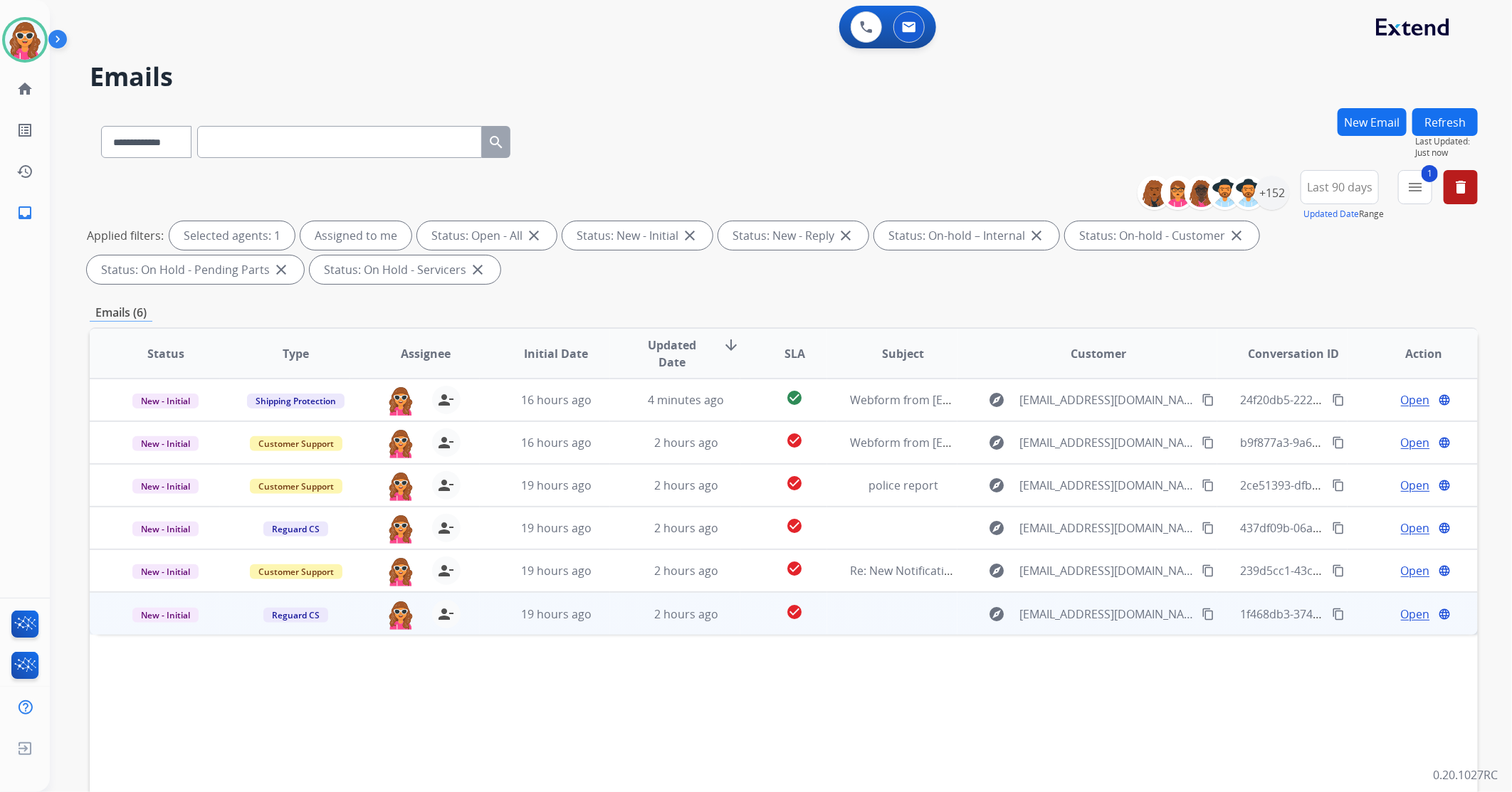
click at [1401, 611] on span "Open" at bounding box center [1416, 615] width 29 height 17
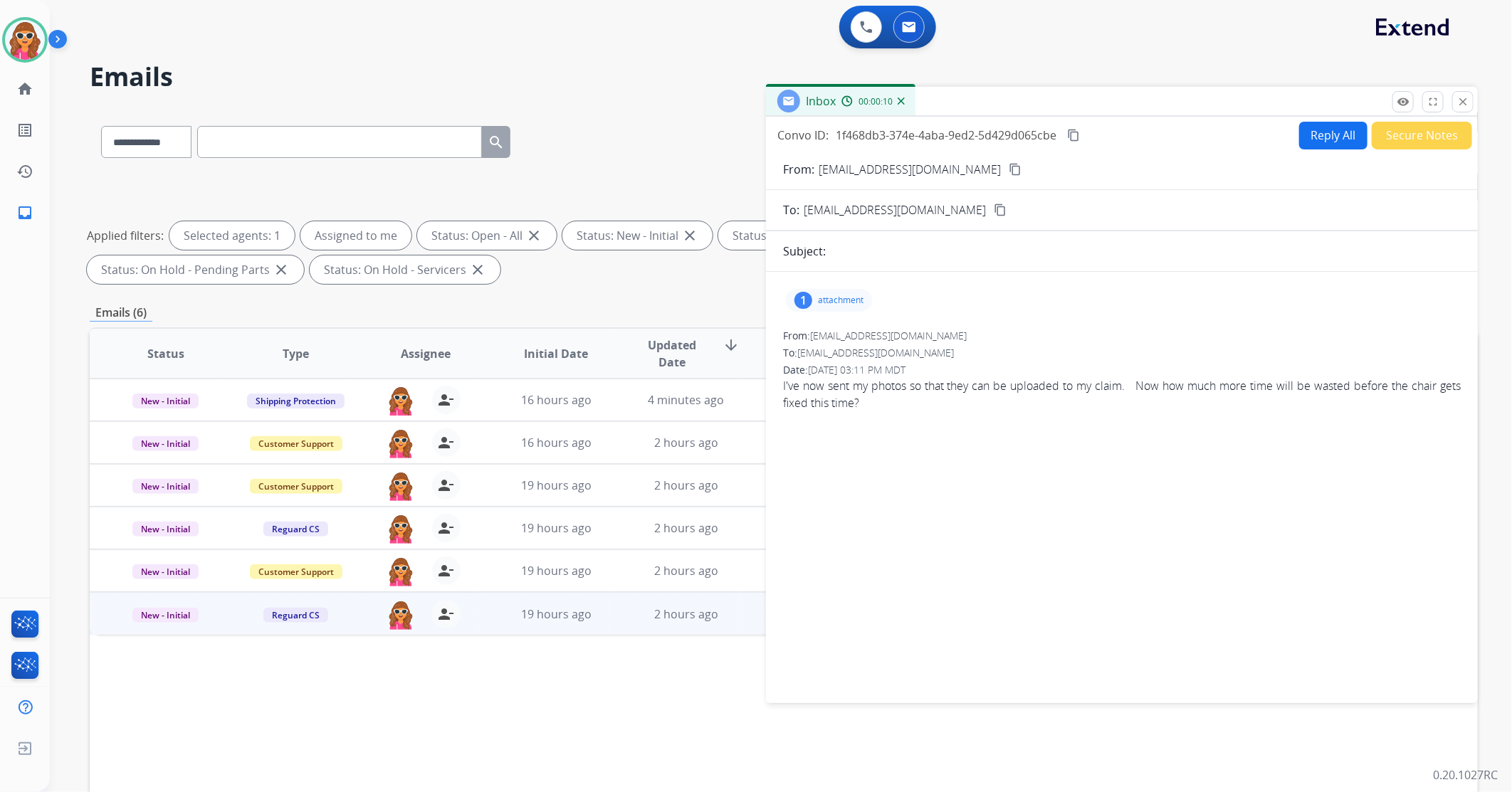
click at [843, 301] on p "attachment" at bounding box center [841, 300] width 46 height 11
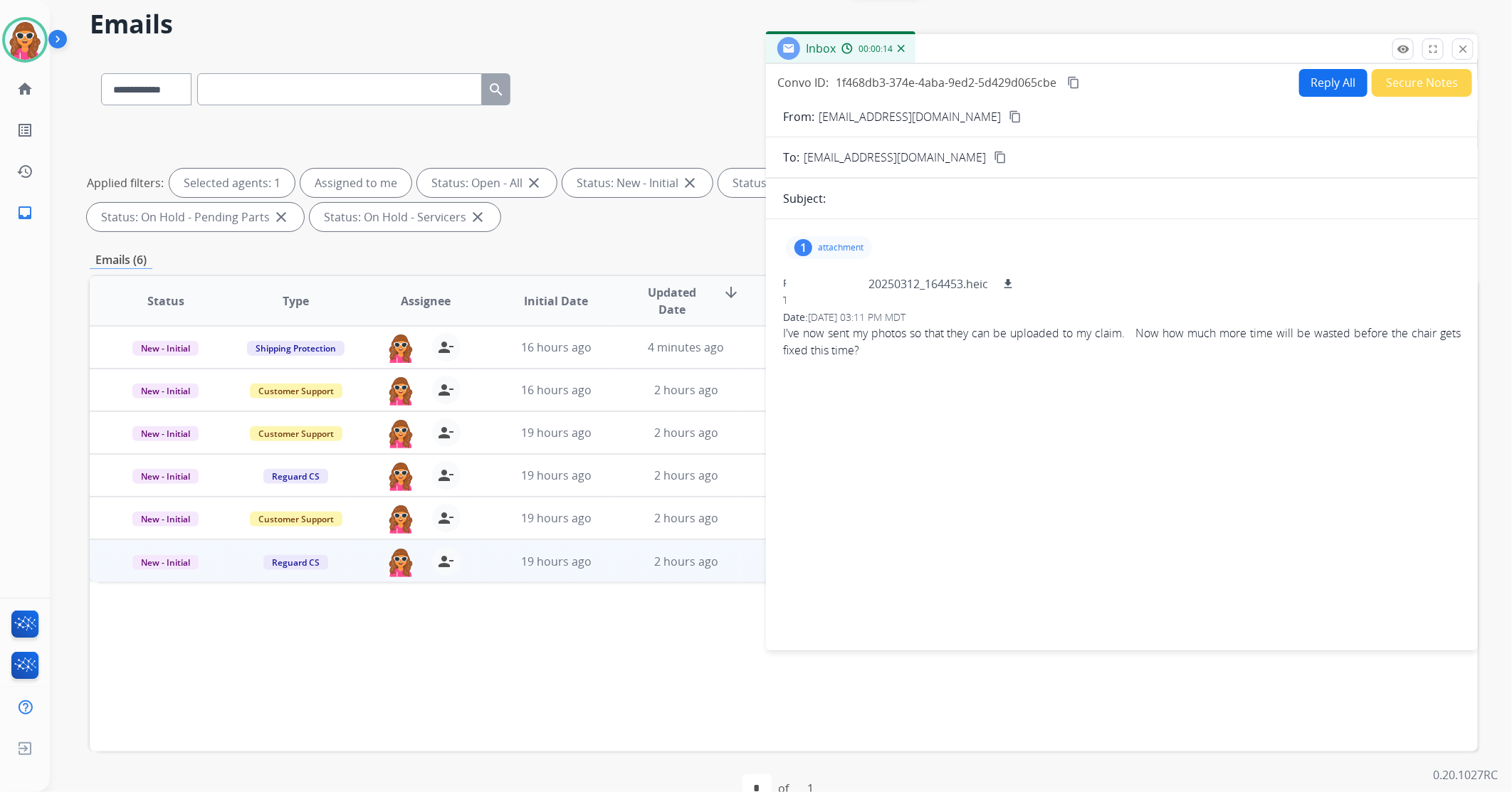
scroll to position [79, 0]
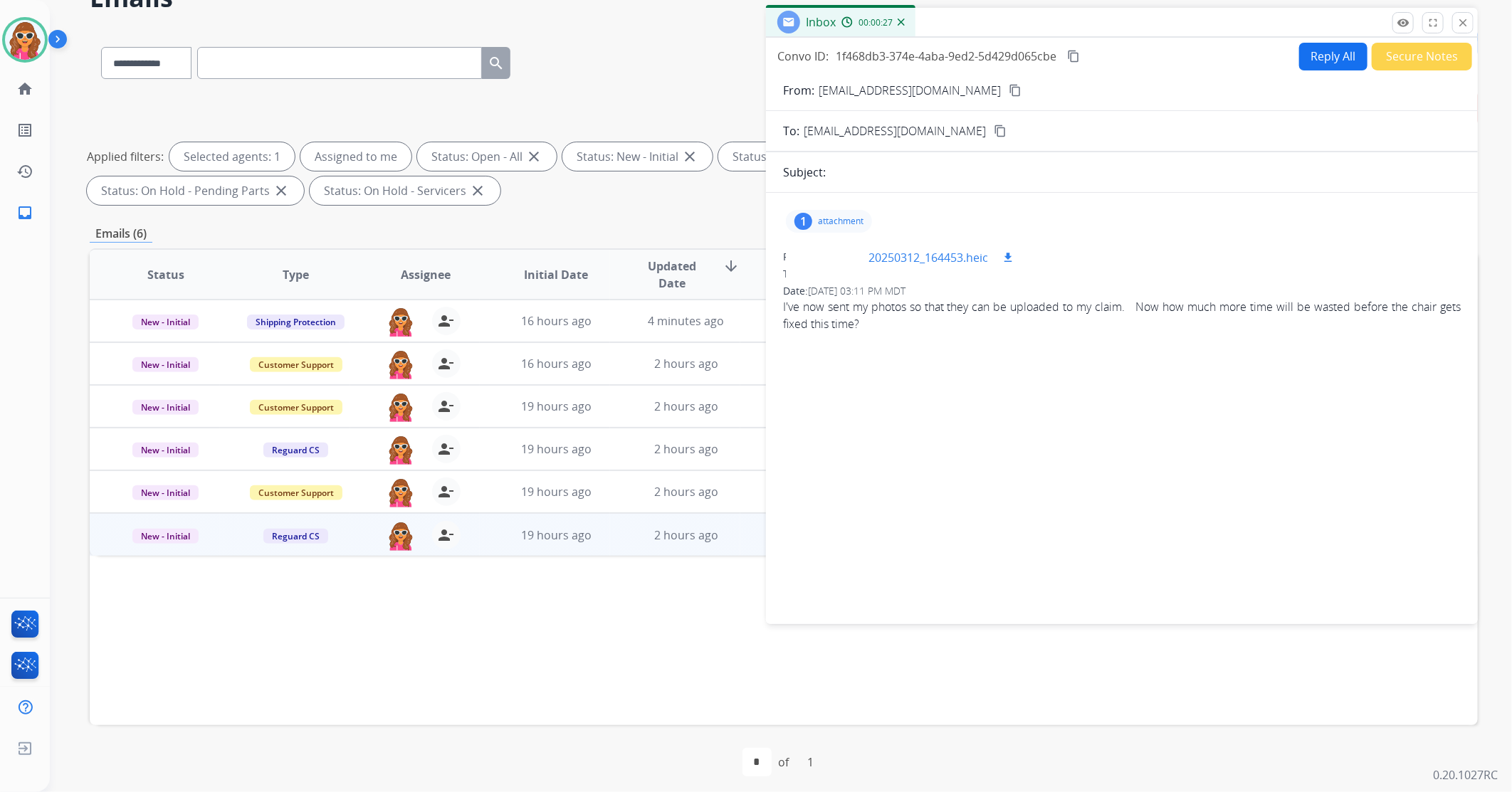
click at [1008, 262] on mat-icon "download" at bounding box center [1008, 258] width 13 height 13
click at [909, 259] on p "20250312_164453.heic" at bounding box center [928, 258] width 119 height 17
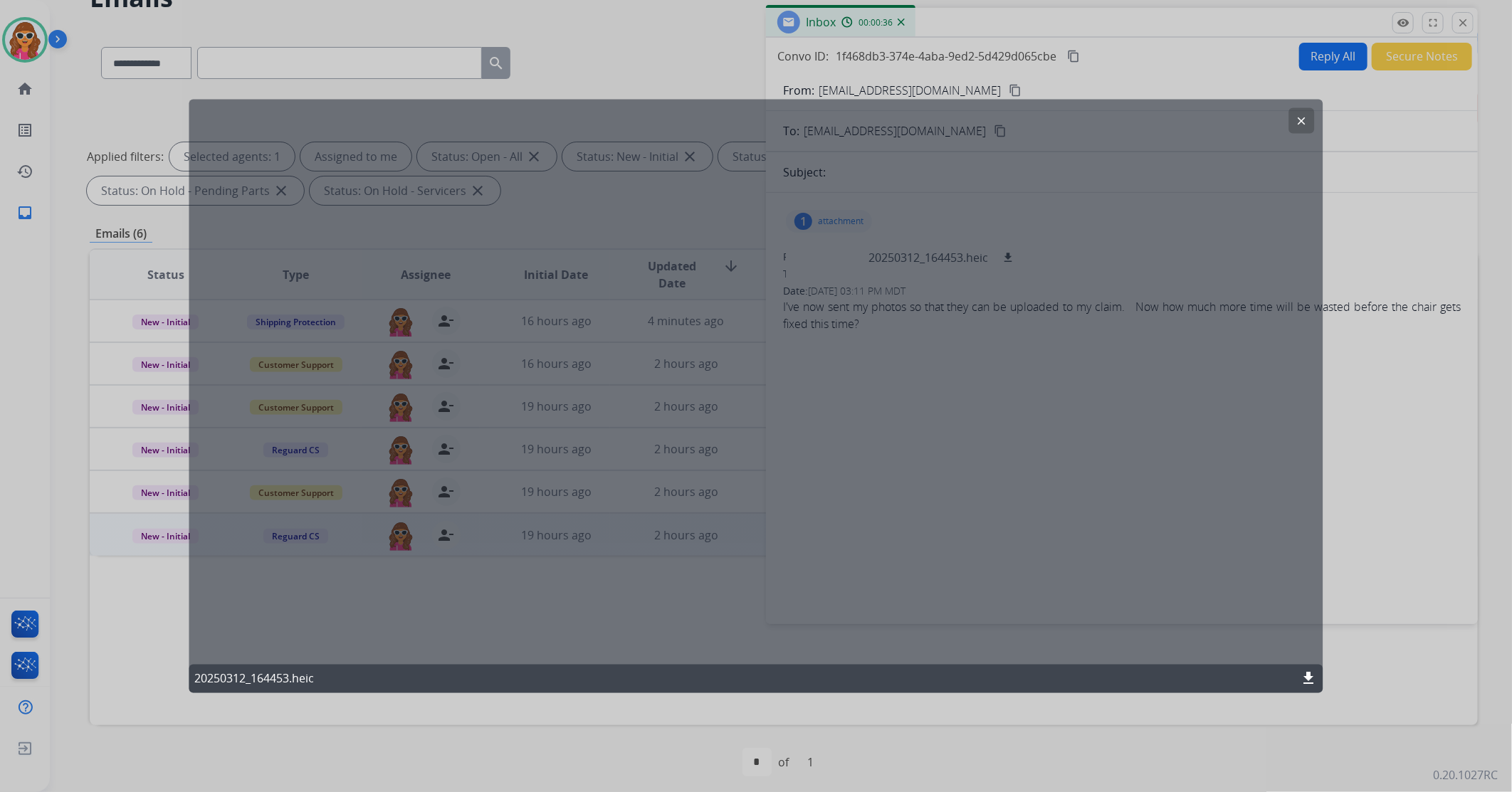
click at [1298, 122] on mat-icon "clear" at bounding box center [1302, 120] width 13 height 13
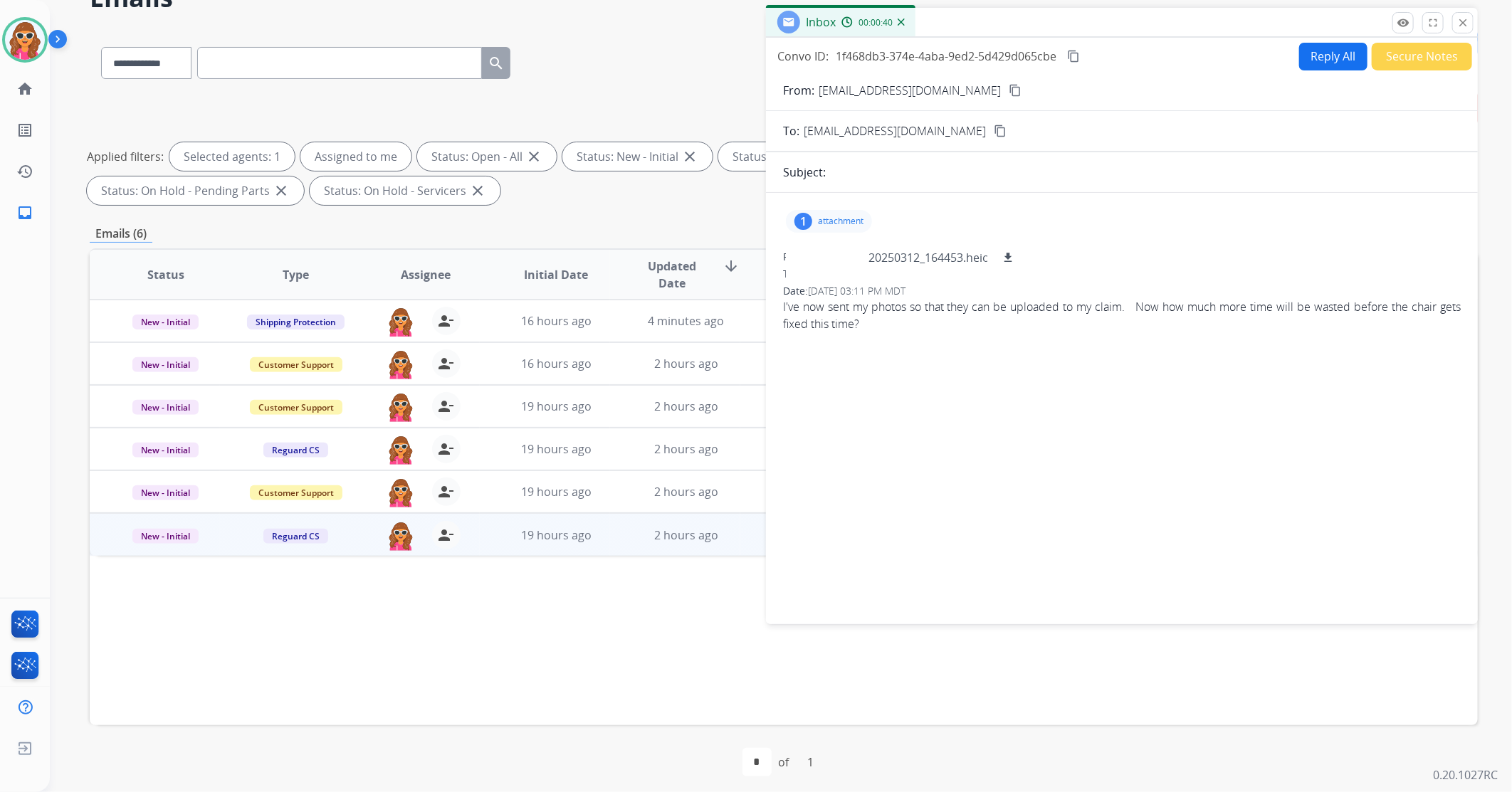
drag, startPoint x: 952, startPoint y: 94, endPoint x: 945, endPoint y: 96, distance: 7.3
click at [1007, 96] on button "content_copy" at bounding box center [1016, 91] width 17 height 17
click at [1326, 59] on button "Reply All" at bounding box center [1333, 56] width 68 height 28
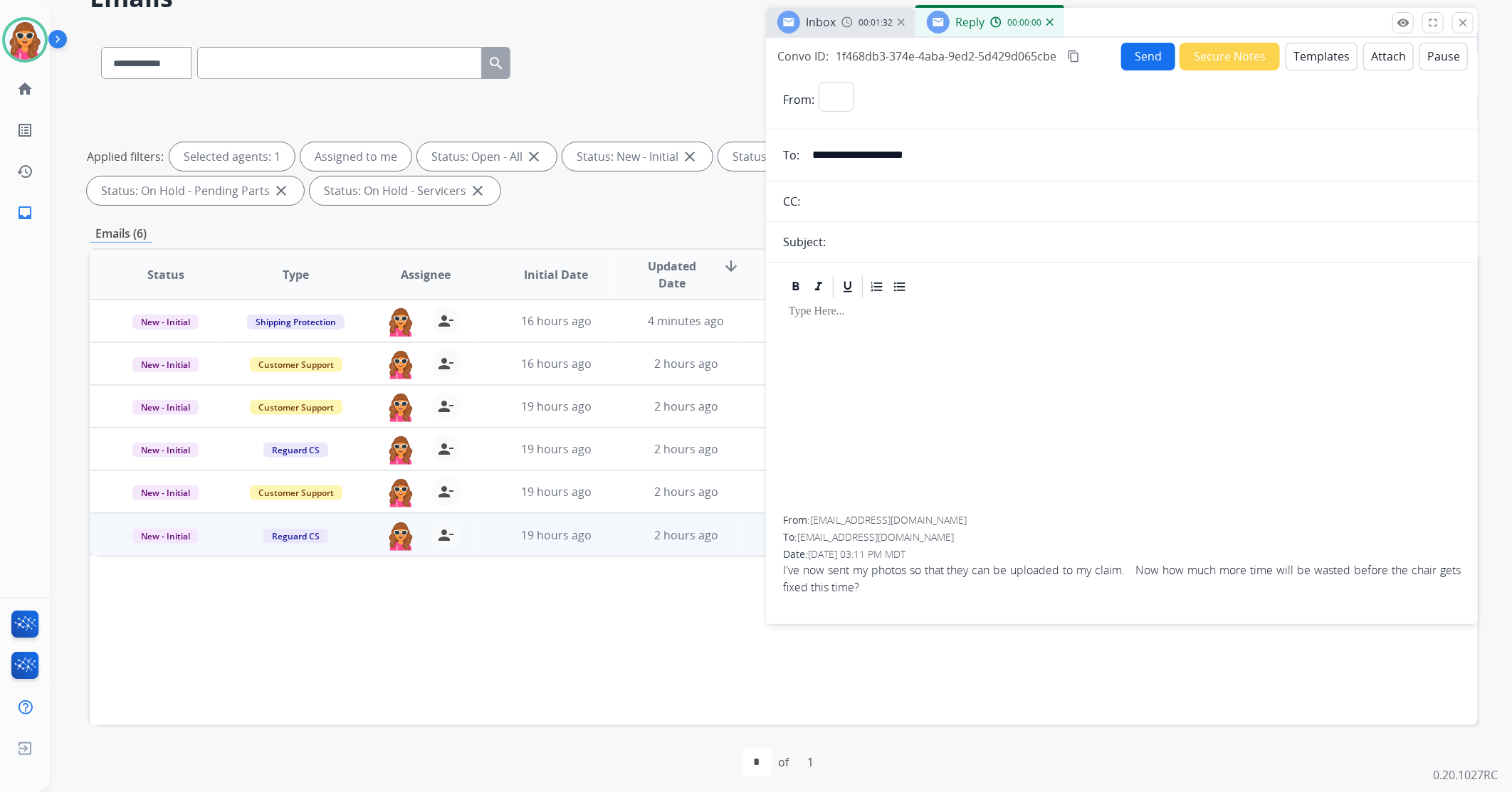
select select "**********"
click at [878, 364] on div at bounding box center [1122, 408] width 677 height 217
click at [872, 384] on div at bounding box center [1122, 408] width 677 height 217
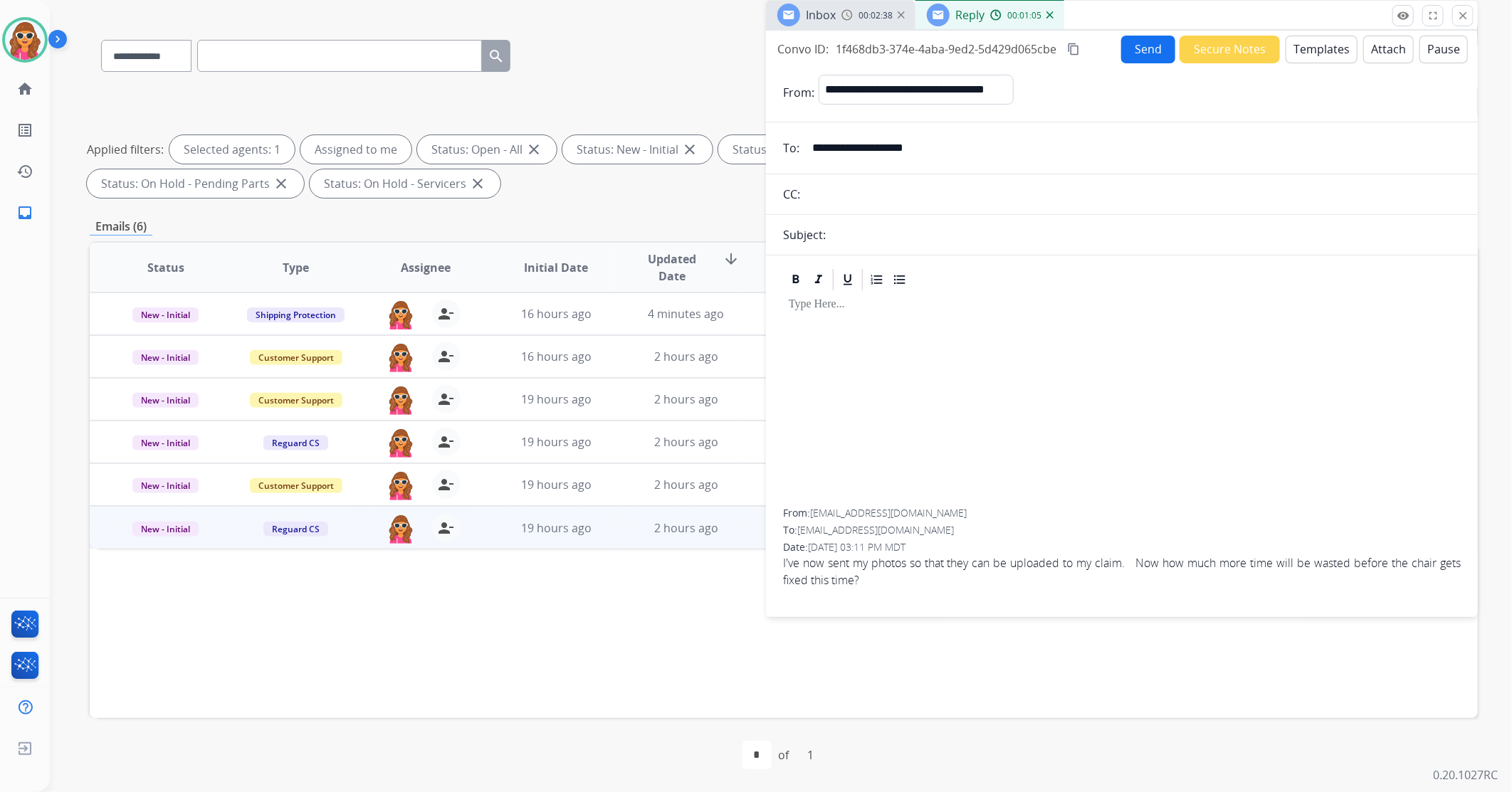
drag, startPoint x: 902, startPoint y: 310, endPoint x: 894, endPoint y: 319, distance: 12.0
click at [899, 310] on p at bounding box center [1122, 304] width 666 height 13
click at [839, 339] on div at bounding box center [1122, 401] width 677 height 217
click at [943, 345] on div at bounding box center [1122, 401] width 677 height 217
drag, startPoint x: 844, startPoint y: 320, endPoint x: 888, endPoint y: 266, distance: 69.7
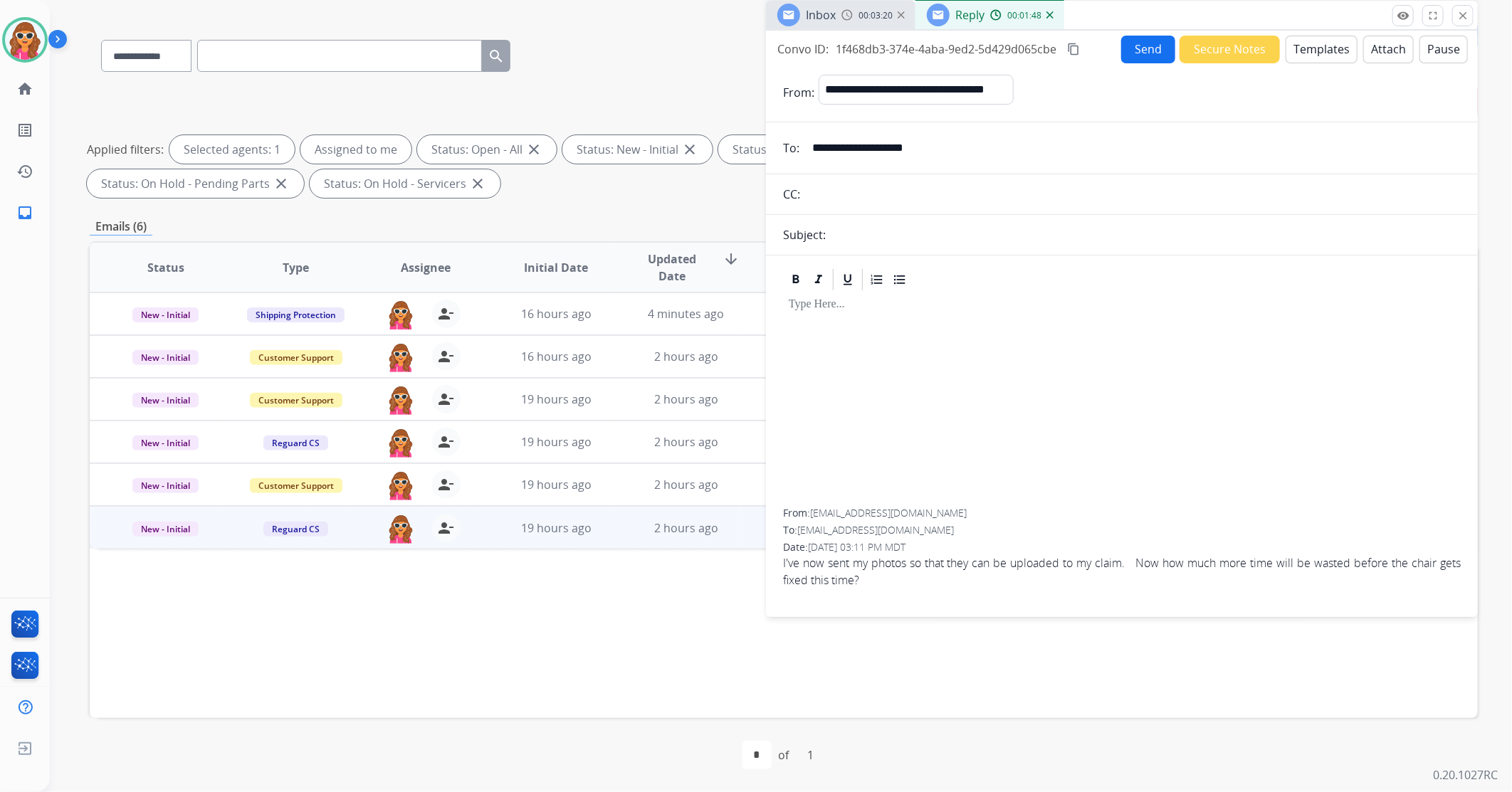
click at [844, 318] on div at bounding box center [1122, 401] width 677 height 217
click at [1303, 52] on button "Templates" at bounding box center [1322, 49] width 72 height 28
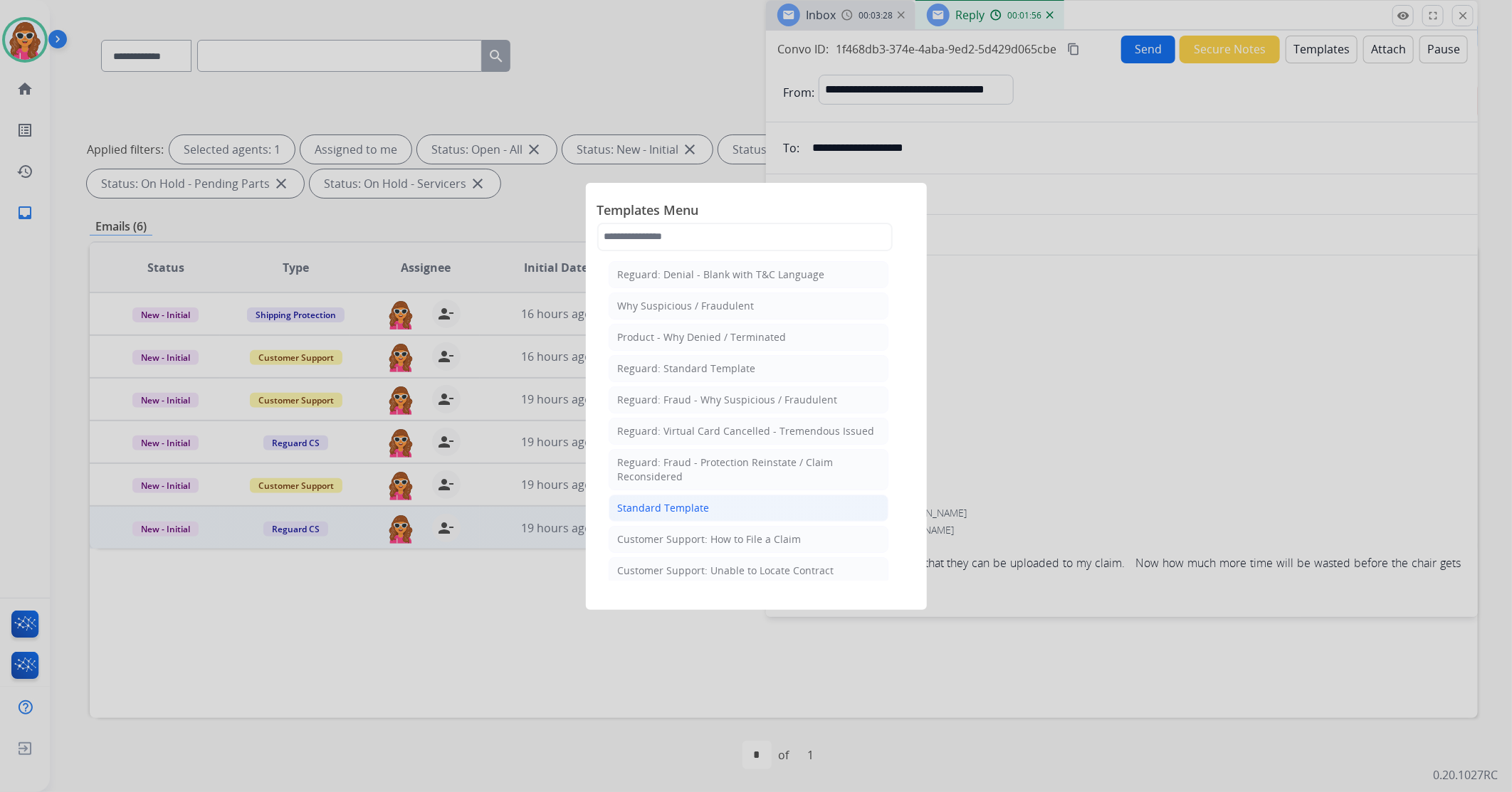
click at [678, 508] on div "Standard Template" at bounding box center [664, 508] width 92 height 14
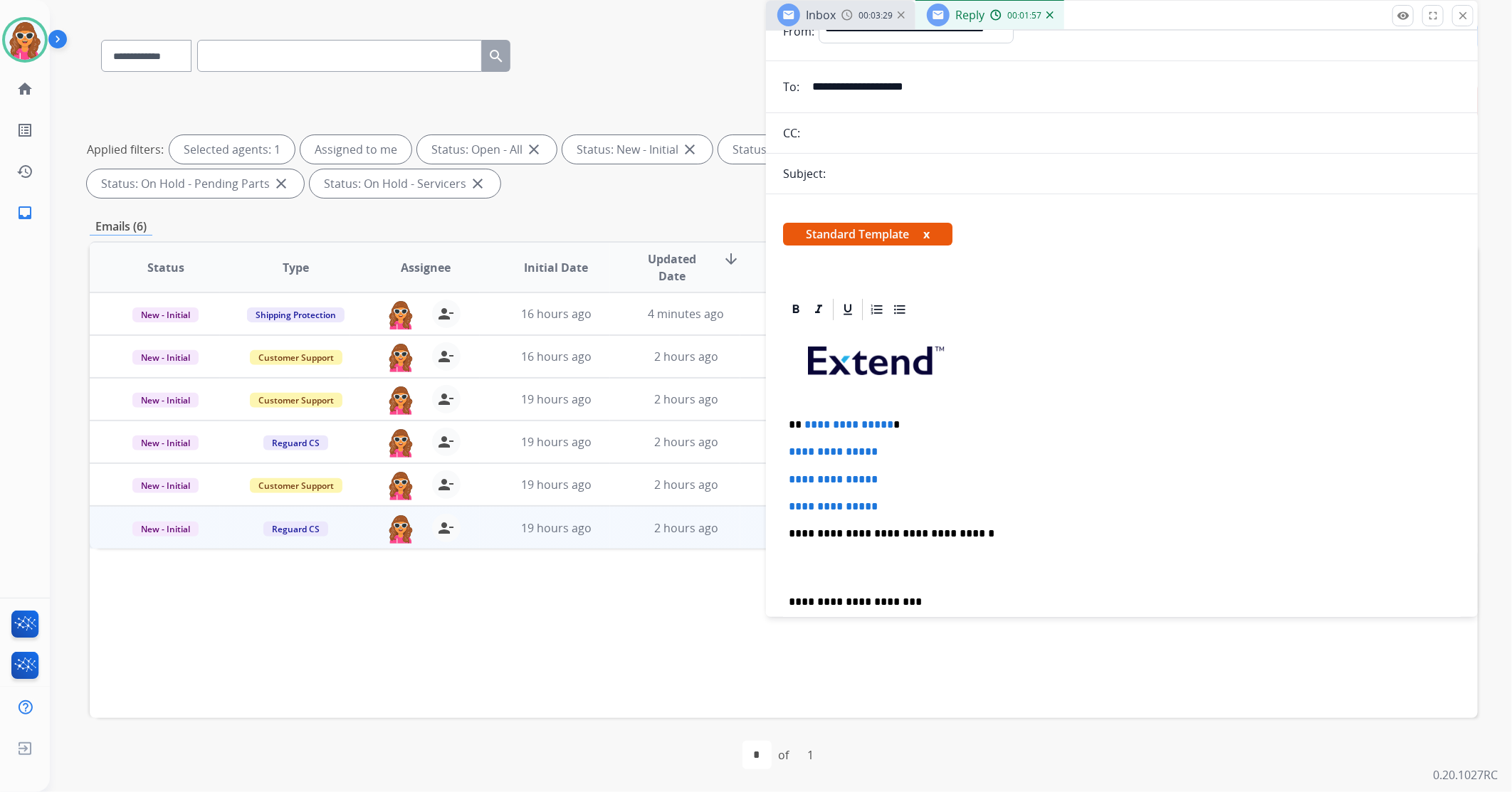
scroll to position [79, 0]
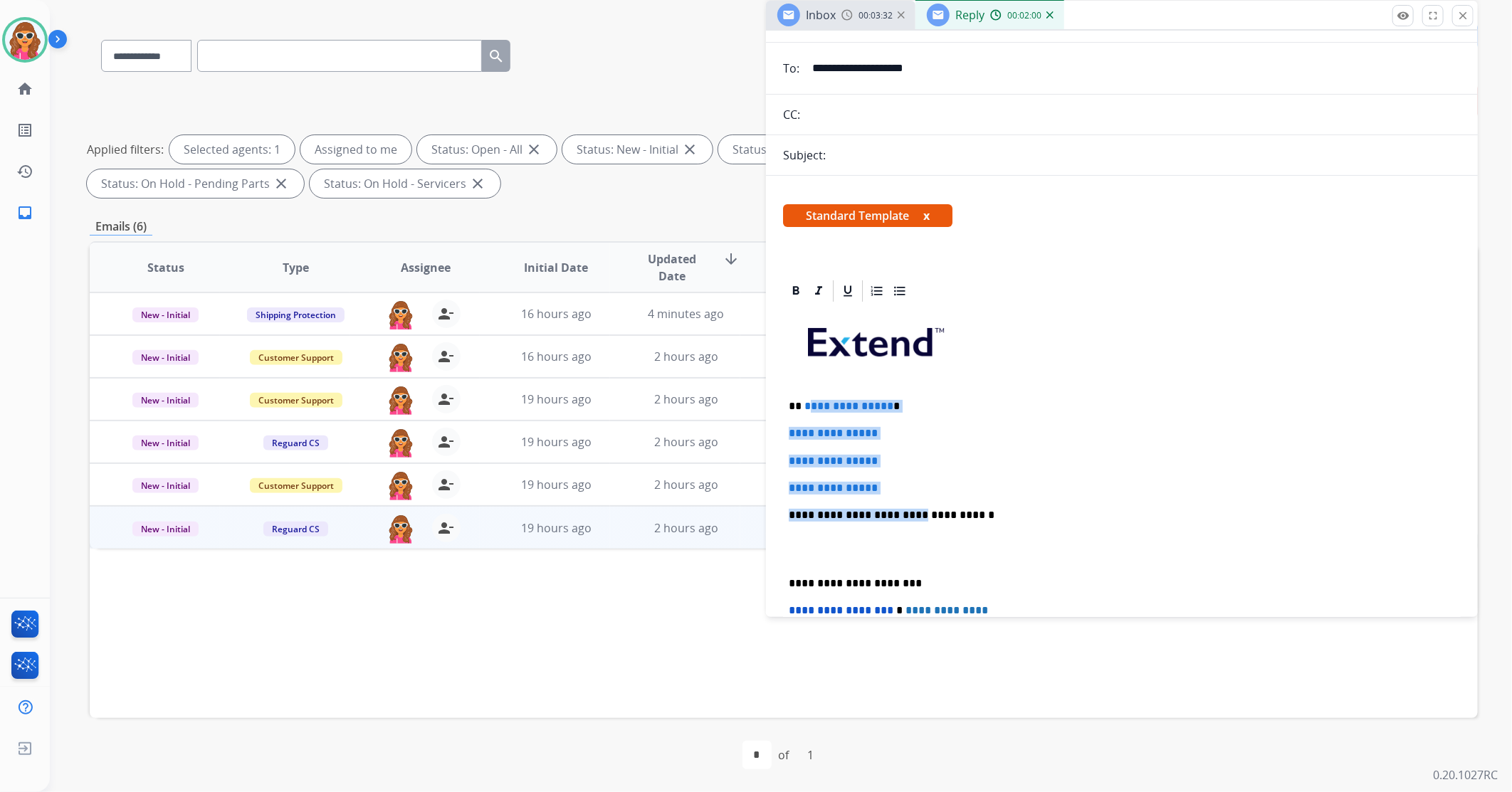
drag, startPoint x: 901, startPoint y: 496, endPoint x: 803, endPoint y: 410, distance: 130.4
click at [806, 407] on div "**********" at bounding box center [1122, 549] width 677 height 490
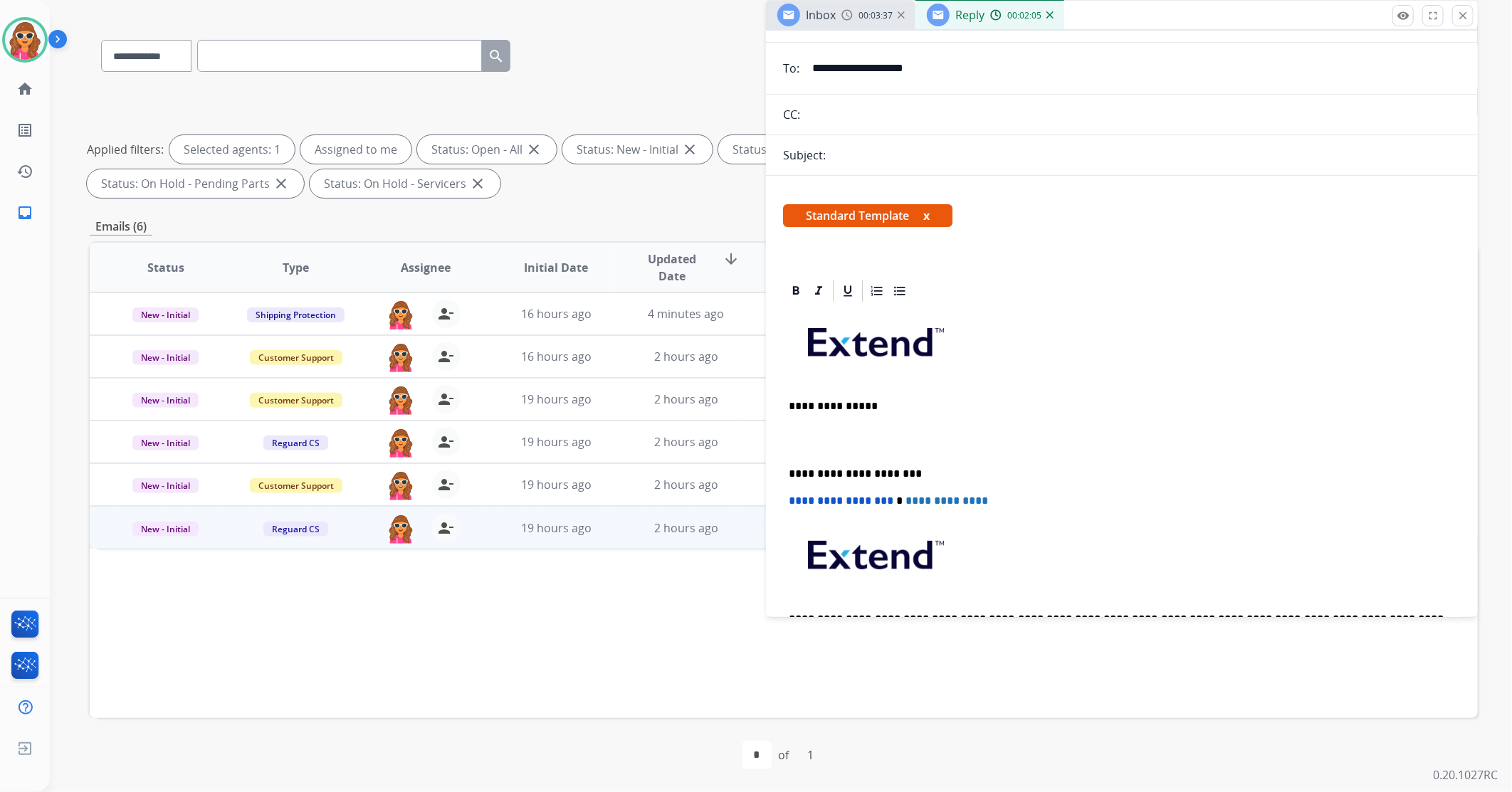
drag, startPoint x: 922, startPoint y: 419, endPoint x: 824, endPoint y: 413, distance: 98.2
click at [809, 413] on div "**********" at bounding box center [1122, 494] width 677 height 380
drag, startPoint x: 871, startPoint y: 408, endPoint x: 760, endPoint y: 409, distance: 111.0
click at [762, 409] on div "**********" at bounding box center [783, 407] width 1388 height 771
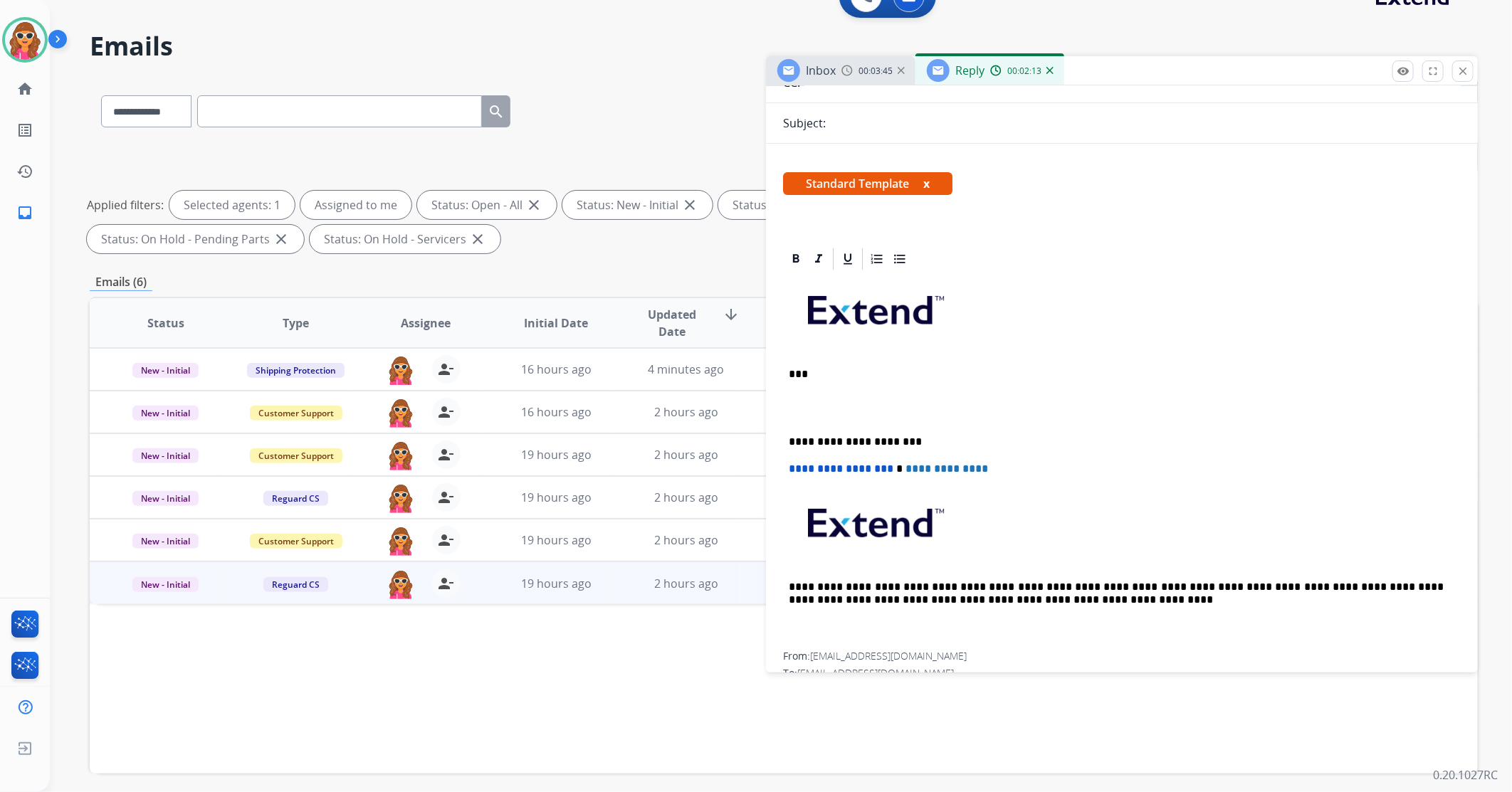
scroll to position [0, 0]
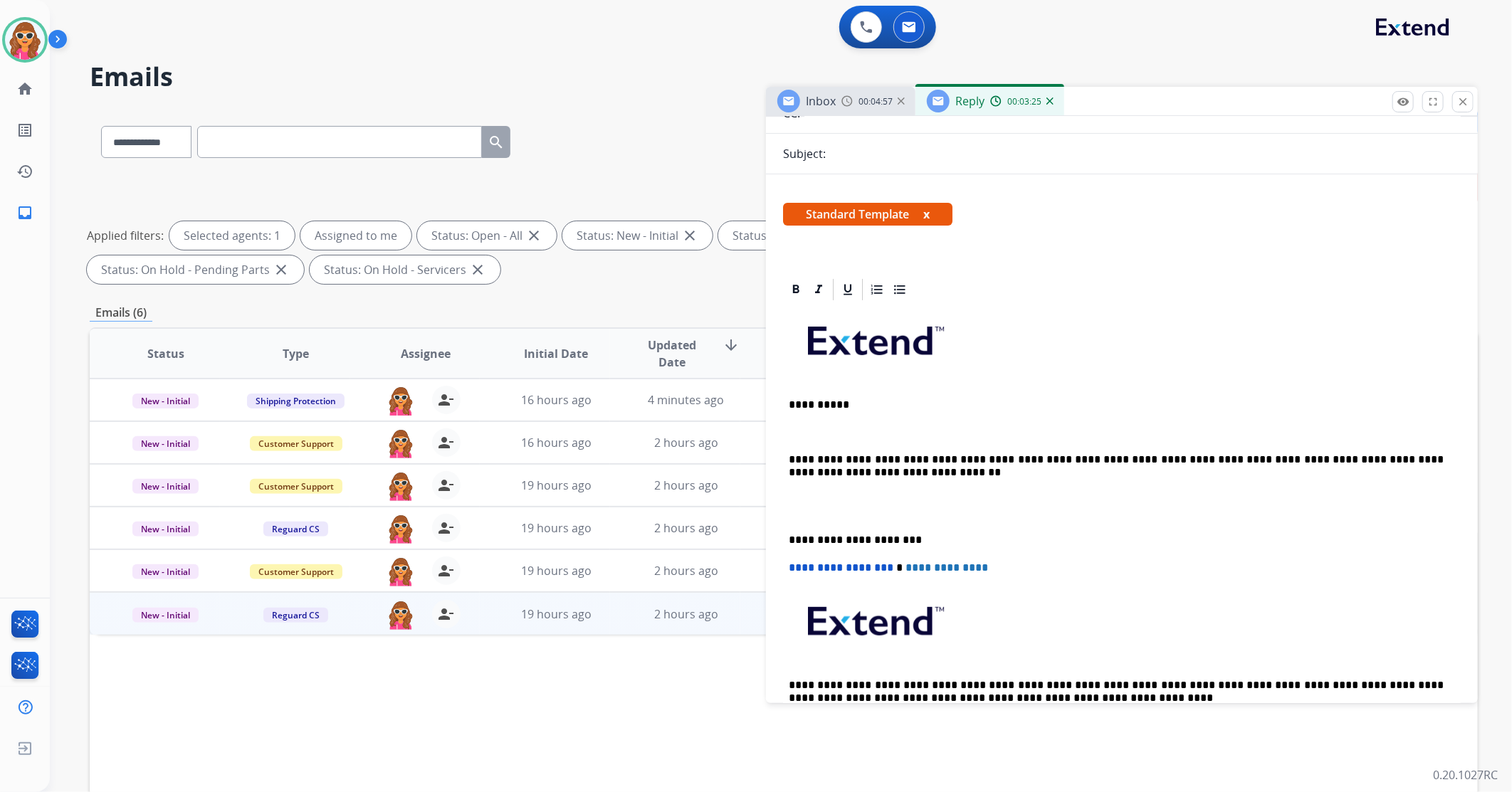
click at [1107, 477] on p "**********" at bounding box center [1116, 466] width 655 height 26
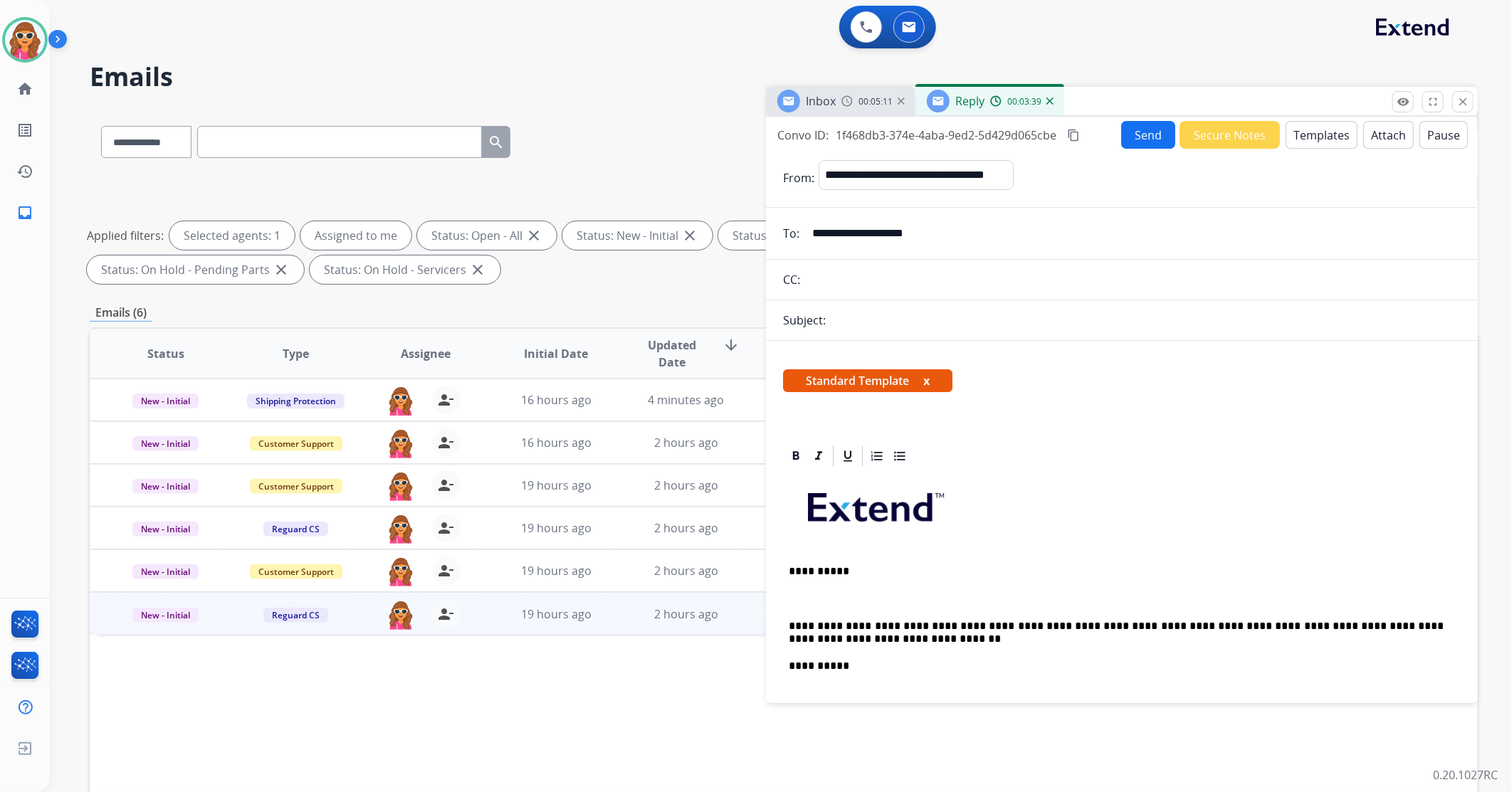
click at [1152, 135] on button "Send" at bounding box center [1148, 134] width 54 height 28
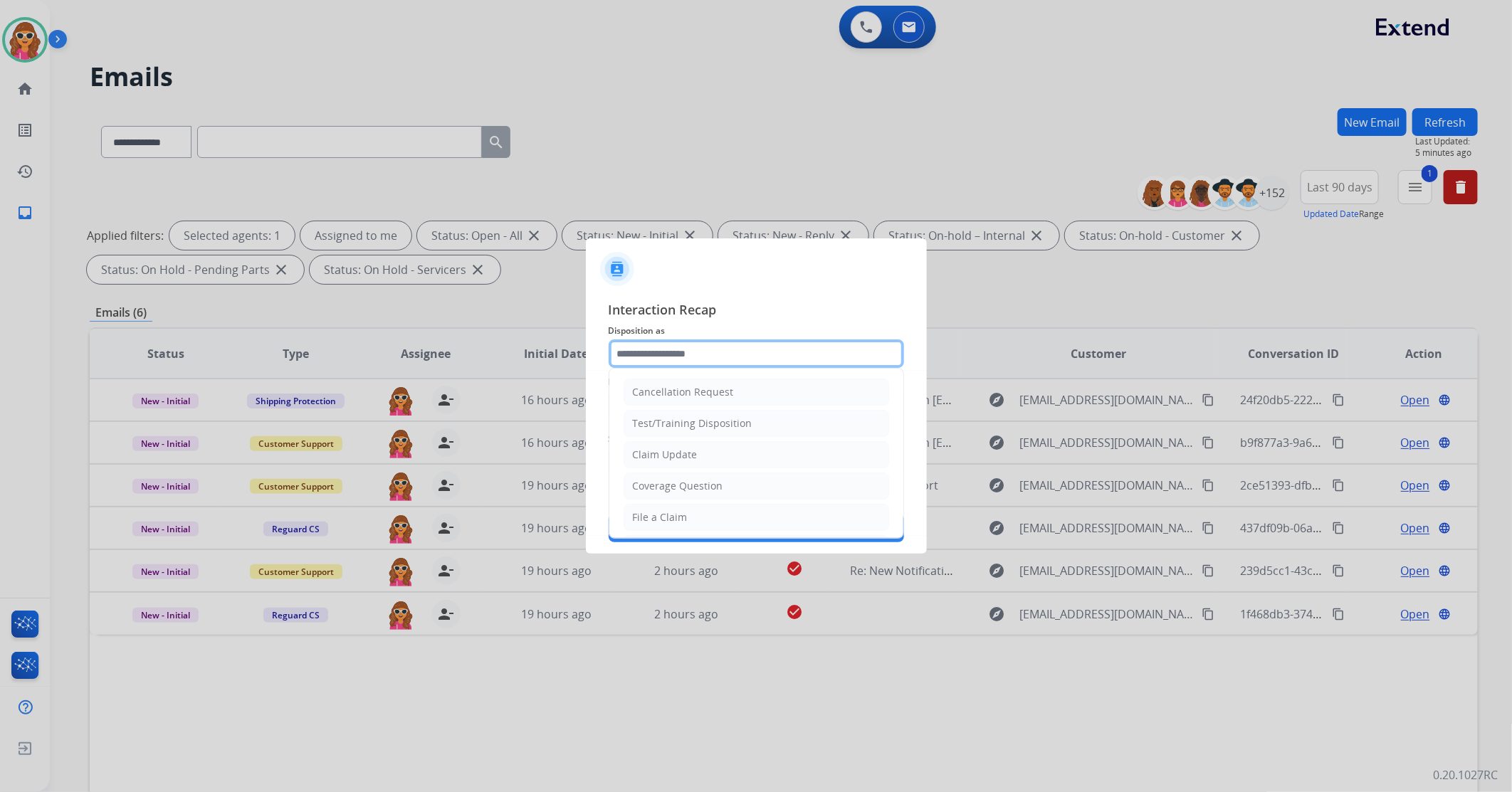
click at [688, 359] on input "text" at bounding box center [756, 354] width 296 height 28
click at [659, 455] on div "Claim Update" at bounding box center [666, 455] width 65 height 14
type input "**********"
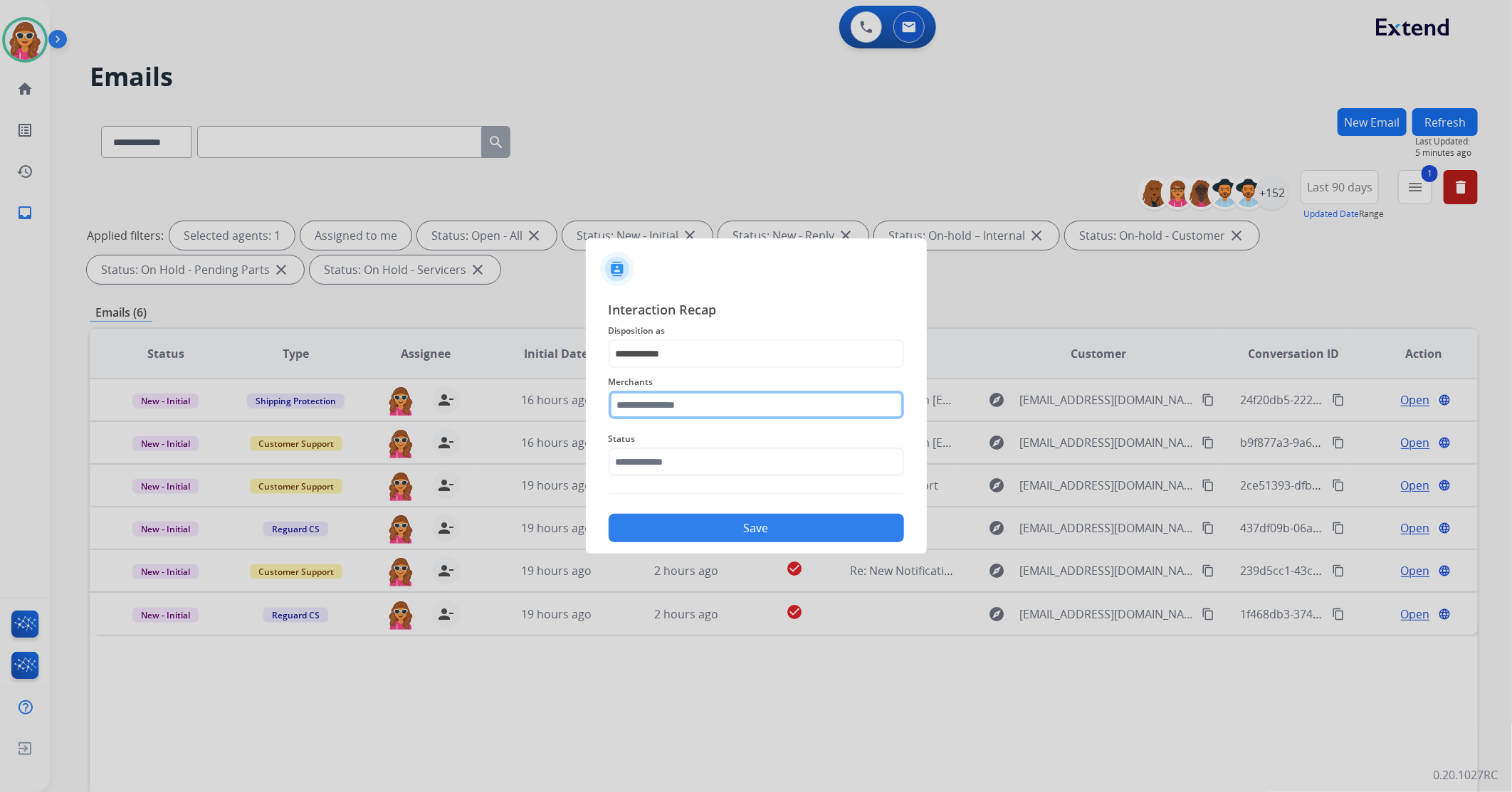
click at [681, 396] on input "text" at bounding box center [756, 405] width 296 height 28
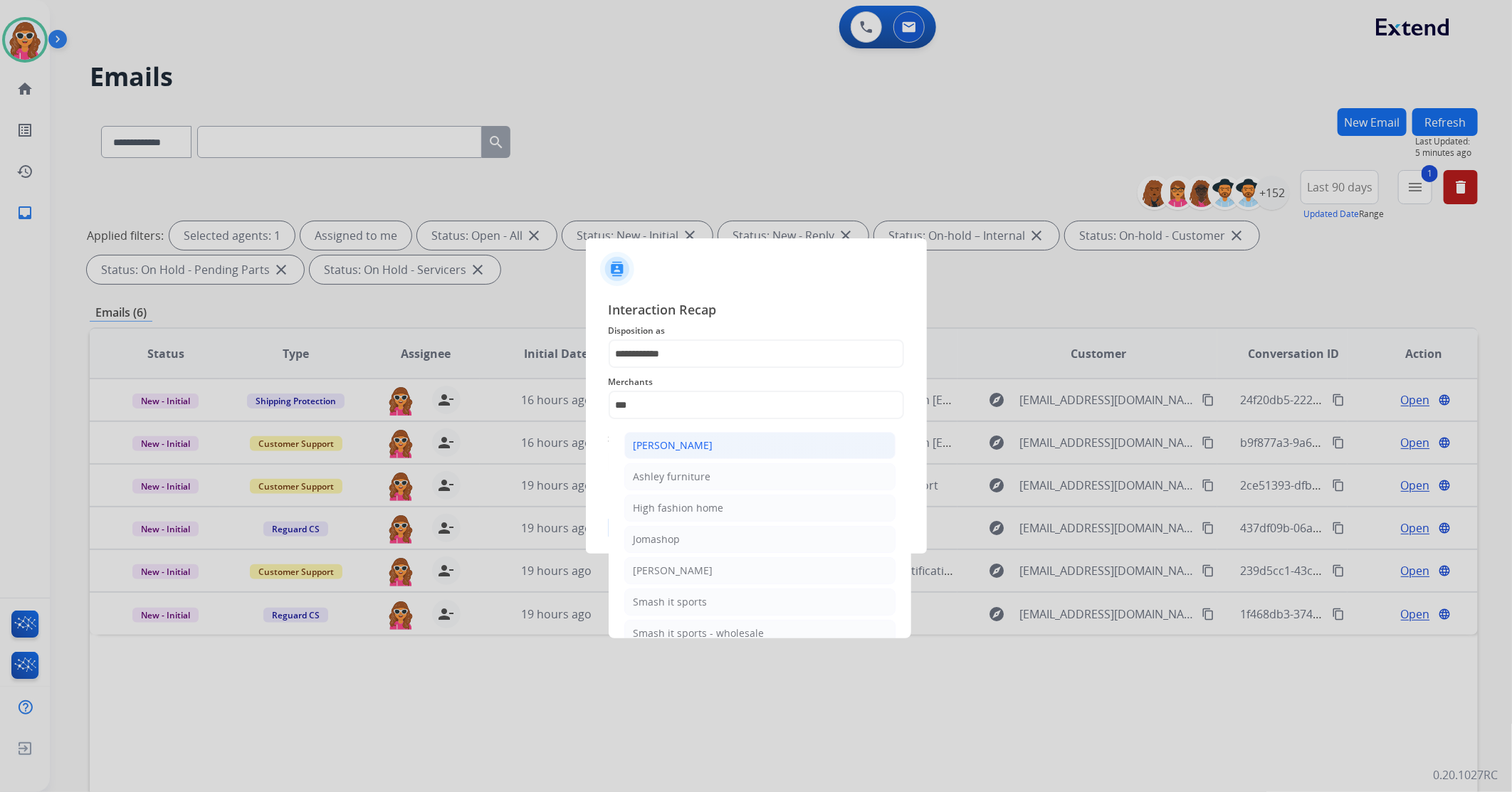
click at [699, 444] on div "[PERSON_NAME]" at bounding box center [673, 446] width 80 height 14
type input "**********"
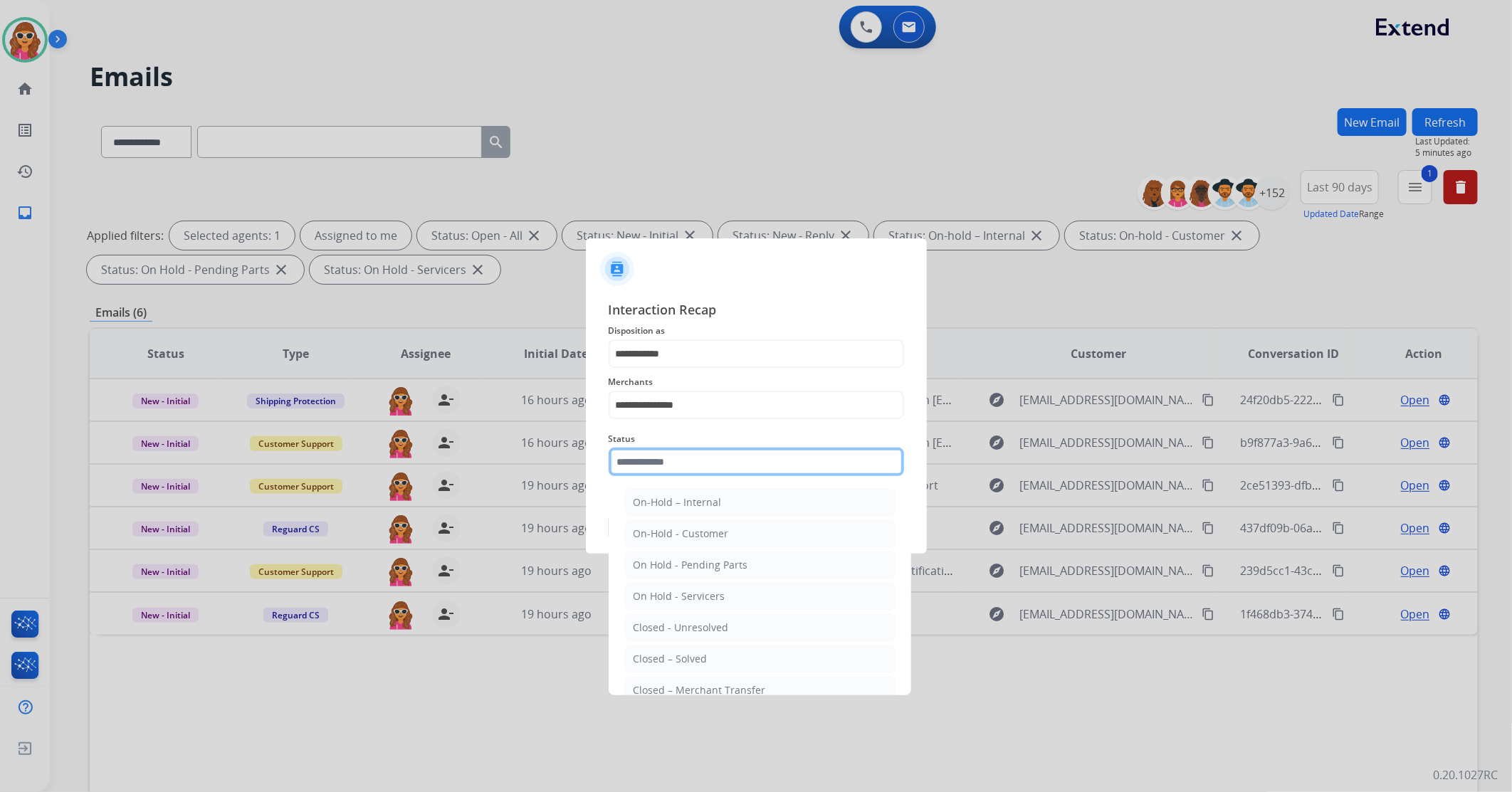
click at [706, 468] on input "text" at bounding box center [756, 462] width 296 height 28
click at [692, 660] on div "Closed – Solved" at bounding box center [671, 659] width 74 height 14
type input "**********"
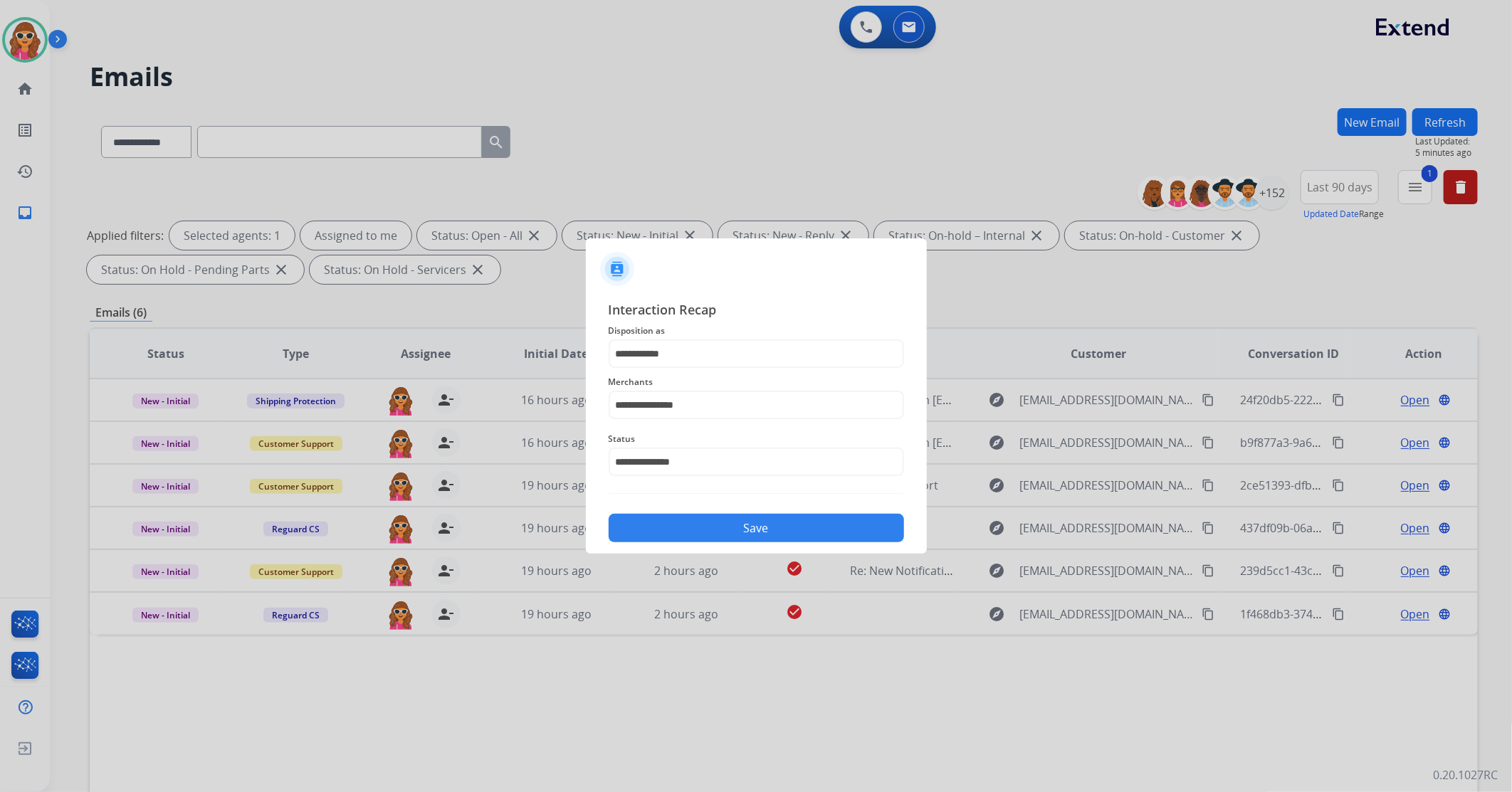
click at [792, 541] on button "Save" at bounding box center [756, 528] width 296 height 28
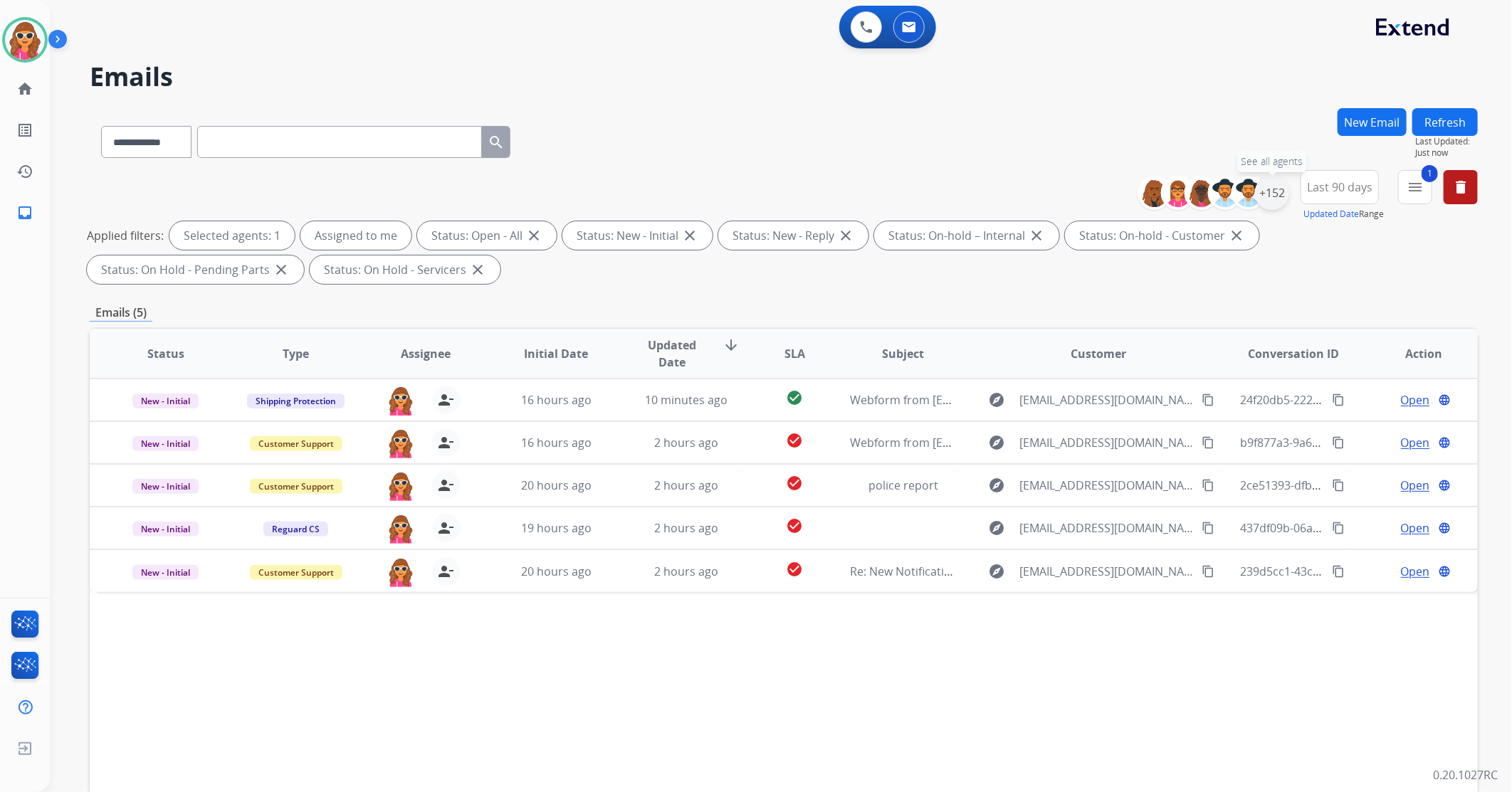
click at [1277, 201] on div "+152" at bounding box center [1272, 192] width 34 height 34
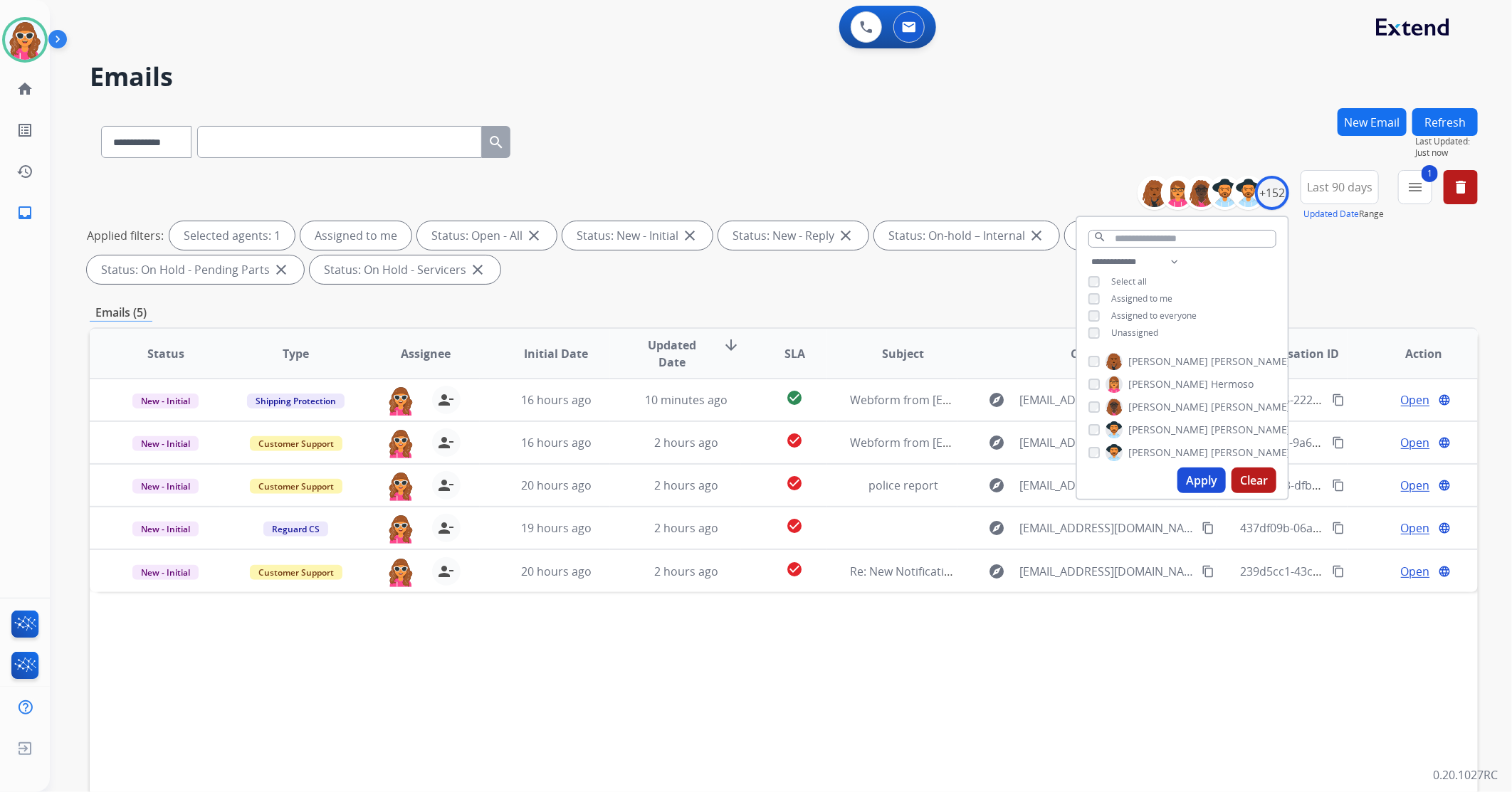
click at [1204, 487] on button "Apply" at bounding box center [1201, 481] width 48 height 25
click at [1079, 181] on div "**********" at bounding box center [783, 229] width 1388 height 119
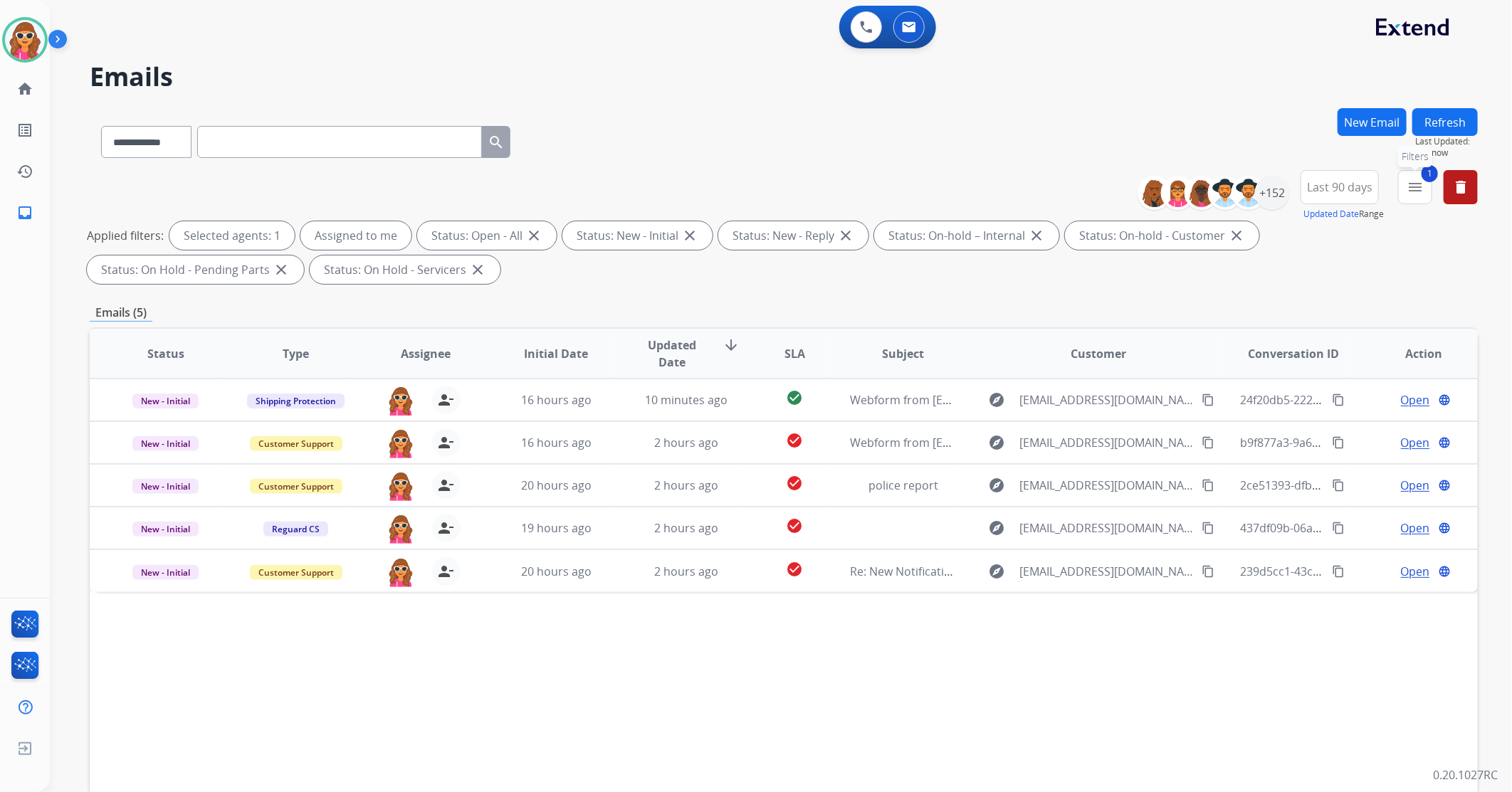
click at [1423, 190] on mat-icon "menu" at bounding box center [1416, 187] width 17 height 17
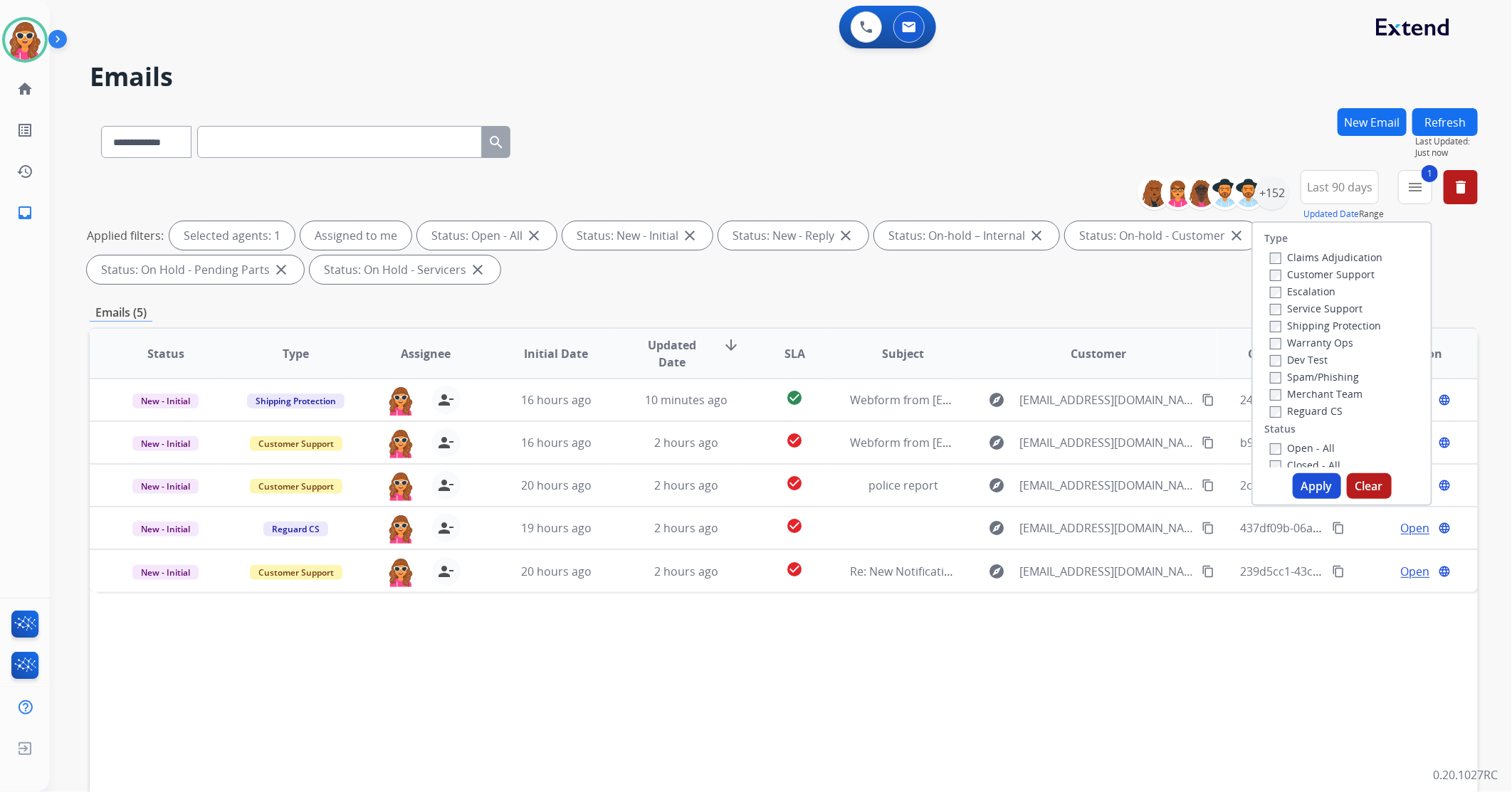
click at [1310, 484] on button "Apply" at bounding box center [1317, 486] width 48 height 25
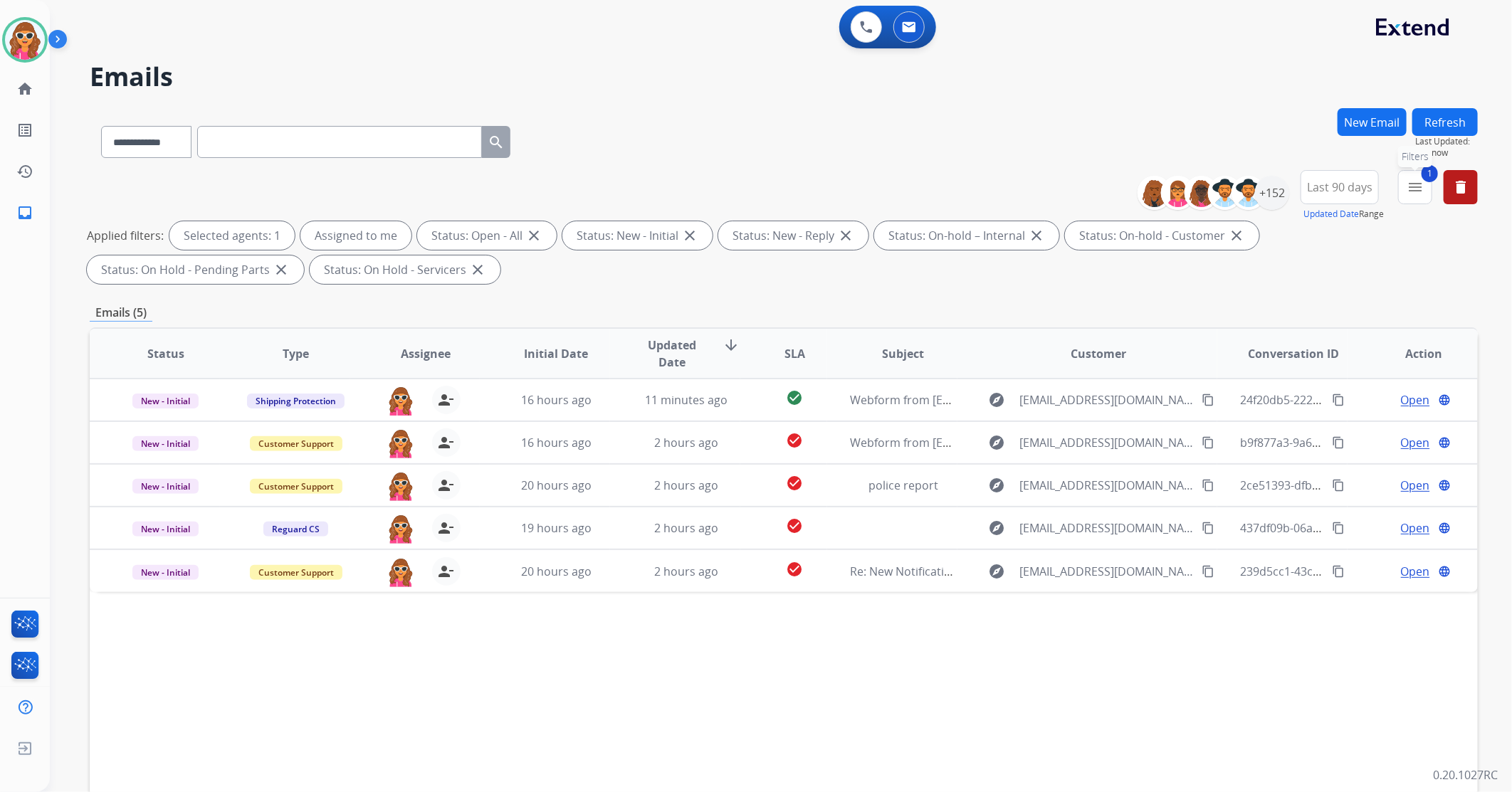
click at [1416, 183] on mat-icon "menu" at bounding box center [1416, 187] width 17 height 17
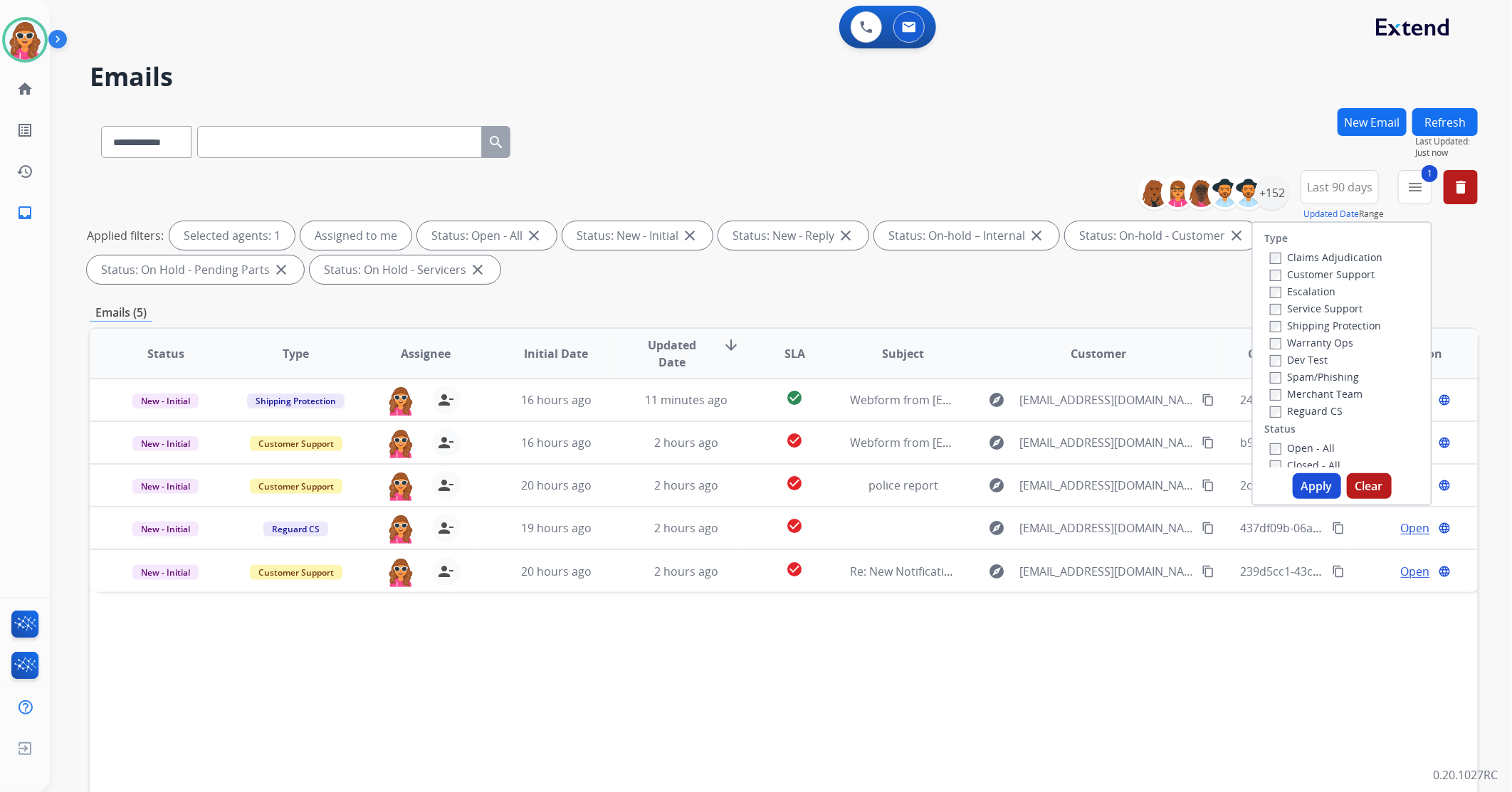
click at [1310, 447] on label "Open - All" at bounding box center [1303, 447] width 65 height 13
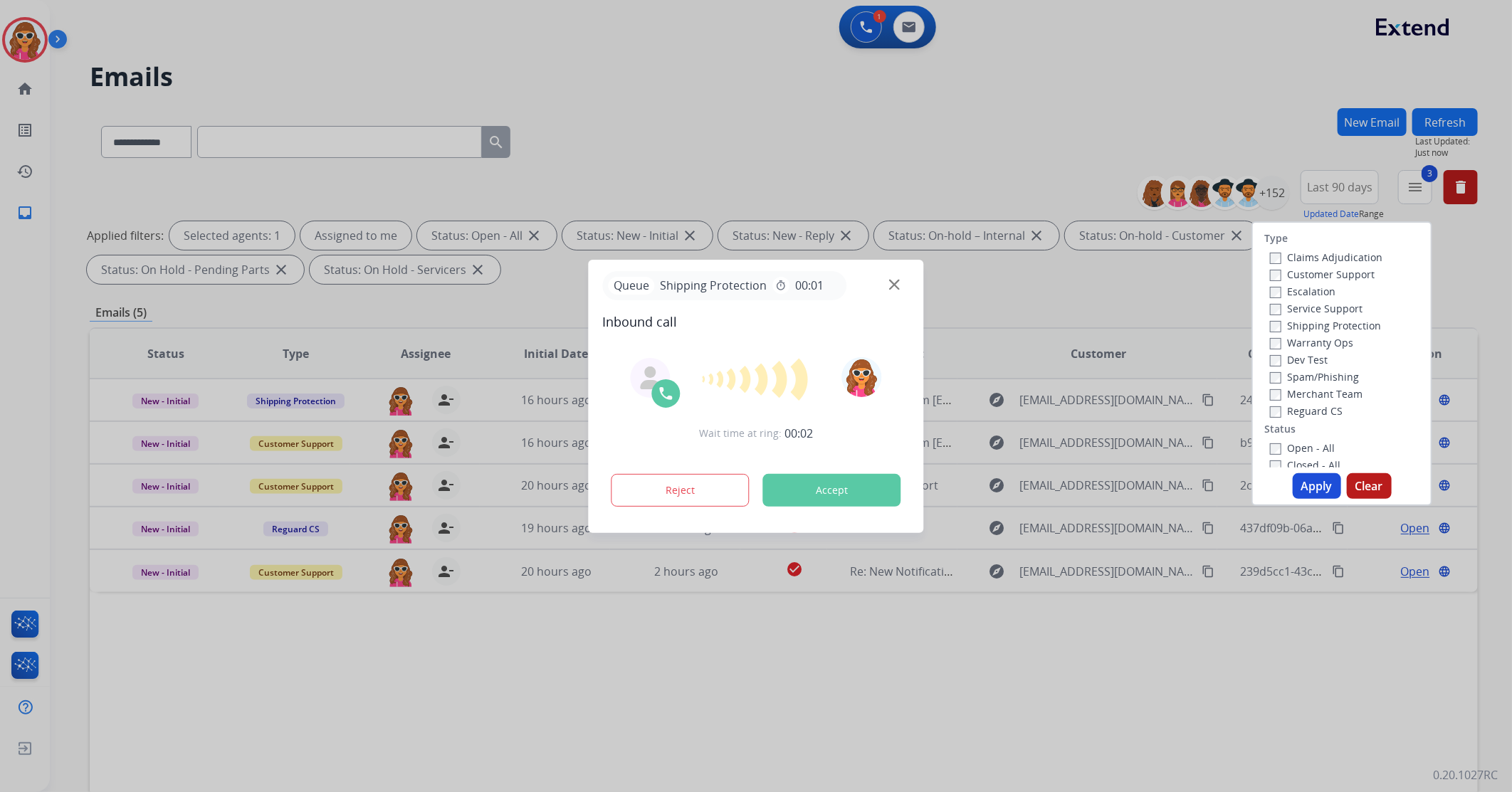
click at [1269, 419] on div "Type Claims Adjudication Customer Support Escalation Service Support Shipping P…" at bounding box center [1341, 345] width 178 height 245
click at [1318, 492] on button "Apply" at bounding box center [1317, 486] width 48 height 25
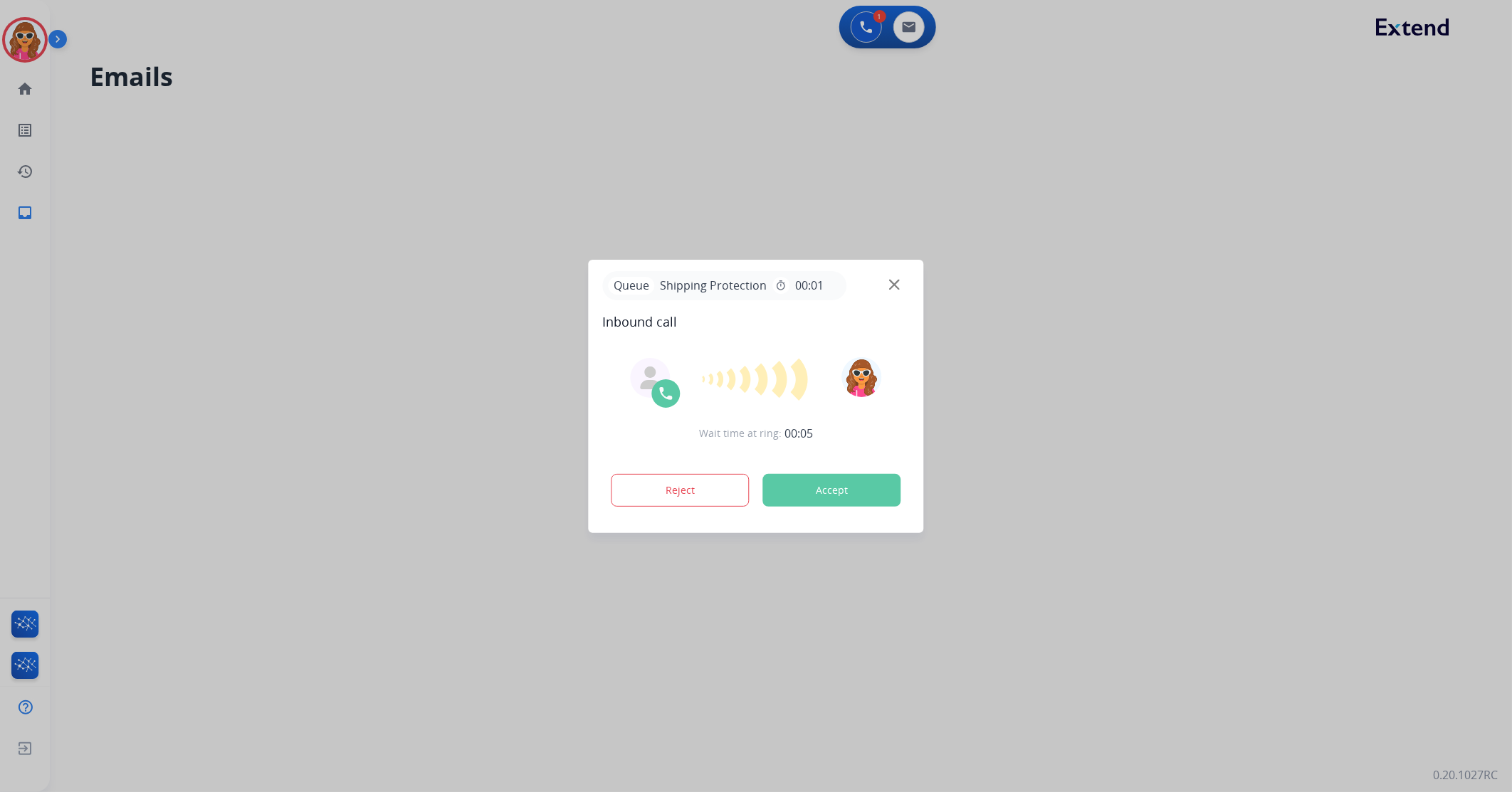
click at [867, 494] on button "Accept" at bounding box center [832, 490] width 138 height 32
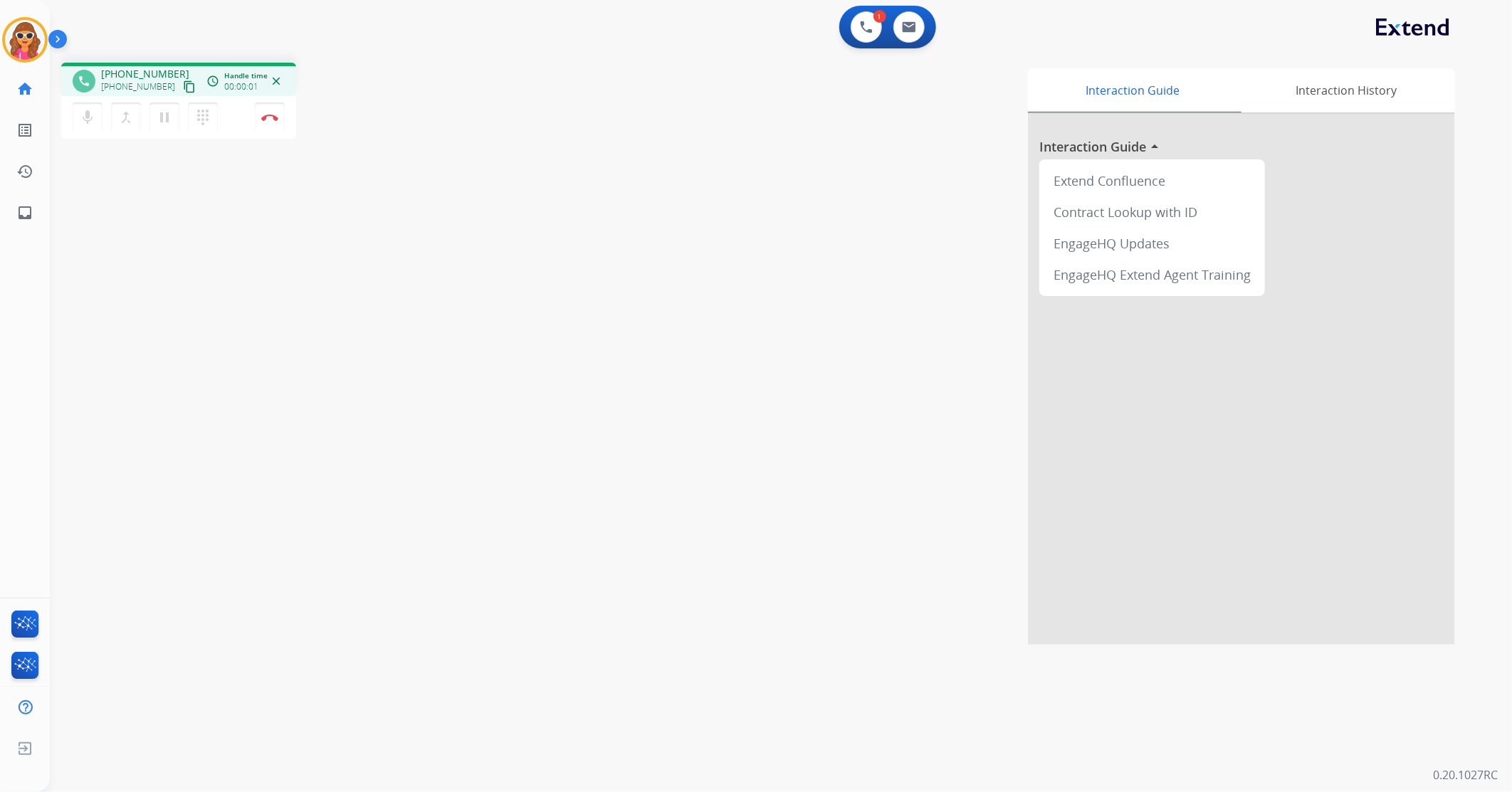
click at [183, 91] on mat-icon "content_copy" at bounding box center [189, 87] width 13 height 13
click at [271, 118] on img at bounding box center [270, 117] width 17 height 7
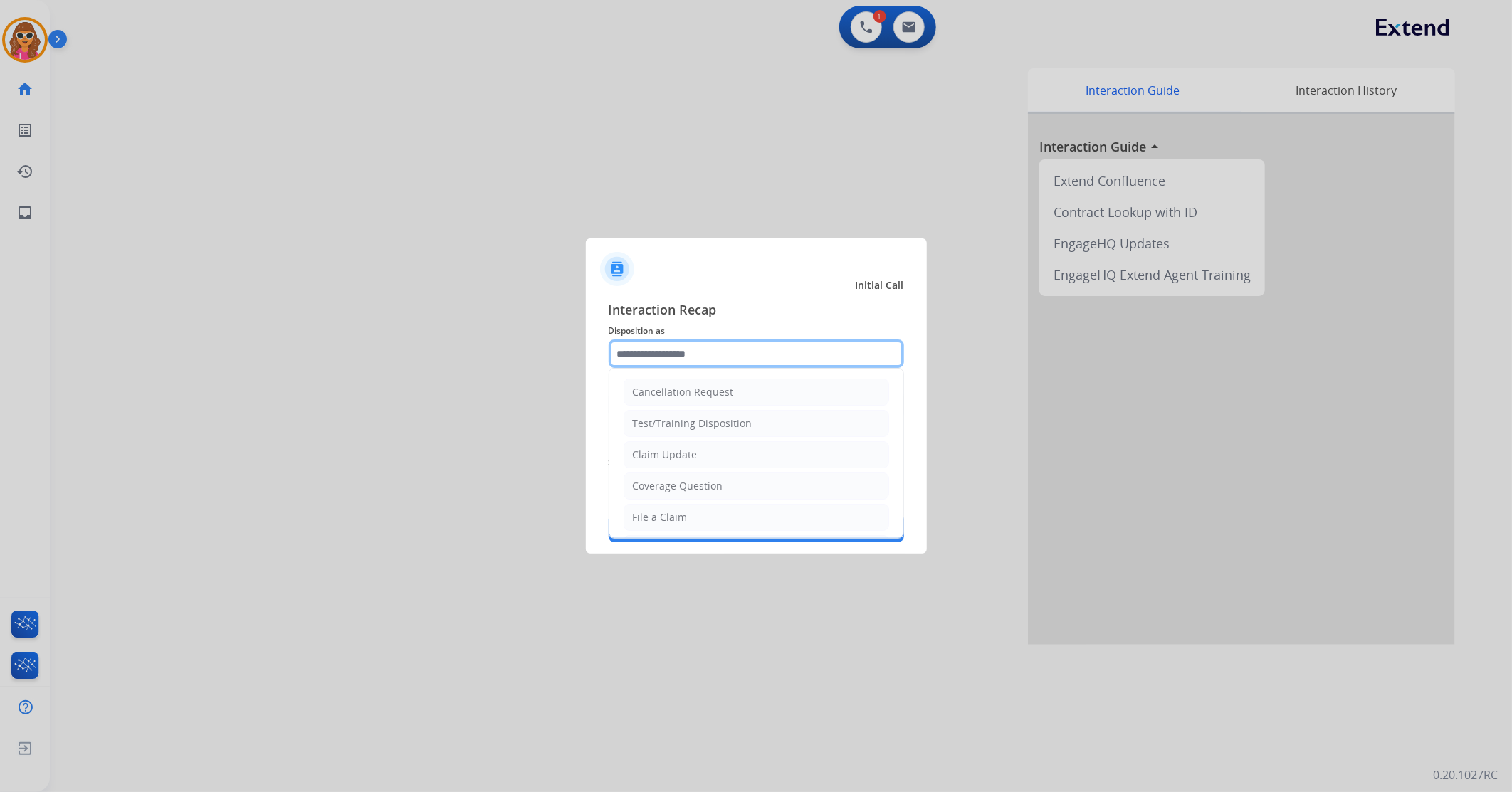
drag, startPoint x: 719, startPoint y: 345, endPoint x: 722, endPoint y: 329, distance: 16.3
click at [720, 345] on input "text" at bounding box center [756, 354] width 296 height 28
click at [665, 514] on div "File a Claim" at bounding box center [660, 518] width 55 height 14
type input "**********"
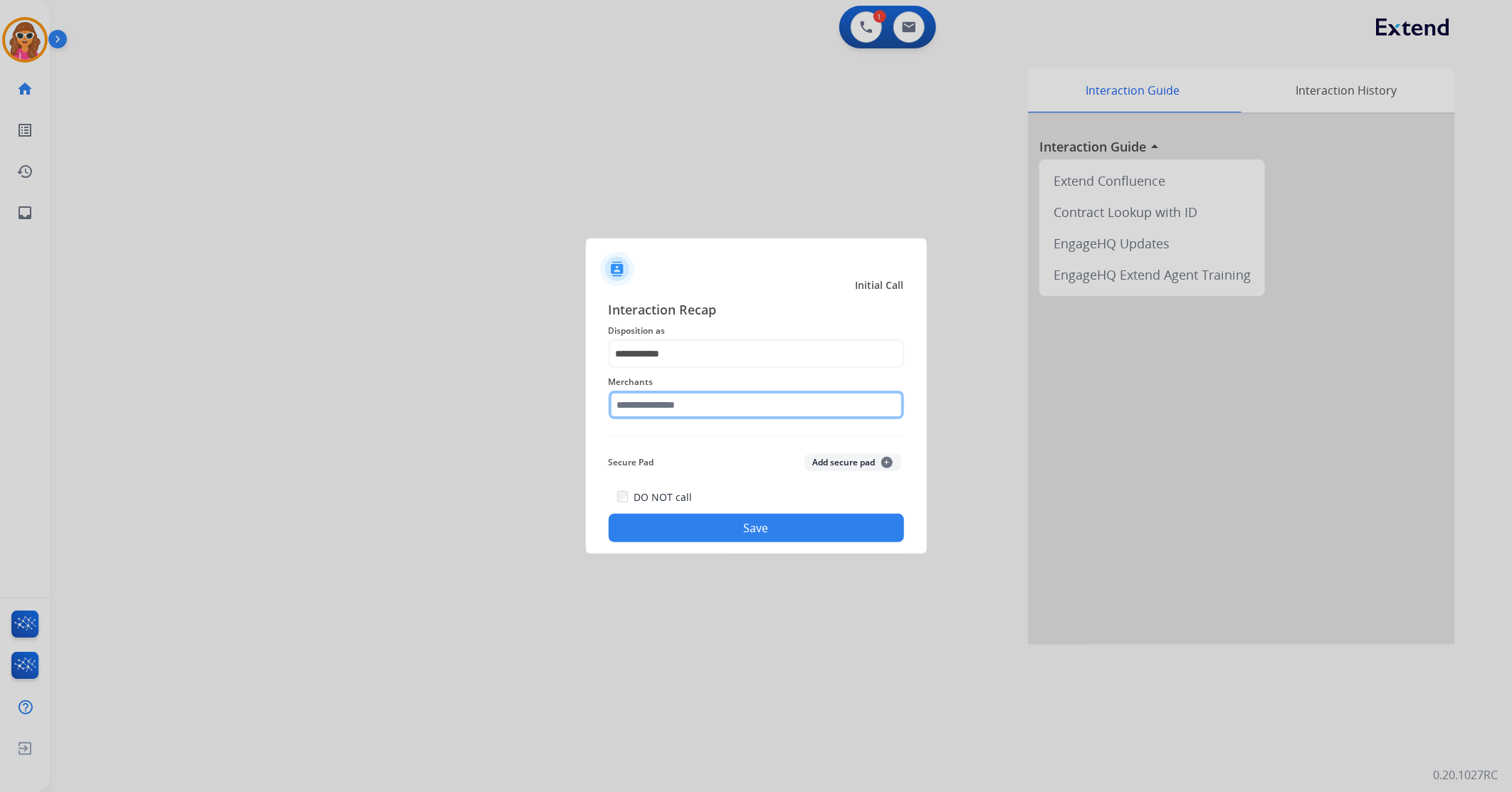
click at [666, 409] on input "text" at bounding box center [756, 405] width 296 height 28
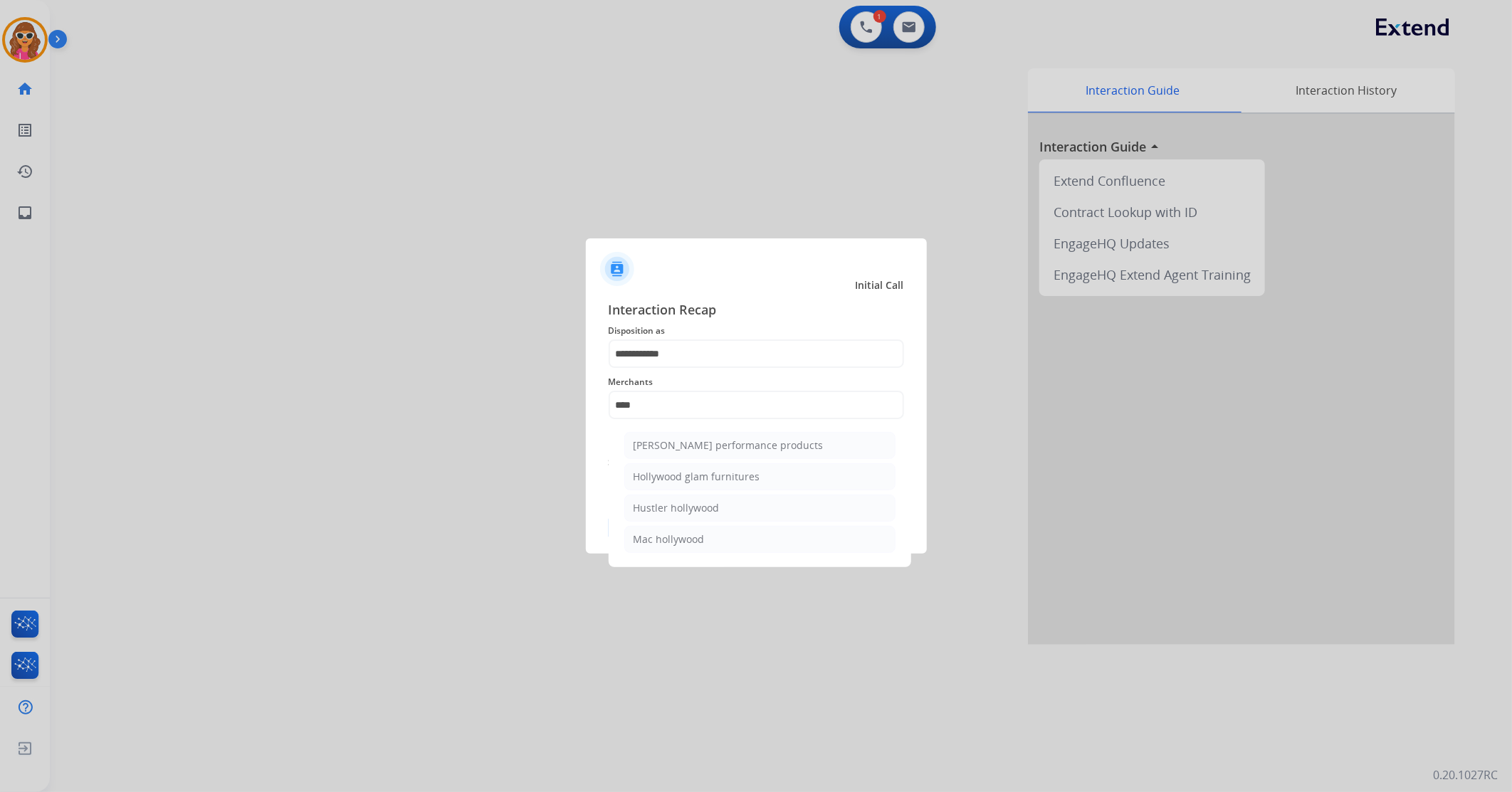
drag, startPoint x: 681, startPoint y: 450, endPoint x: 752, endPoint y: 489, distance: 81.0
click at [681, 450] on div "[PERSON_NAME] performance products" at bounding box center [729, 446] width 190 height 14
type input "**********"
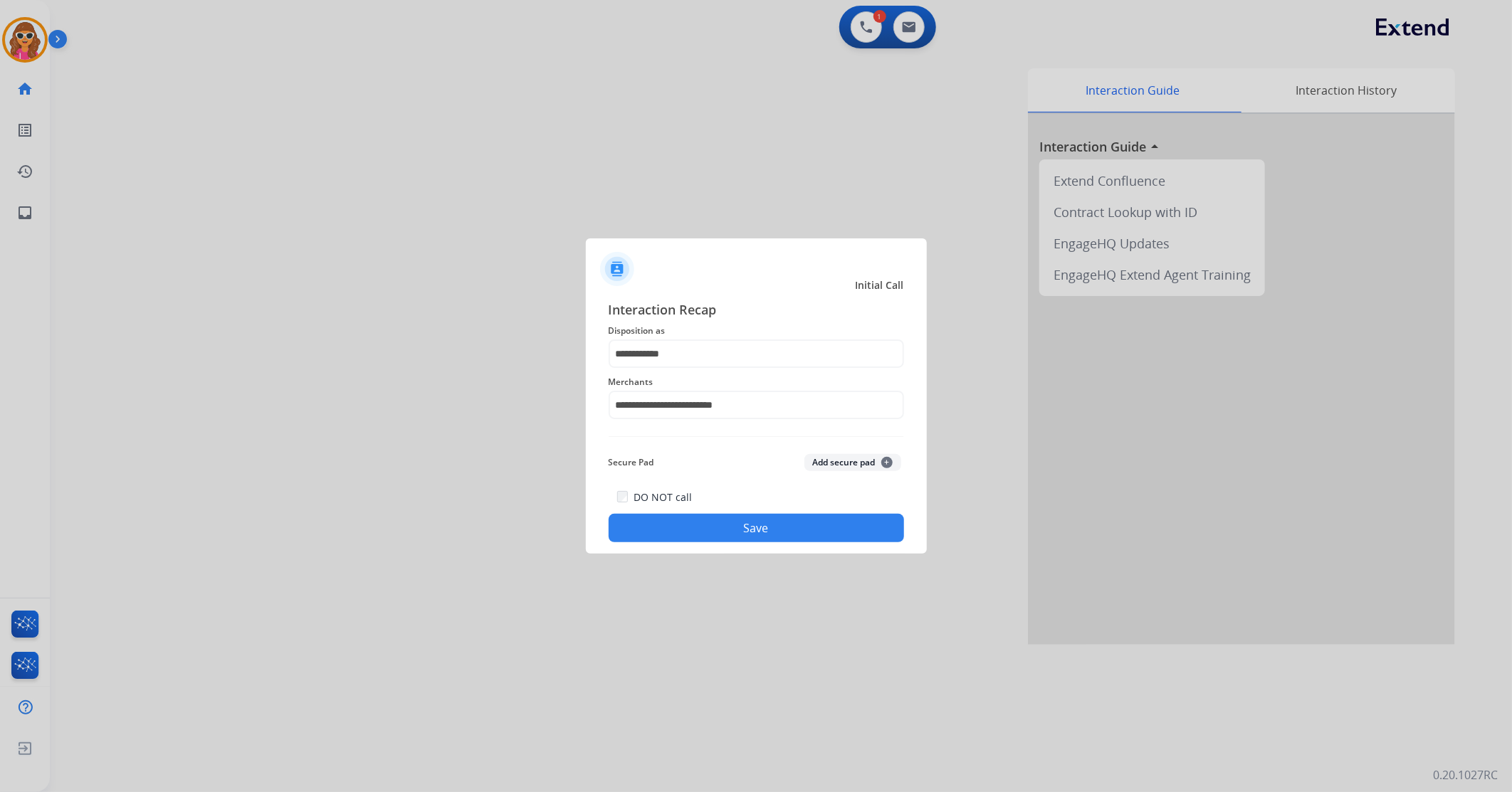
click at [730, 522] on button "Save" at bounding box center [756, 528] width 296 height 28
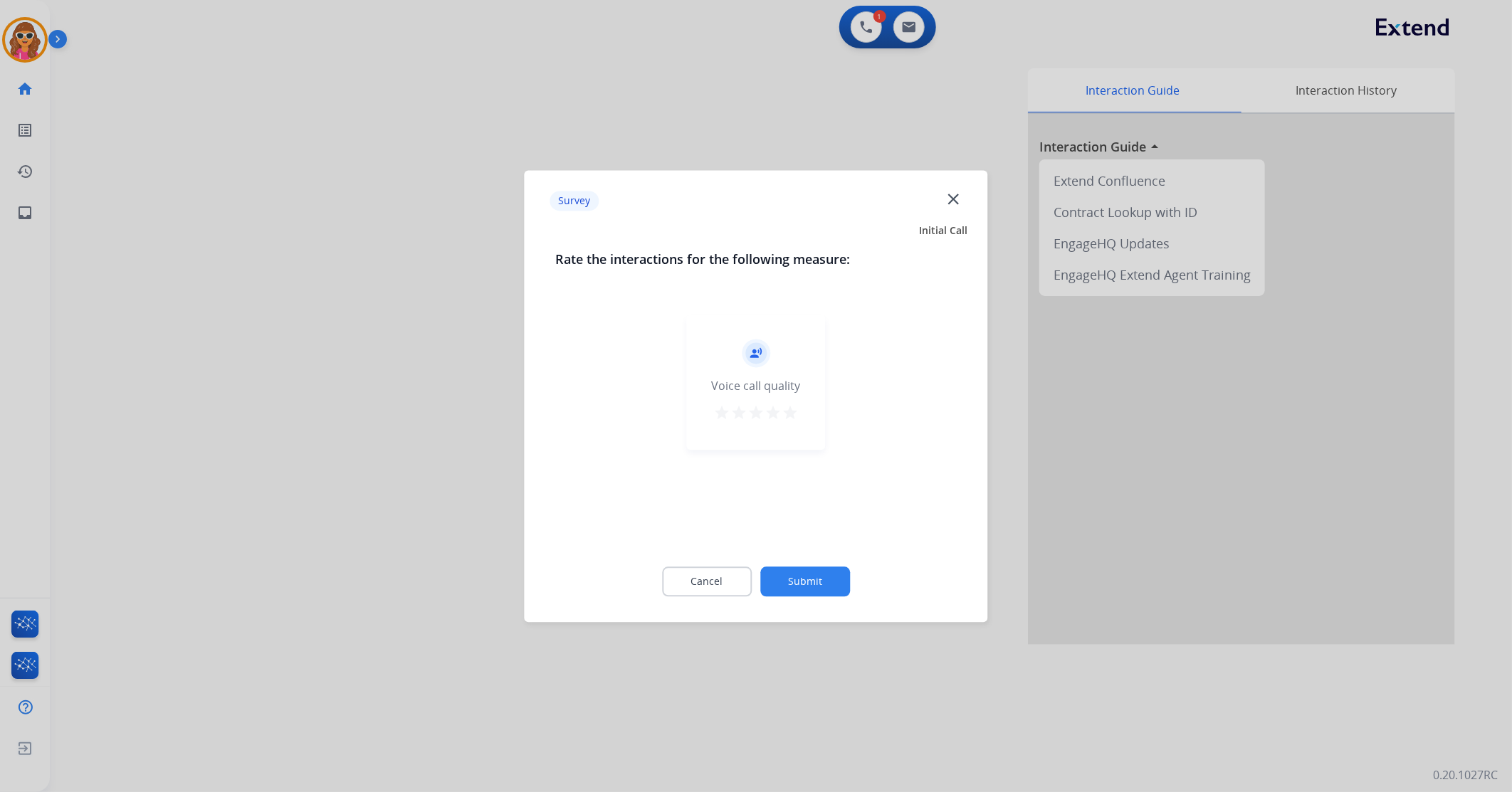
drag, startPoint x: 786, startPoint y: 416, endPoint x: 792, endPoint y: 424, distance: 10.0
click at [789, 418] on mat-icon "star" at bounding box center [790, 413] width 17 height 17
click at [809, 577] on button "Submit" at bounding box center [805, 582] width 89 height 30
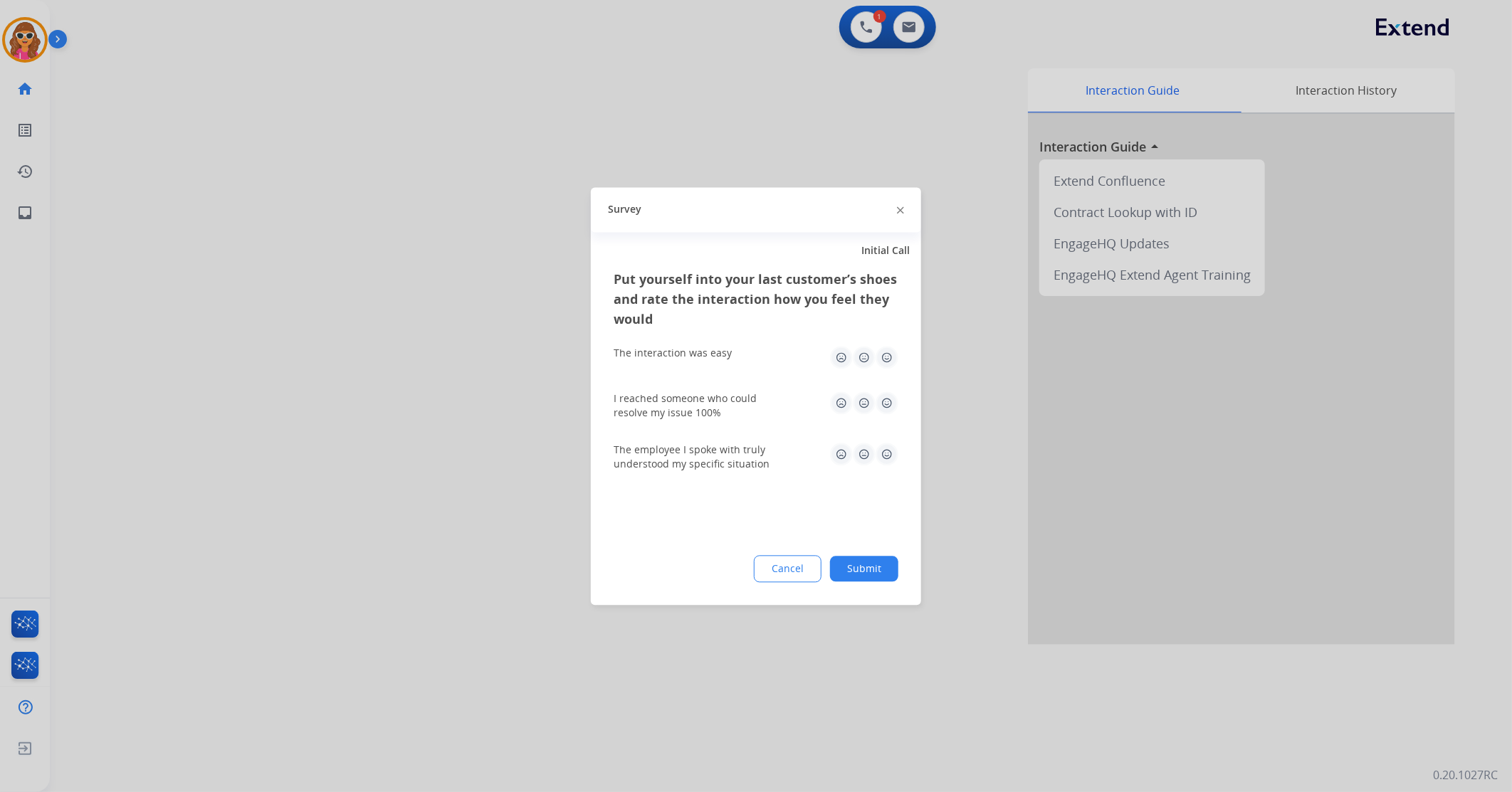
click at [885, 367] on img at bounding box center [887, 357] width 23 height 23
drag, startPoint x: 885, startPoint y: 404, endPoint x: 888, endPoint y: 413, distance: 9.5
click at [885, 405] on img at bounding box center [887, 402] width 23 height 23
drag, startPoint x: 890, startPoint y: 455, endPoint x: 817, endPoint y: 394, distance: 95.1
click at [890, 454] on img at bounding box center [887, 454] width 23 height 23
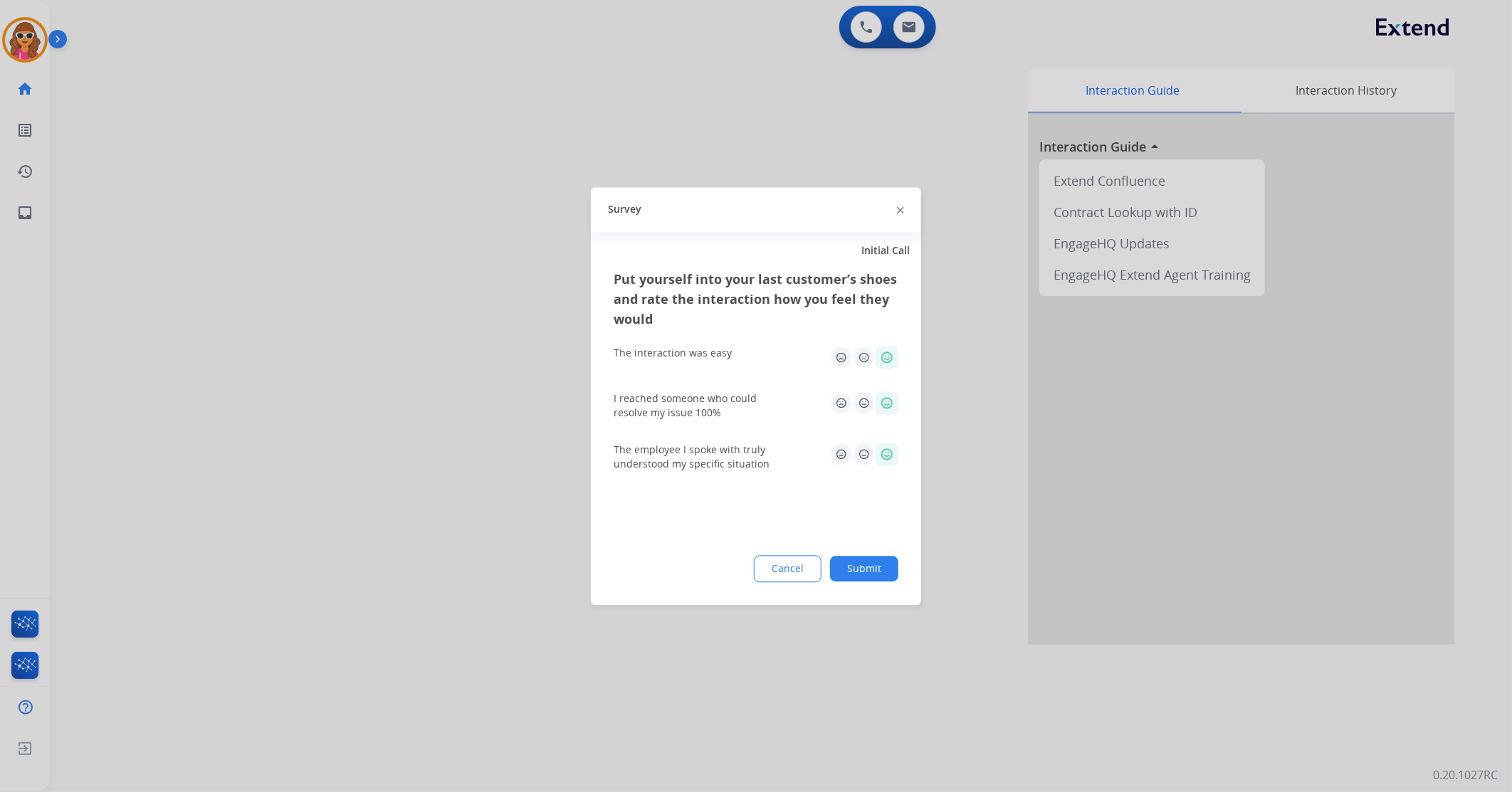
click at [872, 577] on button "Submit" at bounding box center [864, 568] width 68 height 25
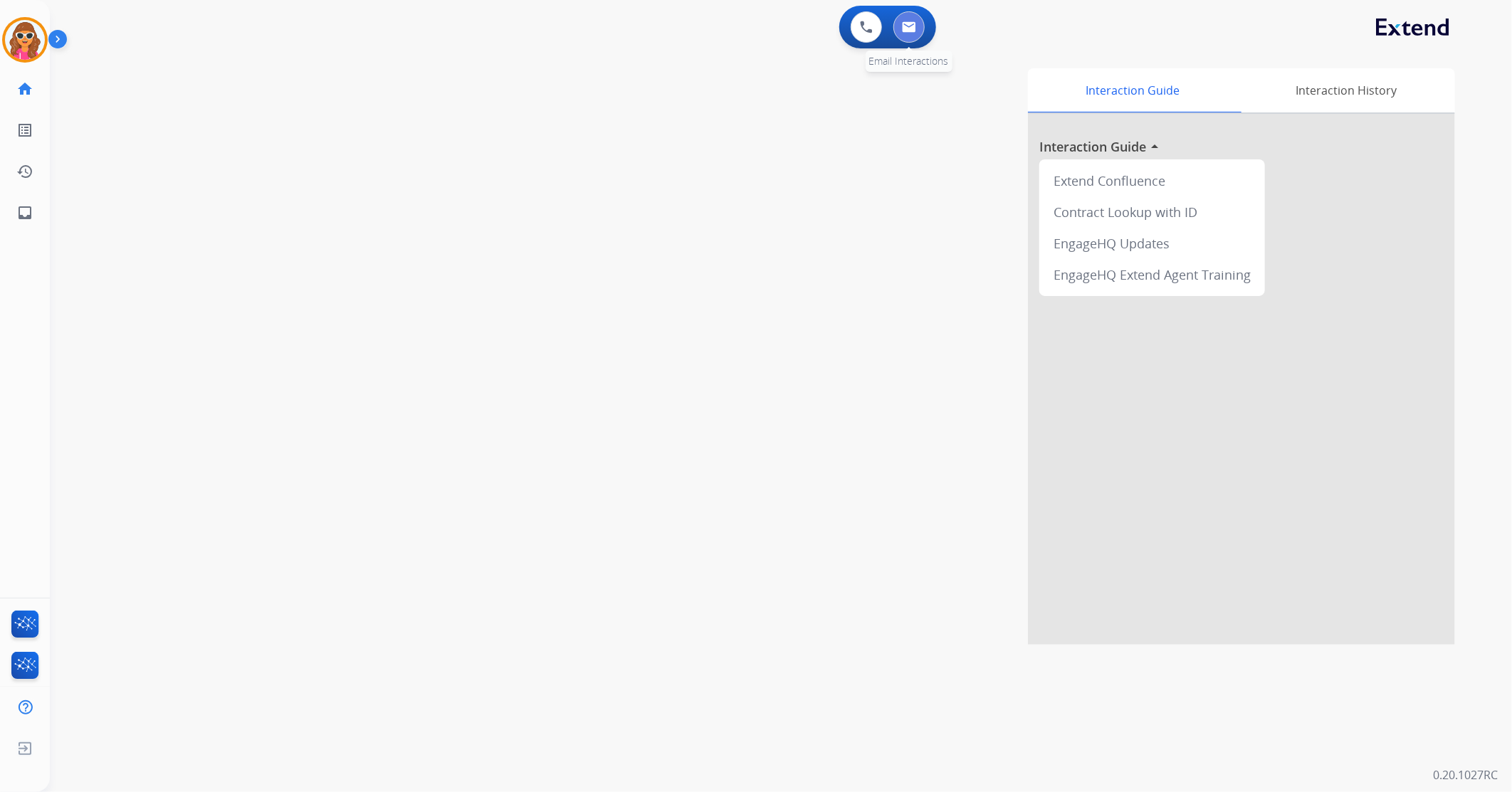
click at [911, 24] on img at bounding box center [909, 27] width 14 height 11
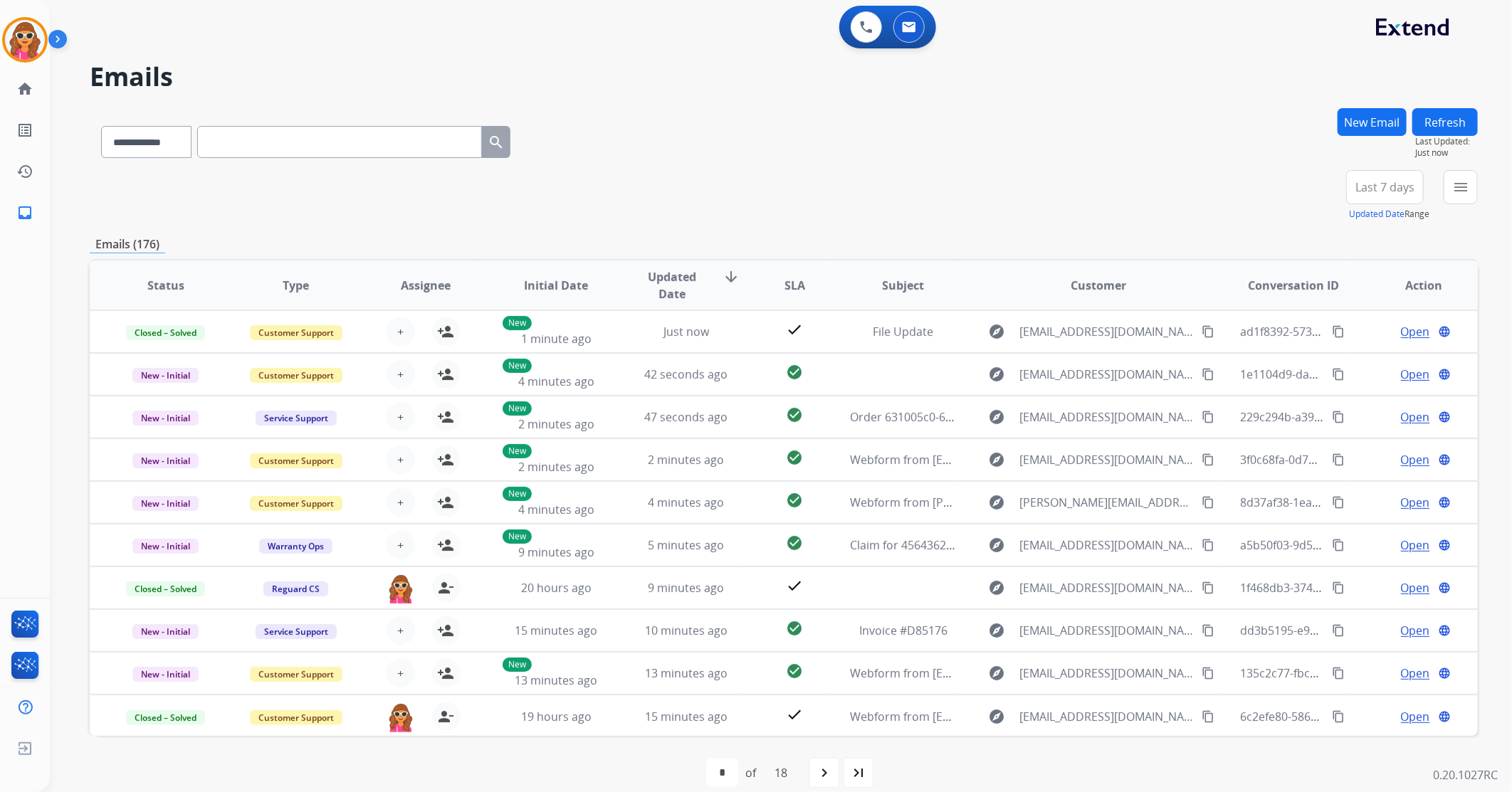
drag, startPoint x: 1298, startPoint y: 171, endPoint x: 1363, endPoint y: 187, distance: 66.9
click at [1309, 183] on div "**********" at bounding box center [783, 195] width 1388 height 51
click at [1300, 203] on div "**********" at bounding box center [783, 195] width 1388 height 51
click at [1261, 175] on div "**********" at bounding box center [783, 195] width 1388 height 51
click at [1314, 190] on div "+91" at bounding box center [1318, 192] width 34 height 34
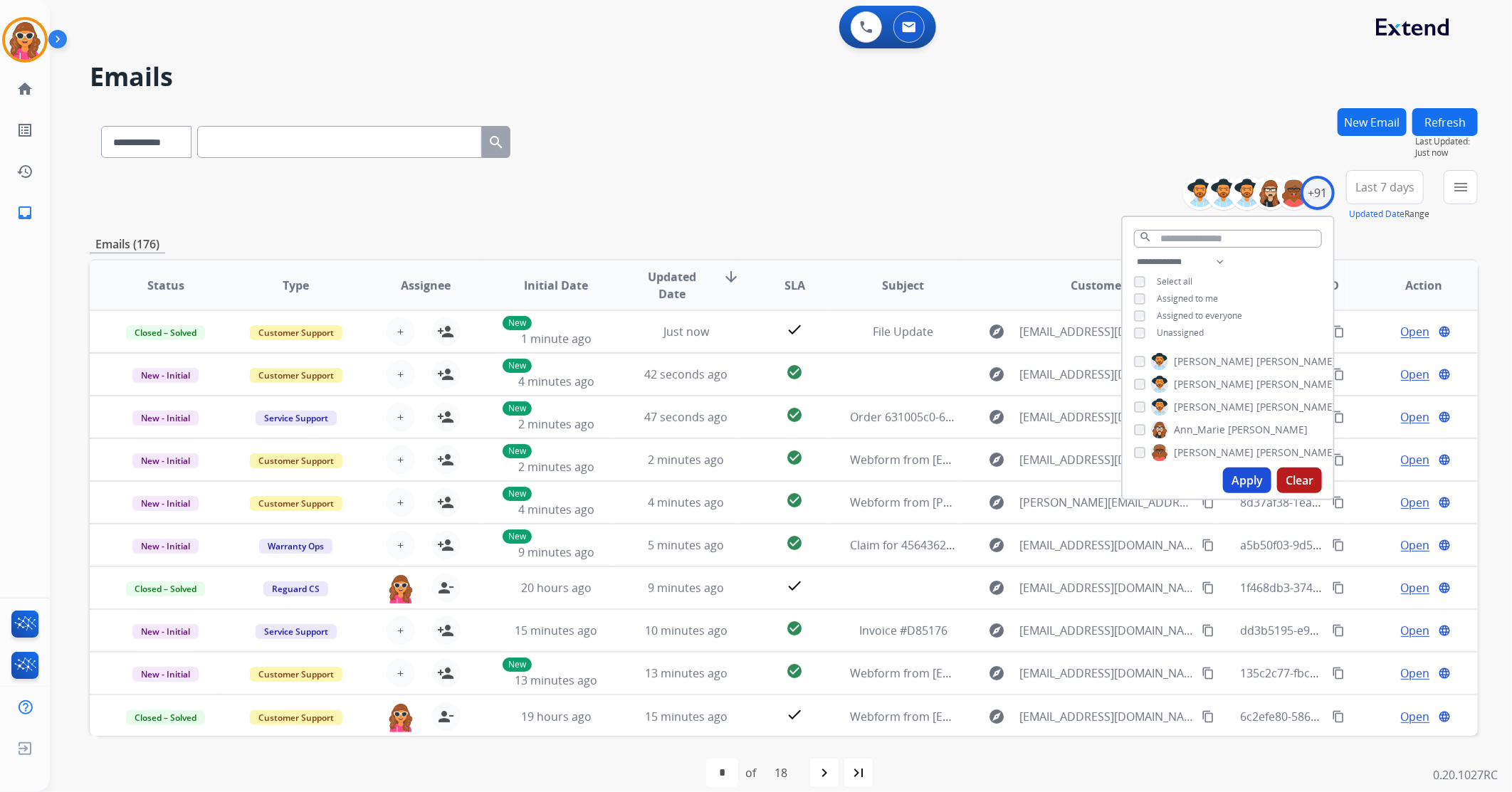
click at [1171, 329] on span "Unassigned" at bounding box center [1180, 332] width 47 height 12
click at [1248, 477] on button "Apply" at bounding box center [1246, 481] width 48 height 25
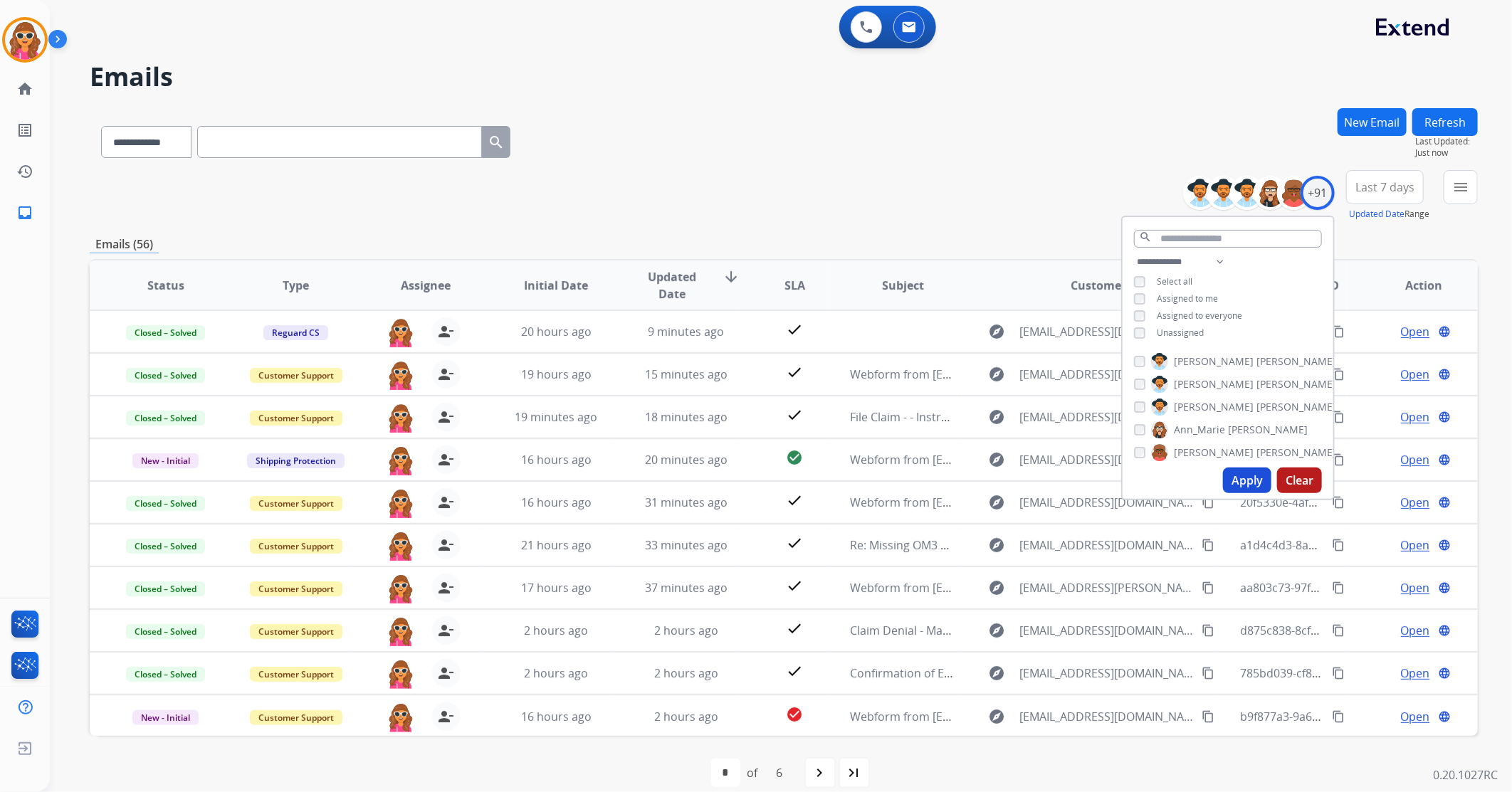
drag, startPoint x: 1105, startPoint y: 166, endPoint x: 1129, endPoint y: 197, distance: 39.2
click at [1107, 162] on div "**********" at bounding box center [783, 139] width 1388 height 62
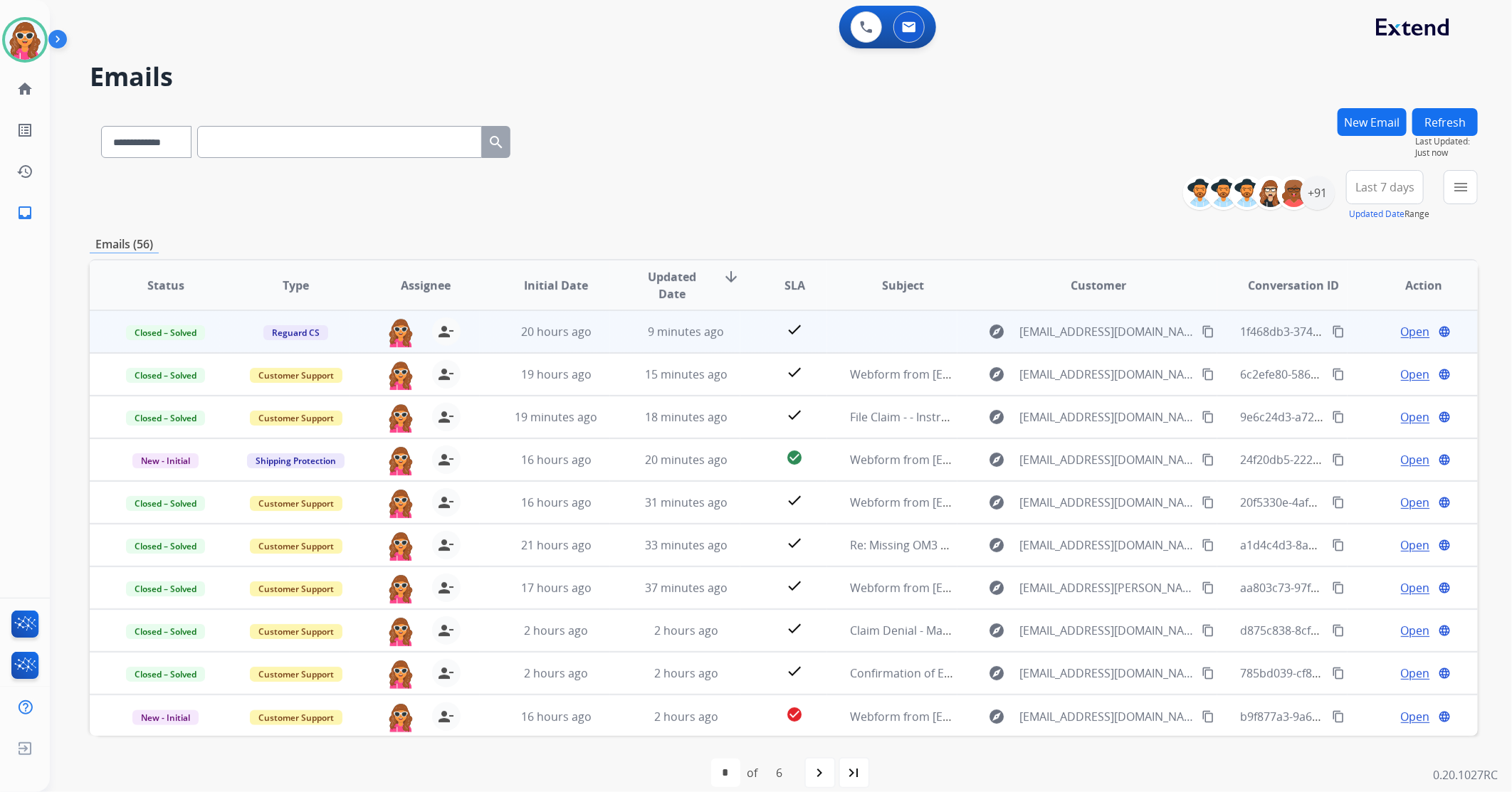
click at [1332, 330] on mat-icon "content_copy" at bounding box center [1338, 332] width 13 height 13
click at [1333, 334] on mat-icon "content_copy" at bounding box center [1338, 332] width 13 height 13
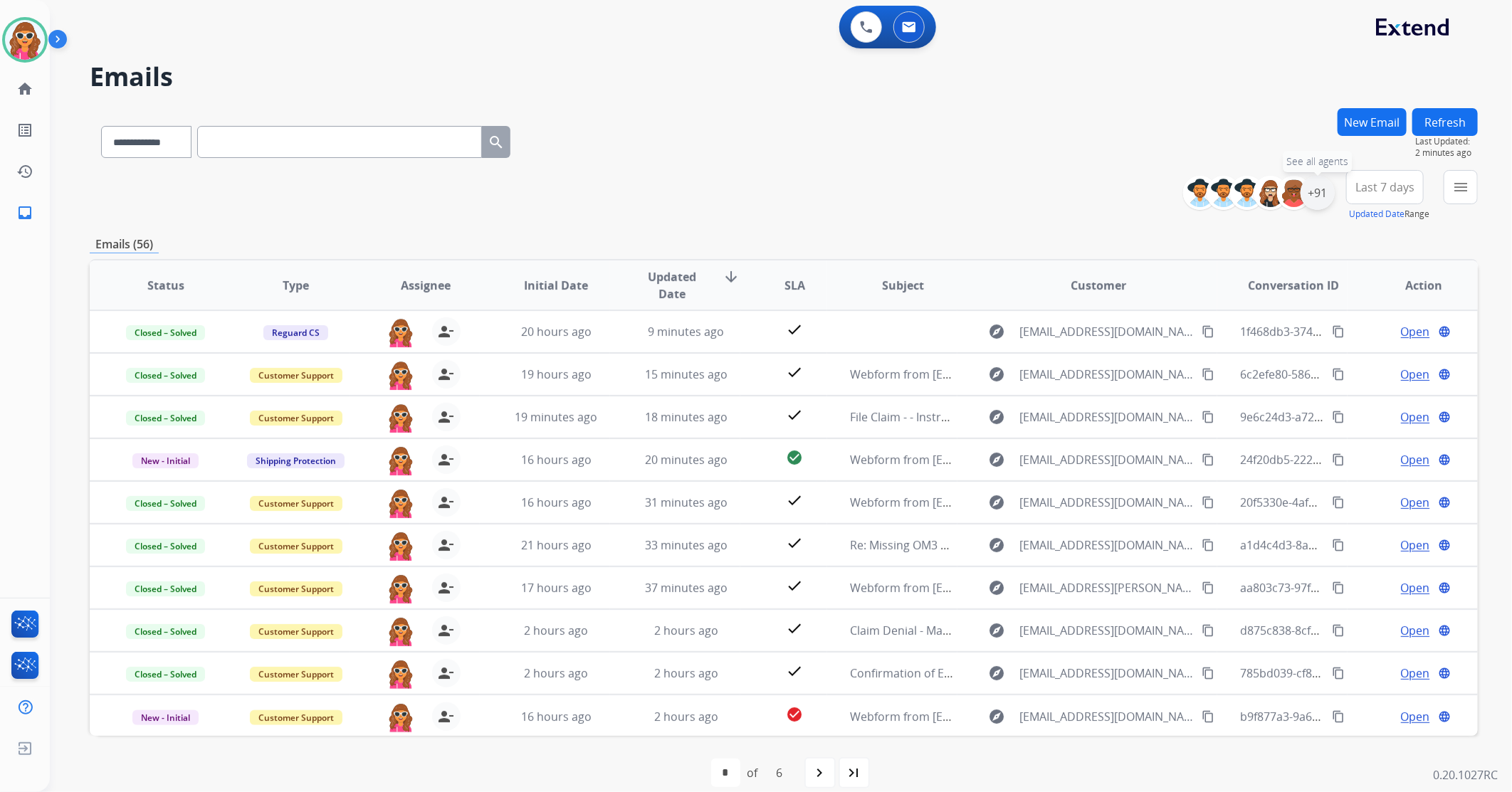
click at [1318, 208] on div "+91" at bounding box center [1318, 192] width 34 height 34
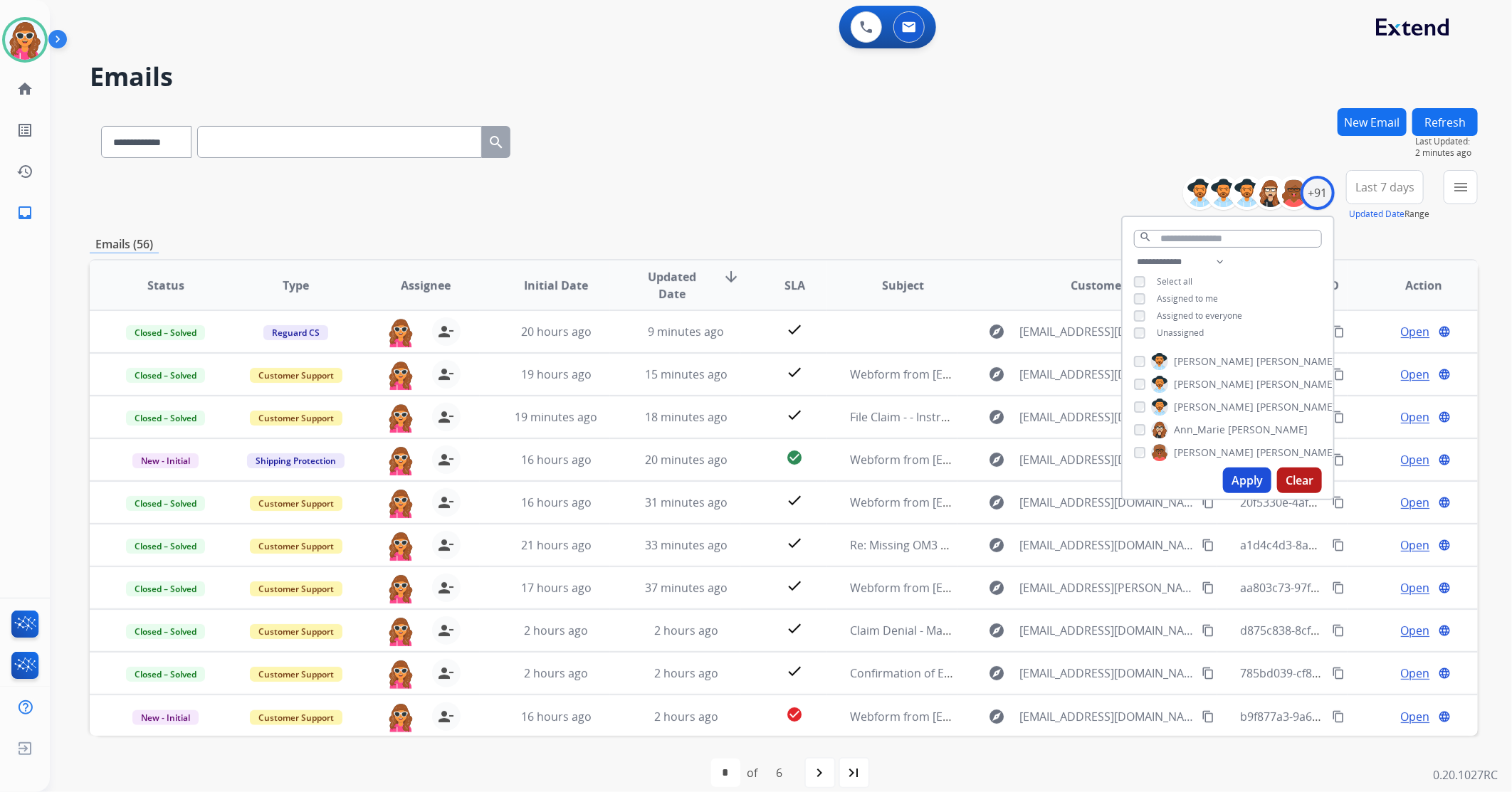
click at [1250, 485] on button "Apply" at bounding box center [1246, 481] width 48 height 25
click at [1403, 184] on span "Last 7 days" at bounding box center [1385, 187] width 59 height 6
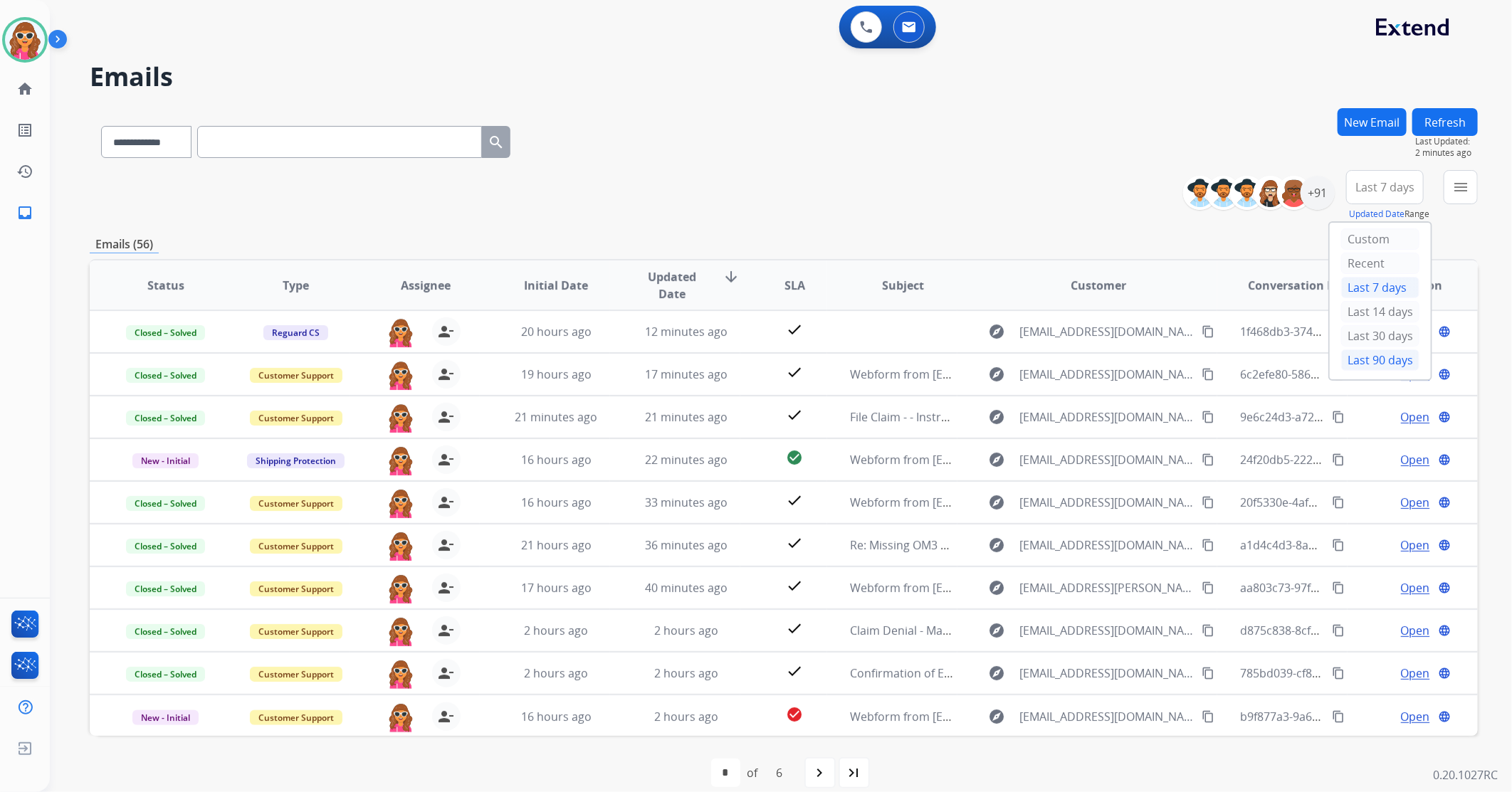
click at [1382, 373] on div "Custom Recent Last 7 days Last 14 days Last 30 days Last 90 days" at bounding box center [1381, 301] width 101 height 157
click at [1379, 359] on div "Last 90 days" at bounding box center [1380, 360] width 78 height 21
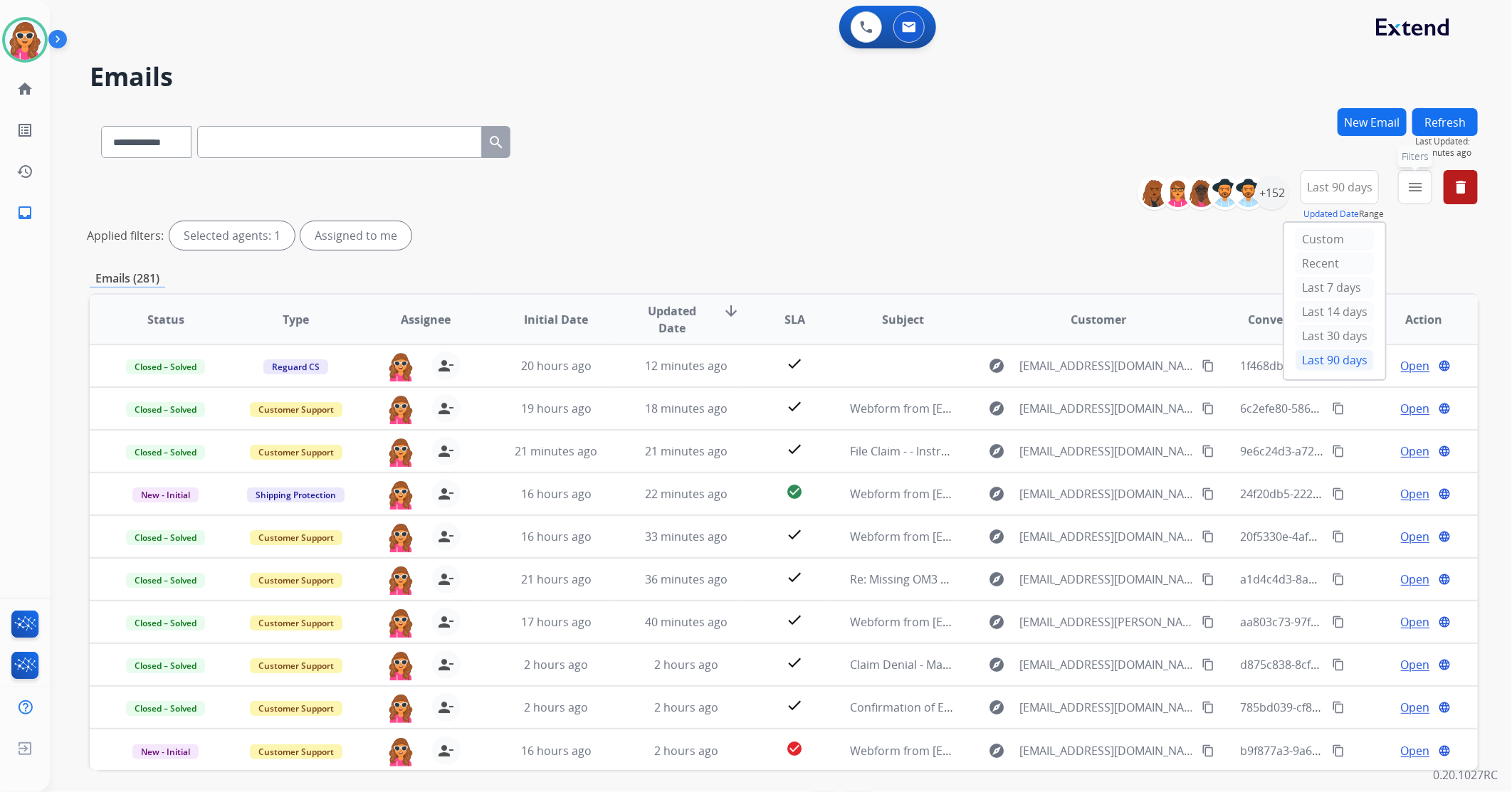
click at [1417, 187] on mat-icon "menu" at bounding box center [1416, 187] width 17 height 17
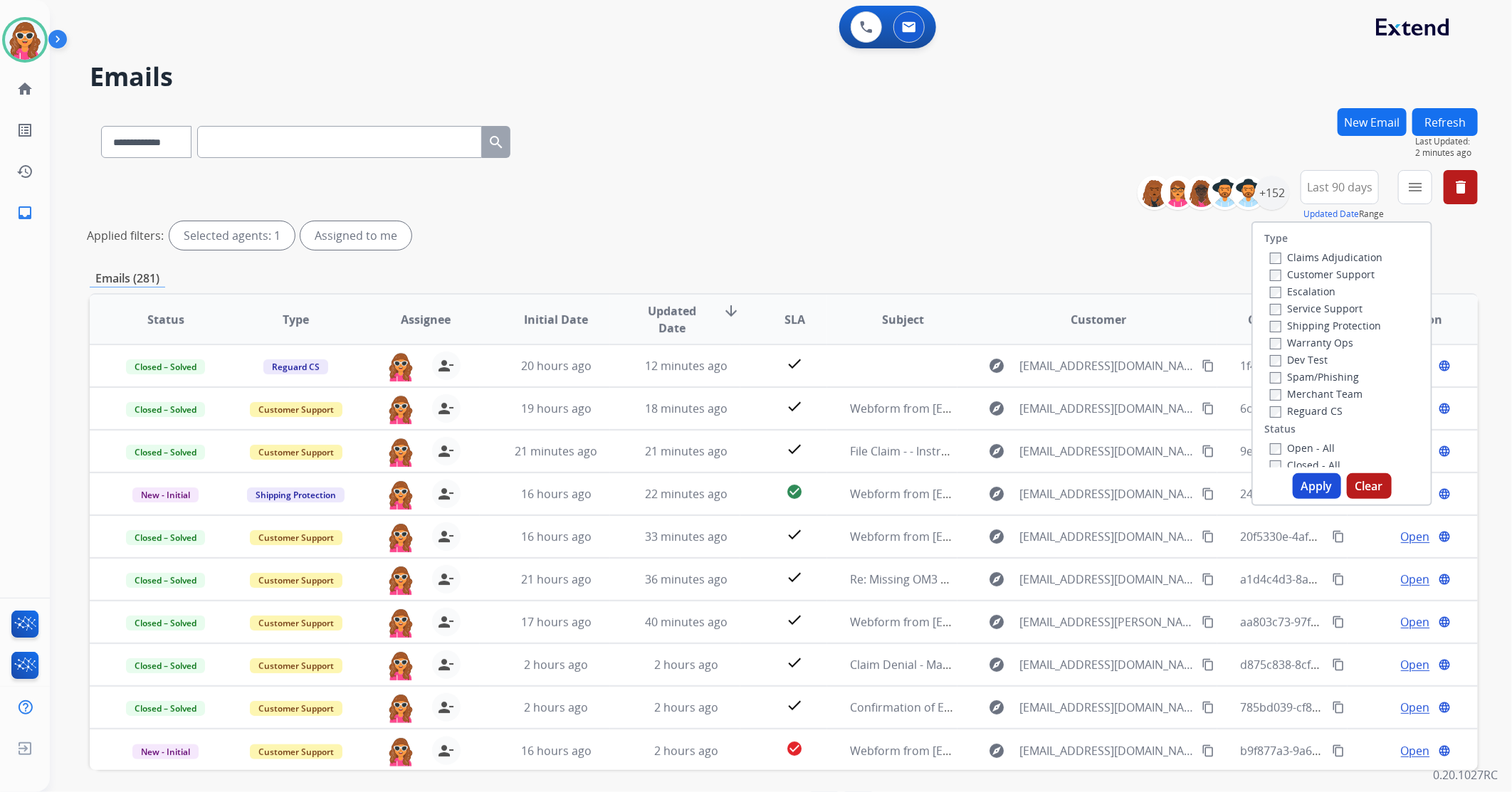
click at [1291, 451] on label "Open - All" at bounding box center [1303, 447] width 65 height 13
click at [1315, 496] on button "Apply" at bounding box center [1317, 486] width 48 height 25
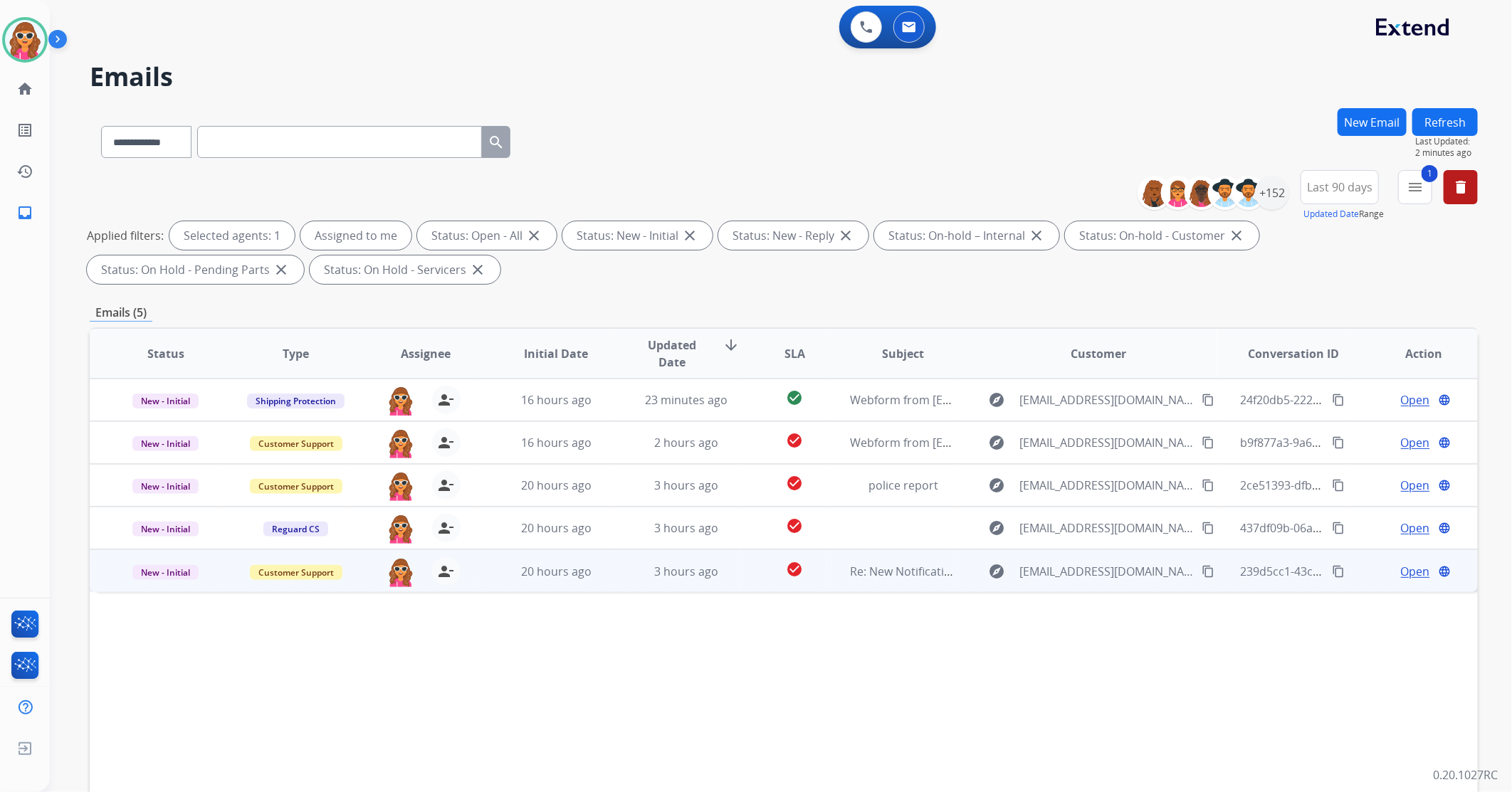
click at [1404, 580] on td "Open language" at bounding box center [1412, 571] width 130 height 43
click at [1417, 571] on span "Open" at bounding box center [1416, 571] width 29 height 17
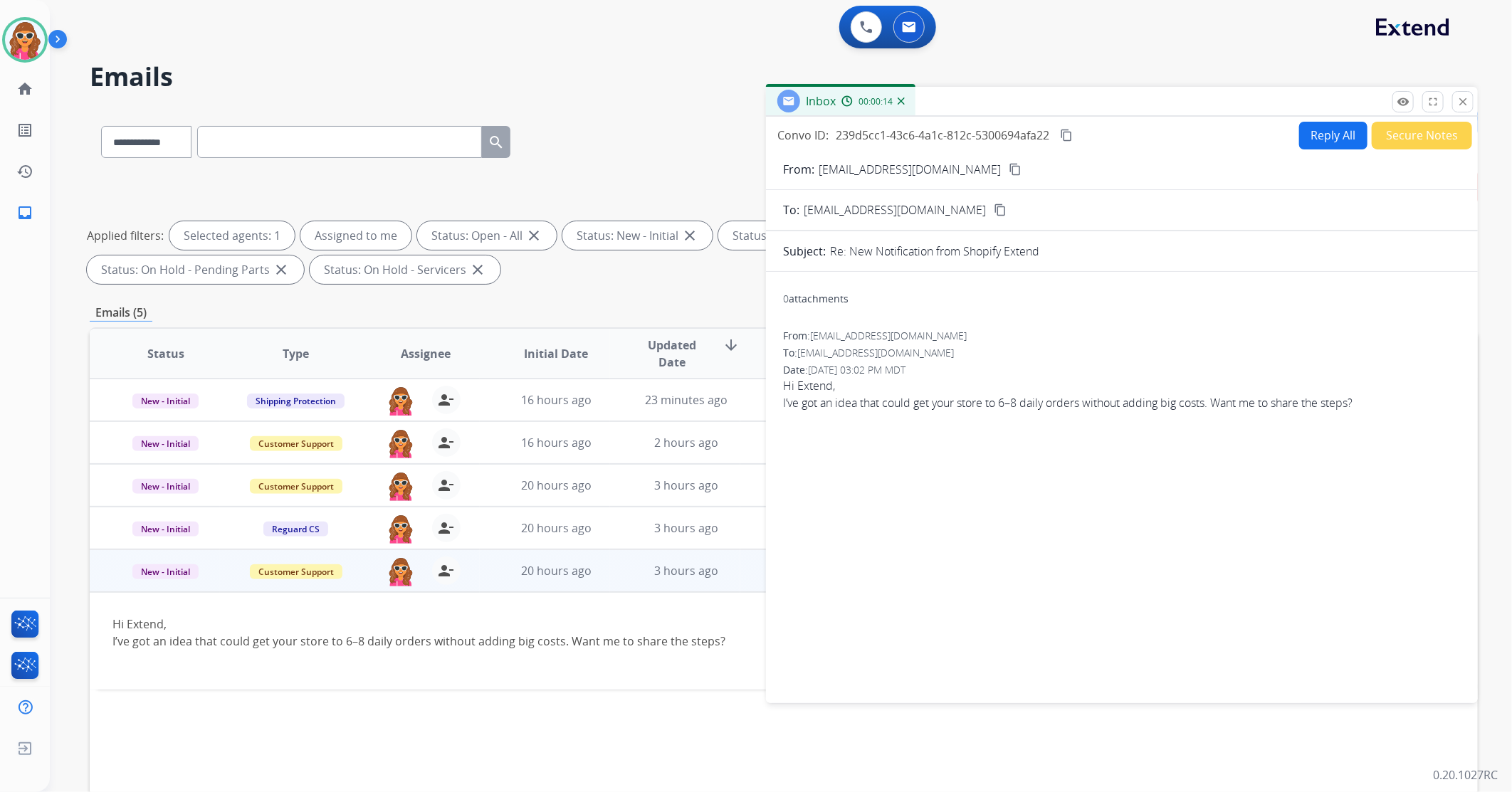
click at [1433, 140] on button "Secure Notes" at bounding box center [1422, 135] width 100 height 28
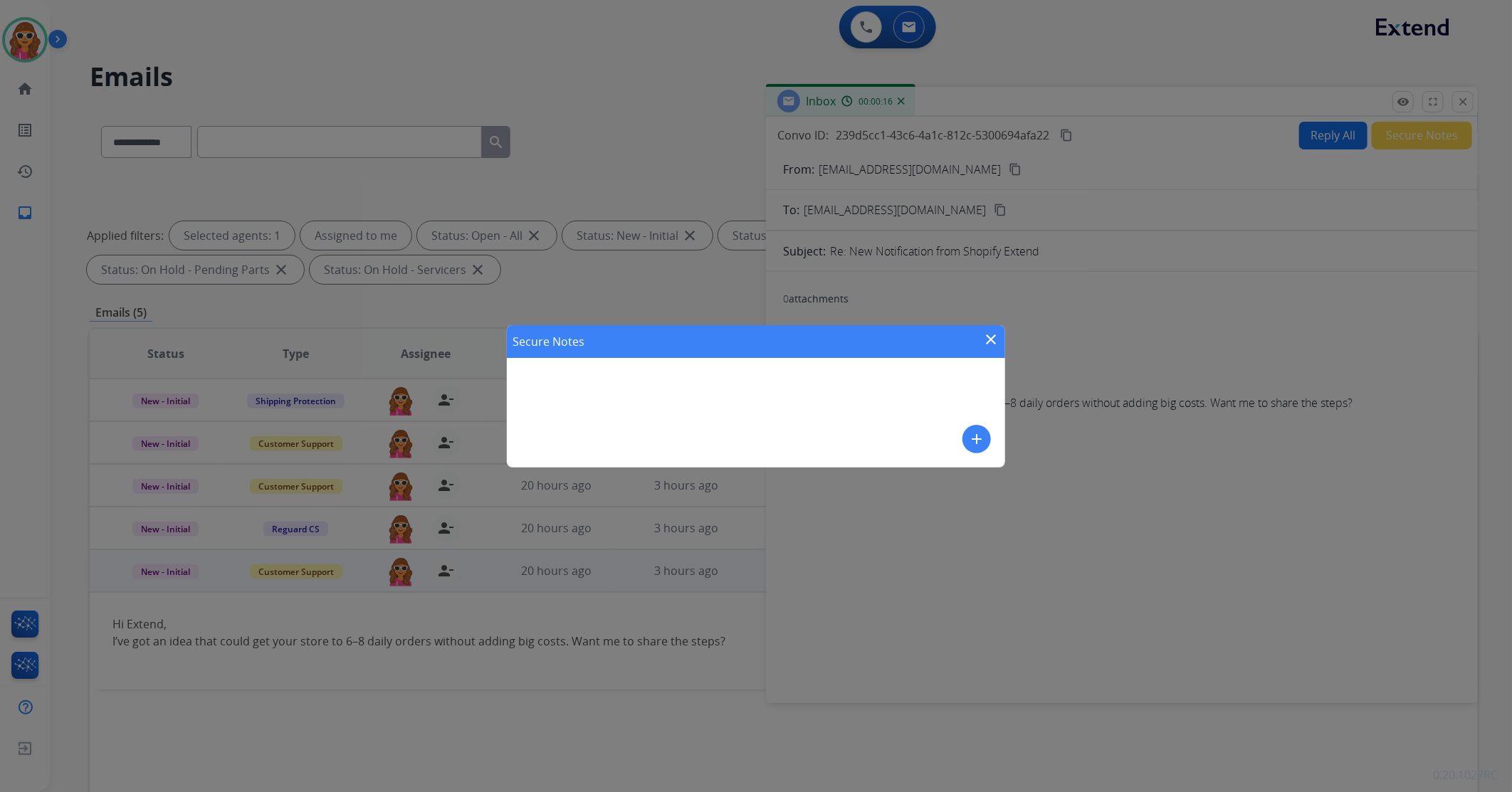
click at [975, 436] on mat-icon "add" at bounding box center [977, 439] width 17 height 17
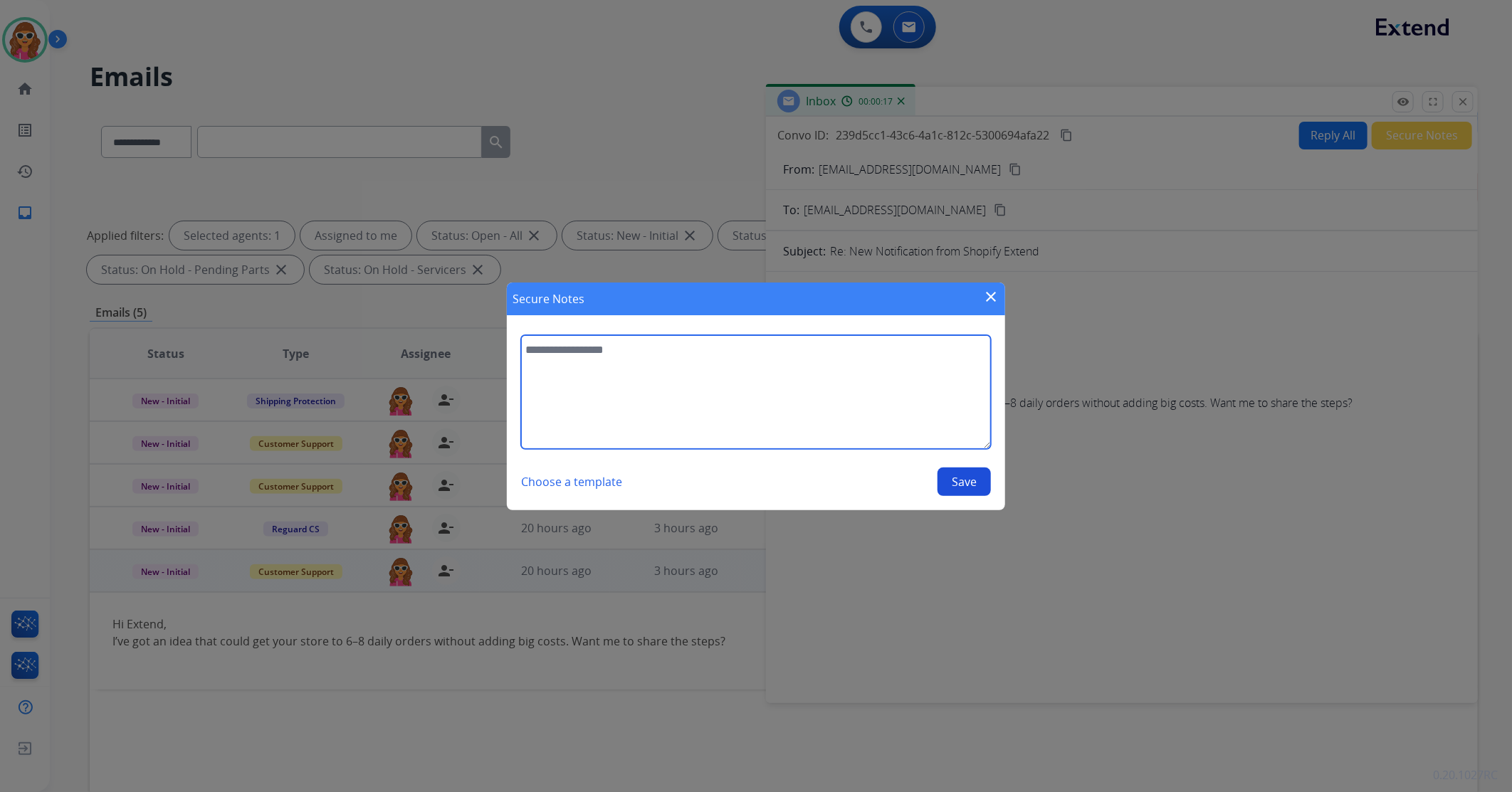
click at [694, 378] on textarea at bounding box center [756, 392] width 469 height 114
type textarea "**********"
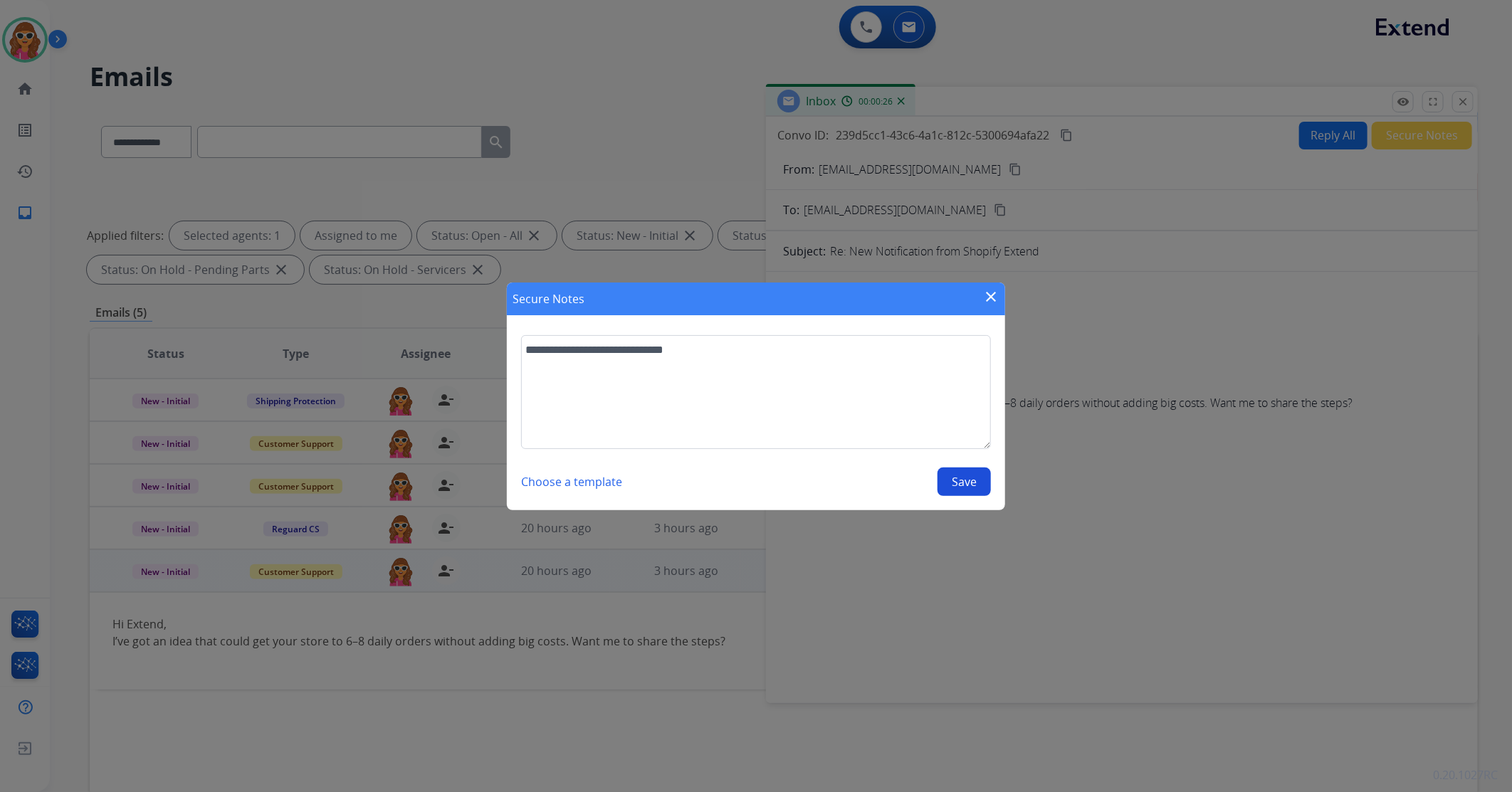
click at [971, 481] on button "Save" at bounding box center [964, 482] width 54 height 28
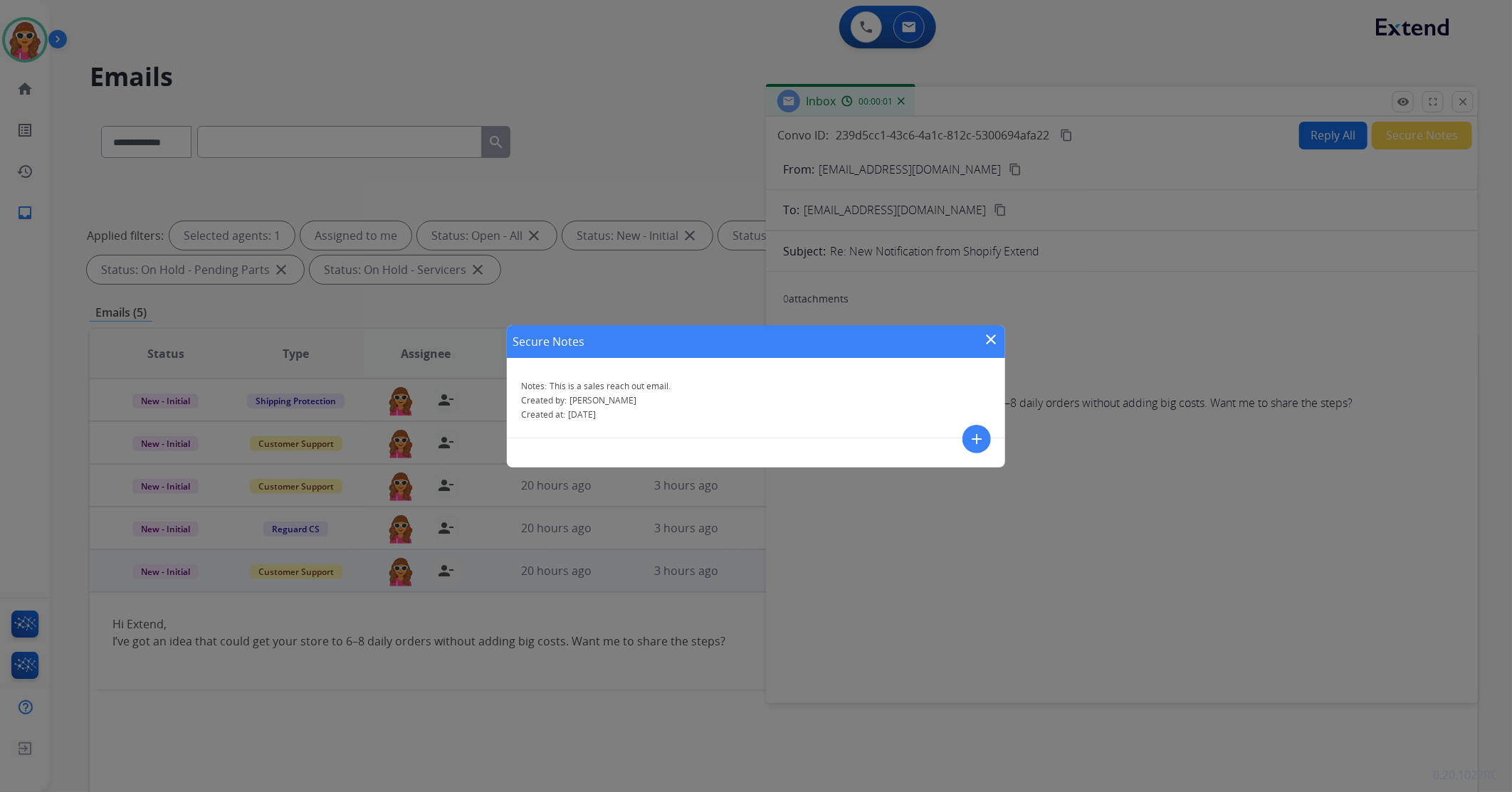
click at [991, 340] on mat-icon "close" at bounding box center [991, 340] width 17 height 17
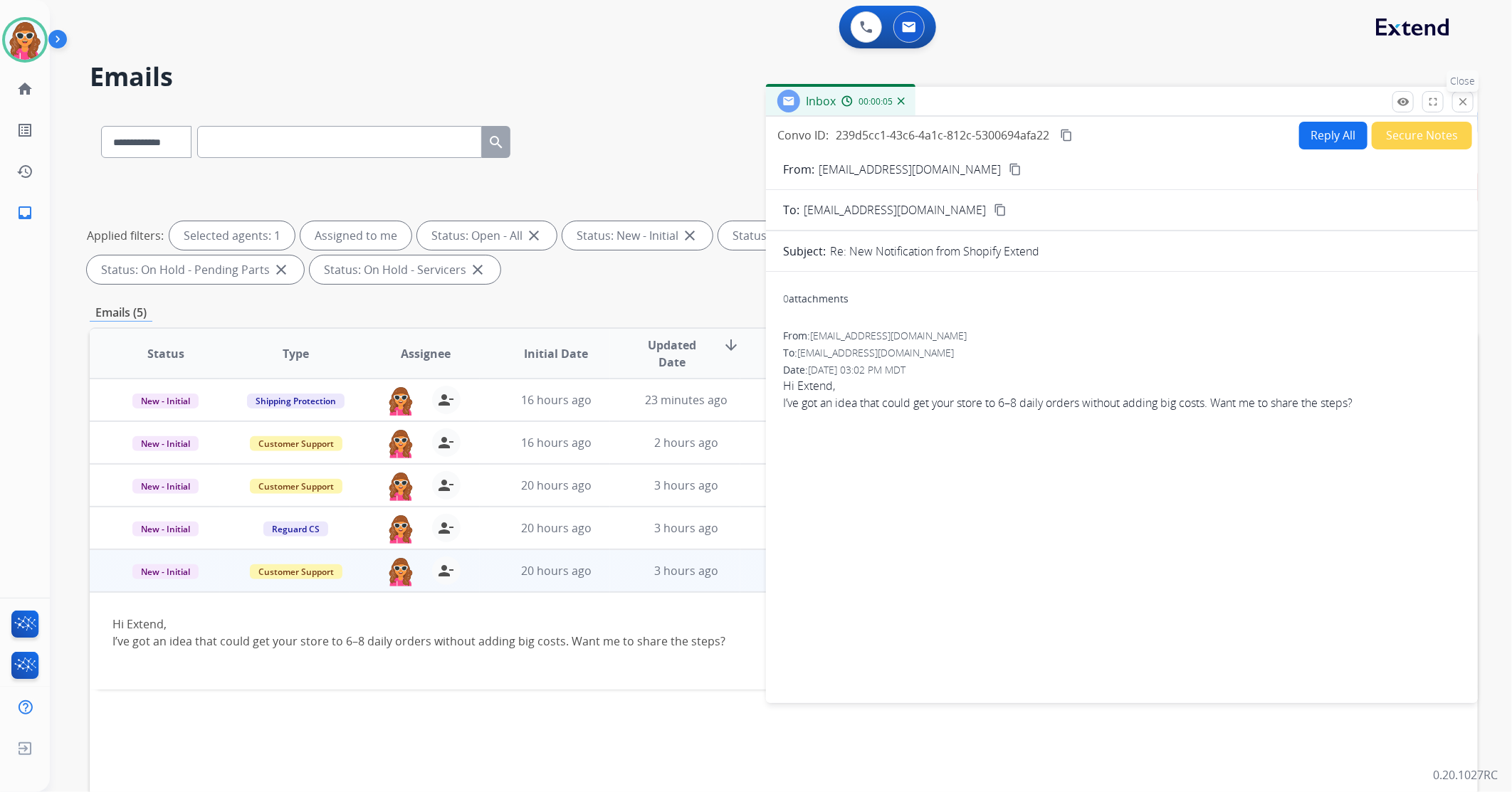
click at [1465, 104] on mat-icon "close" at bounding box center [1463, 102] width 13 height 13
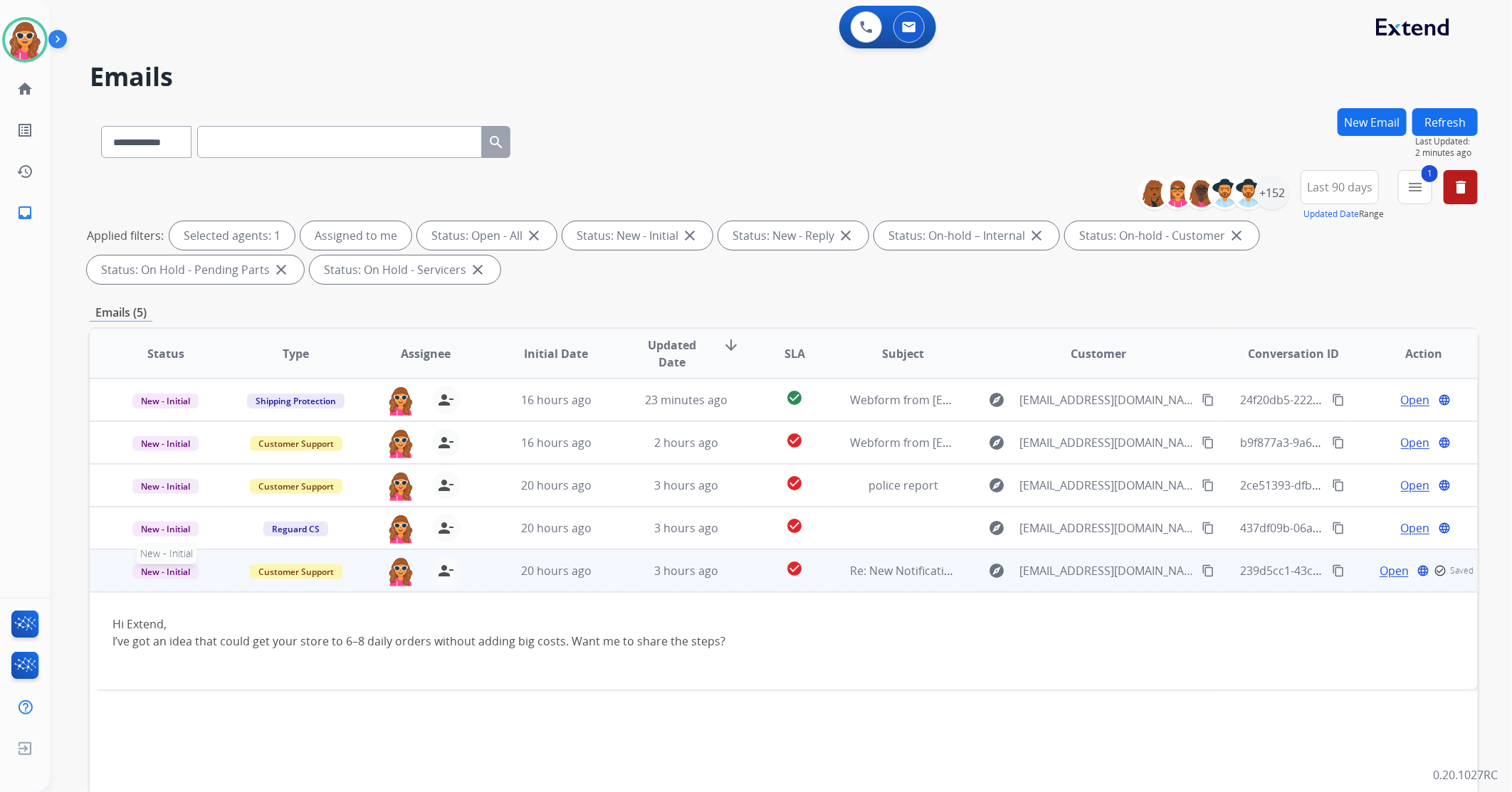
click at [149, 571] on span "New - Initial" at bounding box center [166, 571] width 66 height 15
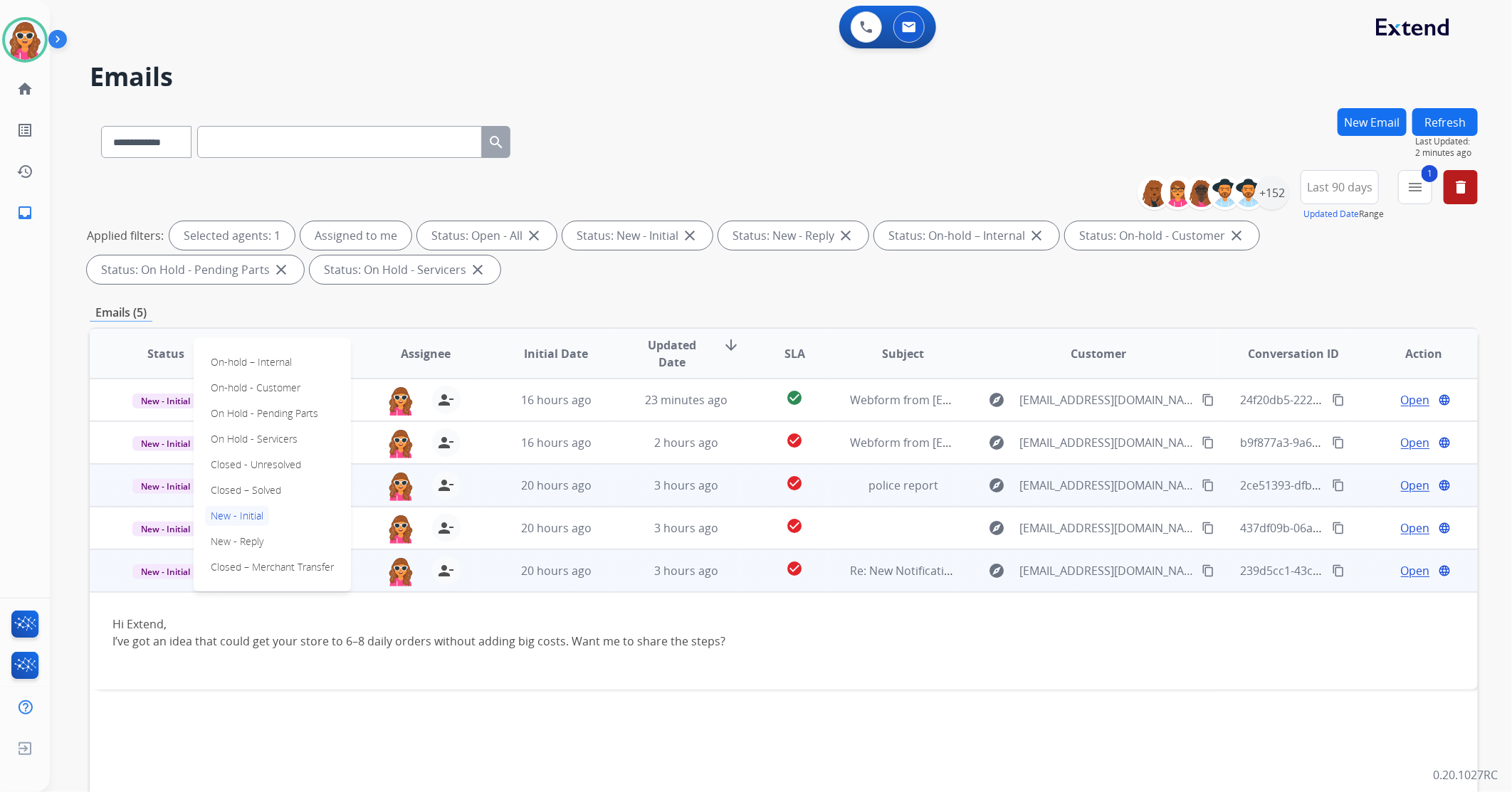
click at [258, 491] on p "Closed – Solved" at bounding box center [246, 490] width 82 height 20
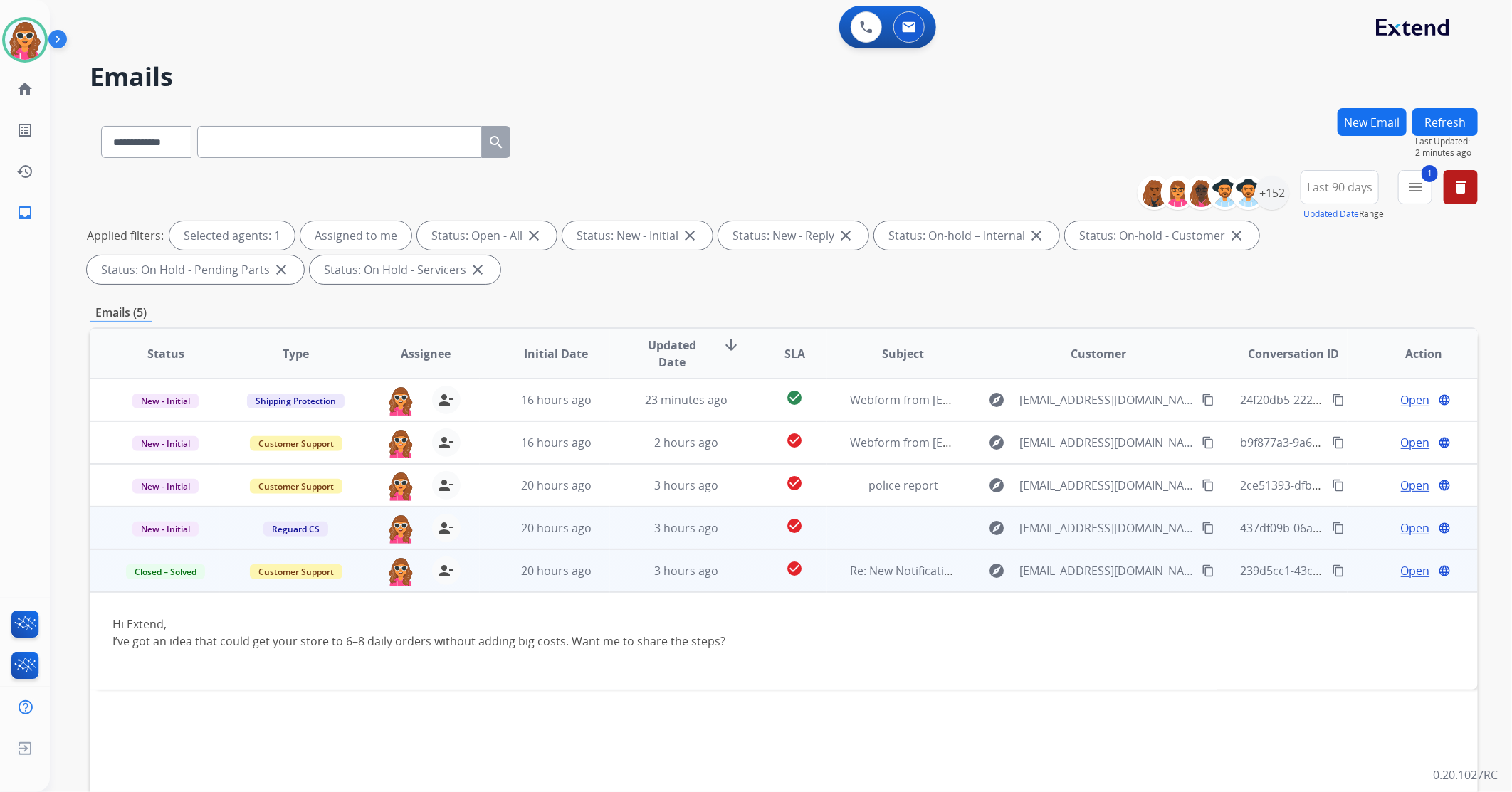
click at [1409, 523] on span "Open" at bounding box center [1416, 529] width 29 height 17
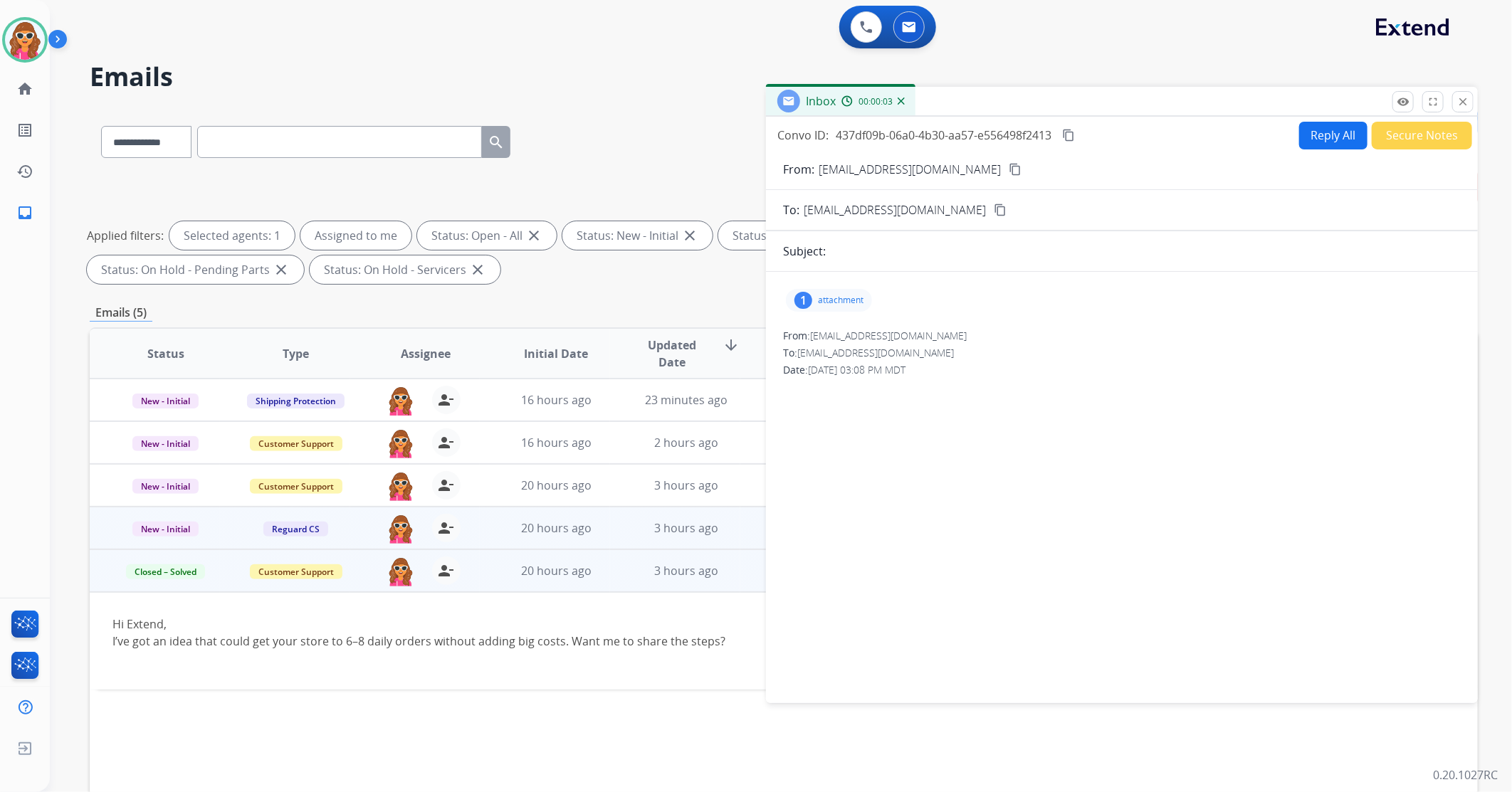
click at [840, 300] on p "attachment" at bounding box center [841, 300] width 46 height 11
click at [1009, 165] on mat-icon "content_copy" at bounding box center [1015, 169] width 13 height 13
click at [1008, 338] on mat-icon "download" at bounding box center [1002, 337] width 13 height 13
click at [1073, 139] on mat-icon "content_copy" at bounding box center [1069, 135] width 13 height 13
click at [1466, 96] on mat-icon "close" at bounding box center [1463, 102] width 13 height 13
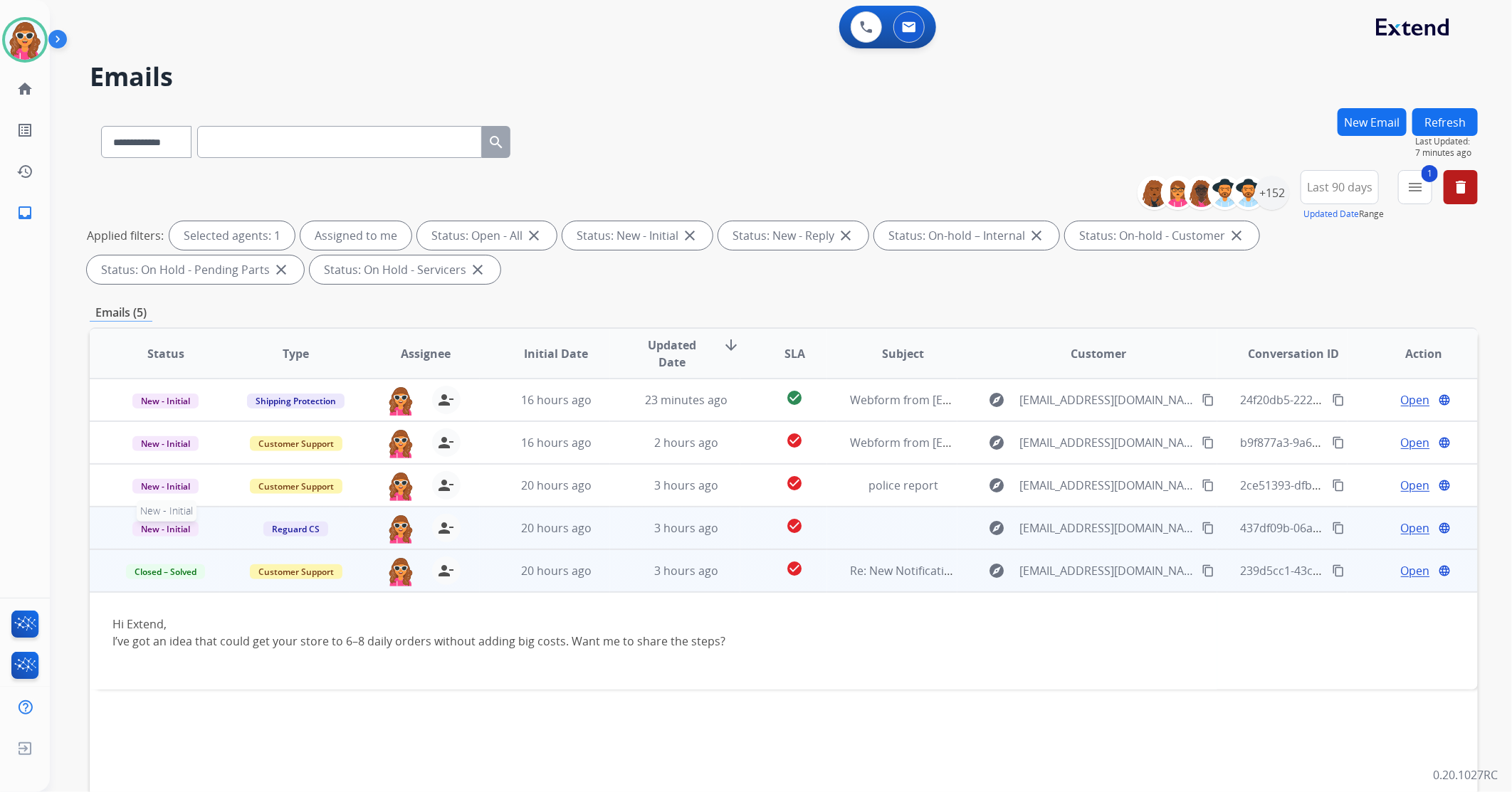
click at [168, 530] on span "New - Initial" at bounding box center [166, 529] width 66 height 15
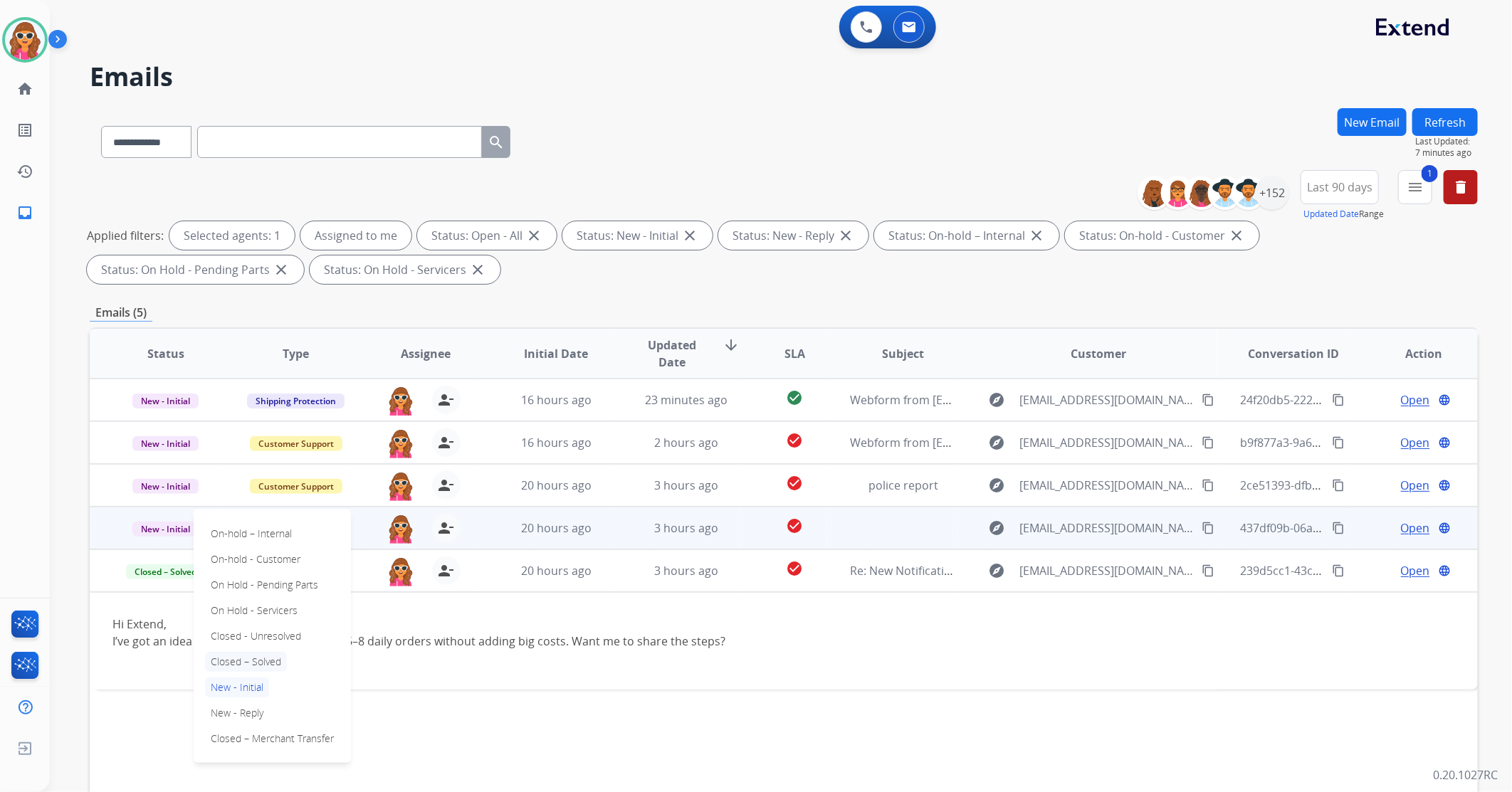
click at [273, 655] on p "Closed – Solved" at bounding box center [246, 662] width 82 height 20
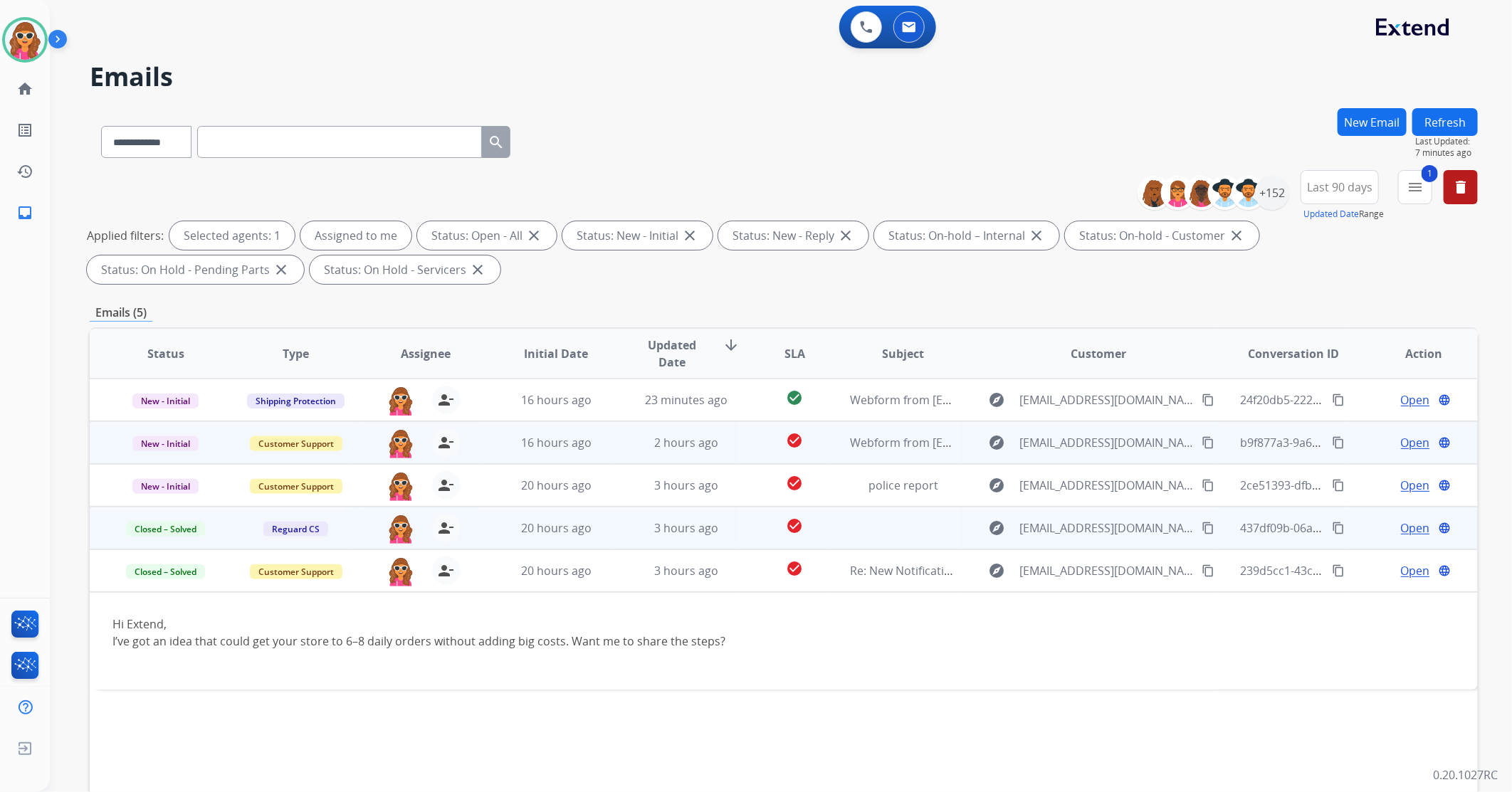
click at [1415, 447] on span "Open" at bounding box center [1416, 443] width 29 height 17
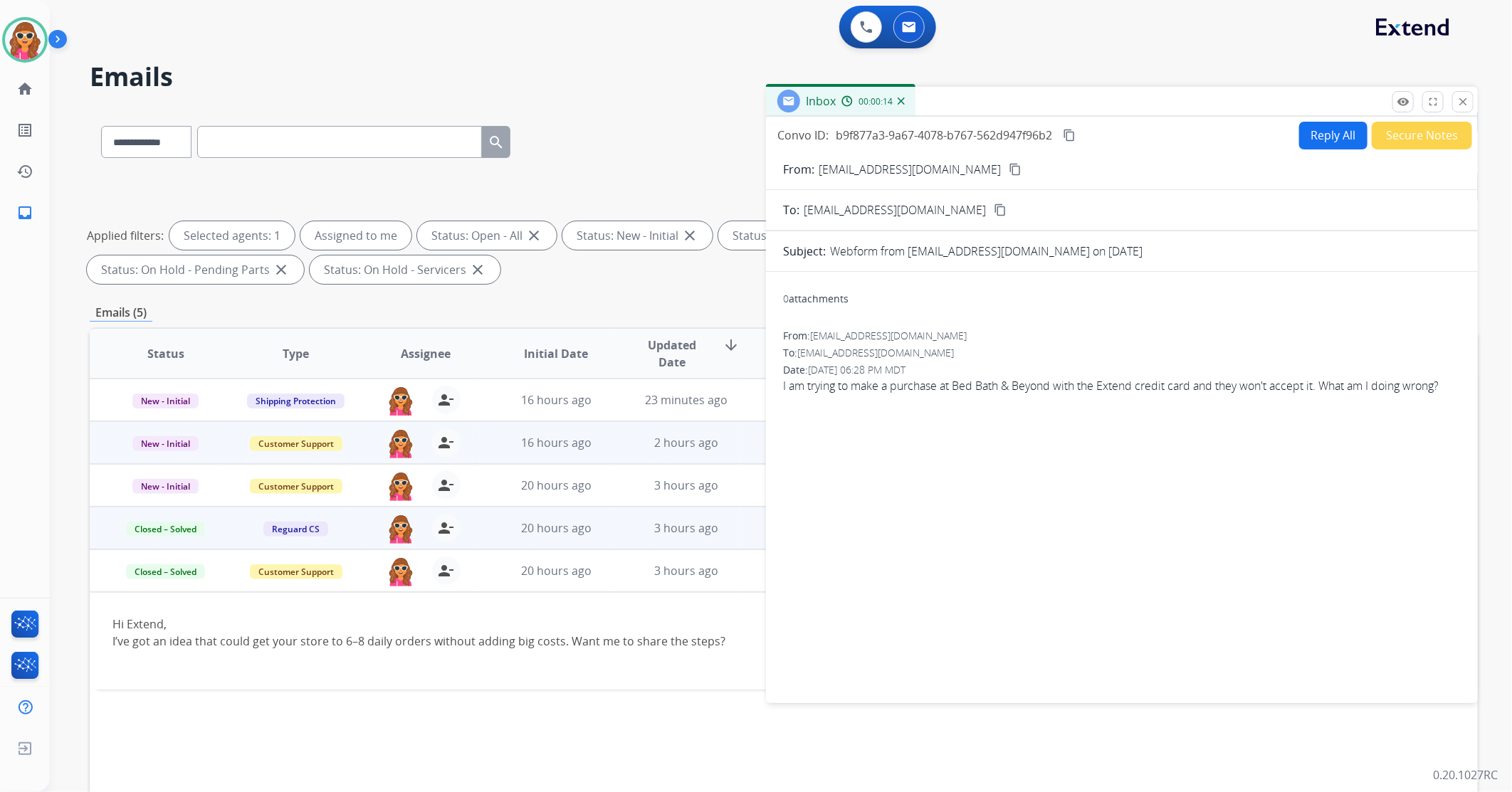
click at [1009, 168] on mat-icon "content_copy" at bounding box center [1015, 169] width 13 height 13
click at [1435, 133] on button "Secure Notes" at bounding box center [1422, 135] width 100 height 28
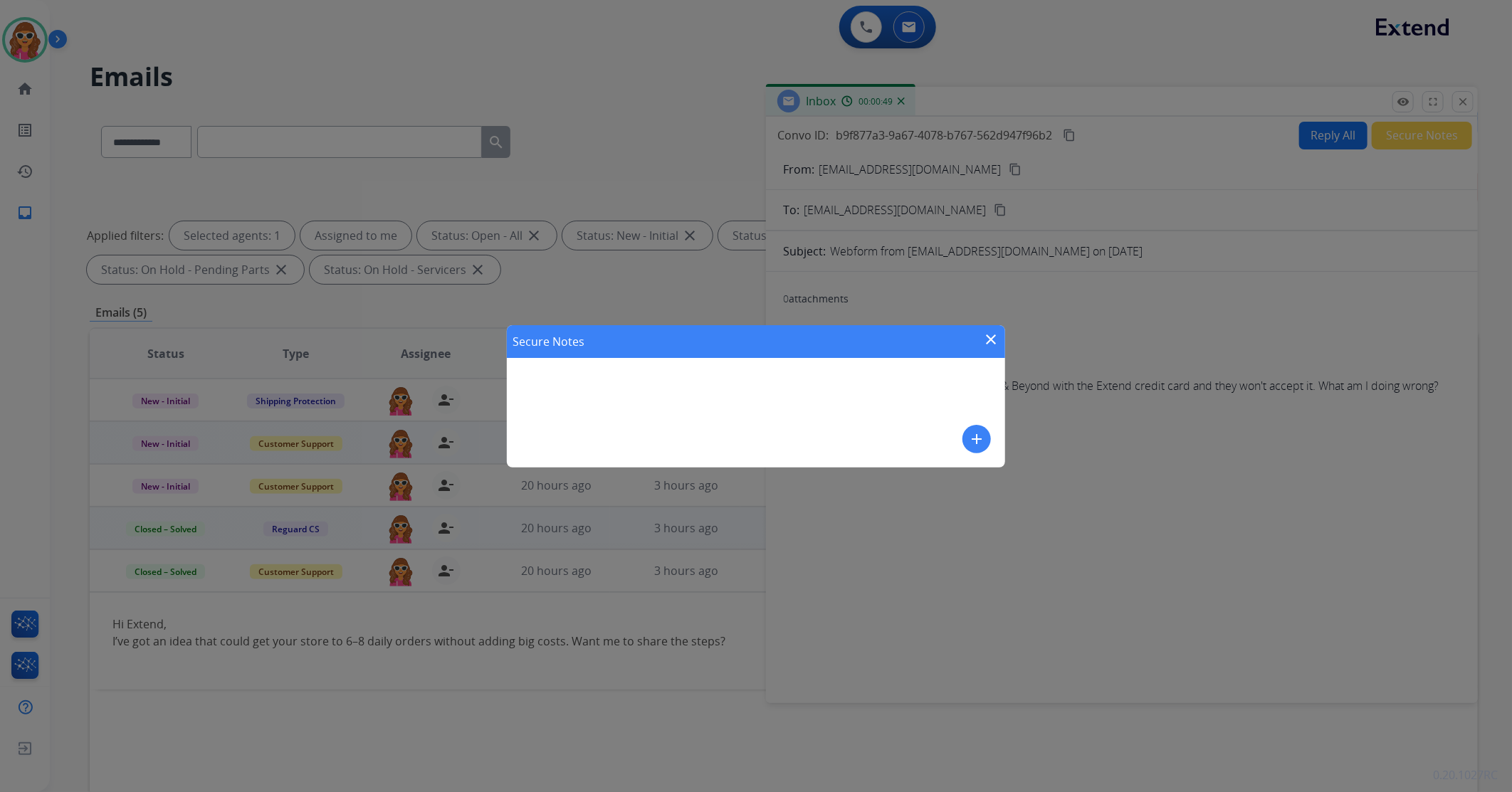
click at [979, 439] on mat-icon "add" at bounding box center [977, 439] width 17 height 17
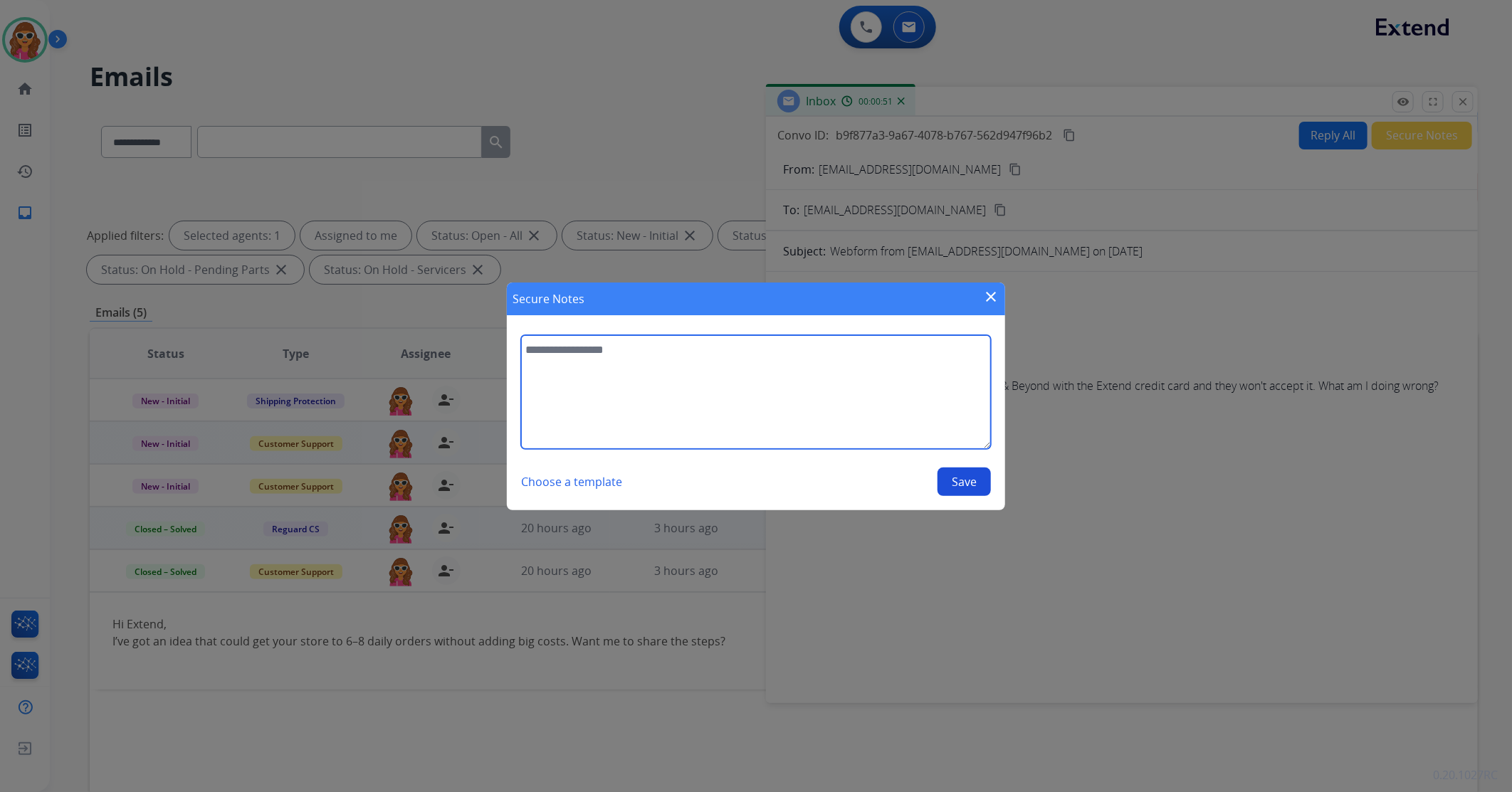
click at [760, 383] on textarea at bounding box center [756, 392] width 469 height 114
type textarea "**********"
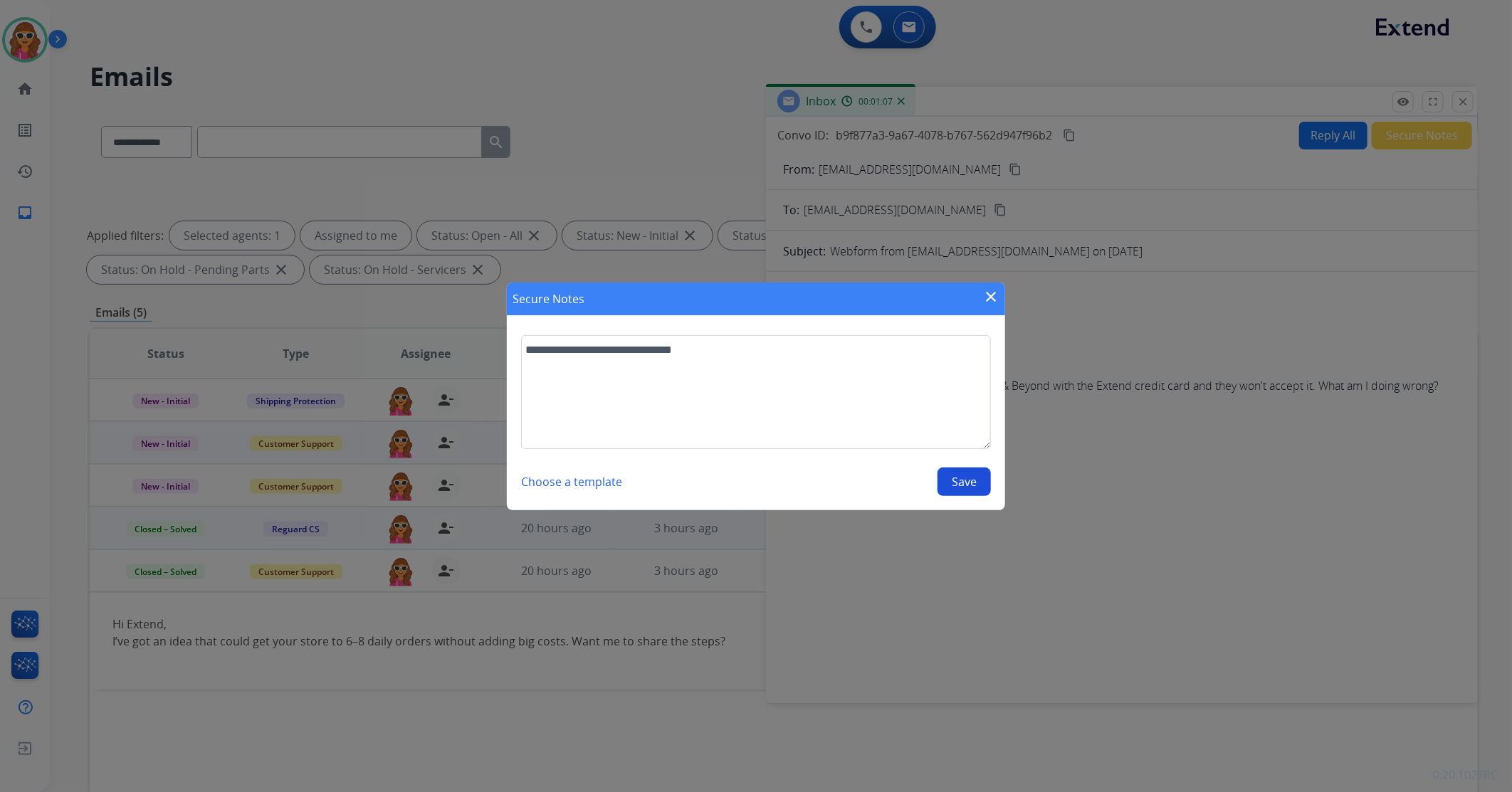
click at [966, 483] on button "Save" at bounding box center [964, 482] width 54 height 28
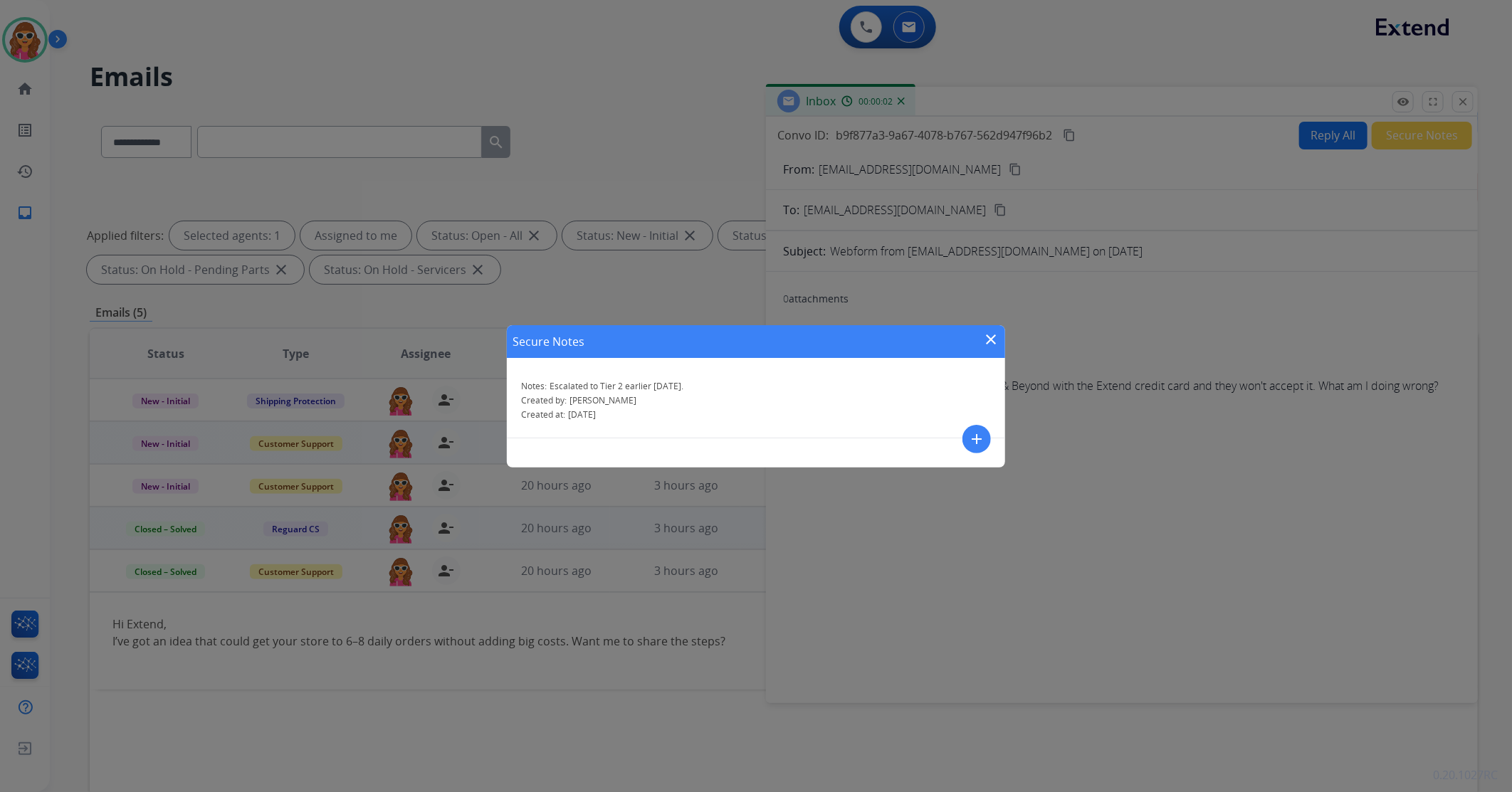
click at [993, 340] on mat-icon "close" at bounding box center [991, 340] width 17 height 17
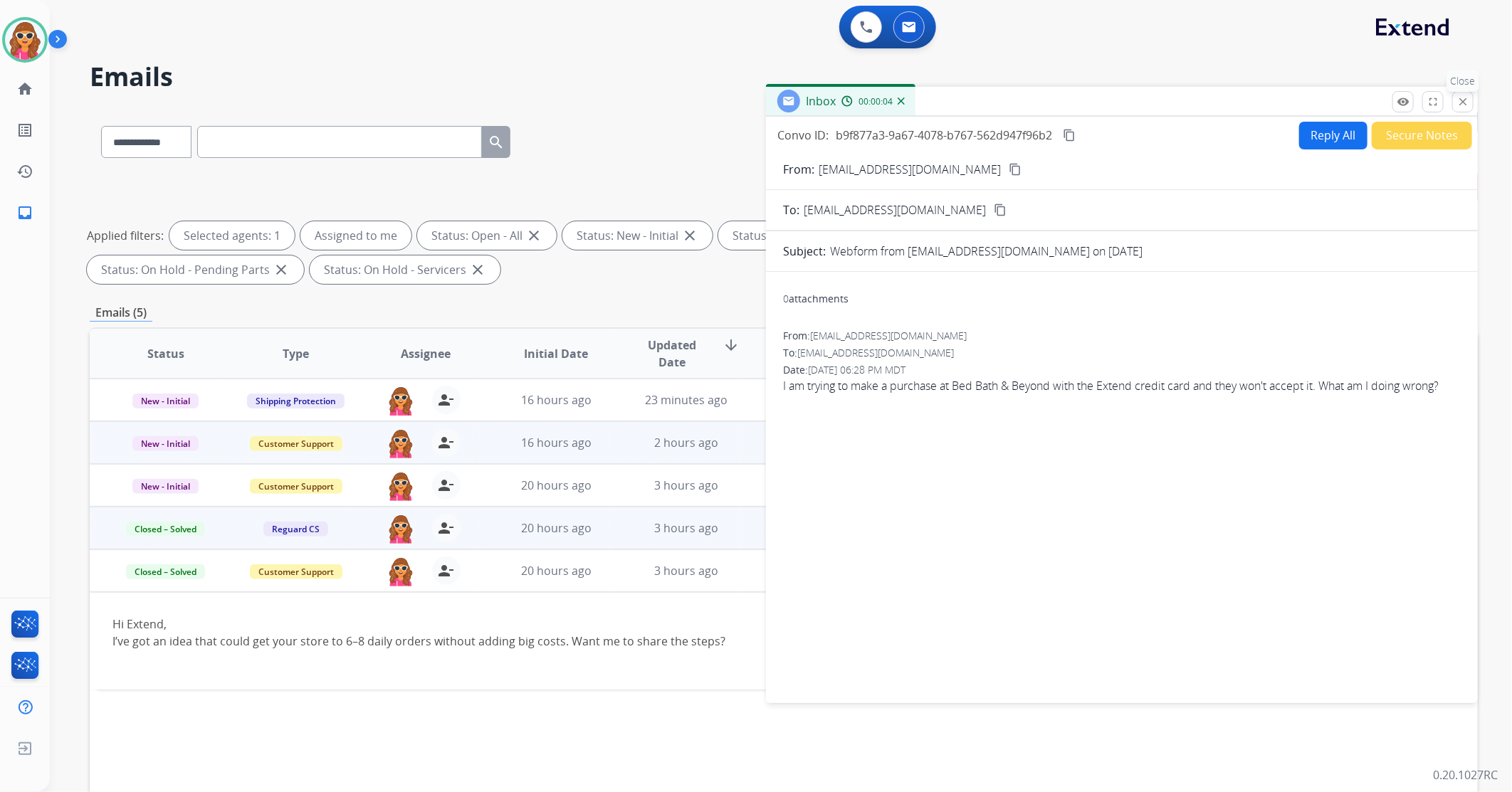
click at [1467, 102] on mat-icon "close" at bounding box center [1463, 102] width 13 height 13
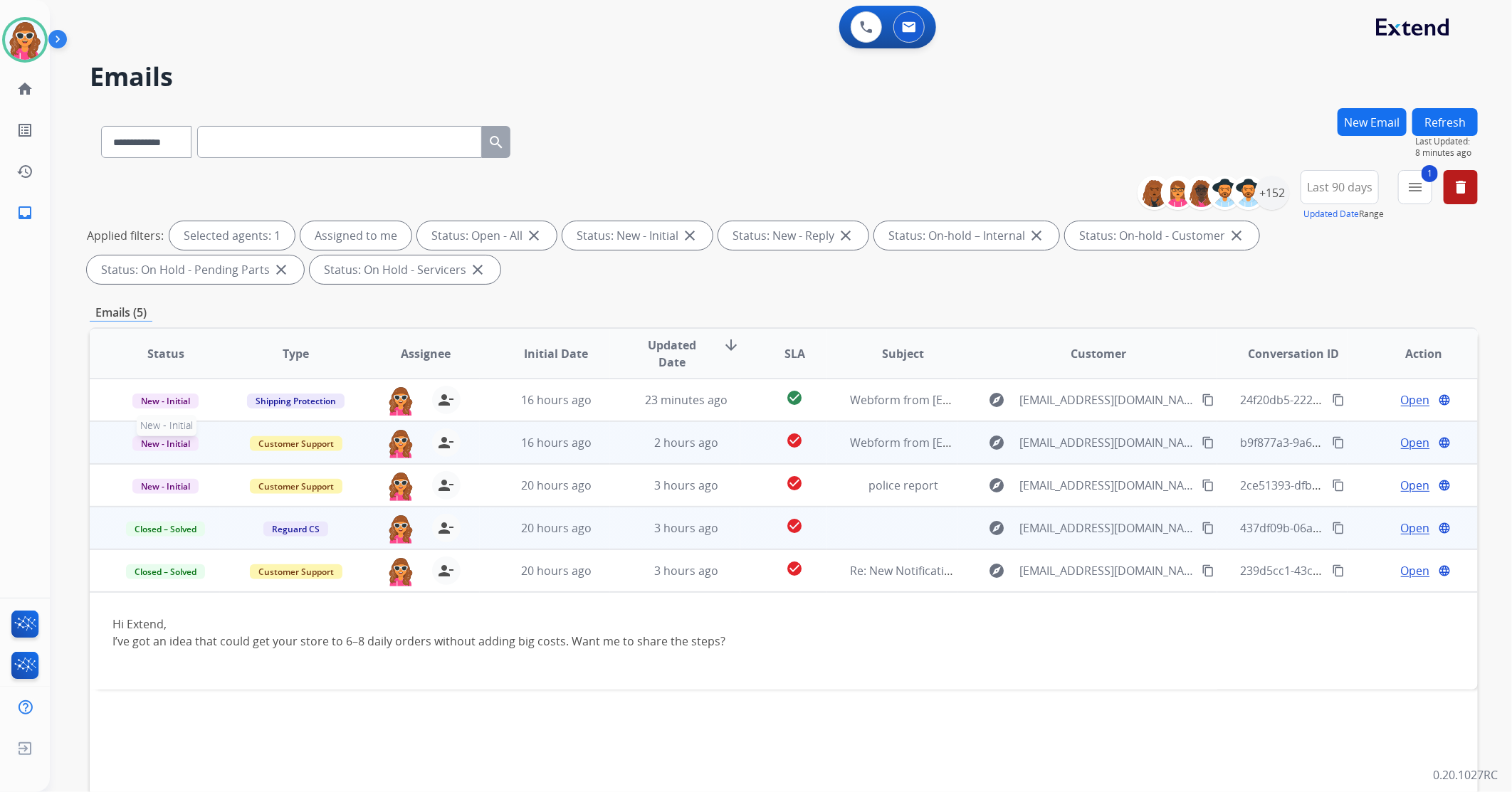
click at [188, 447] on span "New - Initial" at bounding box center [166, 443] width 66 height 15
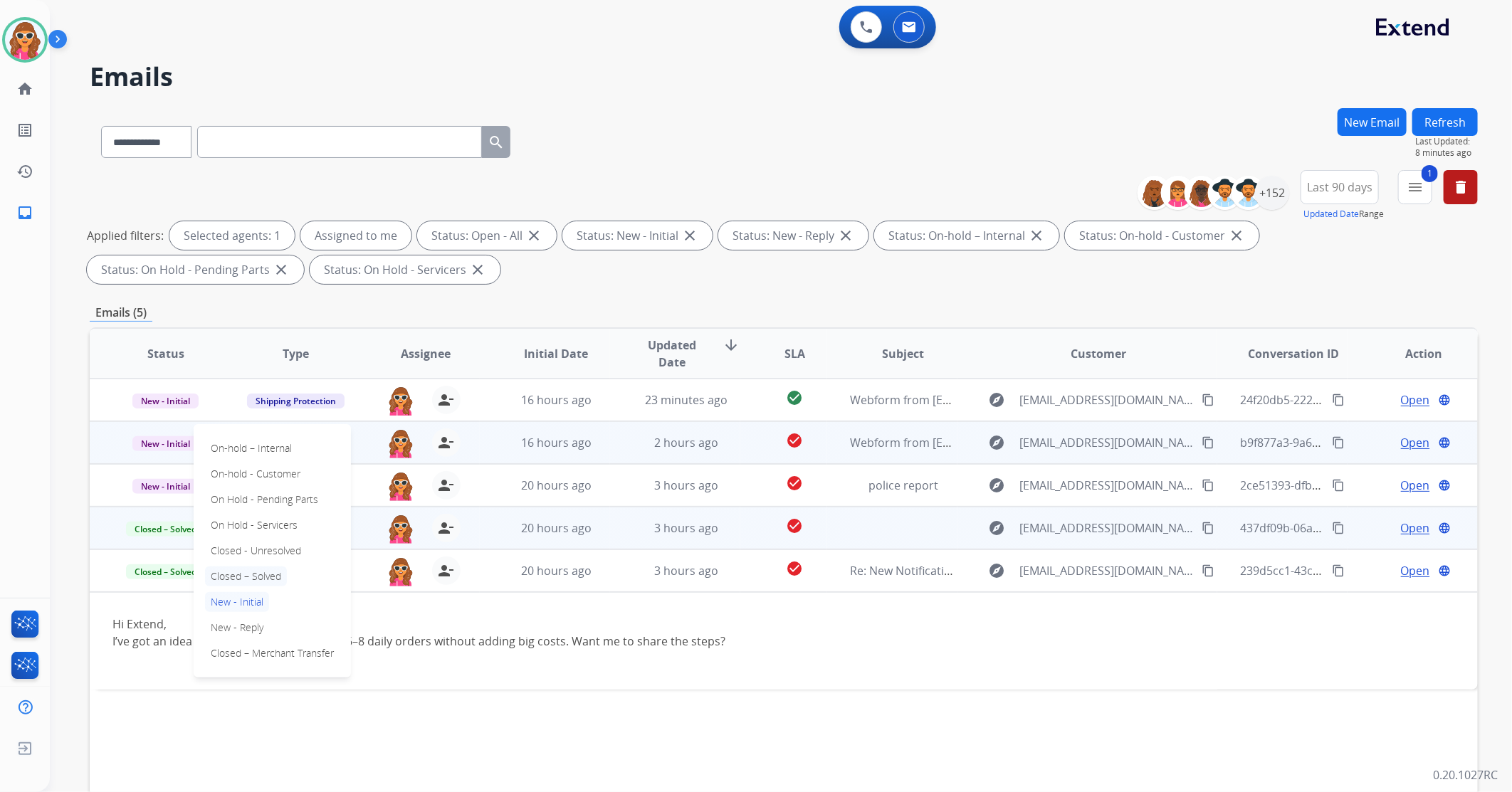
click at [260, 575] on p "Closed – Solved" at bounding box center [246, 576] width 82 height 20
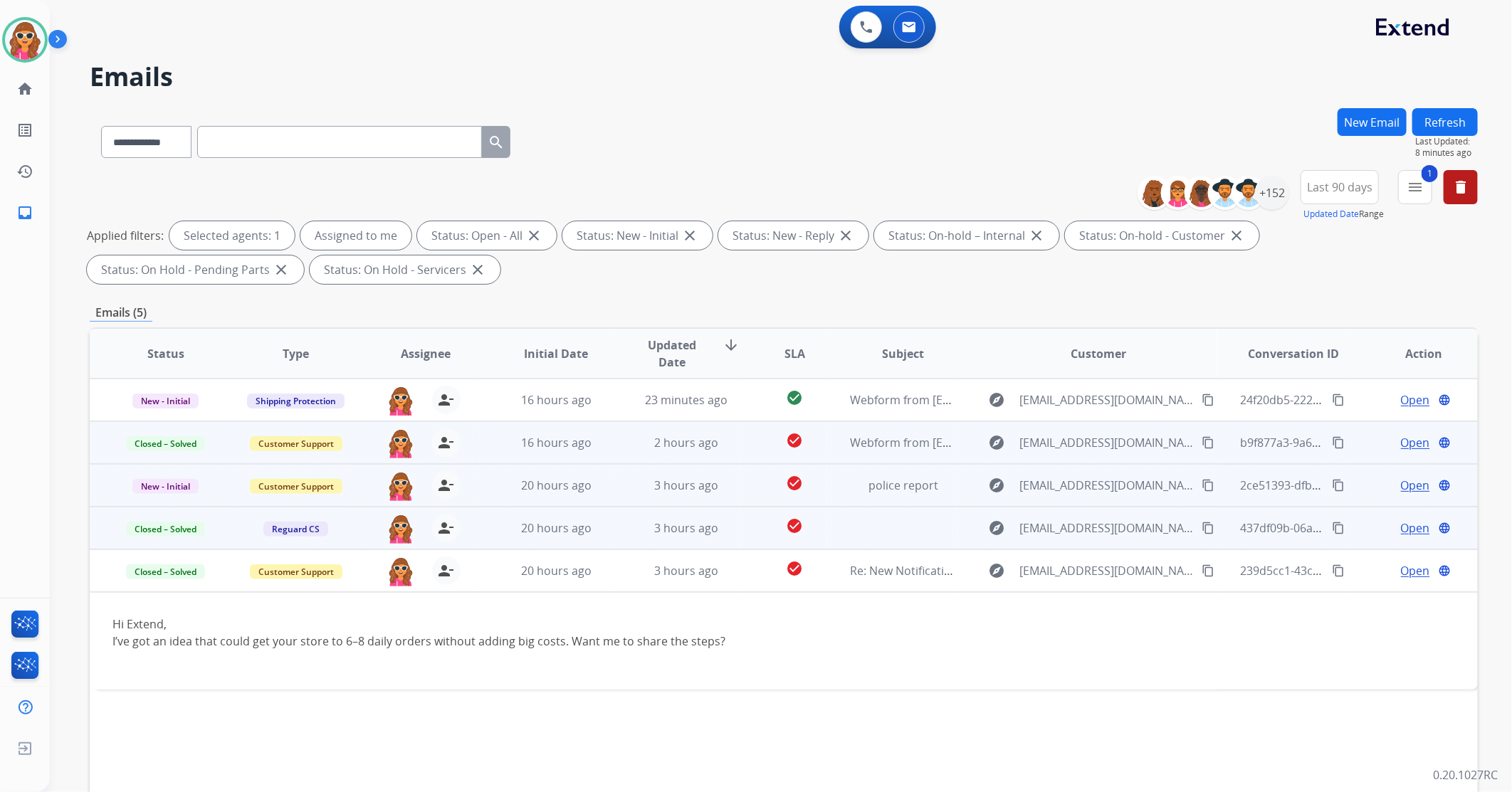
click at [1401, 480] on span "Open" at bounding box center [1416, 485] width 29 height 17
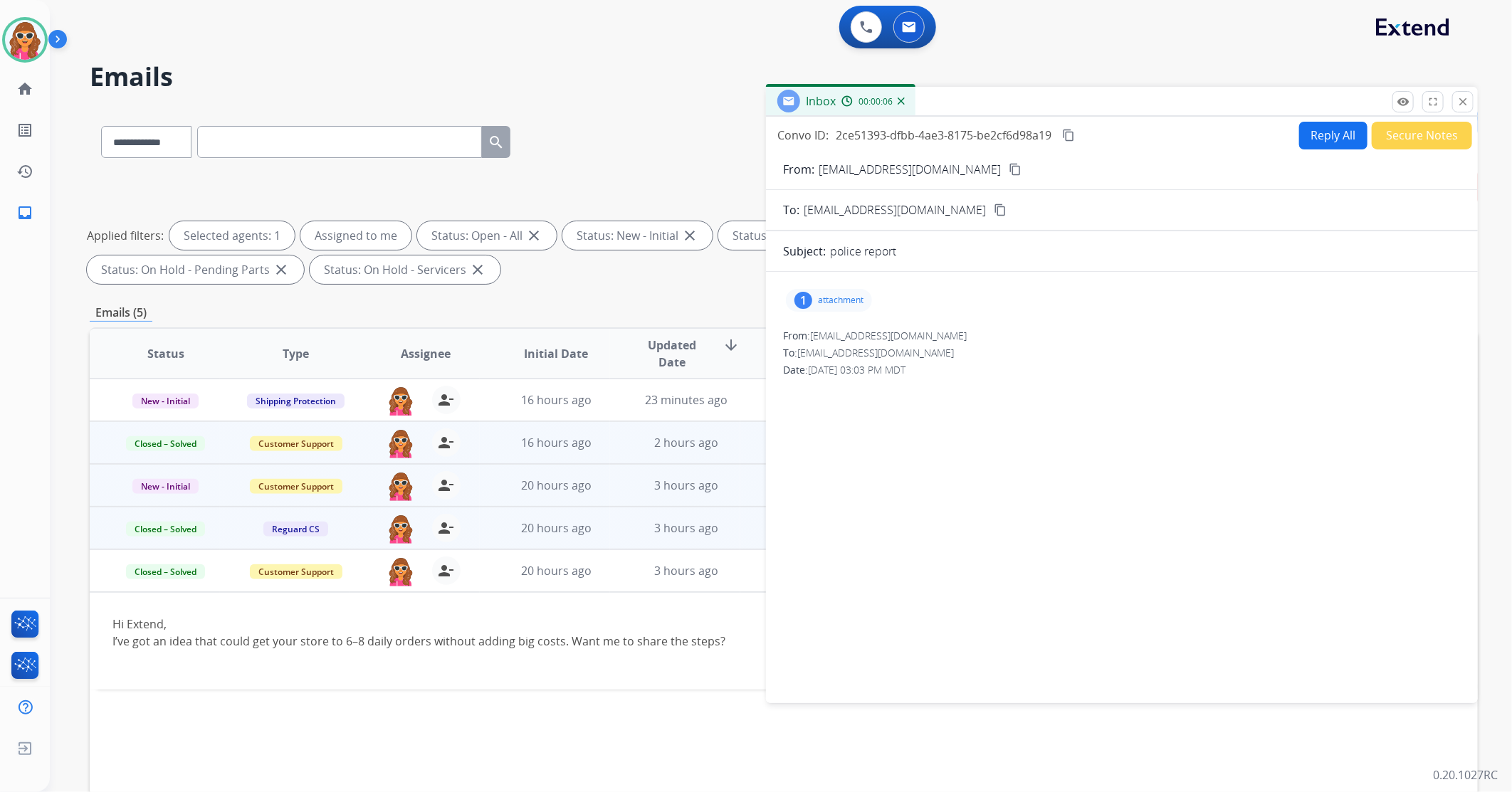
click at [850, 292] on div "1 attachment" at bounding box center [828, 300] width 86 height 23
click at [843, 303] on p "attachment" at bounding box center [841, 300] width 46 height 11
click at [850, 301] on p "attachment" at bounding box center [841, 300] width 46 height 11
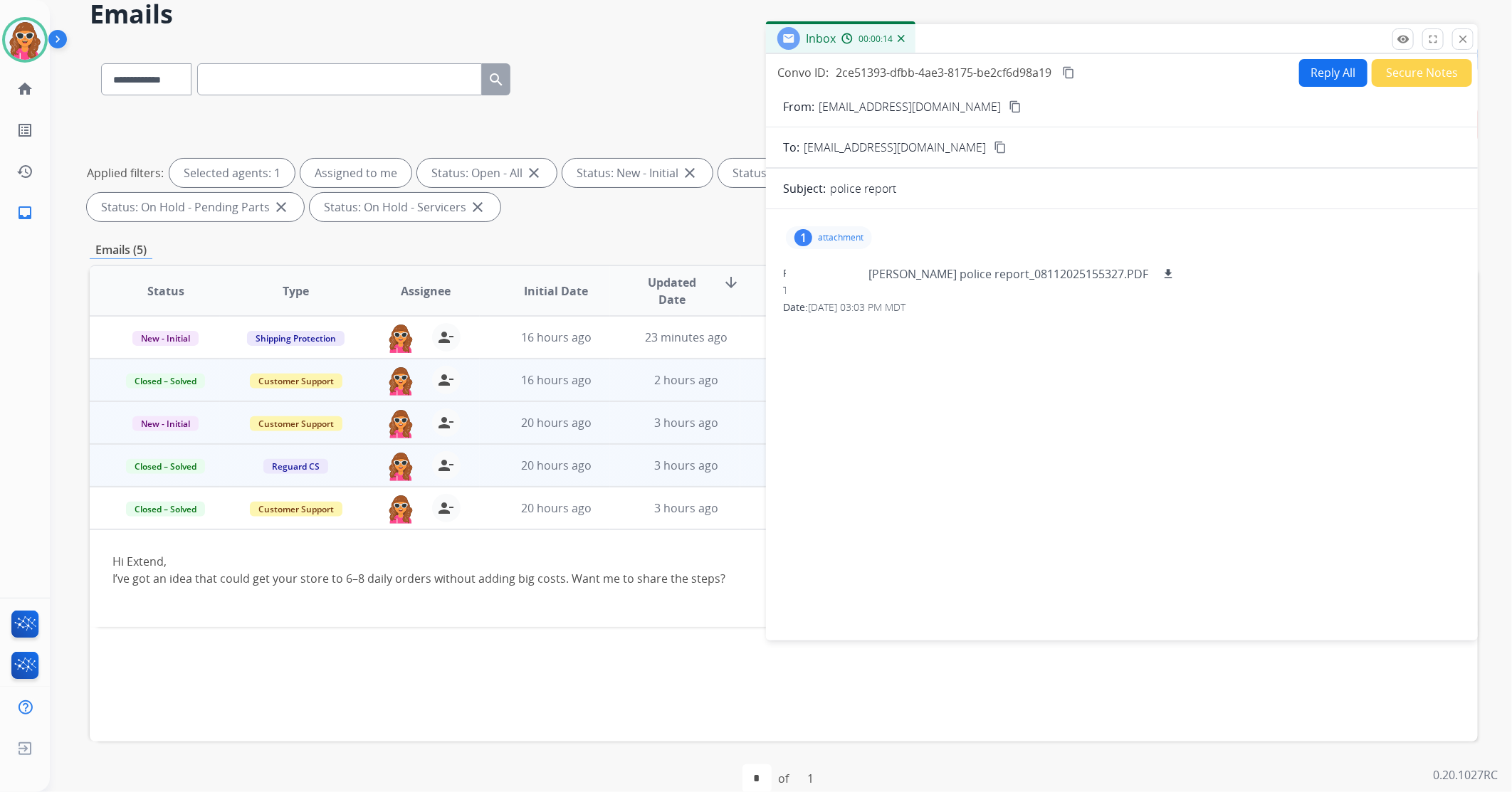
scroll to position [79, 0]
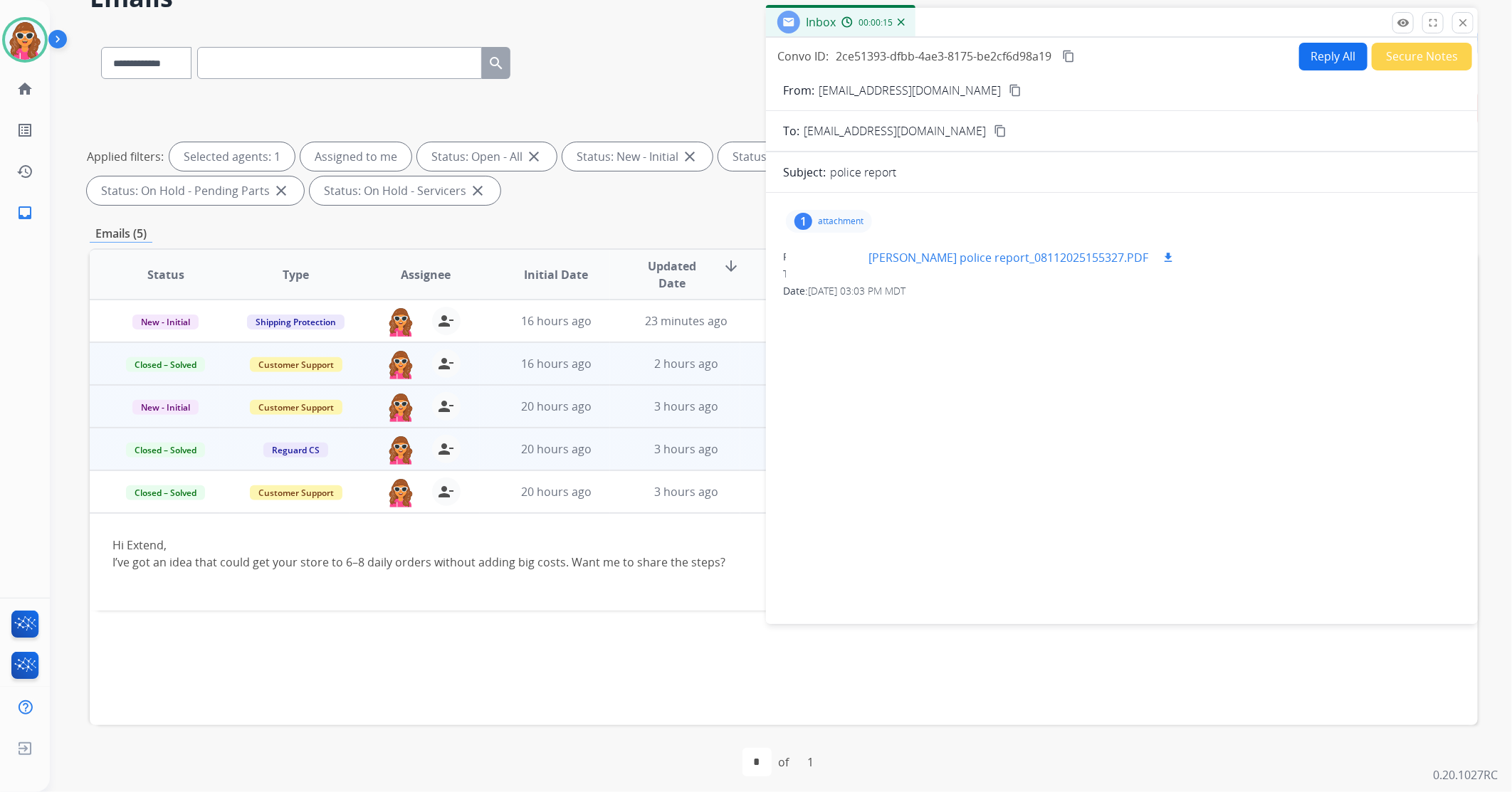
click at [1015, 264] on p "[PERSON_NAME] police report_08112025155327.PDF" at bounding box center [1009, 258] width 280 height 17
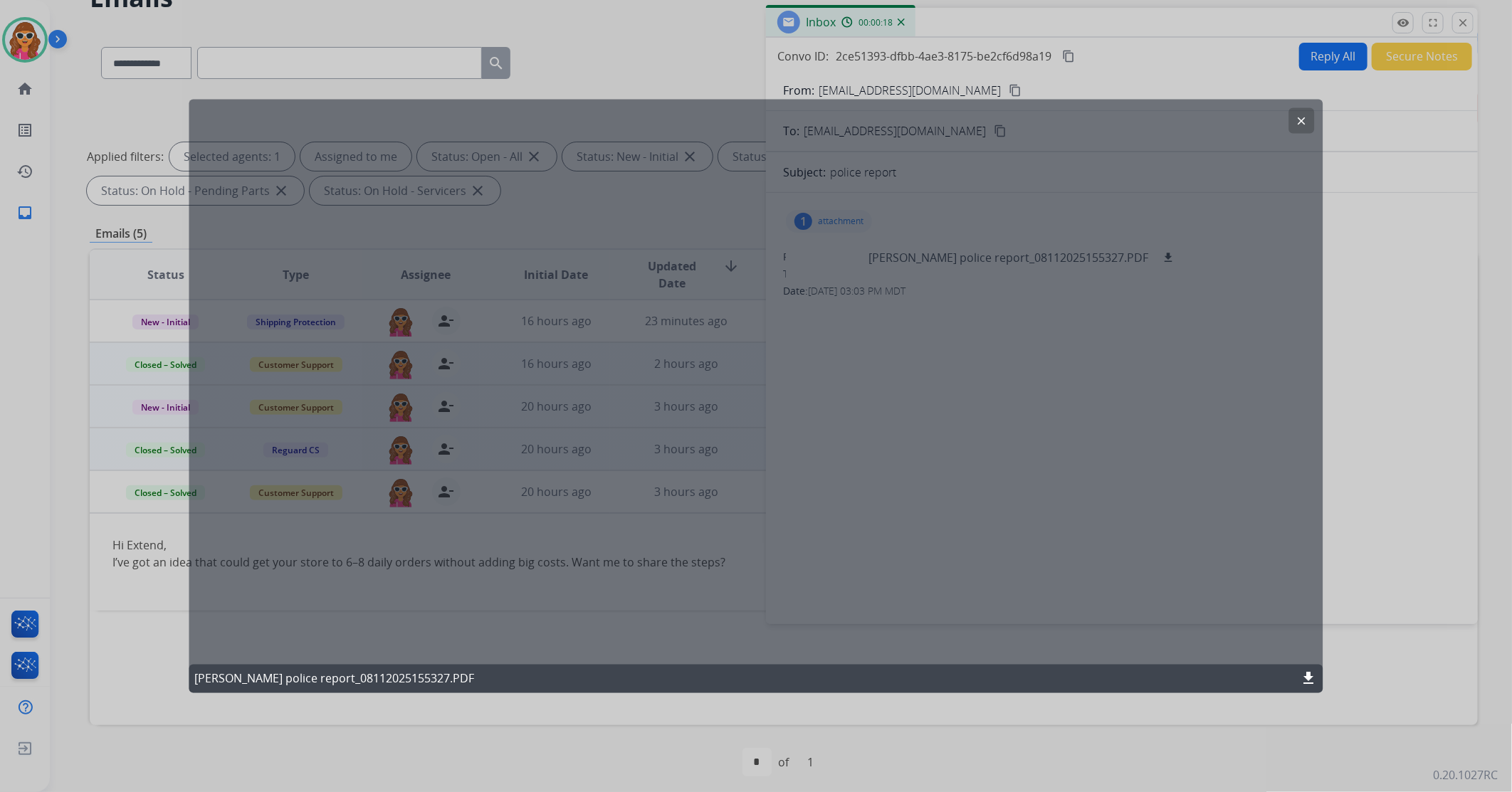
click at [468, 621] on div "clear [PERSON_NAME] police report_08112025155327.PDF download" at bounding box center [756, 396] width 1134 height 594
click at [1300, 119] on mat-icon "clear" at bounding box center [1302, 120] width 13 height 13
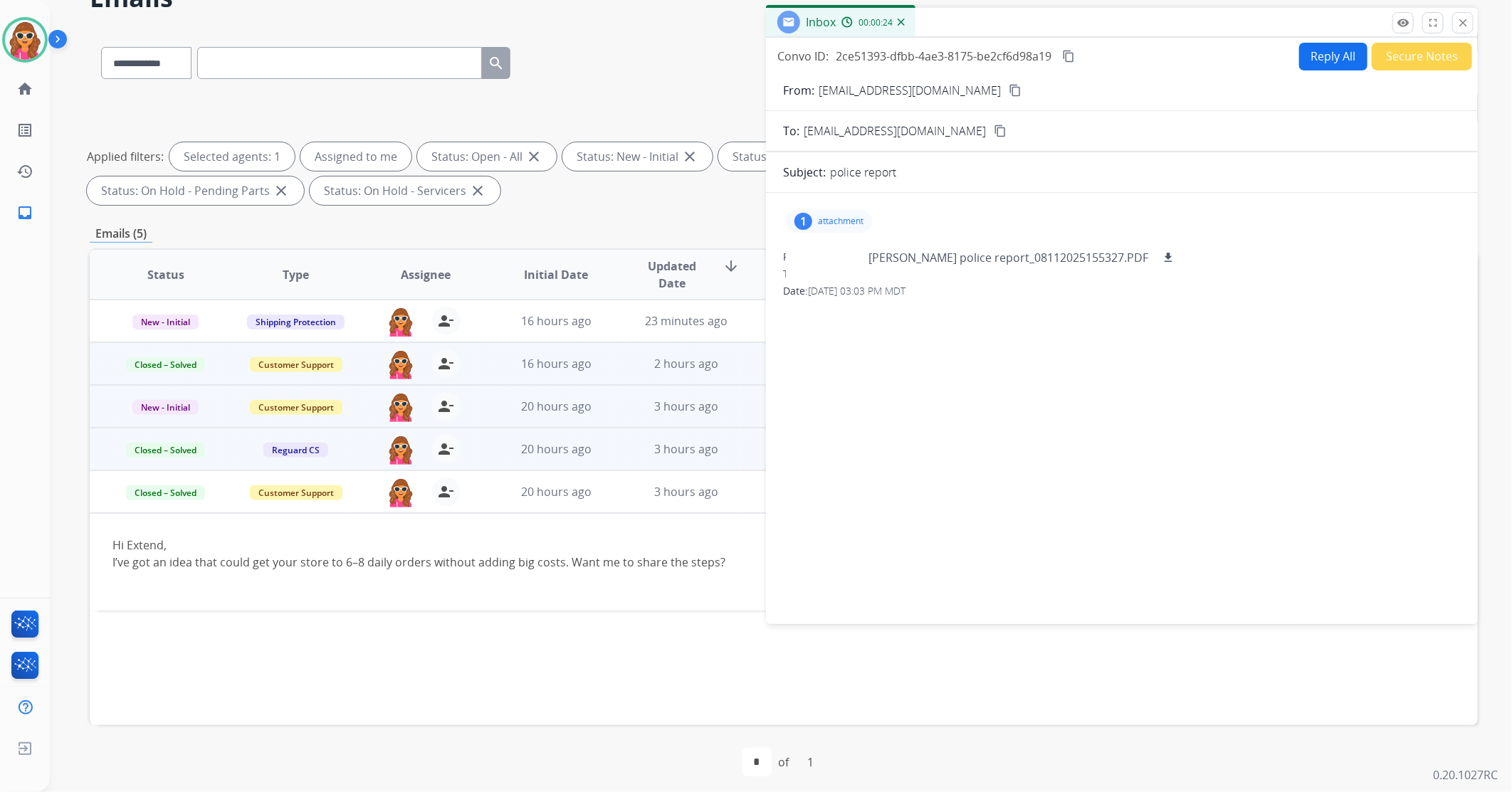
click at [1328, 58] on button "Reply All" at bounding box center [1333, 56] width 68 height 28
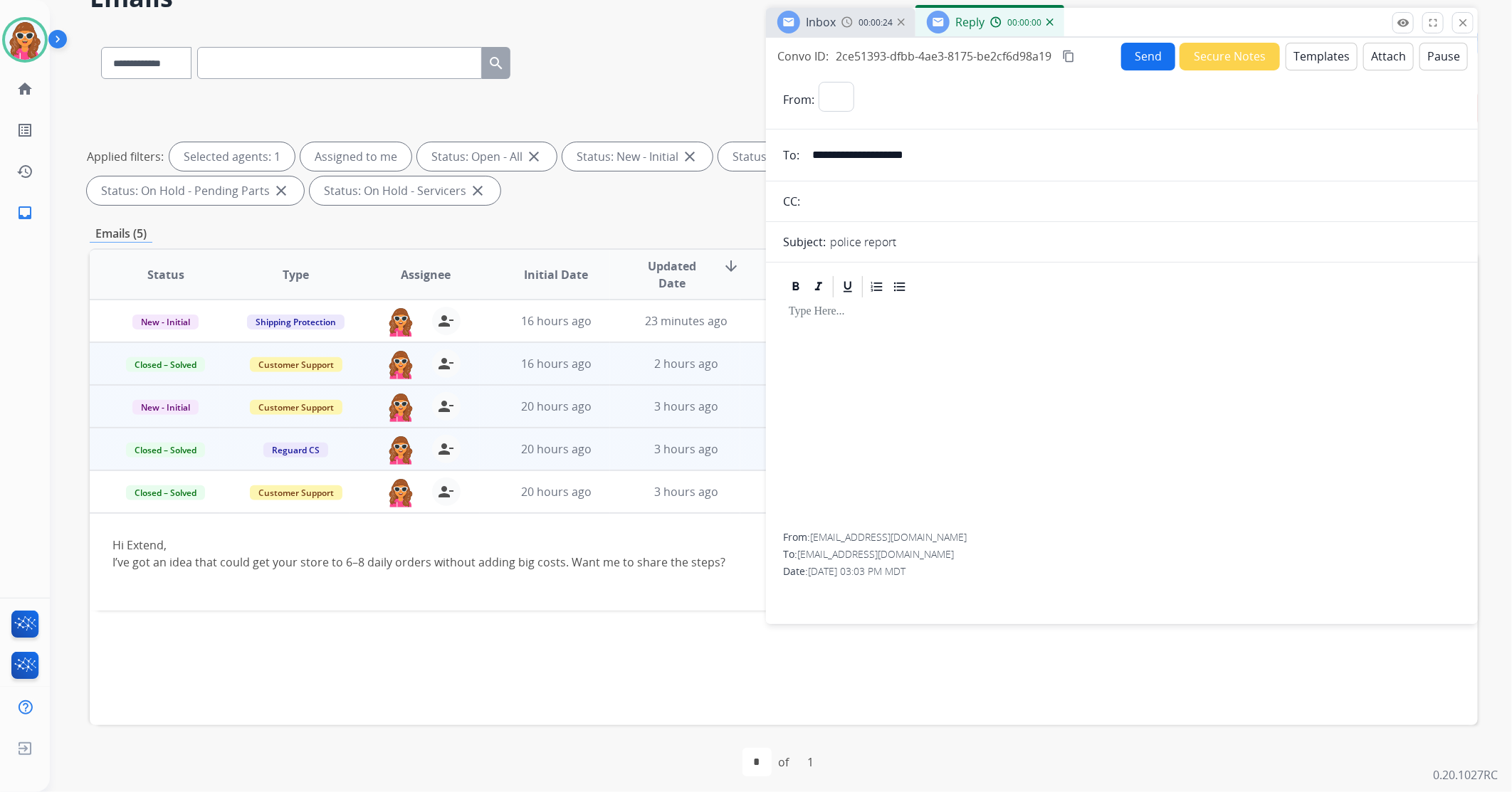
select select "**********"
click at [859, 374] on div at bounding box center [1122, 416] width 677 height 233
click at [1293, 59] on button "Templates" at bounding box center [1322, 56] width 72 height 28
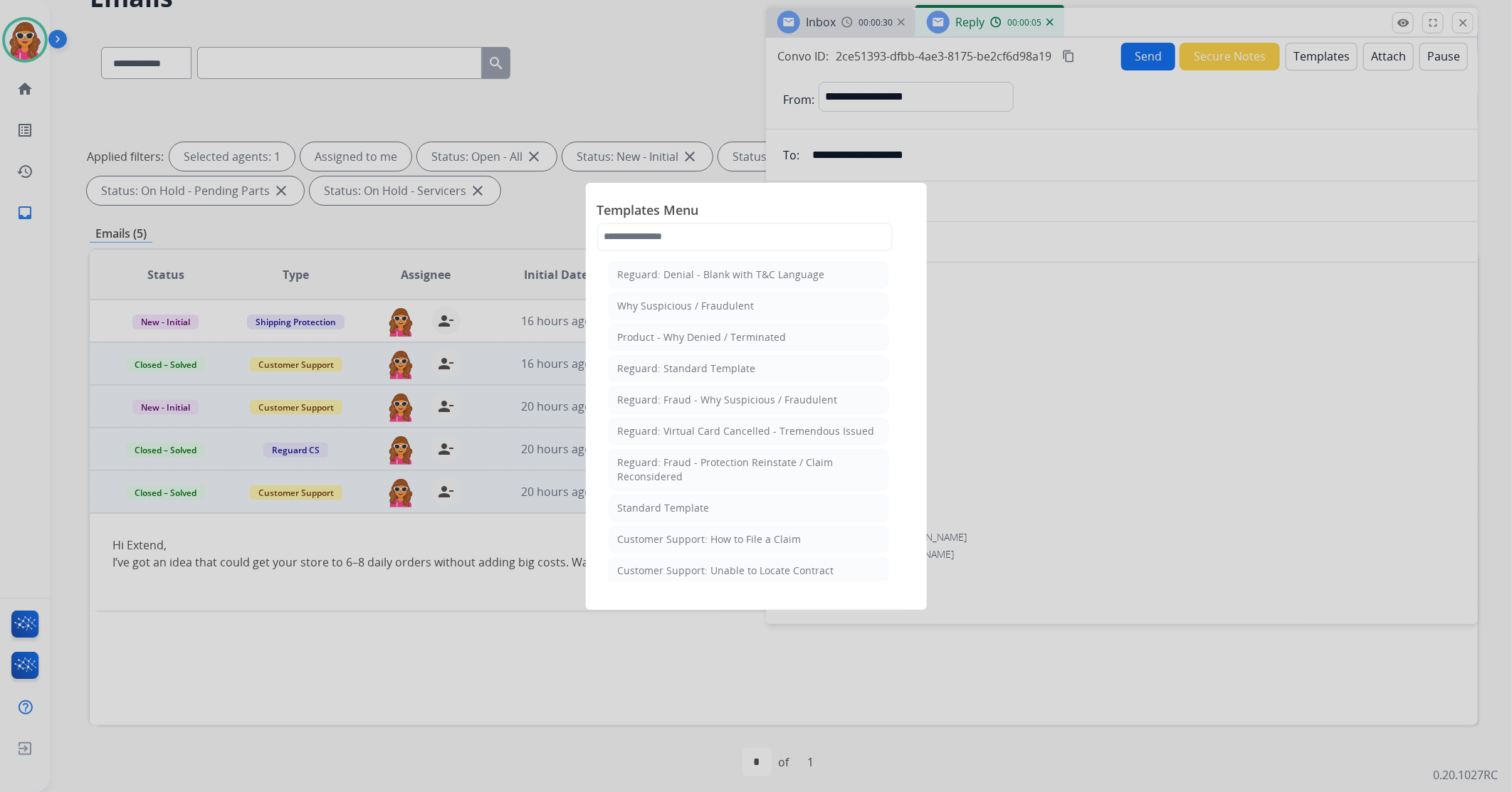
drag, startPoint x: 666, startPoint y: 510, endPoint x: 742, endPoint y: 503, distance: 76.3
click at [666, 511] on div "Standard Template" at bounding box center [664, 508] width 92 height 14
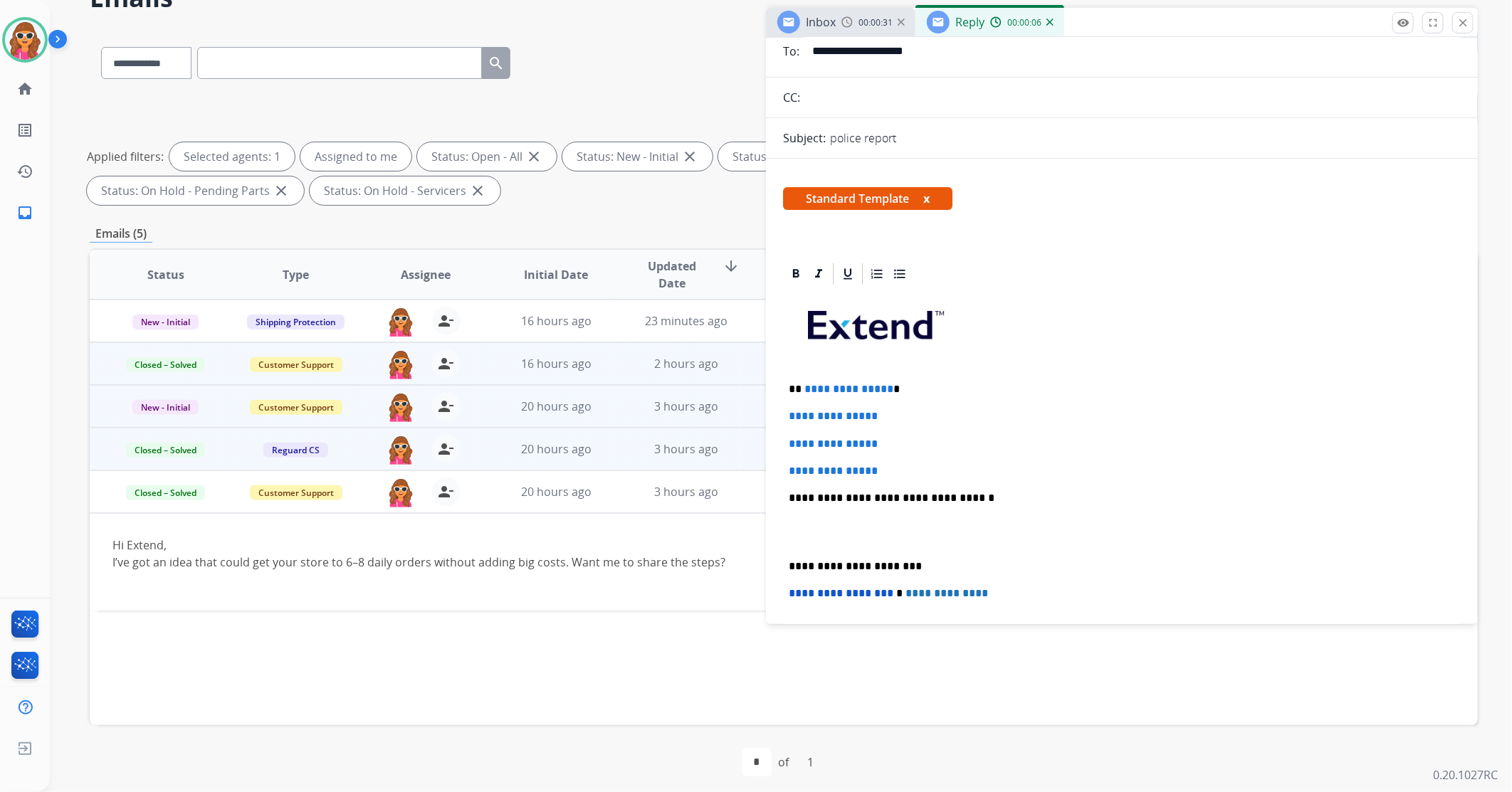
scroll to position [158, 0]
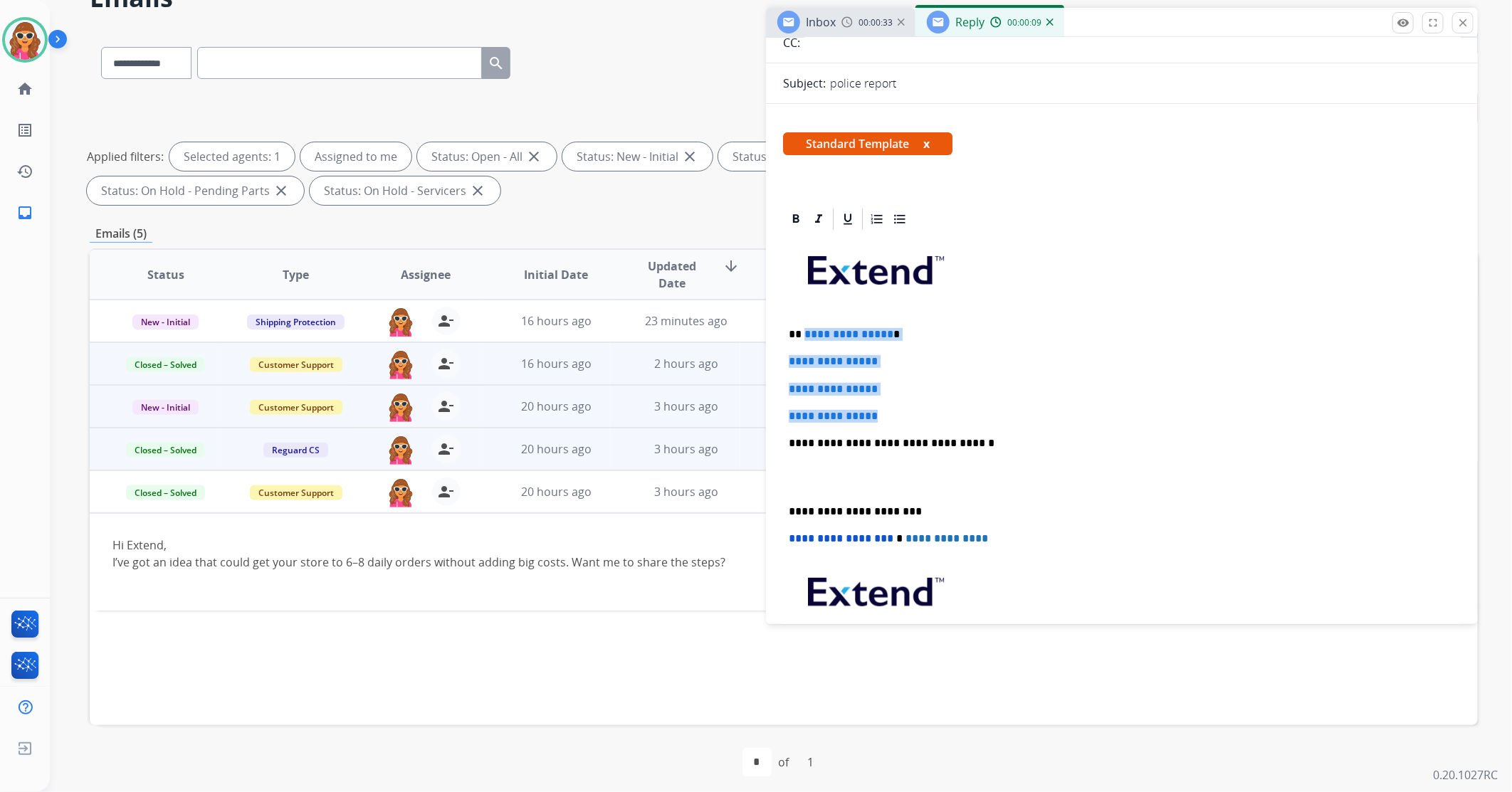
drag, startPoint x: 905, startPoint y: 418, endPoint x: 803, endPoint y: 336, distance: 130.9
click at [801, 333] on div "**********" at bounding box center [1122, 477] width 677 height 490
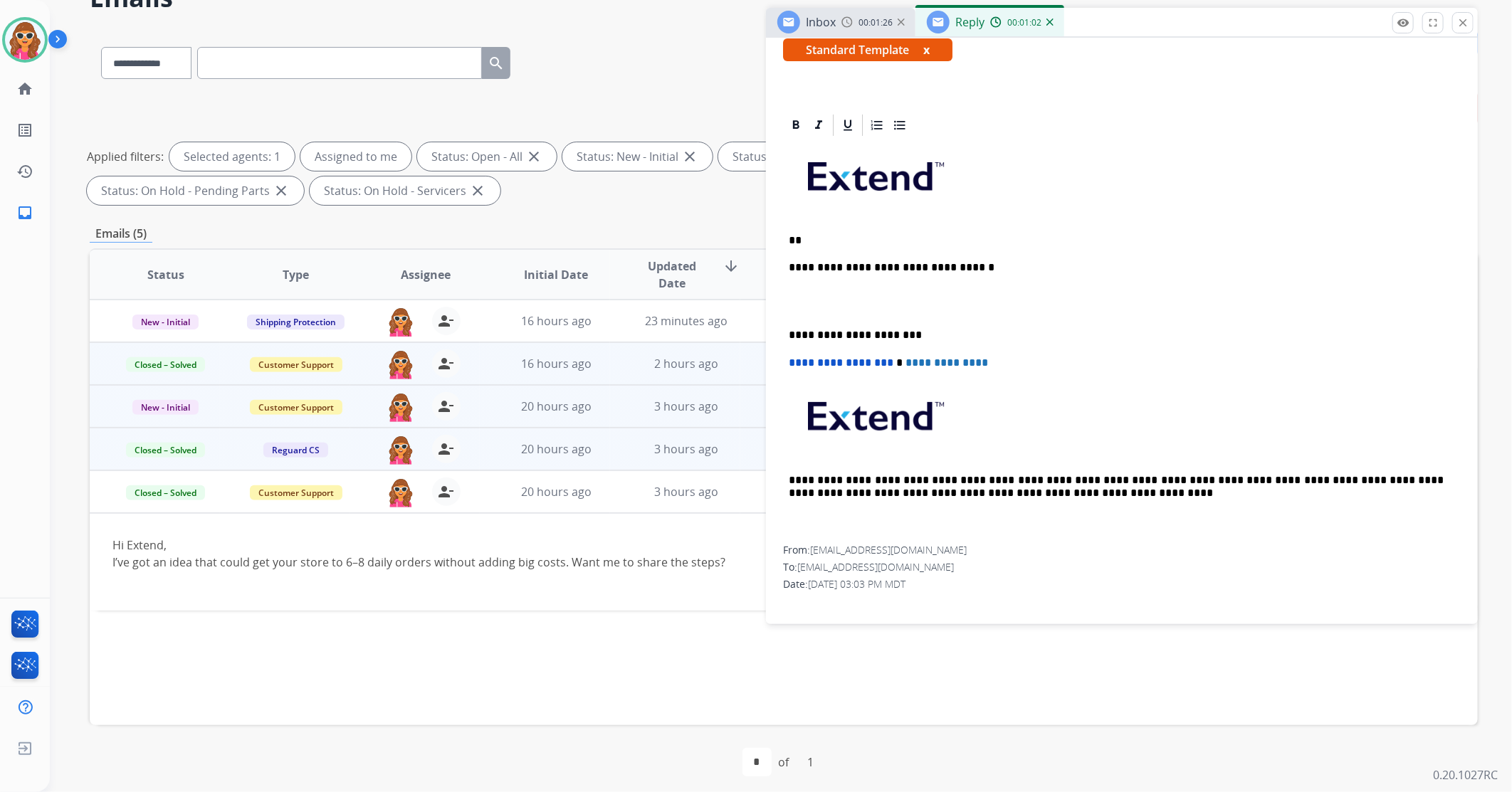
scroll to position [256, 0]
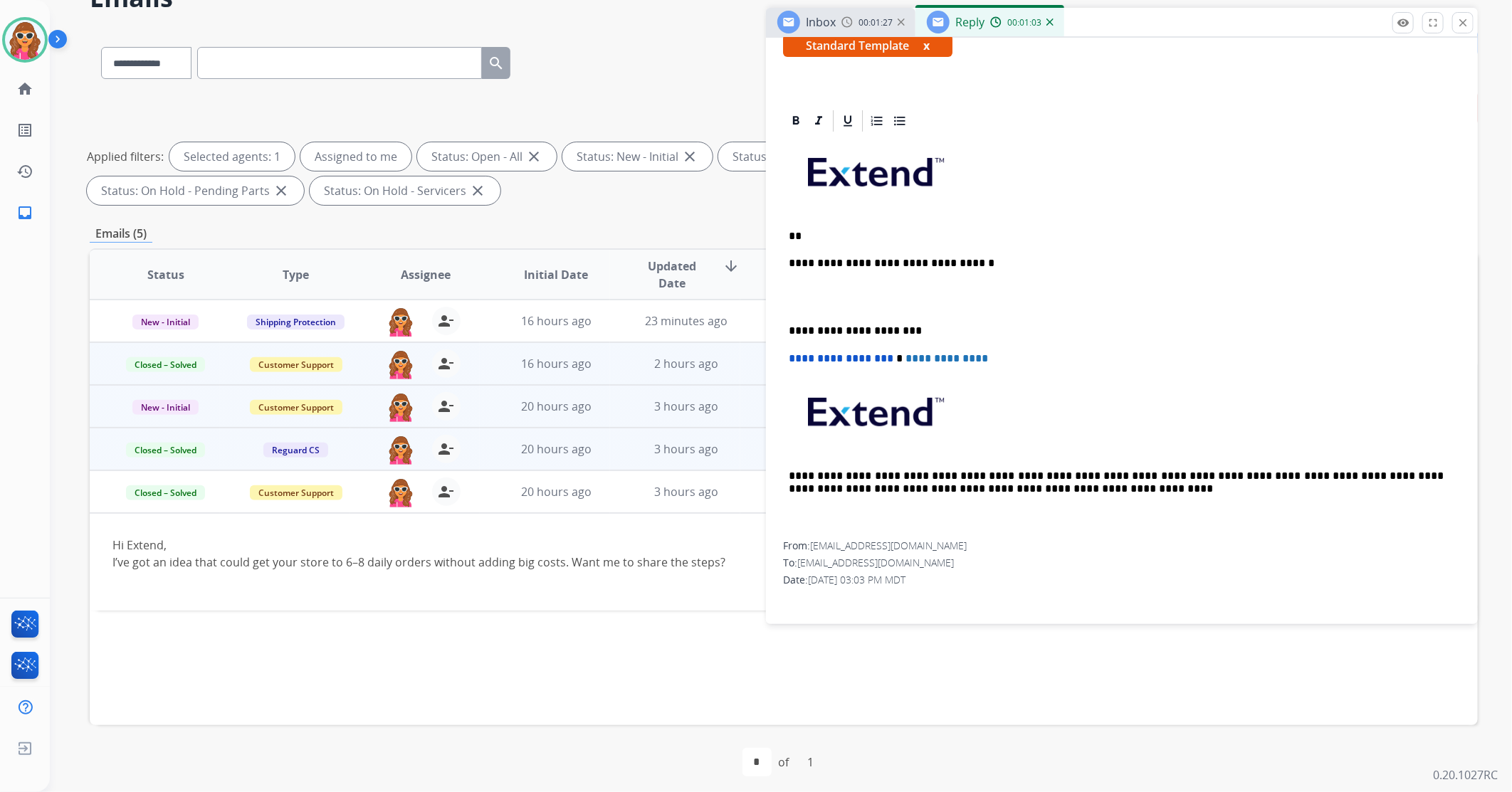
click at [922, 544] on div "From: [EMAIL_ADDRESS][DOMAIN_NAME]" at bounding box center [1122, 546] width 677 height 14
click at [914, 545] on span "[EMAIL_ADDRESS][DOMAIN_NAME]" at bounding box center [888, 545] width 156 height 13
click at [911, 543] on span "[EMAIL_ADDRESS][DOMAIN_NAME]" at bounding box center [888, 545] width 156 height 13
click at [913, 543] on span "[EMAIL_ADDRESS][DOMAIN_NAME]" at bounding box center [888, 545] width 156 height 13
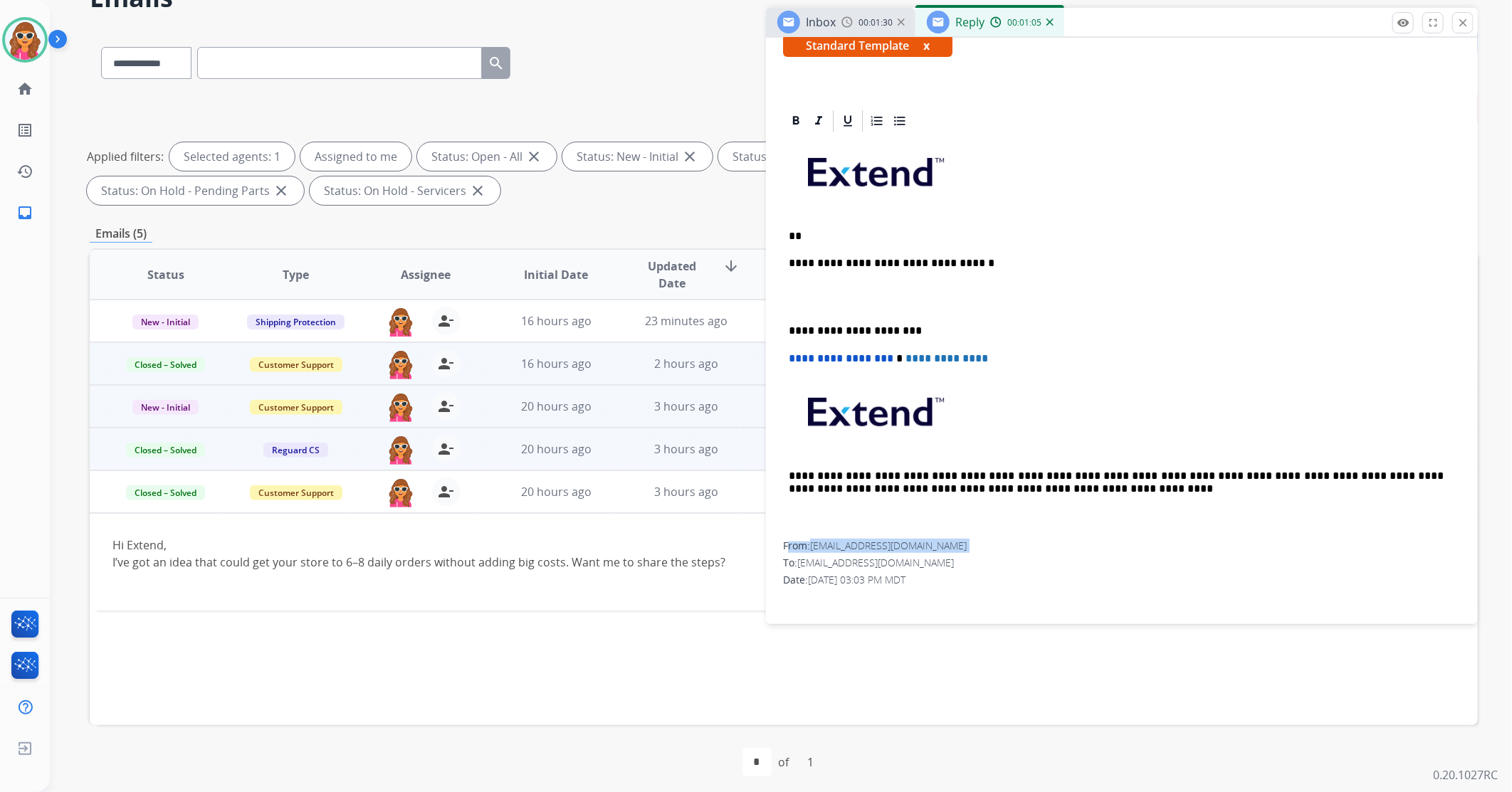
click at [914, 543] on span "[EMAIL_ADDRESS][DOMAIN_NAME]" at bounding box center [888, 545] width 156 height 13
click at [921, 546] on span "[EMAIL_ADDRESS][DOMAIN_NAME]" at bounding box center [888, 545] width 156 height 13
click at [943, 545] on div "From: [EMAIL_ADDRESS][DOMAIN_NAME]" at bounding box center [1122, 546] width 677 height 14
click at [951, 545] on div "From: [EMAIL_ADDRESS][DOMAIN_NAME]" at bounding box center [1122, 546] width 677 height 14
drag, startPoint x: 948, startPoint y: 545, endPoint x: 809, endPoint y: 546, distance: 139.0
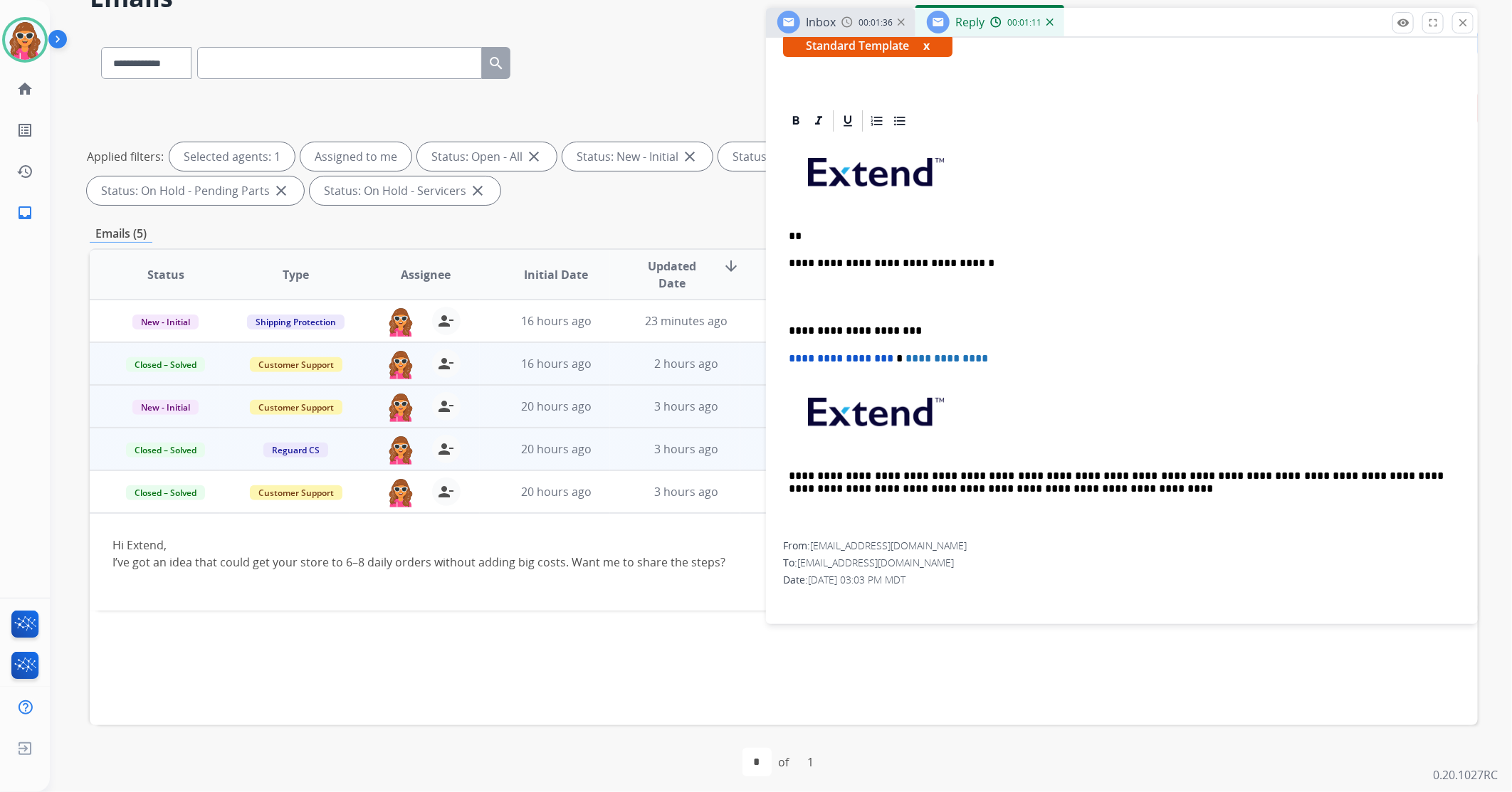
click at [809, 547] on div "From: [EMAIL_ADDRESS][DOMAIN_NAME]" at bounding box center [1122, 546] width 677 height 14
click at [814, 541] on span "[EMAIL_ADDRESS][DOMAIN_NAME]" at bounding box center [888, 545] width 156 height 13
copy span "playboy7228"
click at [1012, 543] on div "From: [EMAIL_ADDRESS][DOMAIN_NAME]" at bounding box center [1122, 546] width 677 height 14
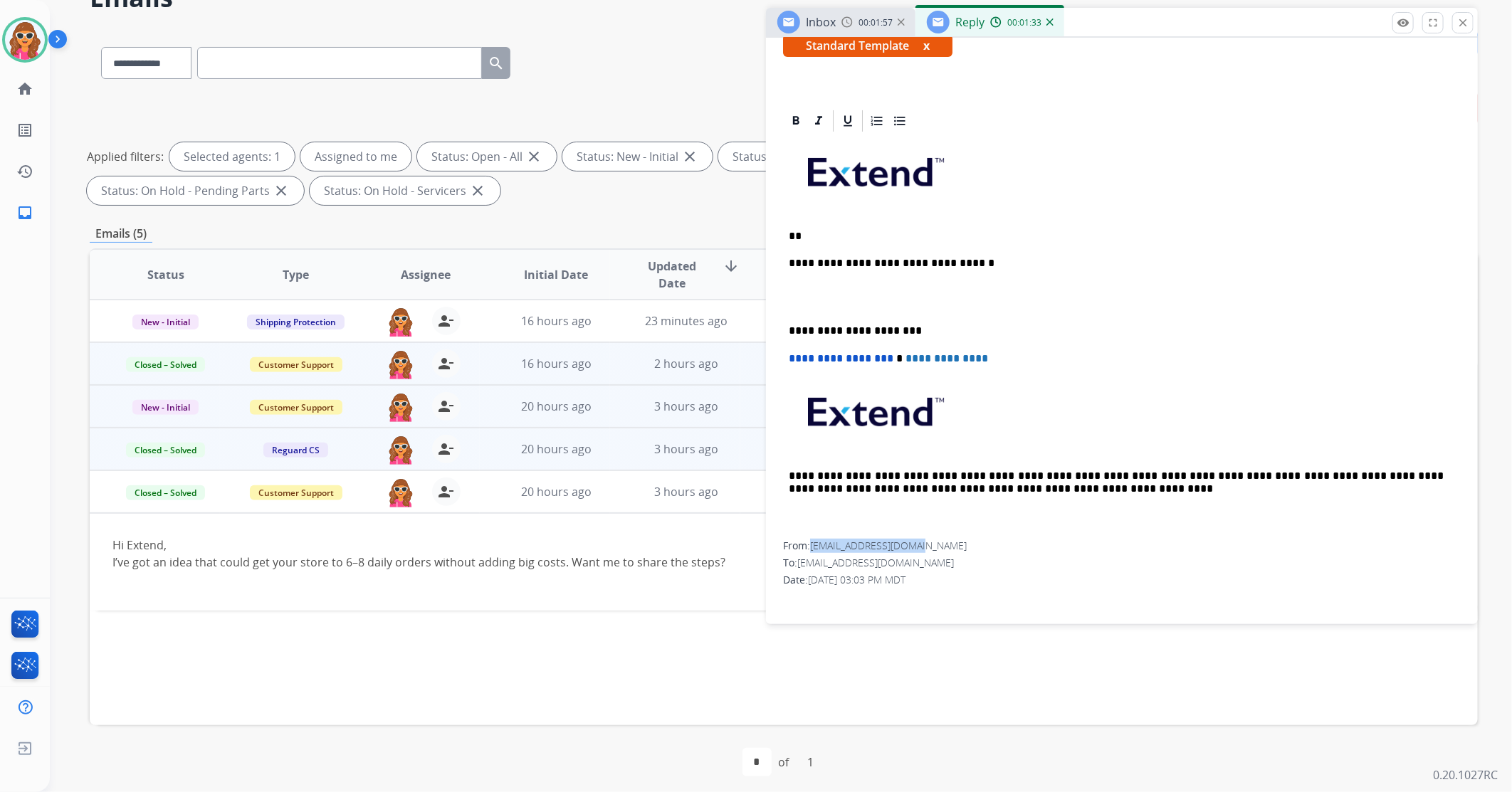
drag, startPoint x: 929, startPoint y: 541, endPoint x: 783, endPoint y: 523, distance: 147.1
click at [806, 533] on div "**********" at bounding box center [1122, 362] width 712 height 507
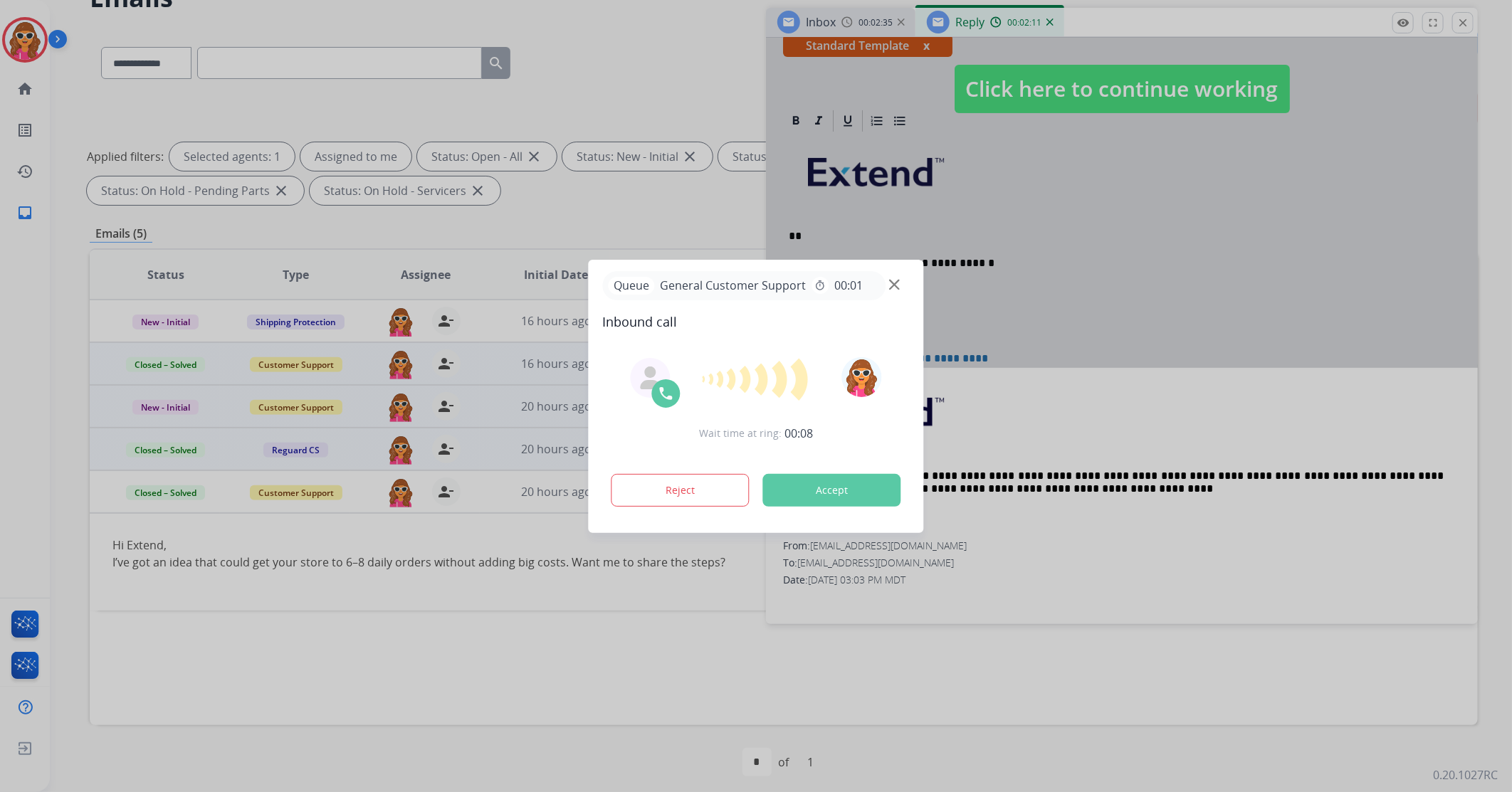
click at [812, 475] on button "Accept" at bounding box center [832, 490] width 138 height 32
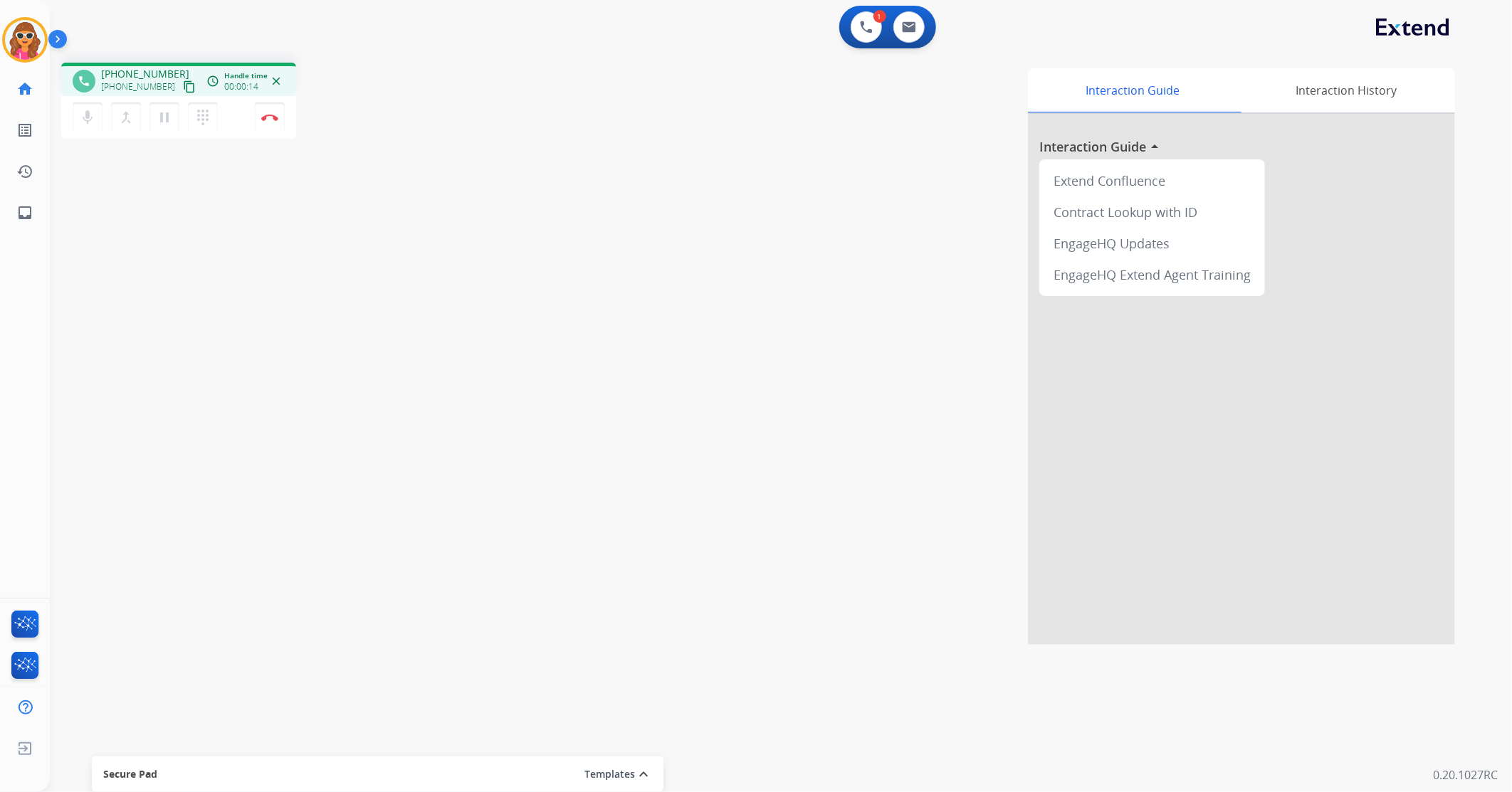
click at [183, 89] on mat-icon "content_copy" at bounding box center [189, 87] width 13 height 13
click at [203, 126] on button "dialpad Dialpad" at bounding box center [203, 118] width 30 height 30
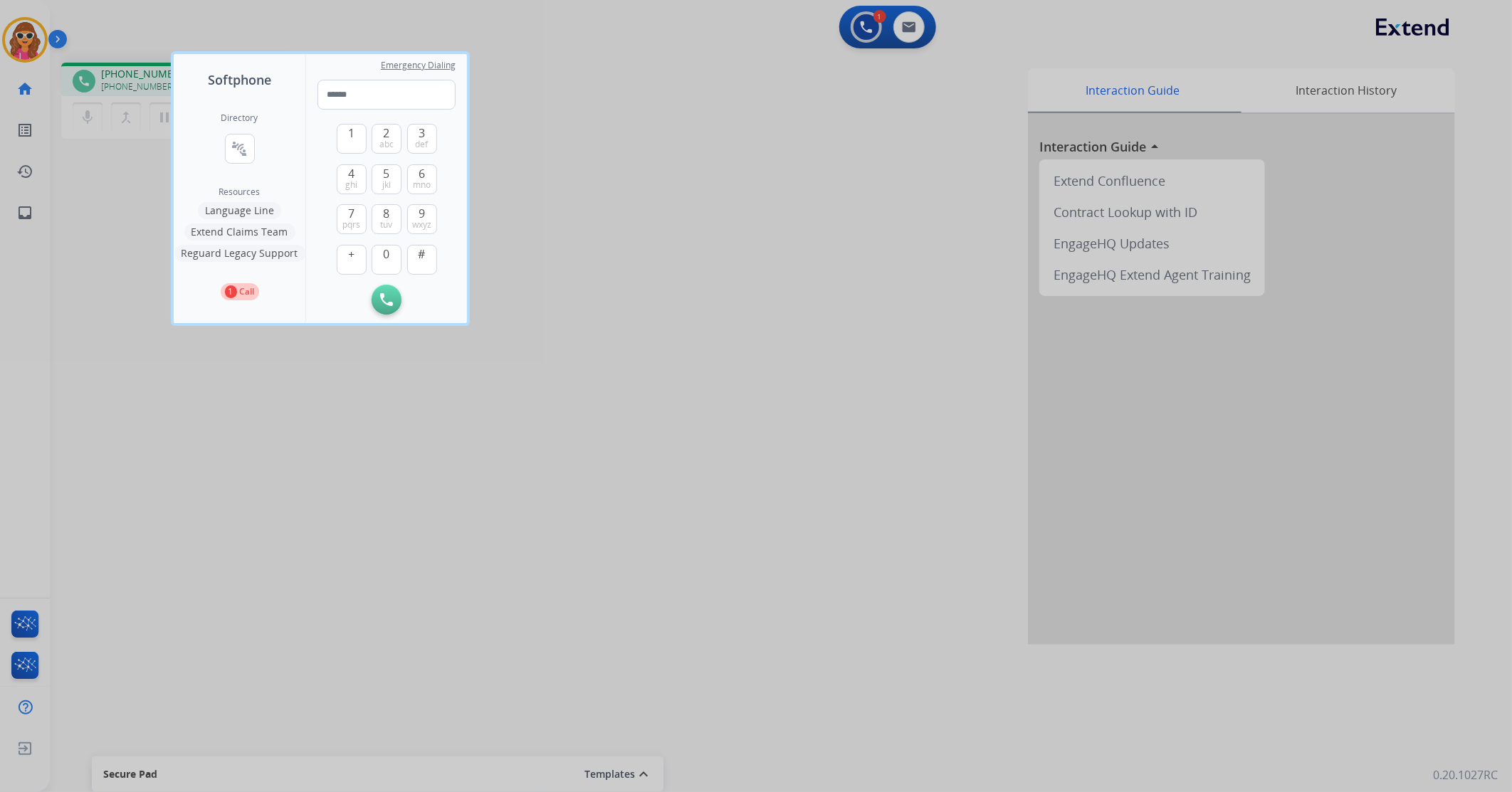
drag, startPoint x: 258, startPoint y: 469, endPoint x: 91, endPoint y: 270, distance: 259.8
click at [255, 455] on div at bounding box center [756, 396] width 1512 height 792
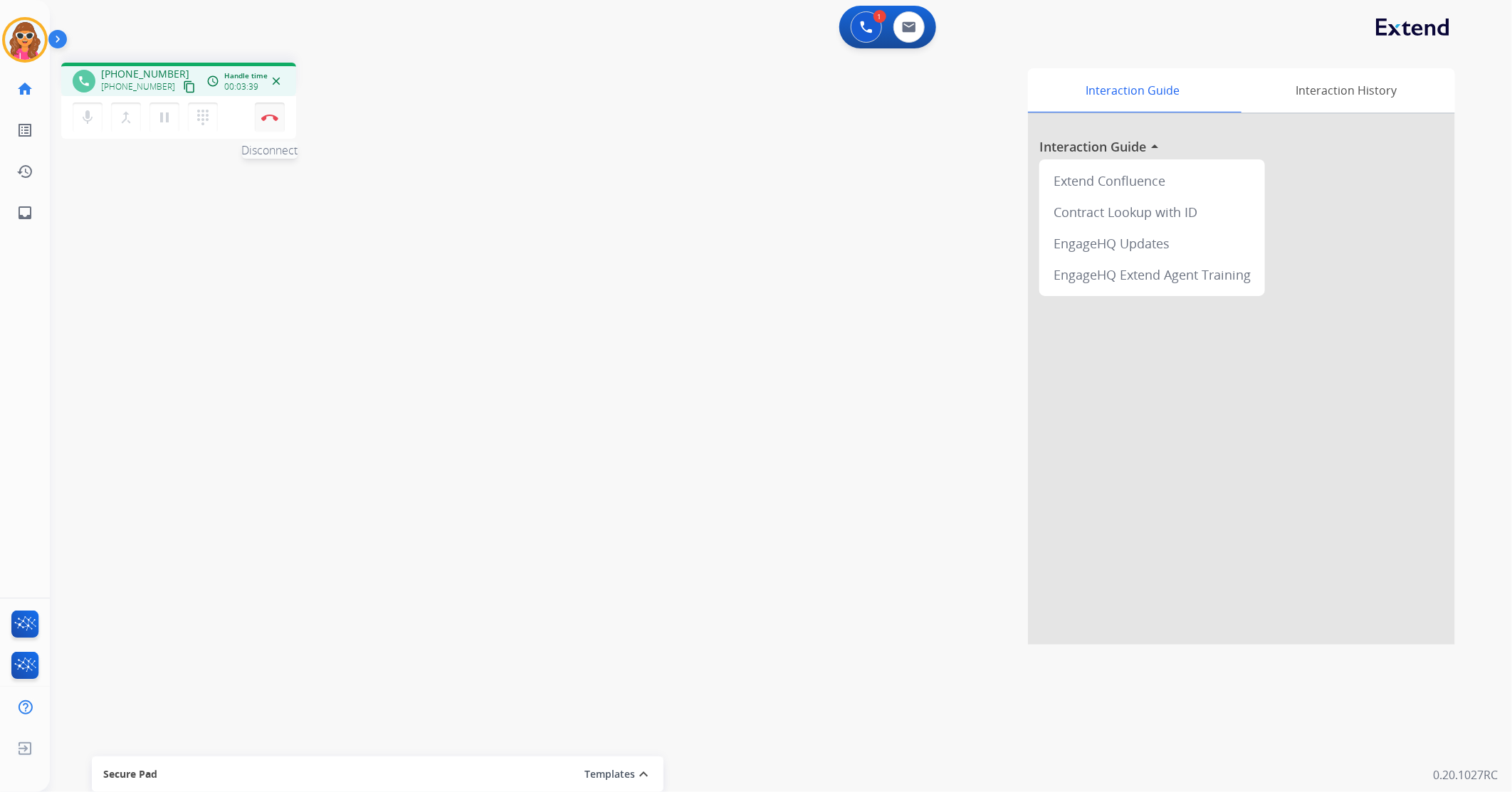
click at [262, 121] on button "Disconnect" at bounding box center [270, 118] width 30 height 30
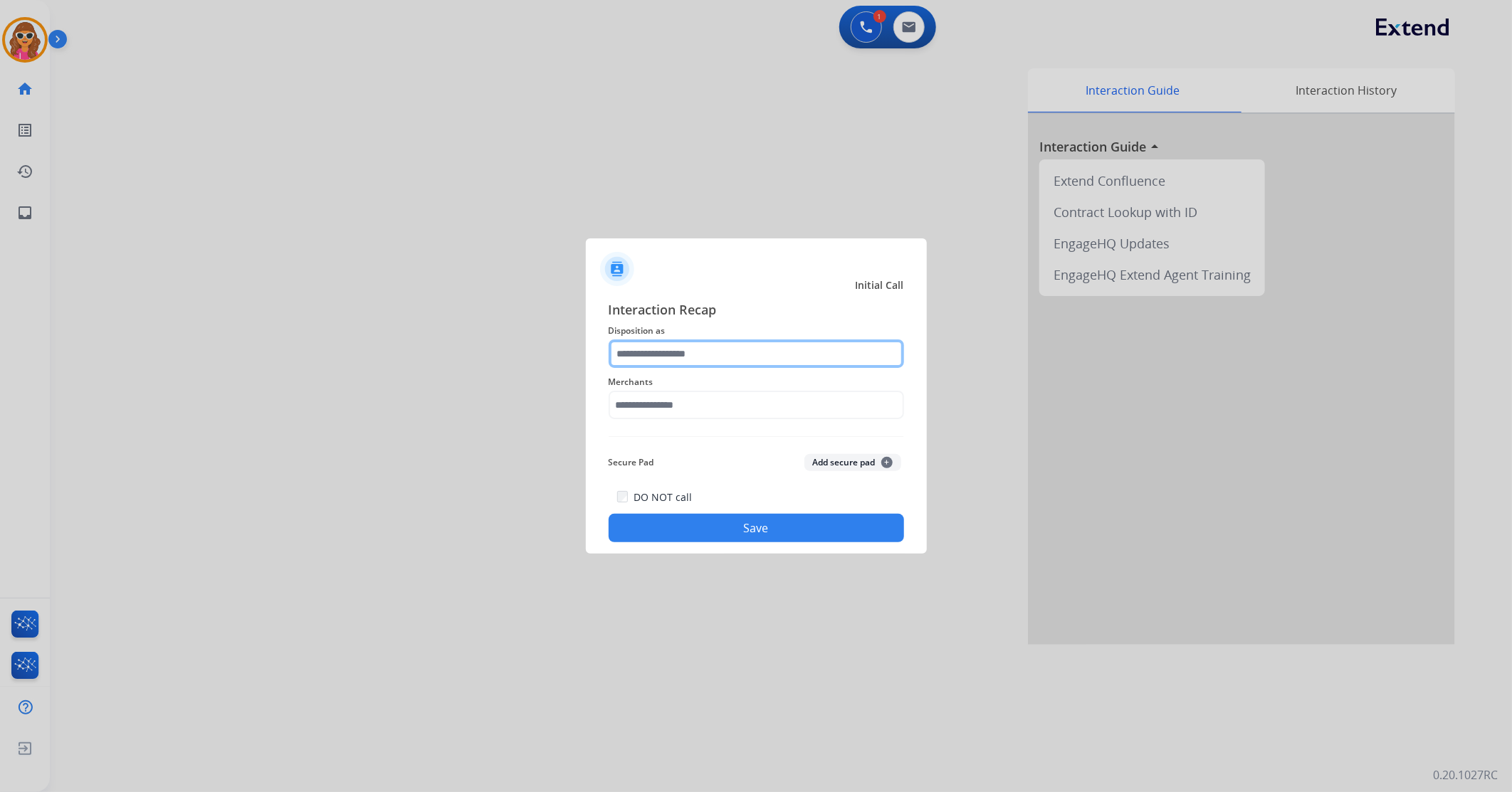
click at [771, 343] on input "text" at bounding box center [756, 354] width 296 height 28
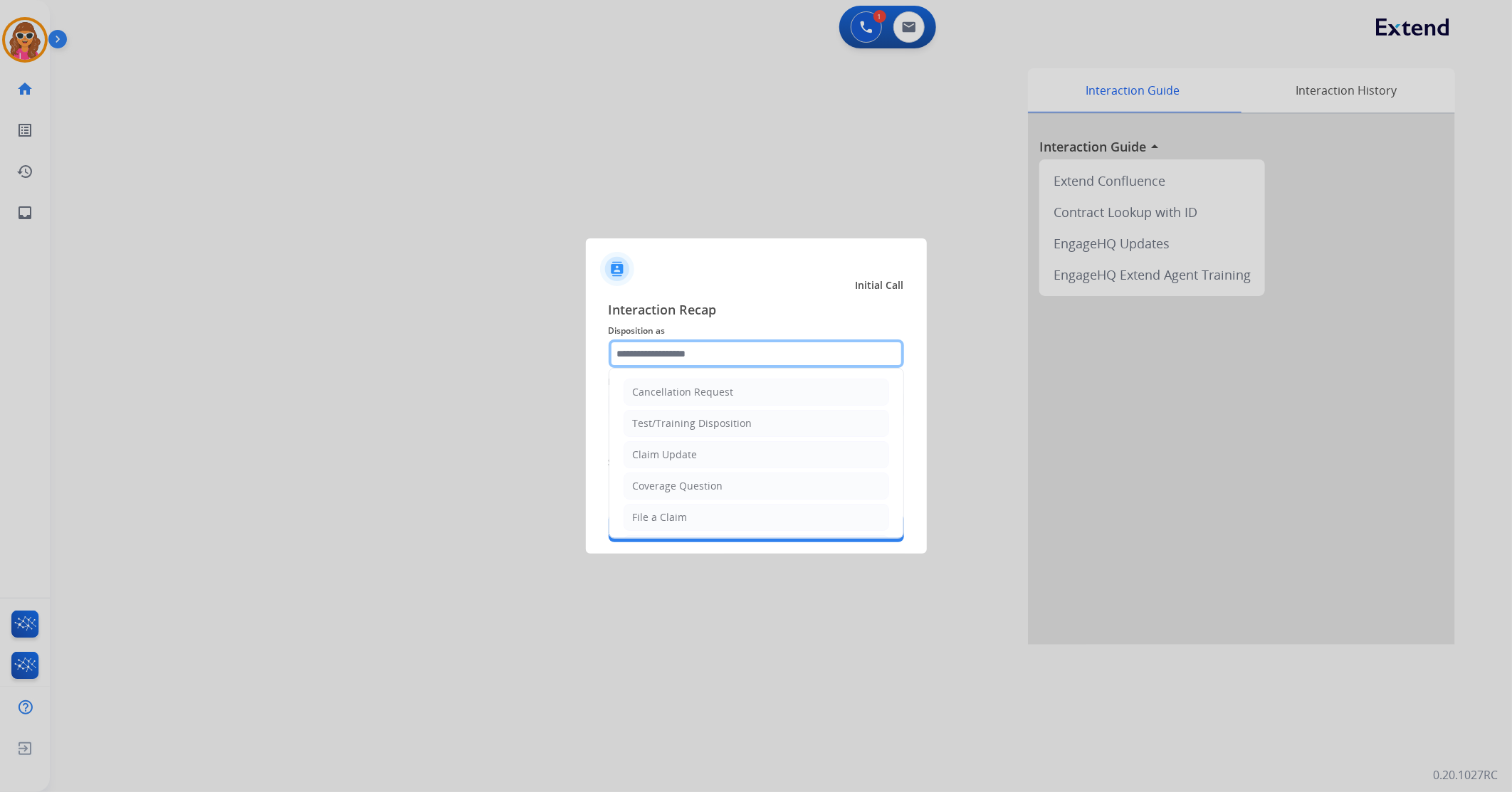
click at [773, 343] on input "text" at bounding box center [756, 354] width 296 height 28
click at [662, 523] on div "File a Claim" at bounding box center [660, 518] width 55 height 14
type input "**********"
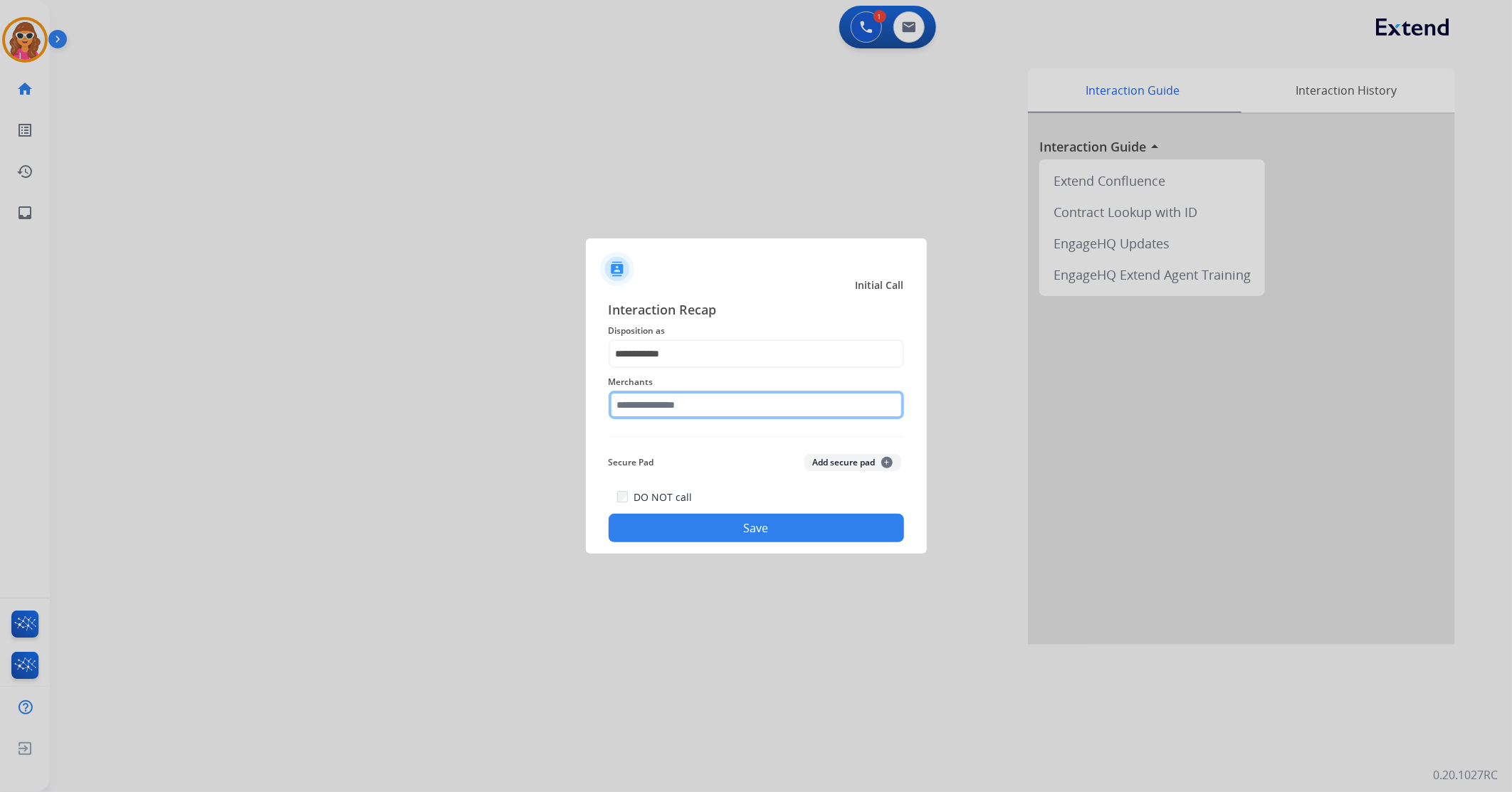
click at [669, 405] on input "text" at bounding box center [756, 405] width 296 height 28
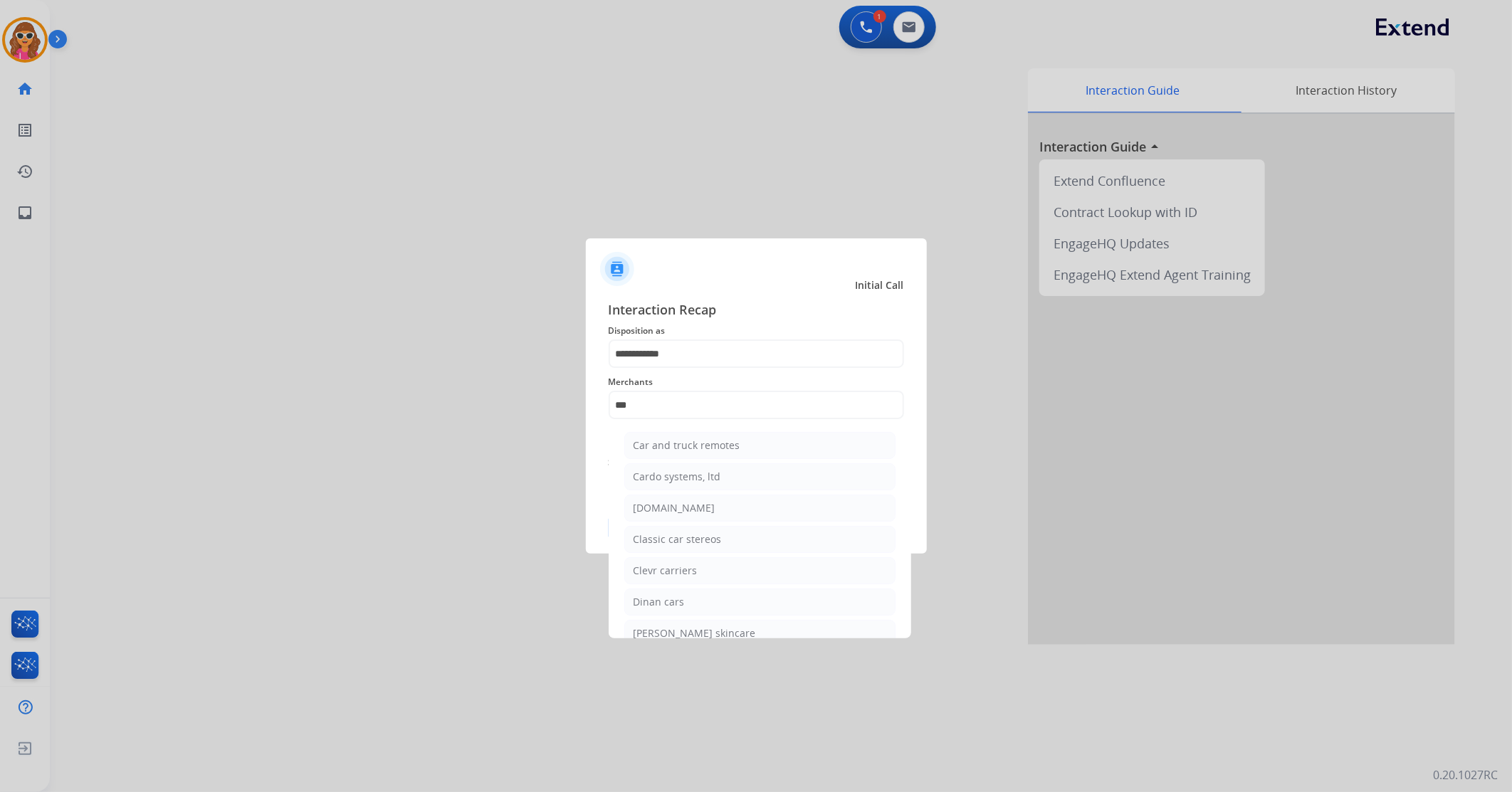
click at [701, 519] on li "[DOMAIN_NAME]" at bounding box center [760, 508] width 271 height 27
type input "**********"
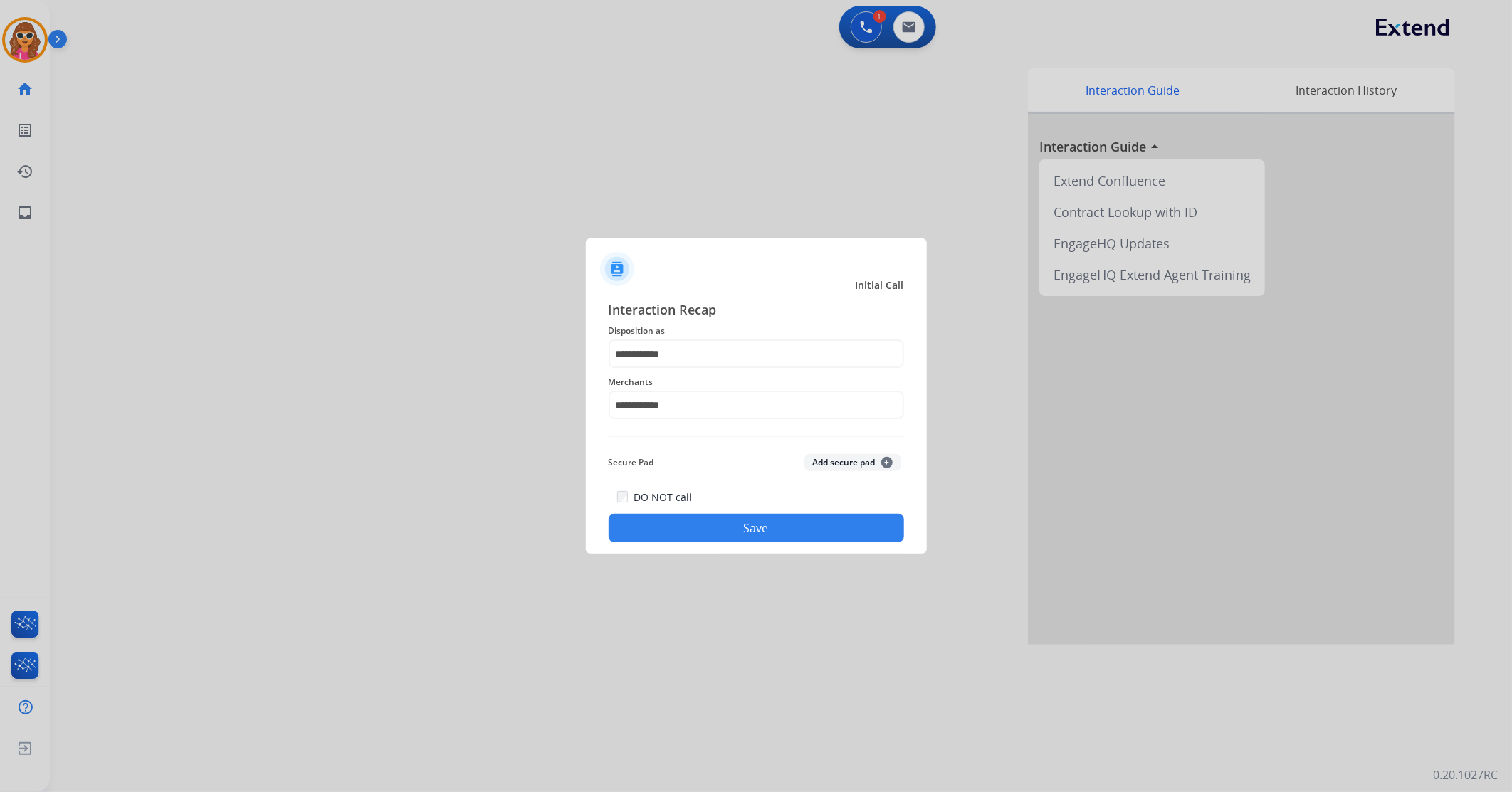
click at [751, 533] on button "Save" at bounding box center [756, 528] width 296 height 28
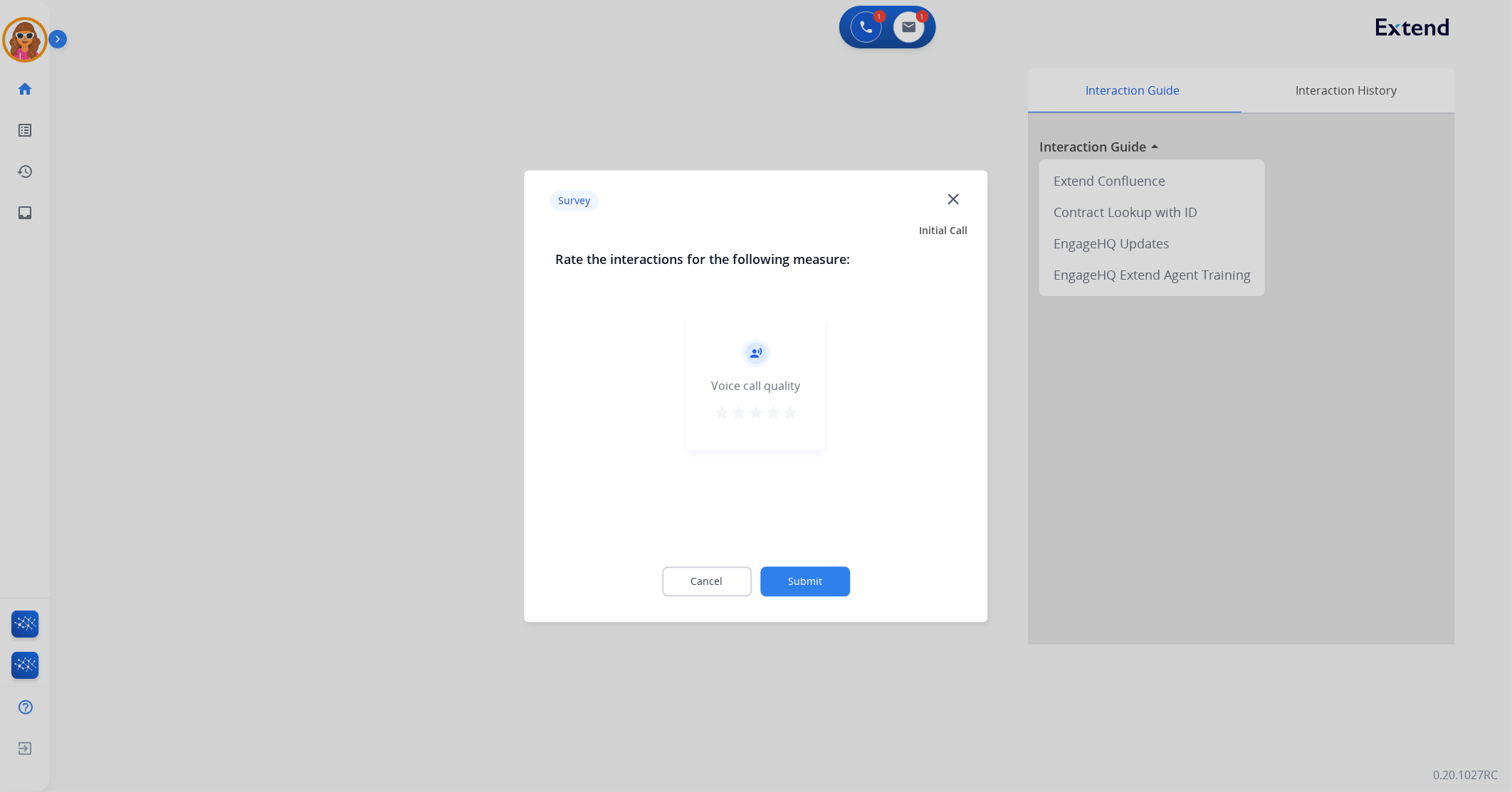
drag, startPoint x: 793, startPoint y: 416, endPoint x: 787, endPoint y: 428, distance: 13.4
click at [790, 419] on mat-icon "star" at bounding box center [790, 413] width 17 height 17
click at [836, 588] on button "Submit" at bounding box center [805, 582] width 89 height 30
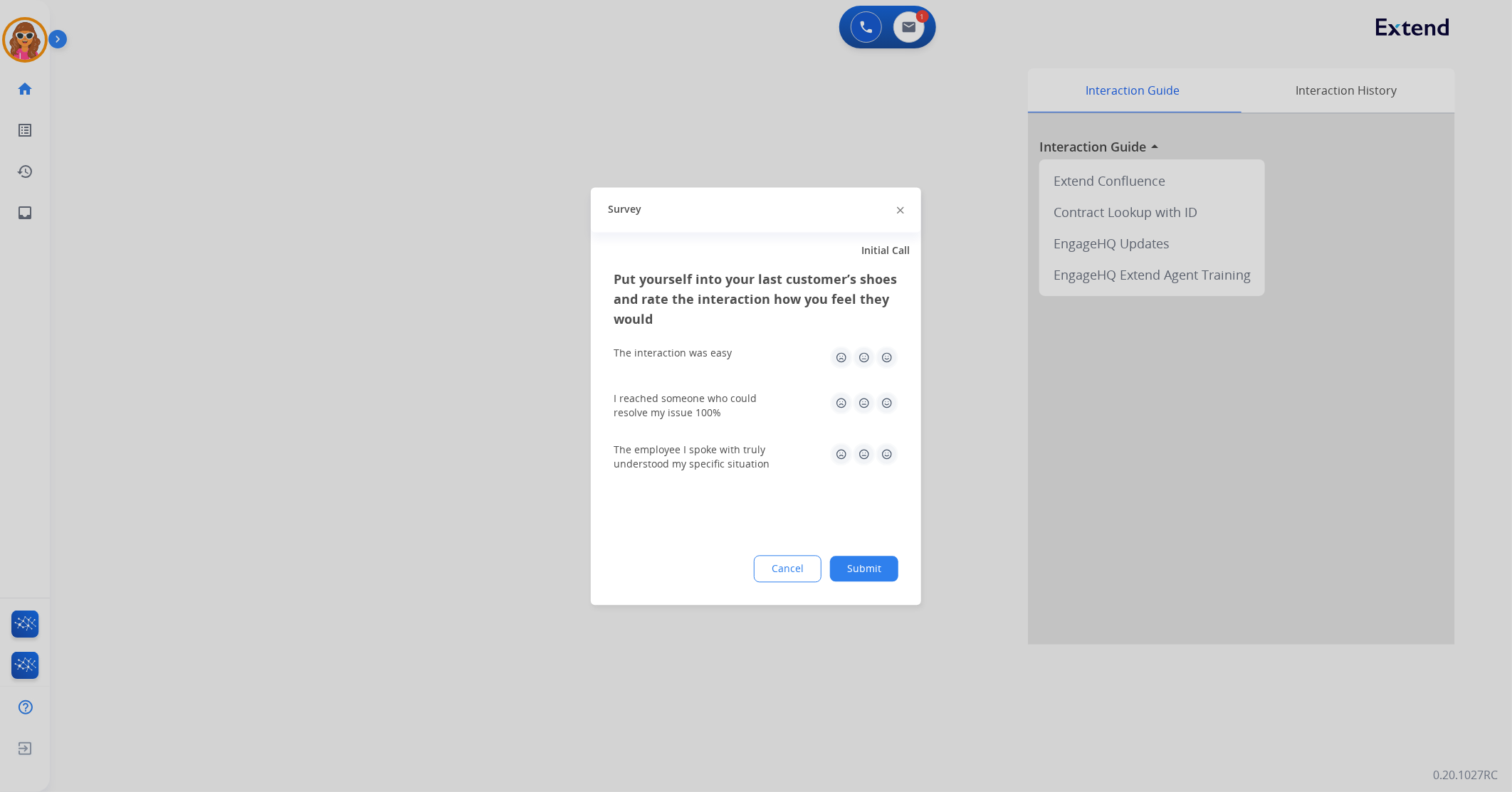
click at [885, 401] on img at bounding box center [887, 402] width 23 height 23
drag, startPoint x: 885, startPoint y: 454, endPoint x: 881, endPoint y: 371, distance: 83.1
click at [886, 454] on img at bounding box center [887, 454] width 23 height 23
click at [885, 358] on img at bounding box center [887, 357] width 23 height 23
click at [865, 566] on button "Submit" at bounding box center [864, 568] width 68 height 25
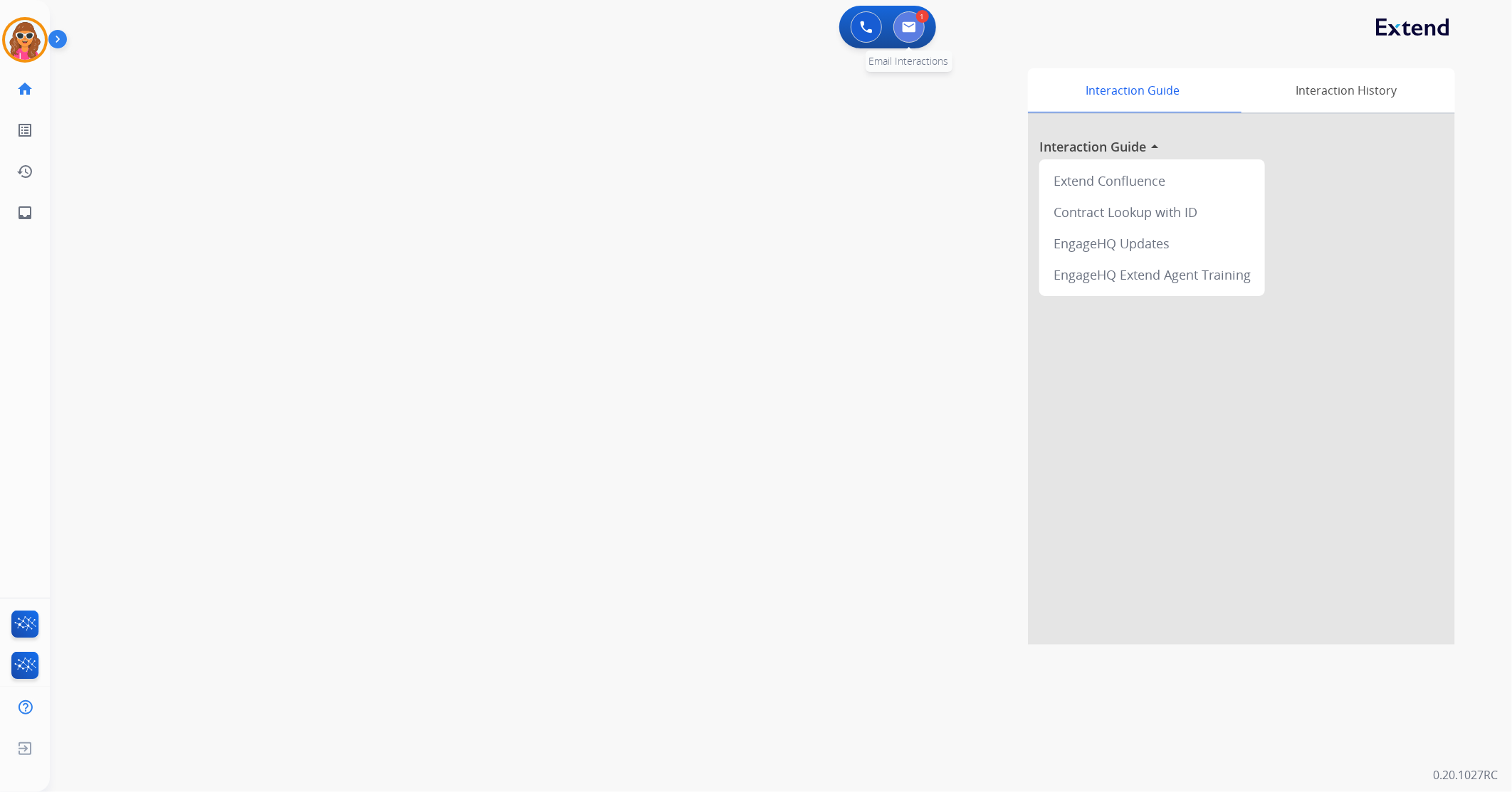
click at [913, 36] on button at bounding box center [909, 27] width 32 height 32
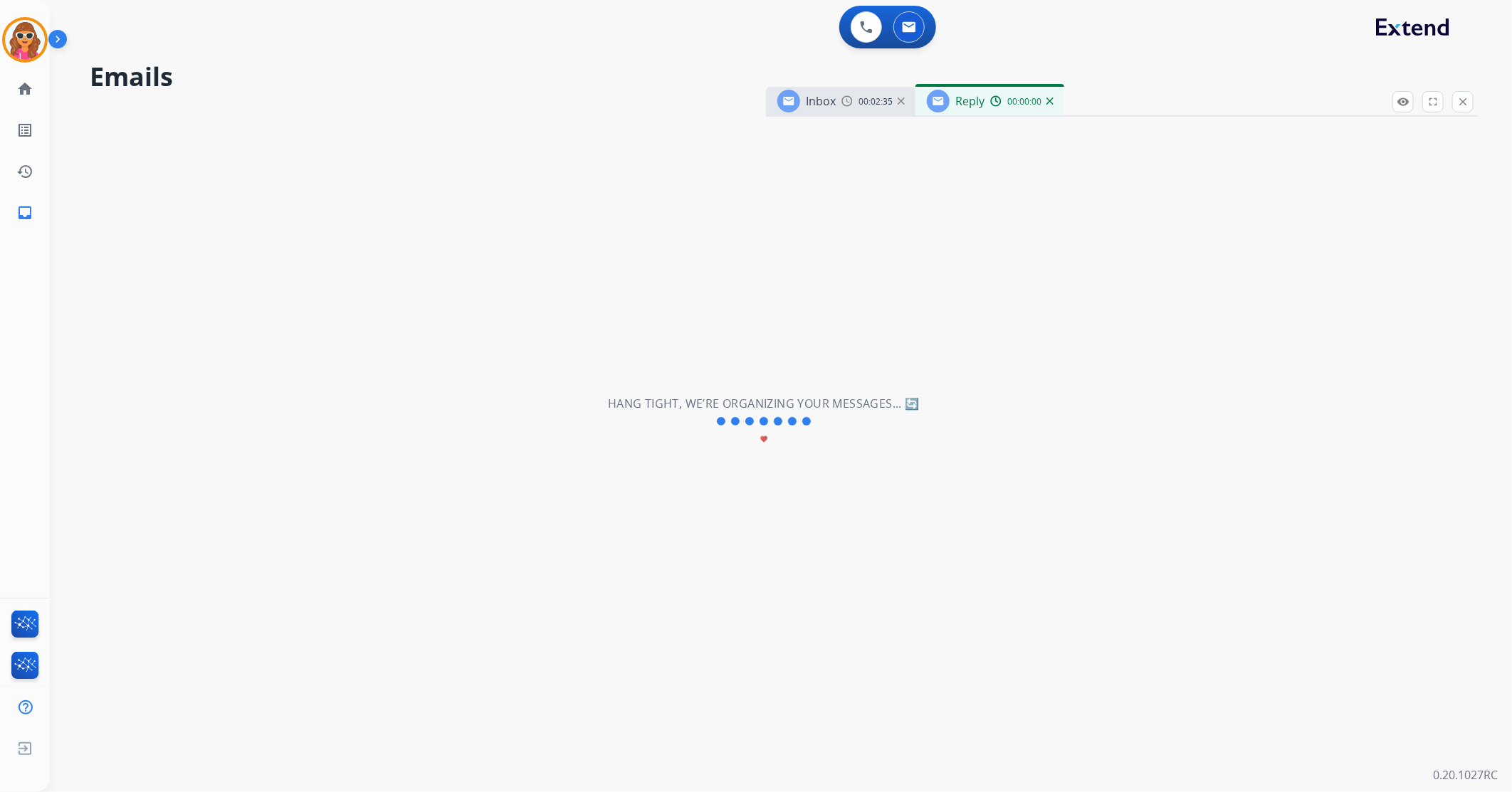
select select "**********"
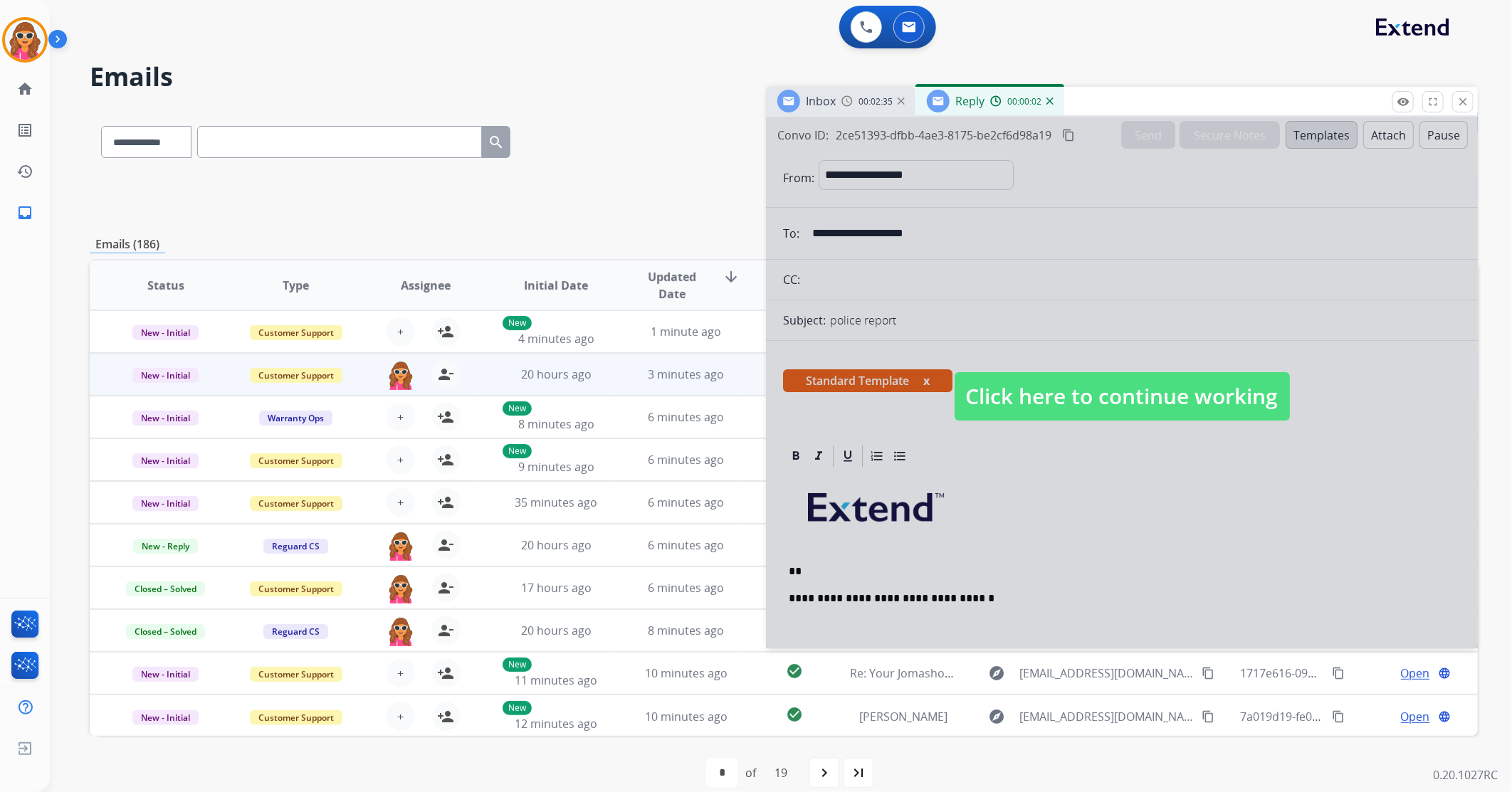
drag, startPoint x: 1059, startPoint y: 394, endPoint x: 1043, endPoint y: 383, distance: 19.4
click at [1061, 391] on span "Click here to continue working" at bounding box center [1122, 396] width 335 height 48
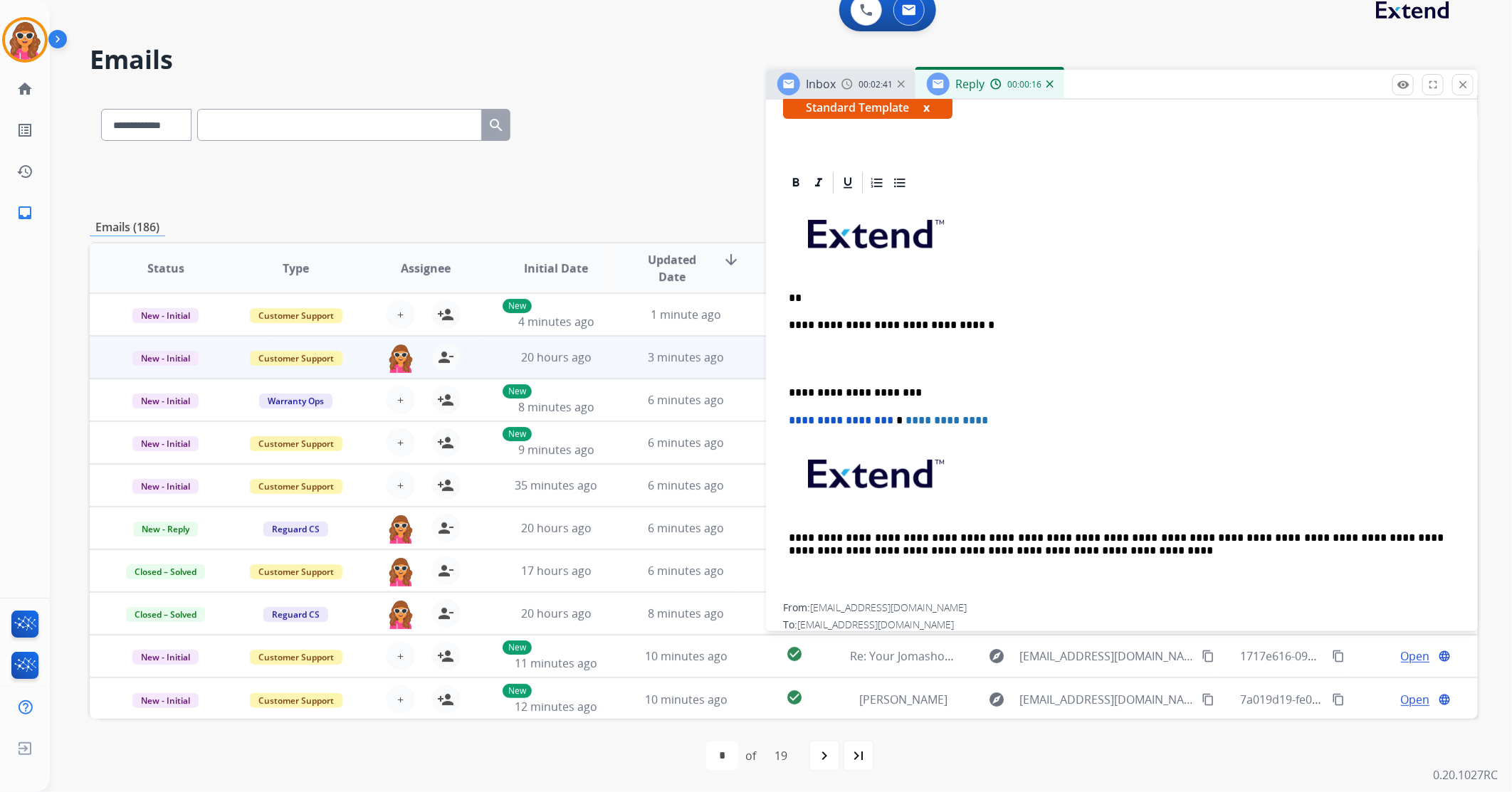
scroll to position [153, 0]
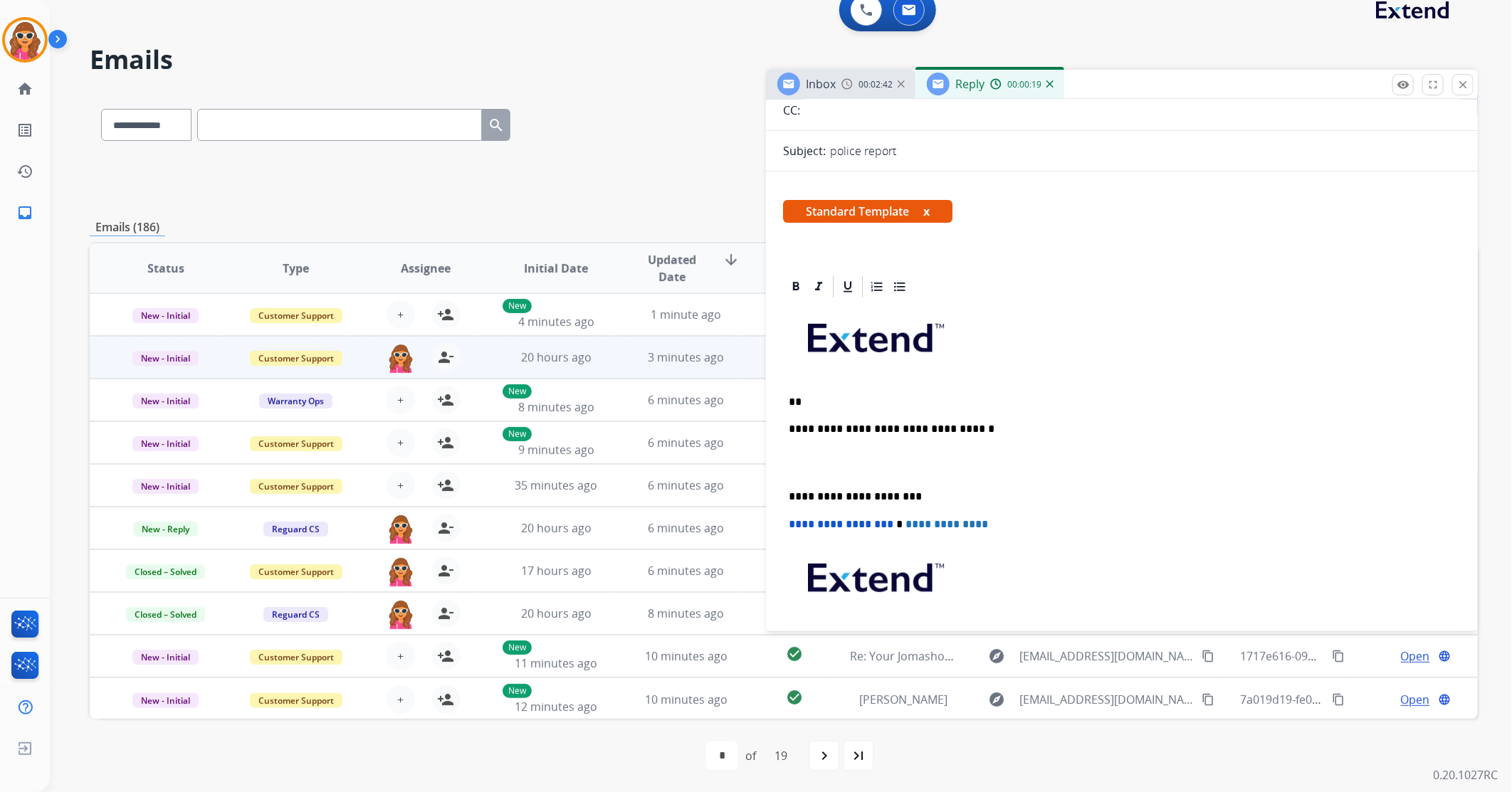
click at [872, 398] on p "**" at bounding box center [1116, 402] width 655 height 13
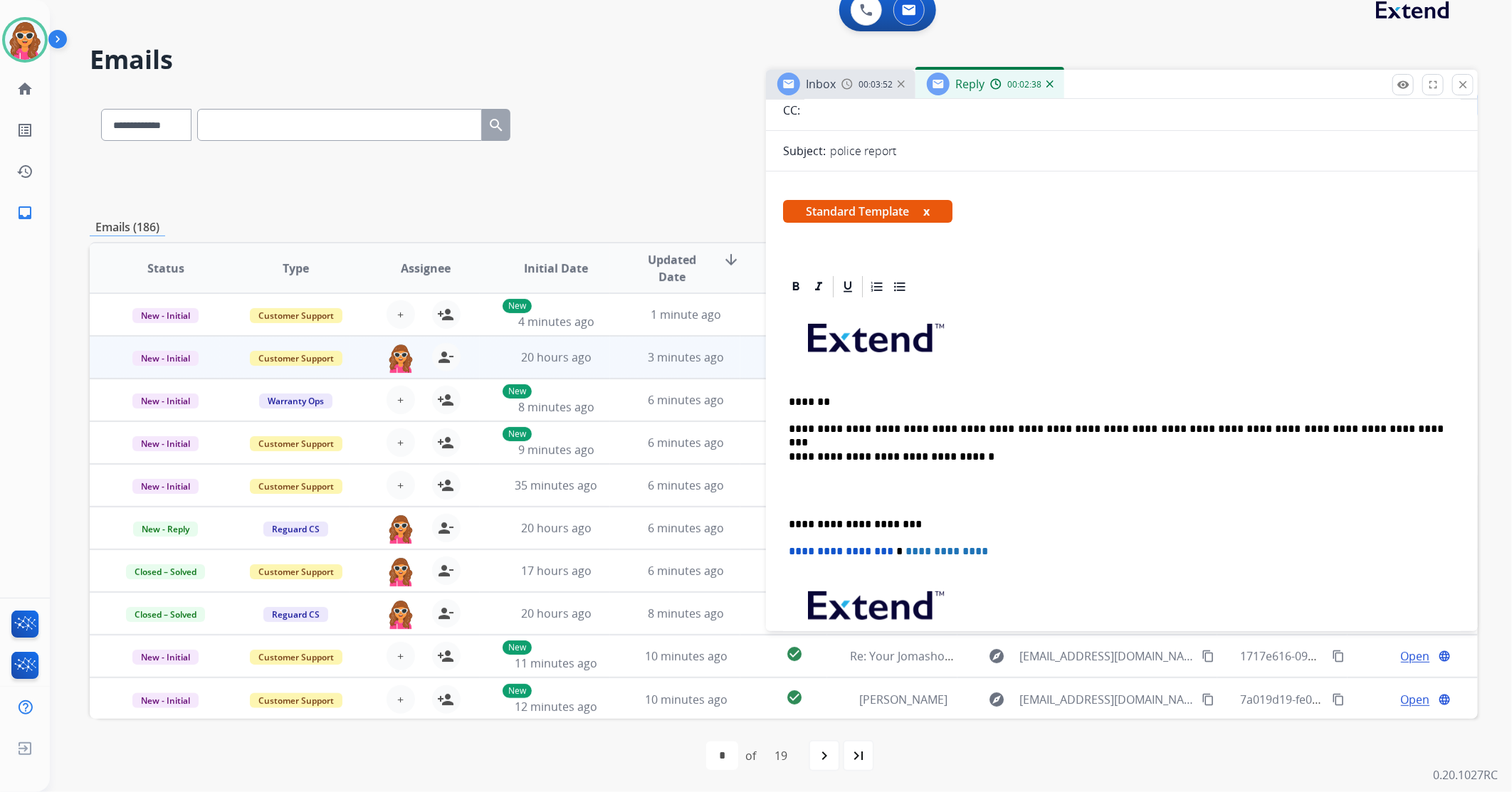
click at [1325, 430] on p "**********" at bounding box center [1116, 429] width 655 height 13
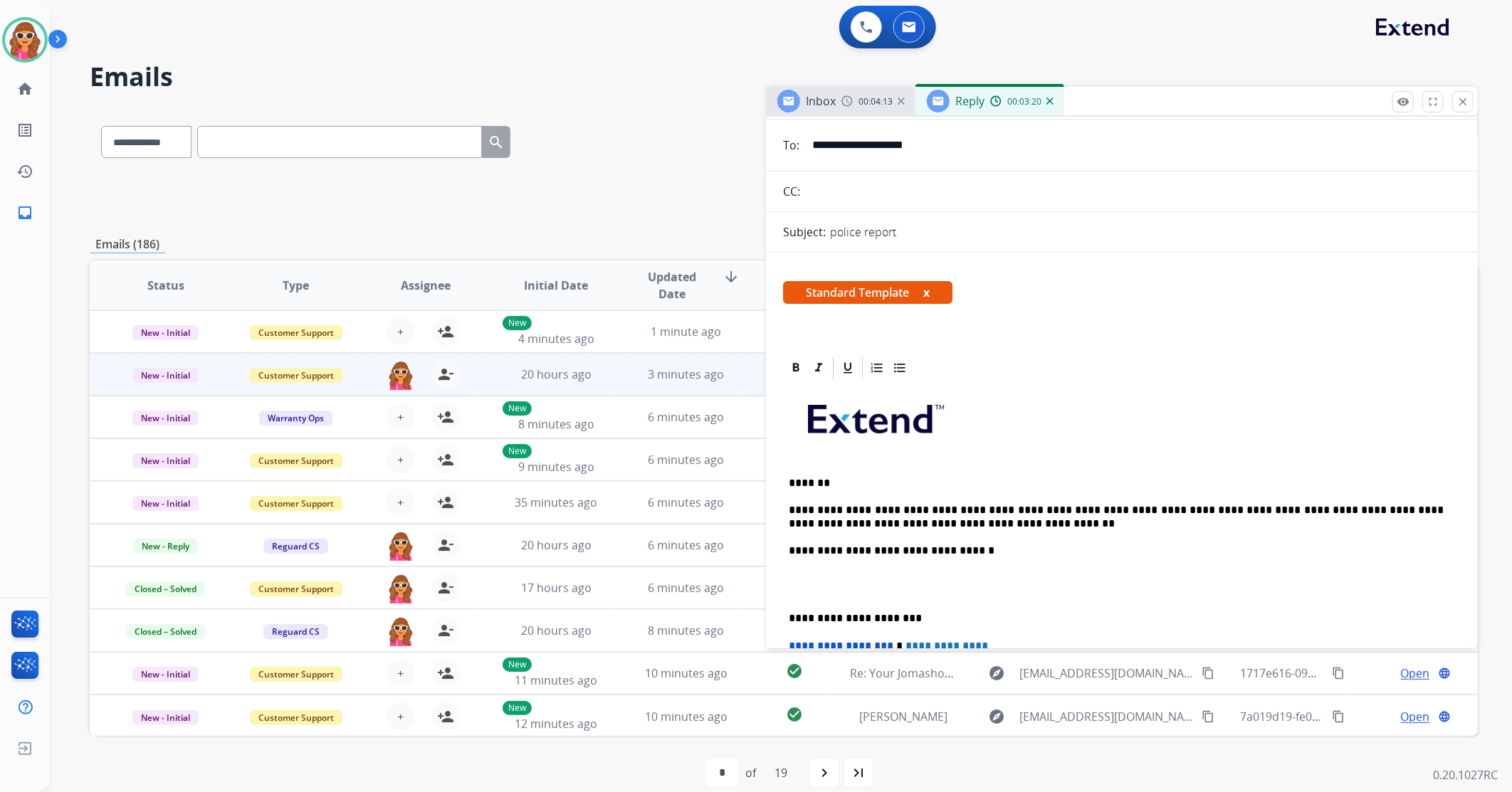
scroll to position [0, 0]
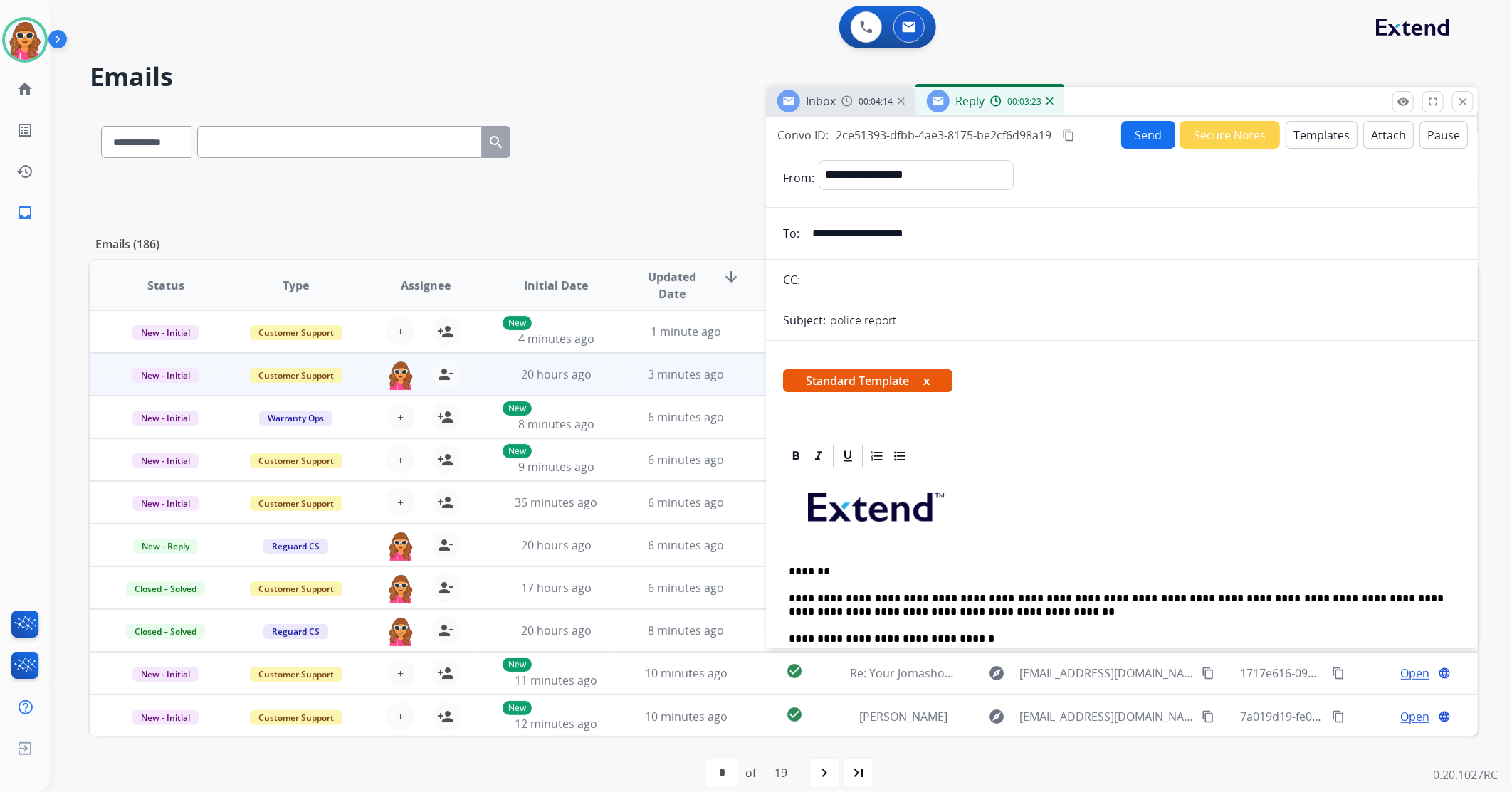
click at [1132, 133] on button "Send" at bounding box center [1148, 134] width 54 height 28
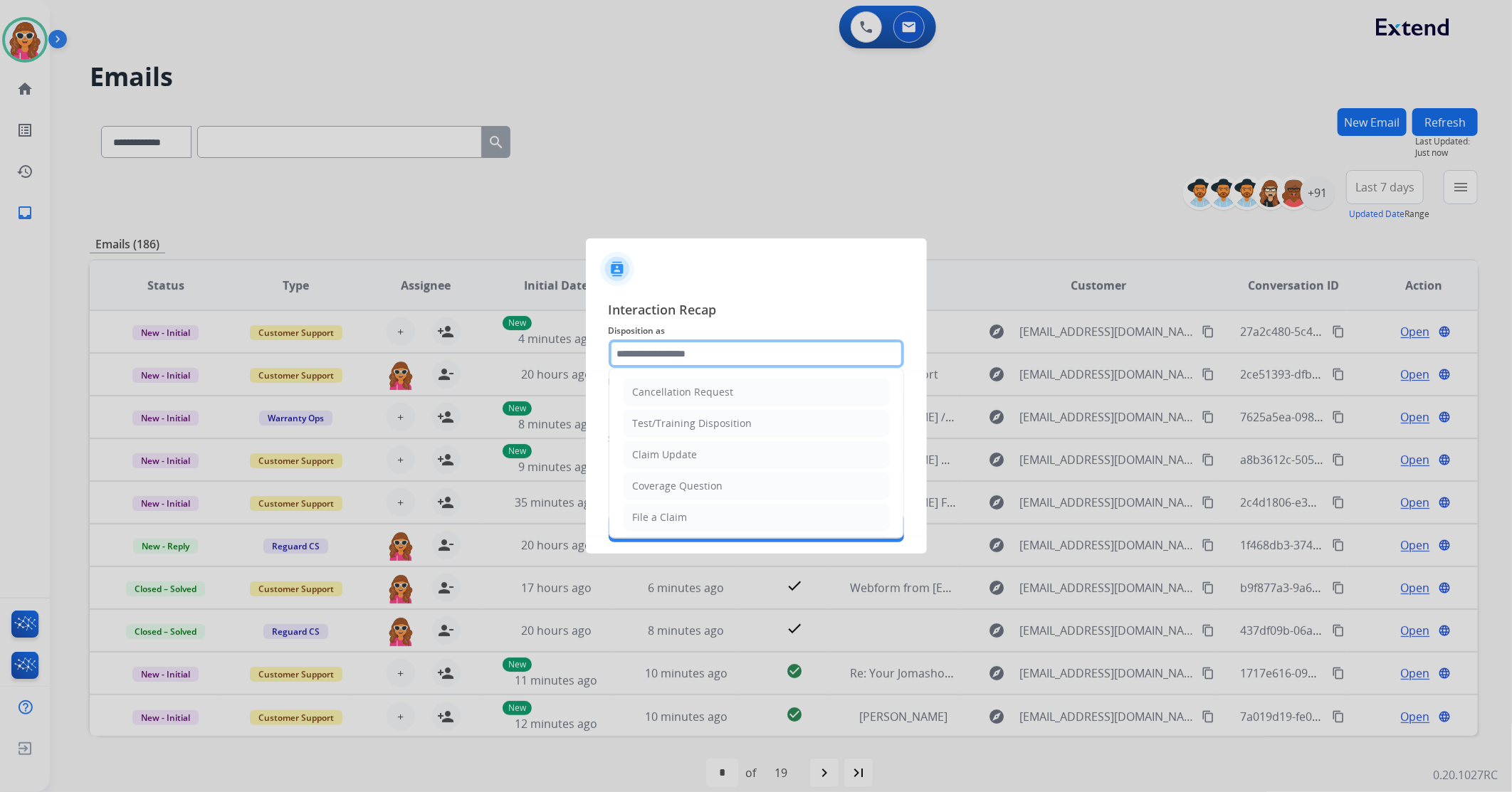
click at [774, 356] on input "text" at bounding box center [756, 354] width 296 height 28
type input "**********"
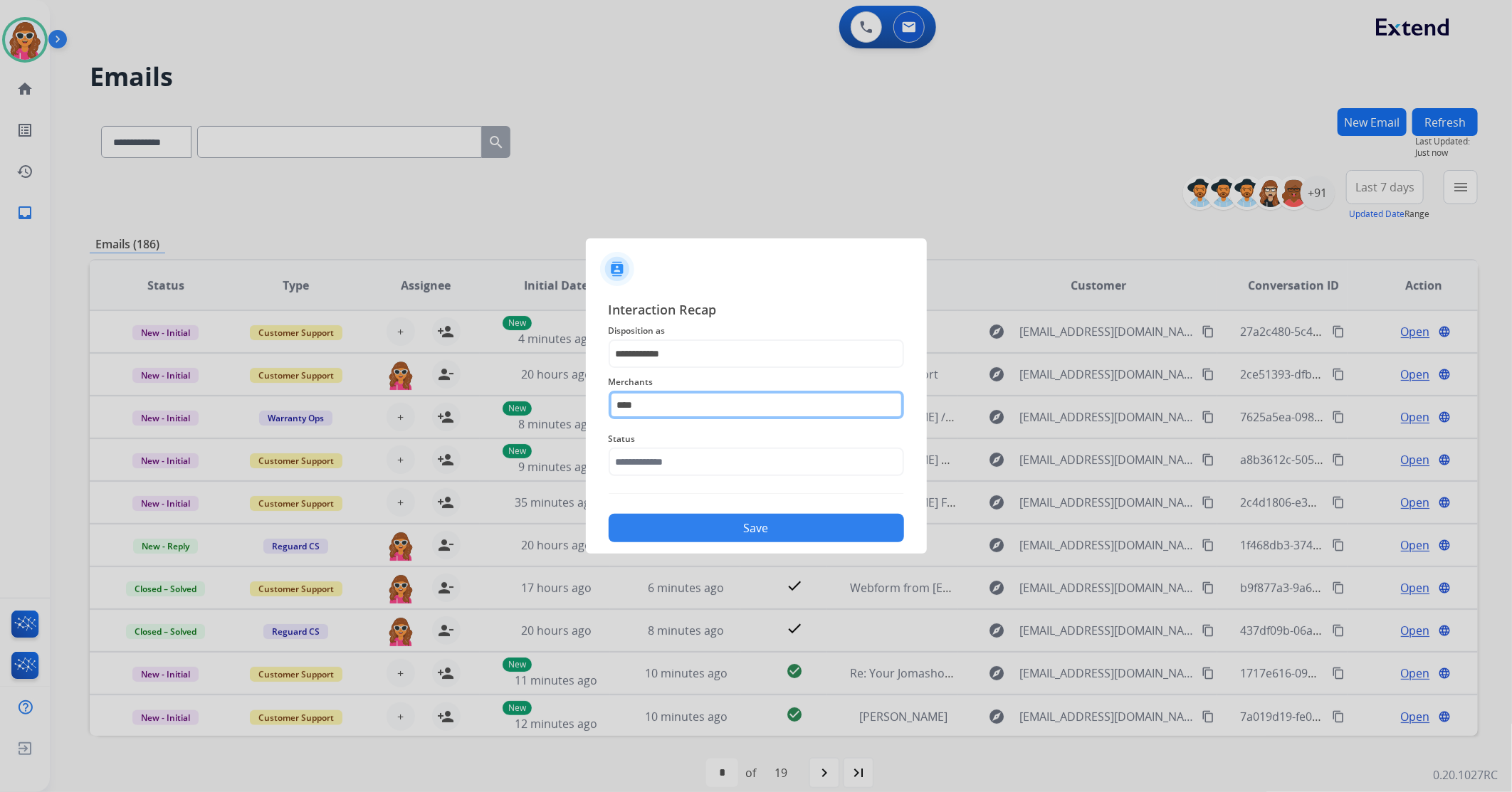
click at [692, 401] on input "****" at bounding box center [756, 405] width 296 height 28
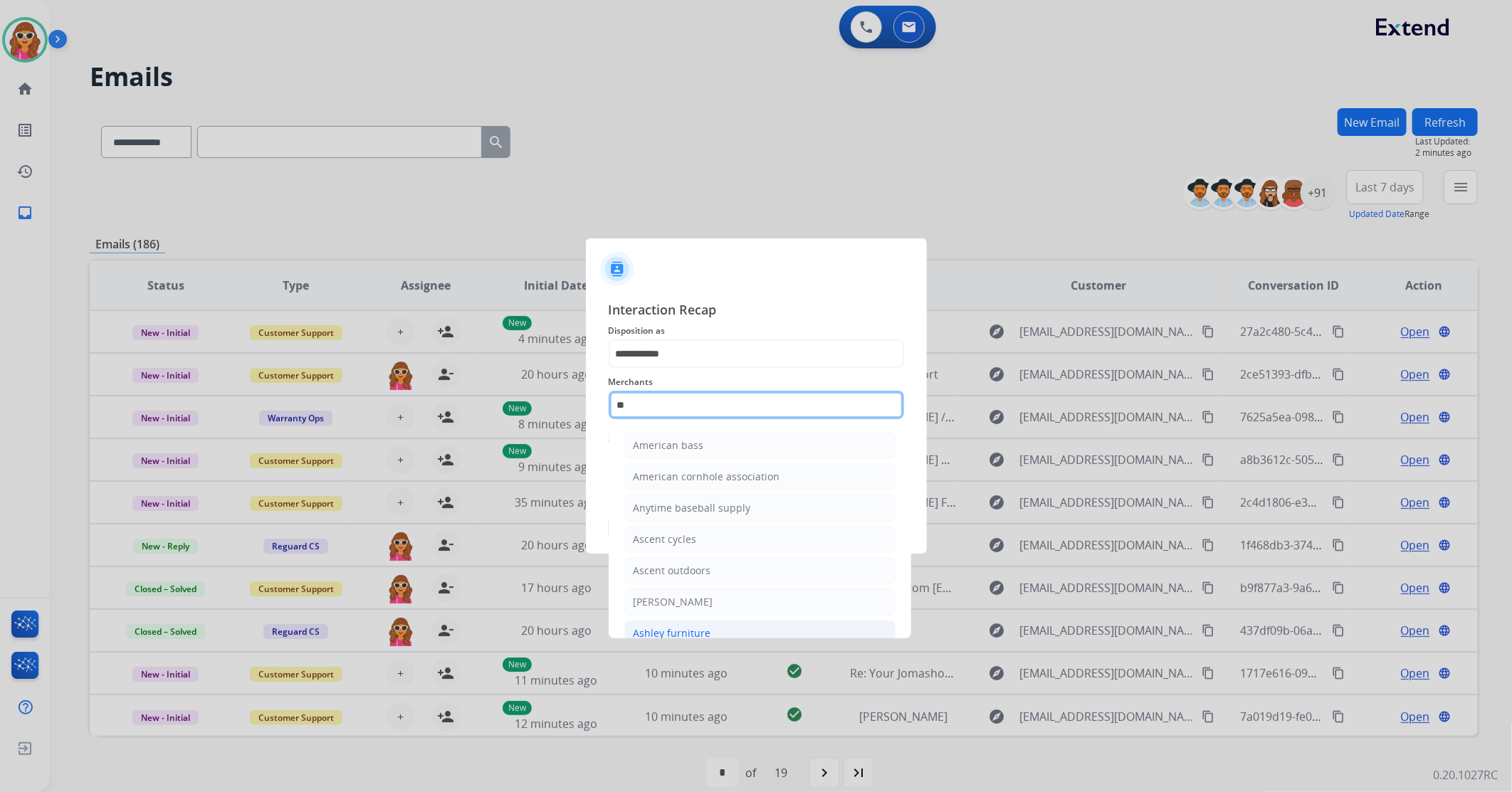
type input "*"
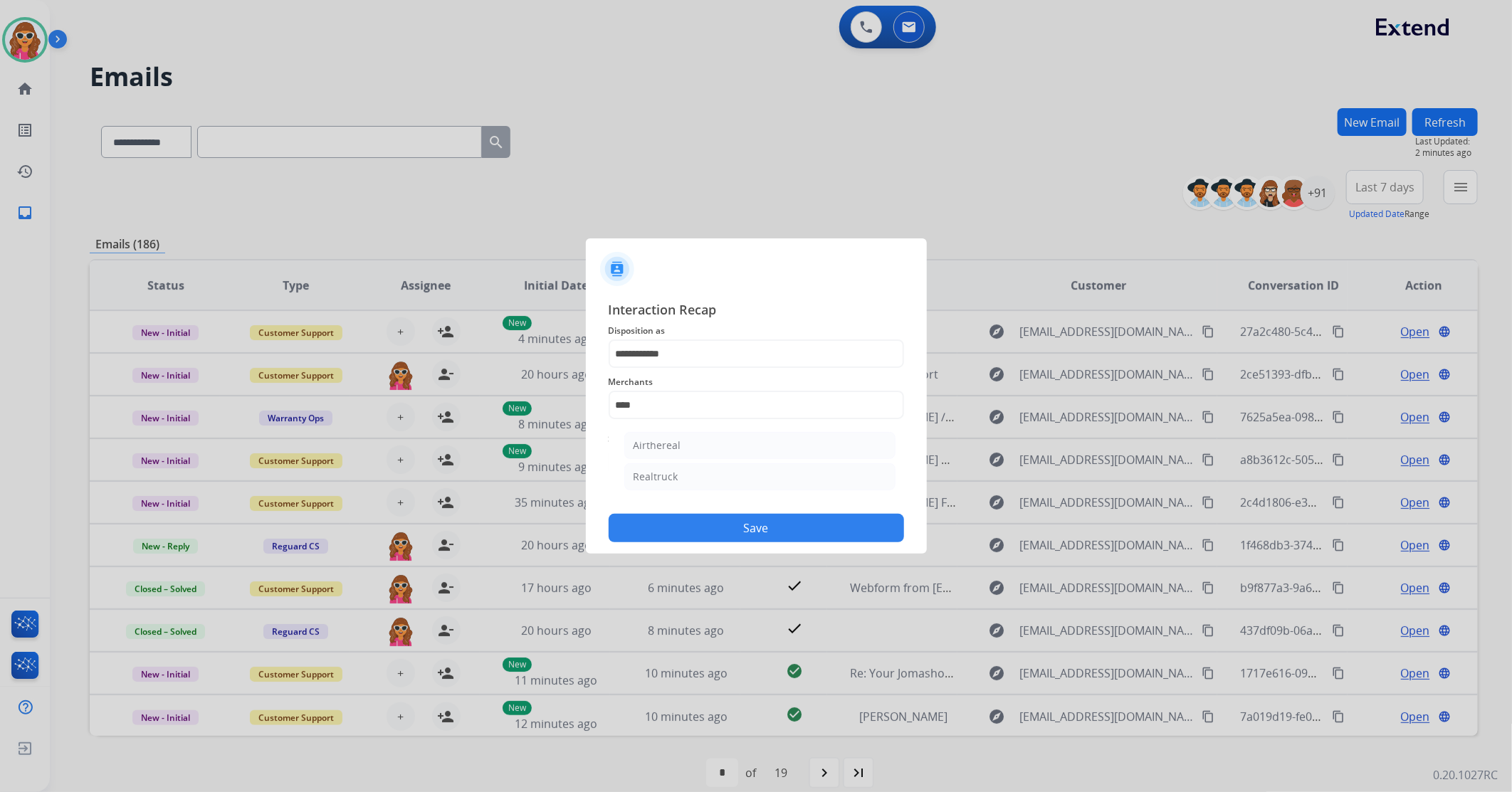
click at [792, 481] on li "Realtruck" at bounding box center [760, 477] width 271 height 27
type input "*********"
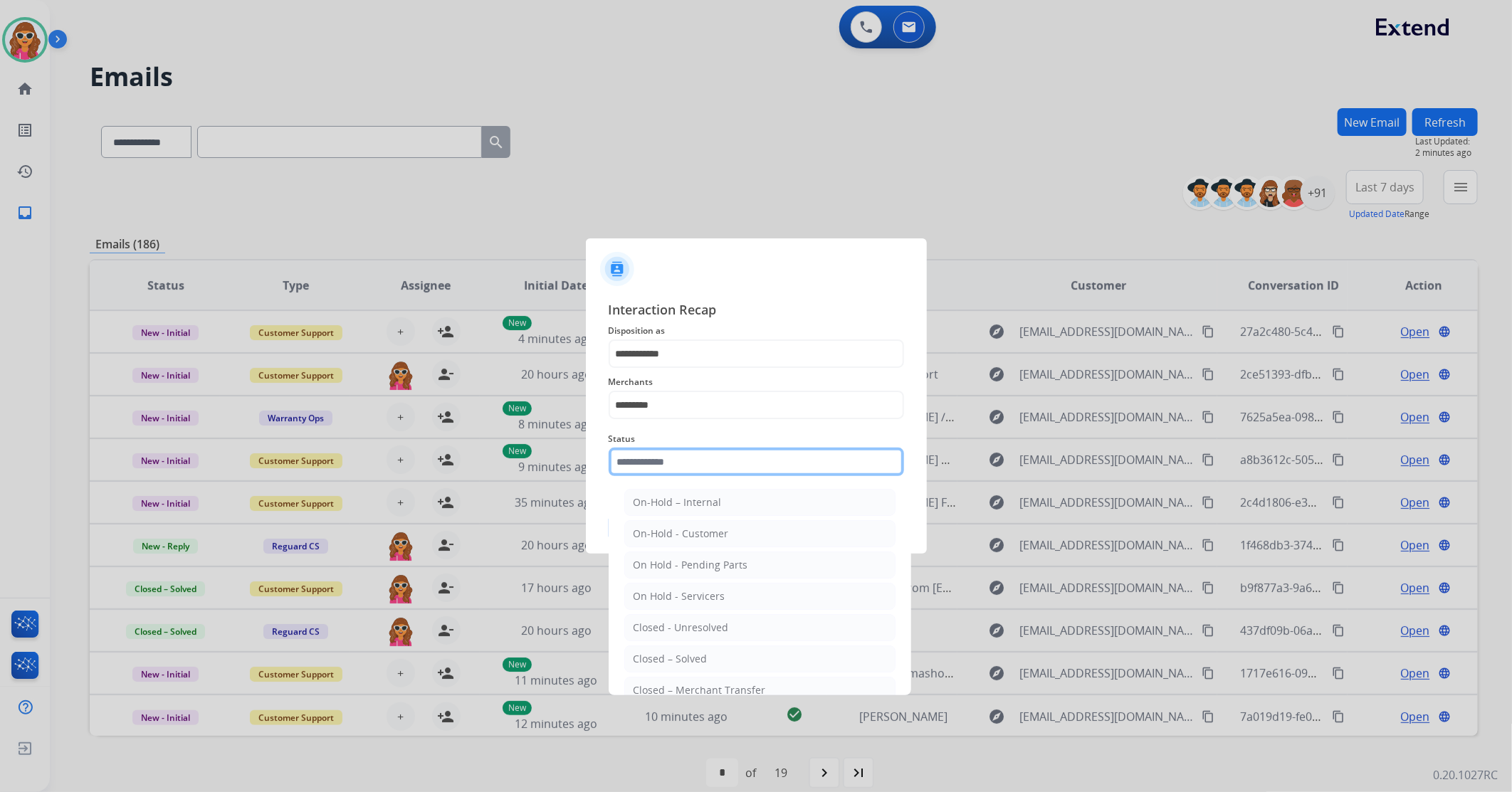
click at [705, 465] on input "text" at bounding box center [756, 462] width 296 height 28
click at [677, 673] on li "Closed – Solved" at bounding box center [760, 659] width 271 height 27
type input "**********"
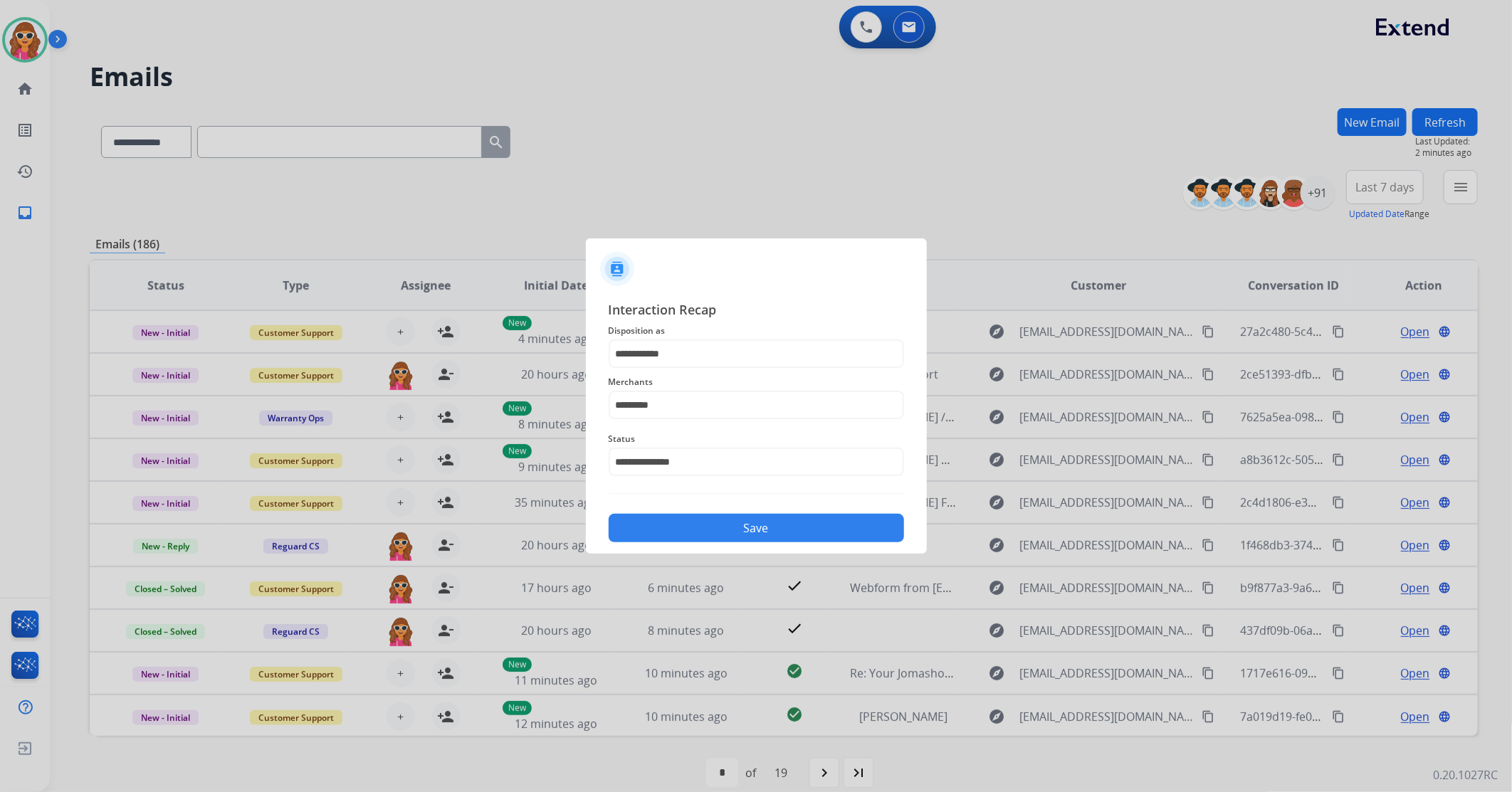
click at [710, 524] on button "Save" at bounding box center [756, 528] width 296 height 28
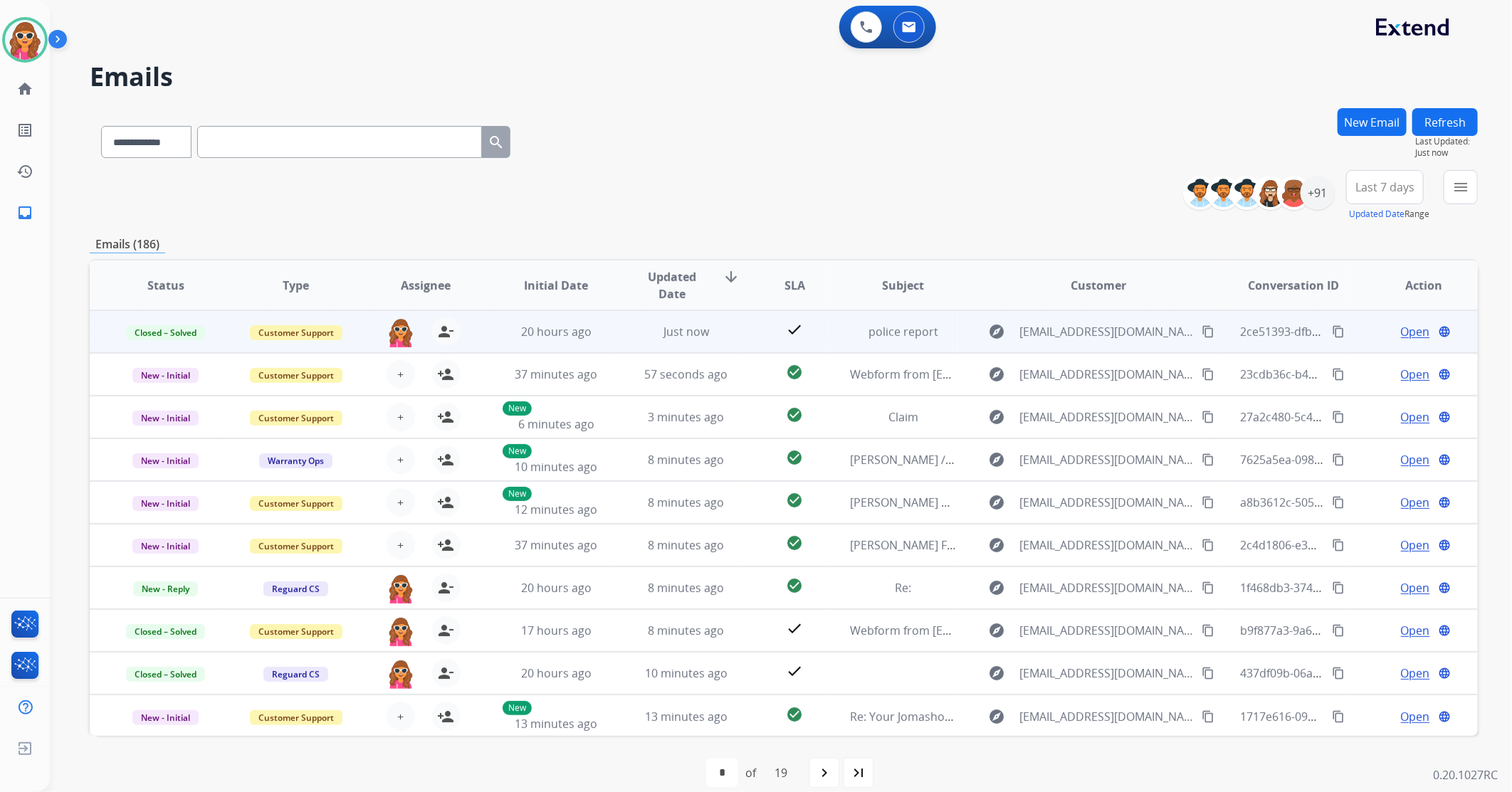
click at [1332, 334] on mat-icon "content_copy" at bounding box center [1338, 332] width 13 height 13
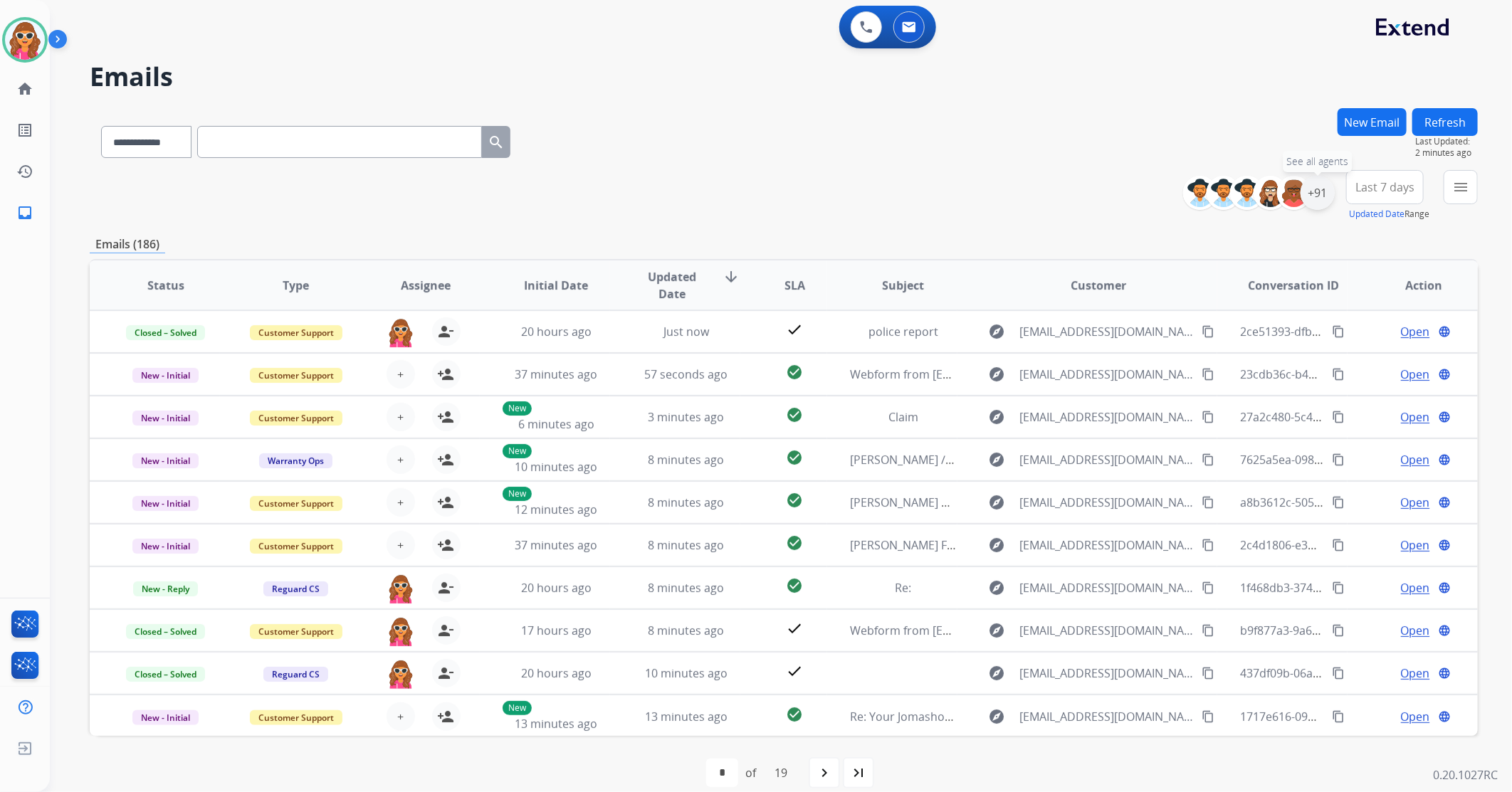
click at [1322, 202] on div "+91" at bounding box center [1318, 192] width 34 height 34
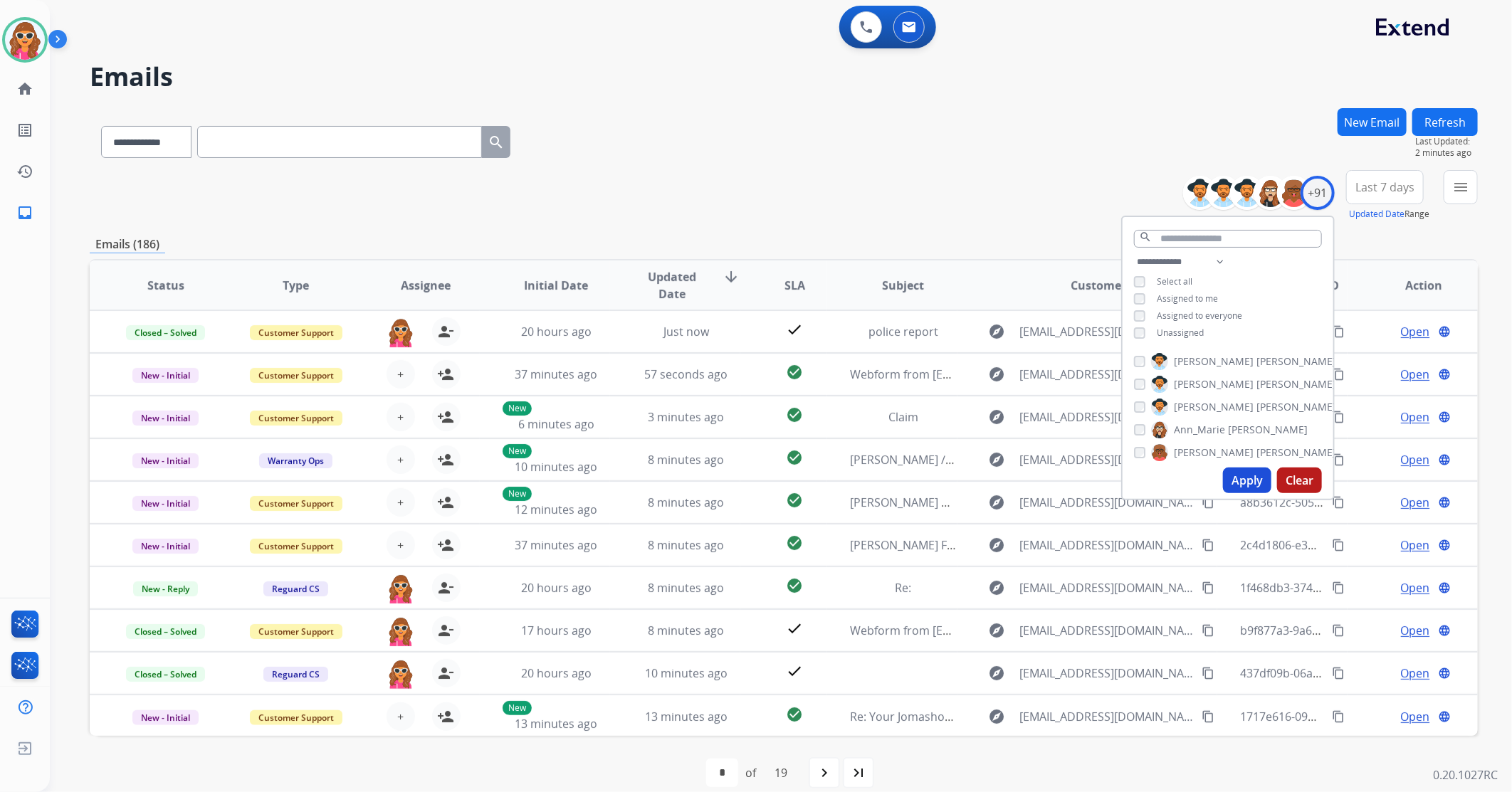
click at [1171, 334] on span "Unassigned" at bounding box center [1180, 332] width 47 height 12
click at [1239, 480] on button "Apply" at bounding box center [1246, 481] width 48 height 25
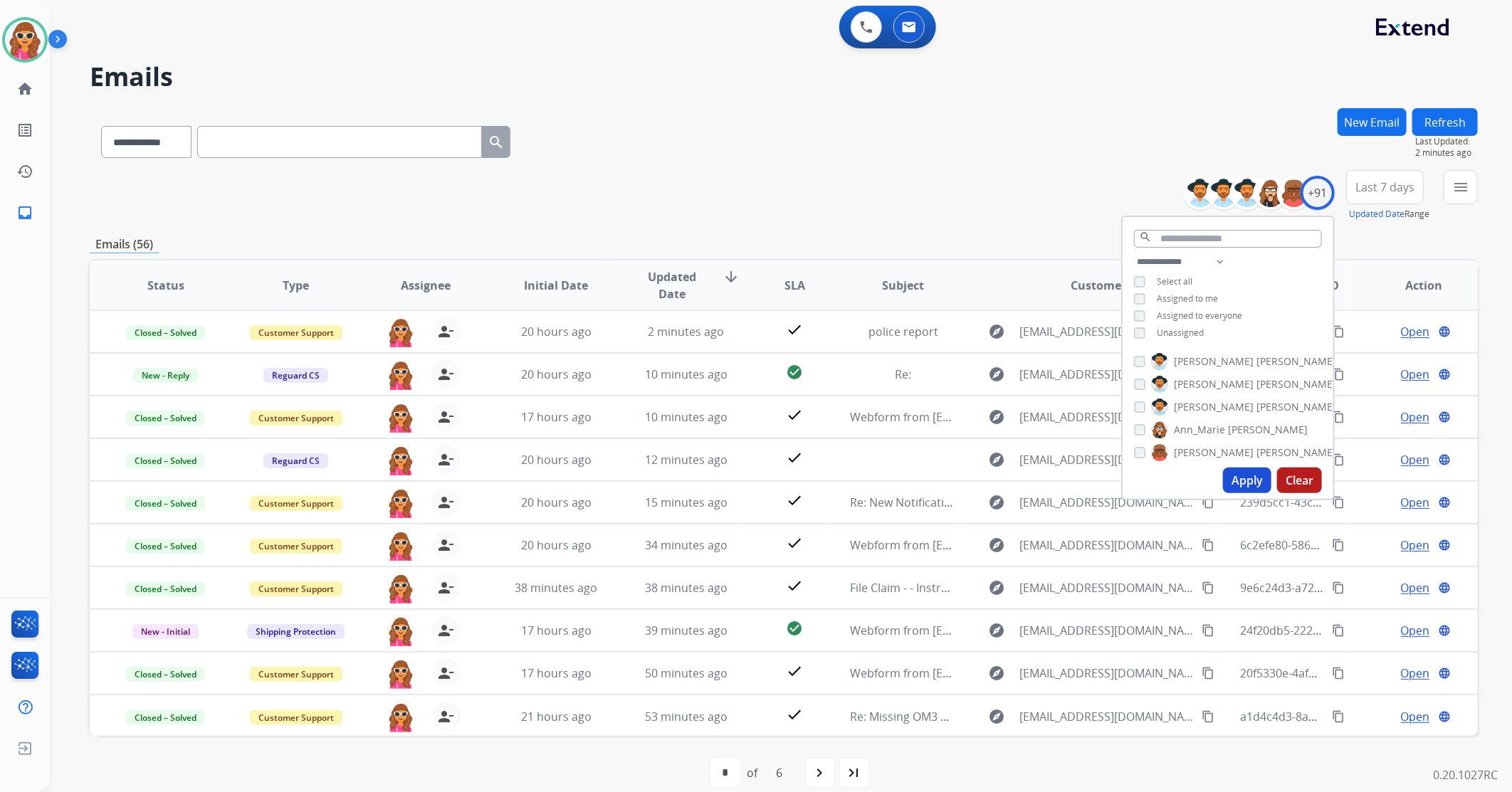
click at [1386, 194] on button "Last 7 days" at bounding box center [1385, 187] width 77 height 34
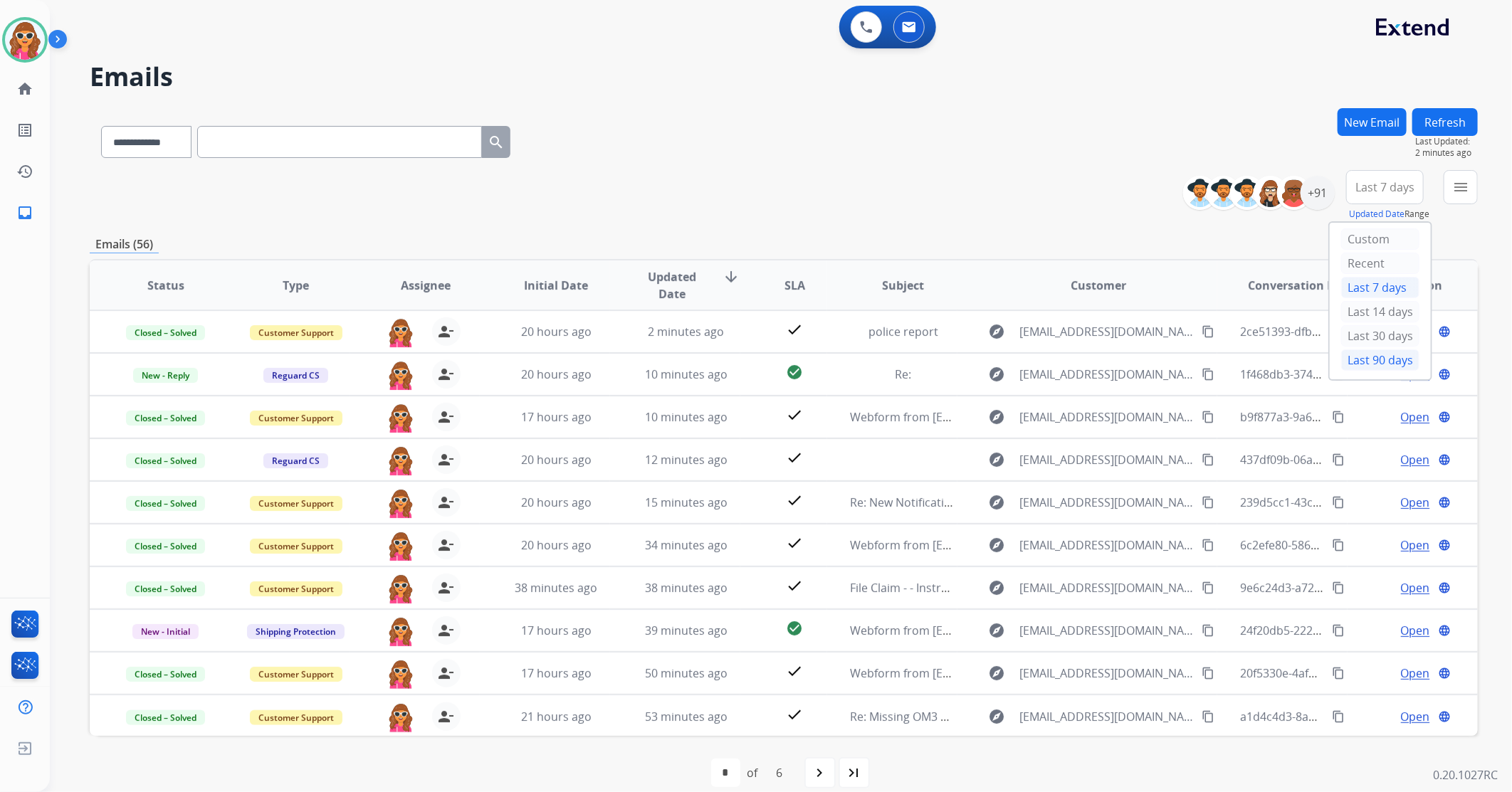
click at [1387, 357] on div "Last 90 days" at bounding box center [1380, 360] width 78 height 21
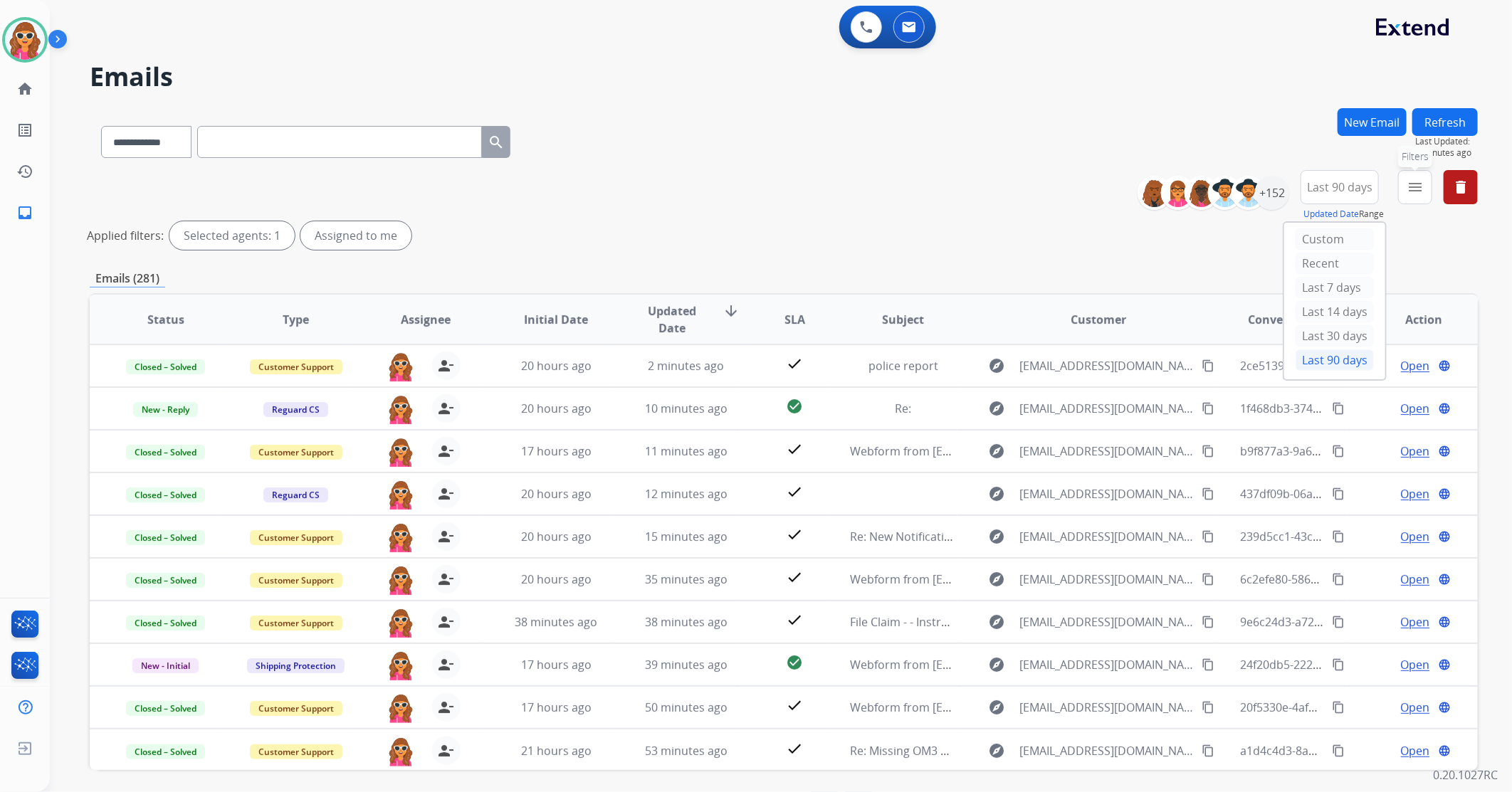
click at [1413, 187] on mat-icon "menu" at bounding box center [1416, 187] width 17 height 17
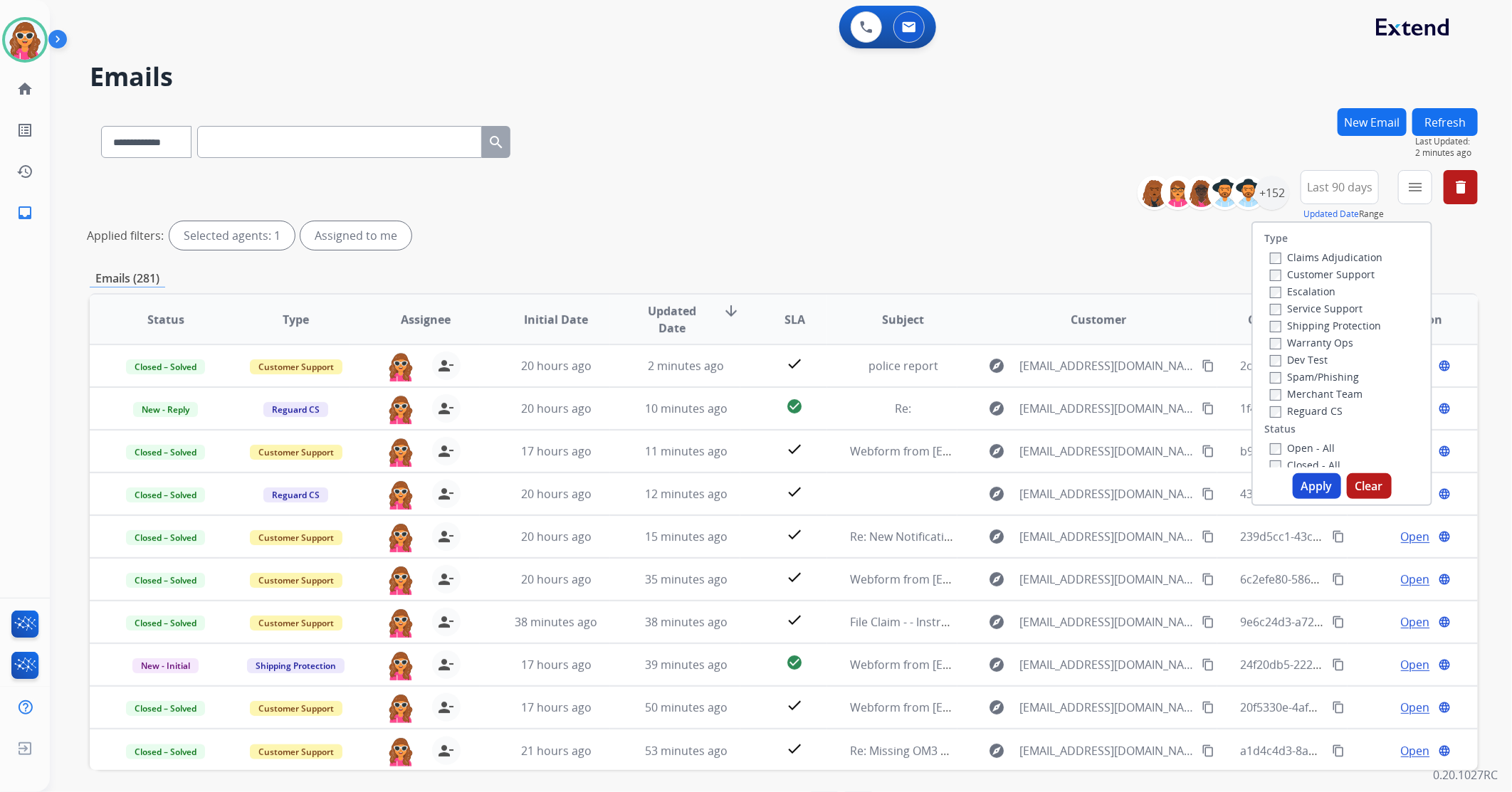
click at [1270, 441] on div "Open - All" at bounding box center [1344, 448] width 149 height 17
click at [1312, 481] on button "Apply" at bounding box center [1317, 486] width 48 height 25
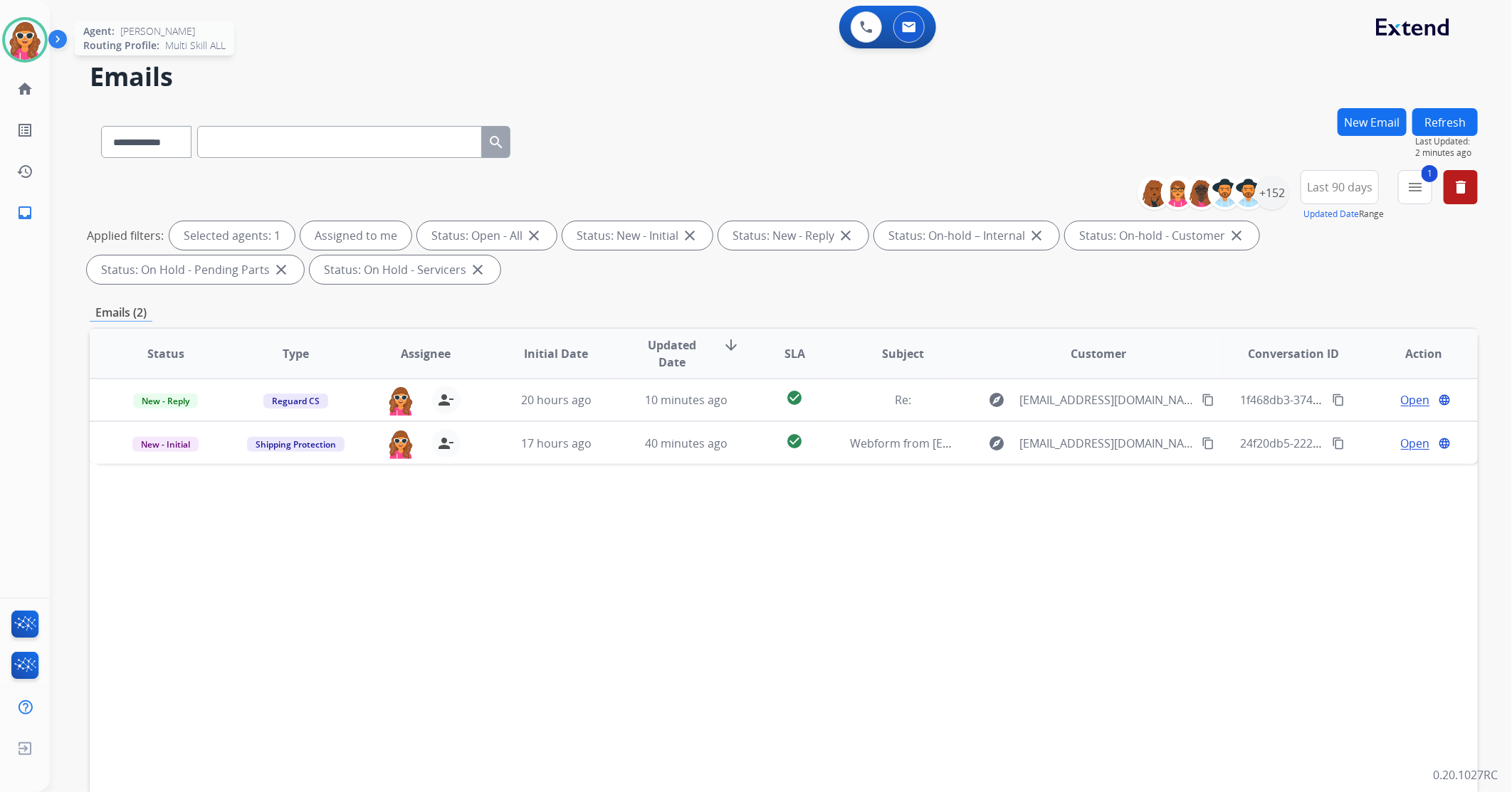
click at [34, 40] on img at bounding box center [25, 40] width 40 height 40
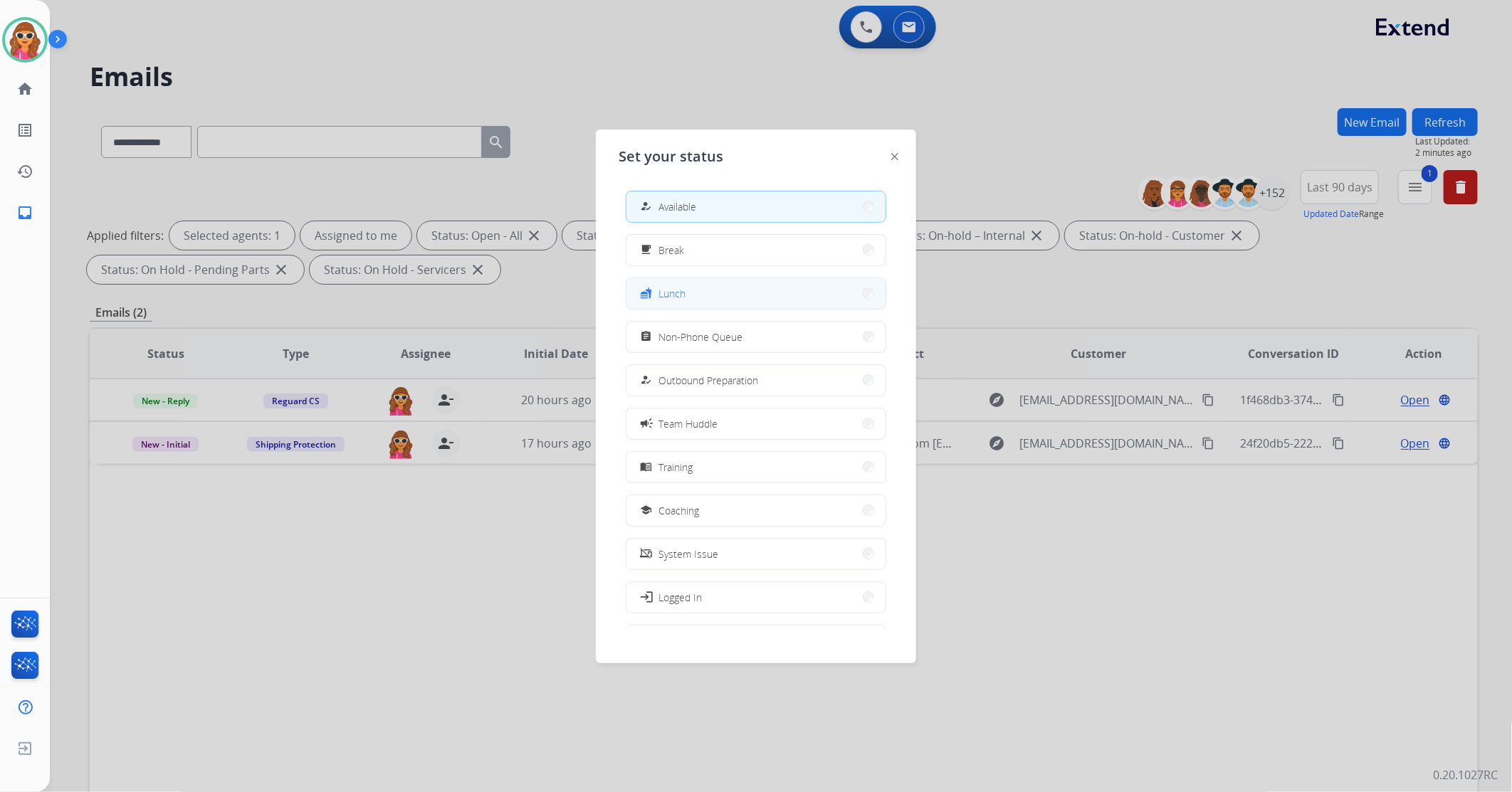
click at [688, 295] on button "fastfood Lunch" at bounding box center [756, 293] width 259 height 31
